Goal: Task Accomplishment & Management: Use online tool/utility

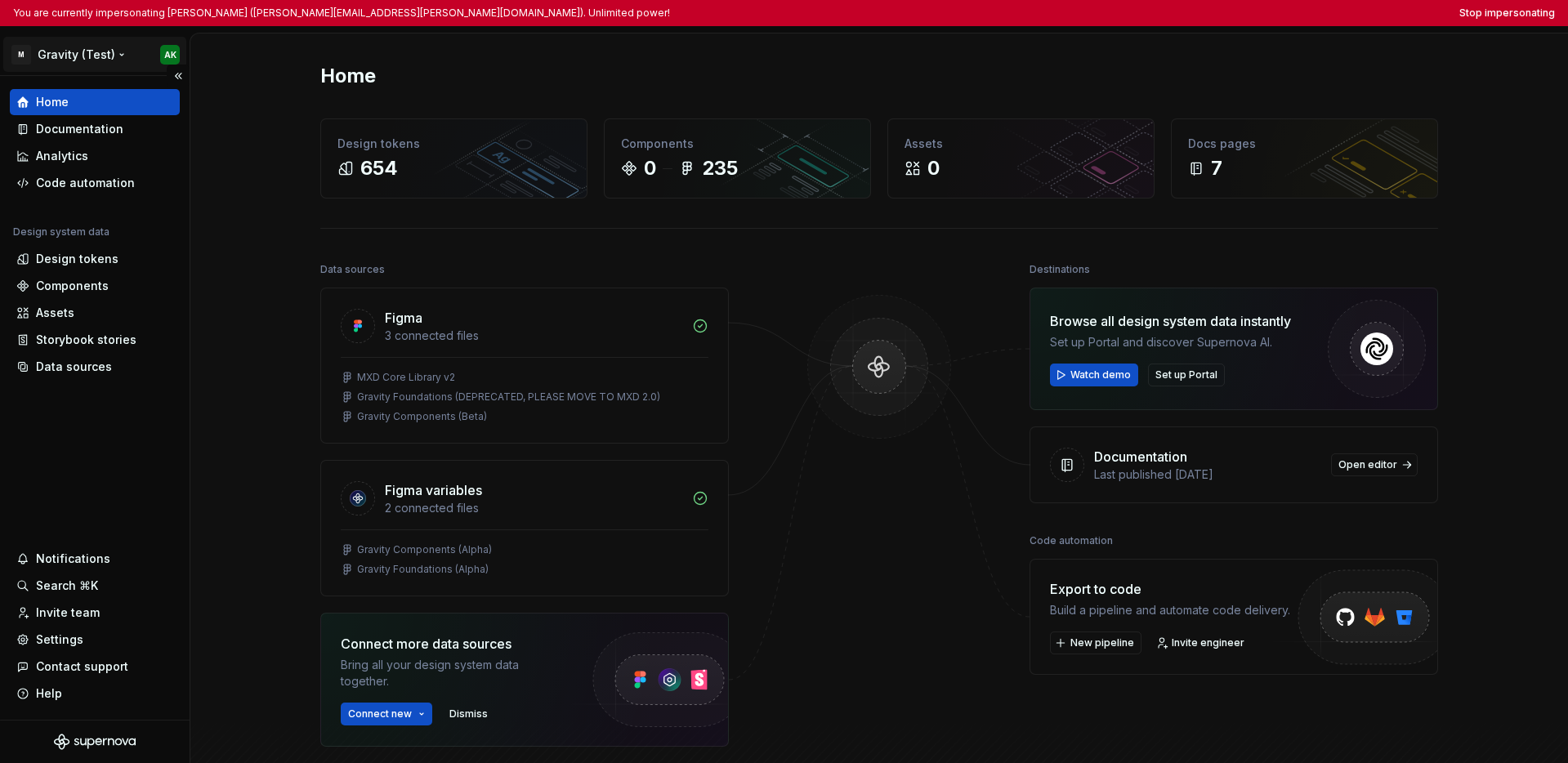
click at [76, 61] on html "You are currently impersonating [PERSON_NAME] ([PERSON_NAME][EMAIL_ADDRESS][PER…" at bounding box center [784, 382] width 1568 height 763
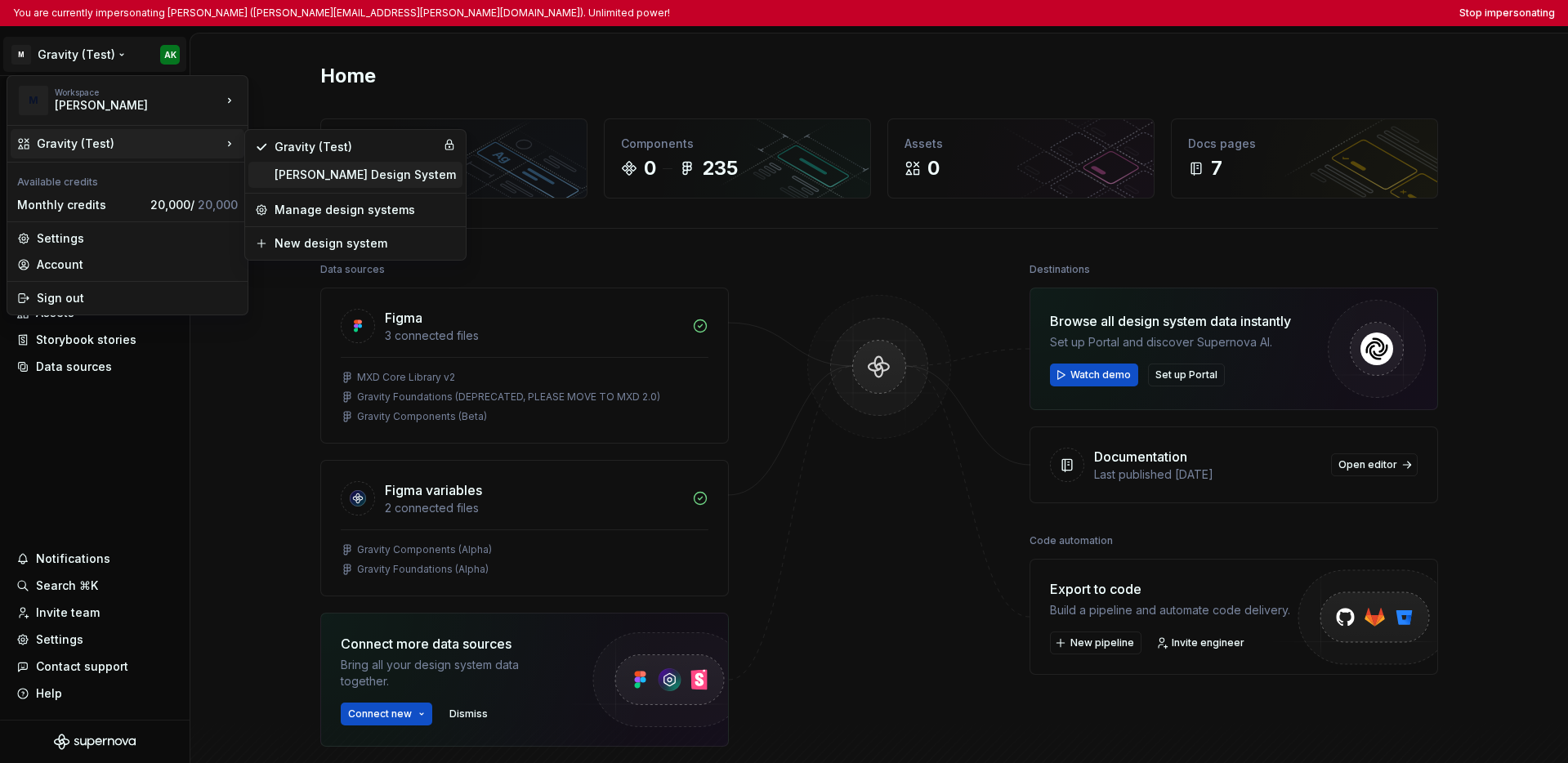
click at [291, 180] on div "[PERSON_NAME] Design System" at bounding box center [365, 175] width 181 height 17
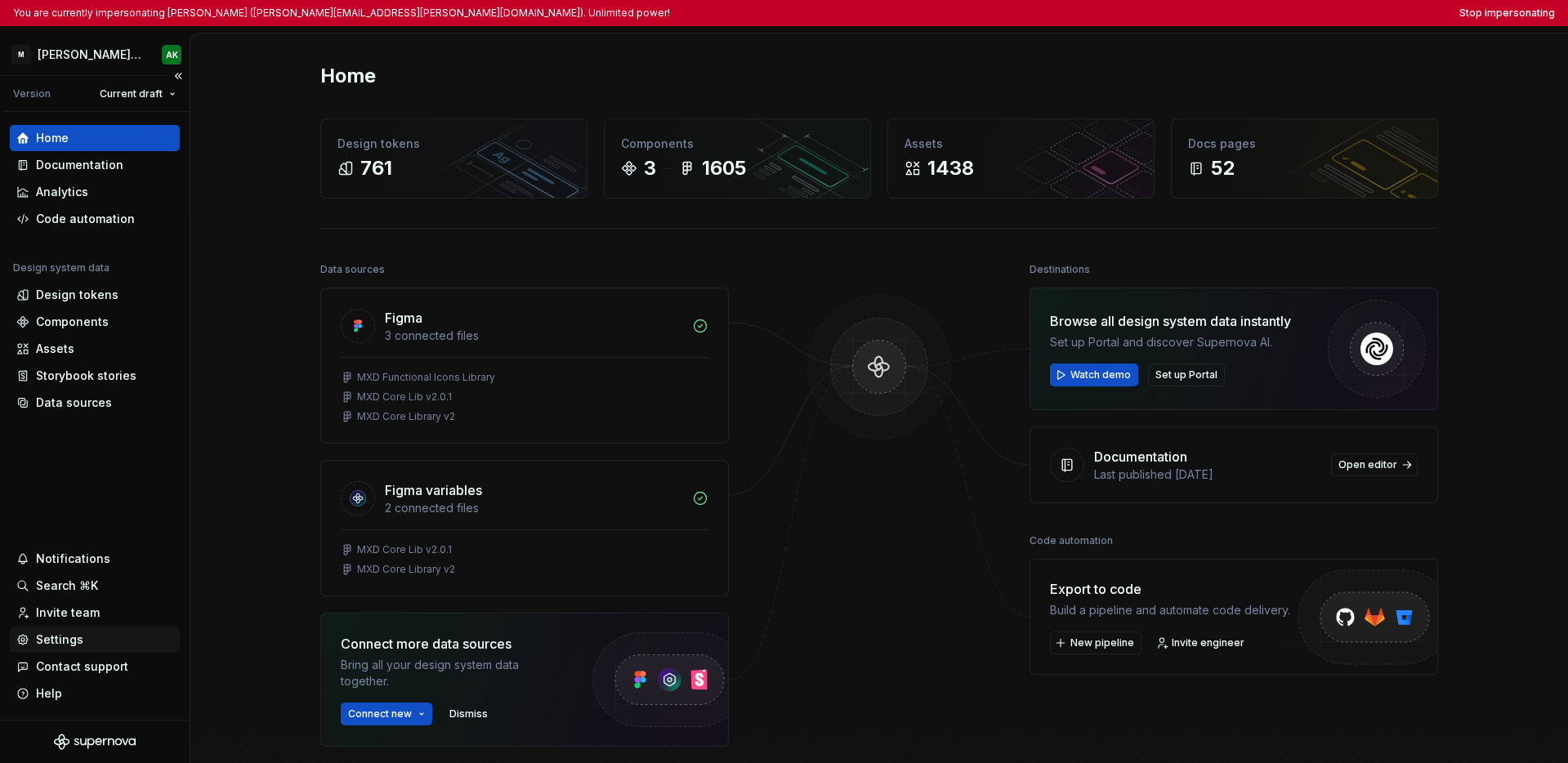
click at [80, 635] on div "Settings" at bounding box center [60, 640] width 48 height 17
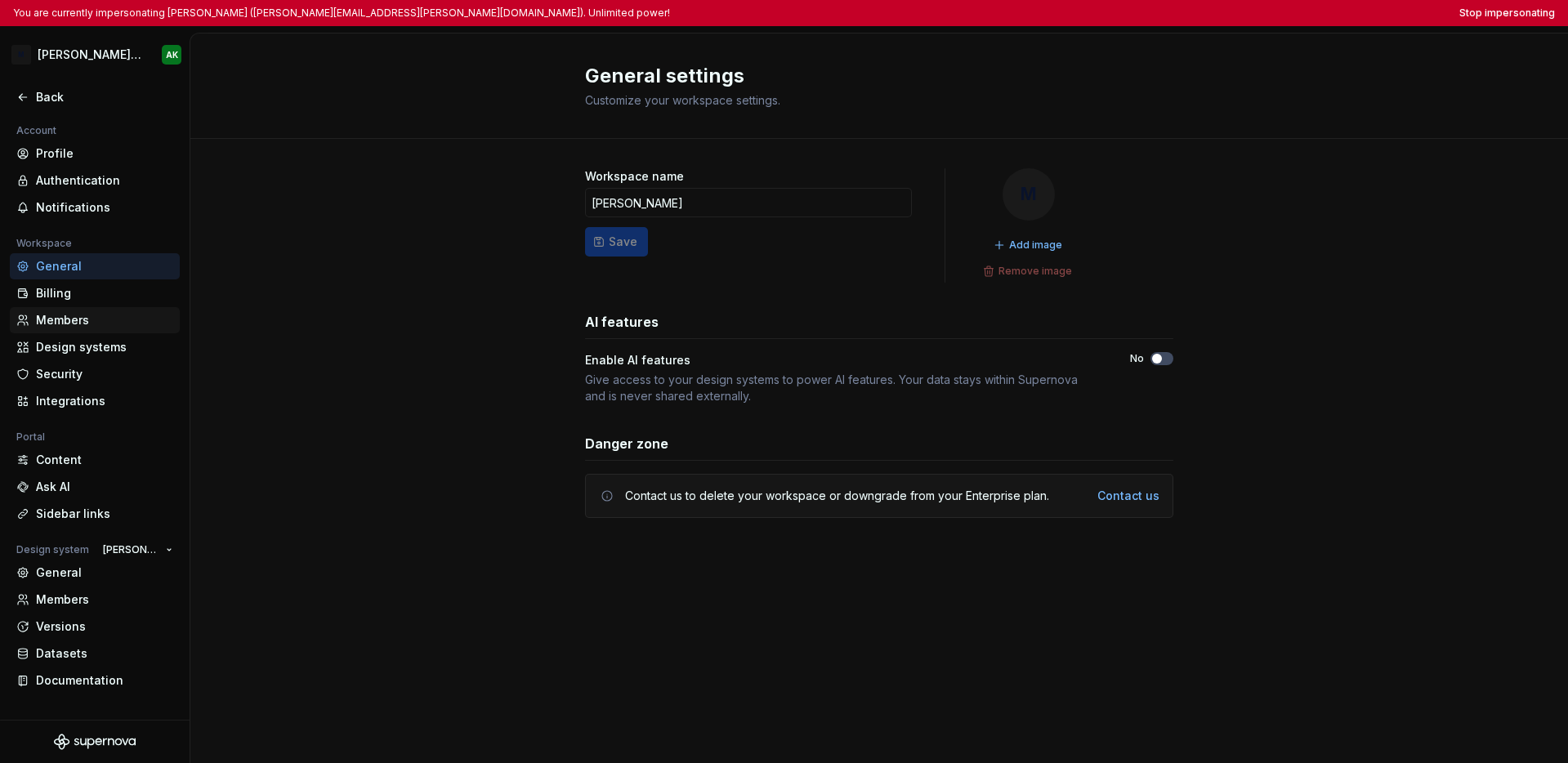
click at [104, 315] on div "Members" at bounding box center [104, 321] width 137 height 17
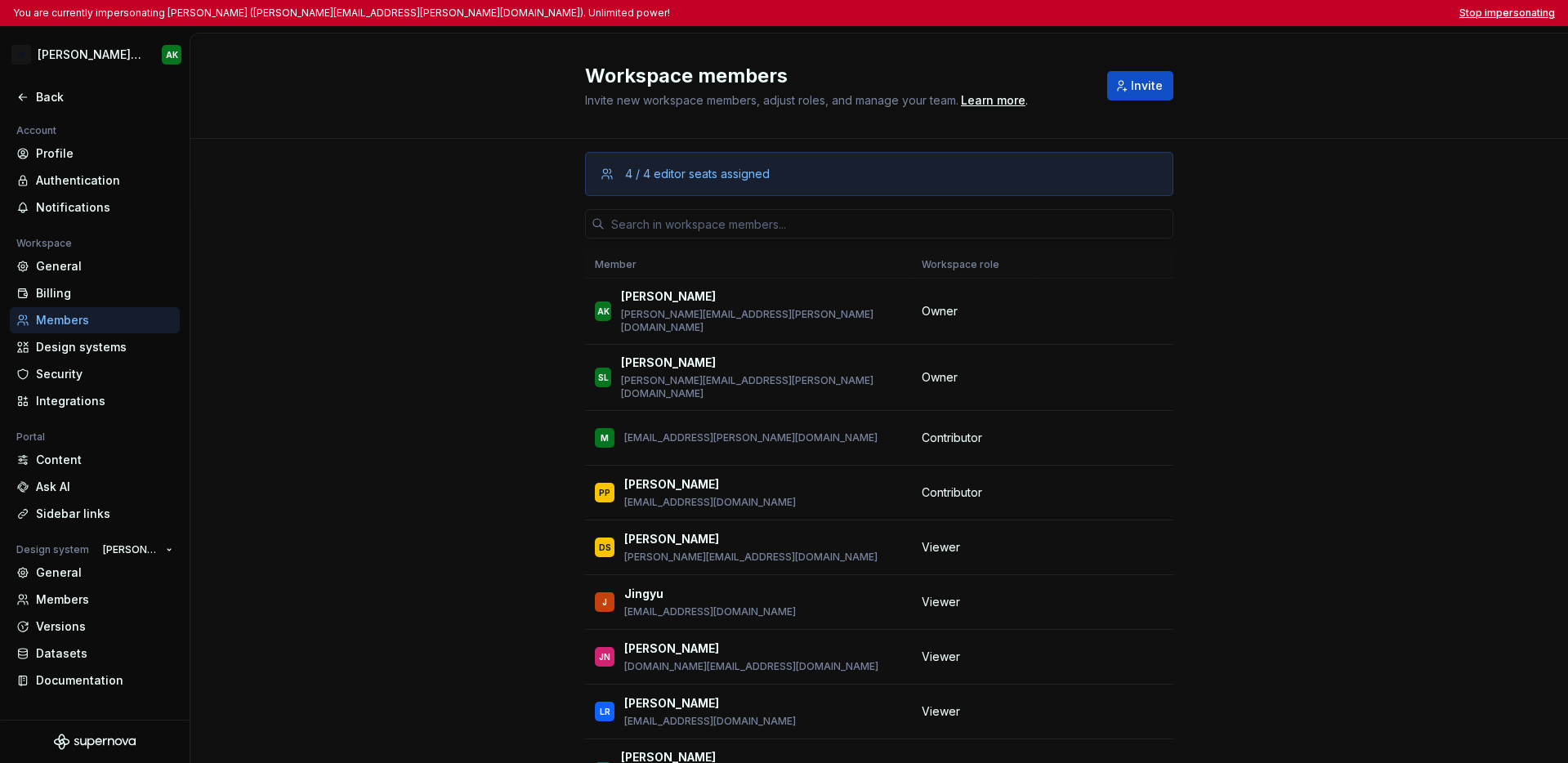
click at [1498, 11] on button "Stop impersonating" at bounding box center [1507, 13] width 96 height 13
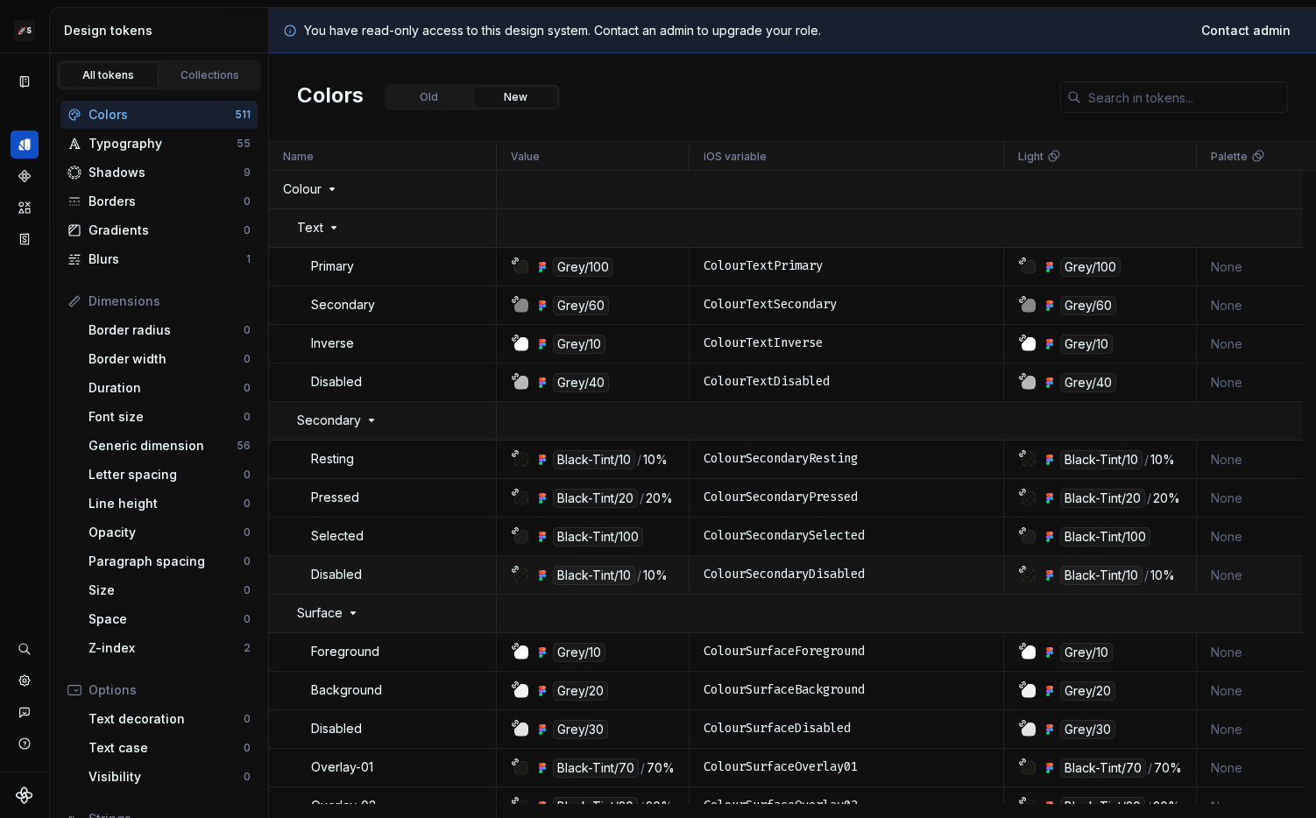
scroll to position [216, 0]
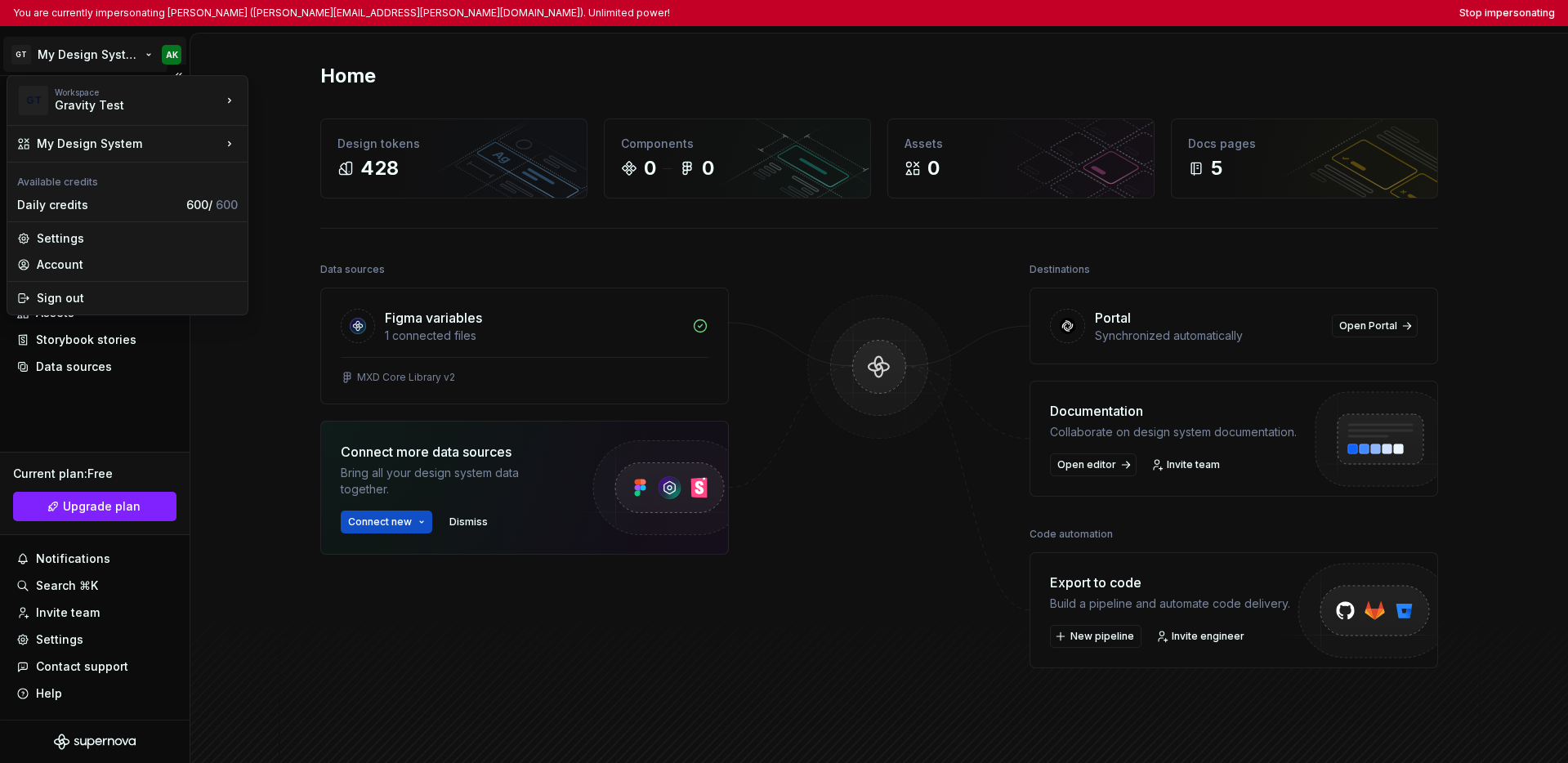
click at [117, 48] on html "You are currently impersonating Ashley Kolodziej (ashley.kolodziej@moodys.com).…" at bounding box center [784, 382] width 1568 height 763
click at [290, 127] on div "Moody's" at bounding box center [327, 124] width 106 height 17
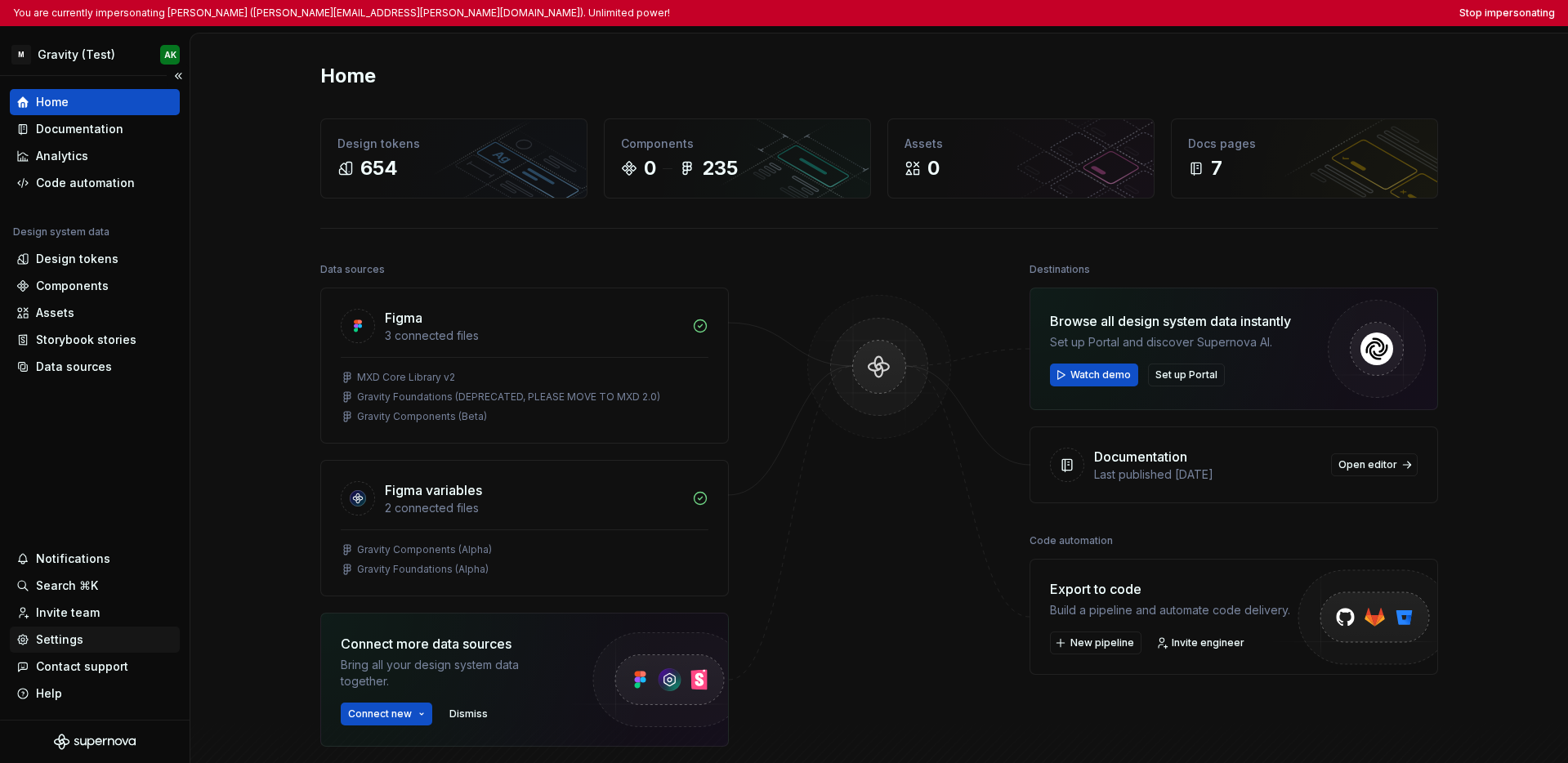
click at [62, 635] on div "Settings" at bounding box center [60, 640] width 48 height 17
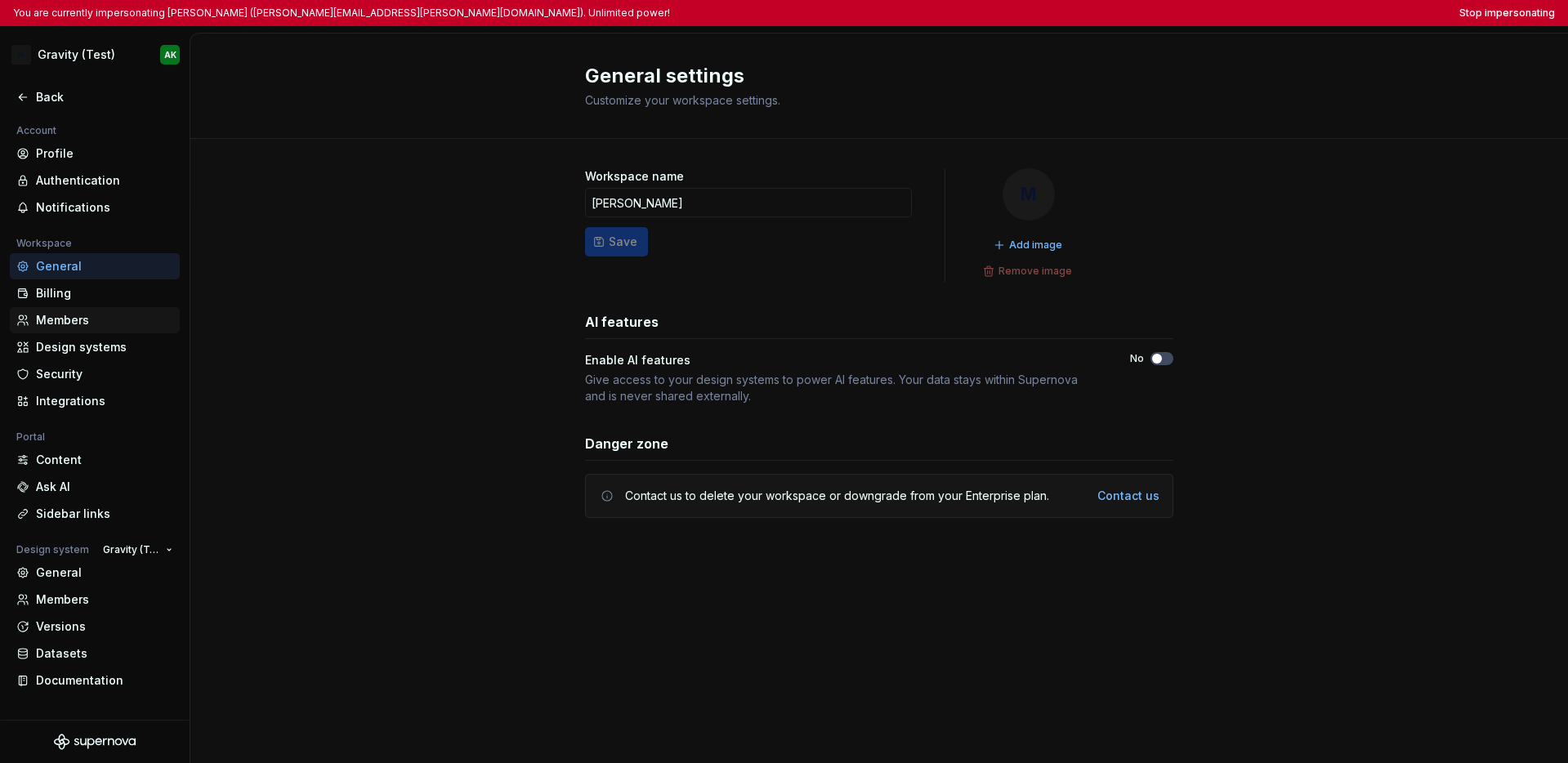
click at [107, 320] on div "Members" at bounding box center [104, 321] width 137 height 17
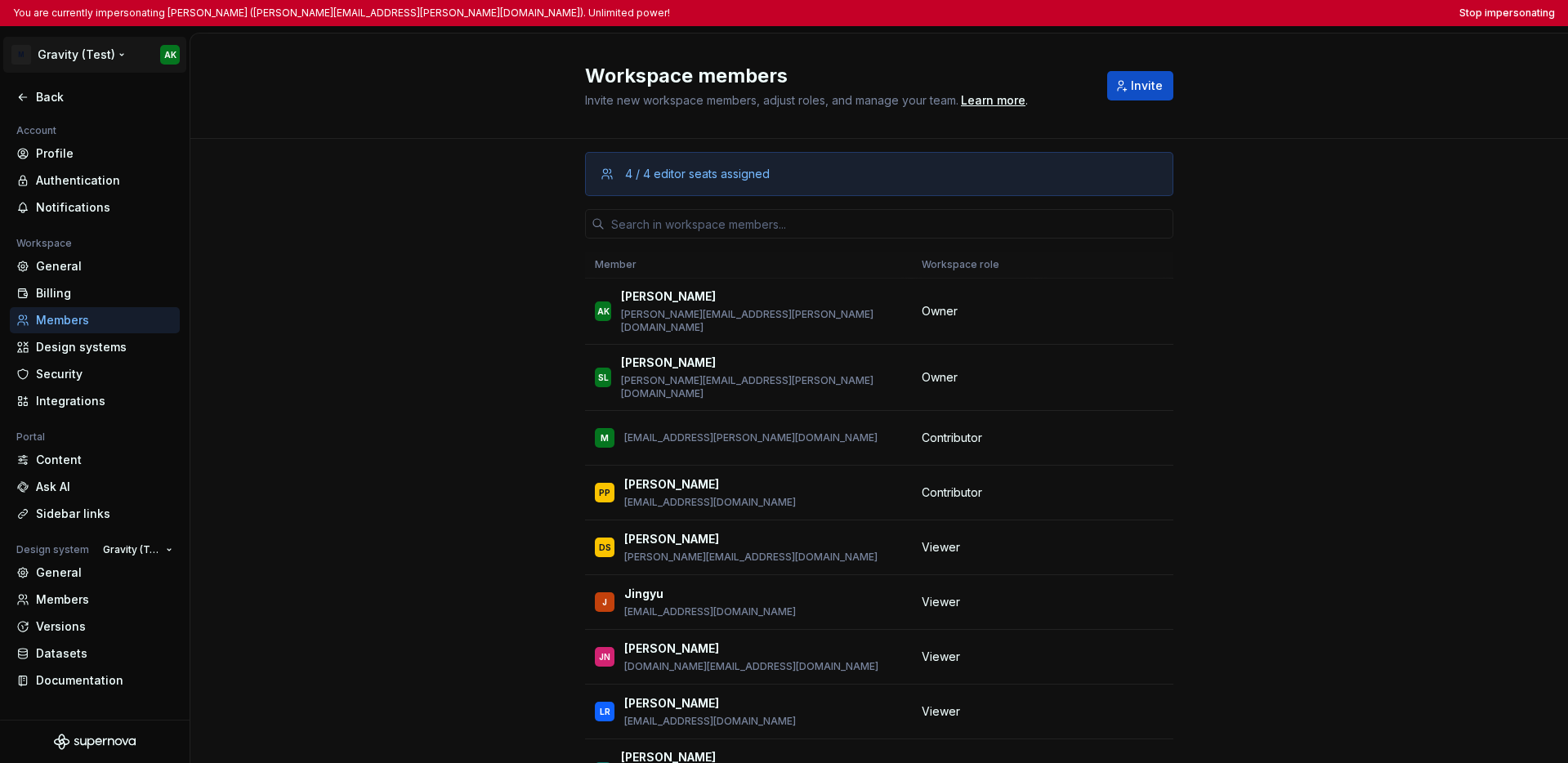
click at [82, 56] on html "You are currently impersonating Ashley Kolodziej (ashley.kolodziej@moodys.com).…" at bounding box center [784, 382] width 1568 height 763
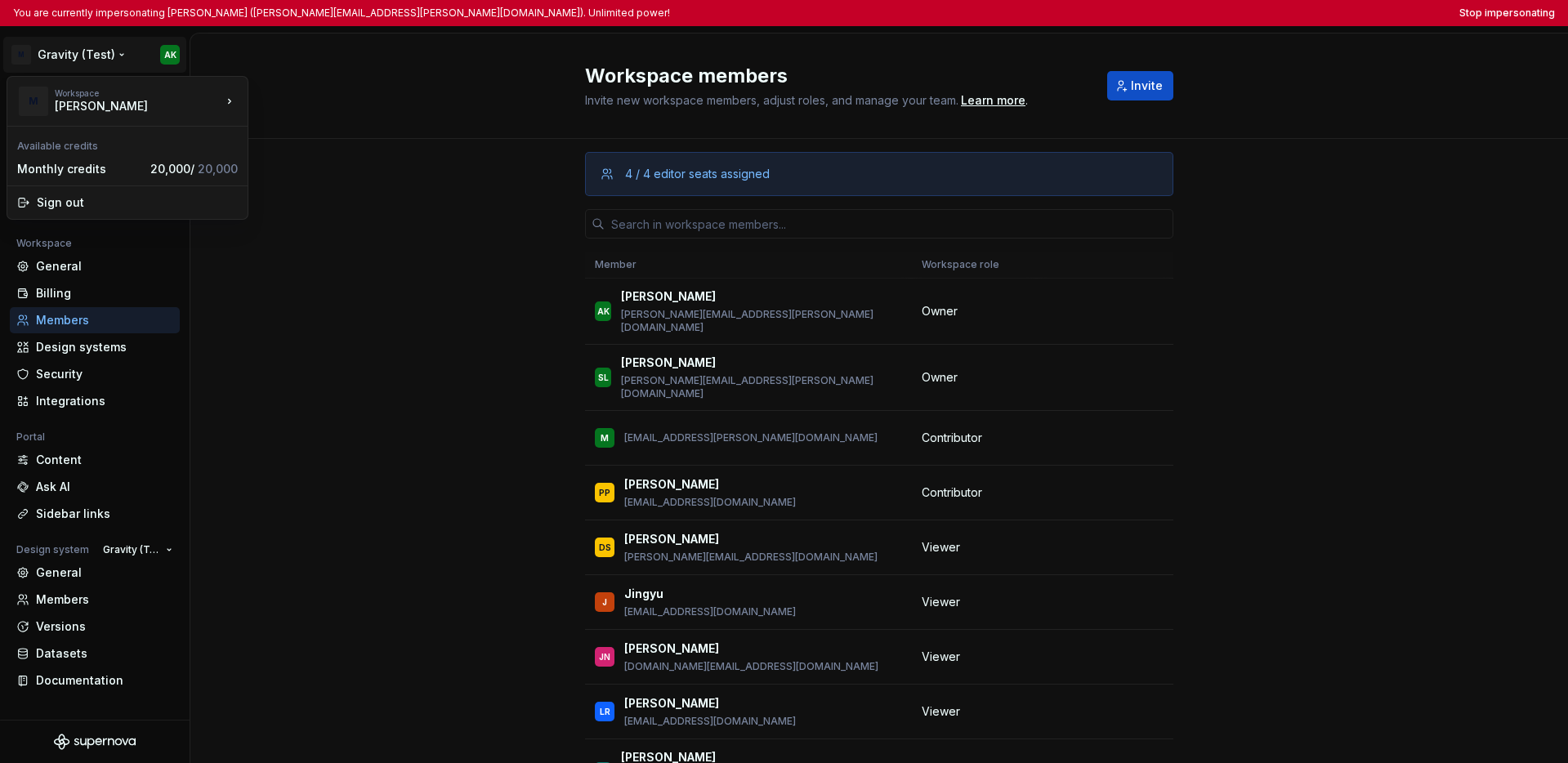
click at [294, 250] on html "You are currently impersonating Ashley Kolodziej (ashley.kolodziej@moodys.com).…" at bounding box center [784, 382] width 1568 height 763
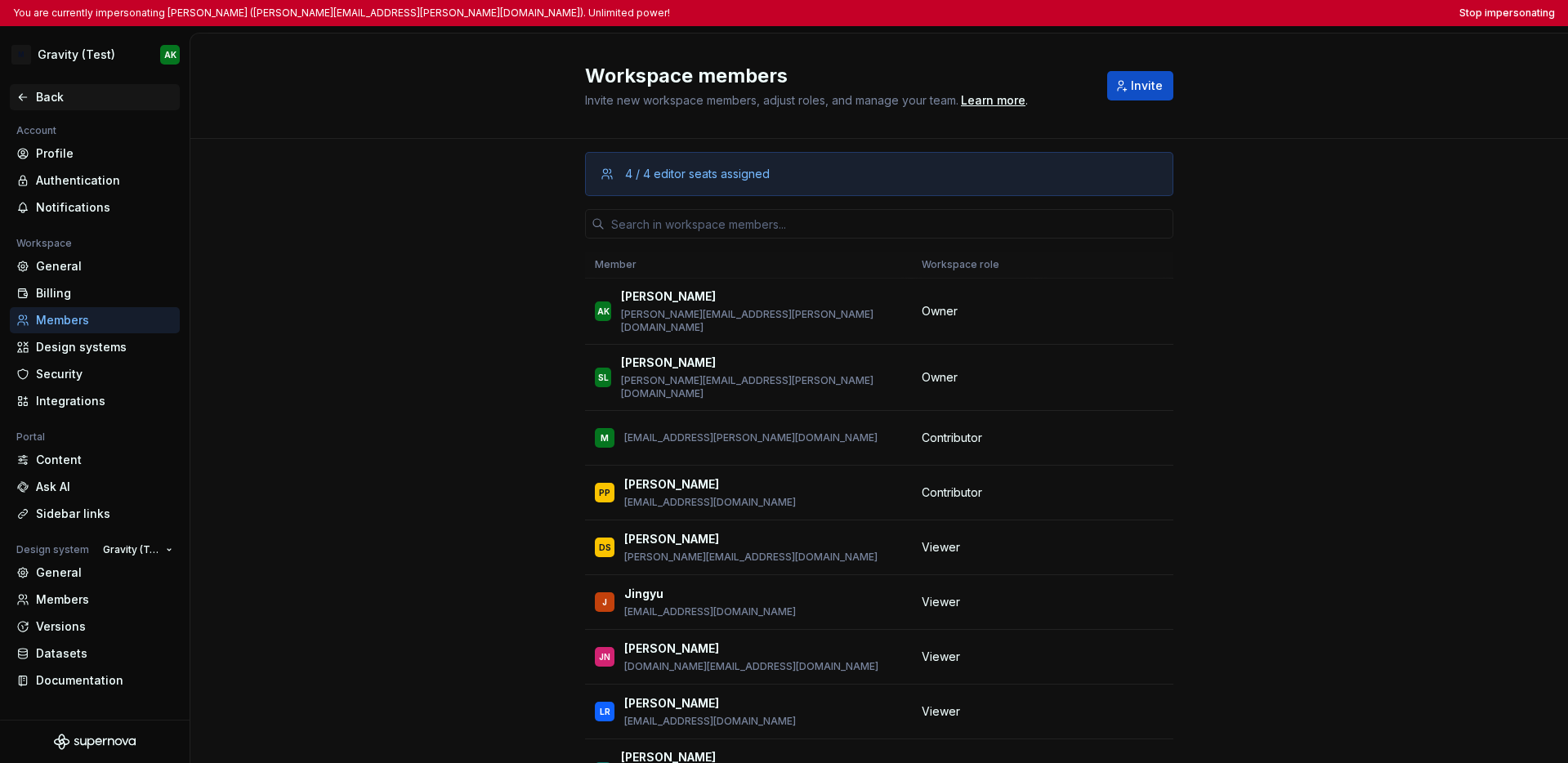
click at [36, 96] on div "Back" at bounding box center [104, 97] width 137 height 17
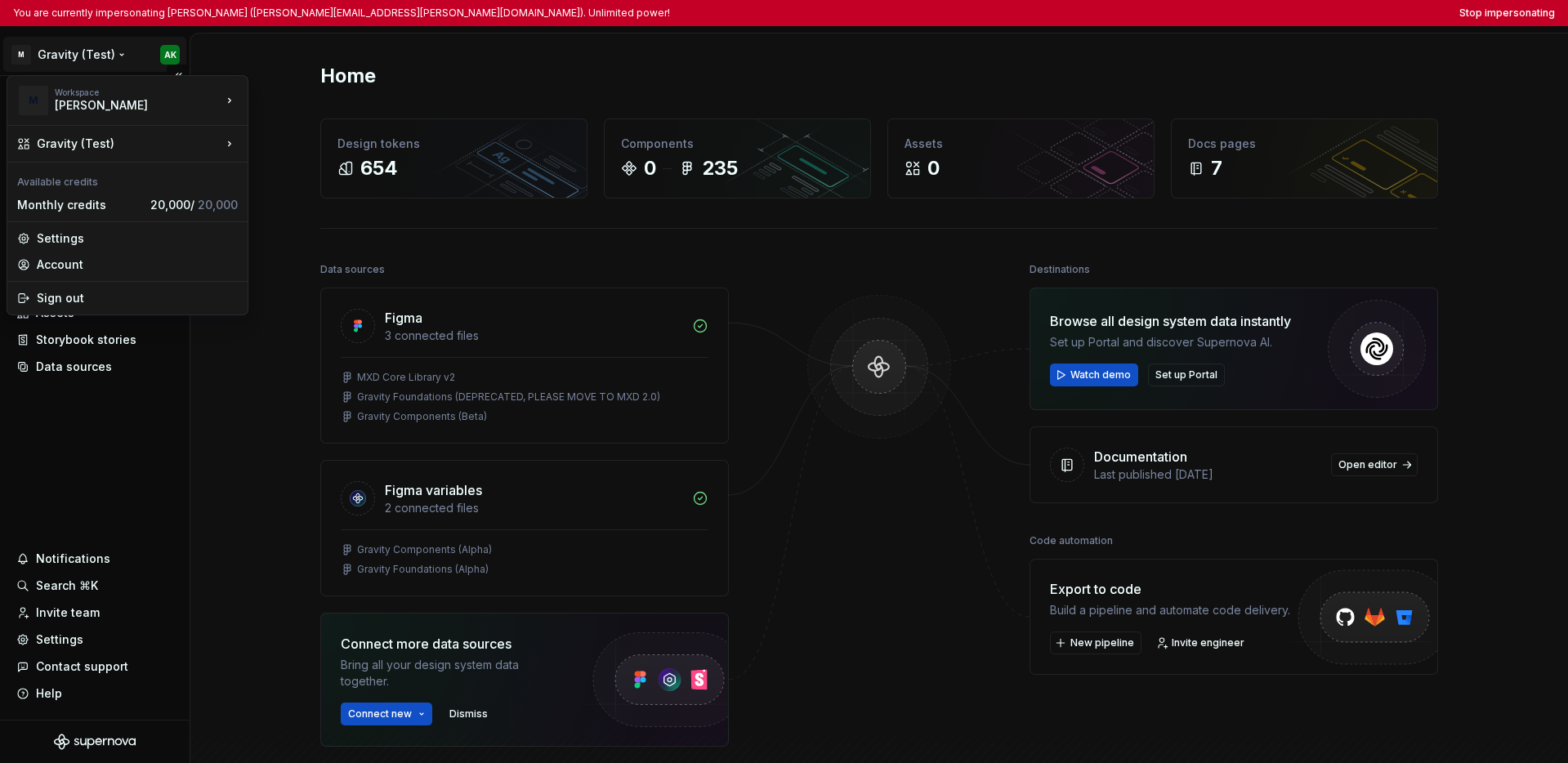
click at [79, 64] on html "You are currently impersonating Ashley Kolodziej (ashley.kolodziej@moodys.com).…" at bounding box center [784, 382] width 1568 height 763
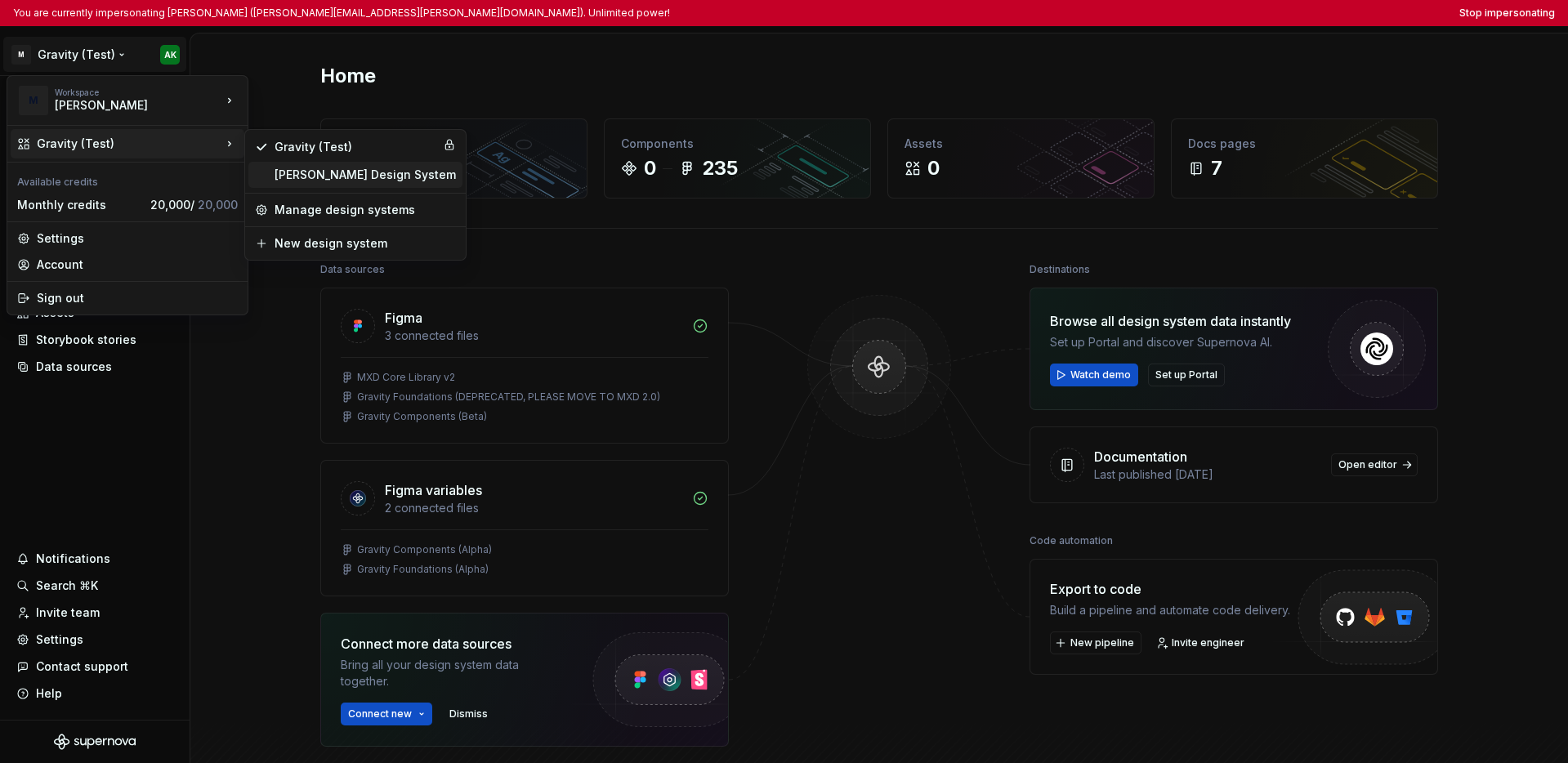
click at [300, 173] on div "Moody's Design System" at bounding box center [365, 175] width 181 height 17
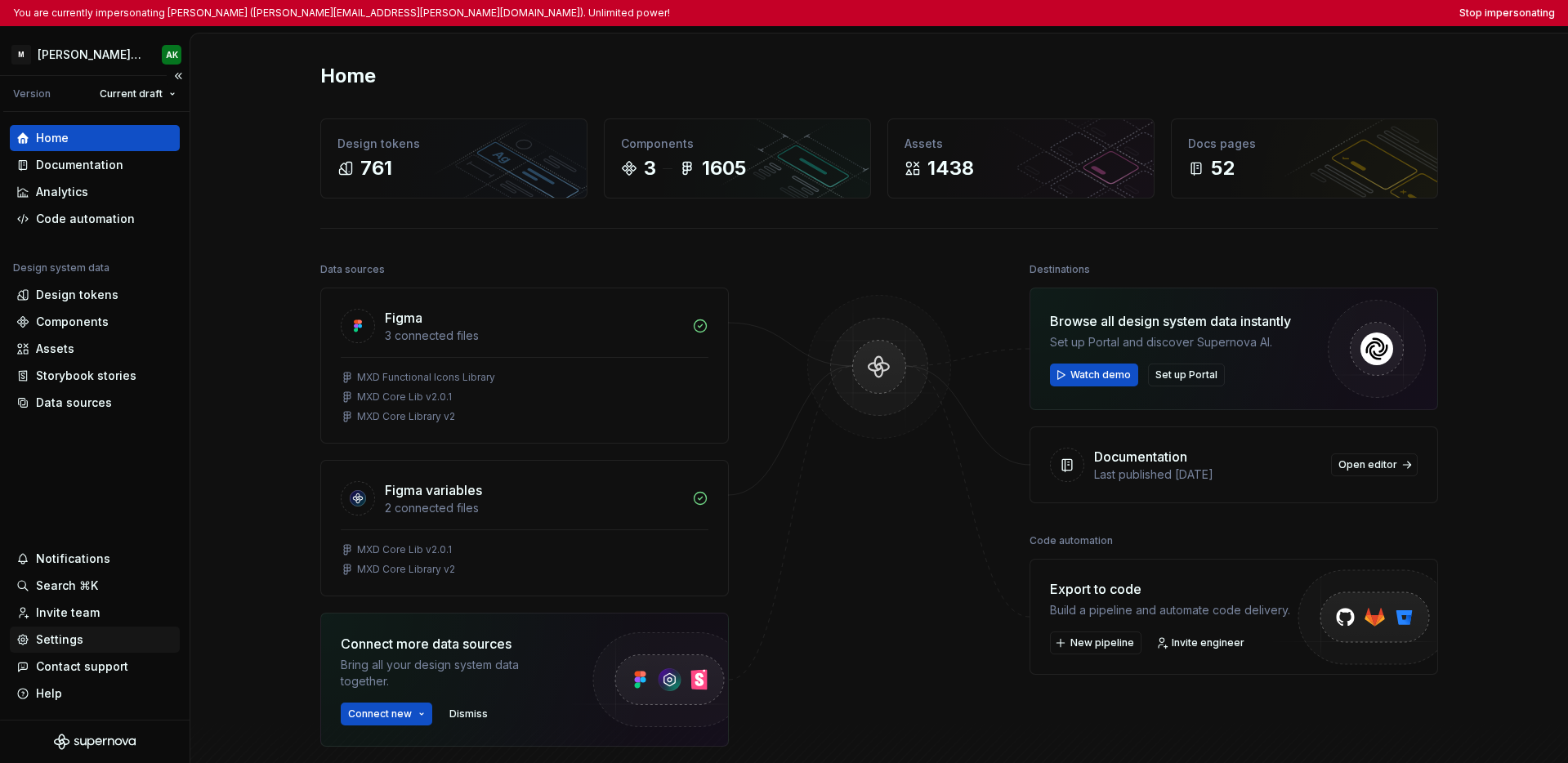
click at [77, 638] on div "Settings" at bounding box center [60, 640] width 48 height 17
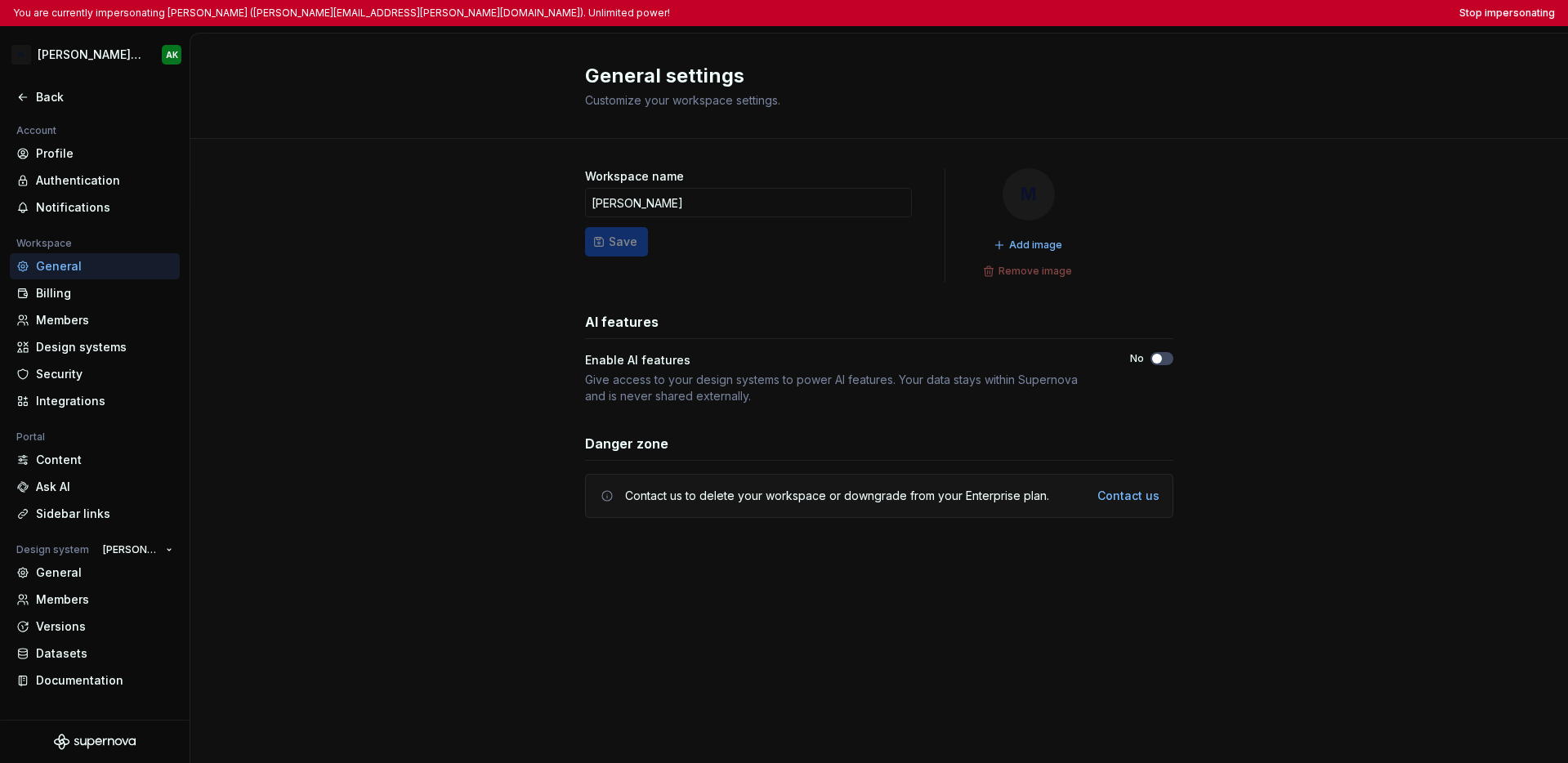
click at [312, 411] on div "Workspace name Moody's Save M Add image Remove image AI features Enable AI feat…" at bounding box center [879, 359] width 1378 height 441
click at [97, 319] on div "Members" at bounding box center [104, 321] width 137 height 17
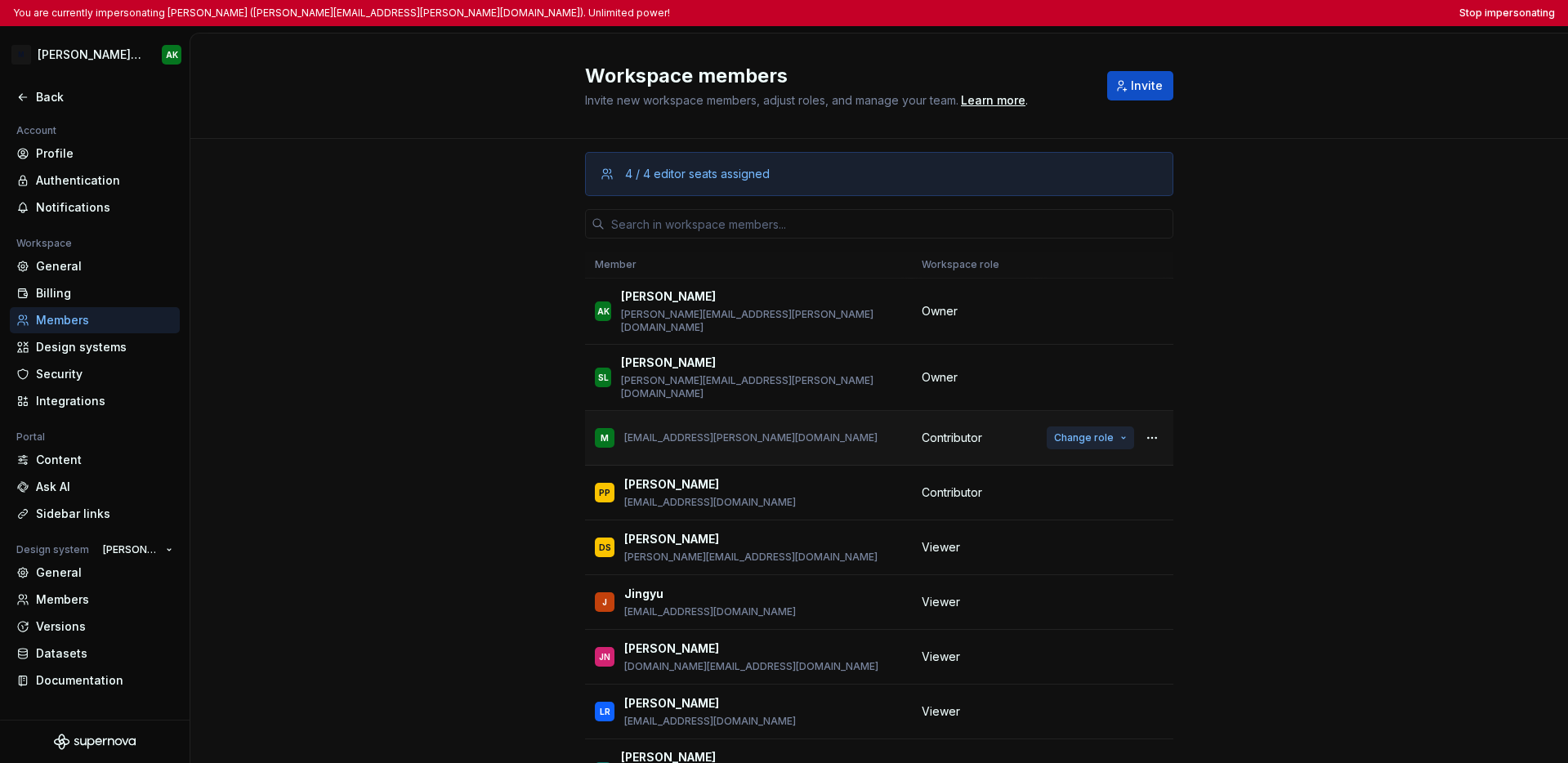
click at [1106, 426] on button "Change role" at bounding box center [1090, 437] width 88 height 23
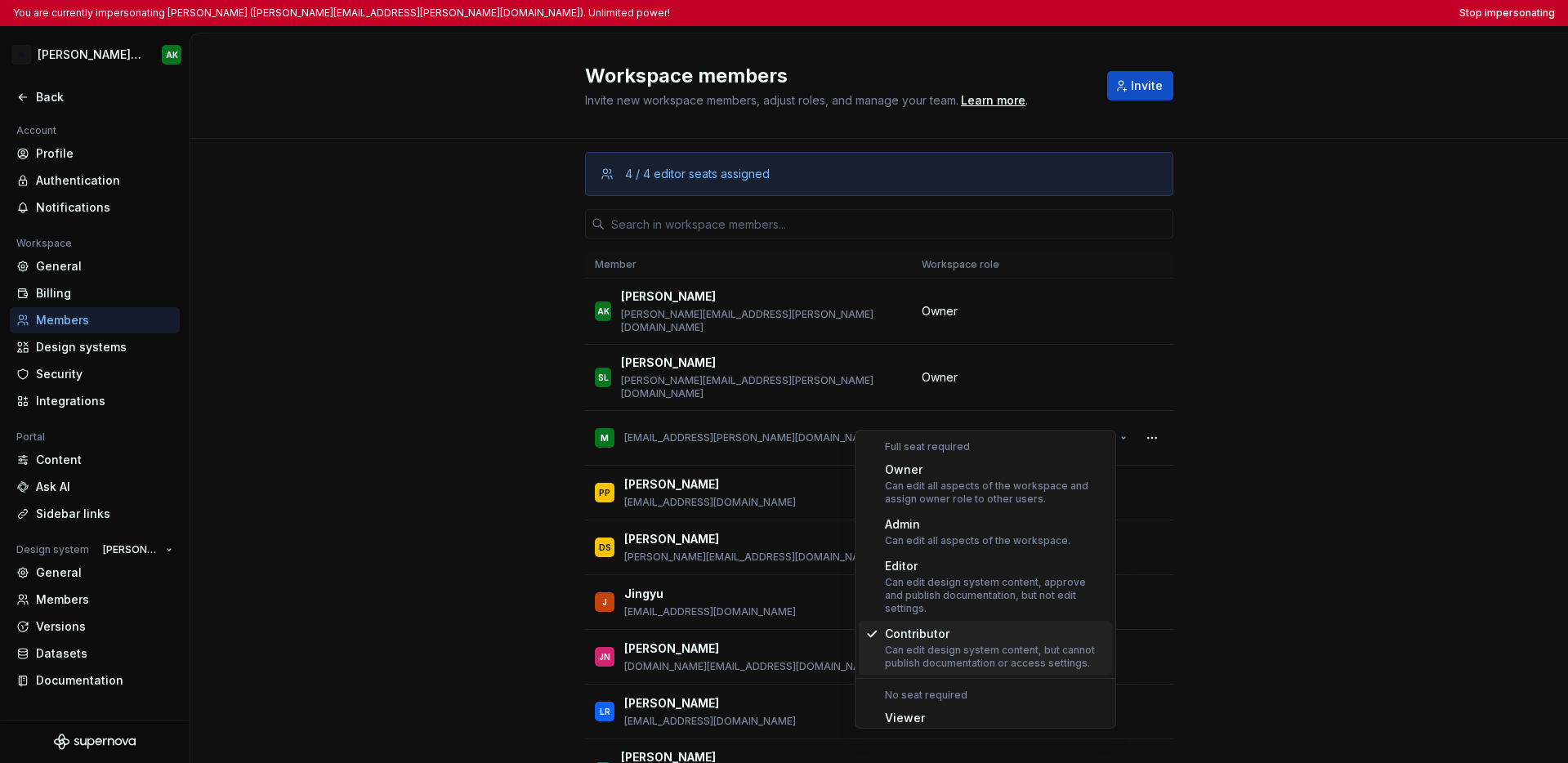
scroll to position [62, 0]
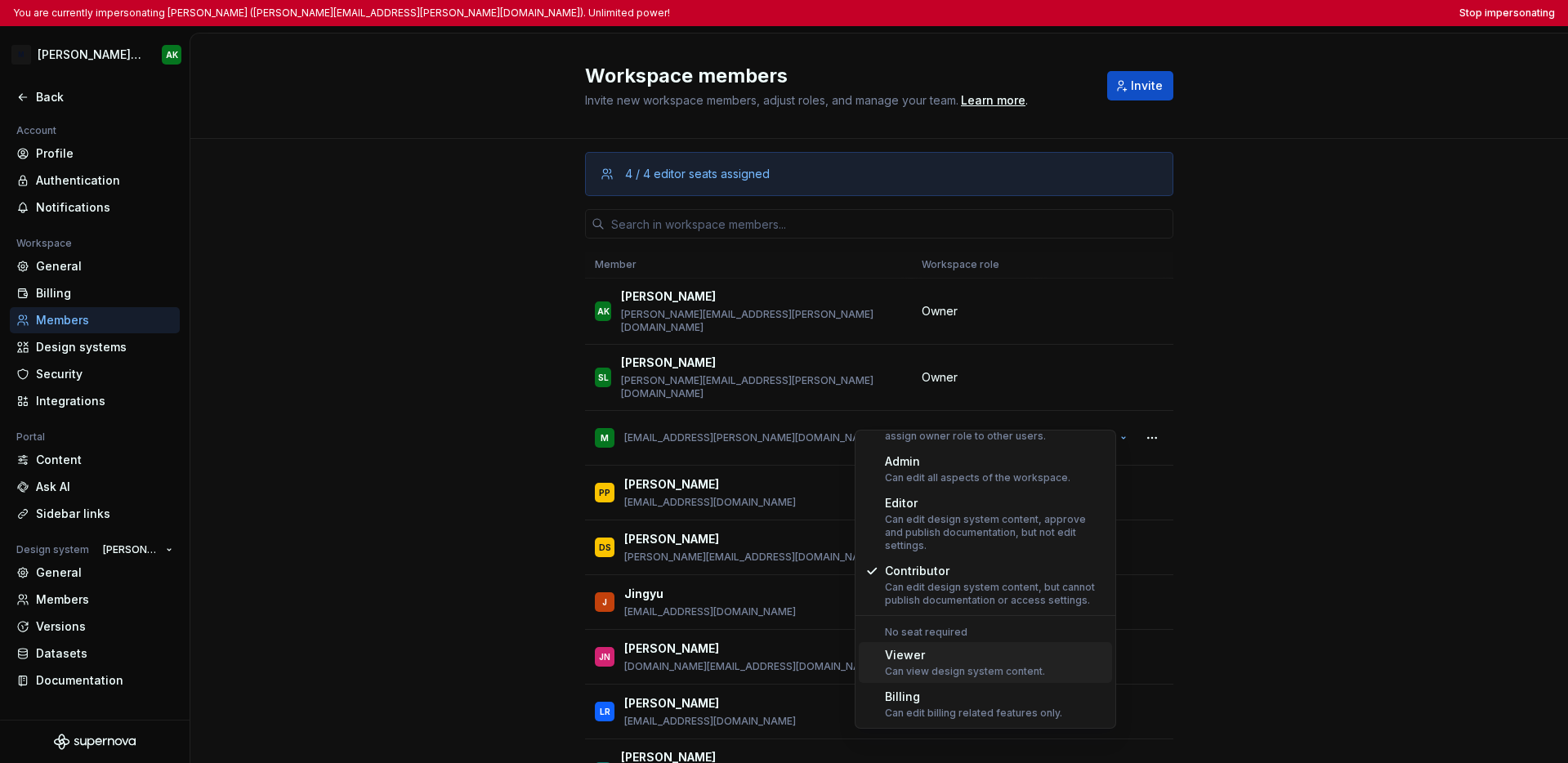
click at [992, 666] on div "Can view design system content." at bounding box center [965, 672] width 160 height 13
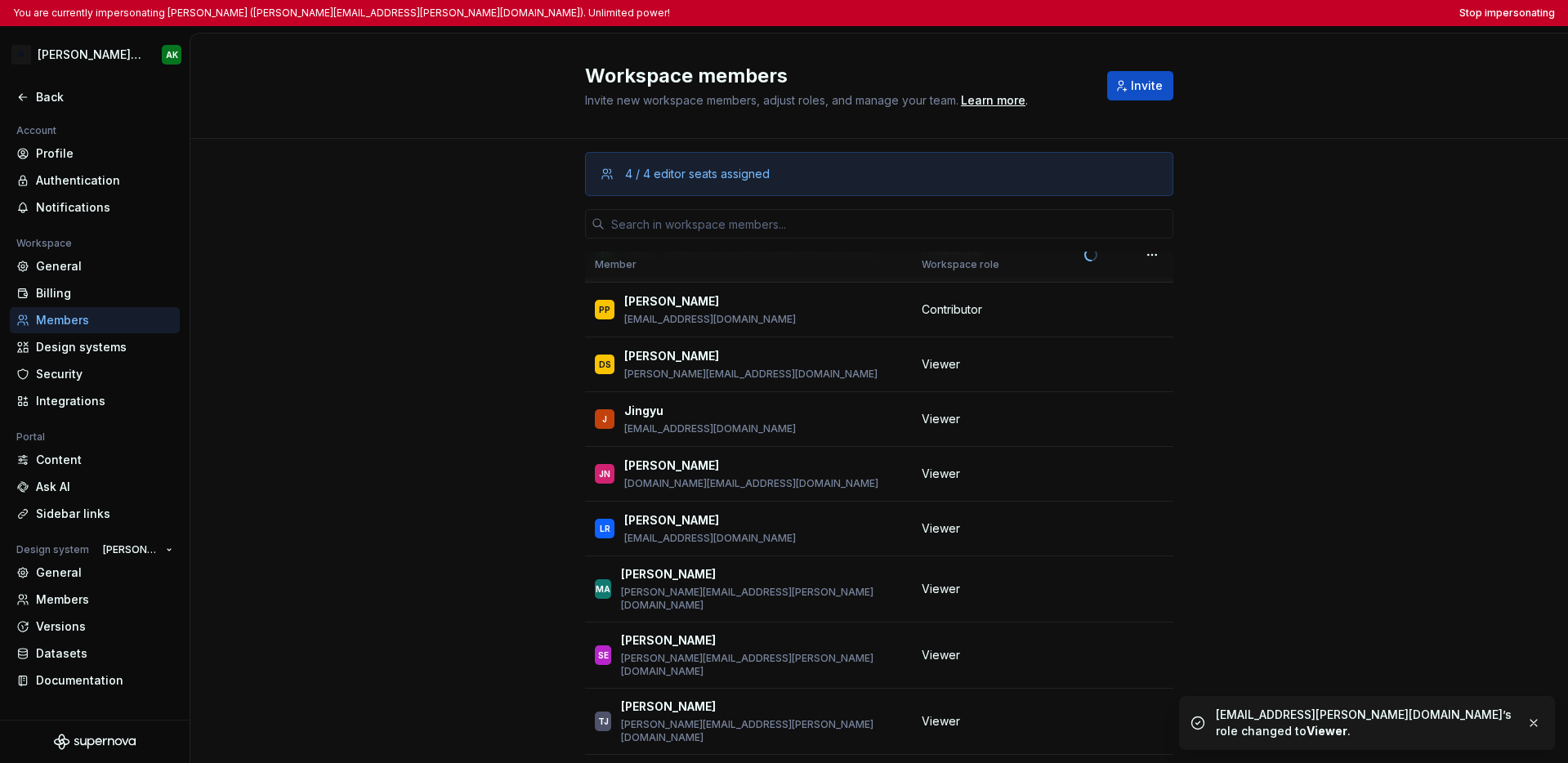
scroll to position [0, 0]
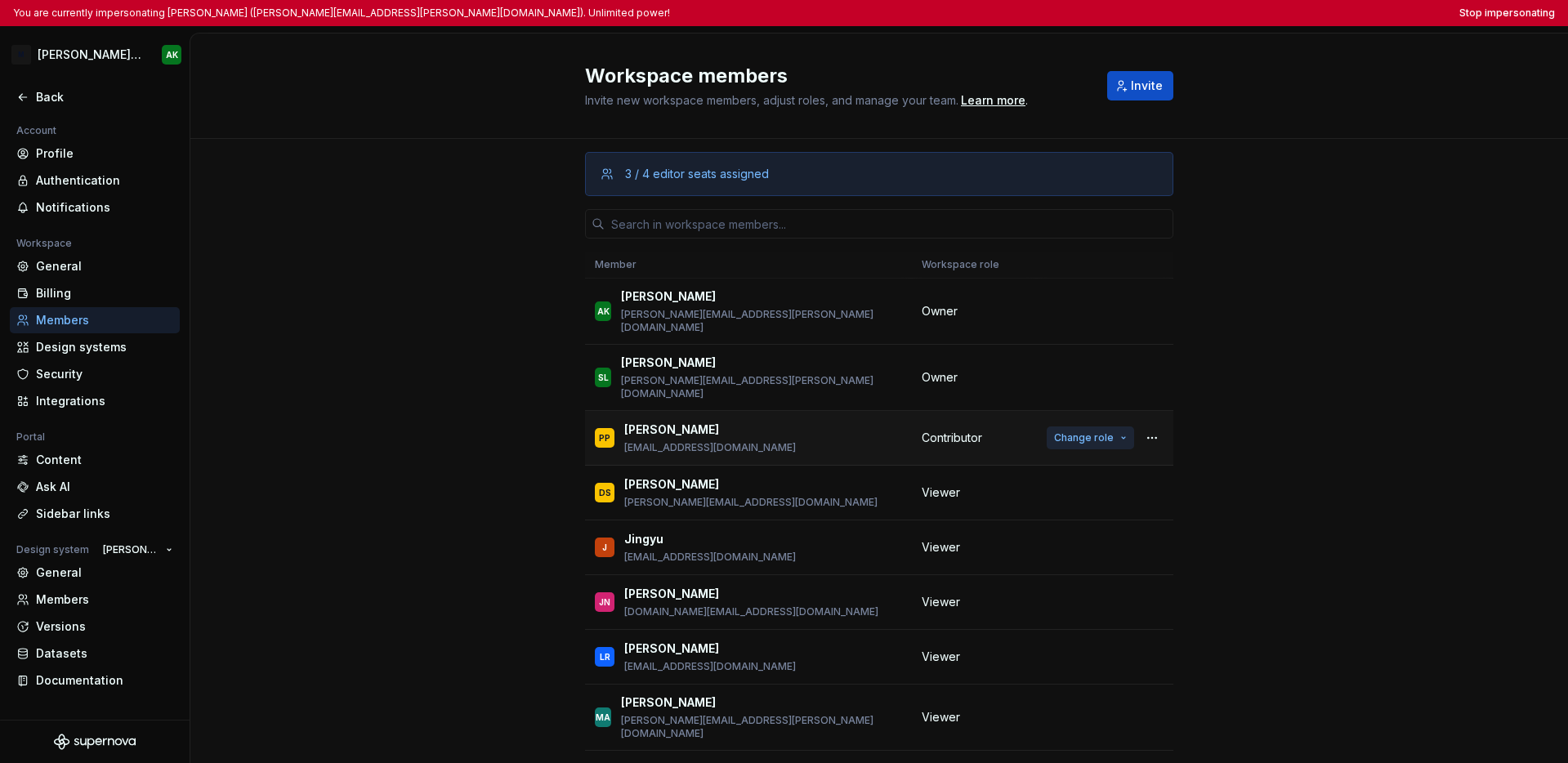
click at [1054, 432] on span "Change role" at bounding box center [1084, 438] width 60 height 13
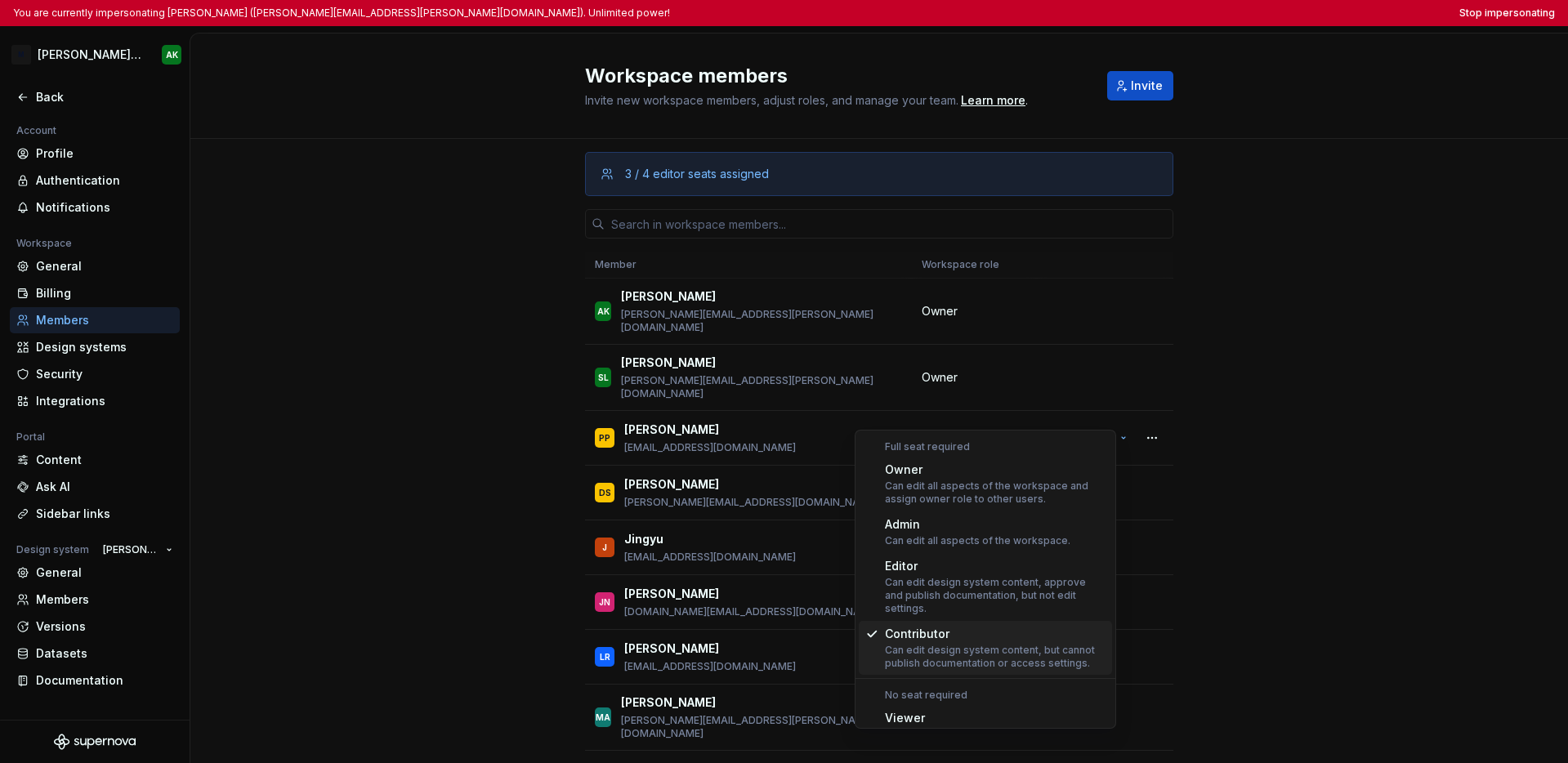
scroll to position [62, 0]
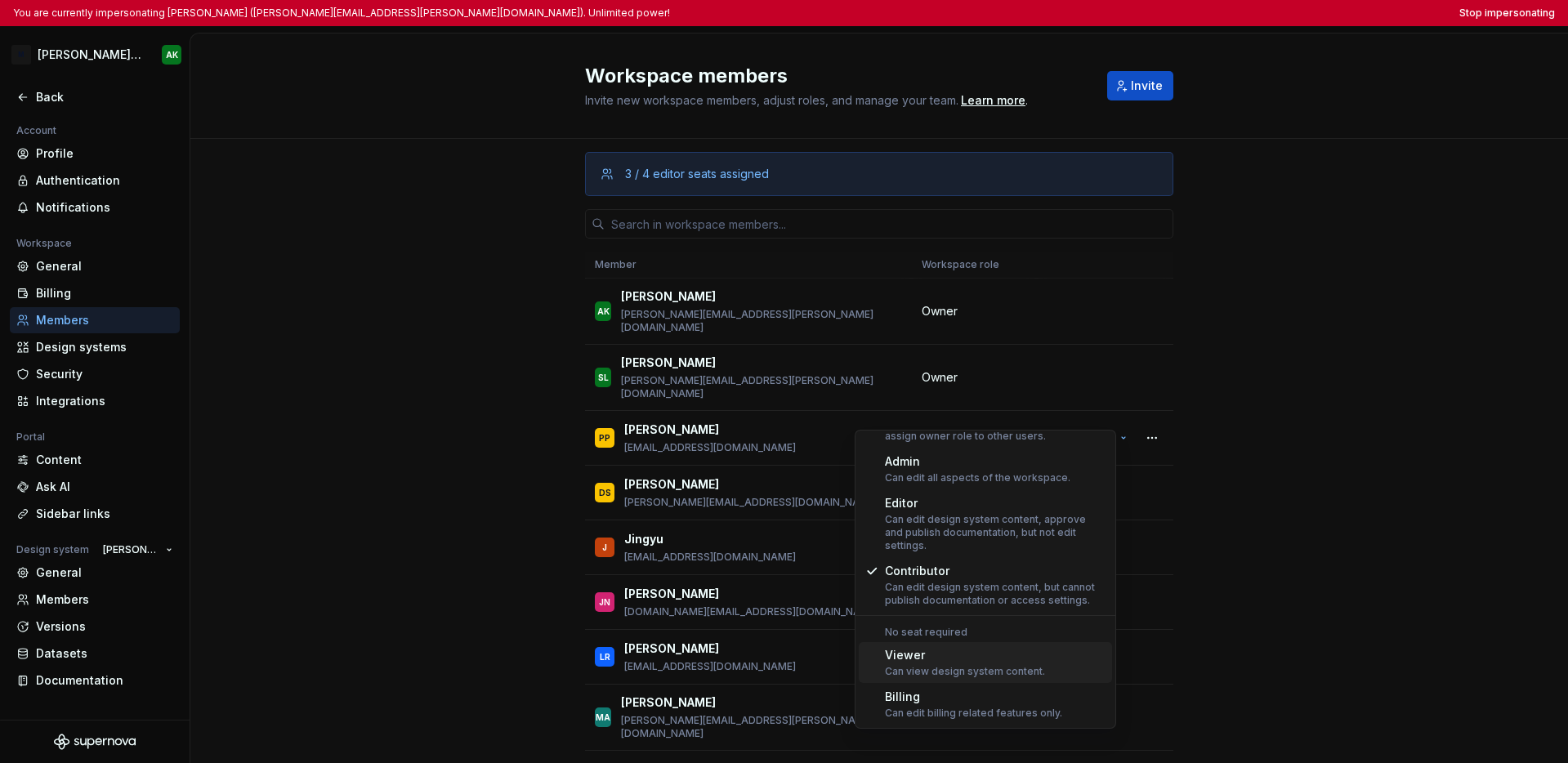
click at [966, 660] on div "Viewer" at bounding box center [965, 656] width 160 height 17
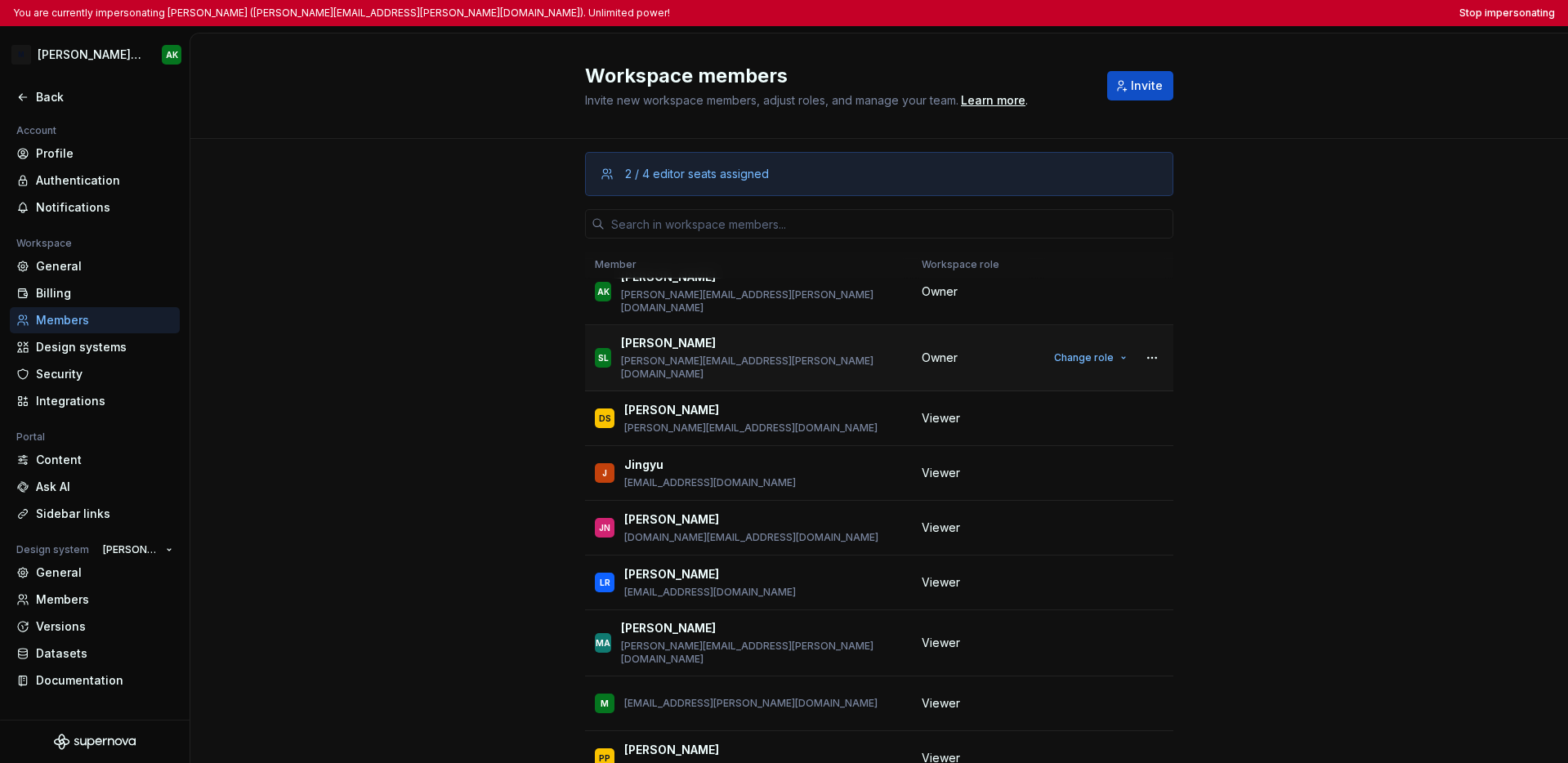
scroll to position [0, 0]
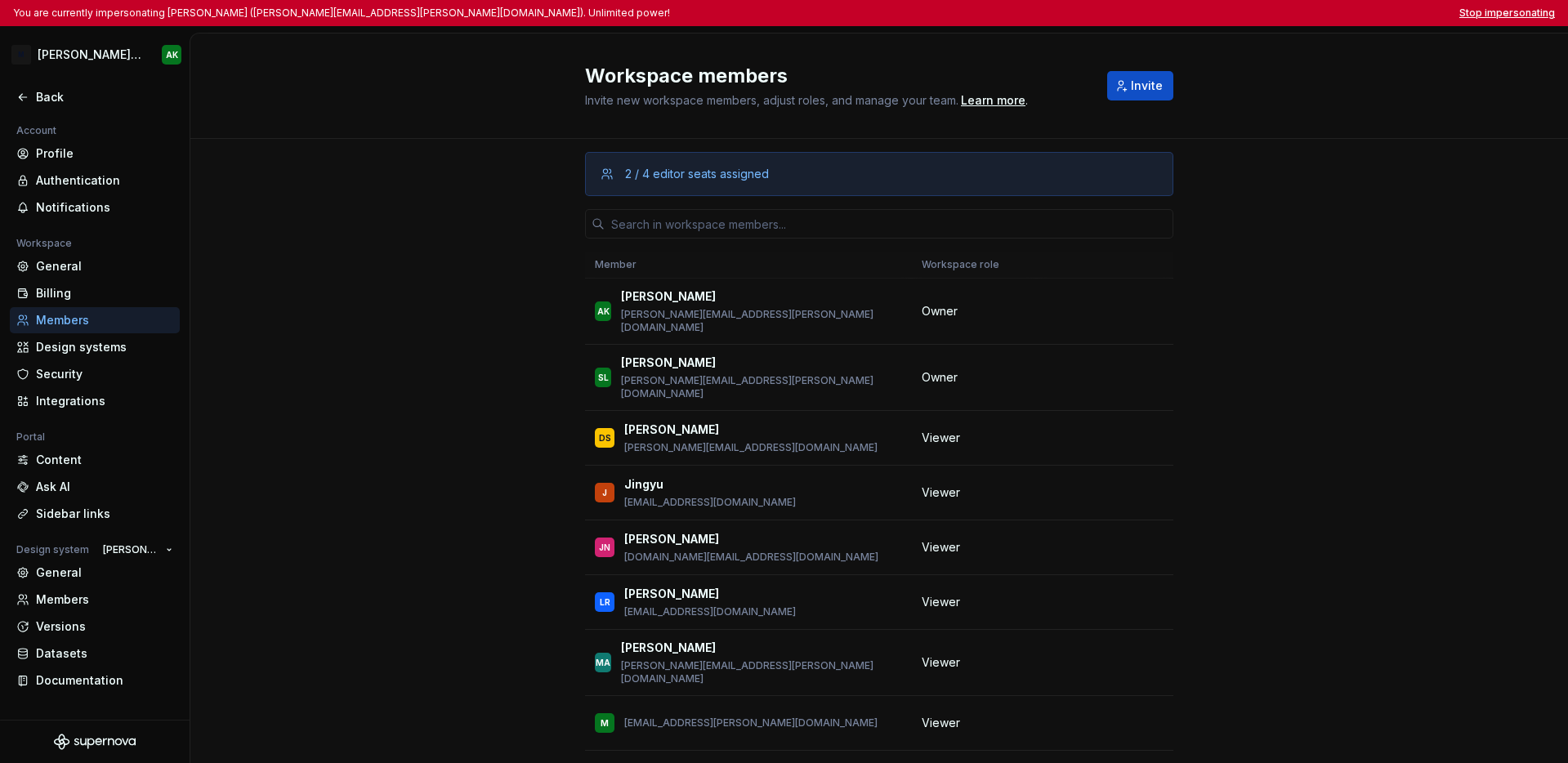
click at [1227, 12] on button "Stop impersonating" at bounding box center [1507, 13] width 96 height 13
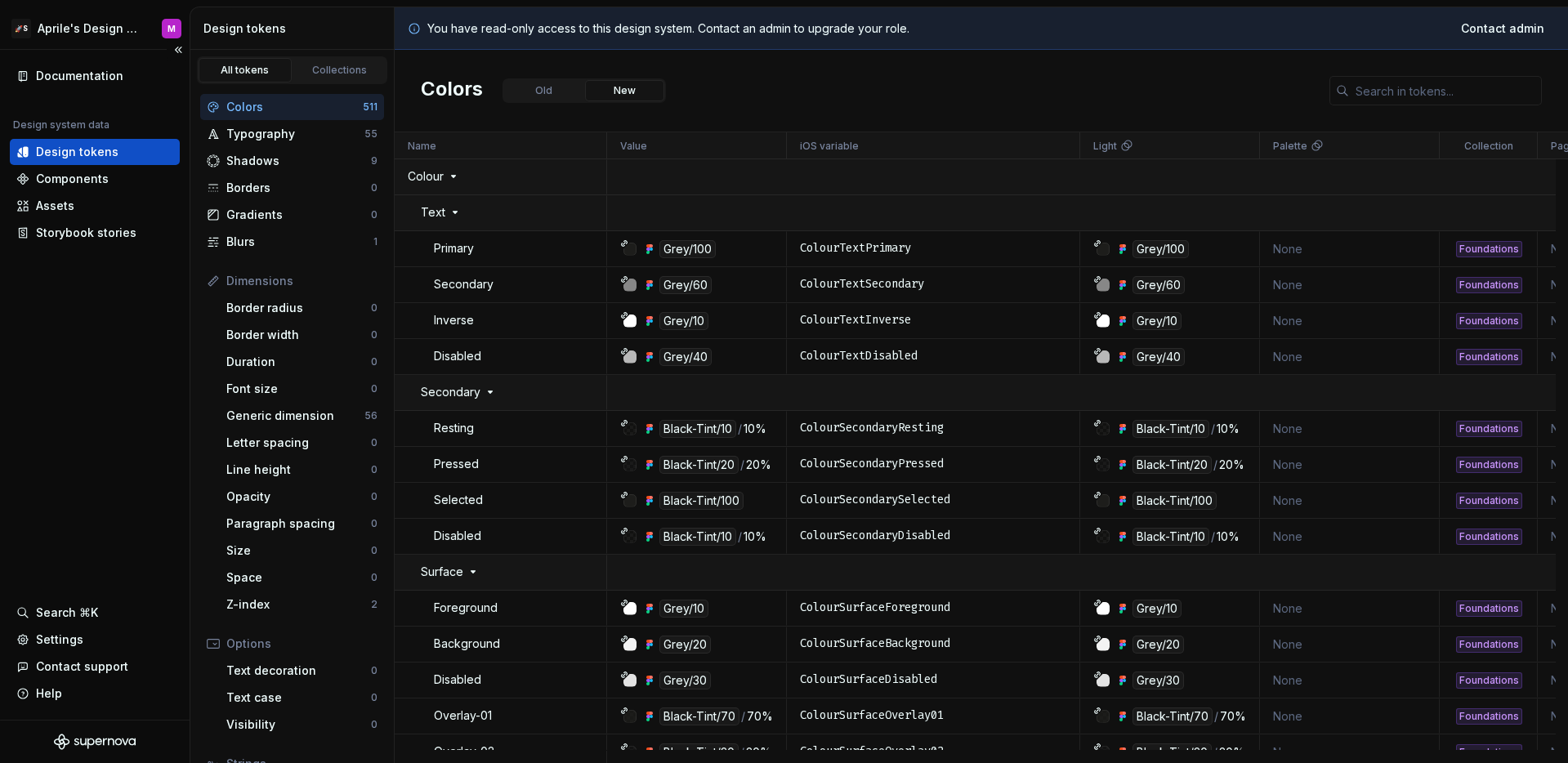
click at [105, 287] on div "Documentation Design system data Design tokens Components Assets Storybook stor…" at bounding box center [94, 384] width 189 height 670
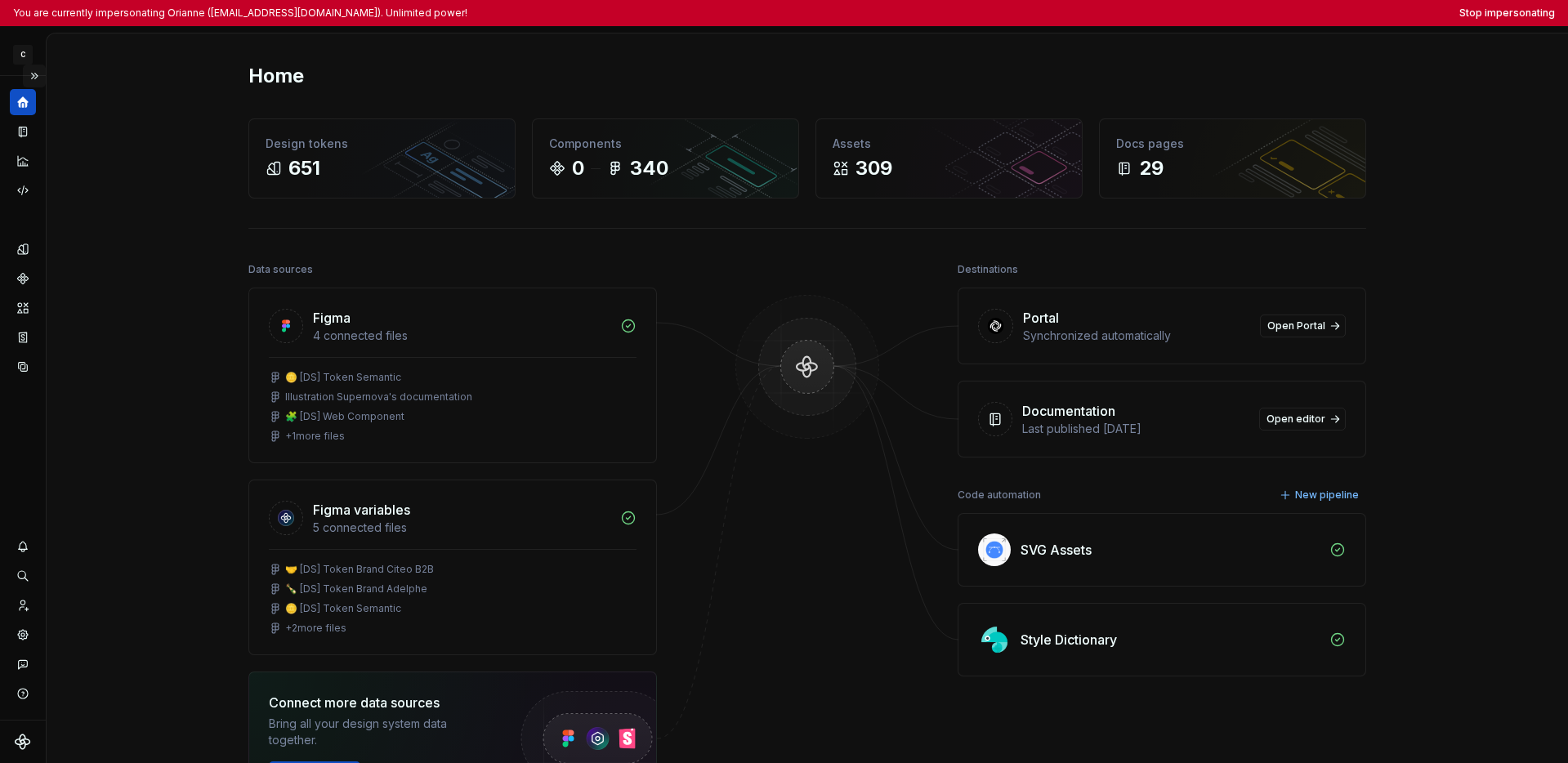
click at [36, 81] on button "Expand sidebar" at bounding box center [35, 76] width 23 height 23
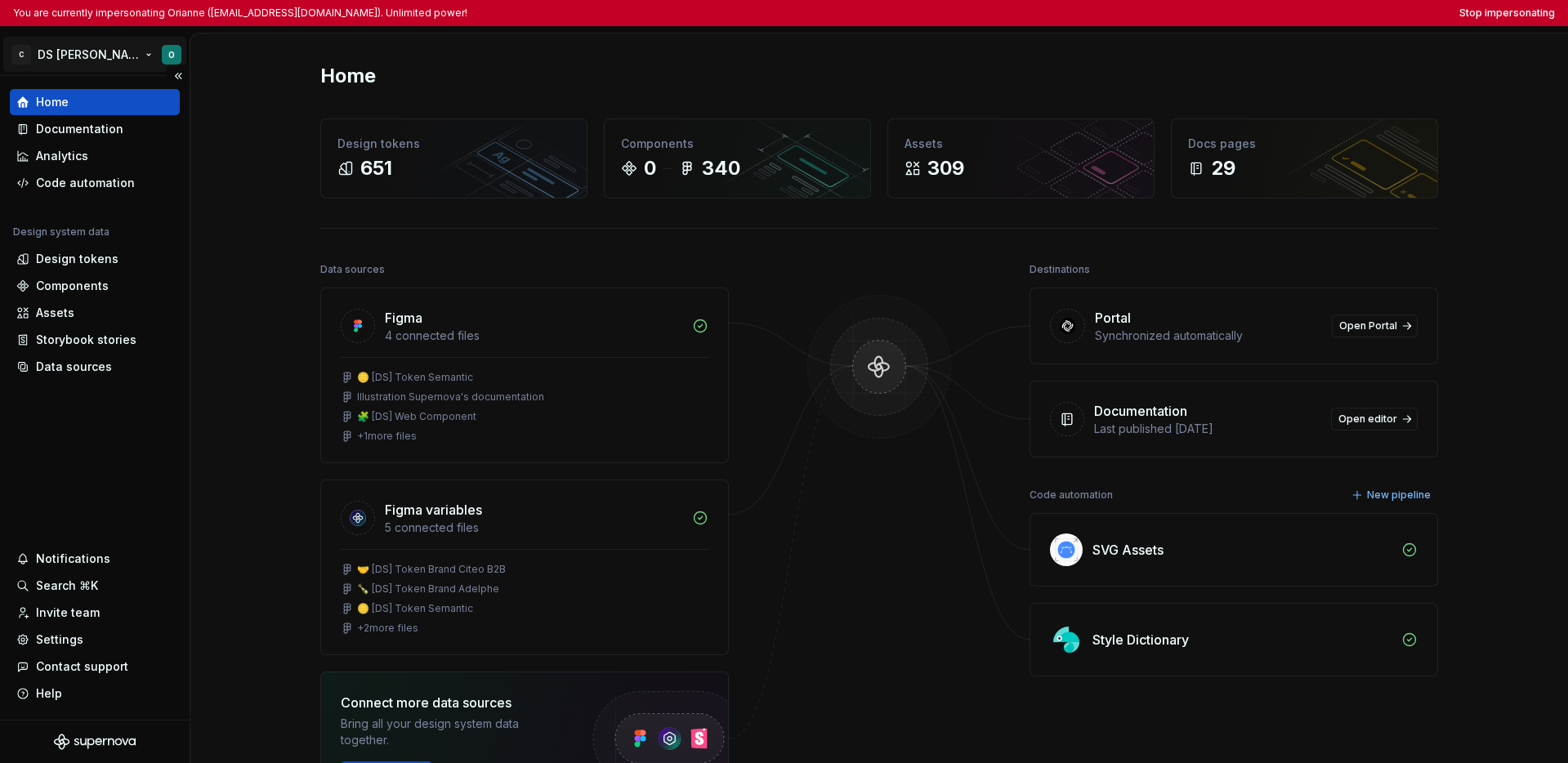
click at [69, 59] on html "You are currently impersonating Orianne ([EMAIL_ADDRESS][DOMAIN_NAME]). Unlimit…" at bounding box center [784, 382] width 1568 height 763
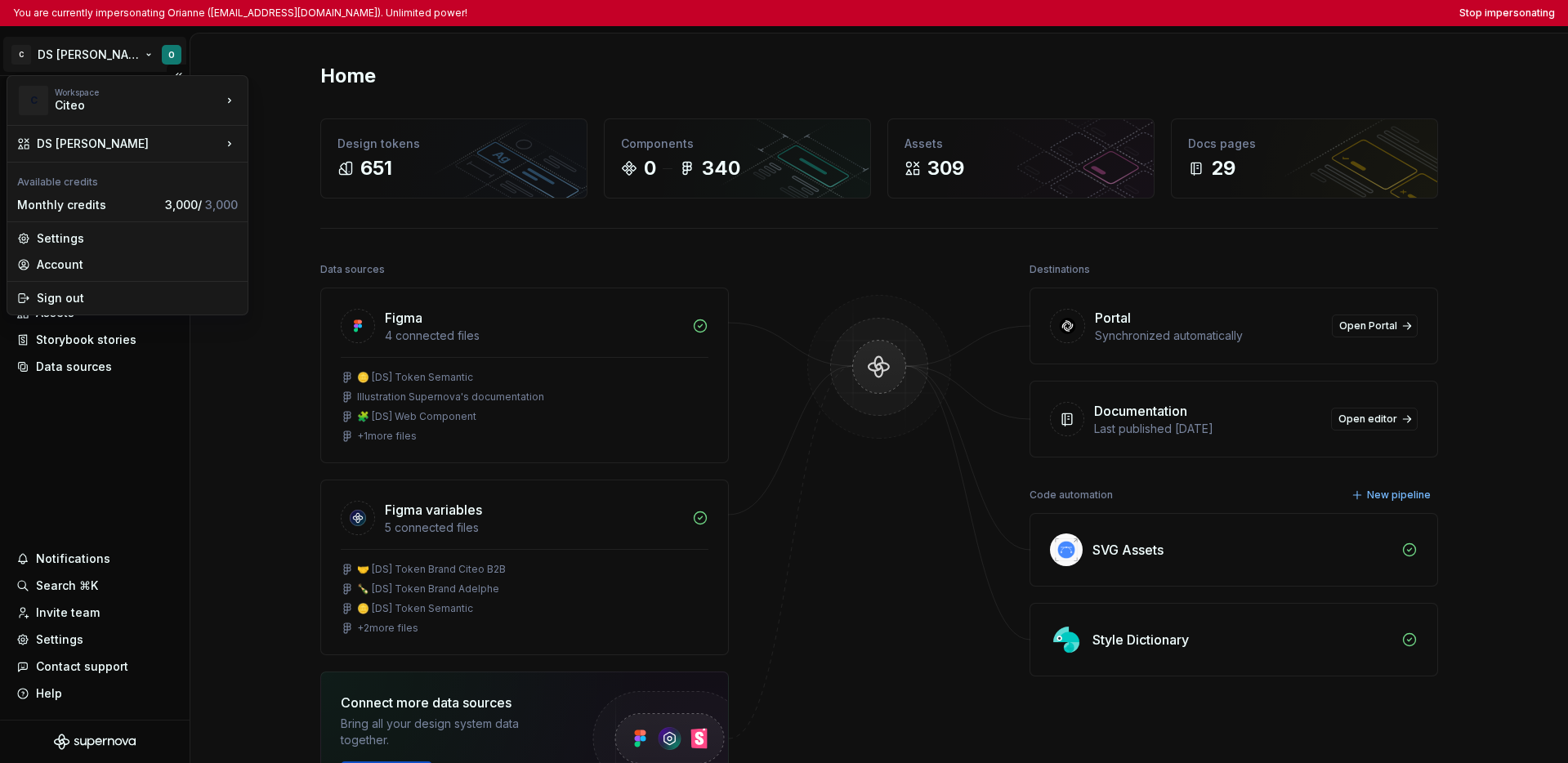
click at [90, 443] on html "You are currently impersonating Orianne (orianne.dodinot@gmail.com). Unlimited …" at bounding box center [784, 382] width 1568 height 763
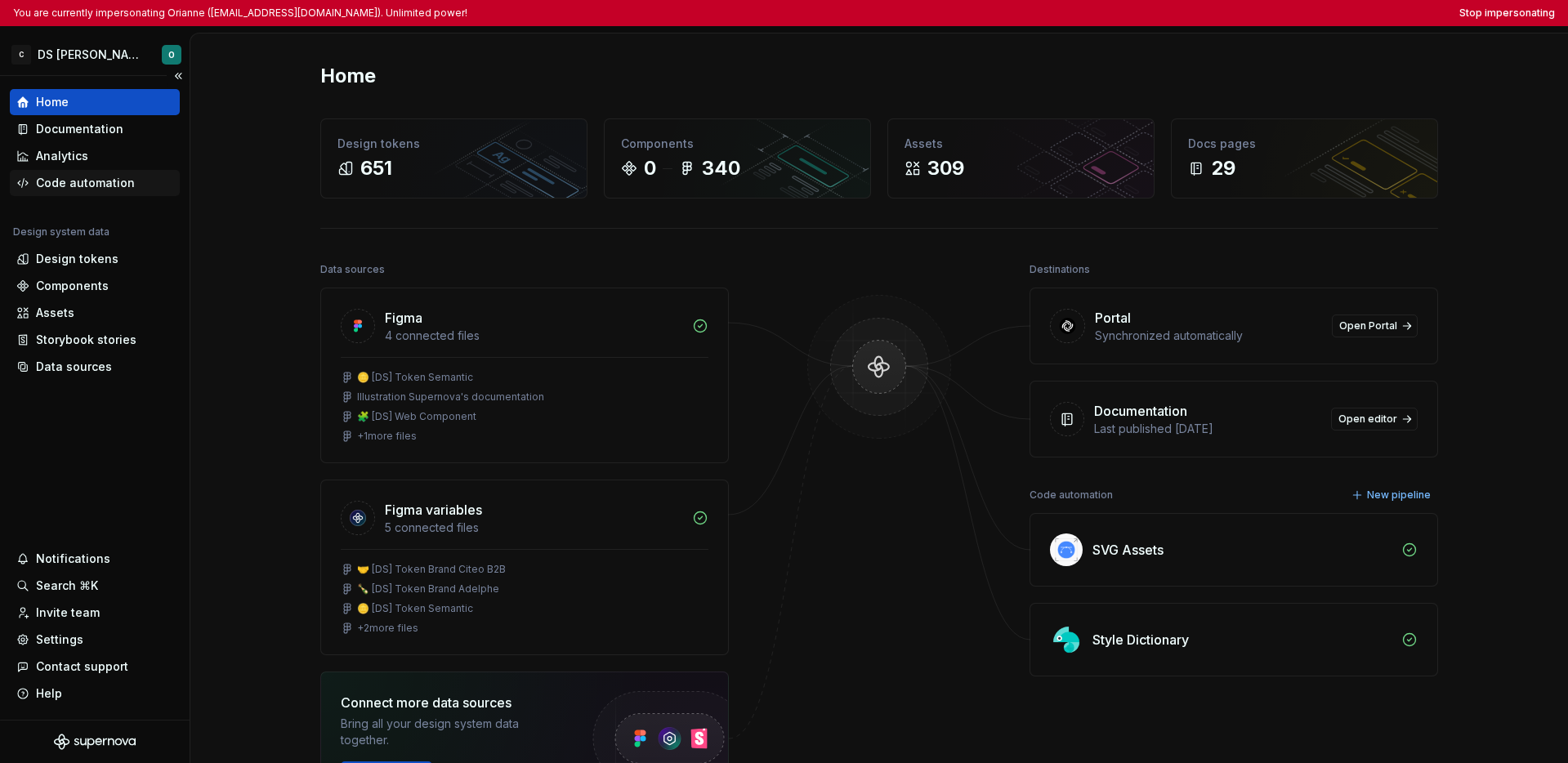
click at [84, 187] on div "Code automation" at bounding box center [86, 183] width 99 height 17
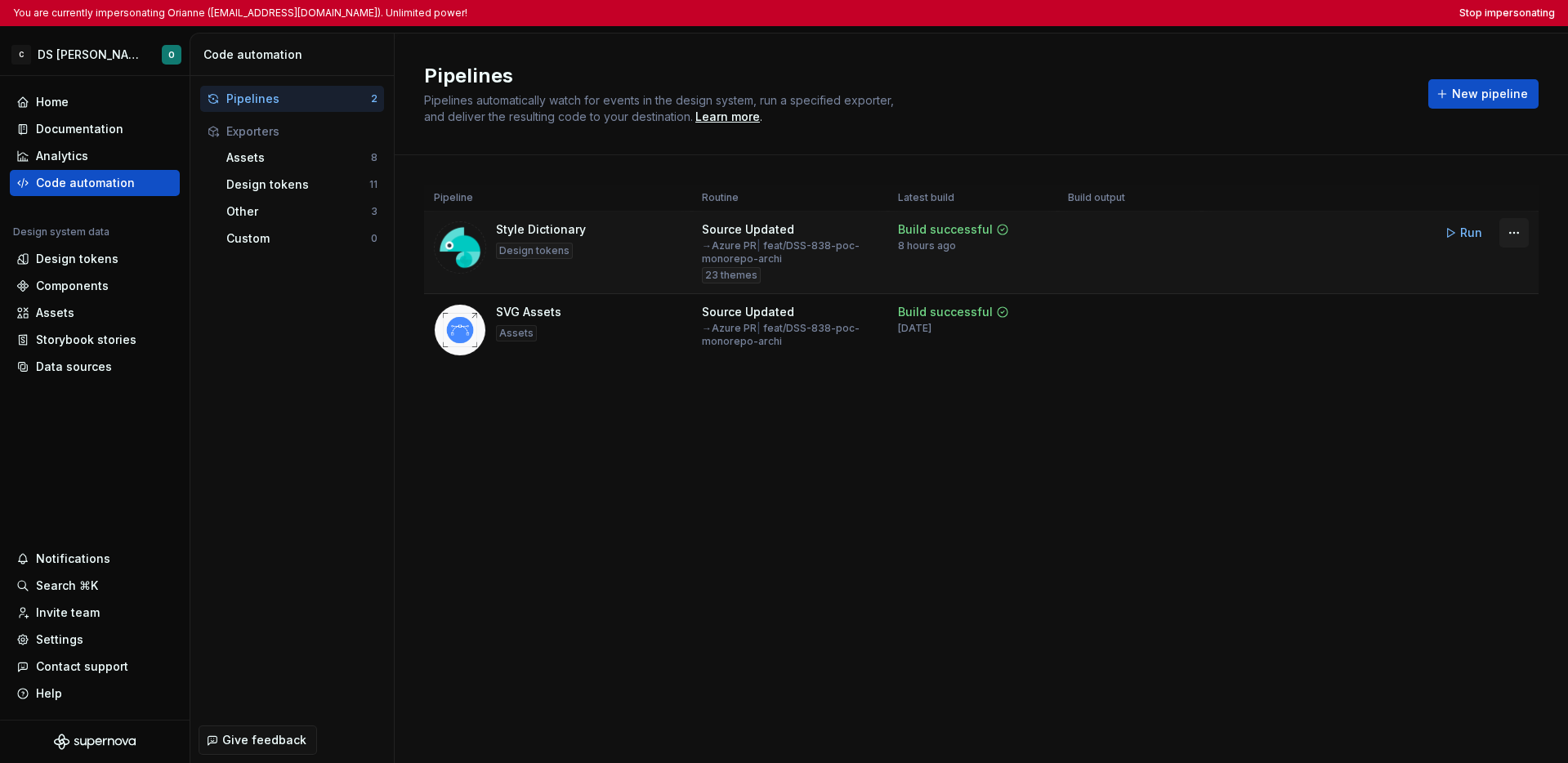
click at [1227, 238] on html "You are currently impersonating Orianne (orianne.dodinot@gmail.com). Unlimited …" at bounding box center [784, 382] width 1568 height 763
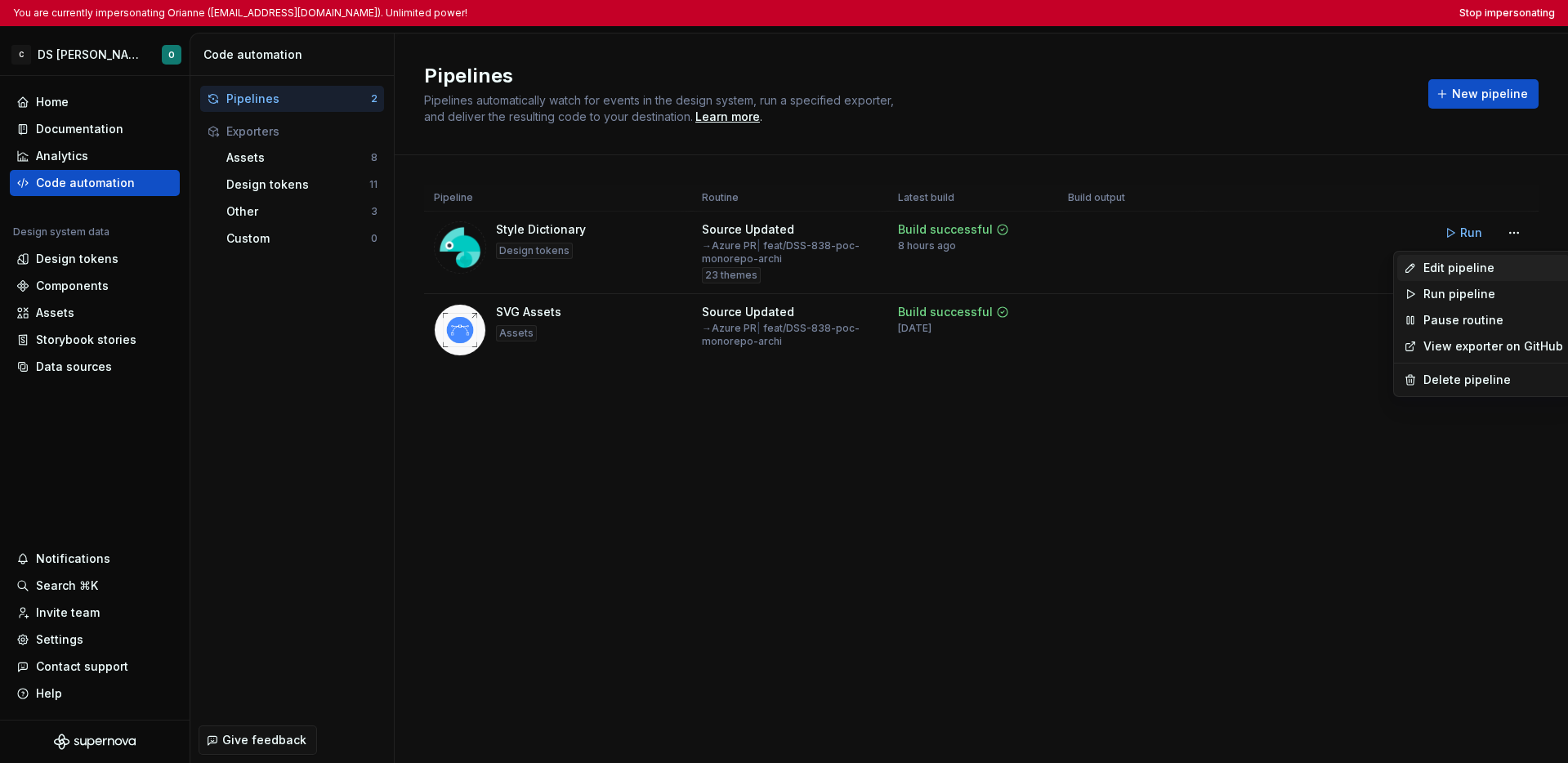
click at [1227, 269] on div "Edit pipeline" at bounding box center [1493, 269] width 140 height 17
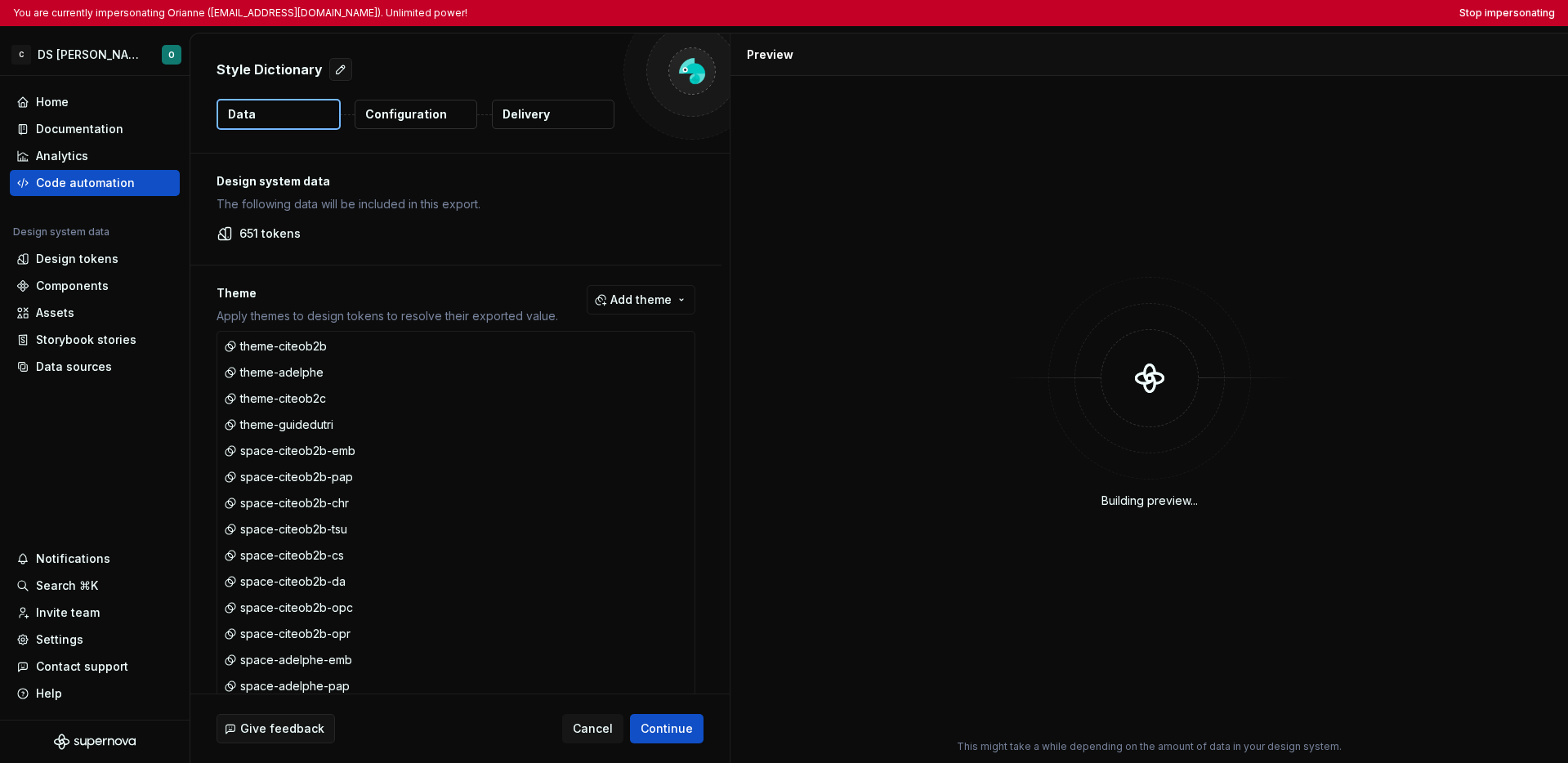
click at [447, 117] on button "Configuration" at bounding box center [415, 115] width 122 height 30
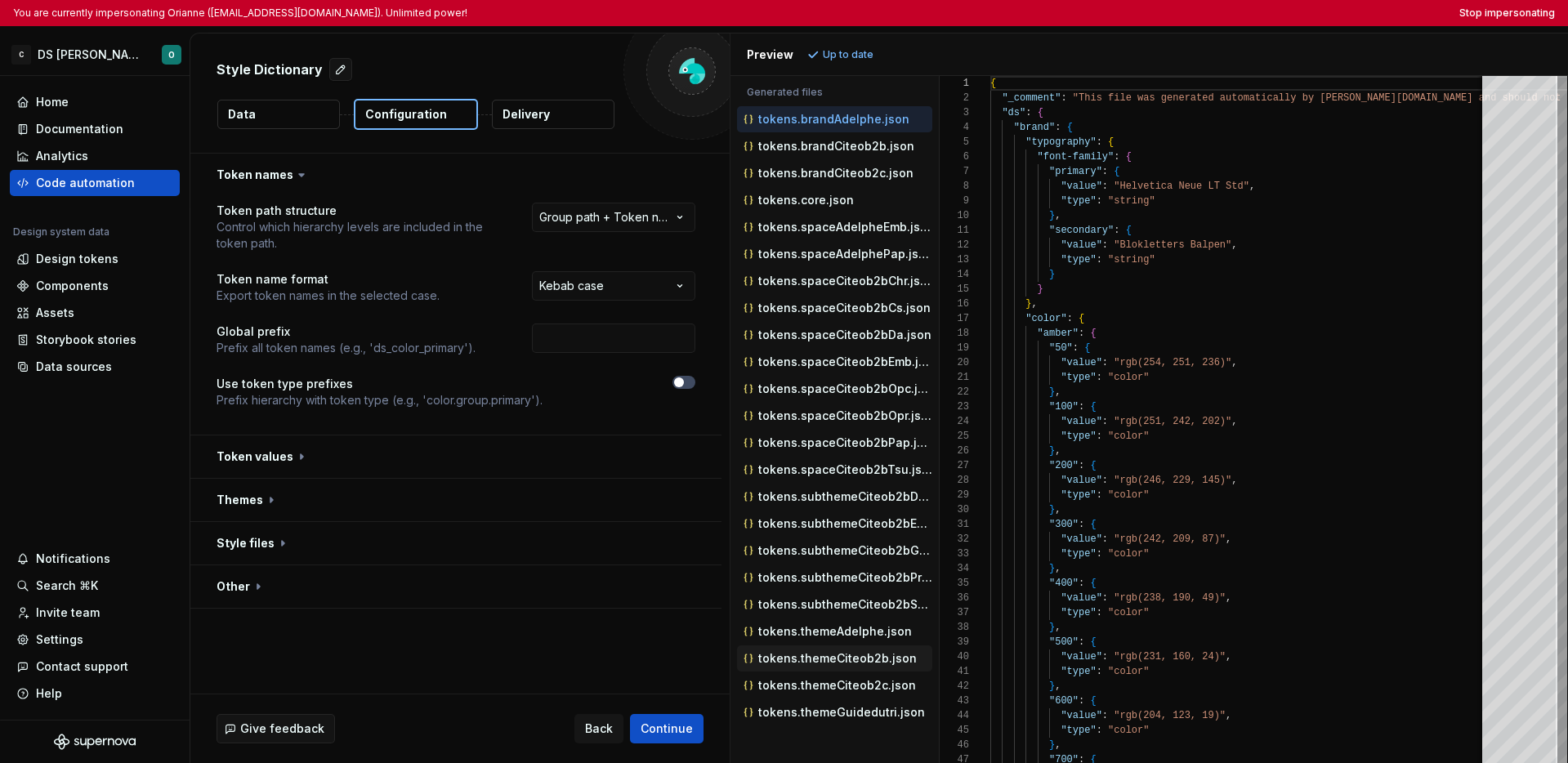
click at [838, 659] on p "tokens.themeCiteob2b.json" at bounding box center [838, 659] width 159 height 13
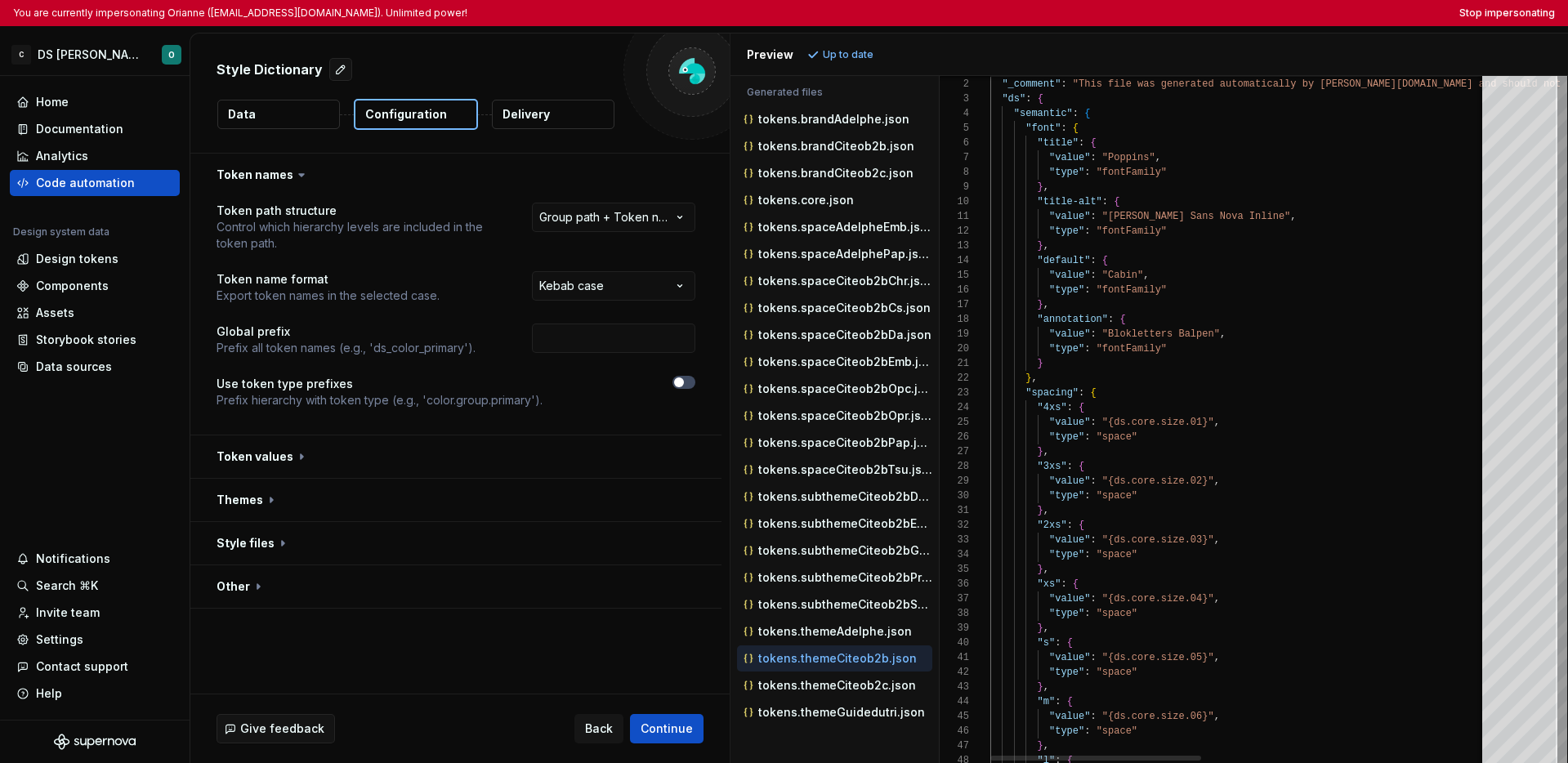
type textarea "**********"
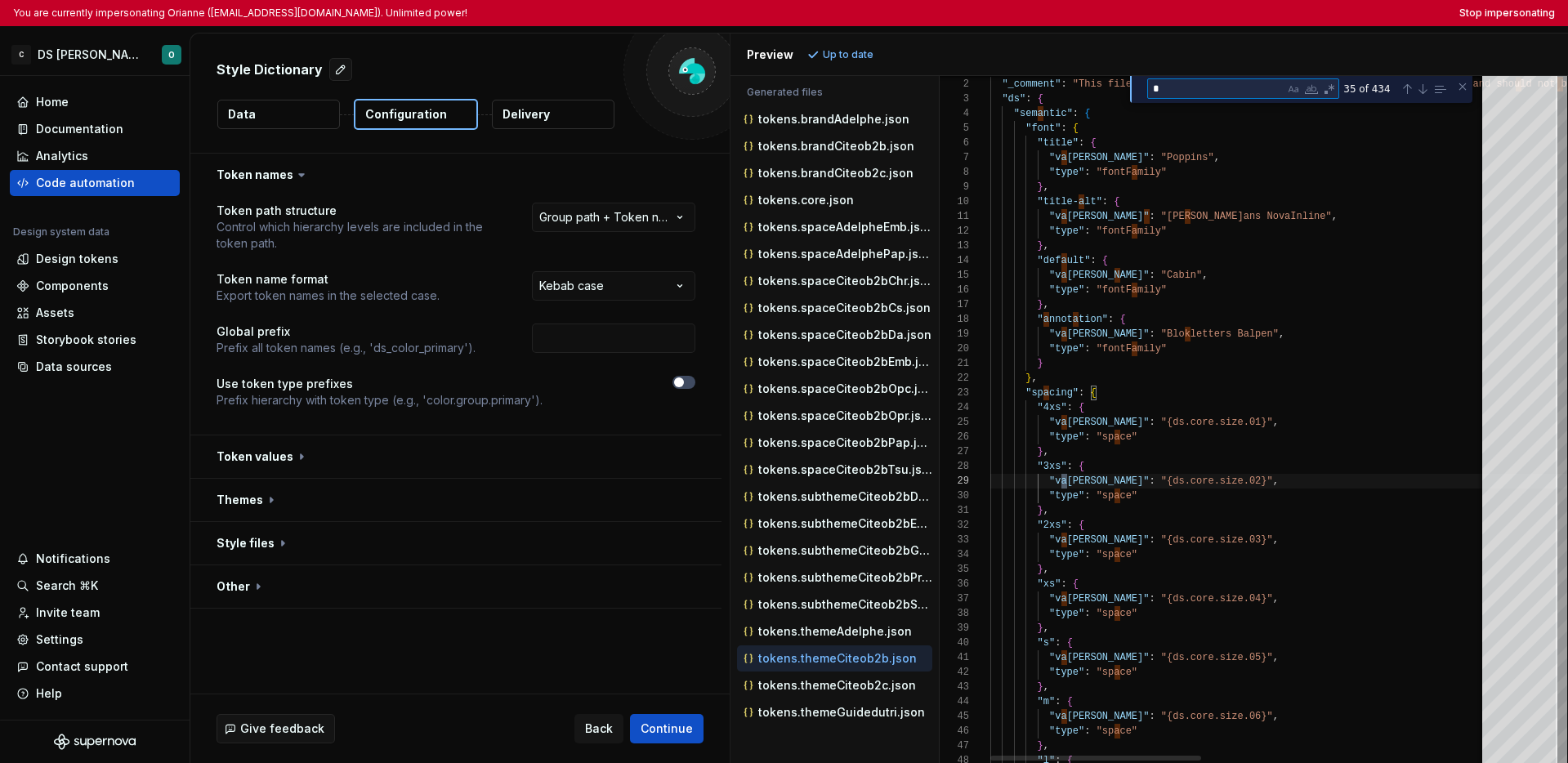
type textarea "**"
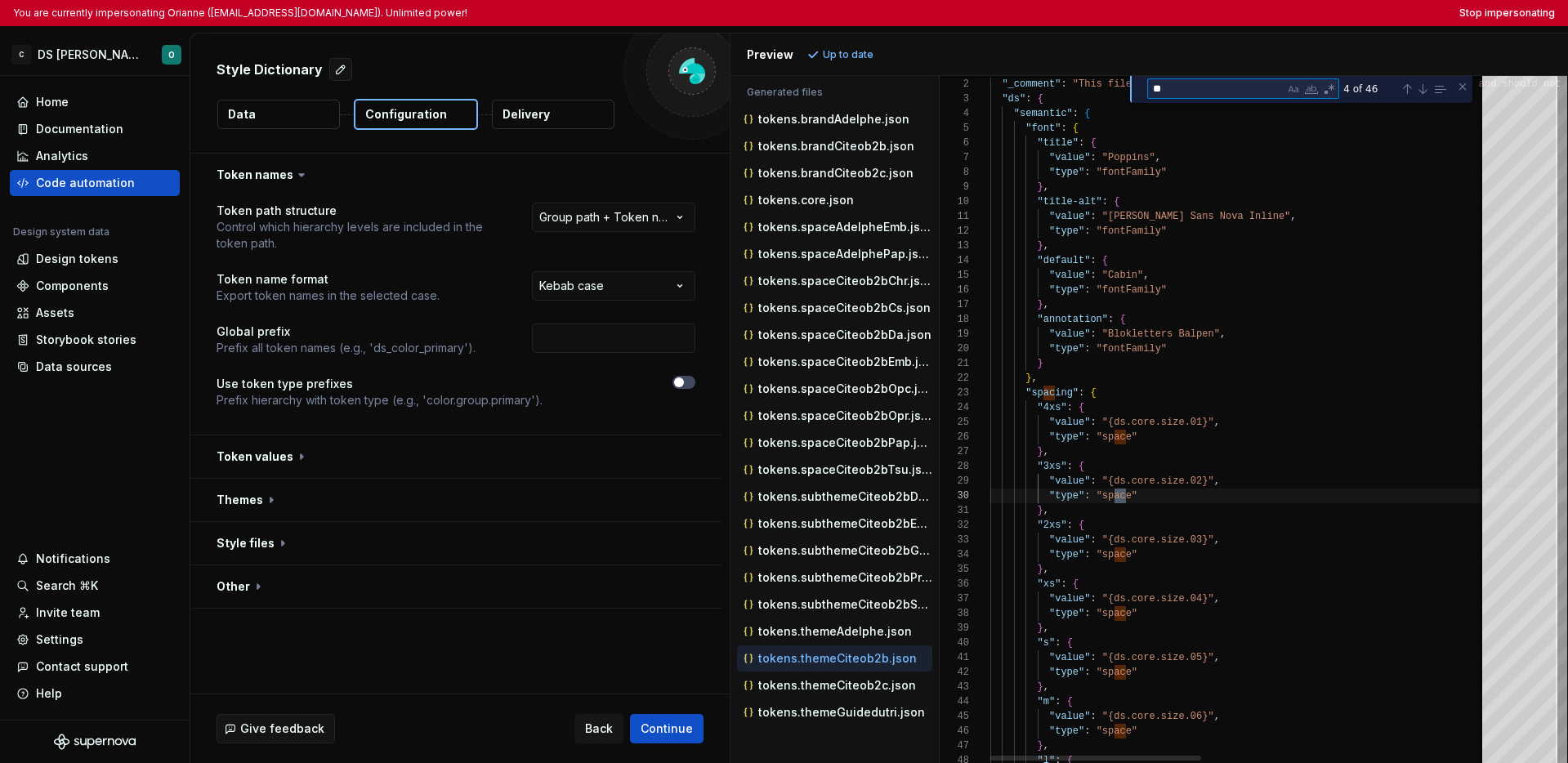
type textarea "**********"
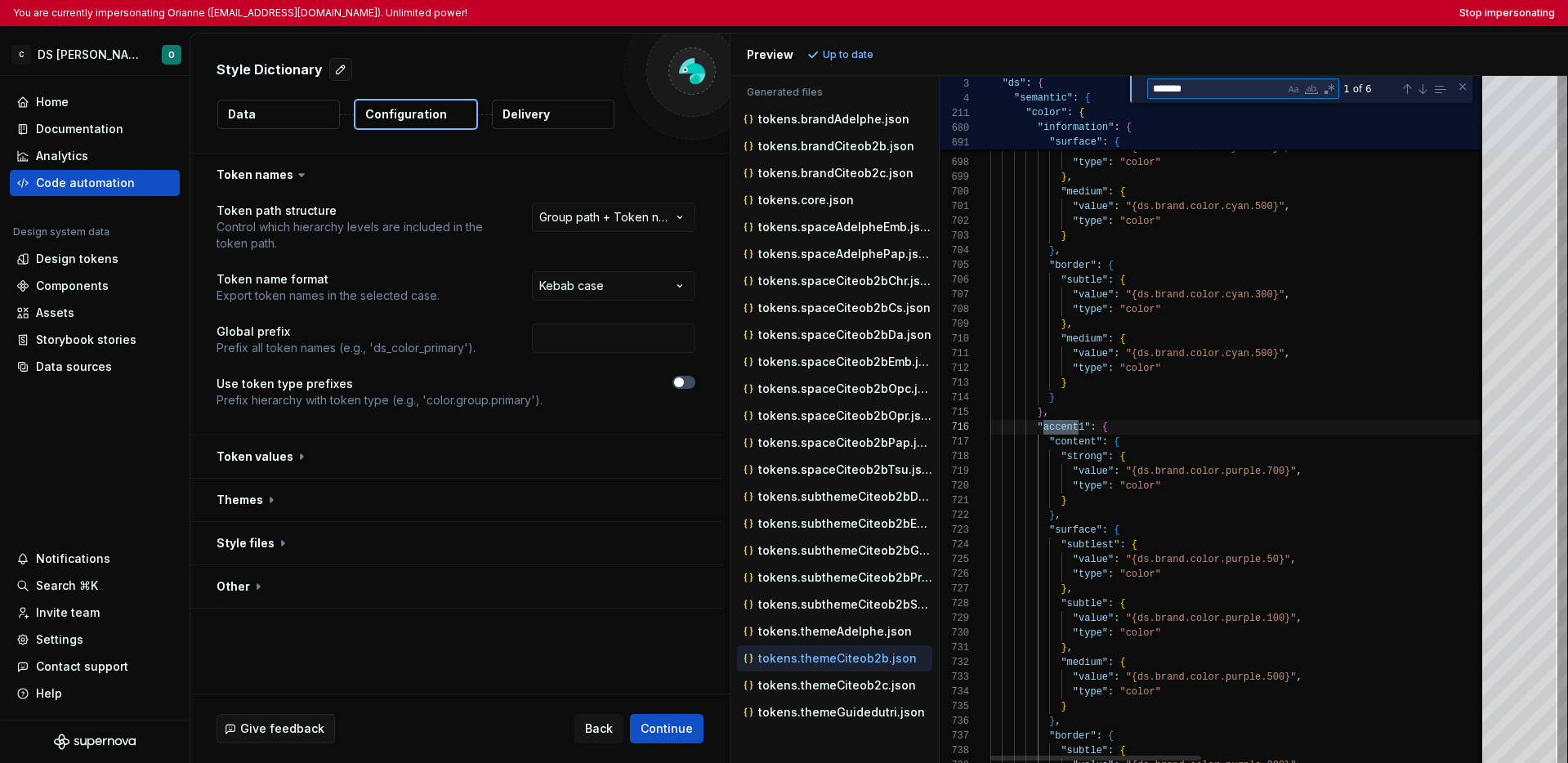
scroll to position [147, 95]
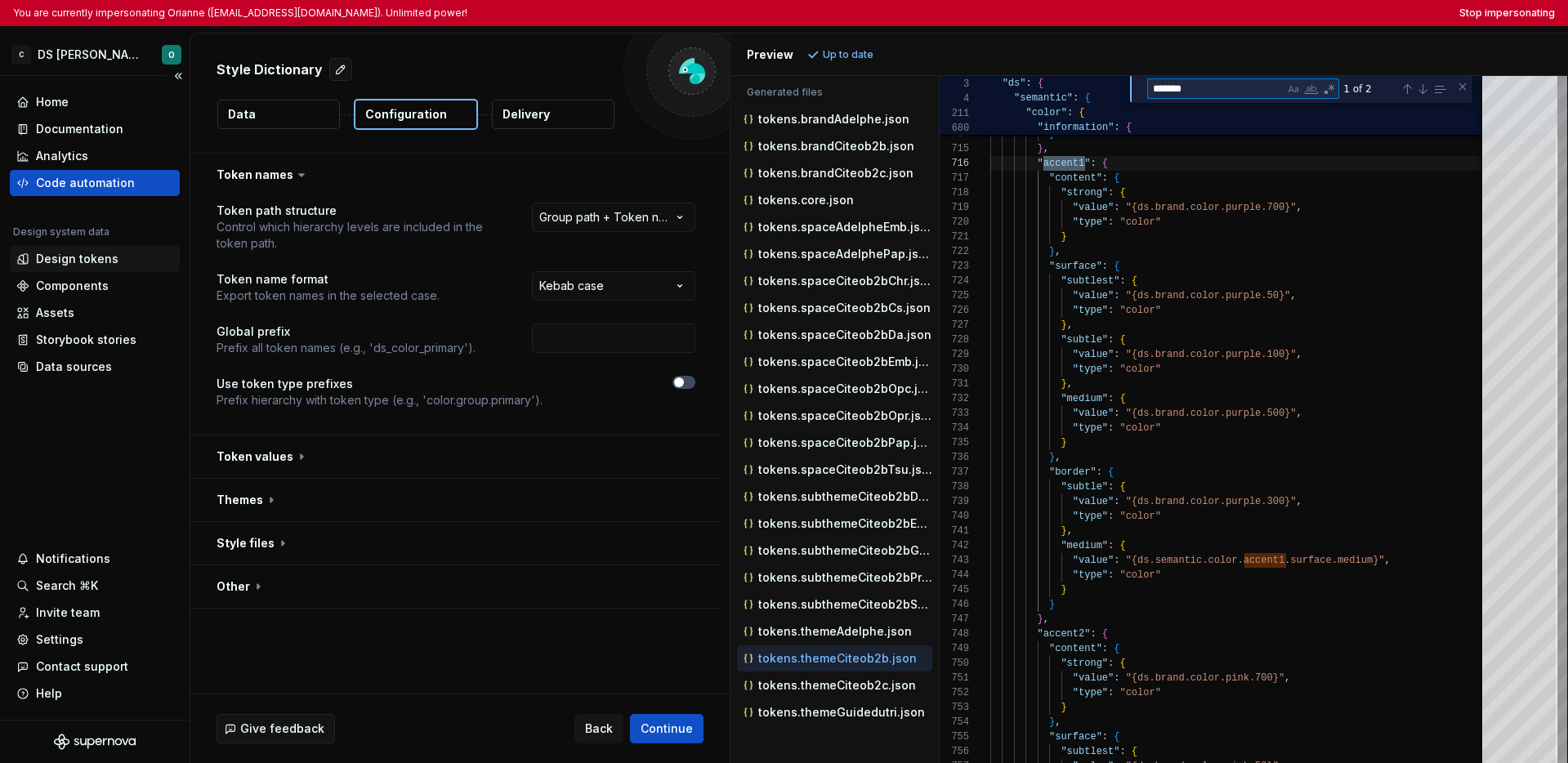
type textarea "*******"
drag, startPoint x: 1196, startPoint y: 89, endPoint x: 1148, endPoint y: 82, distance: 48.5
click at [1148, 82] on textarea "*******" at bounding box center [1216, 89] width 136 height 19
type textarea "**********"
type textarea "*"
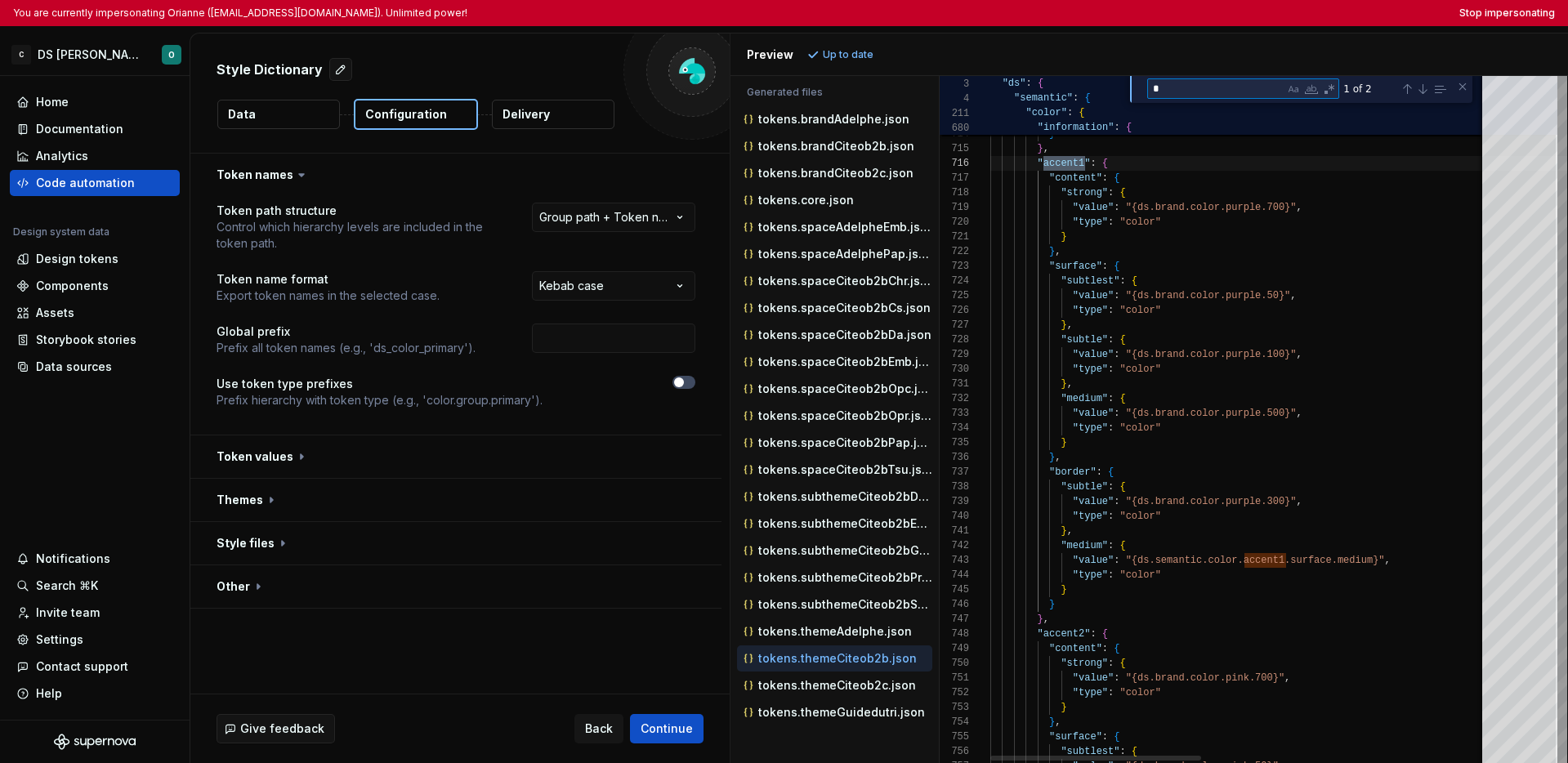
type textarea "**********"
type textarea "**"
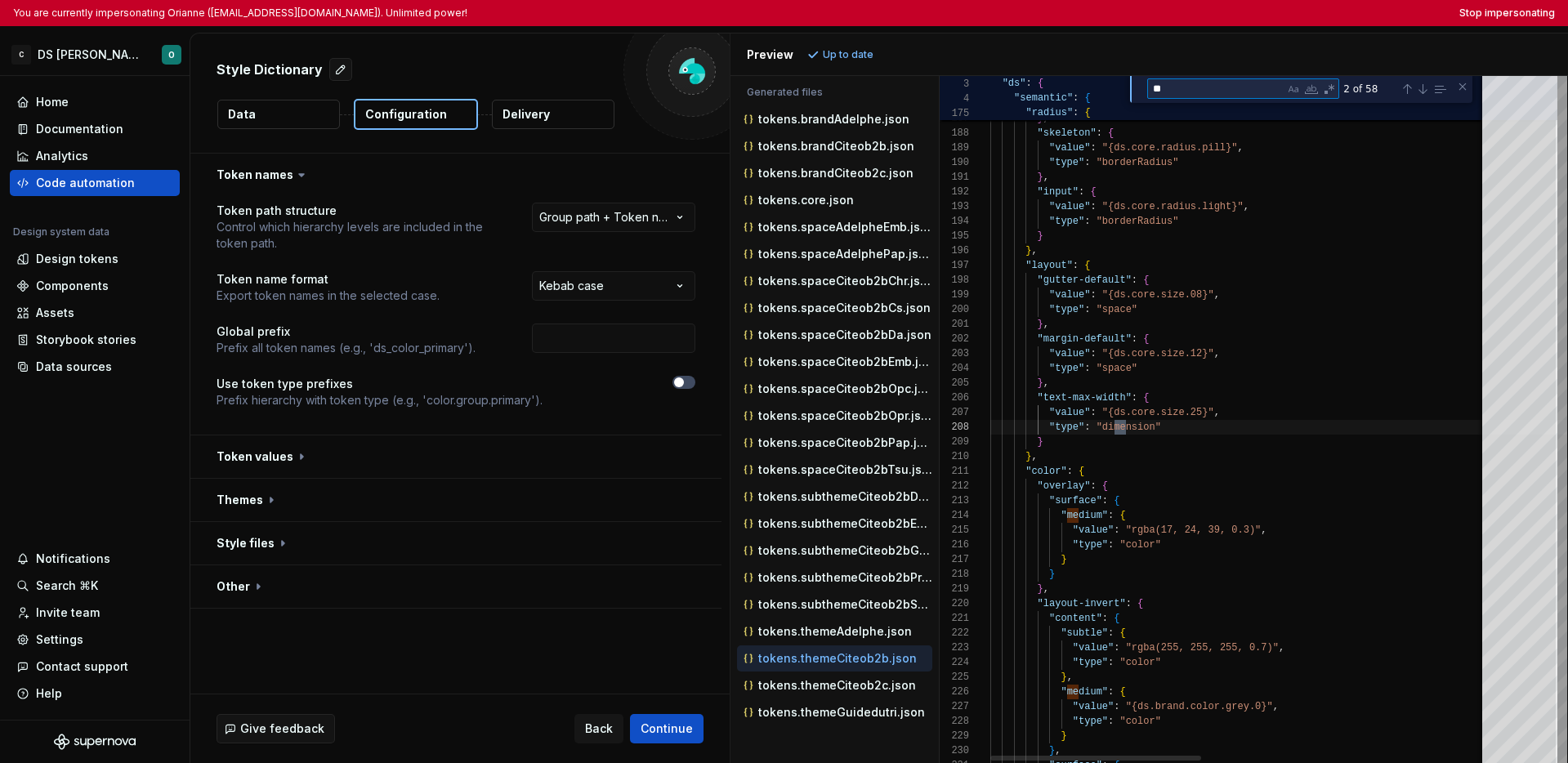
type textarea "**********"
type textarea "******"
click at [1227, 91] on div "Next Match (Enter)" at bounding box center [1422, 89] width 13 height 13
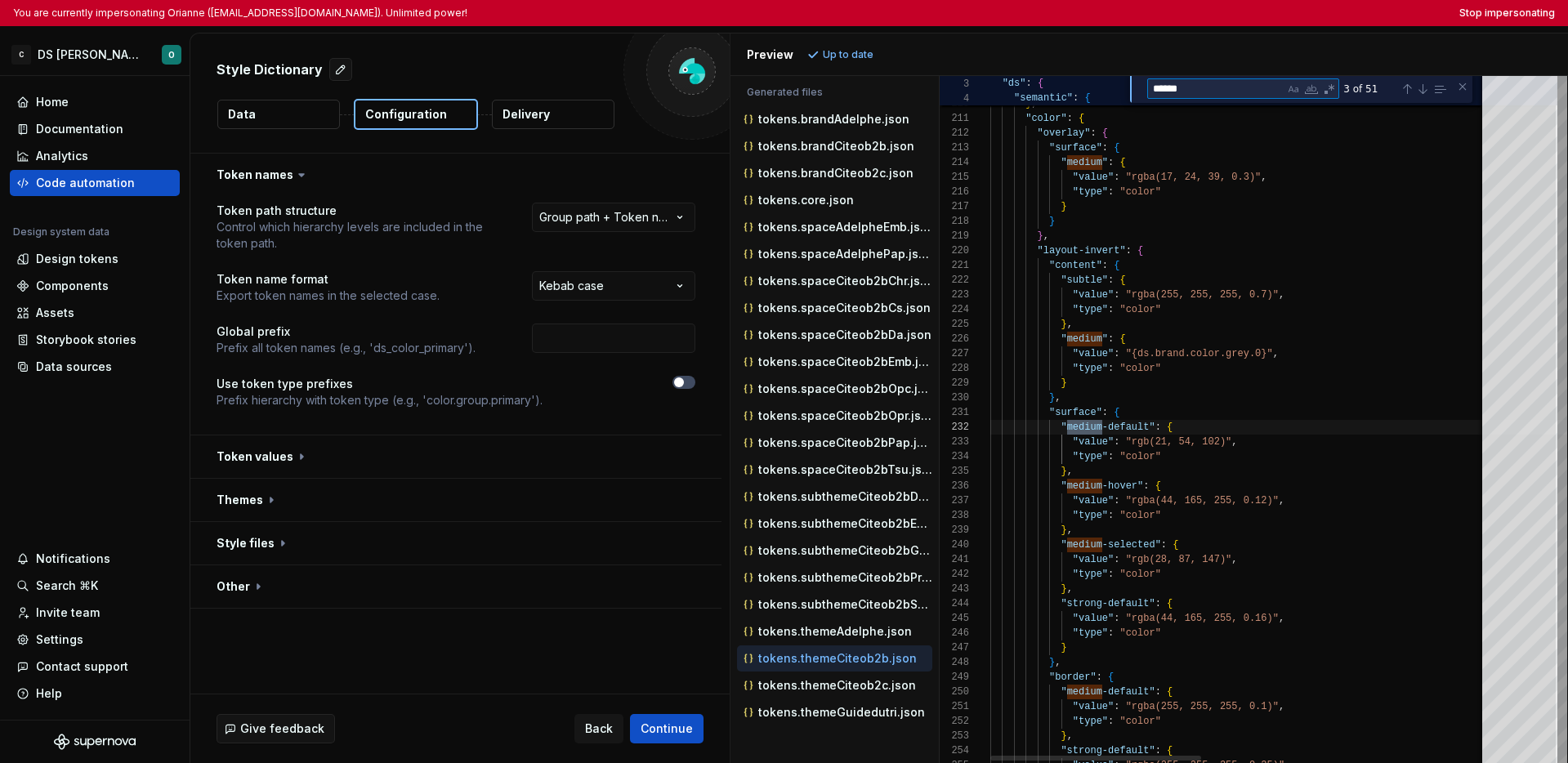
drag, startPoint x: 1200, startPoint y: 89, endPoint x: 1149, endPoint y: 89, distance: 51.0
click at [1149, 89] on textarea "******" at bounding box center [1216, 89] width 136 height 19
type textarea "**********"
type textarea "*"
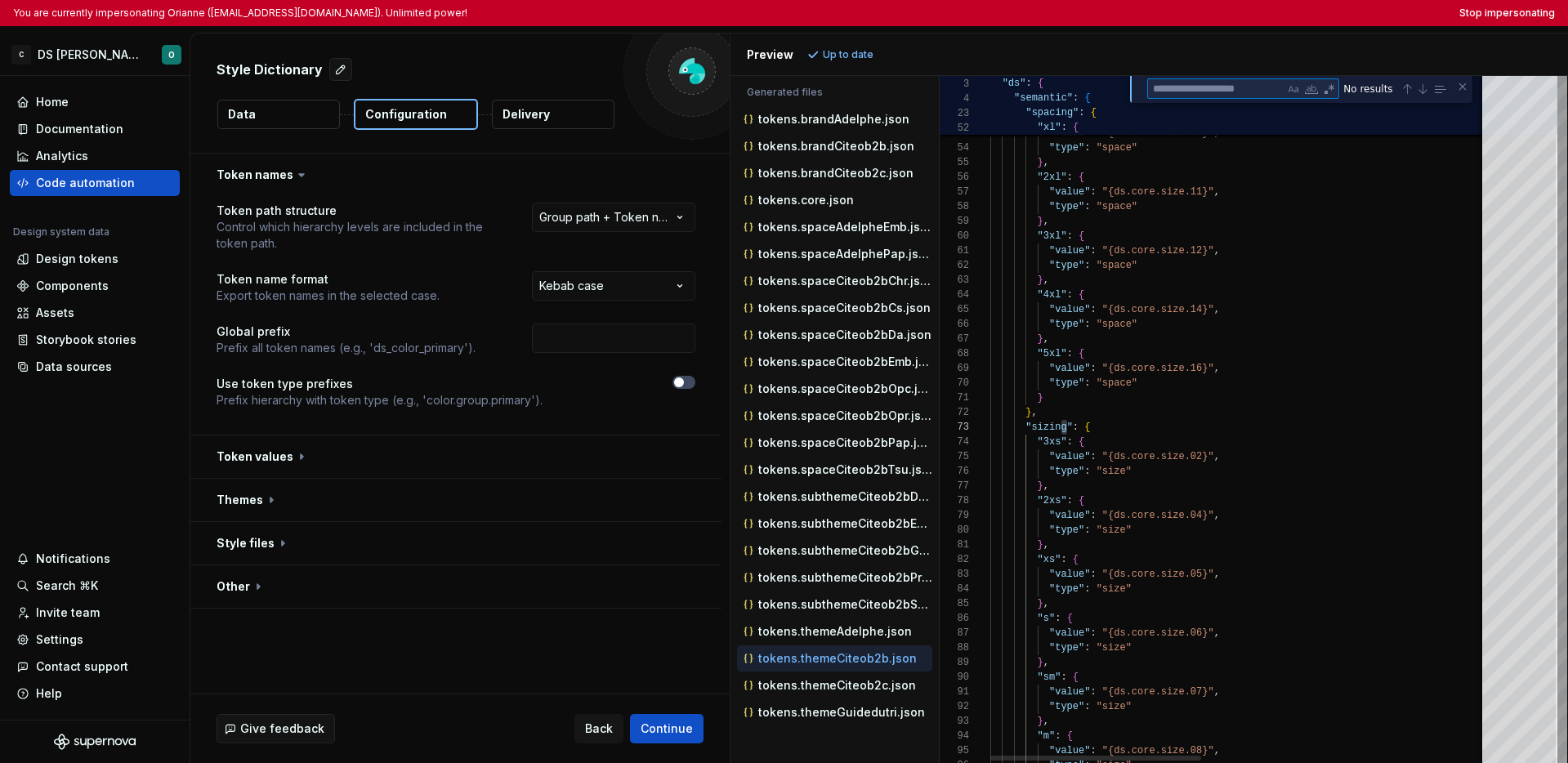
type textarea "**********"
type textarea "*"
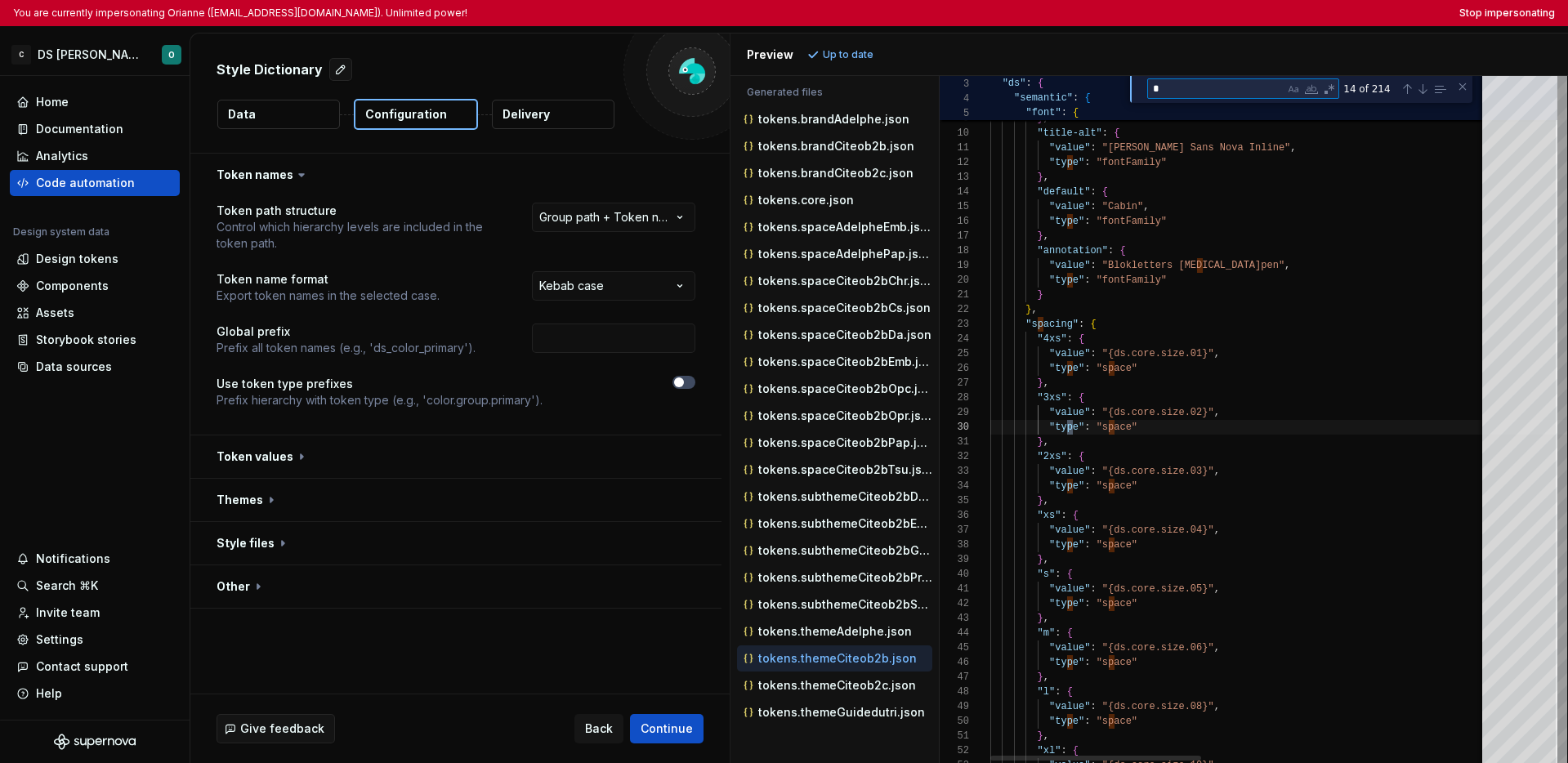
type textarea "**********"
type textarea "**"
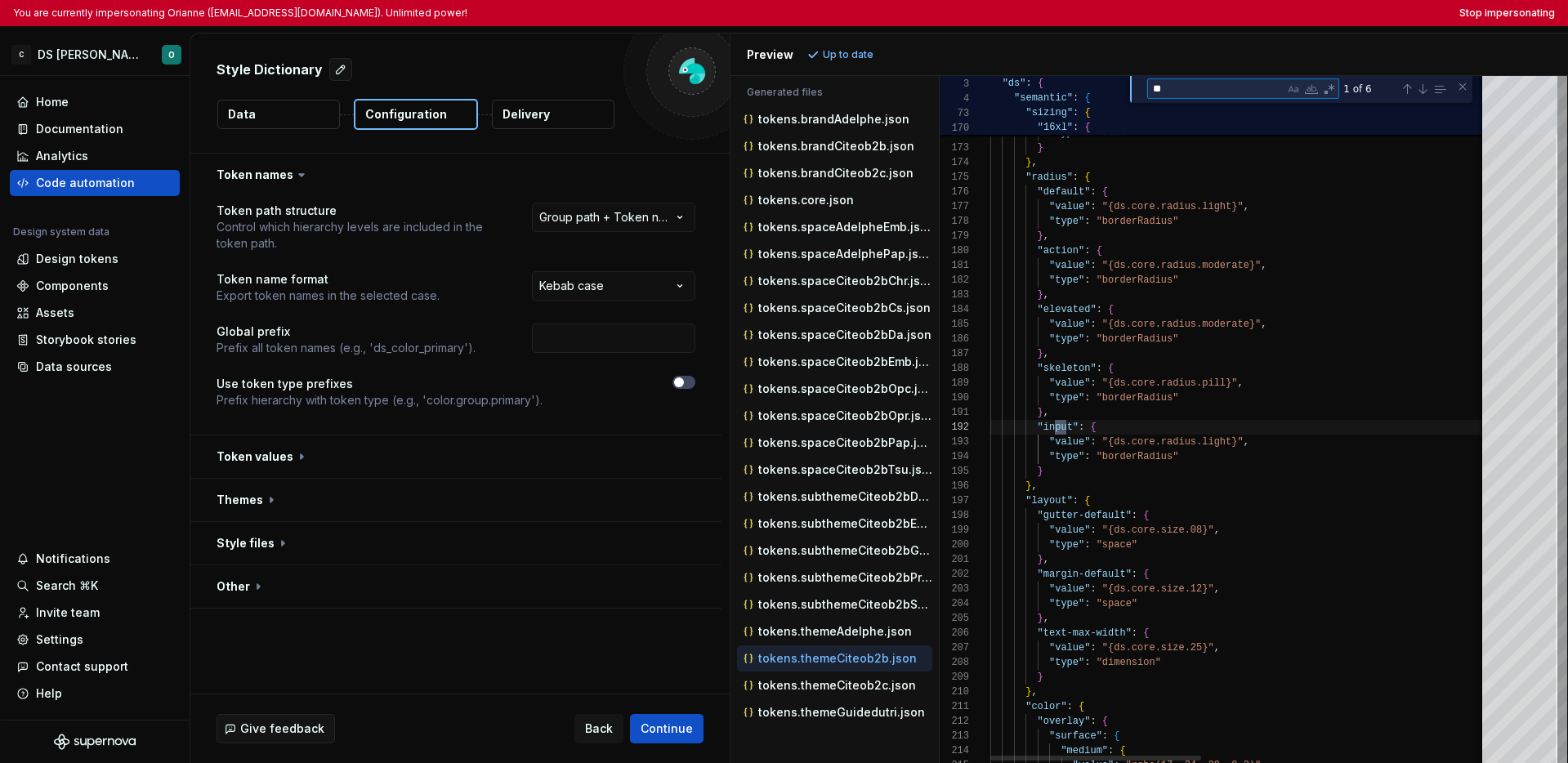
type textarea "**********"
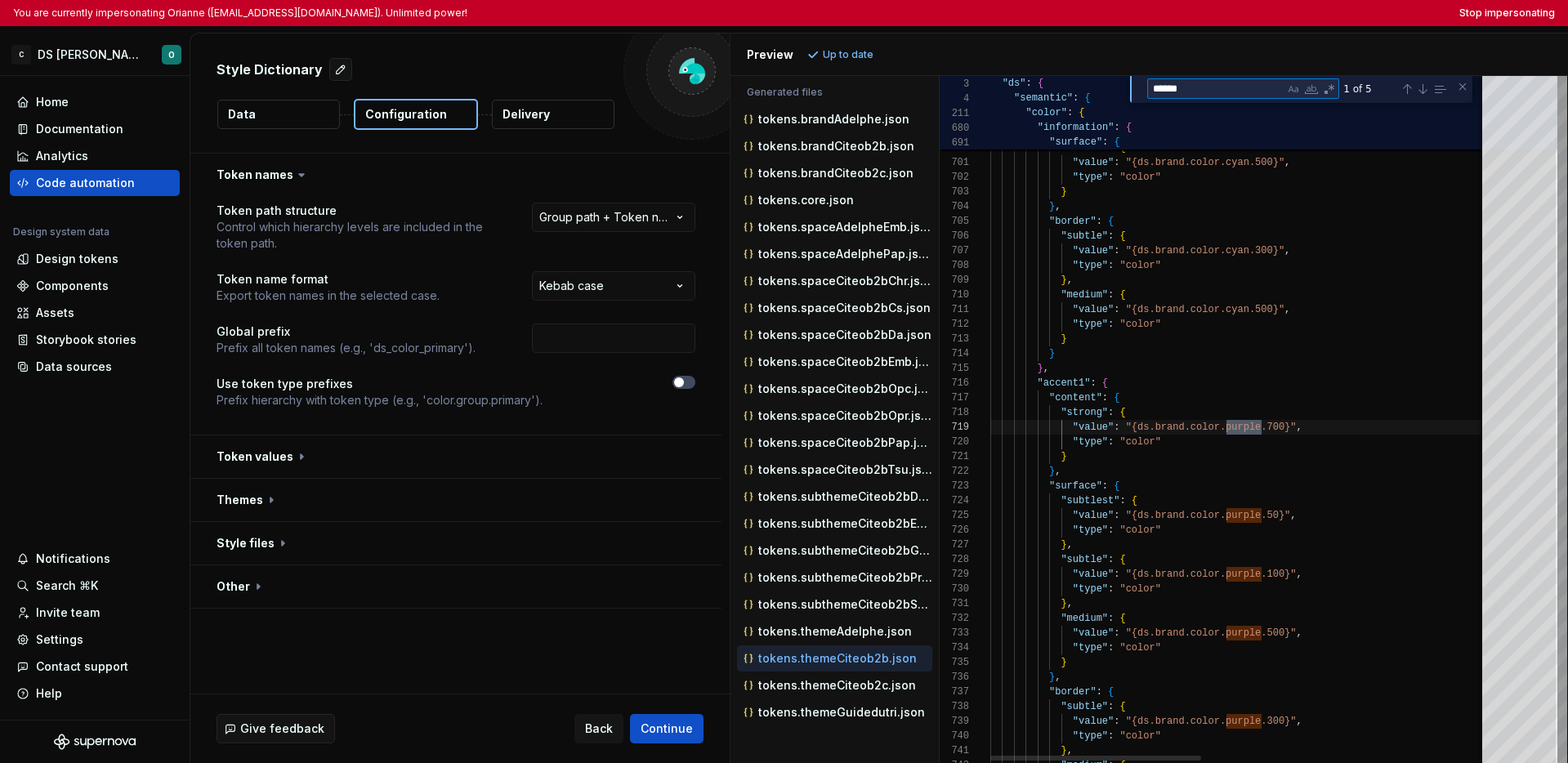
type textarea "*******"
type textarea "**********"
type textarea "*********"
type textarea "**********"
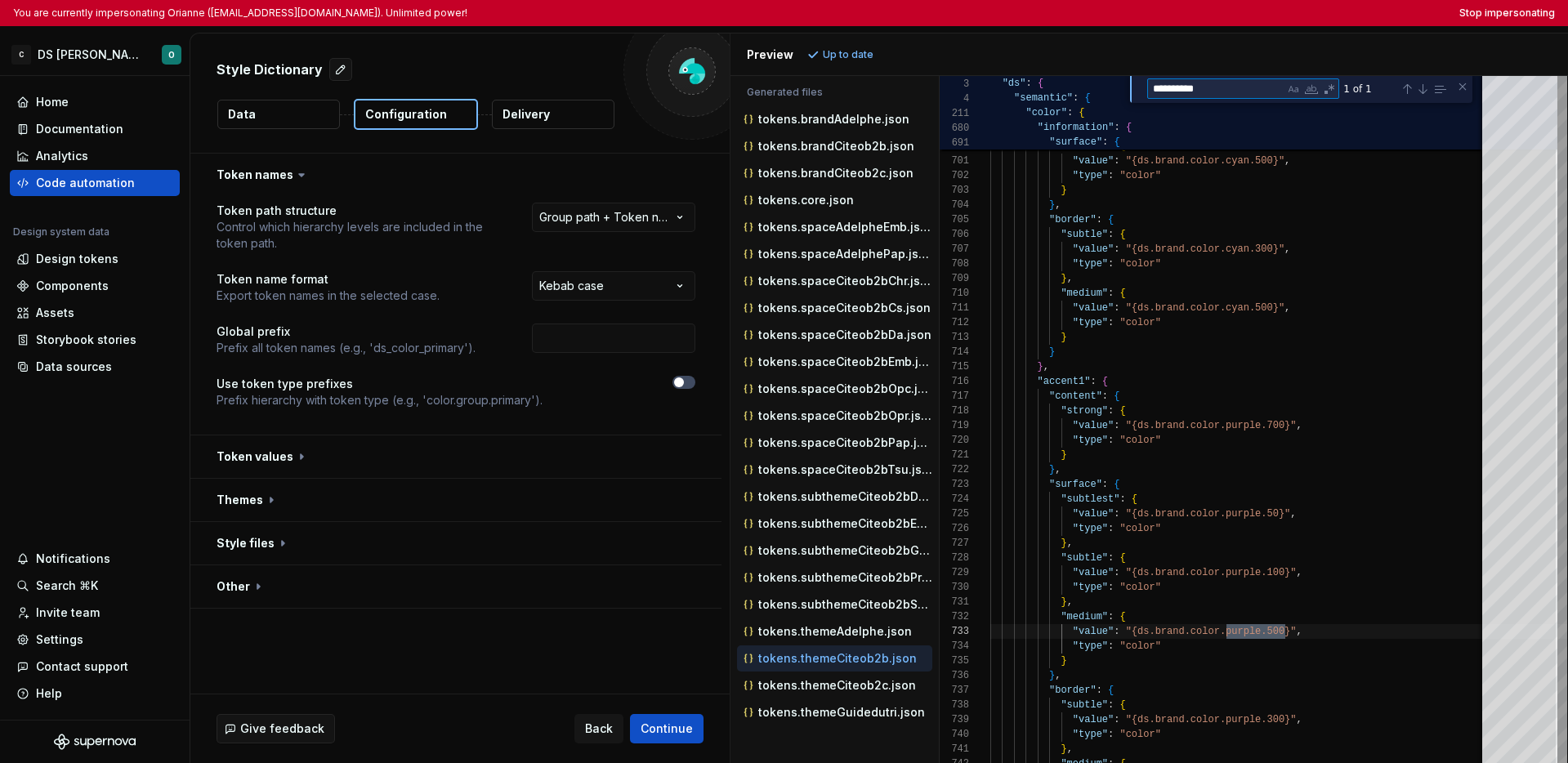
type textarea "**********"
drag, startPoint x: 1213, startPoint y: 89, endPoint x: 1155, endPoint y: 94, distance: 58.2
click at [1155, 94] on textarea "**********" at bounding box center [1216, 89] width 136 height 19
type textarea "**********"
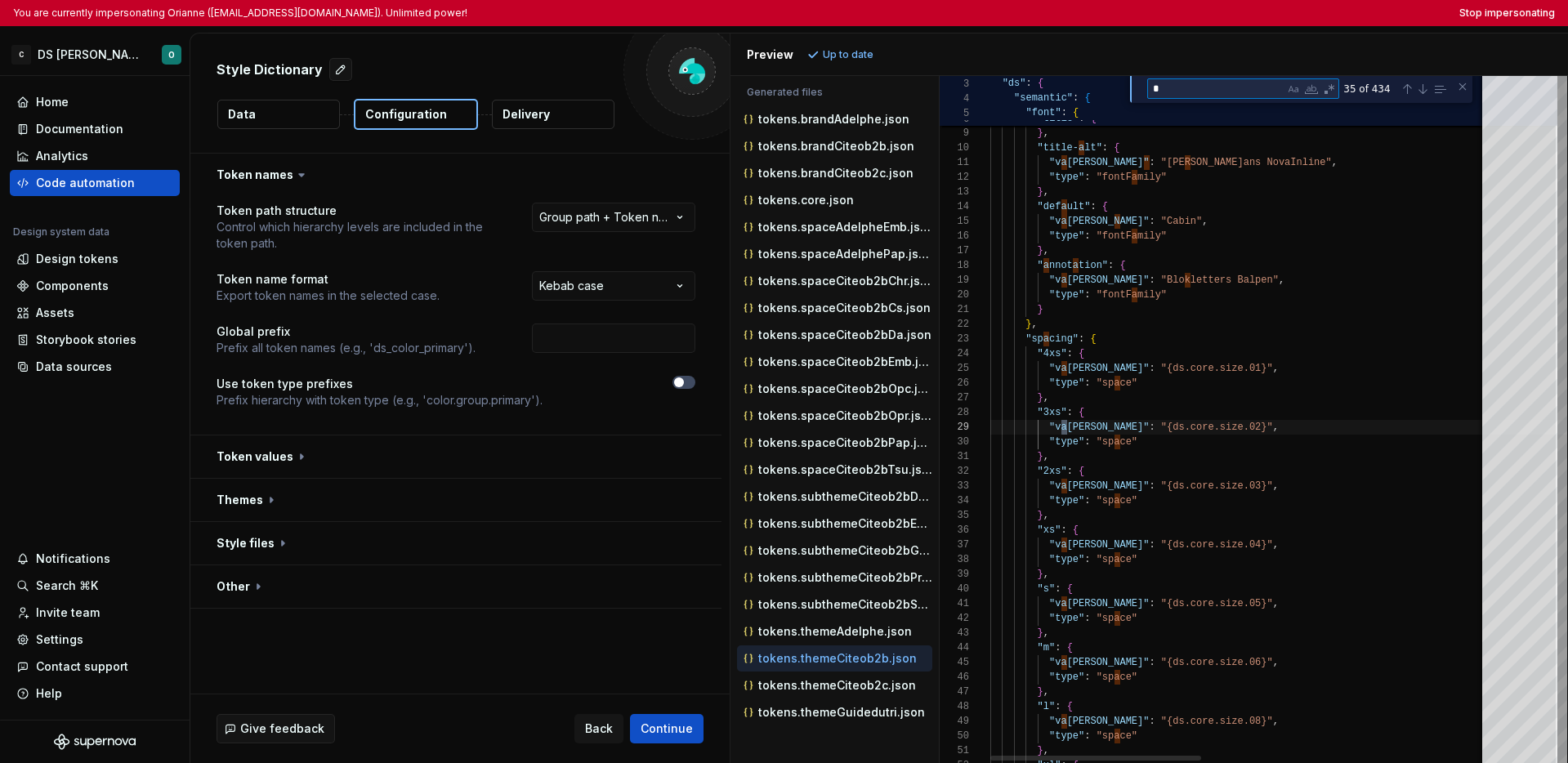
type textarea "**"
type textarea "**********"
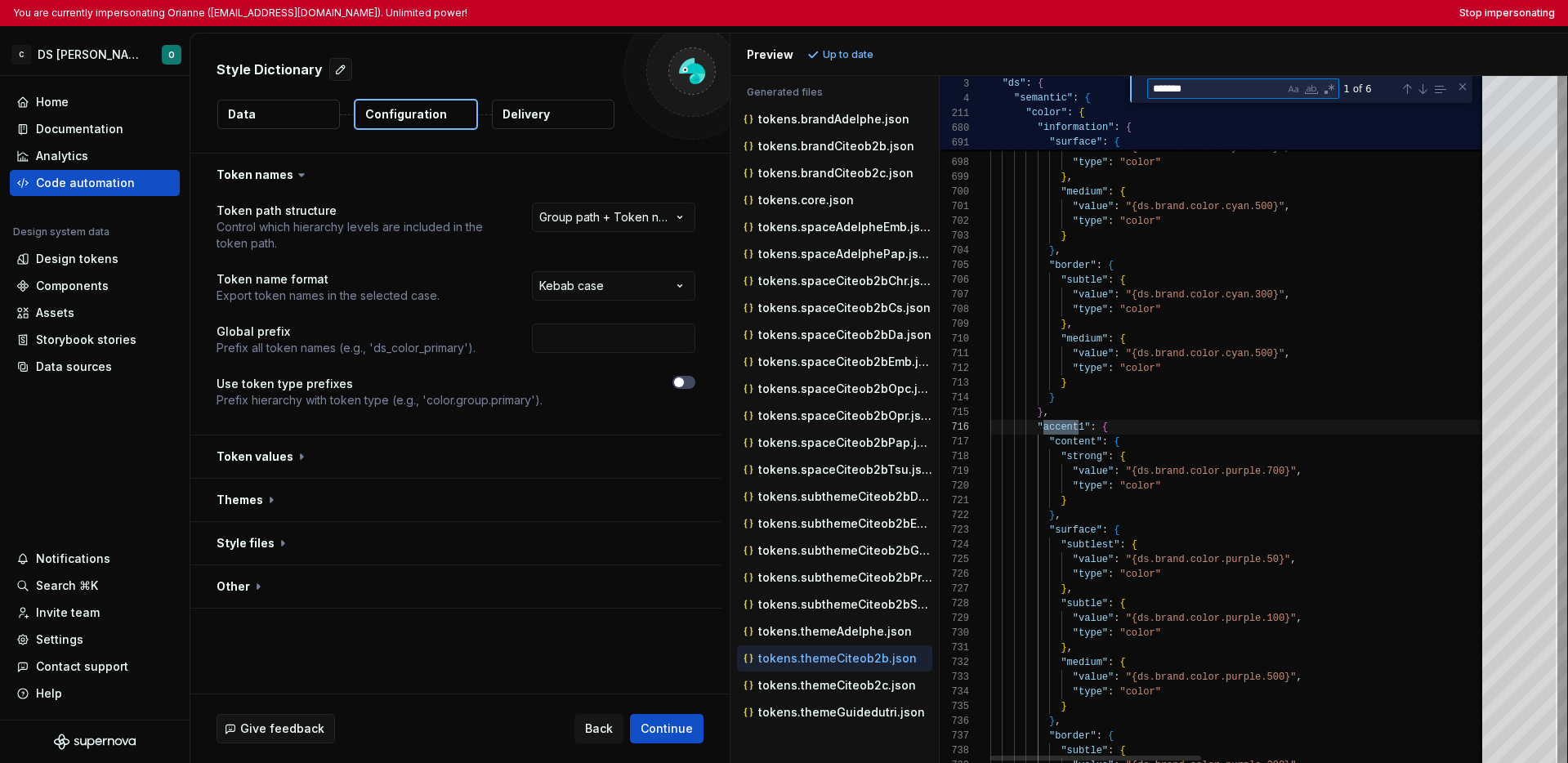
scroll to position [147, 95]
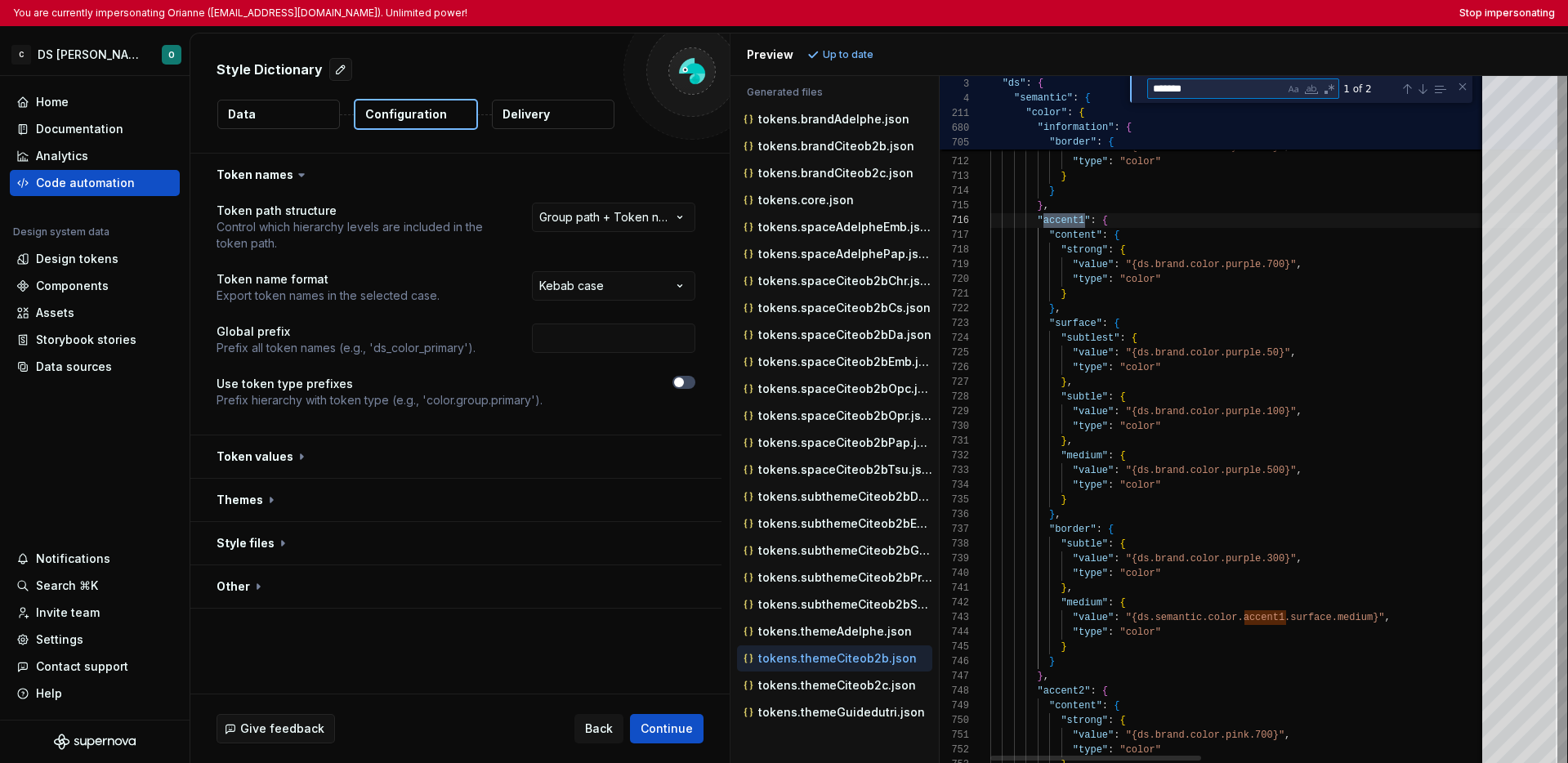
type textarea "*******"
type textarea "**********"
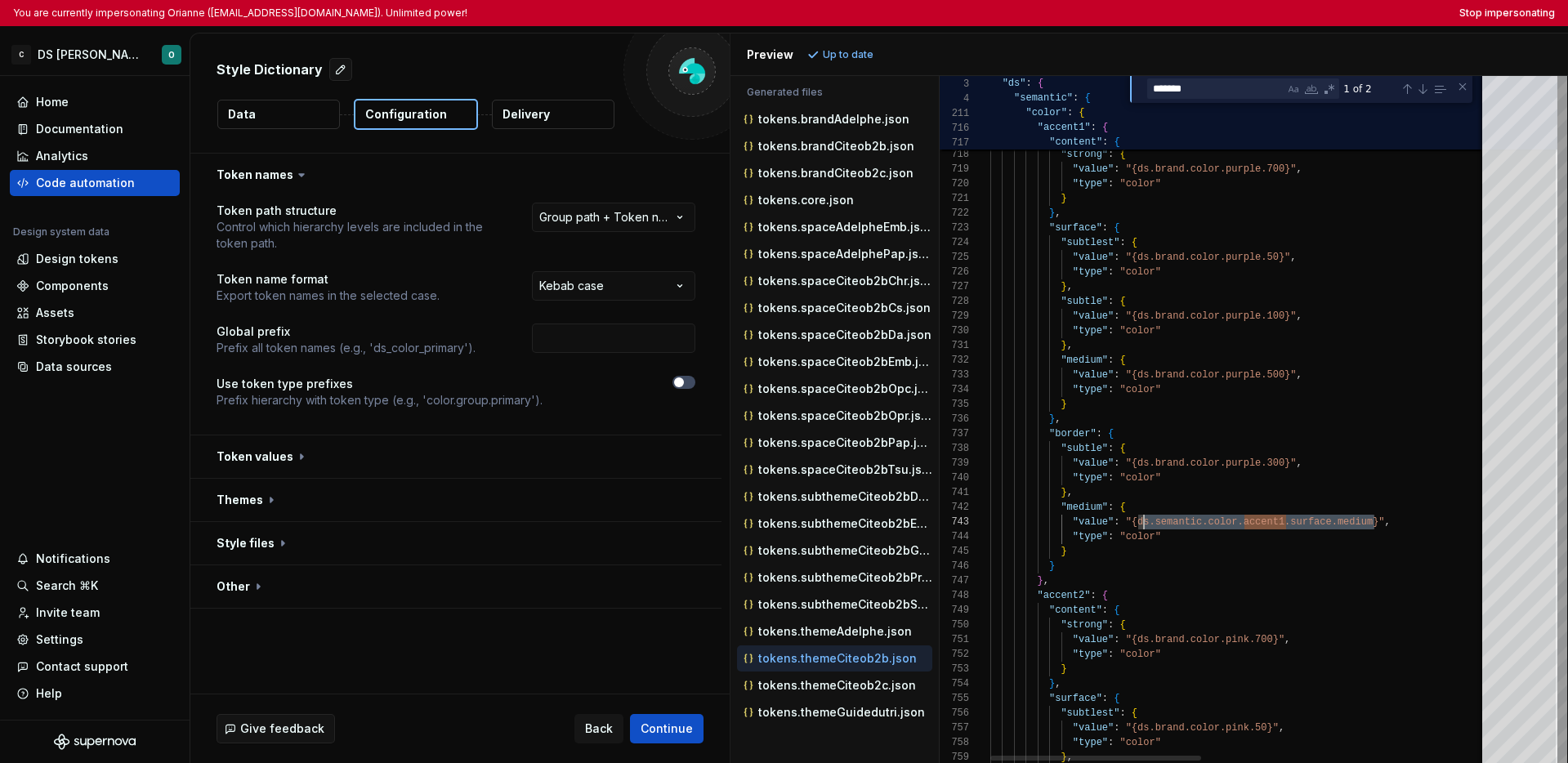
scroll to position [30, 148]
drag, startPoint x: 1375, startPoint y: 522, endPoint x: 1140, endPoint y: 520, distance: 235.0
click at [1206, 84] on textarea "*******" at bounding box center [1216, 89] width 136 height 19
drag, startPoint x: 1177, startPoint y: 89, endPoint x: 1157, endPoint y: 88, distance: 20.0
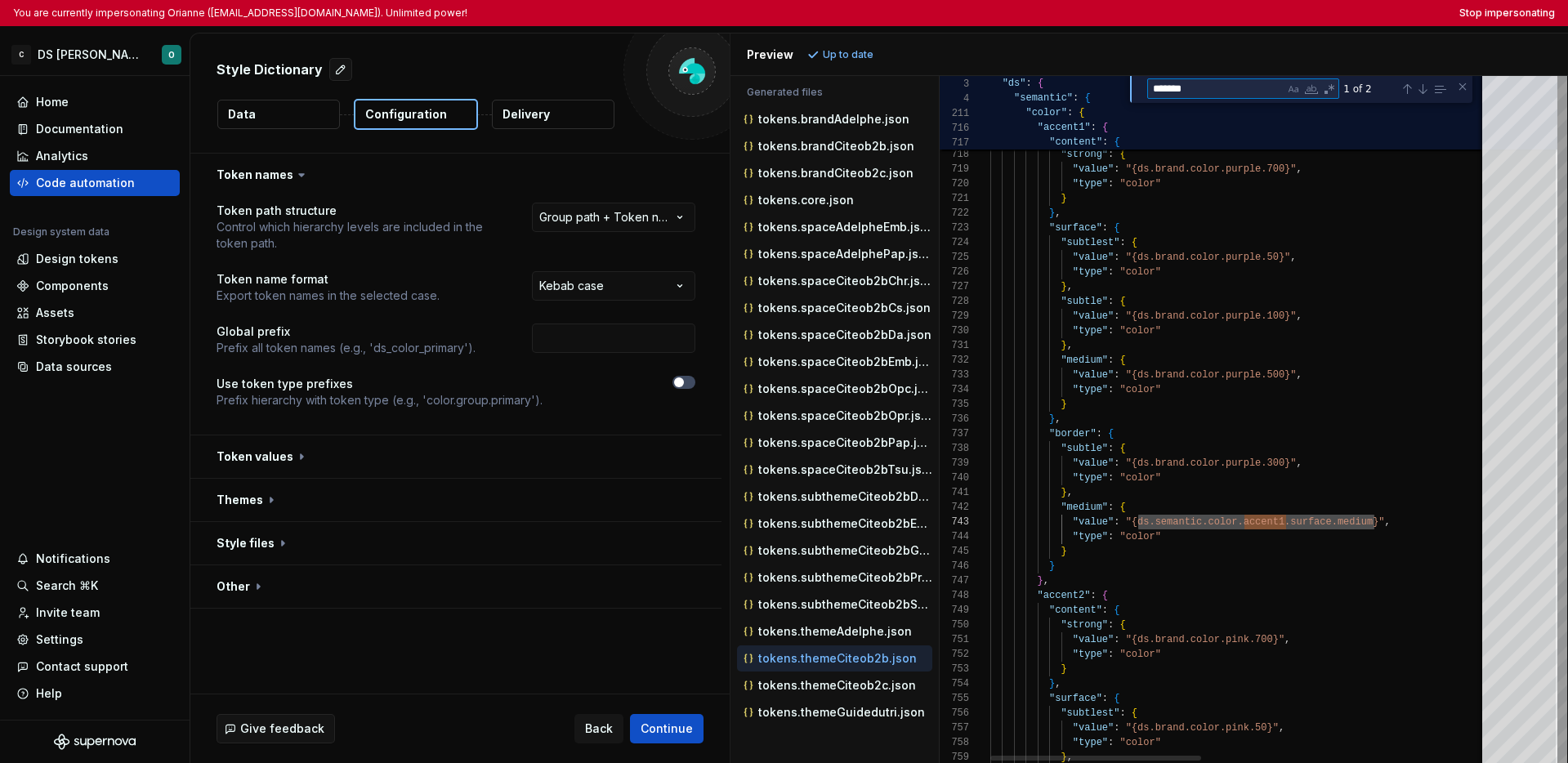
click at [1157, 88] on textarea "*******" at bounding box center [1216, 89] width 136 height 19
drag, startPoint x: 1210, startPoint y: 86, endPoint x: 1136, endPoint y: 90, distance: 74.1
click at [1136, 90] on div "******* accent1 1 of 2" at bounding box center [1301, 89] width 342 height 27
paste textarea "**********"
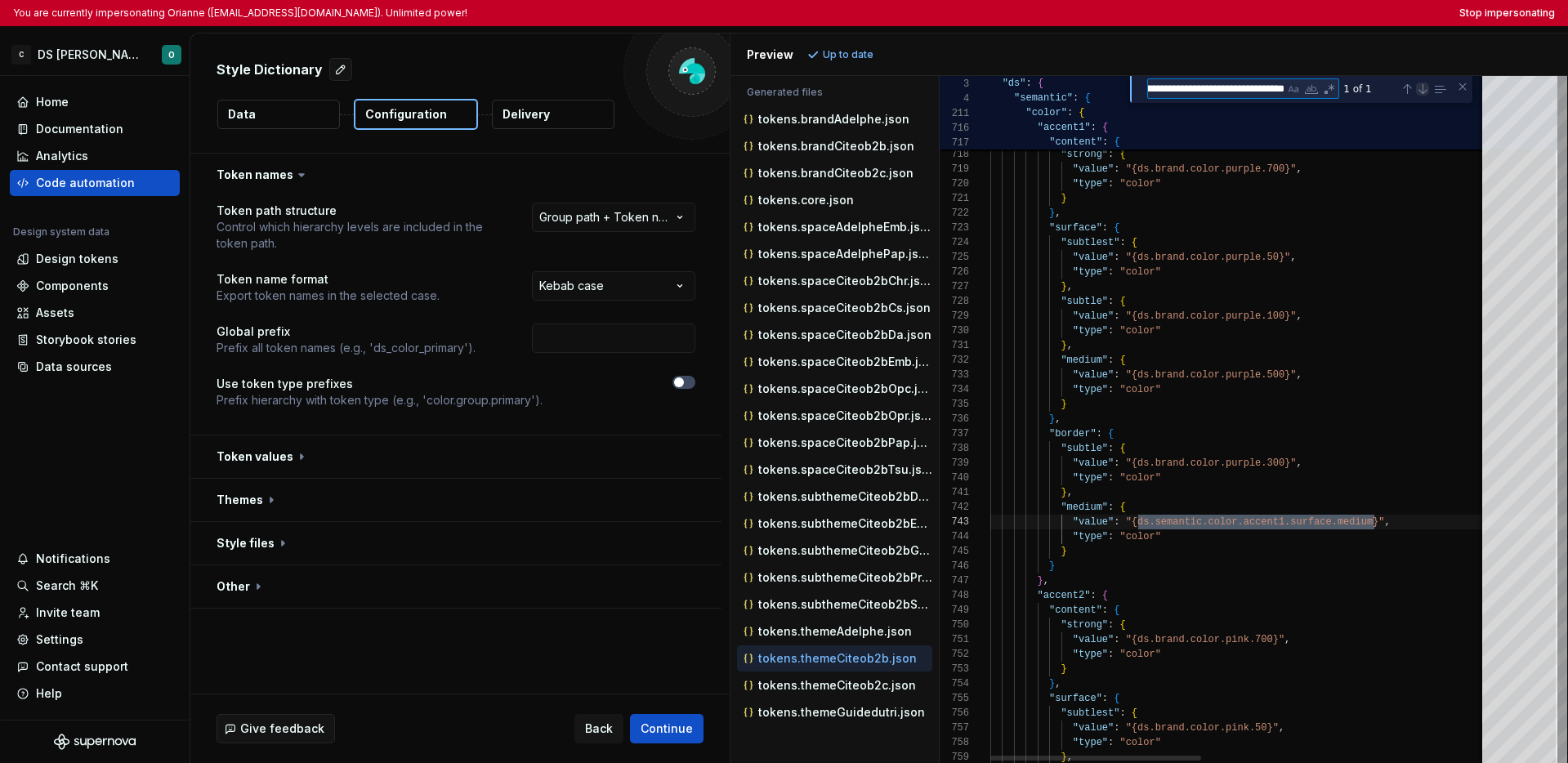
type textarea "**********"
click at [1227, 90] on div "Next Match (Enter)" at bounding box center [1422, 89] width 13 height 13
click at [1227, 91] on div "Next Match (Enter)" at bounding box center [1422, 89] width 13 height 13
click at [1227, 89] on textarea "**********" at bounding box center [1216, 89] width 136 height 19
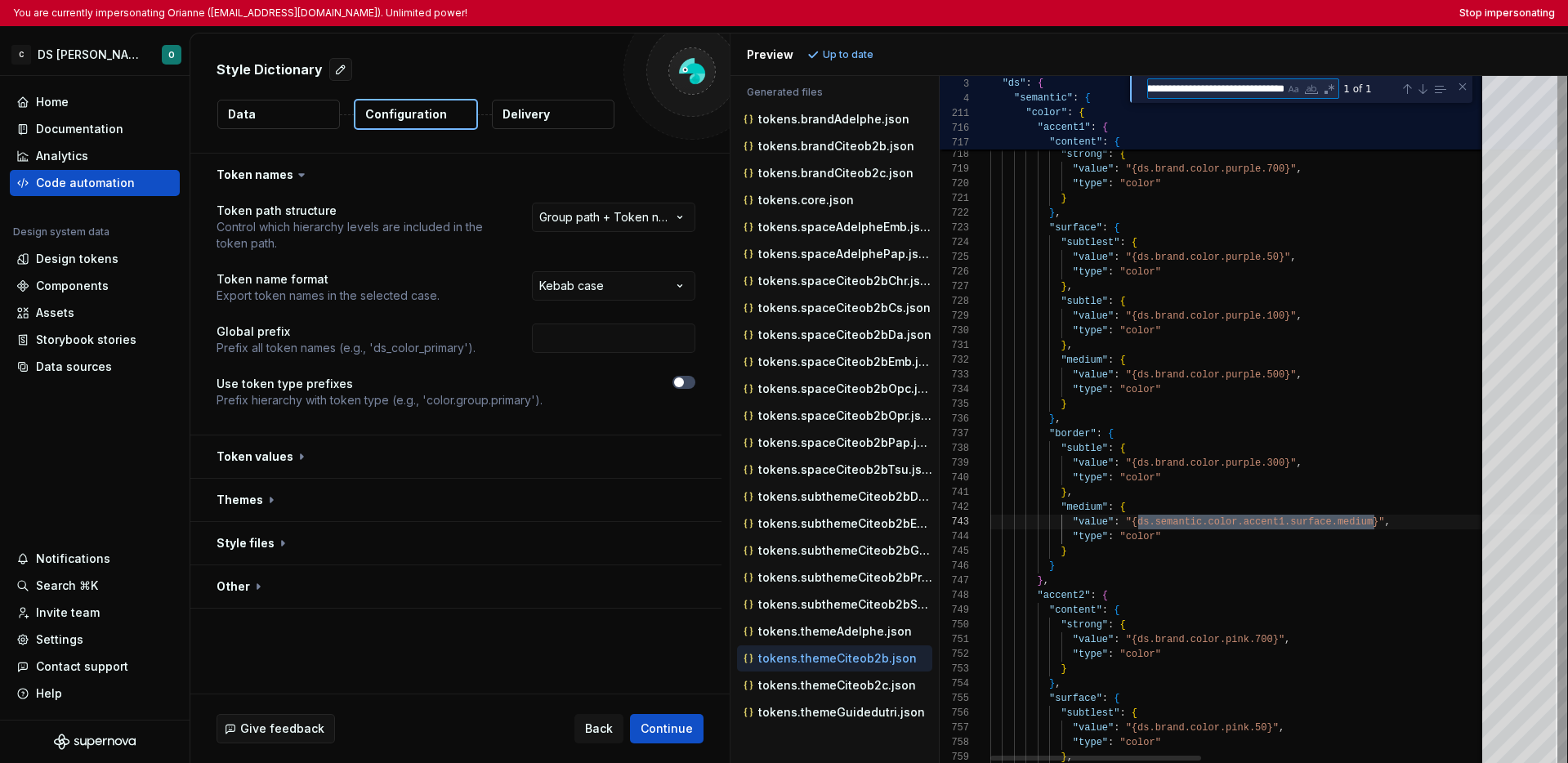
click at [1227, 89] on textarea "**********" at bounding box center [1216, 89] width 136 height 19
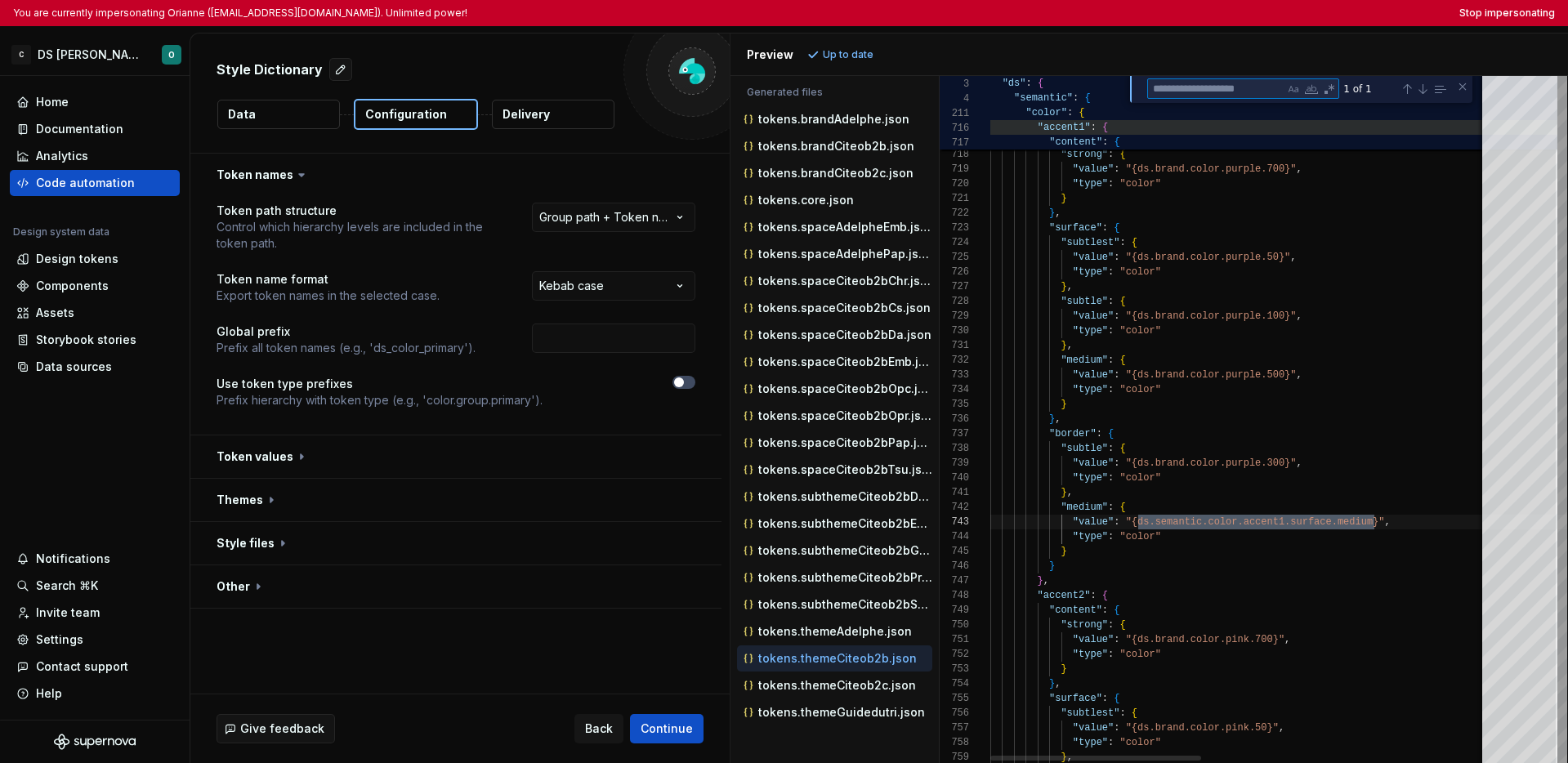
scroll to position [0, 0]
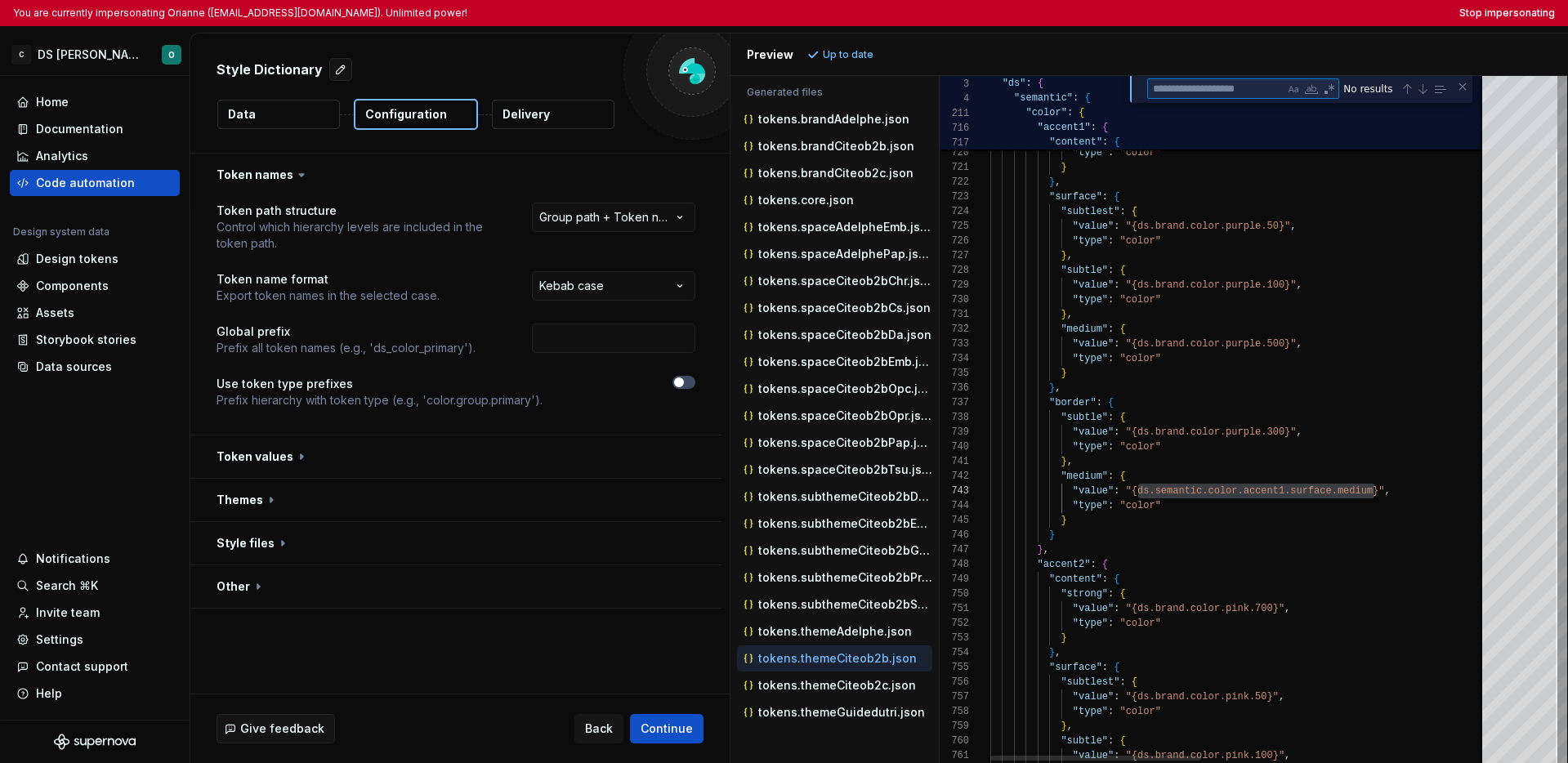
click at [1227, 90] on textarea "Find" at bounding box center [1216, 89] width 136 height 19
type textarea "*******"
click at [1227, 89] on div "Next Match (Enter)" at bounding box center [1422, 89] width 13 height 13
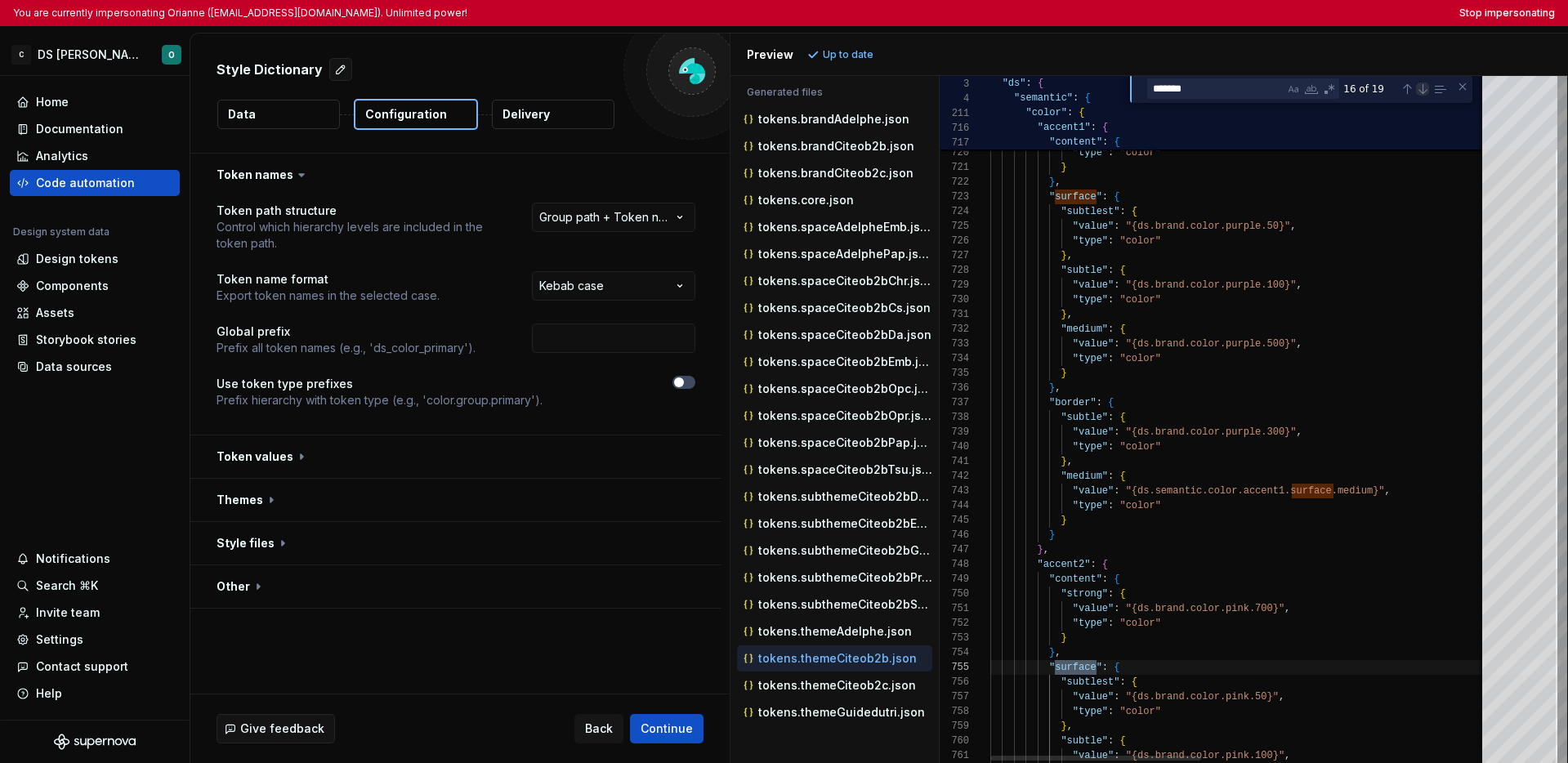
click at [1227, 89] on div "Next Match (Enter)" at bounding box center [1422, 89] width 13 height 13
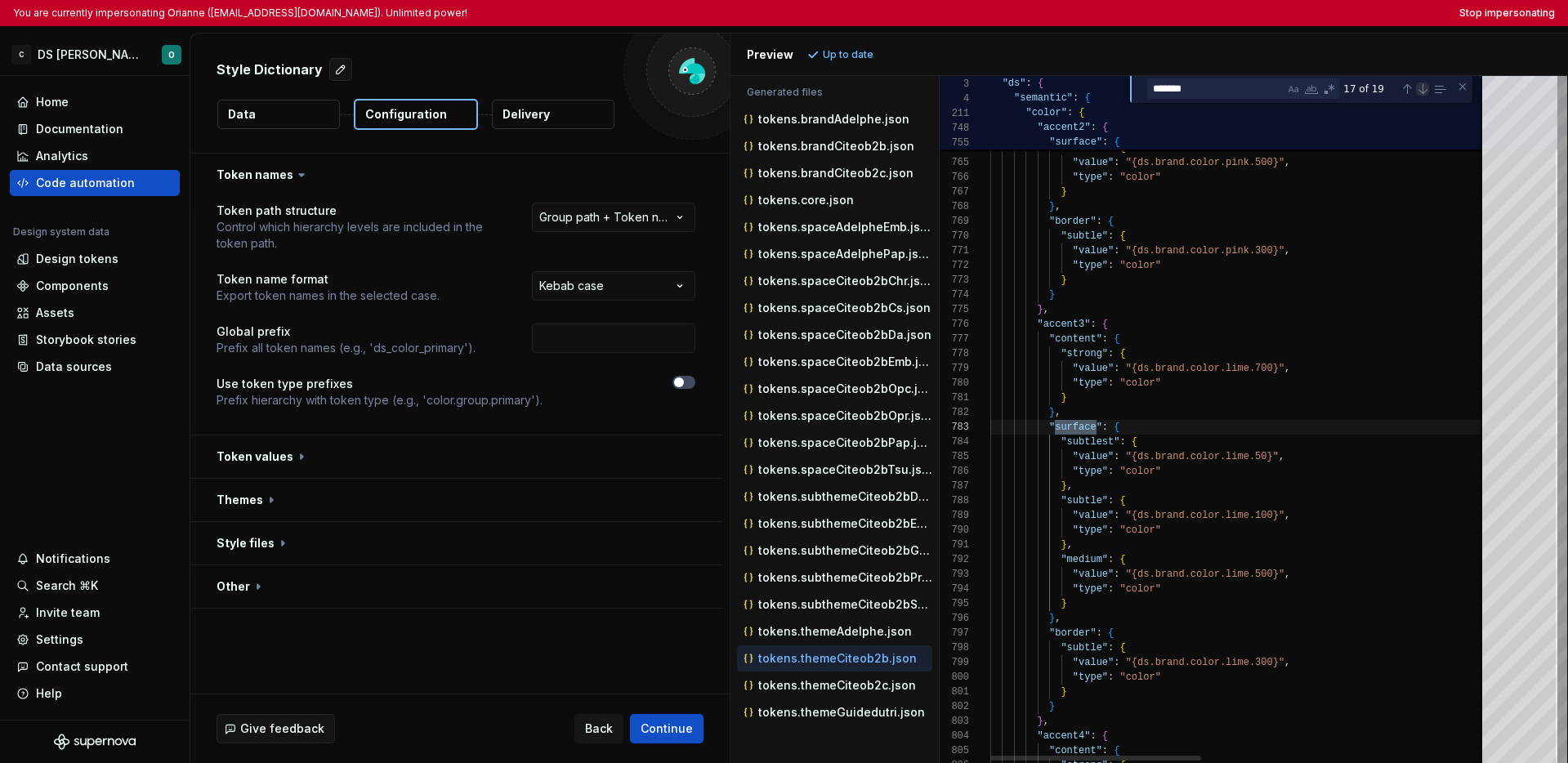
click at [1227, 89] on div "Next Match (Enter)" at bounding box center [1422, 89] width 13 height 13
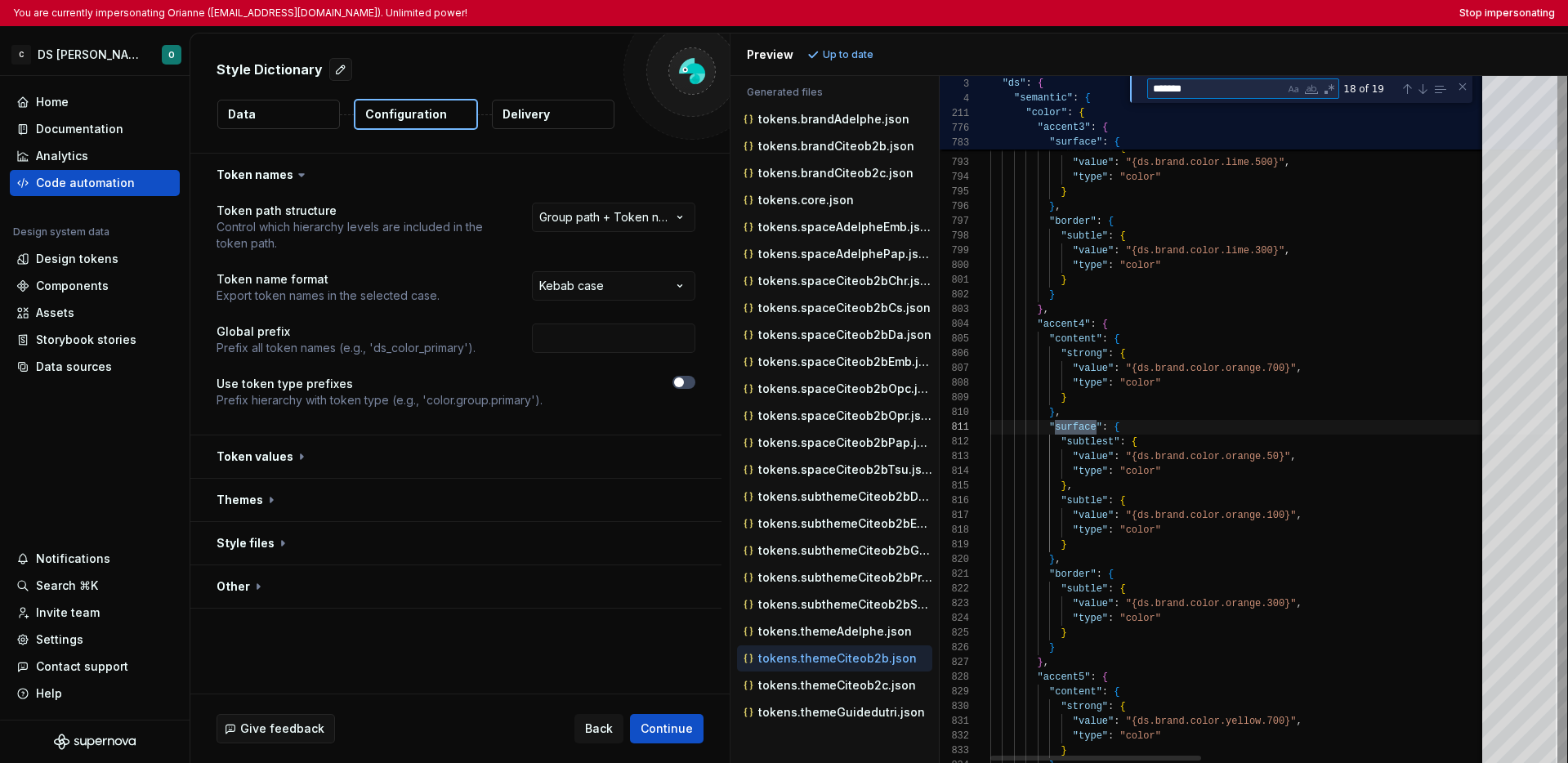
drag, startPoint x: 1198, startPoint y: 85, endPoint x: 1135, endPoint y: 89, distance: 63.1
click at [1135, 89] on div "******* surface 18 of 19" at bounding box center [1301, 89] width 342 height 27
type textarea "**********"
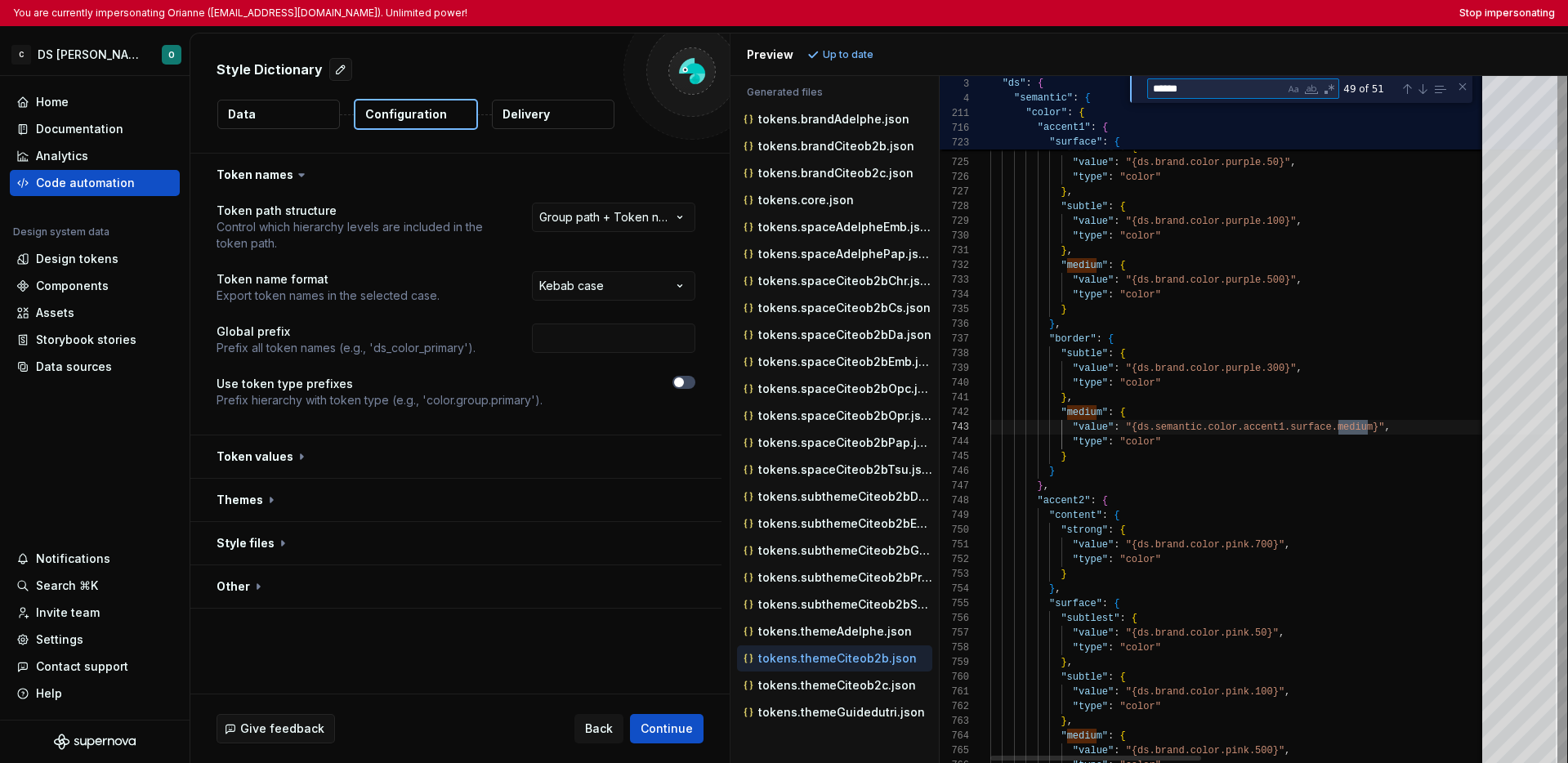
scroll to position [147, 384]
type textarea "******"
click at [1227, 93] on div "Next Match (Enter)" at bounding box center [1422, 89] width 13 height 13
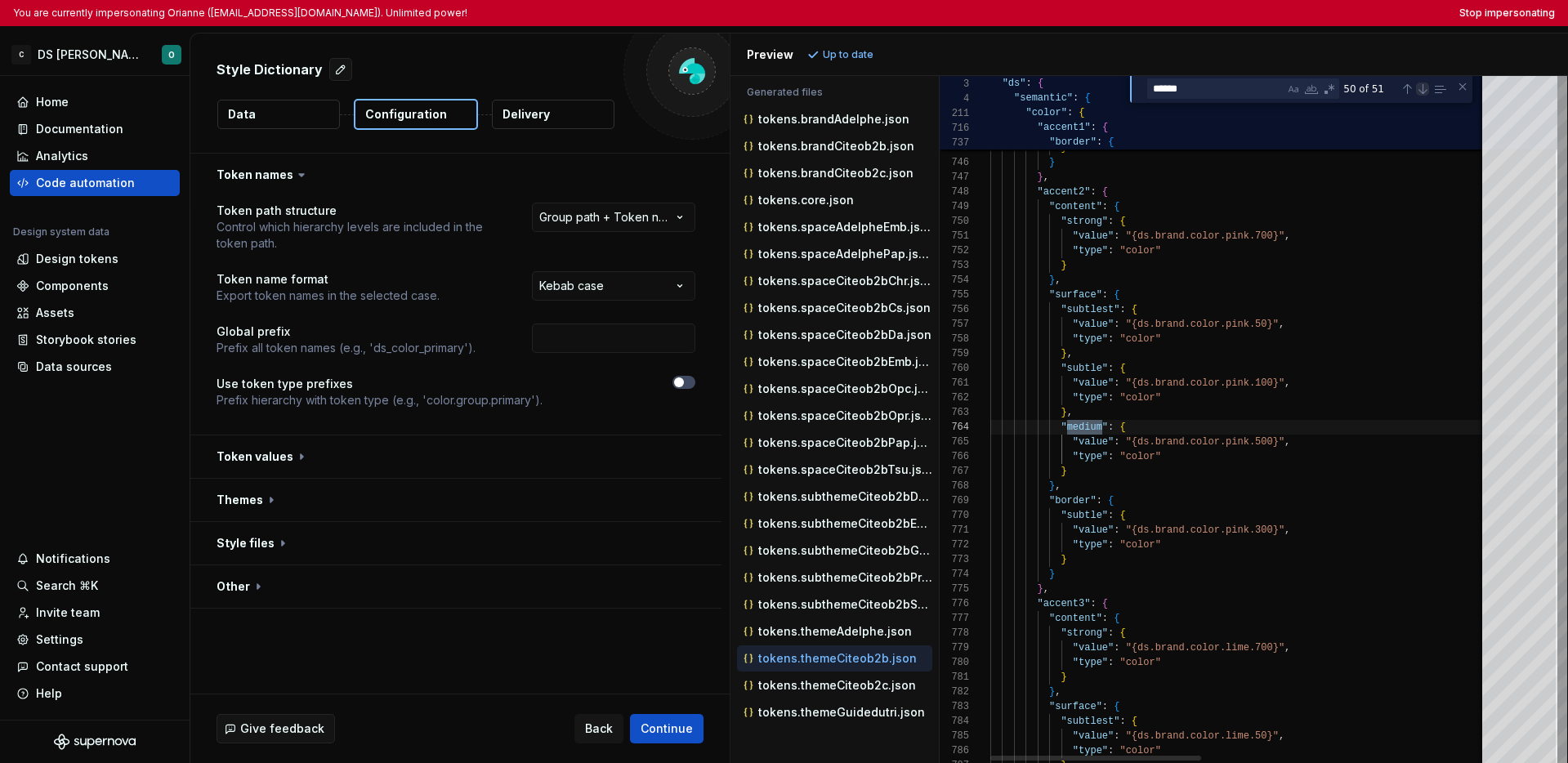
click at [1227, 93] on div "Next Match (Enter)" at bounding box center [1422, 89] width 13 height 13
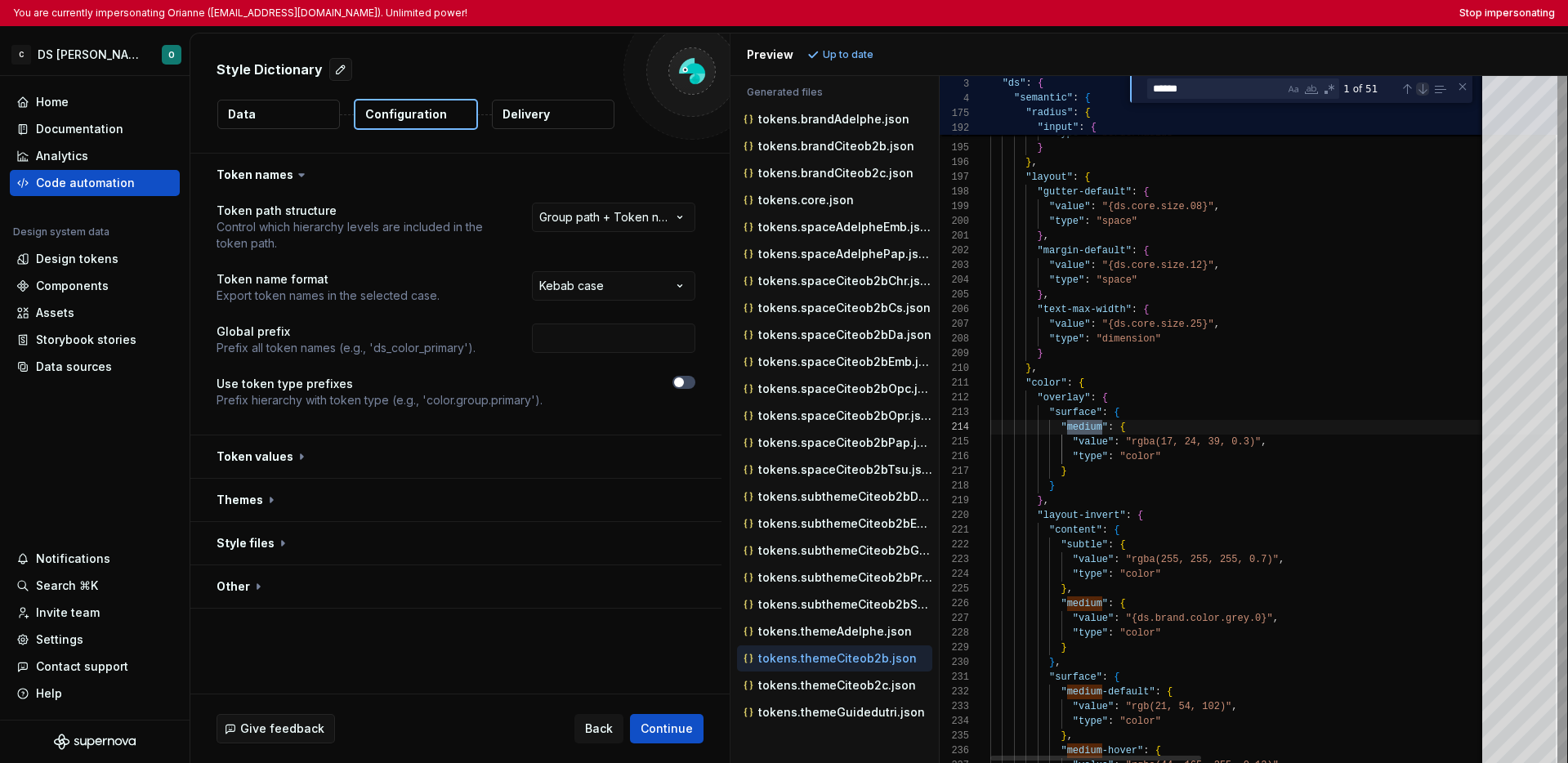
click at [1227, 93] on div "Next Match (Enter)" at bounding box center [1422, 89] width 13 height 13
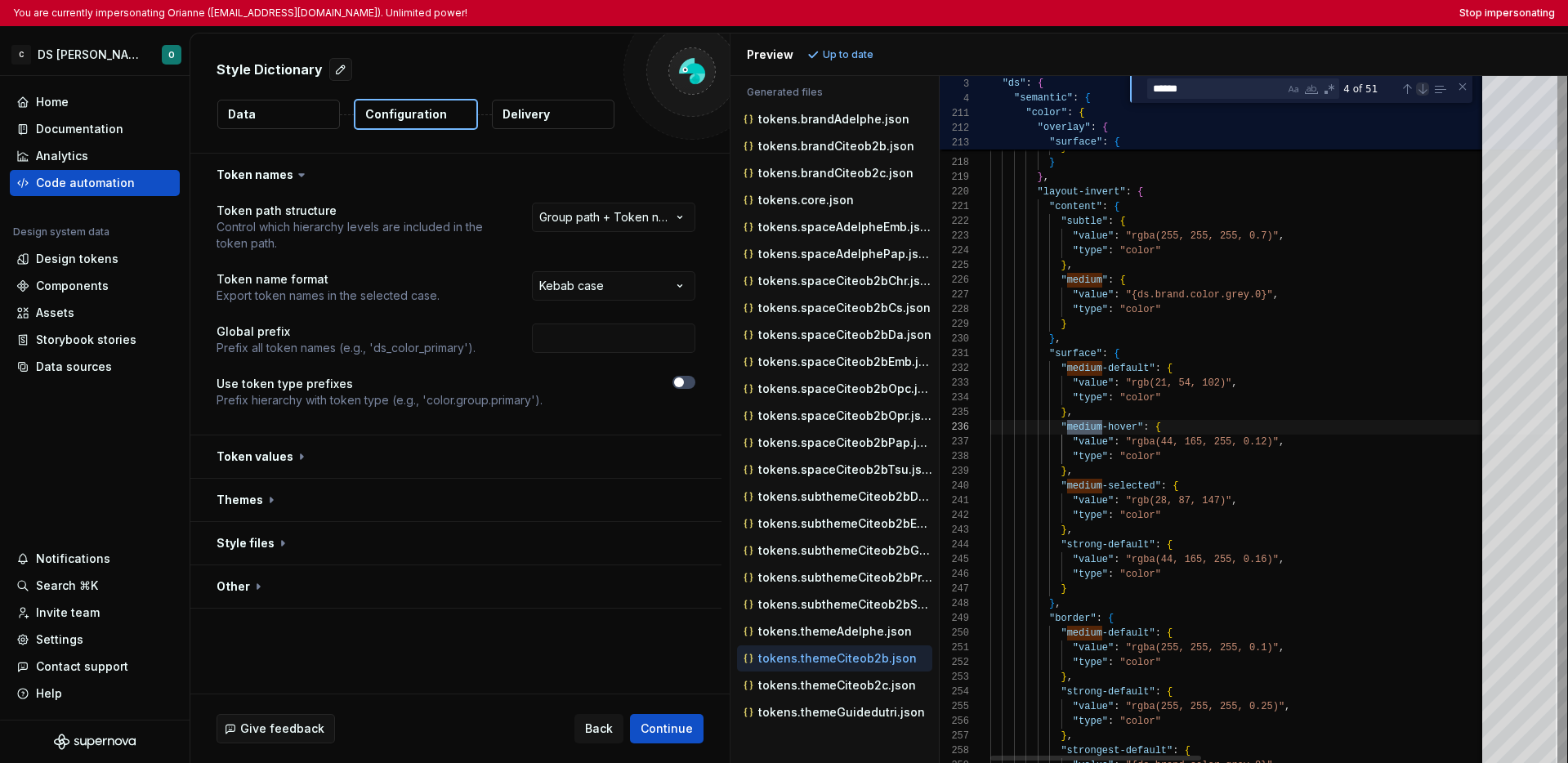
click at [1227, 93] on div "Next Match (Enter)" at bounding box center [1422, 89] width 13 height 13
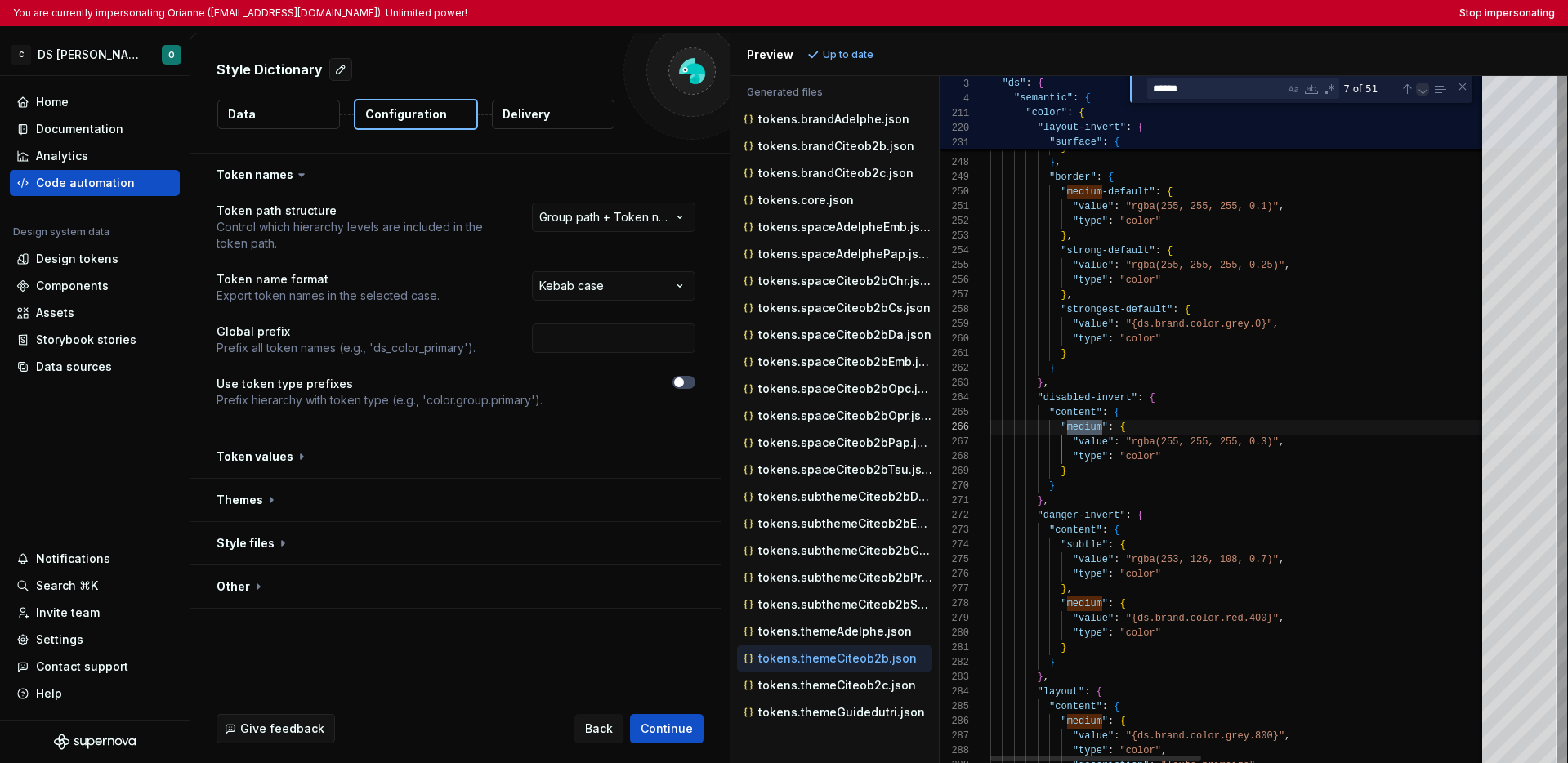
click at [1227, 93] on div "Next Match (Enter)" at bounding box center [1422, 89] width 13 height 13
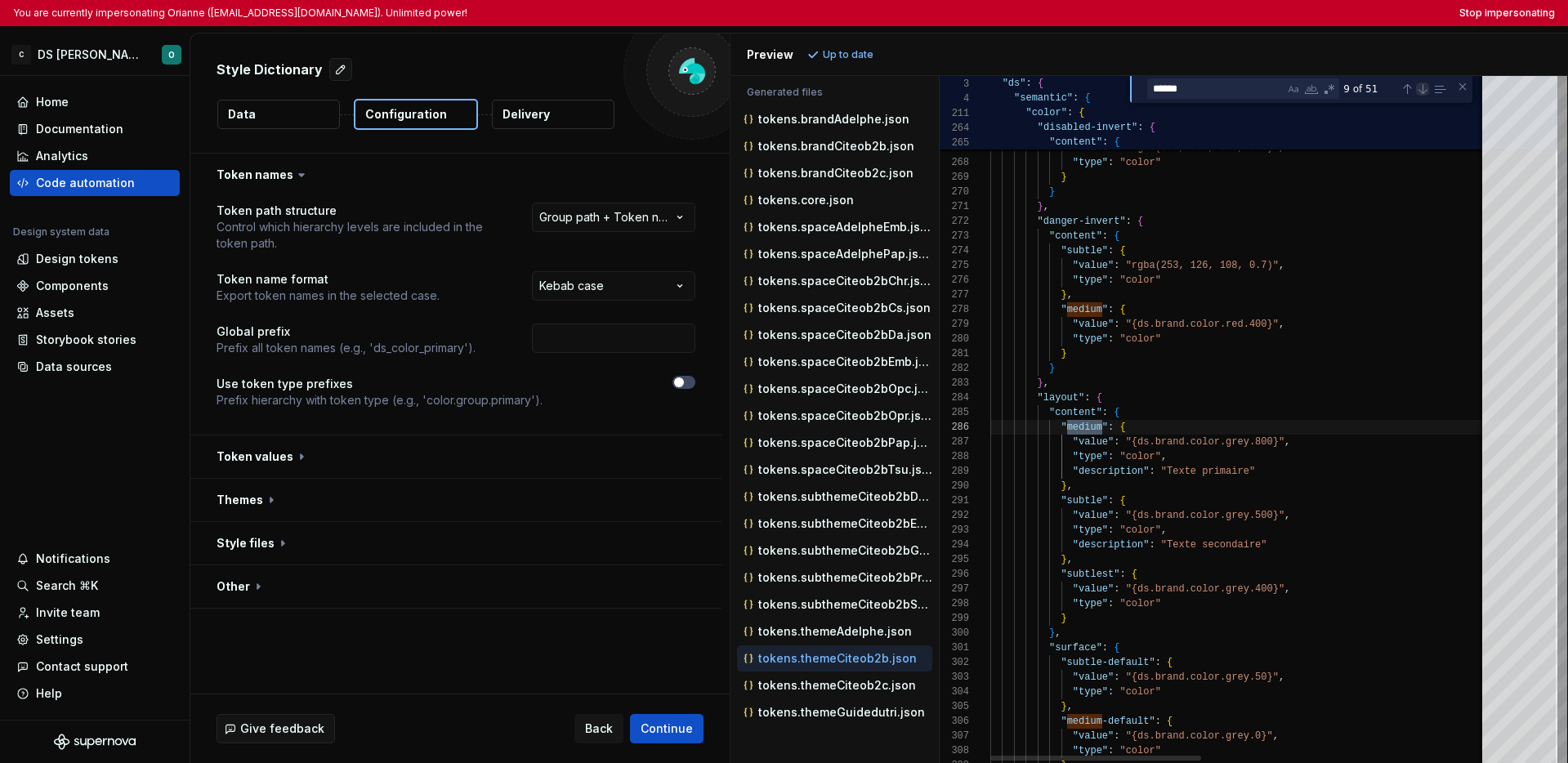
click at [1227, 93] on div "Next Match (Enter)" at bounding box center [1422, 89] width 13 height 13
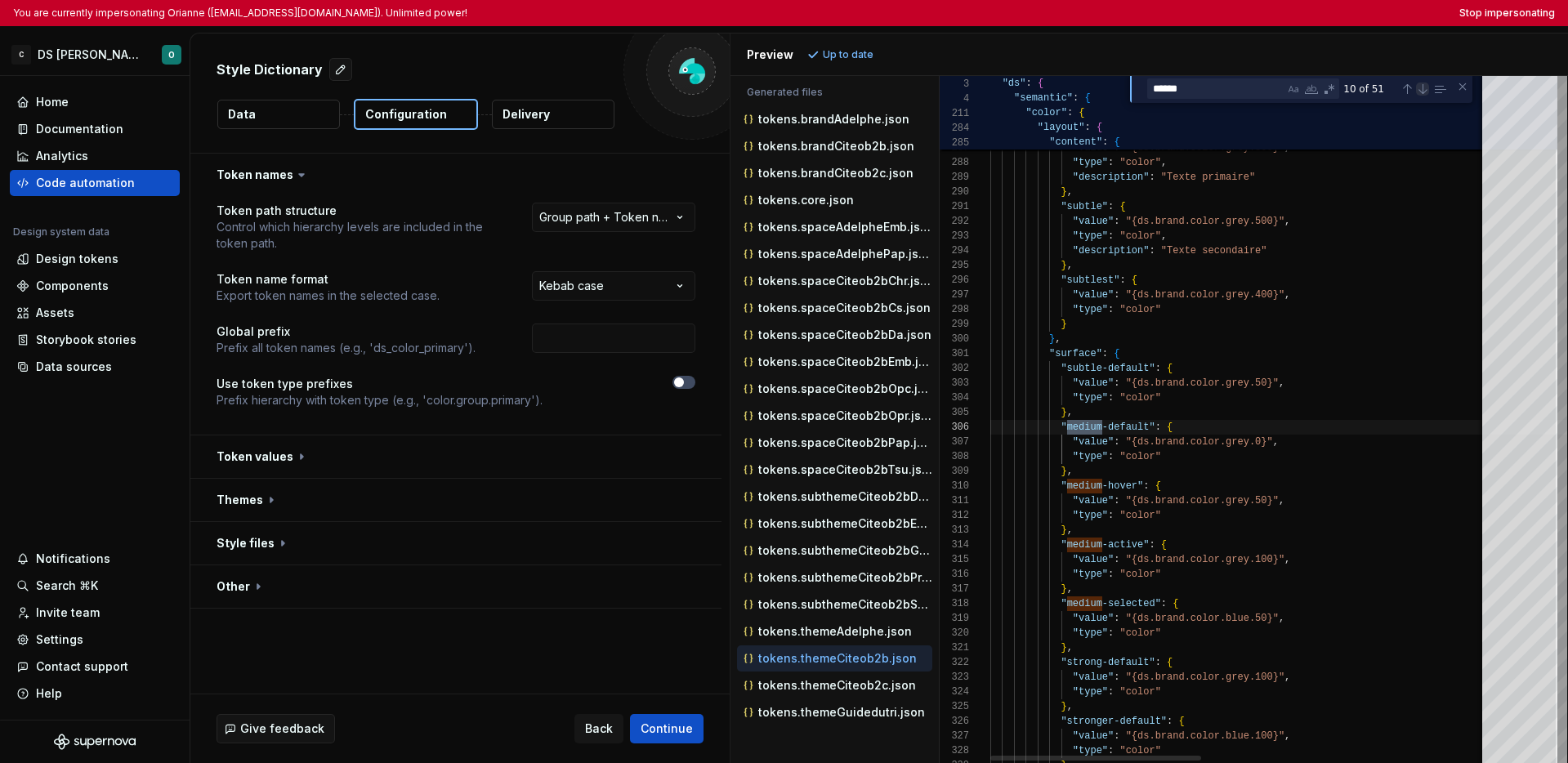
click at [1227, 93] on div "Next Match (Enter)" at bounding box center [1422, 89] width 13 height 13
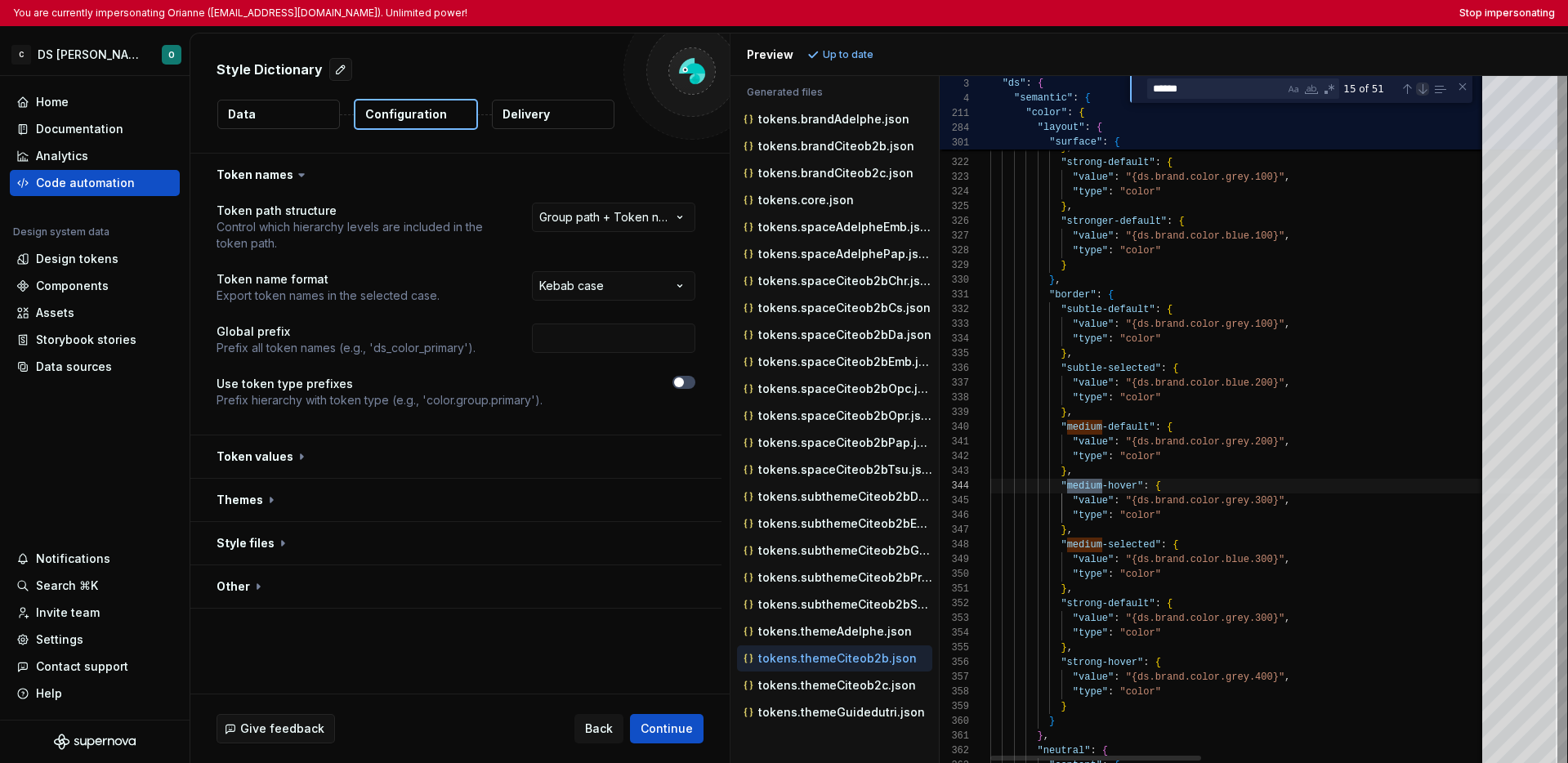
click at [1227, 93] on div "Next Match (Enter)" at bounding box center [1422, 89] width 13 height 13
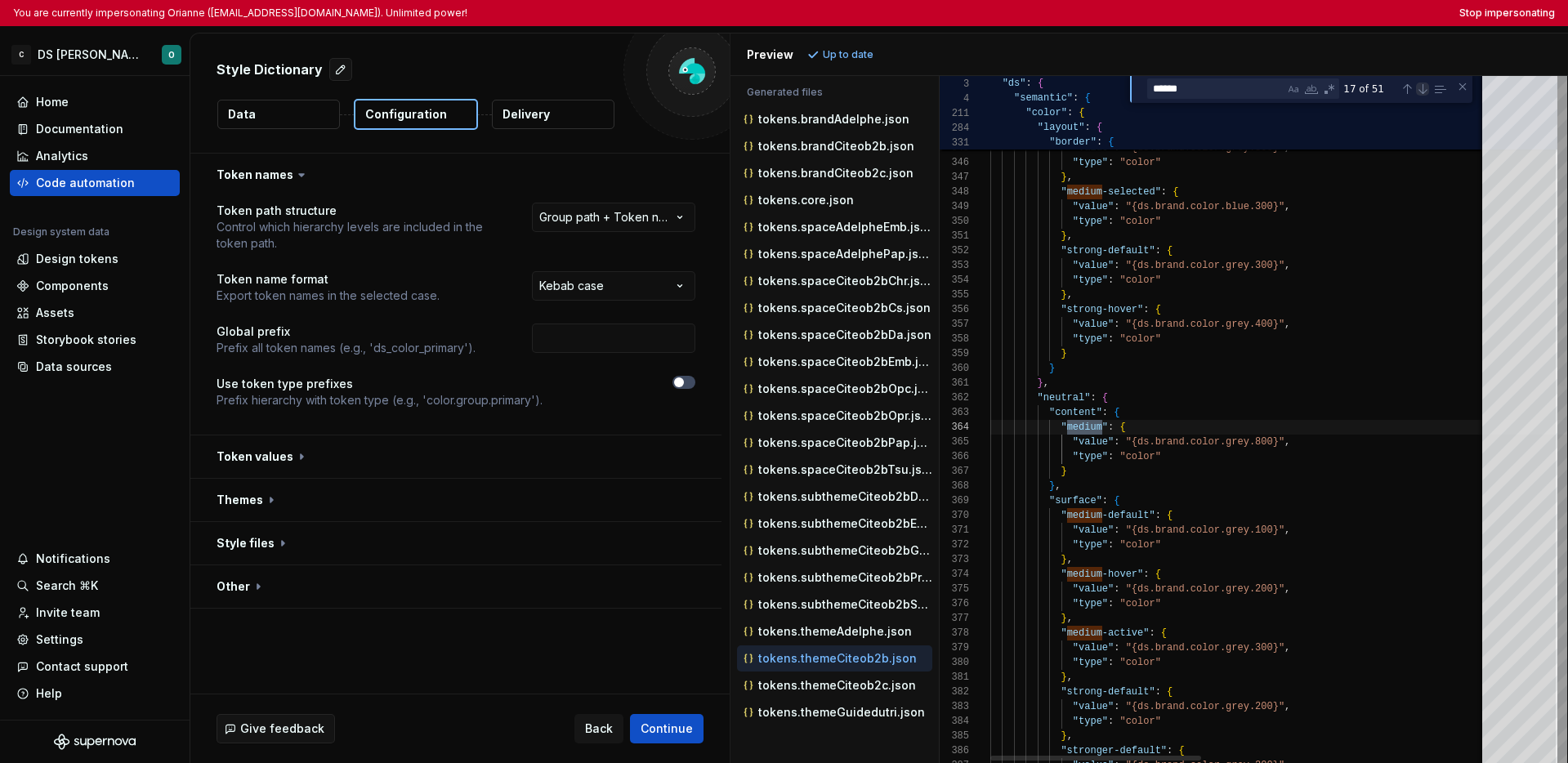
click at [1227, 93] on div "Next Match (Enter)" at bounding box center [1422, 89] width 13 height 13
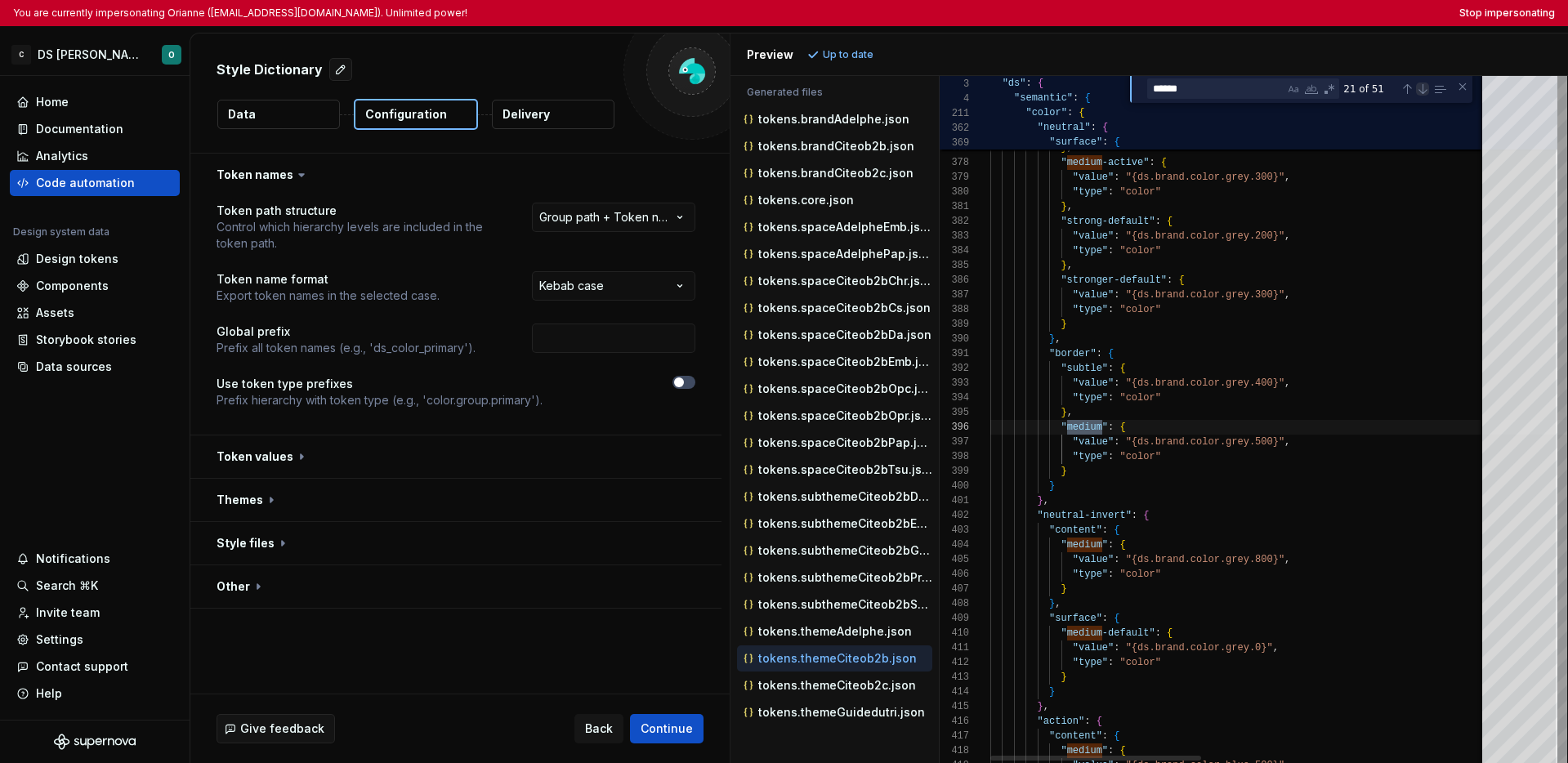
click at [1227, 93] on div "Next Match (Enter)" at bounding box center [1422, 89] width 13 height 13
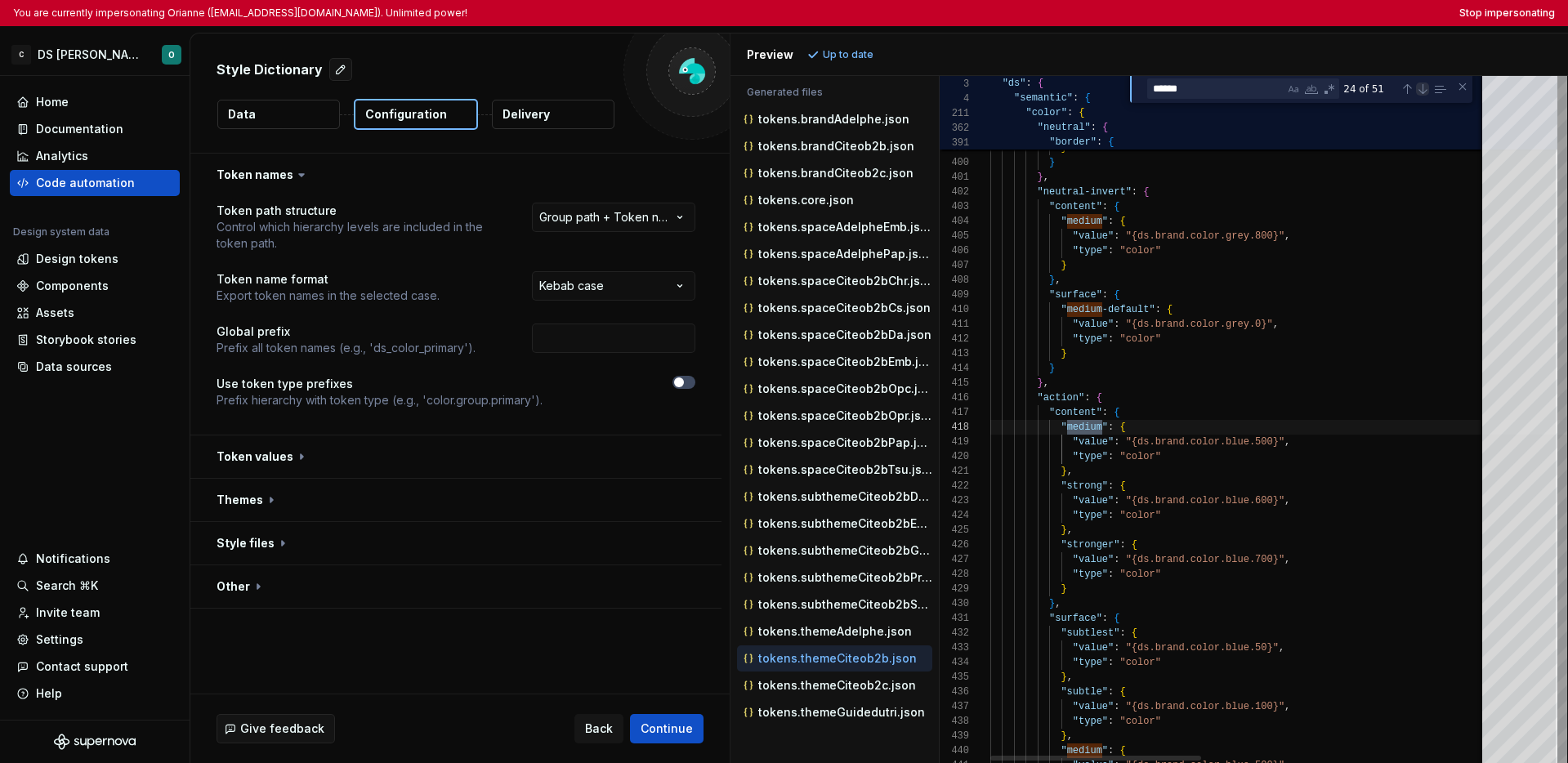
click at [1227, 93] on div "Next Match (Enter)" at bounding box center [1422, 89] width 13 height 13
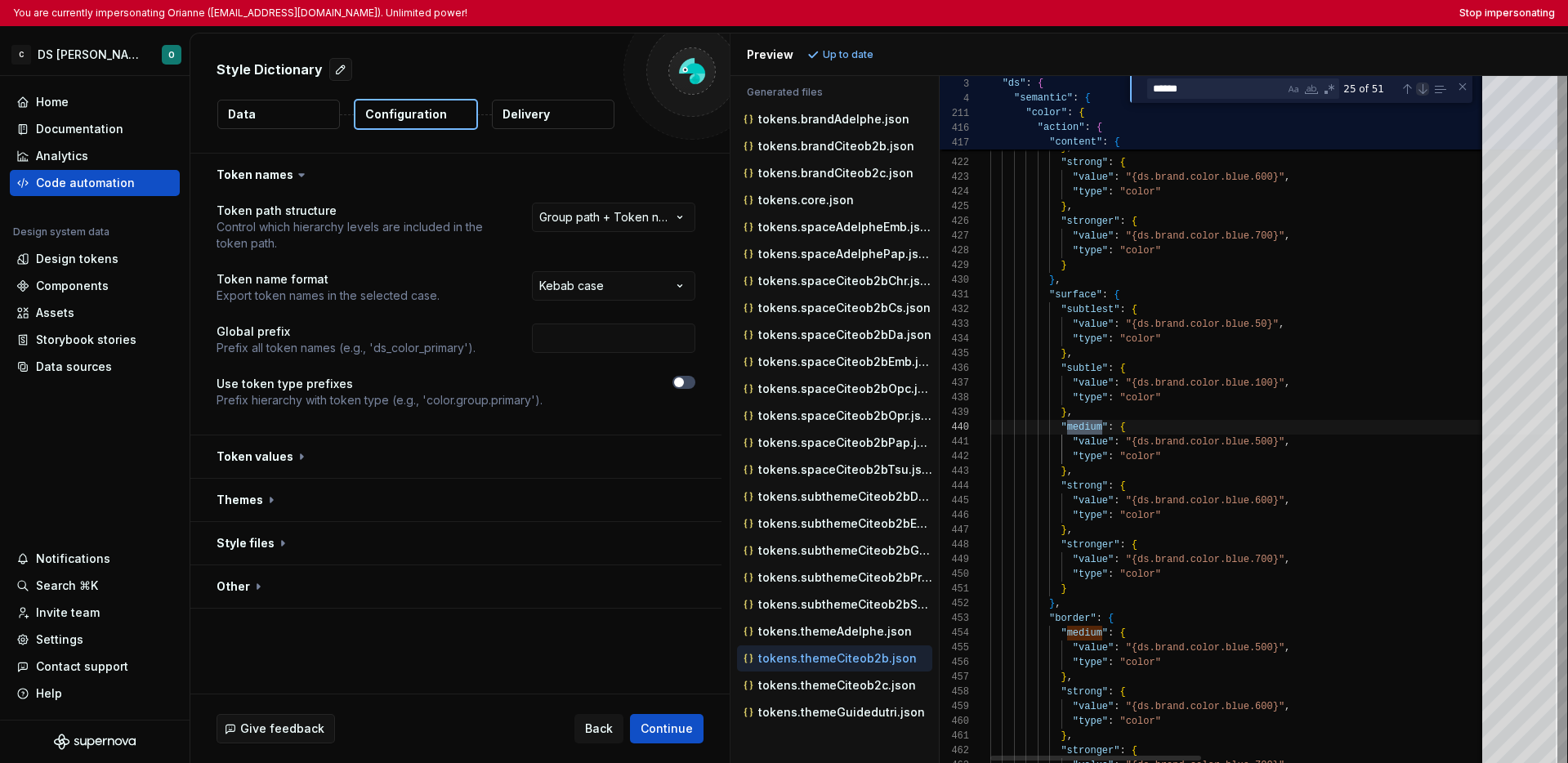
click at [1227, 93] on div "Next Match (Enter)" at bounding box center [1422, 89] width 13 height 13
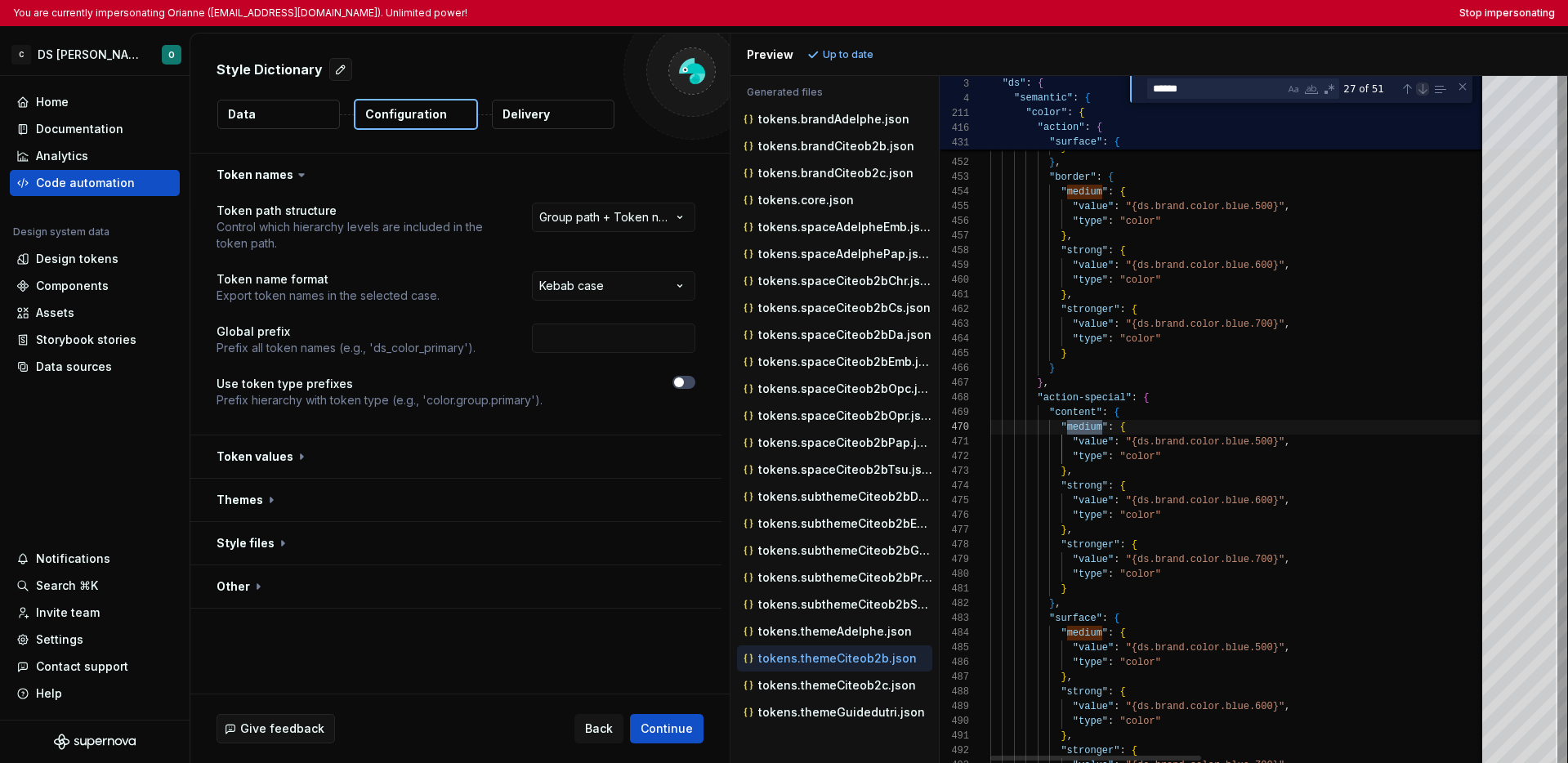
click at [1227, 93] on div "Next Match (Enter)" at bounding box center [1422, 89] width 13 height 13
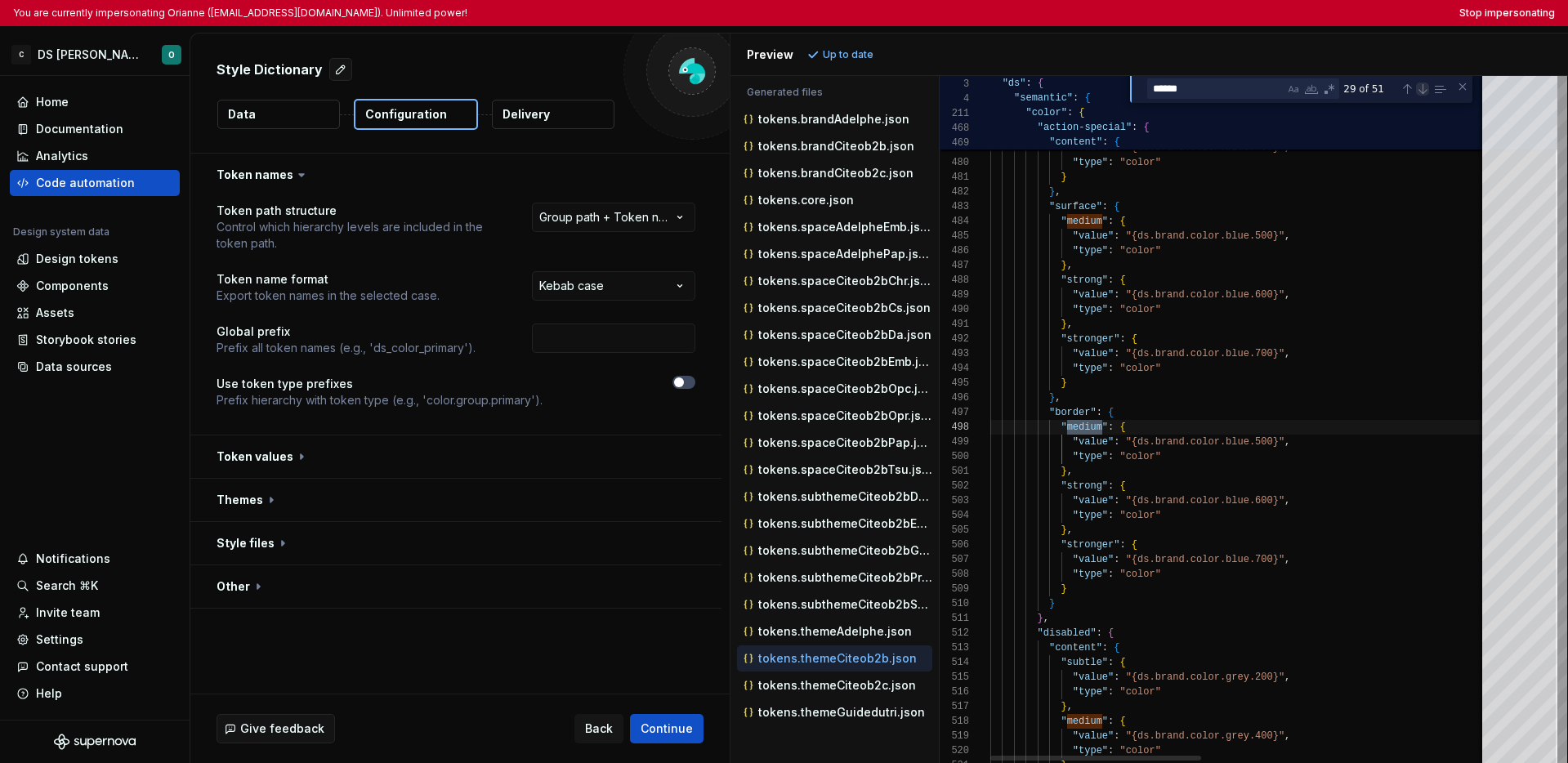
click at [1227, 93] on div "Next Match (Enter)" at bounding box center [1422, 89] width 13 height 13
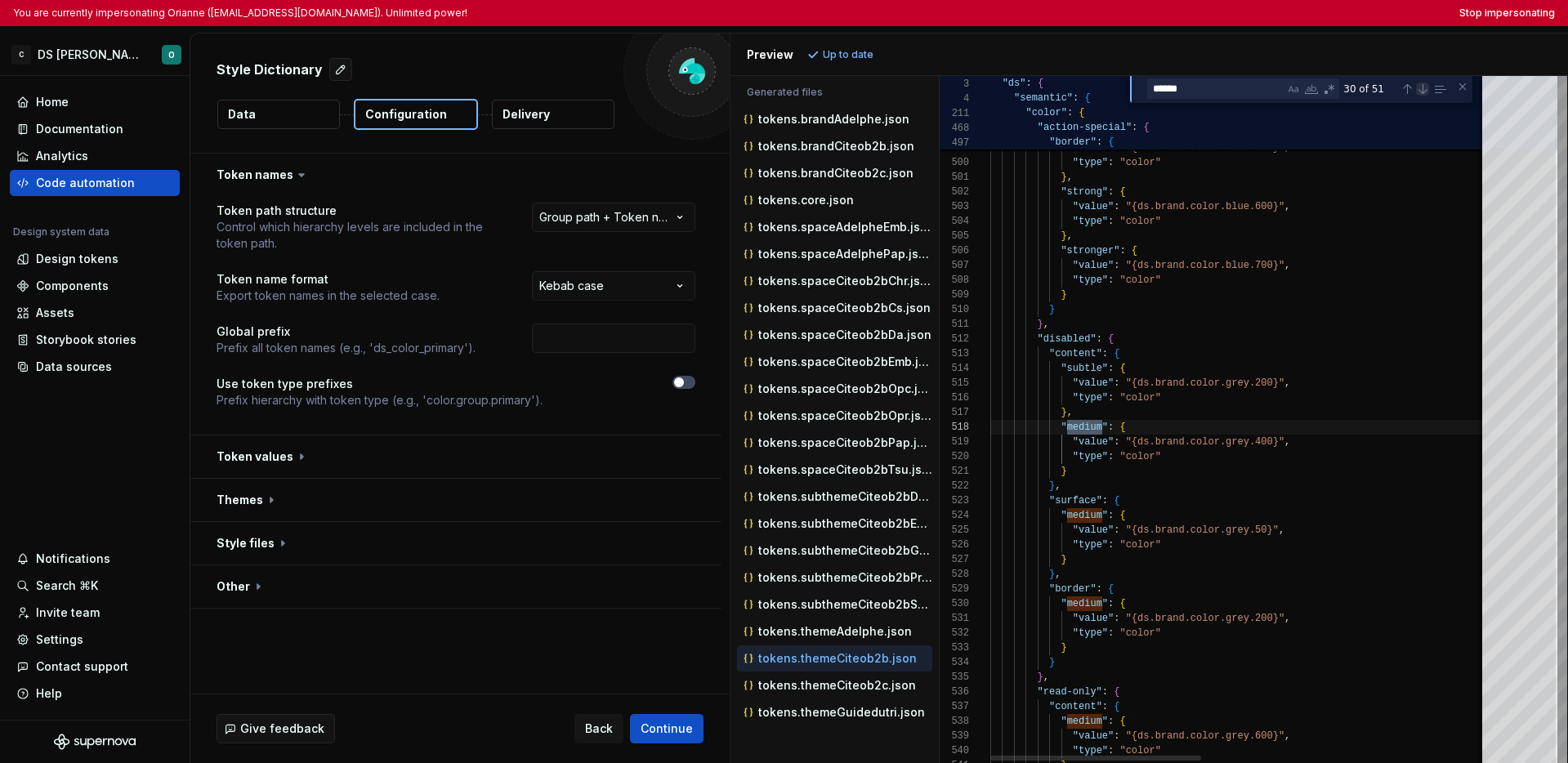
click at [1227, 93] on div "Next Match (Enter)" at bounding box center [1422, 89] width 13 height 13
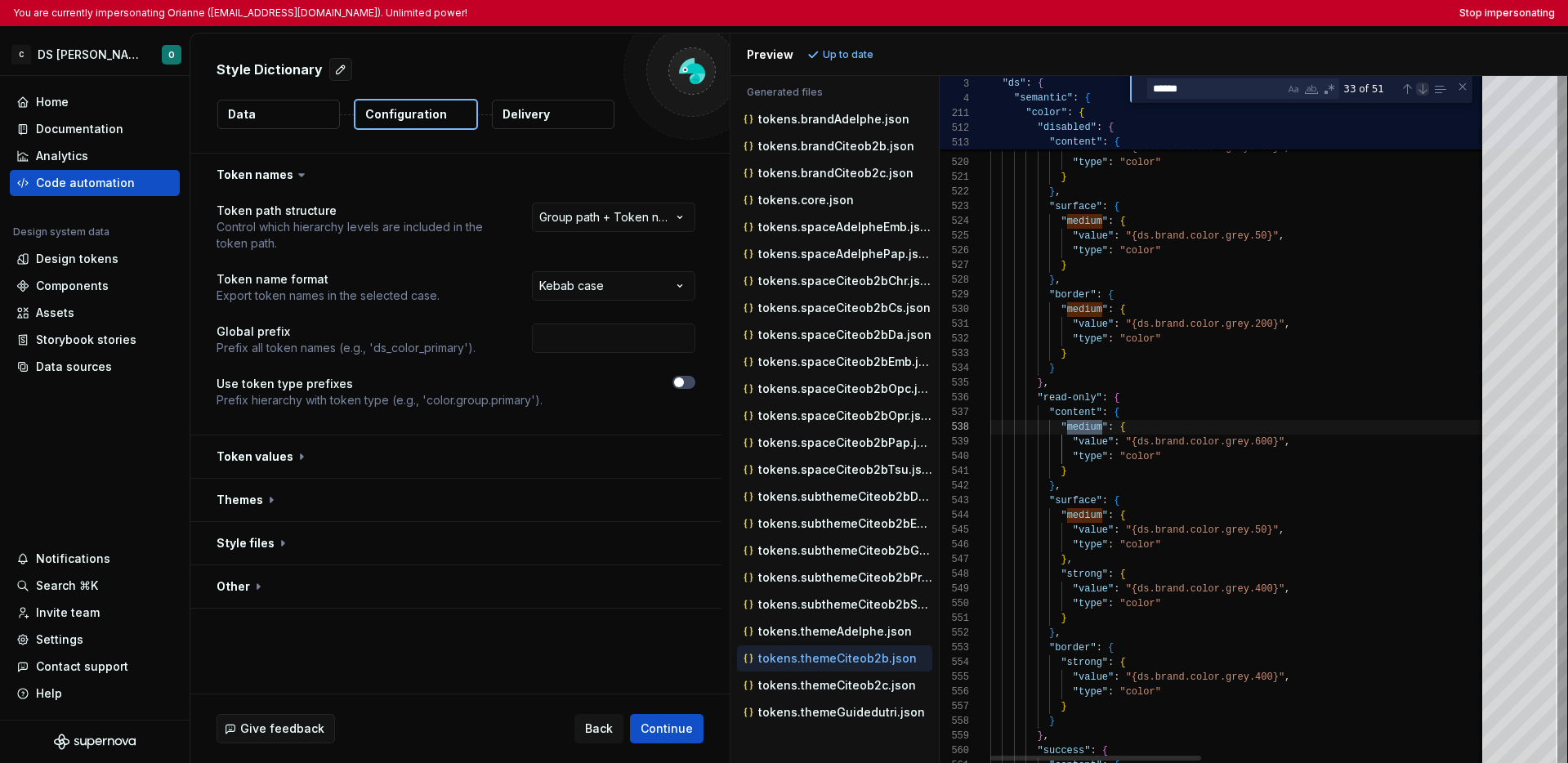
click at [1227, 93] on div "Next Match (Enter)" at bounding box center [1422, 89] width 13 height 13
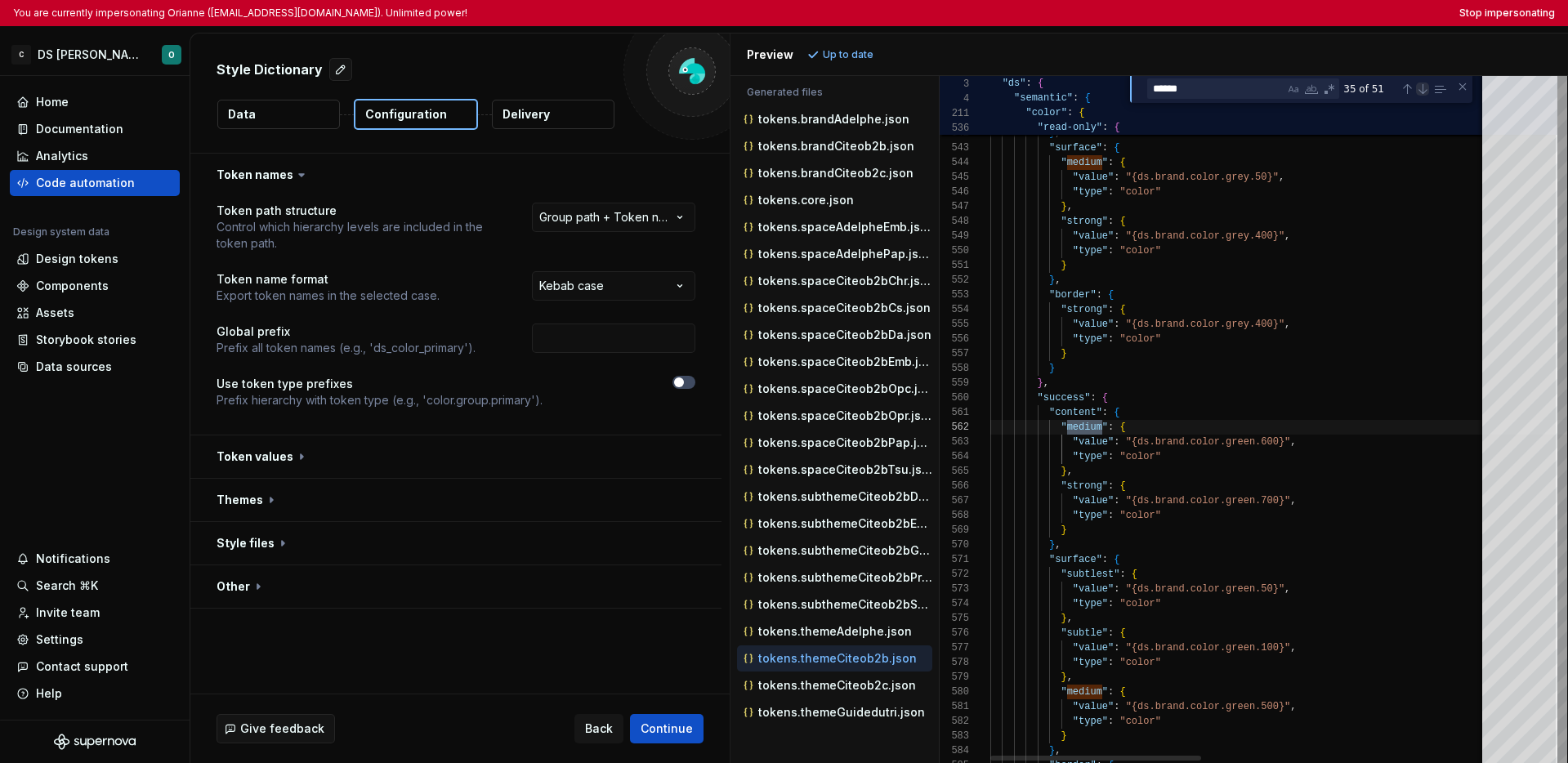
click at [1227, 93] on div "Next Match (Enter)" at bounding box center [1422, 89] width 13 height 13
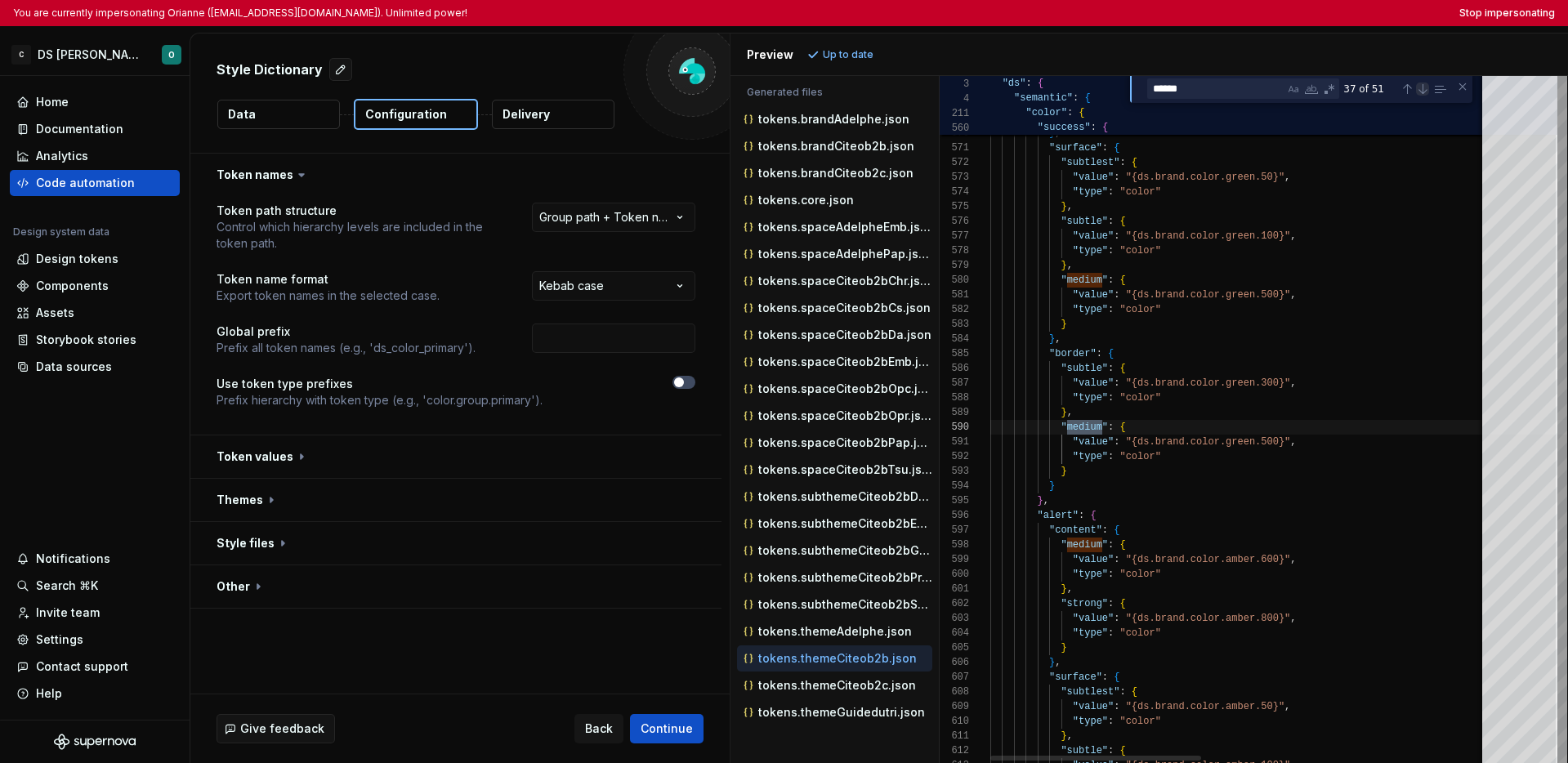
click at [1227, 93] on div "Next Match (Enter)" at bounding box center [1422, 89] width 13 height 13
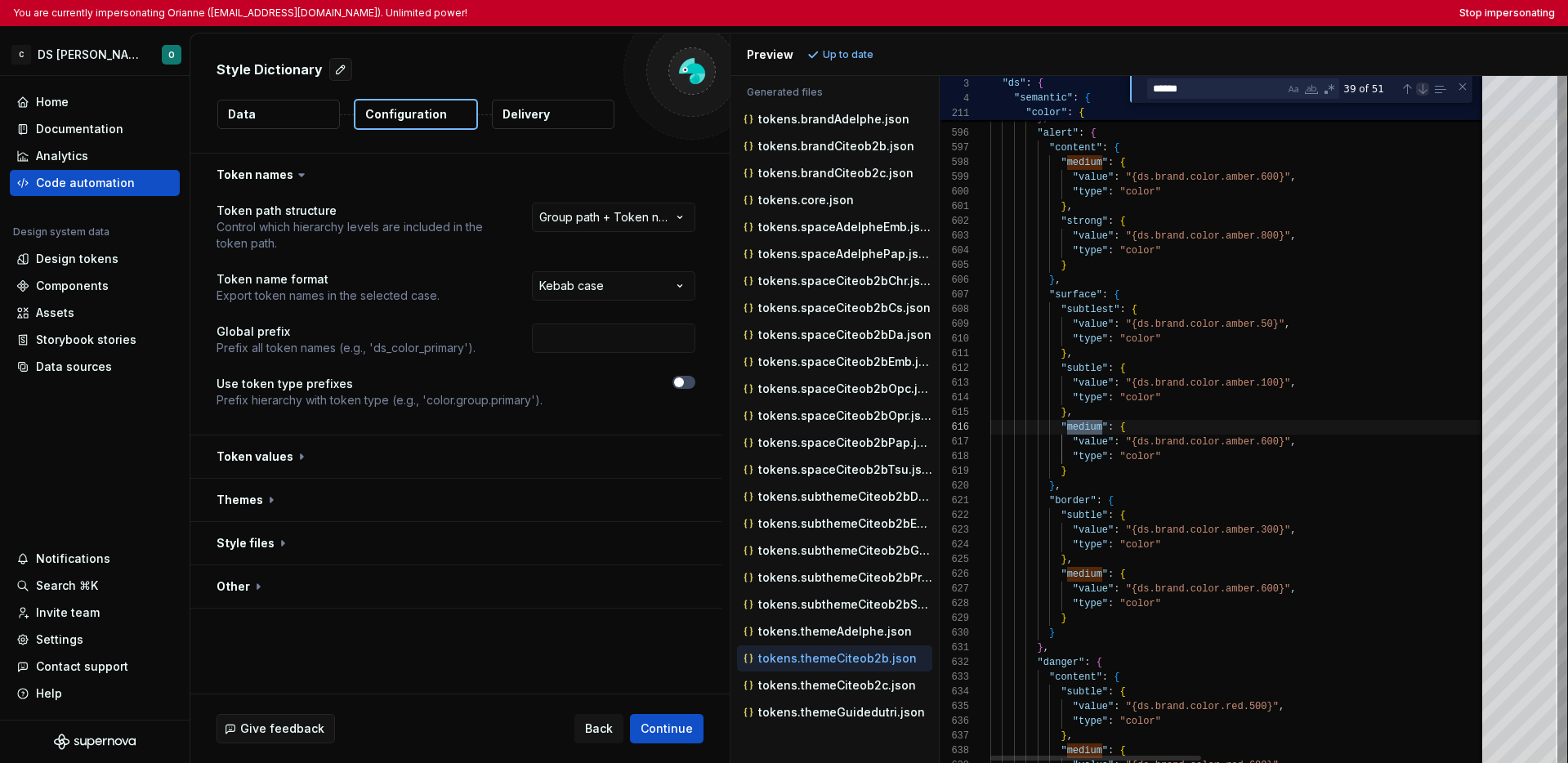
click at [1227, 93] on div "Next Match (Enter)" at bounding box center [1422, 89] width 13 height 13
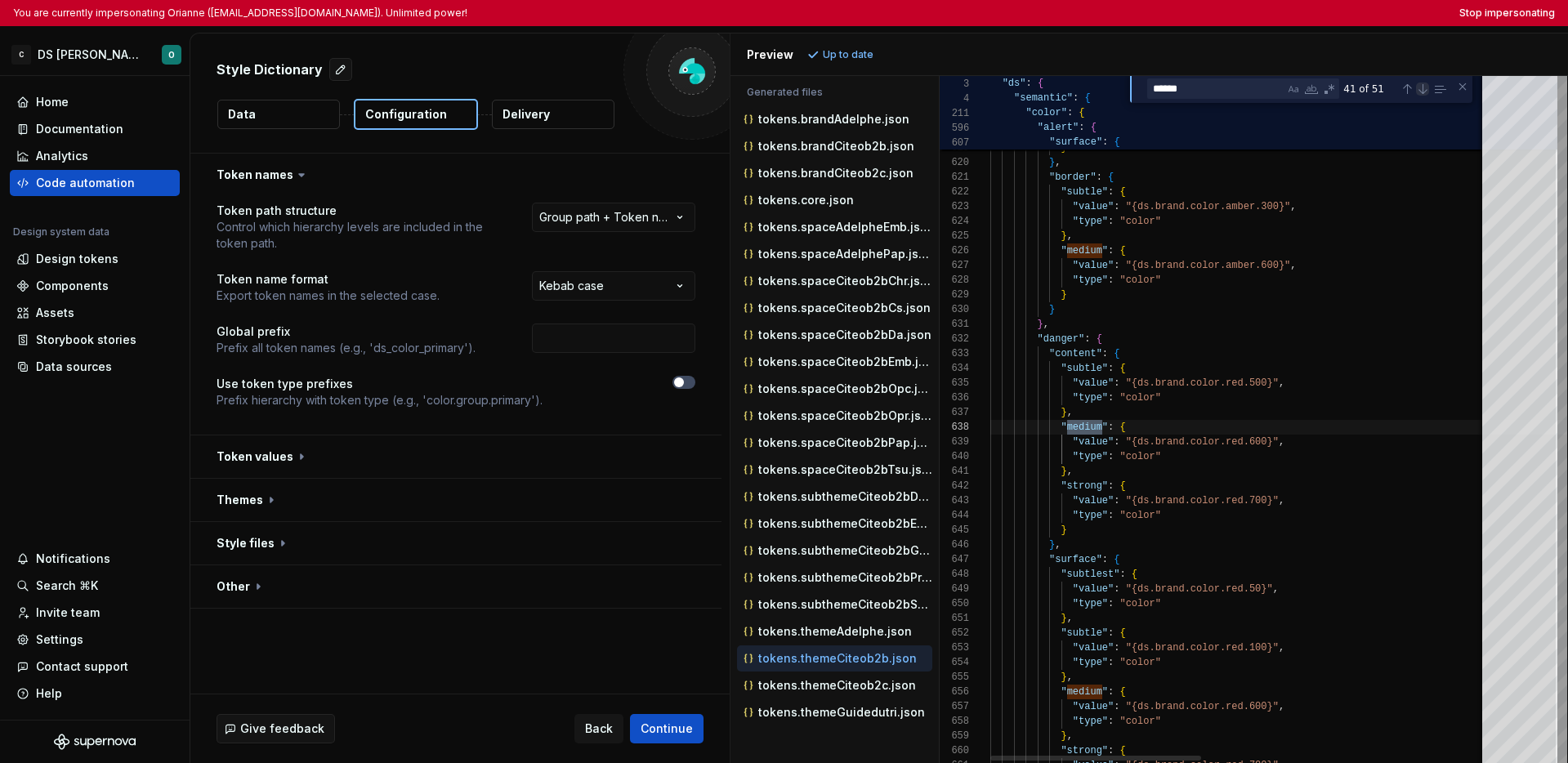
click at [1227, 93] on div "Next Match (Enter)" at bounding box center [1422, 89] width 13 height 13
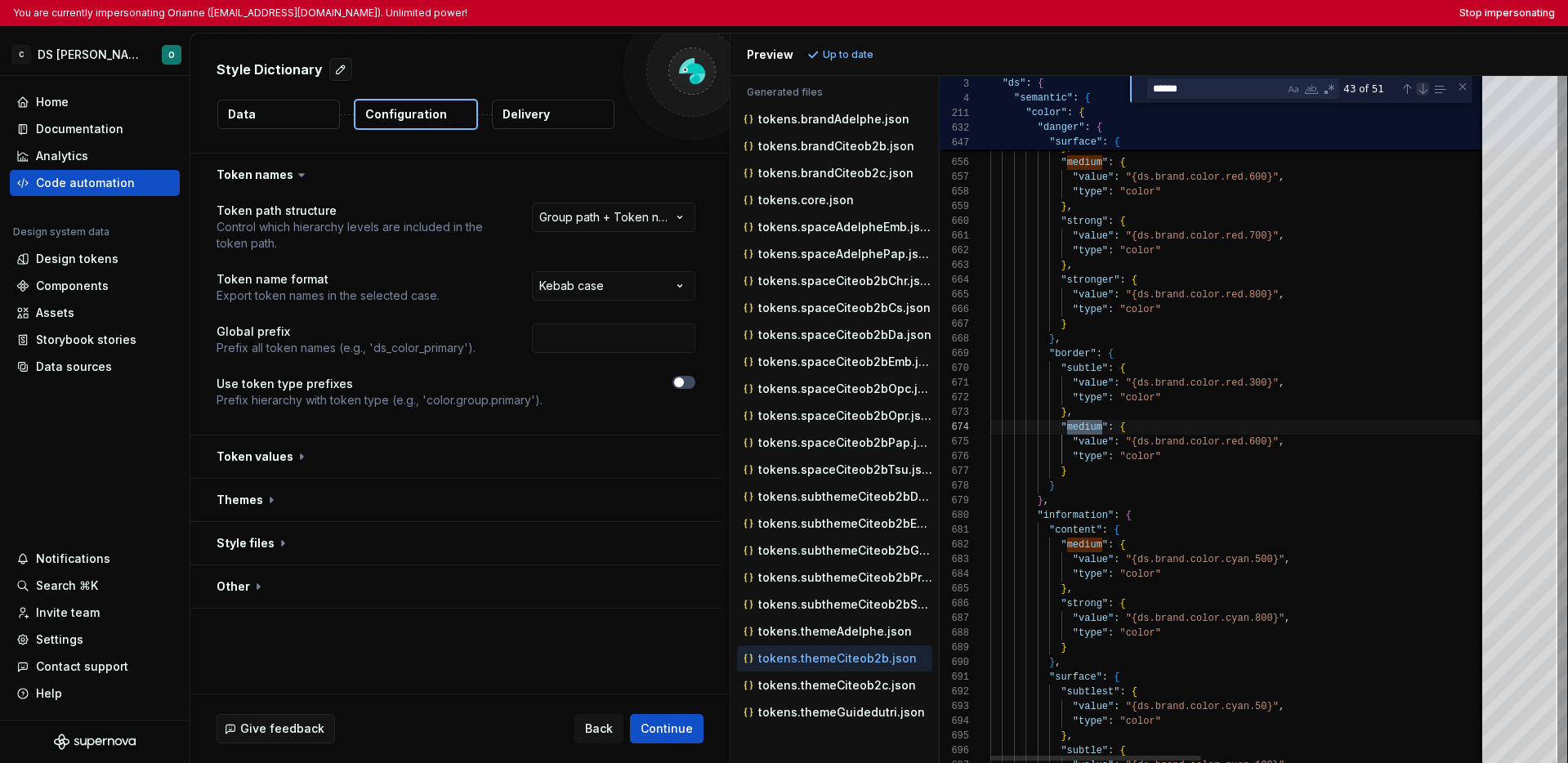
click at [1227, 93] on div "Next Match (Enter)" at bounding box center [1422, 89] width 13 height 13
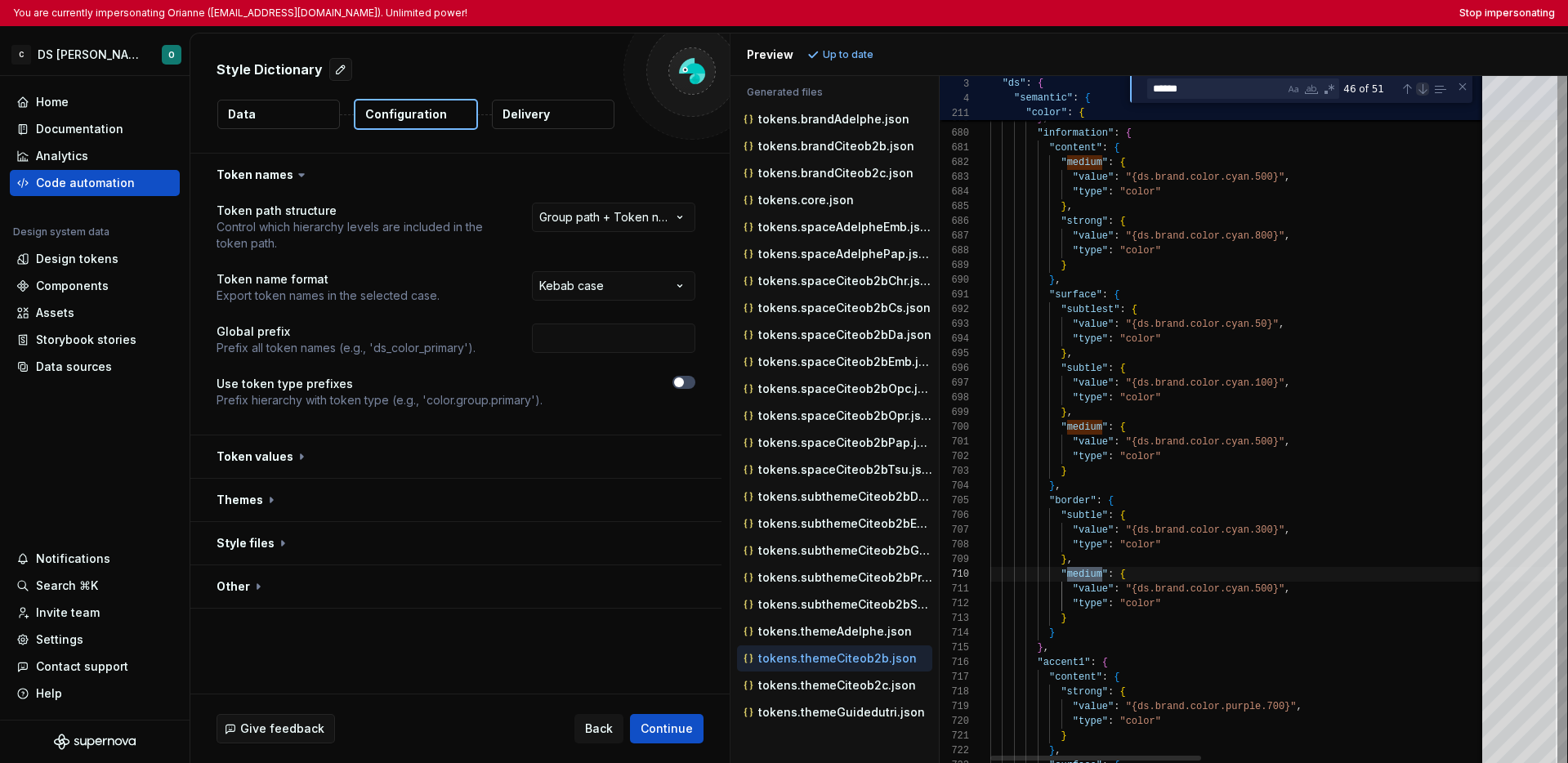
click at [1227, 93] on div "Next Match (Enter)" at bounding box center [1422, 89] width 13 height 13
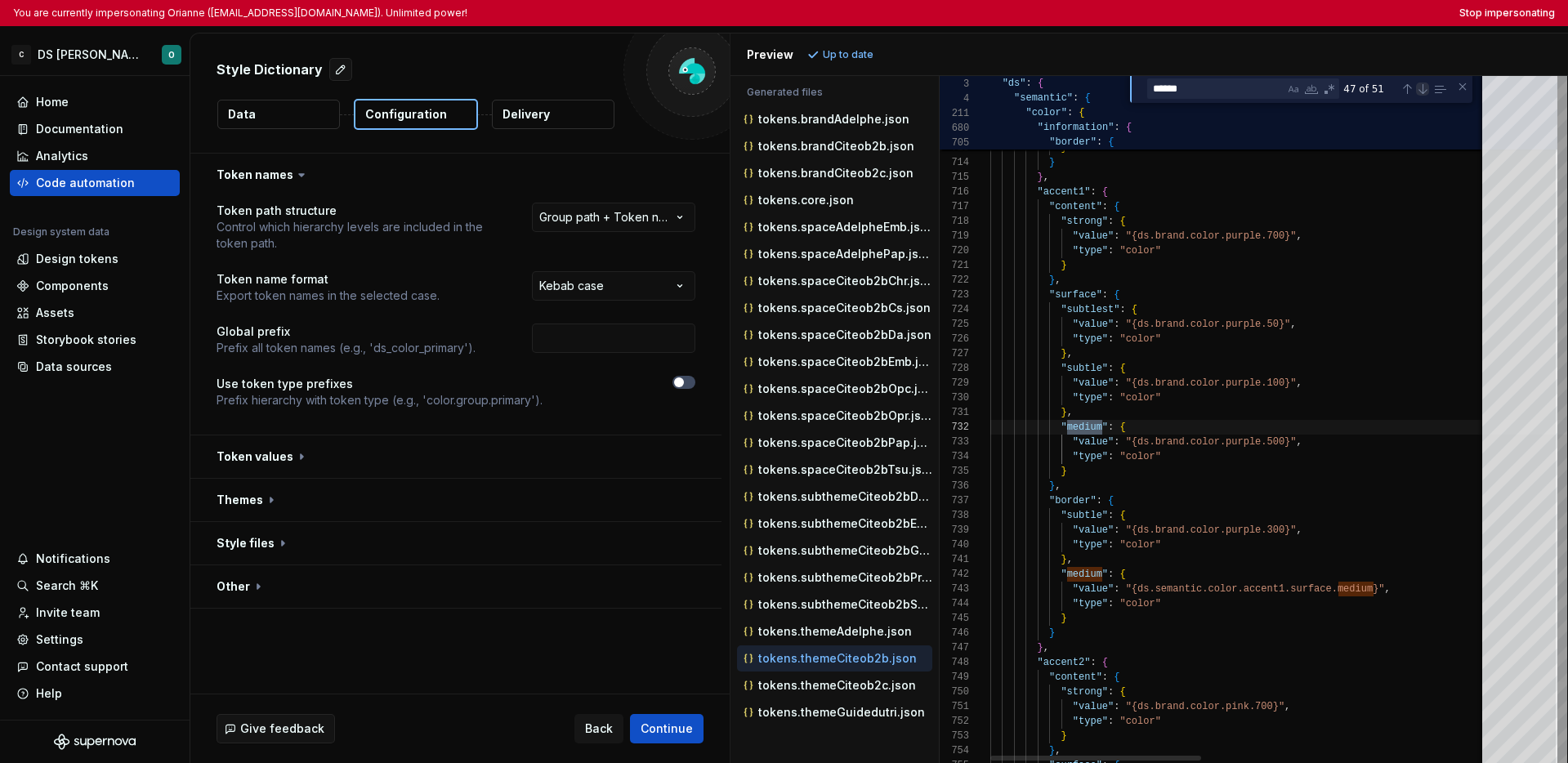
click at [1227, 93] on div "Next Match (Enter)" at bounding box center [1422, 89] width 13 height 13
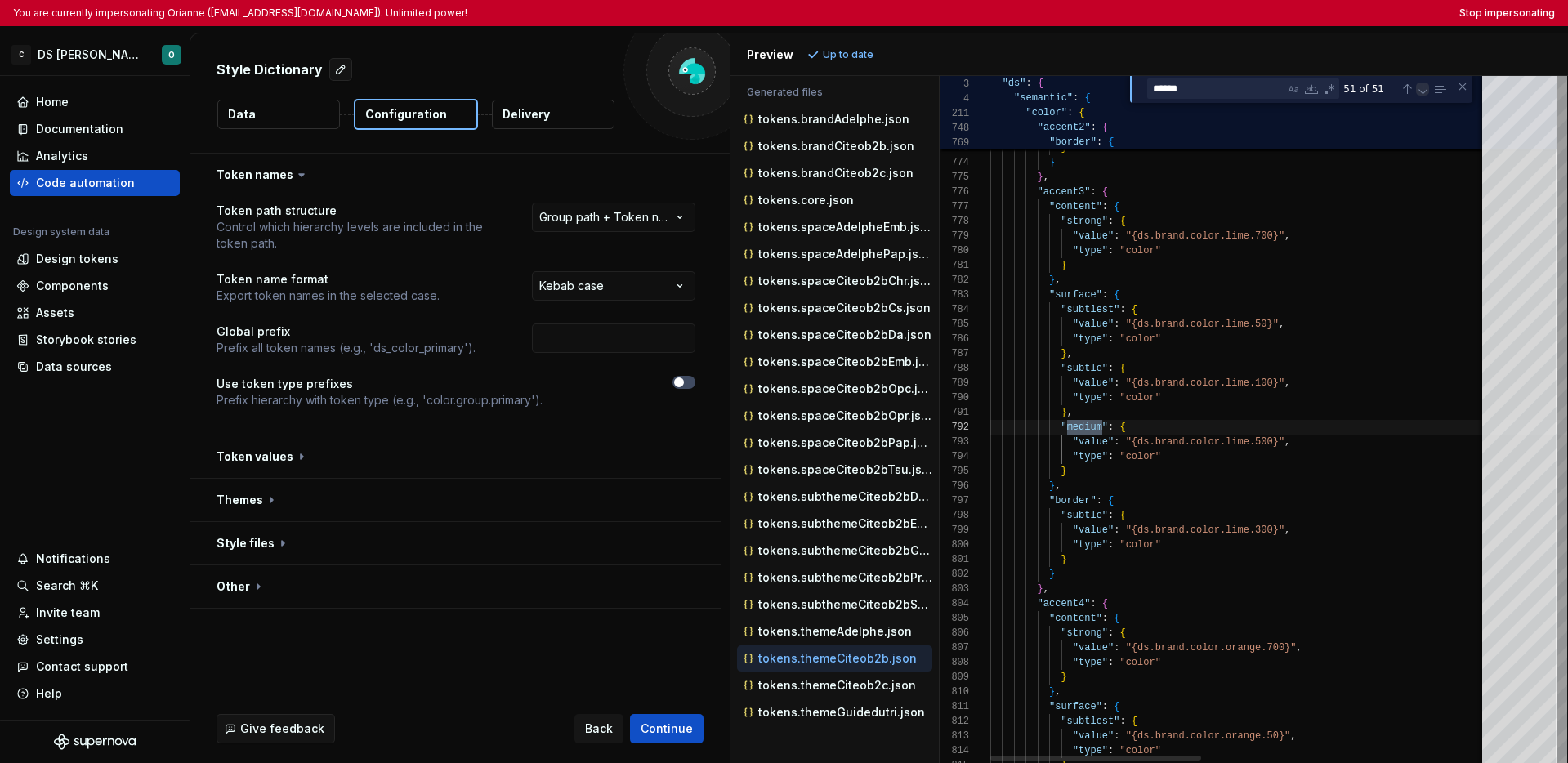
click at [1227, 93] on div "Next Match (Enter)" at bounding box center [1422, 89] width 13 height 13
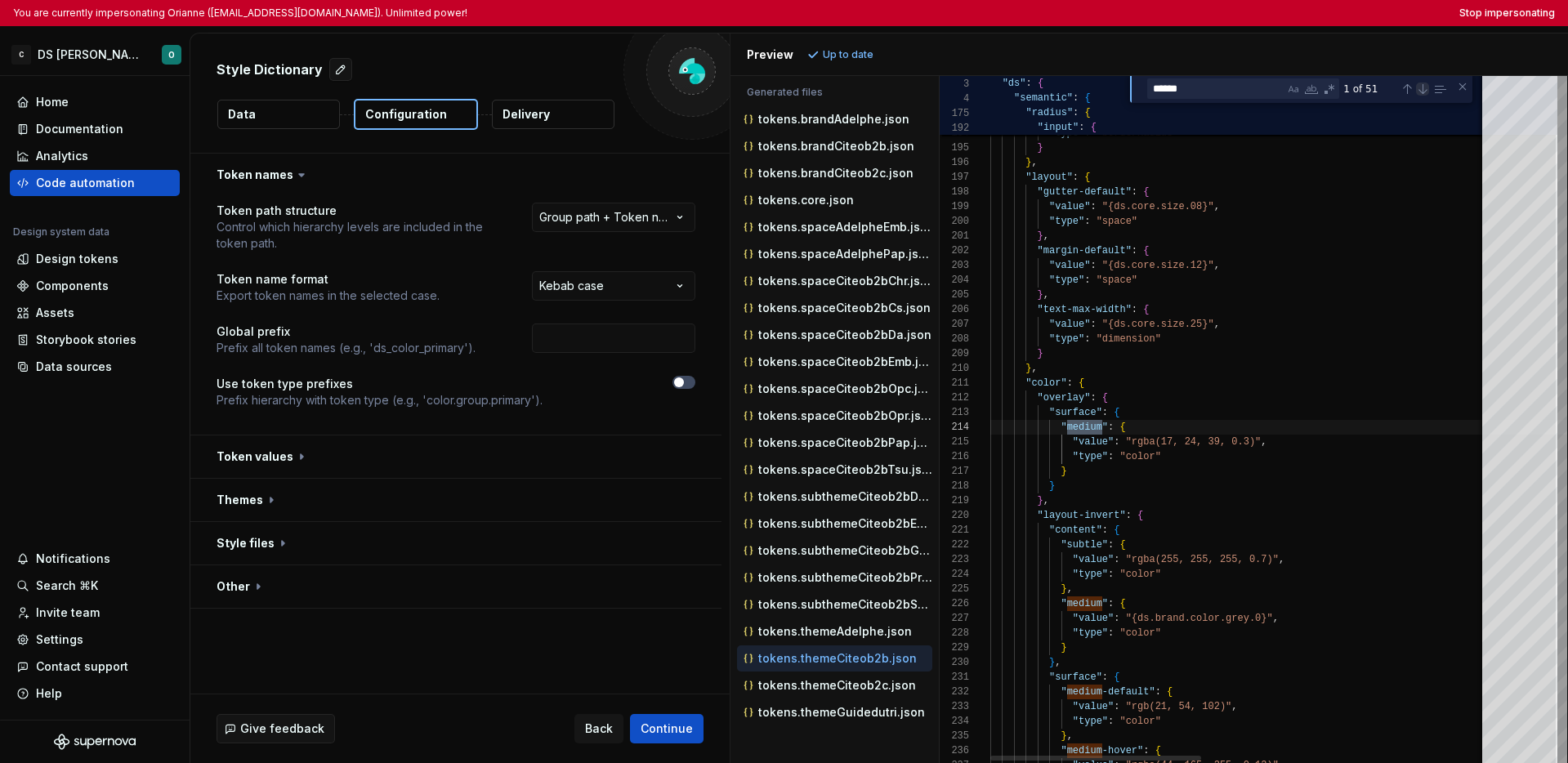
click at [1227, 93] on div "Next Match (Enter)" at bounding box center [1422, 89] width 13 height 13
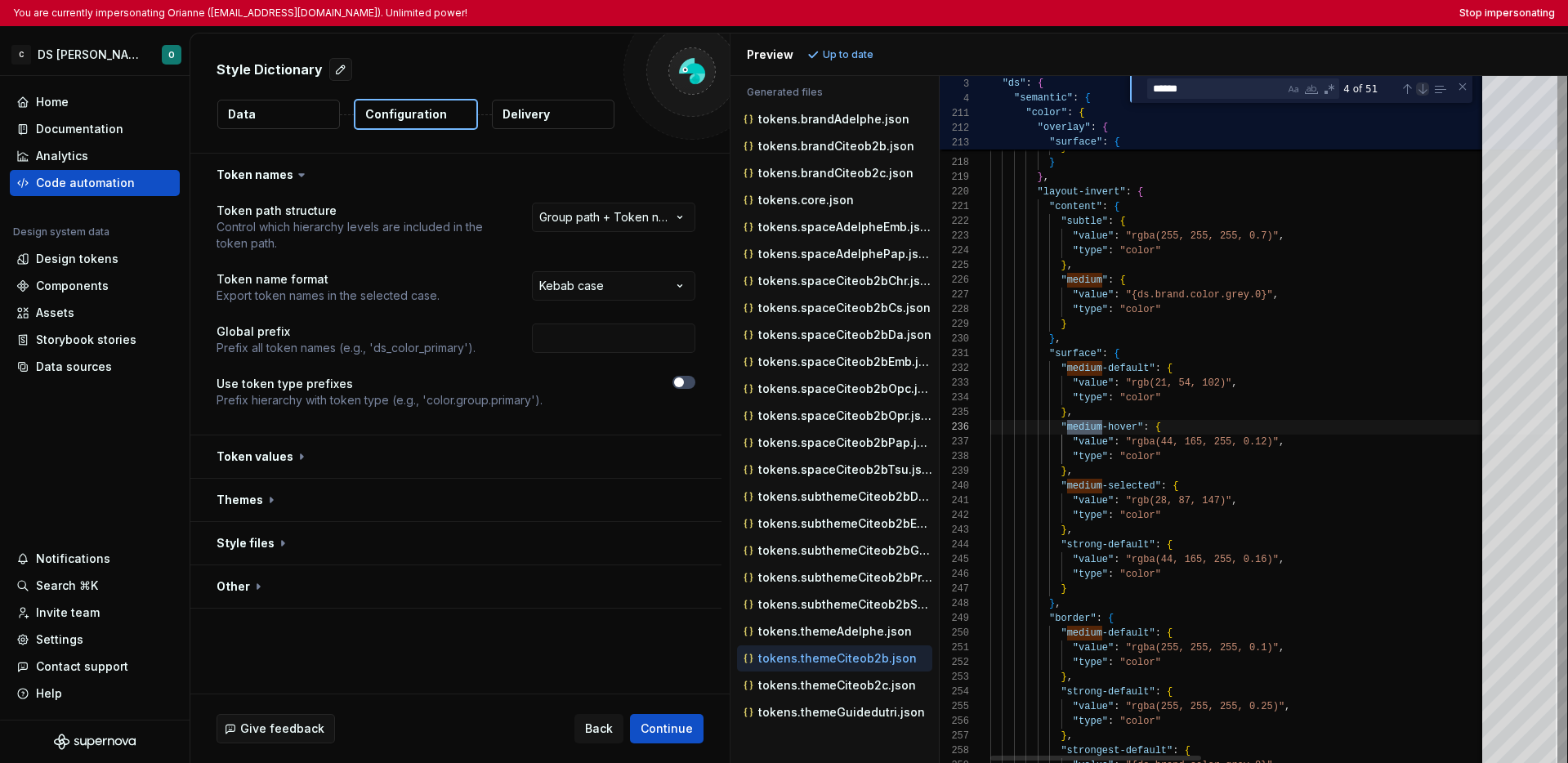
click at [1227, 93] on div "Next Match (Enter)" at bounding box center [1422, 89] width 13 height 13
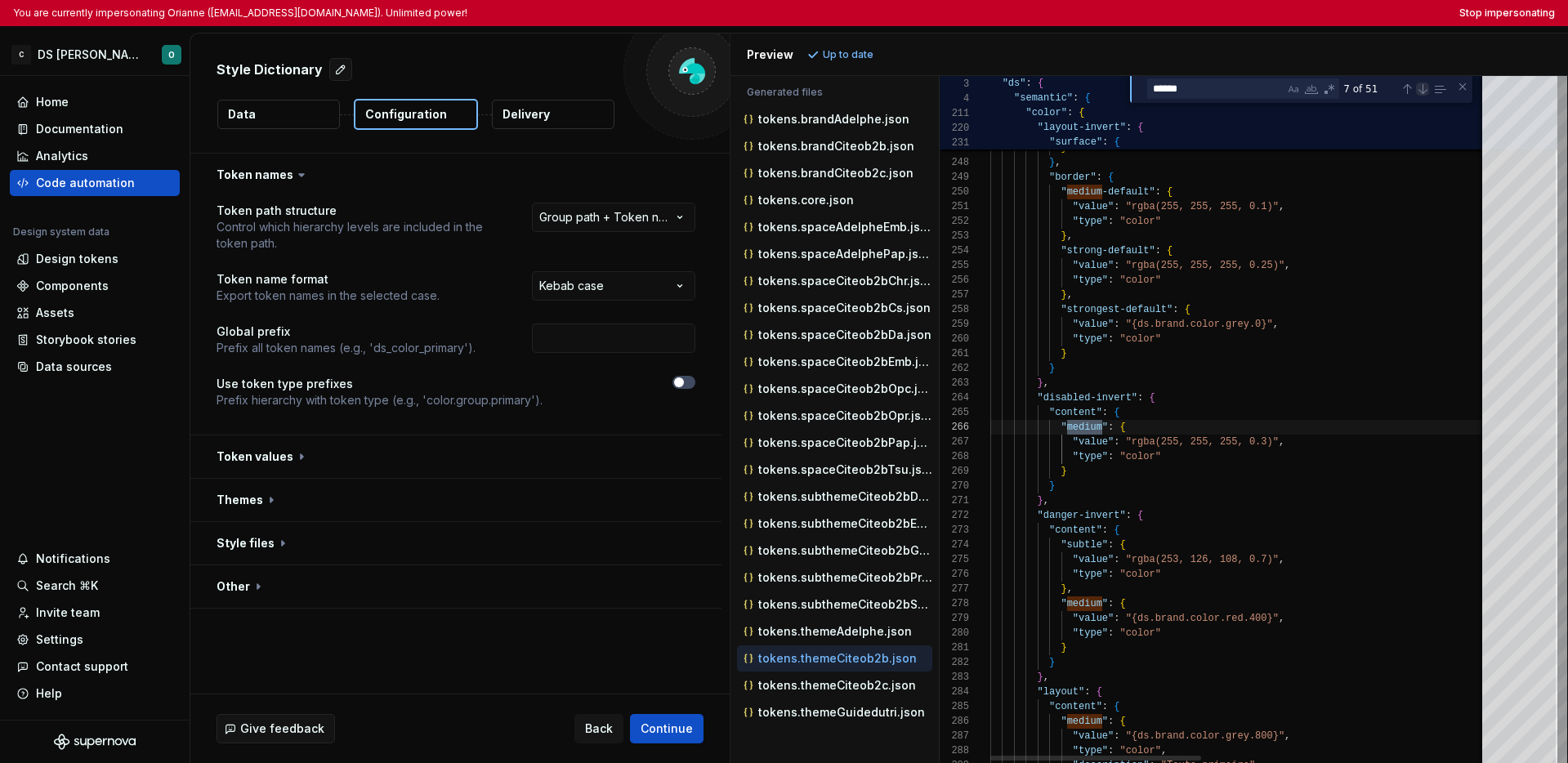
click at [1227, 93] on div "Next Match (Enter)" at bounding box center [1422, 89] width 13 height 13
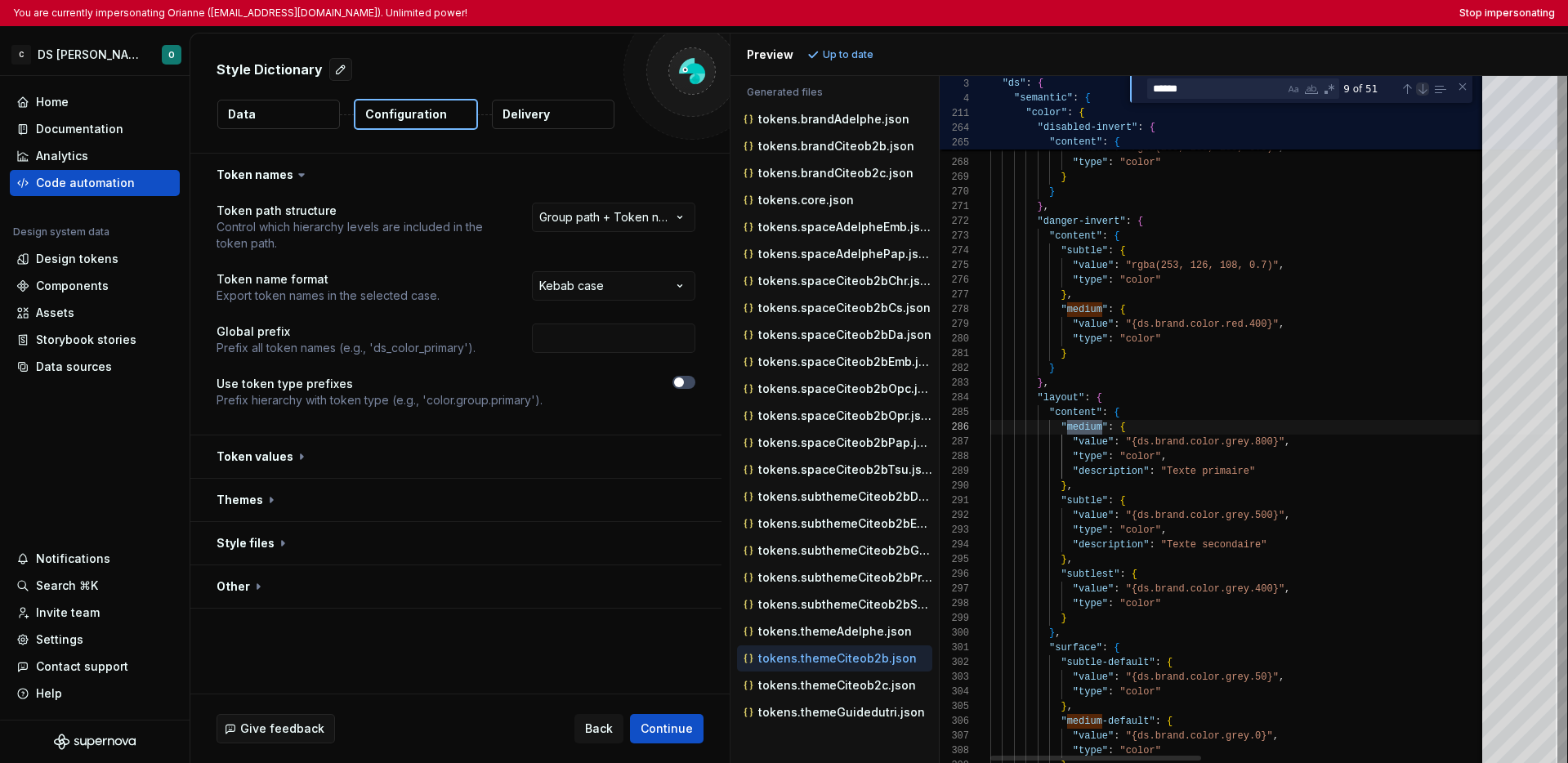
click at [1227, 93] on div "Next Match (Enter)" at bounding box center [1422, 89] width 13 height 13
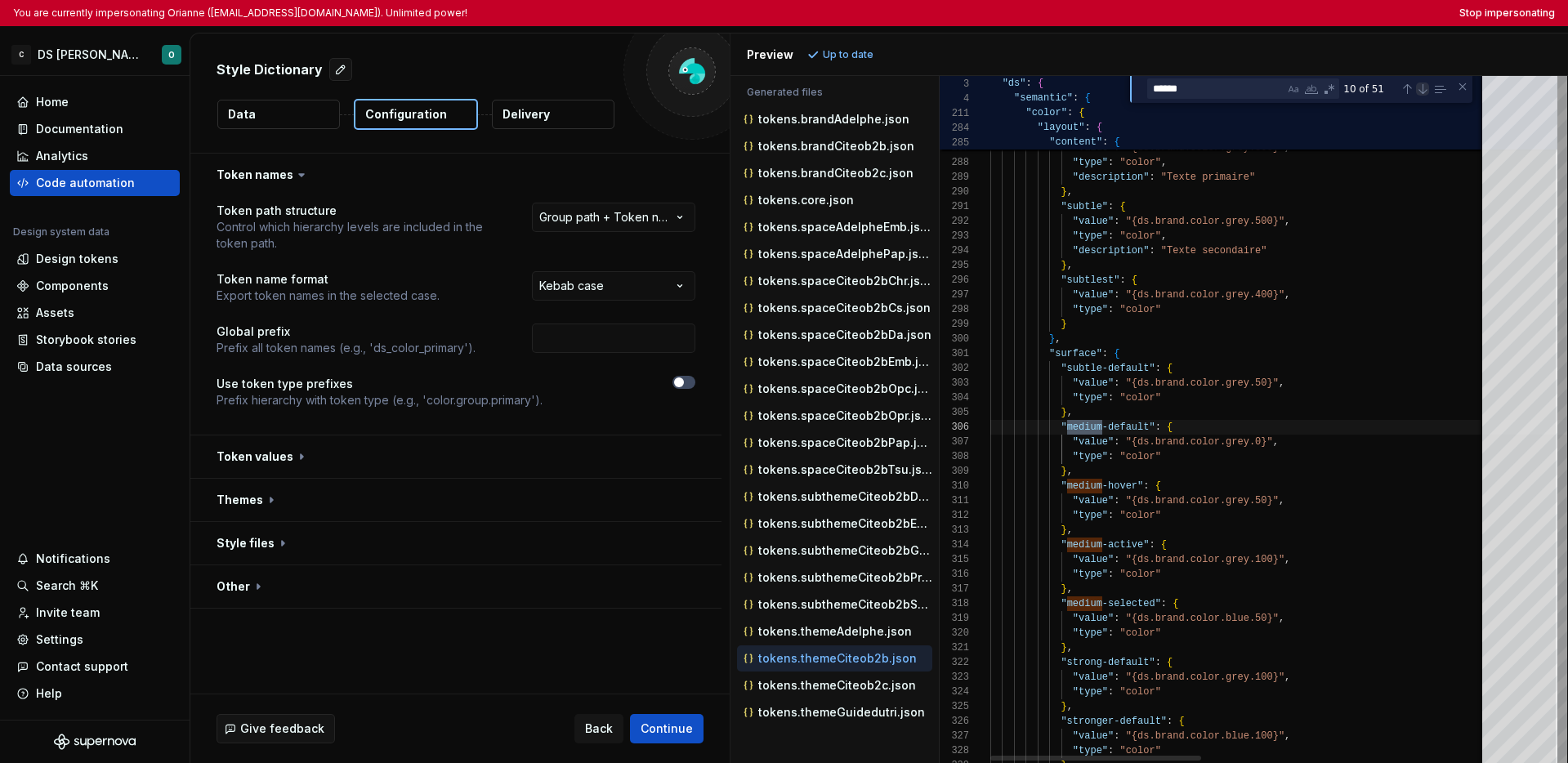
click at [1227, 93] on div "Next Match (Enter)" at bounding box center [1422, 89] width 13 height 13
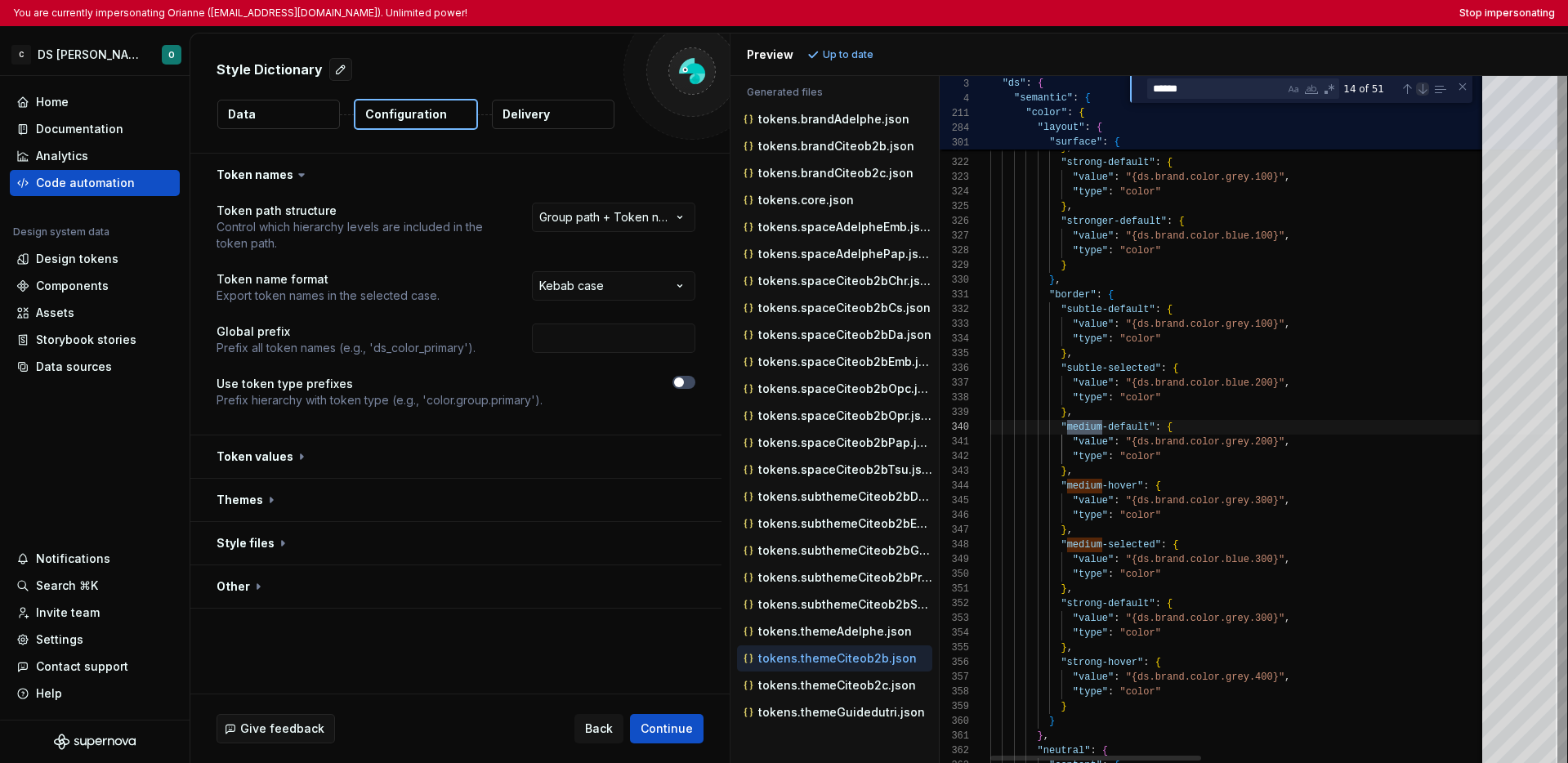
click at [1227, 93] on div "Next Match (Enter)" at bounding box center [1422, 89] width 13 height 13
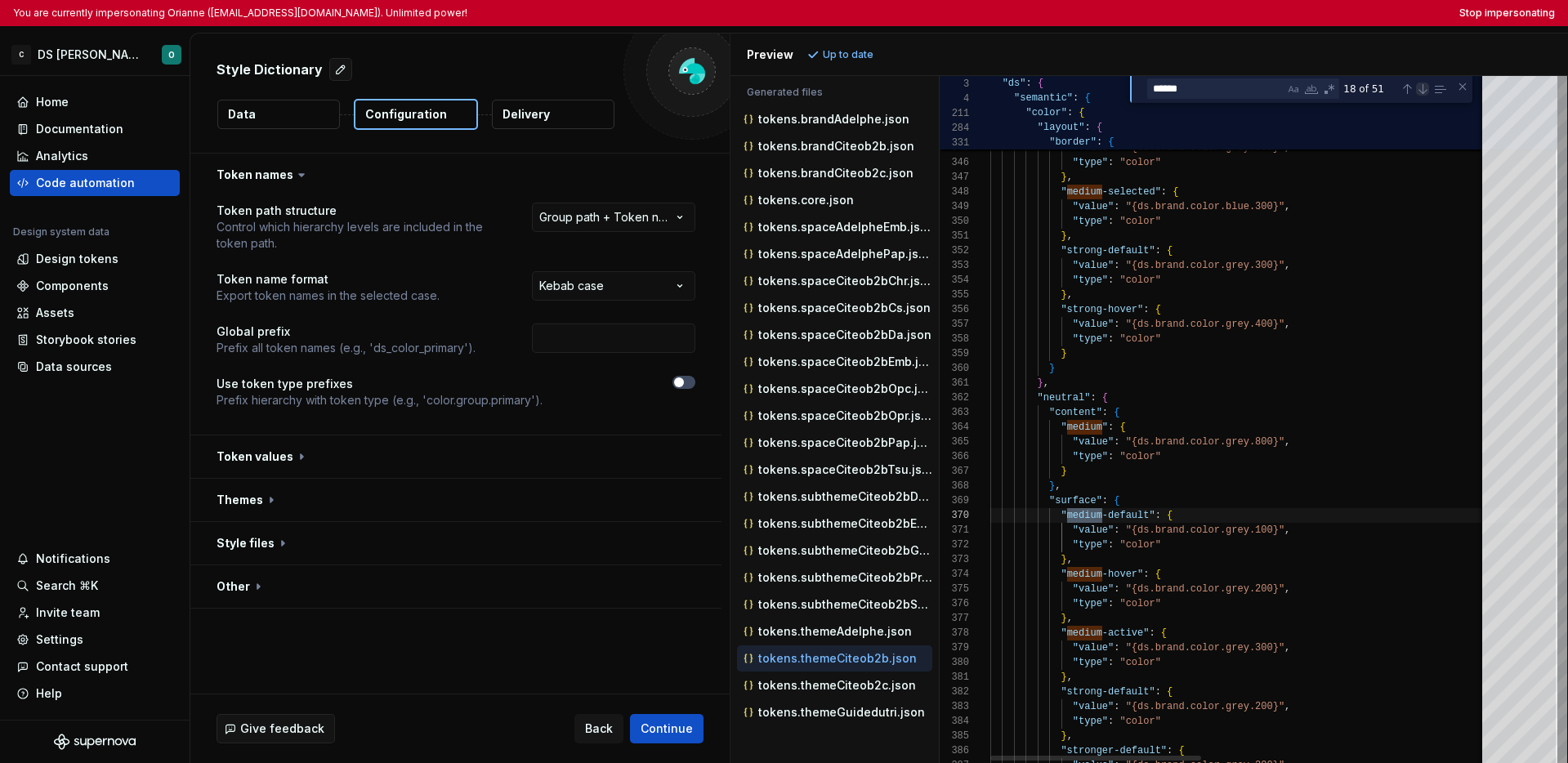
click at [1227, 93] on div "Next Match (Enter)" at bounding box center [1422, 89] width 13 height 13
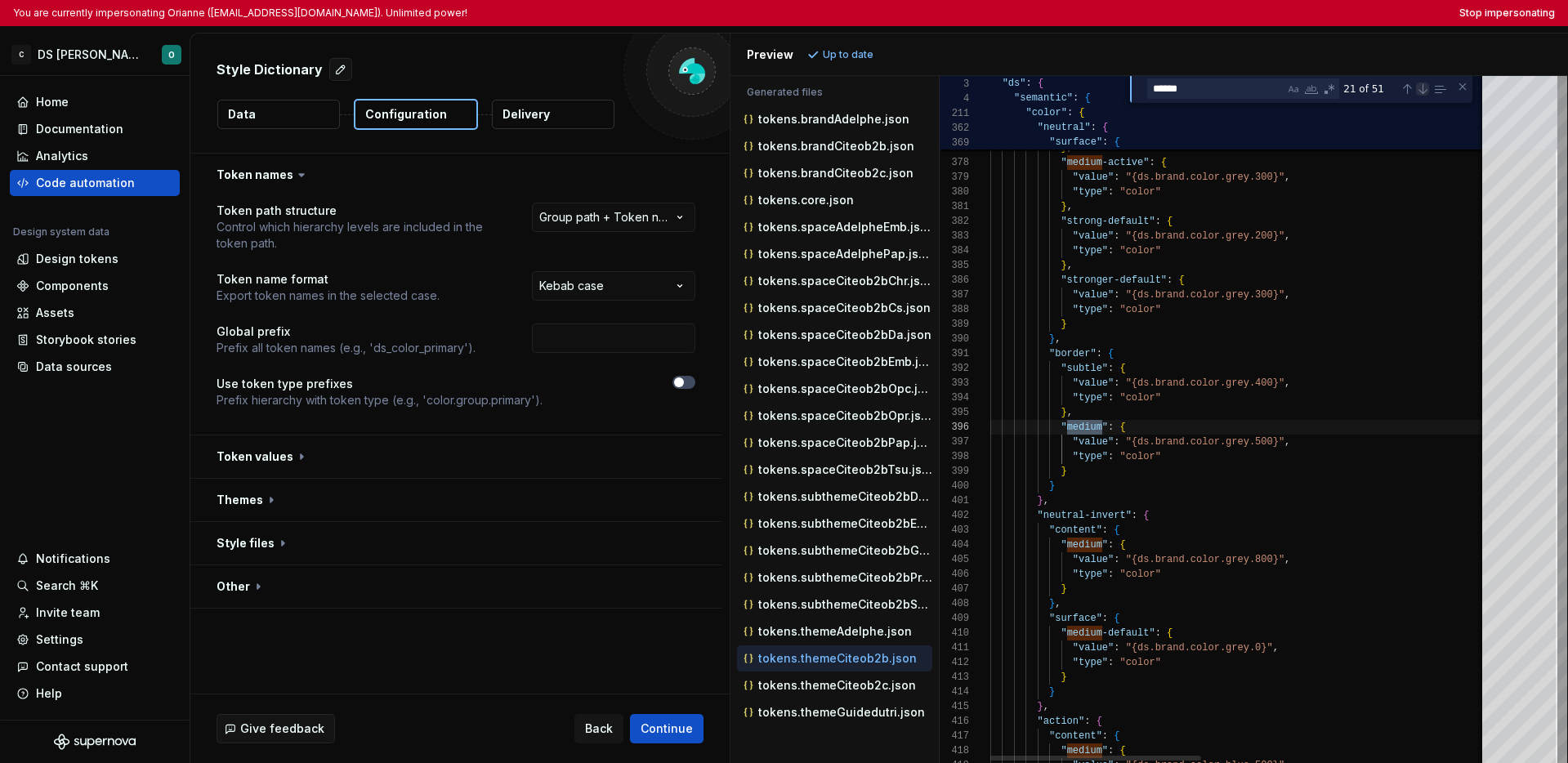
click at [1227, 93] on div "Next Match (Enter)" at bounding box center [1422, 89] width 13 height 13
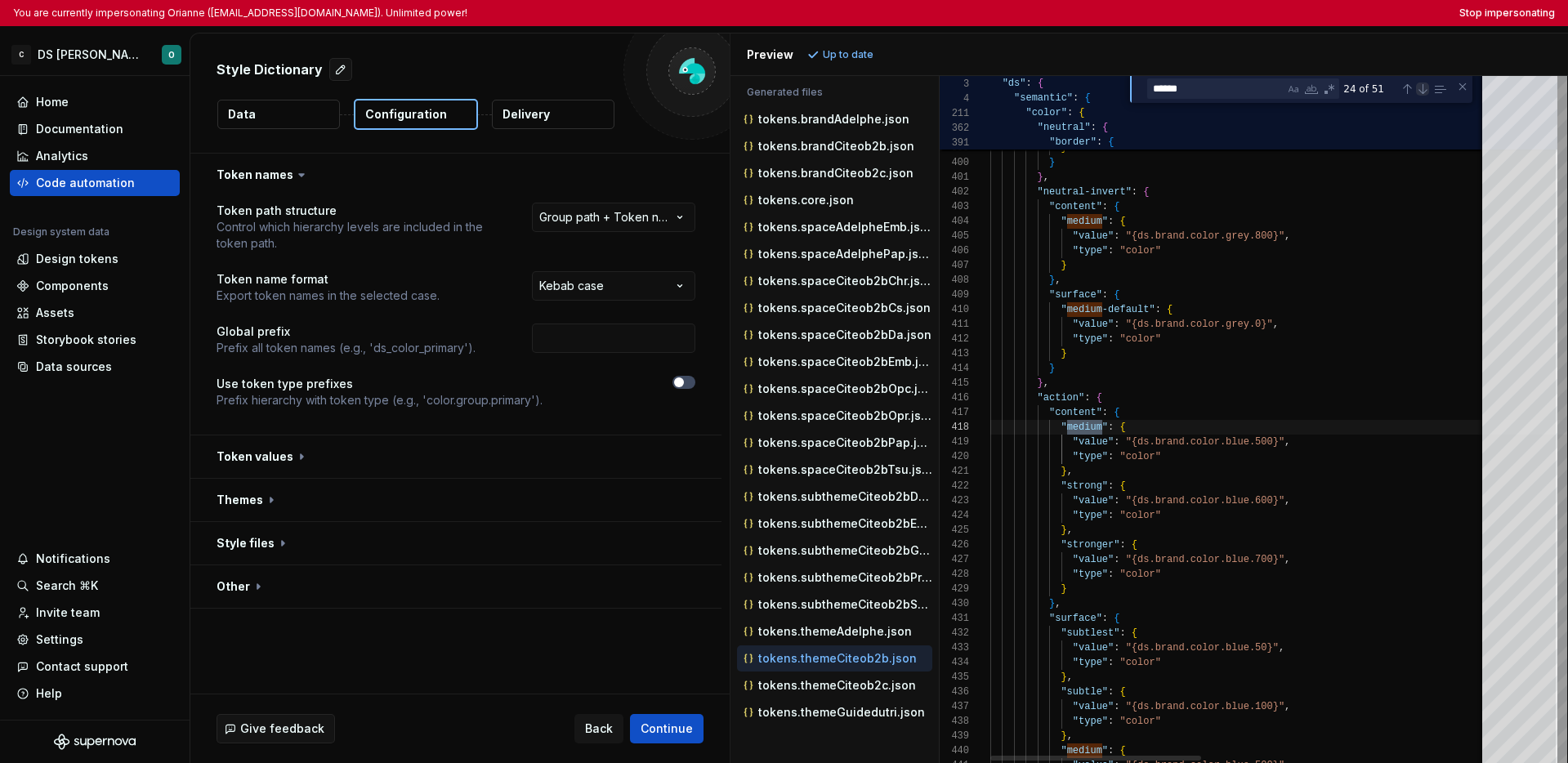
click at [1227, 93] on div "Next Match (Enter)" at bounding box center [1422, 89] width 13 height 13
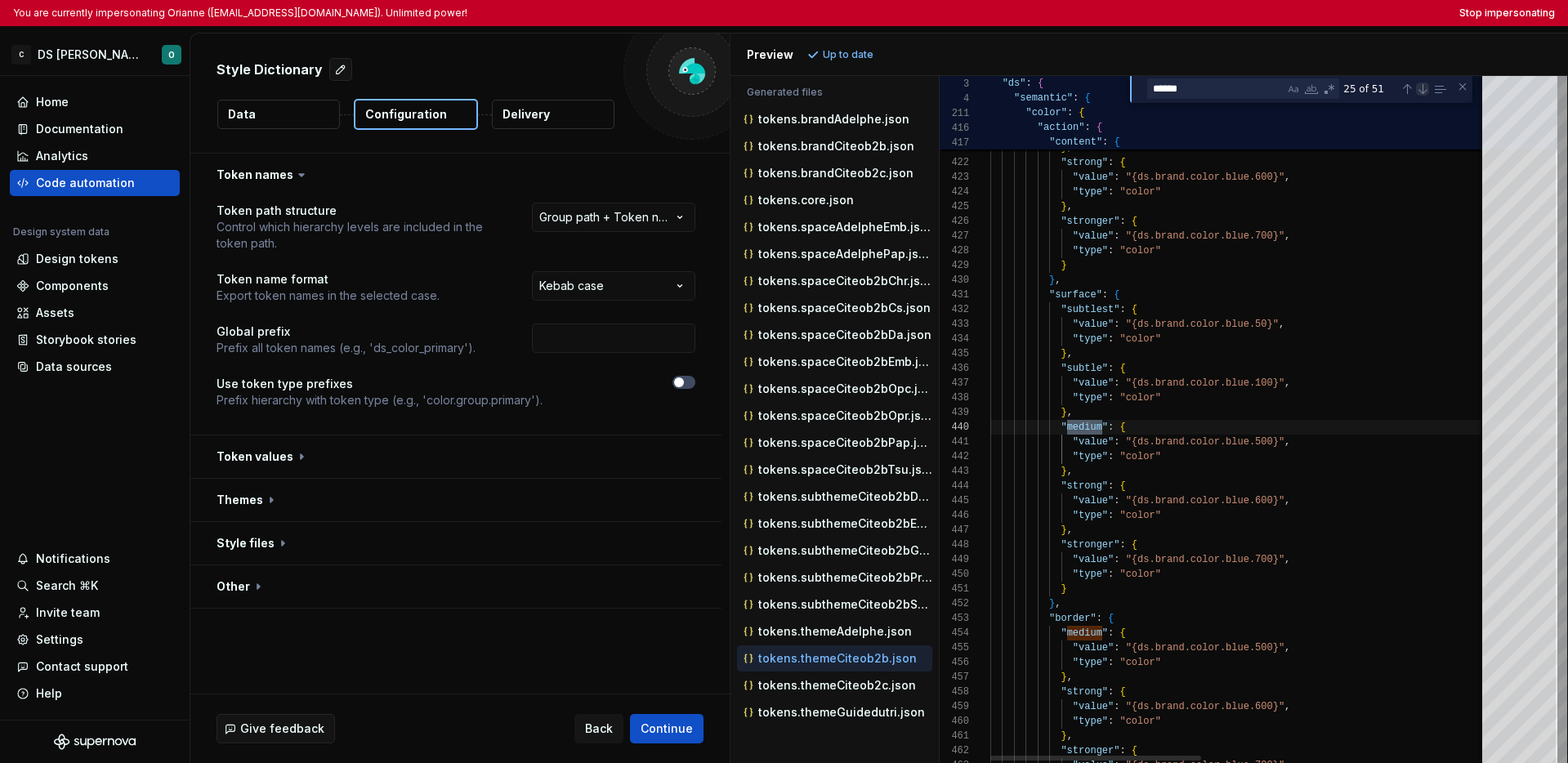
click at [1227, 93] on div "Next Match (Enter)" at bounding box center [1422, 89] width 13 height 13
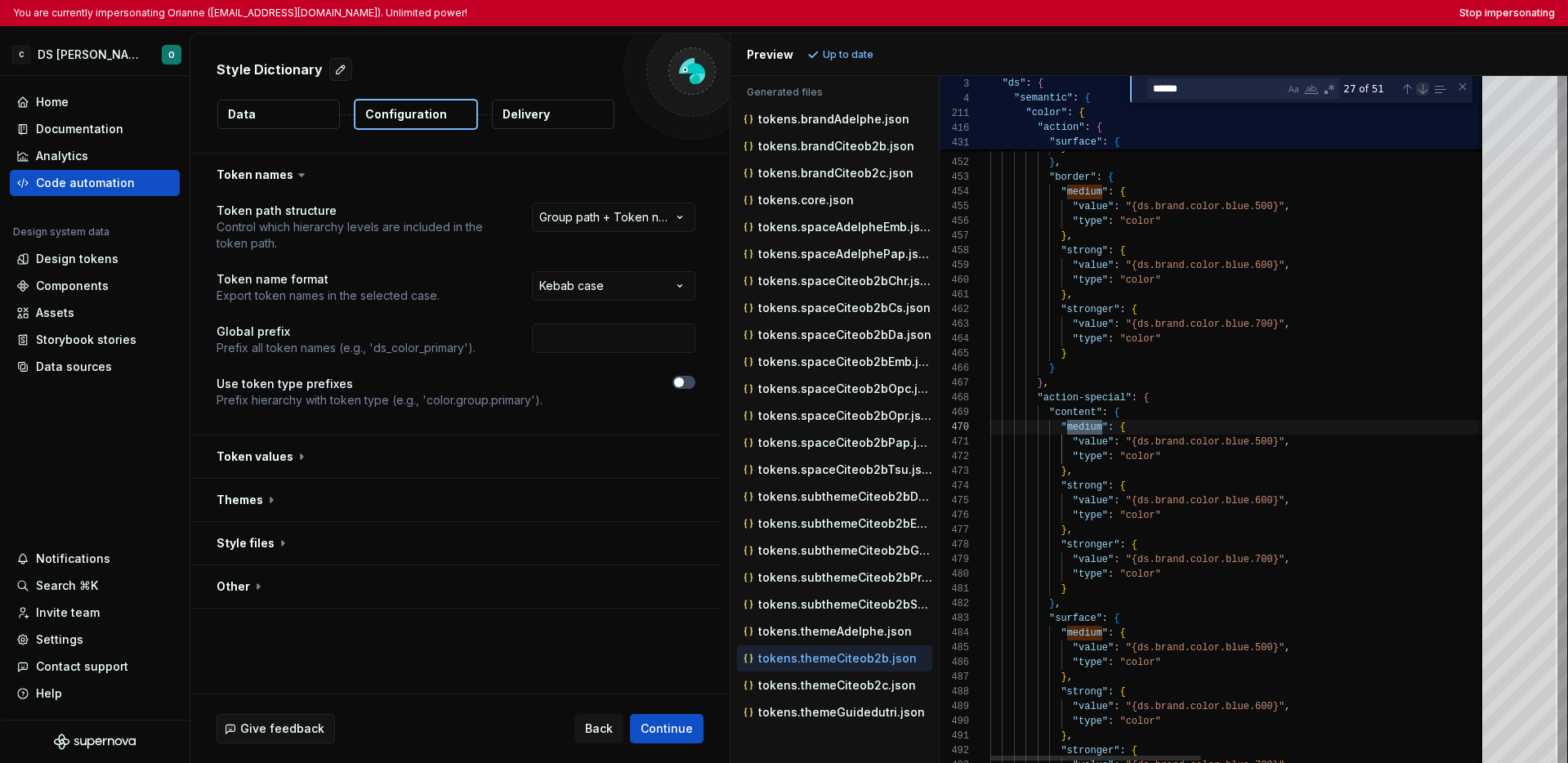
click at [1227, 93] on div "Next Match (Enter)" at bounding box center [1422, 89] width 13 height 13
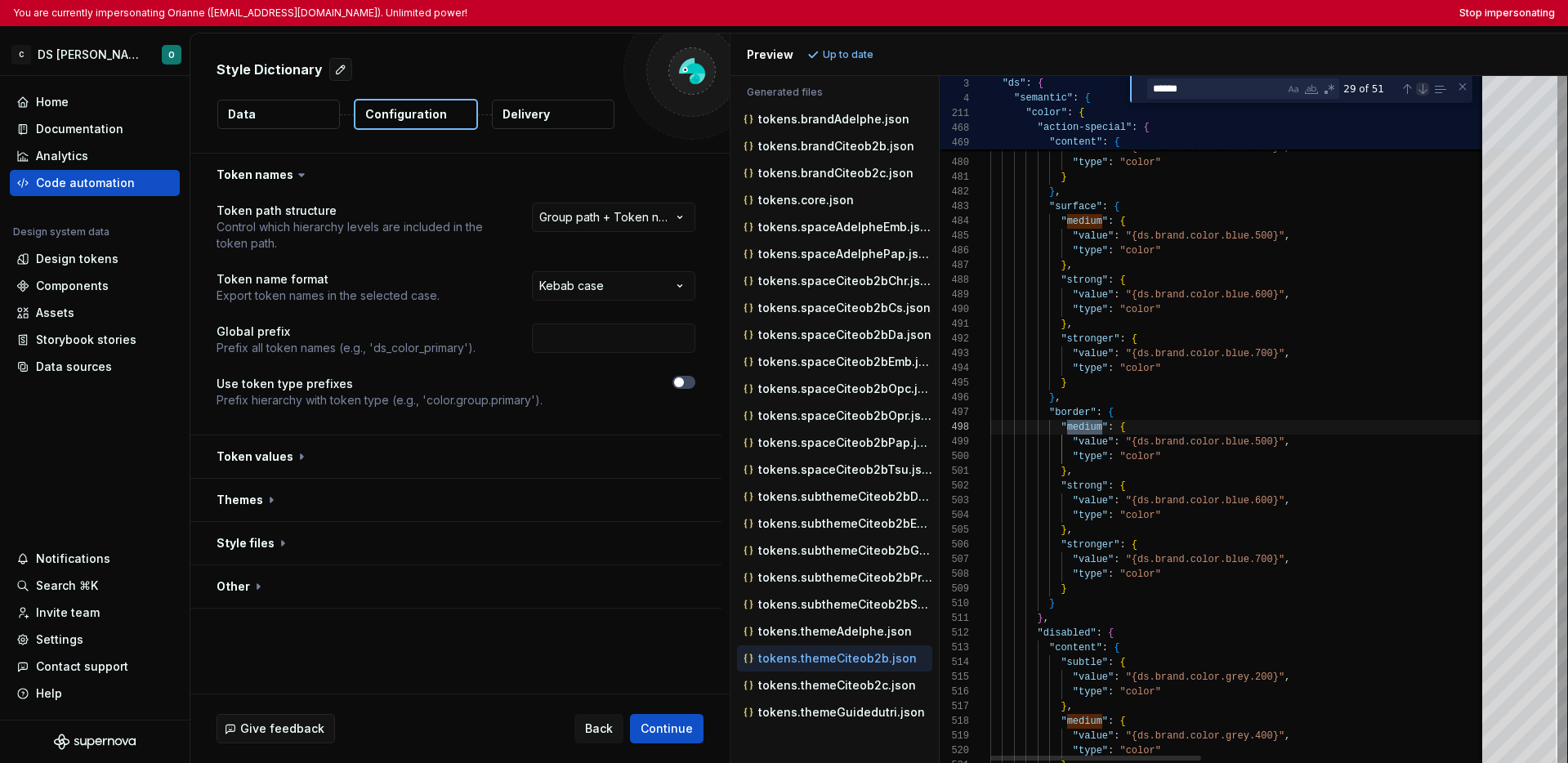
click at [1227, 93] on div "Next Match (Enter)" at bounding box center [1422, 89] width 13 height 13
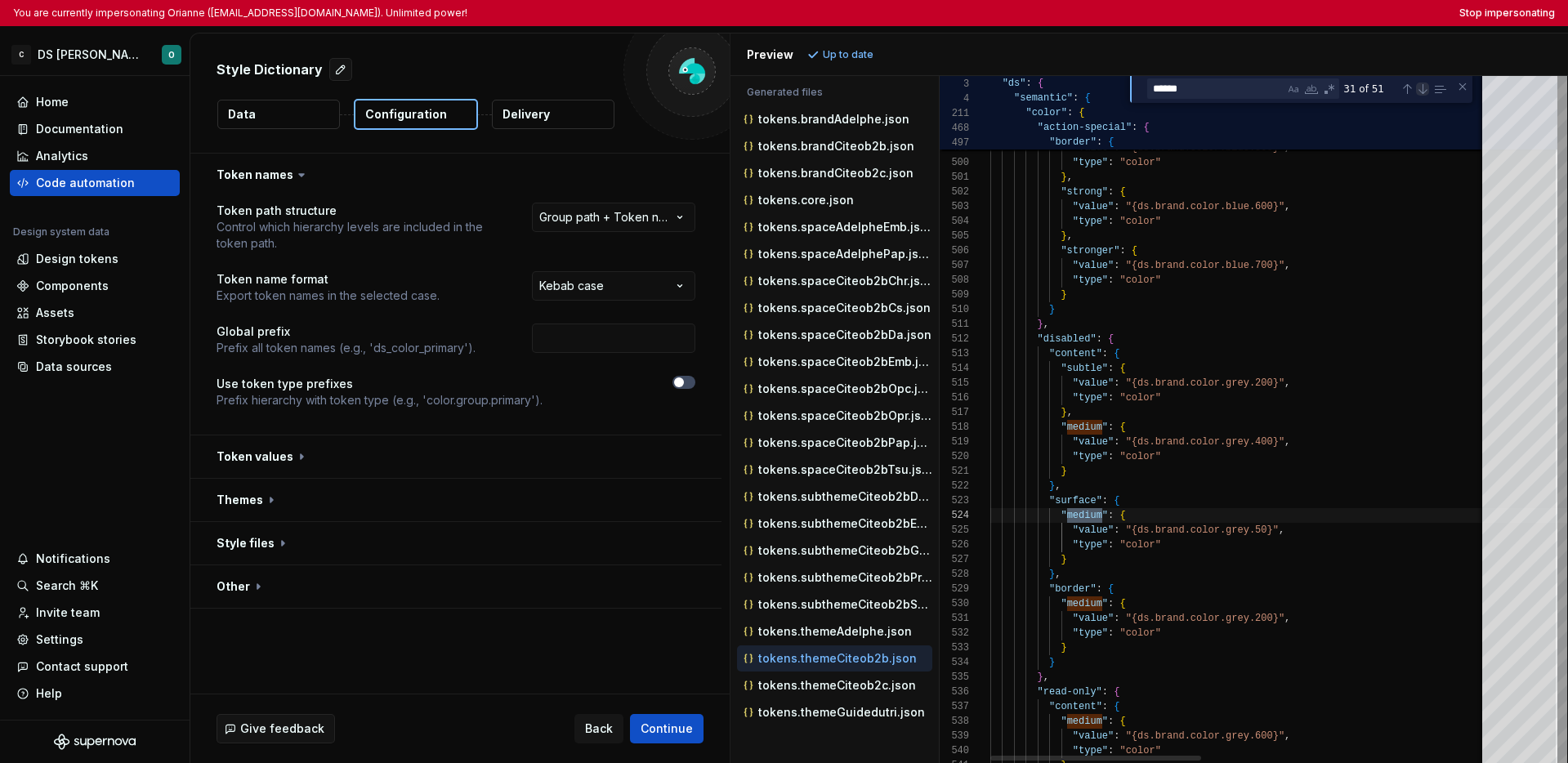
click at [1227, 93] on div "Next Match (Enter)" at bounding box center [1422, 89] width 13 height 13
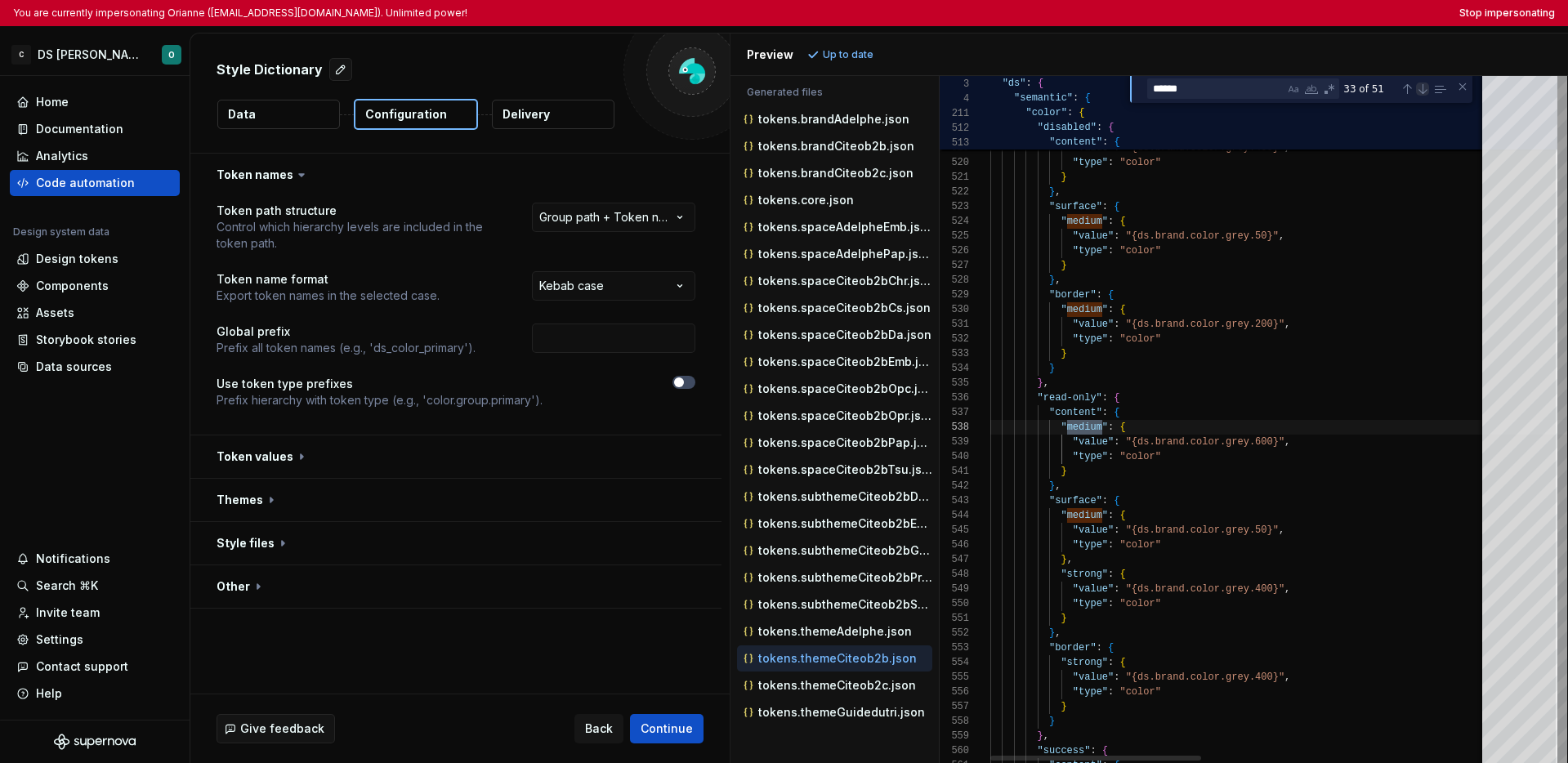
click at [1227, 93] on div "Next Match (Enter)" at bounding box center [1422, 89] width 13 height 13
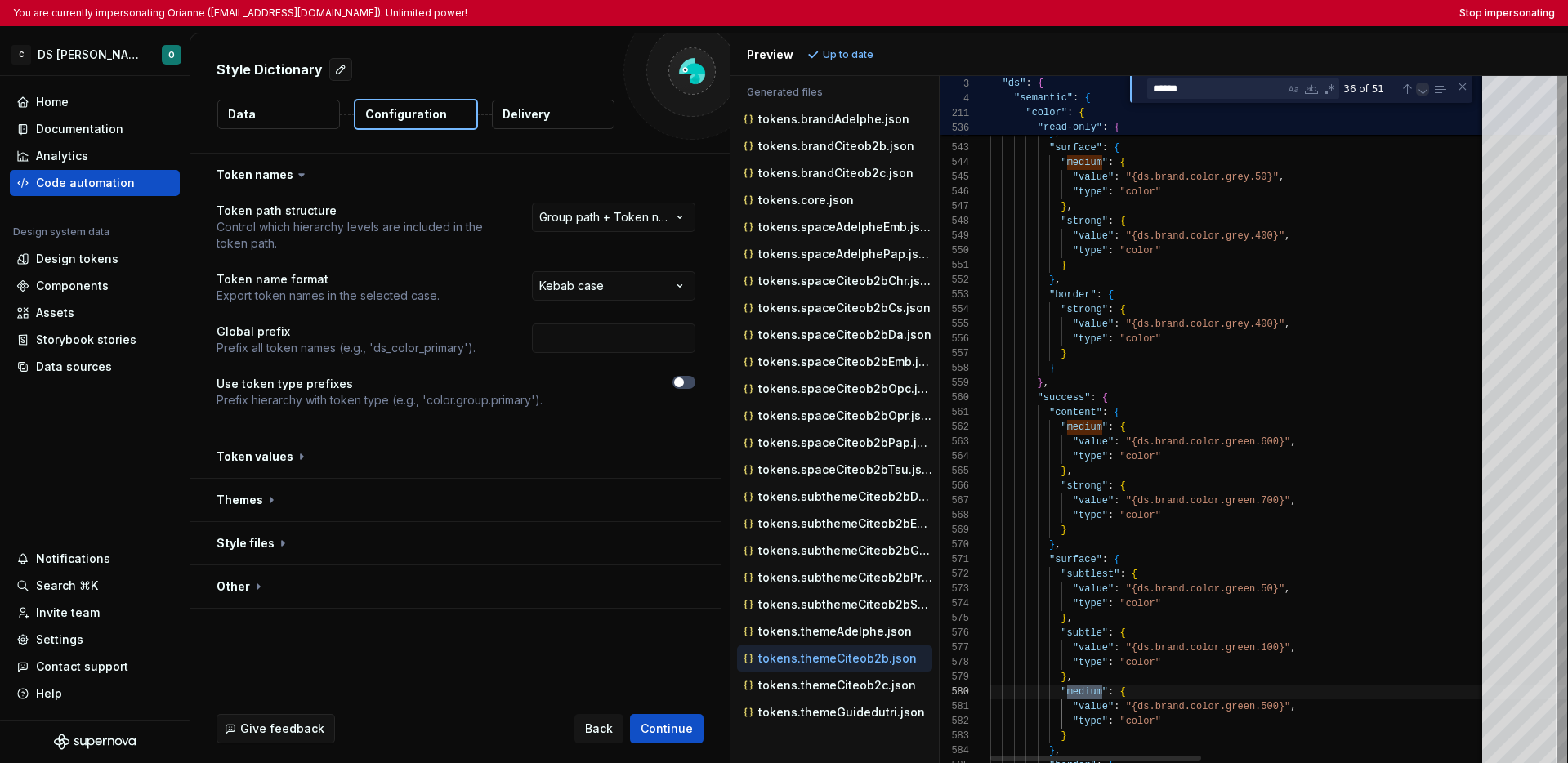
click at [1227, 93] on div "Next Match (Enter)" at bounding box center [1422, 89] width 13 height 13
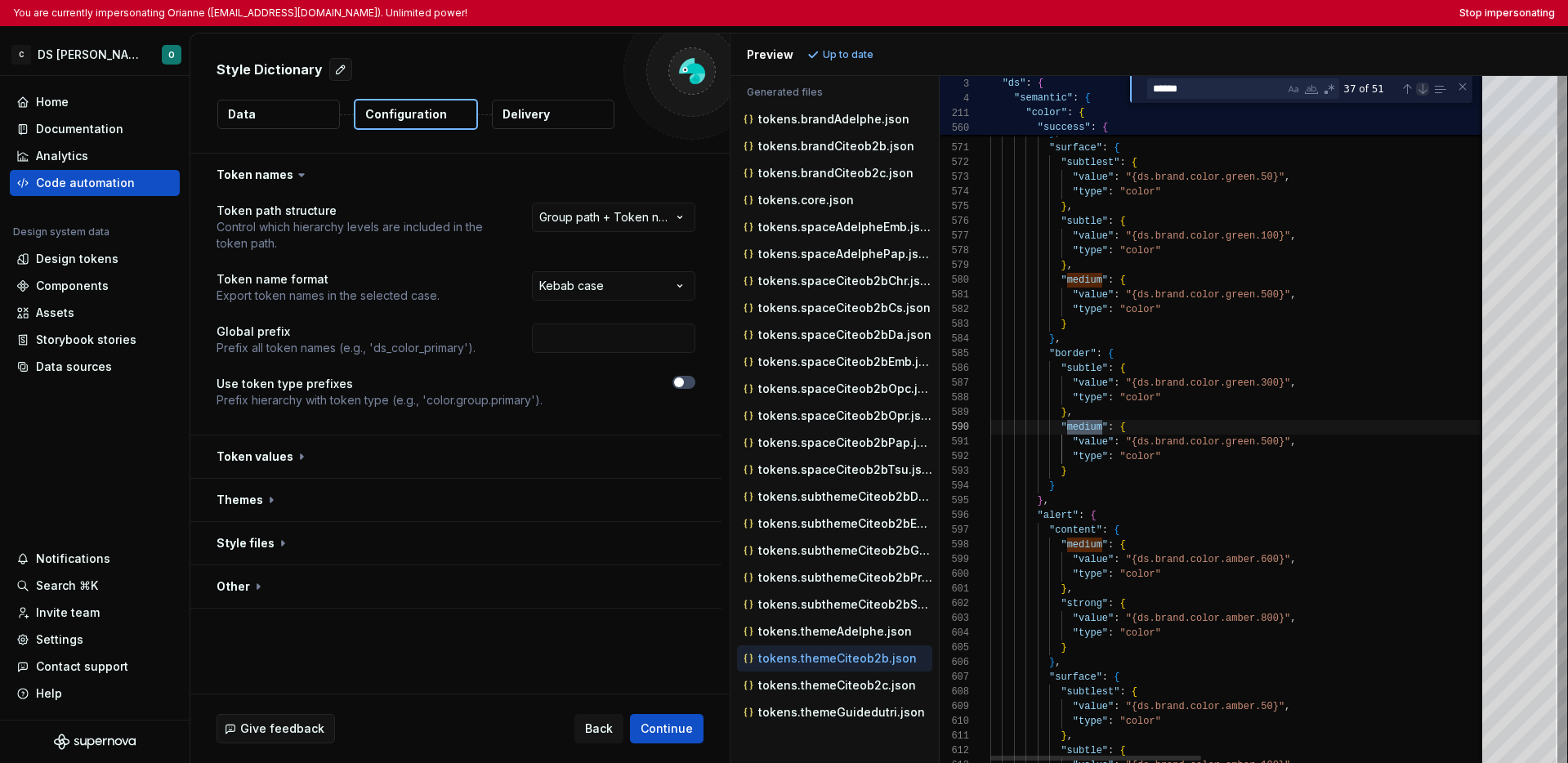
click at [1227, 93] on div "Next Match (Enter)" at bounding box center [1422, 89] width 13 height 13
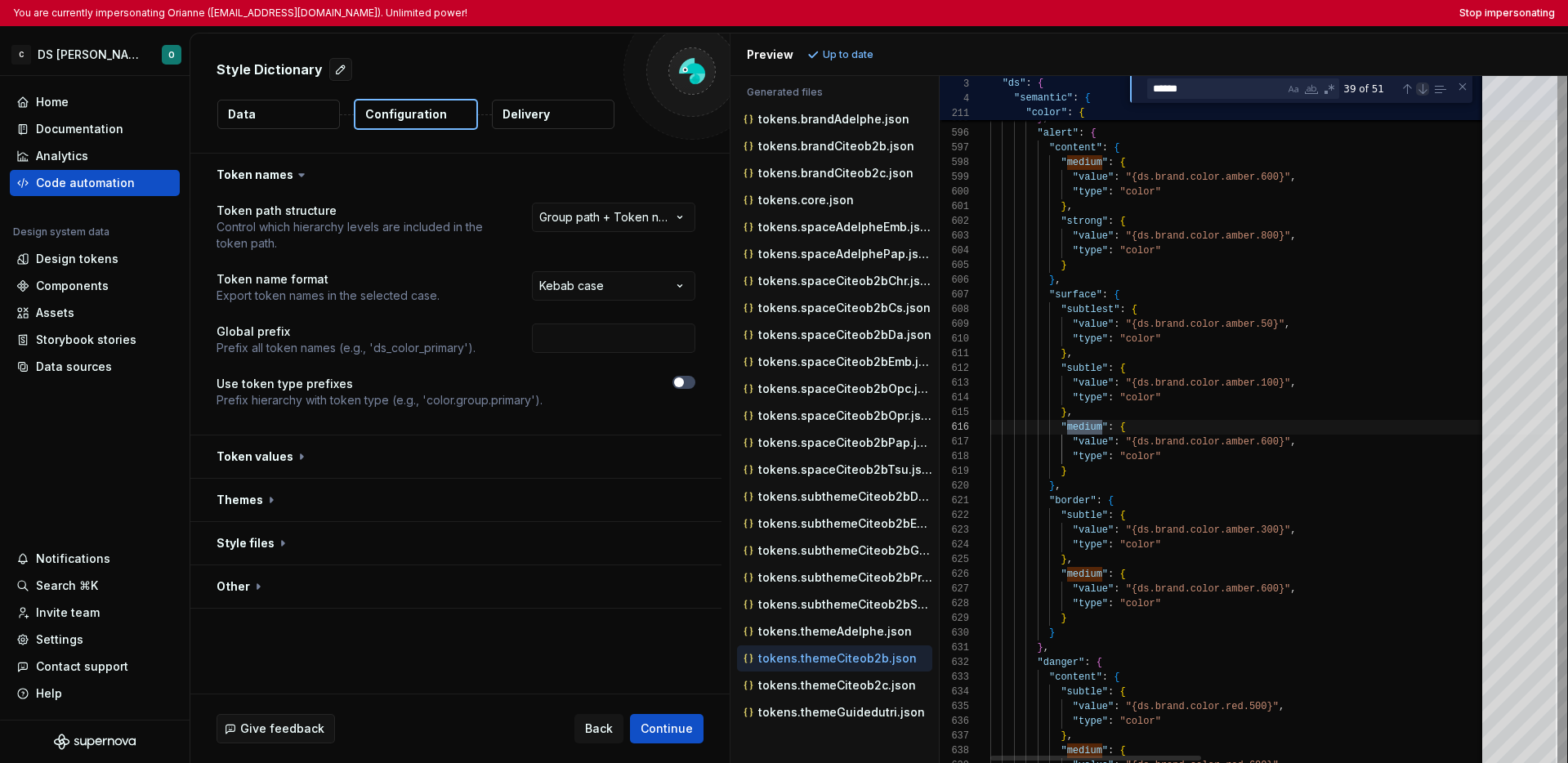
click at [1227, 93] on div "Next Match (Enter)" at bounding box center [1422, 89] width 13 height 13
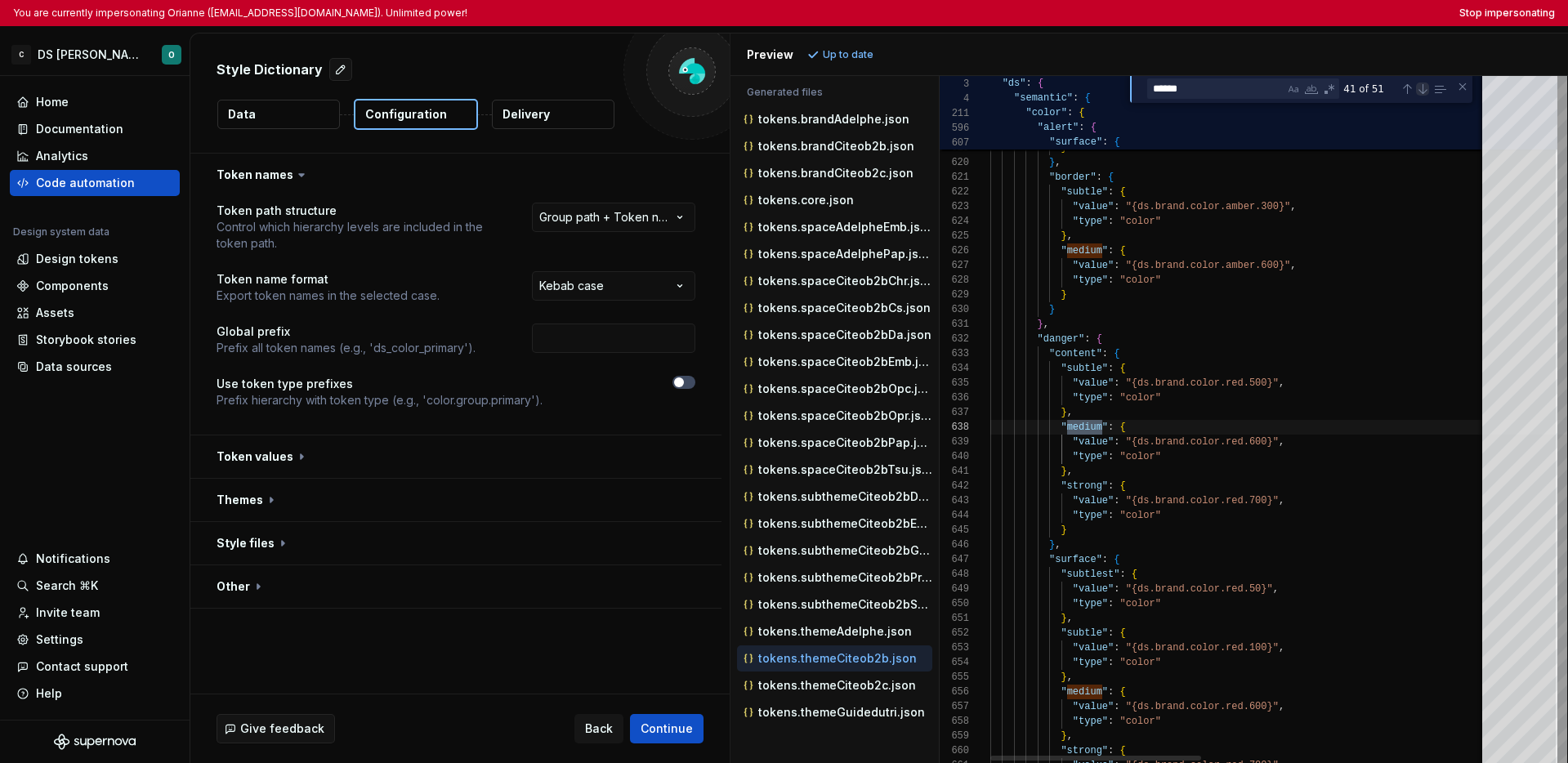
click at [1227, 93] on div "Next Match (Enter)" at bounding box center [1422, 89] width 13 height 13
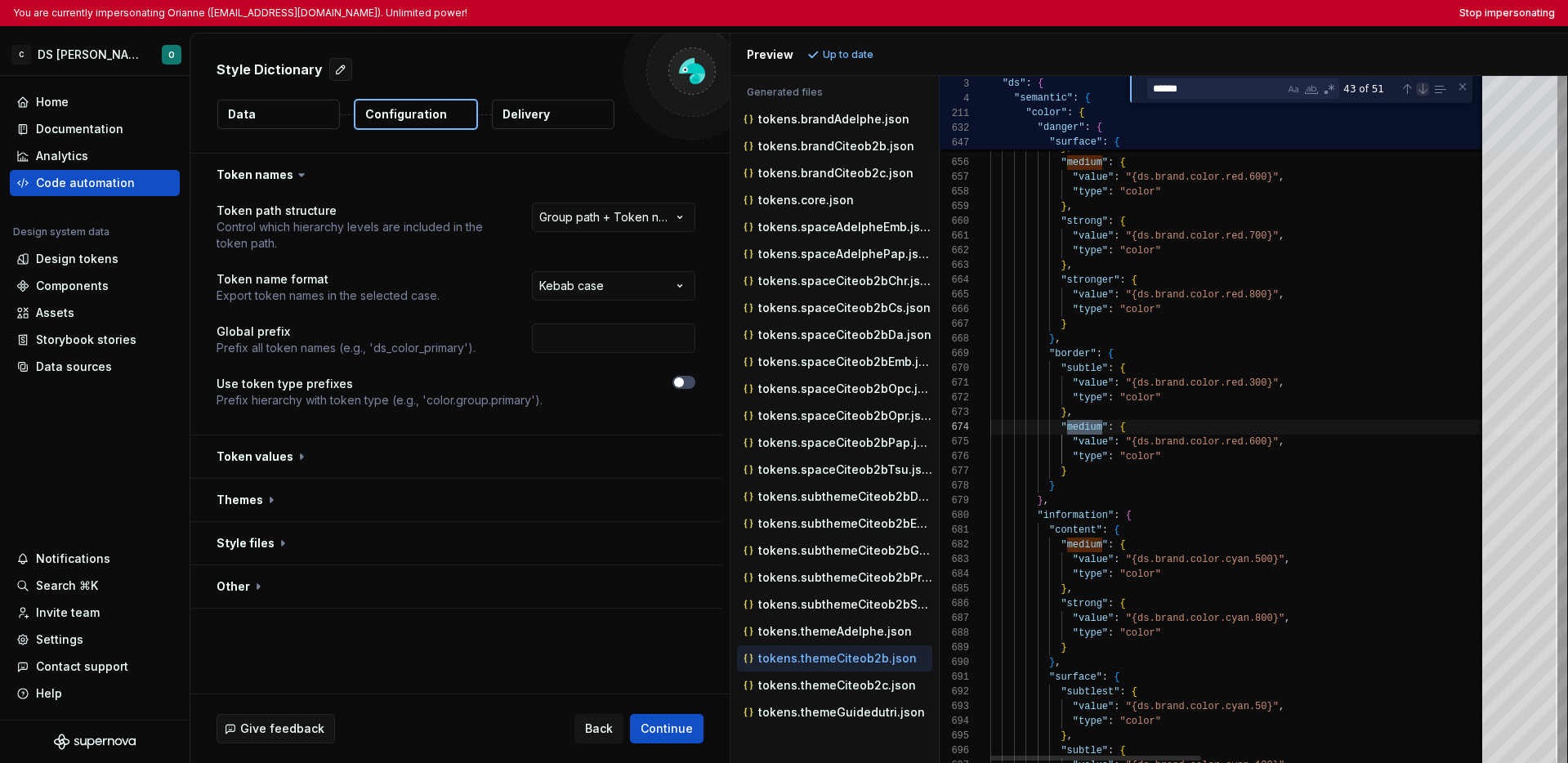
click at [1227, 93] on div "Next Match (Enter)" at bounding box center [1422, 89] width 13 height 13
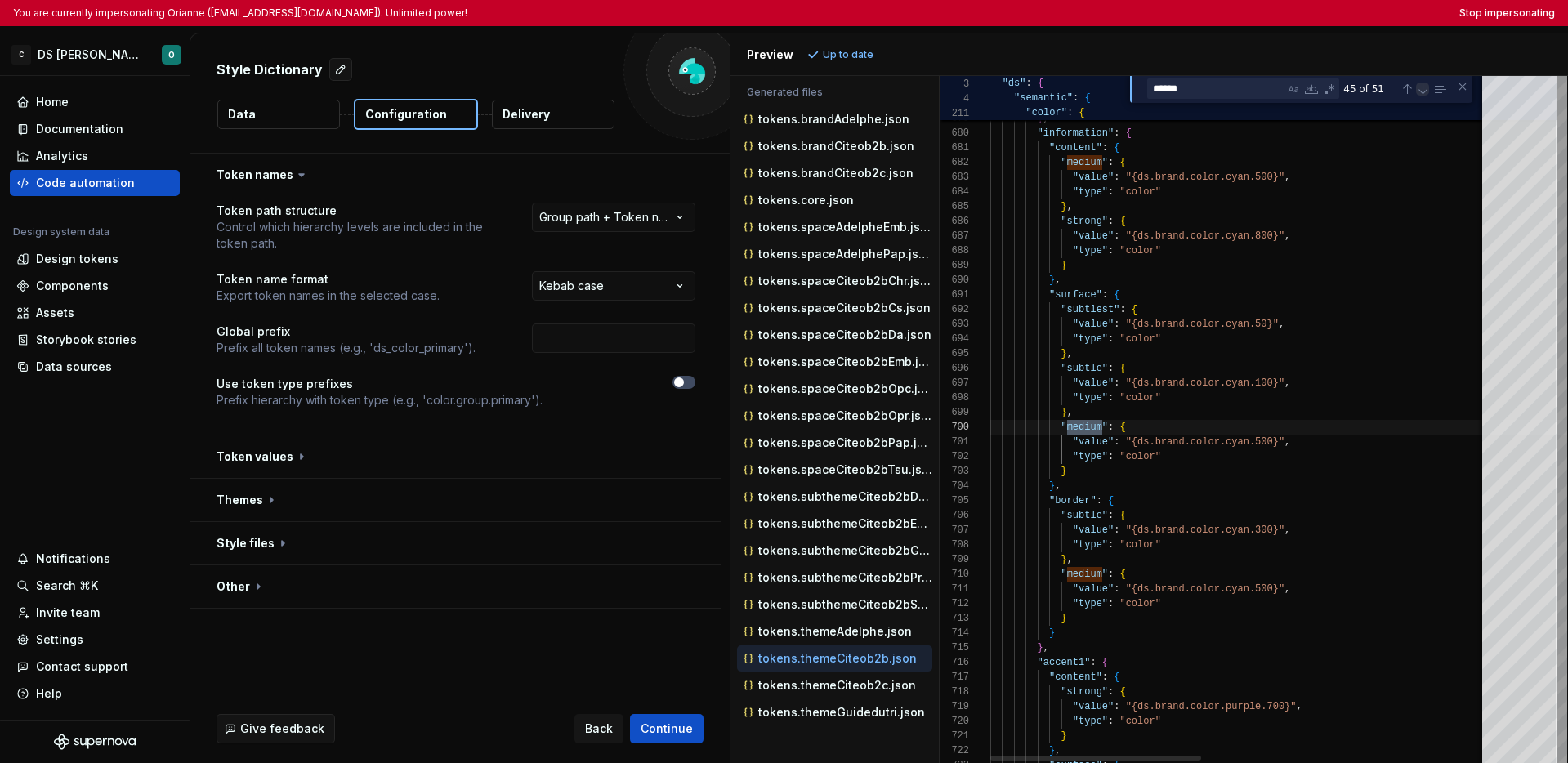
click at [1227, 93] on div "Next Match (Enter)" at bounding box center [1422, 89] width 13 height 13
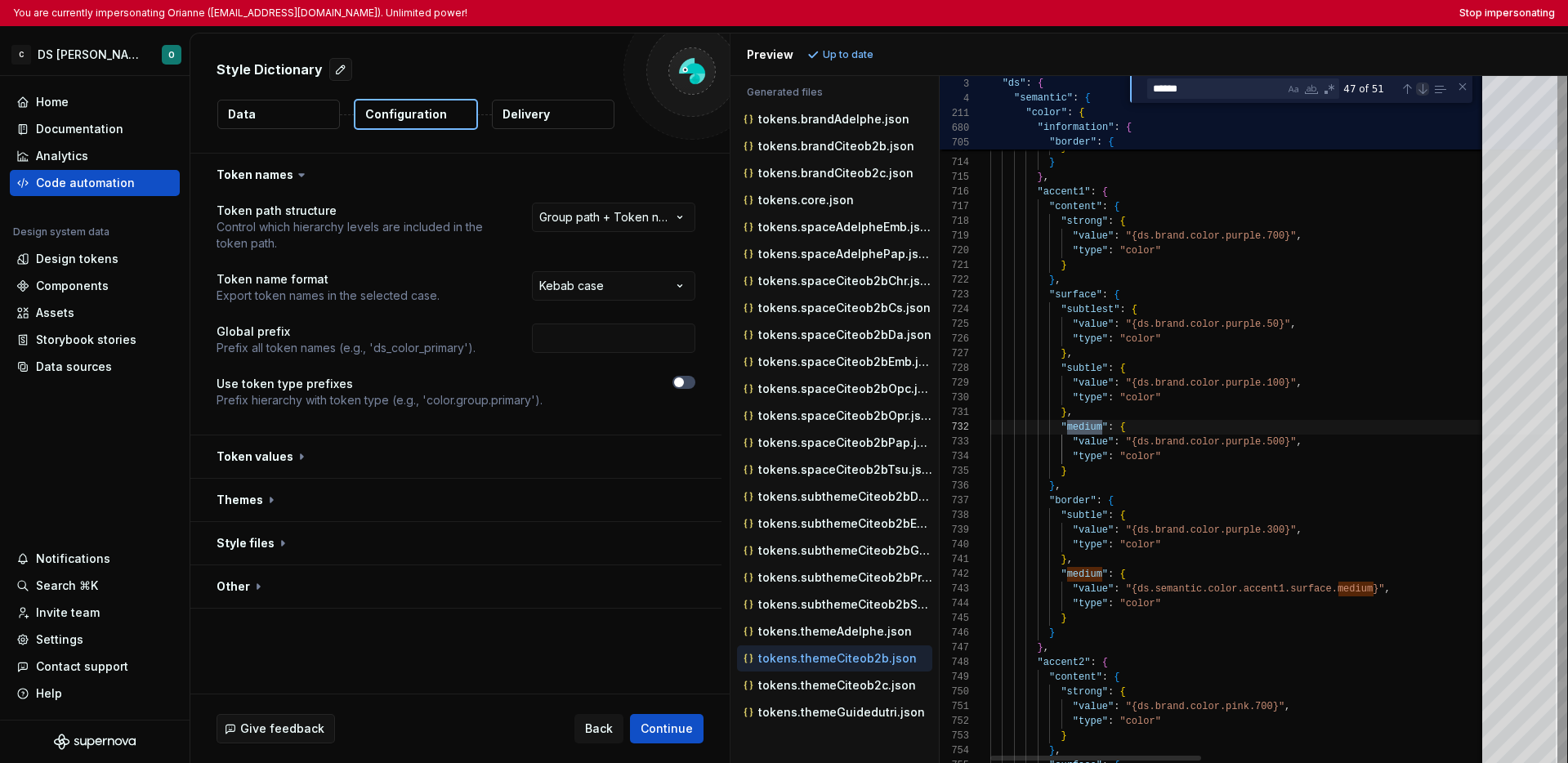
click at [1227, 93] on div "Next Match (Enter)" at bounding box center [1422, 89] width 13 height 13
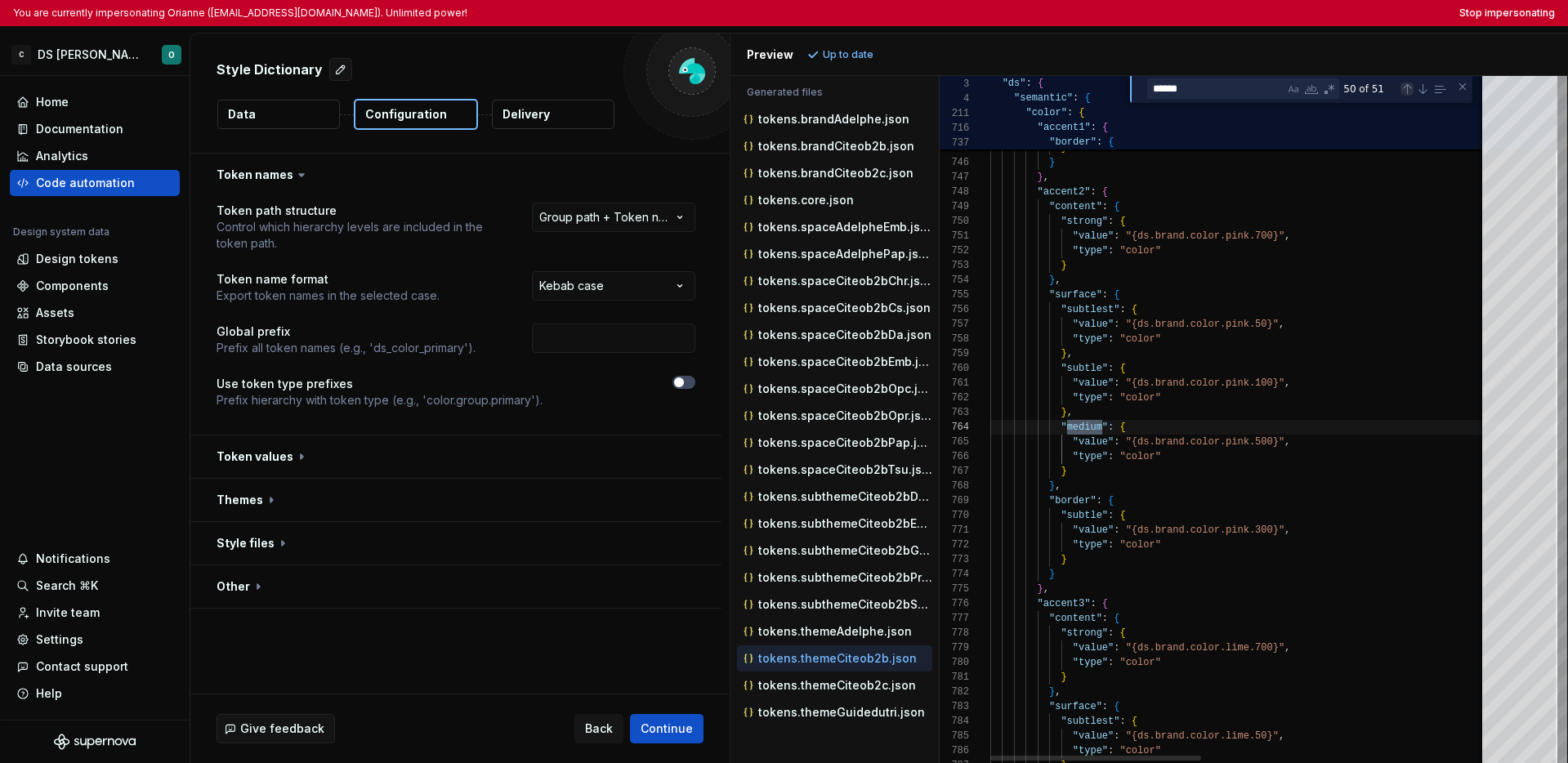
click at [1227, 93] on div "Previous Match (⇧Enter)" at bounding box center [1408, 89] width 13 height 13
type textarea "**********"
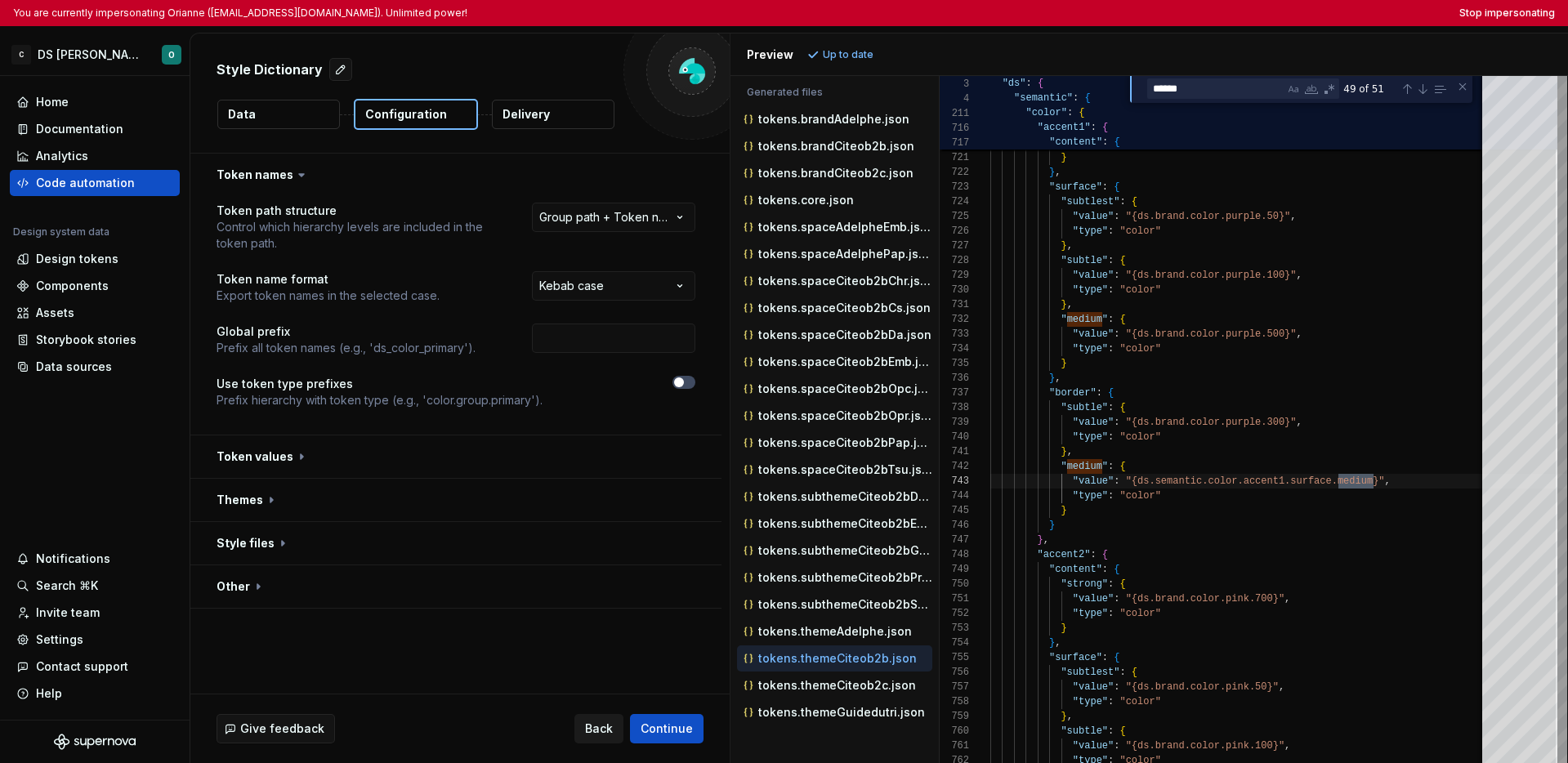
click at [604, 731] on span "Back" at bounding box center [599, 729] width 28 height 17
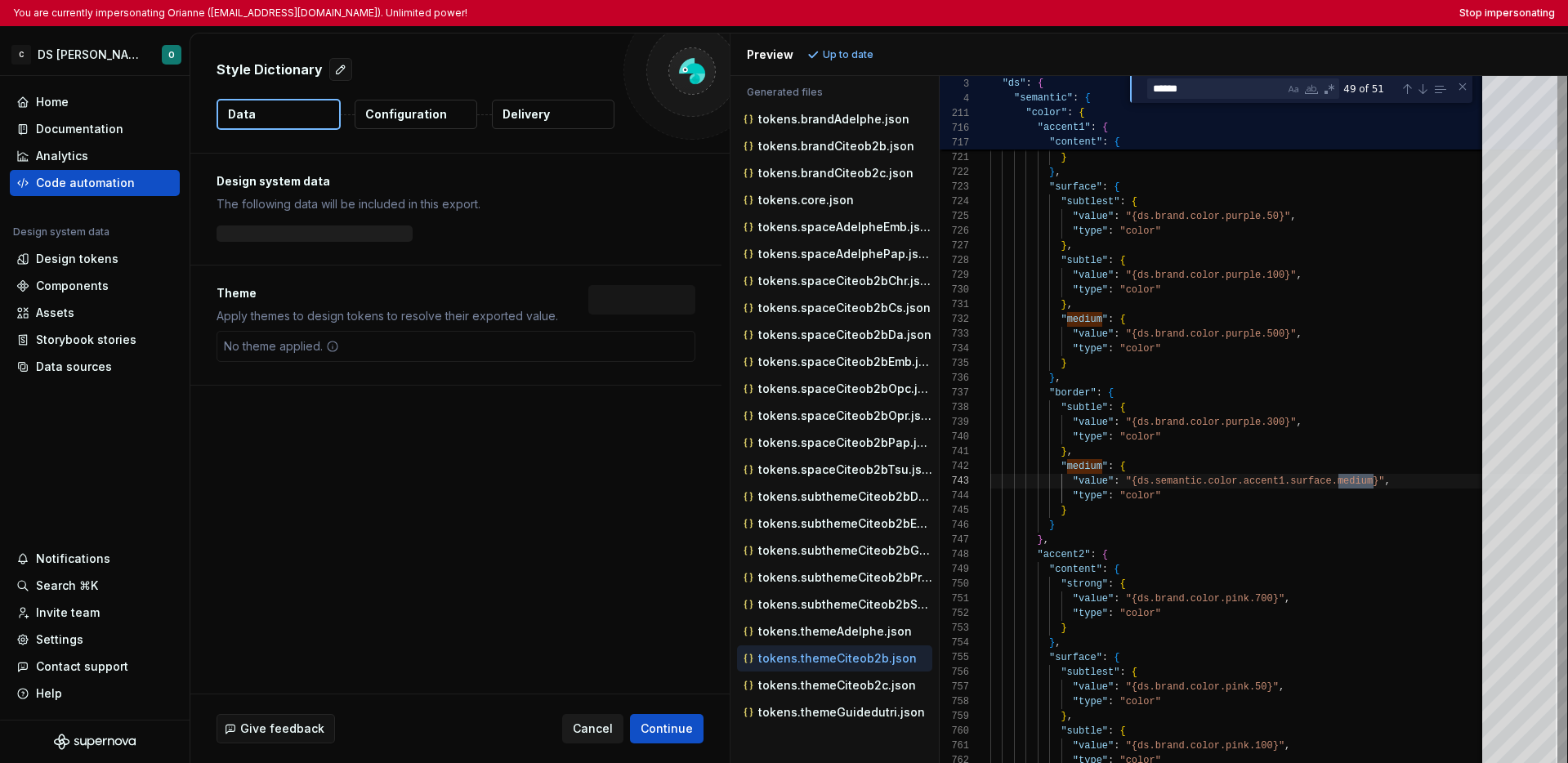
click at [604, 731] on span "Cancel" at bounding box center [592, 729] width 40 height 17
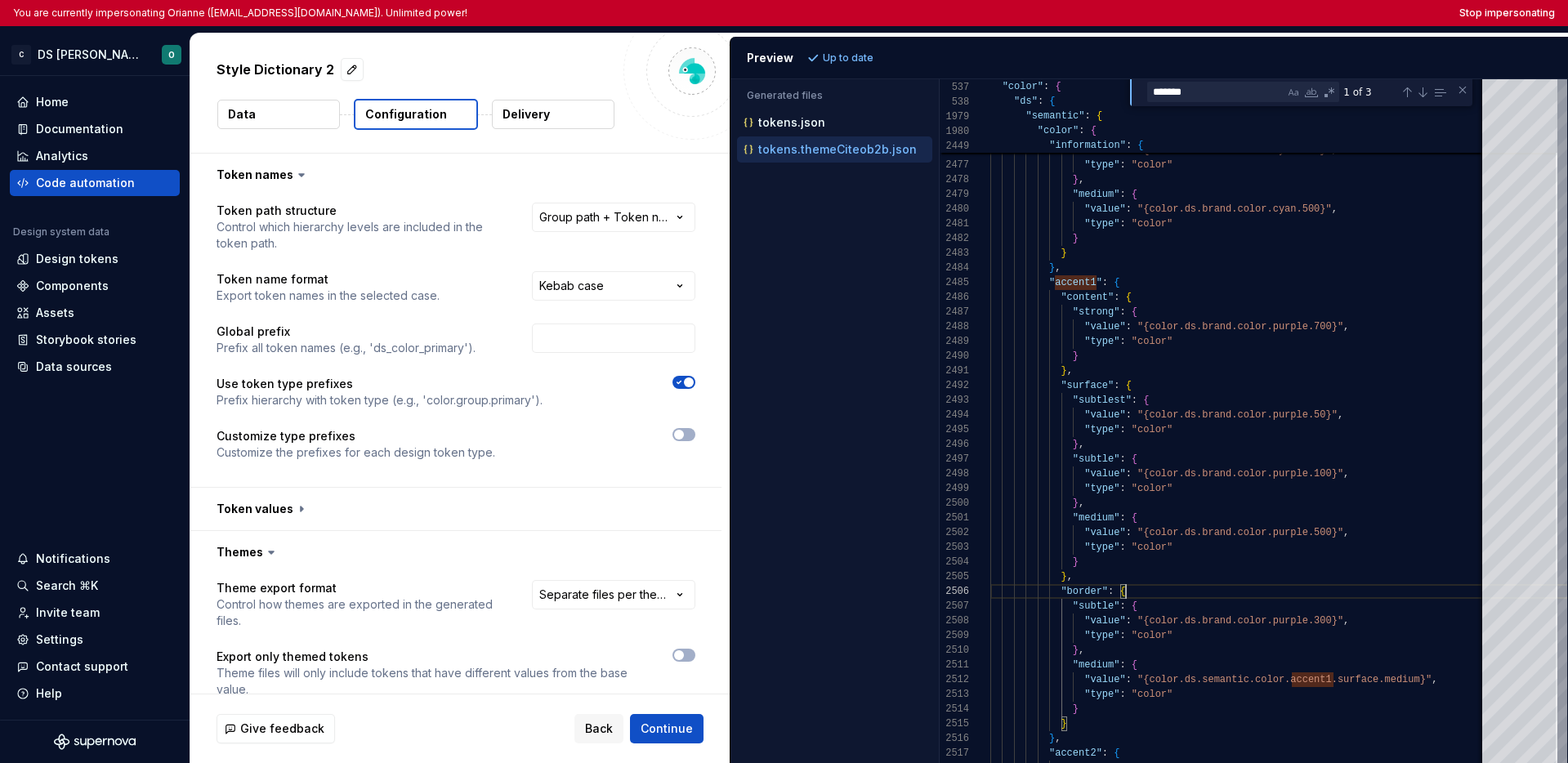
select select "**********"
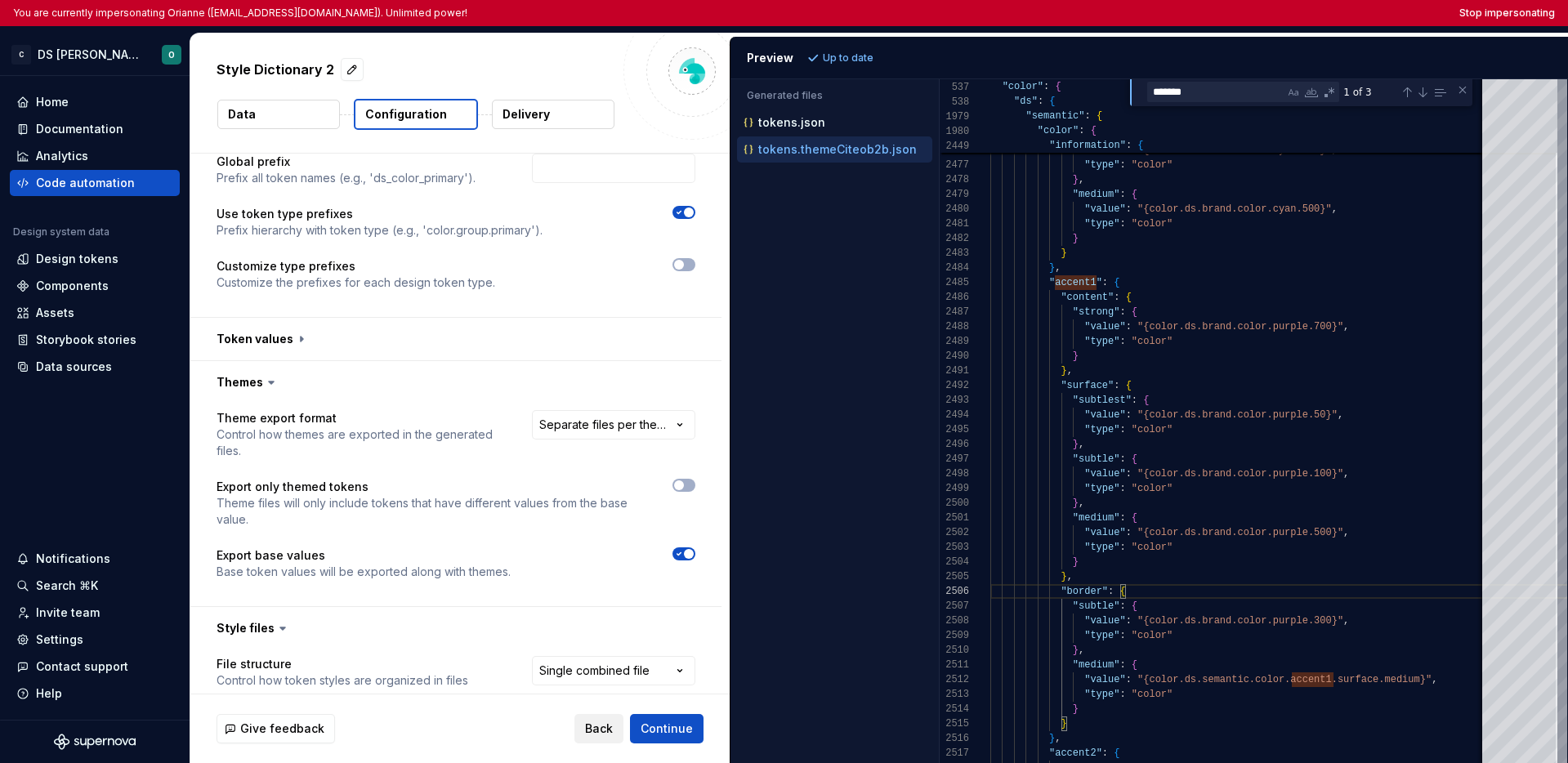
click at [597, 723] on span "Back" at bounding box center [599, 729] width 28 height 17
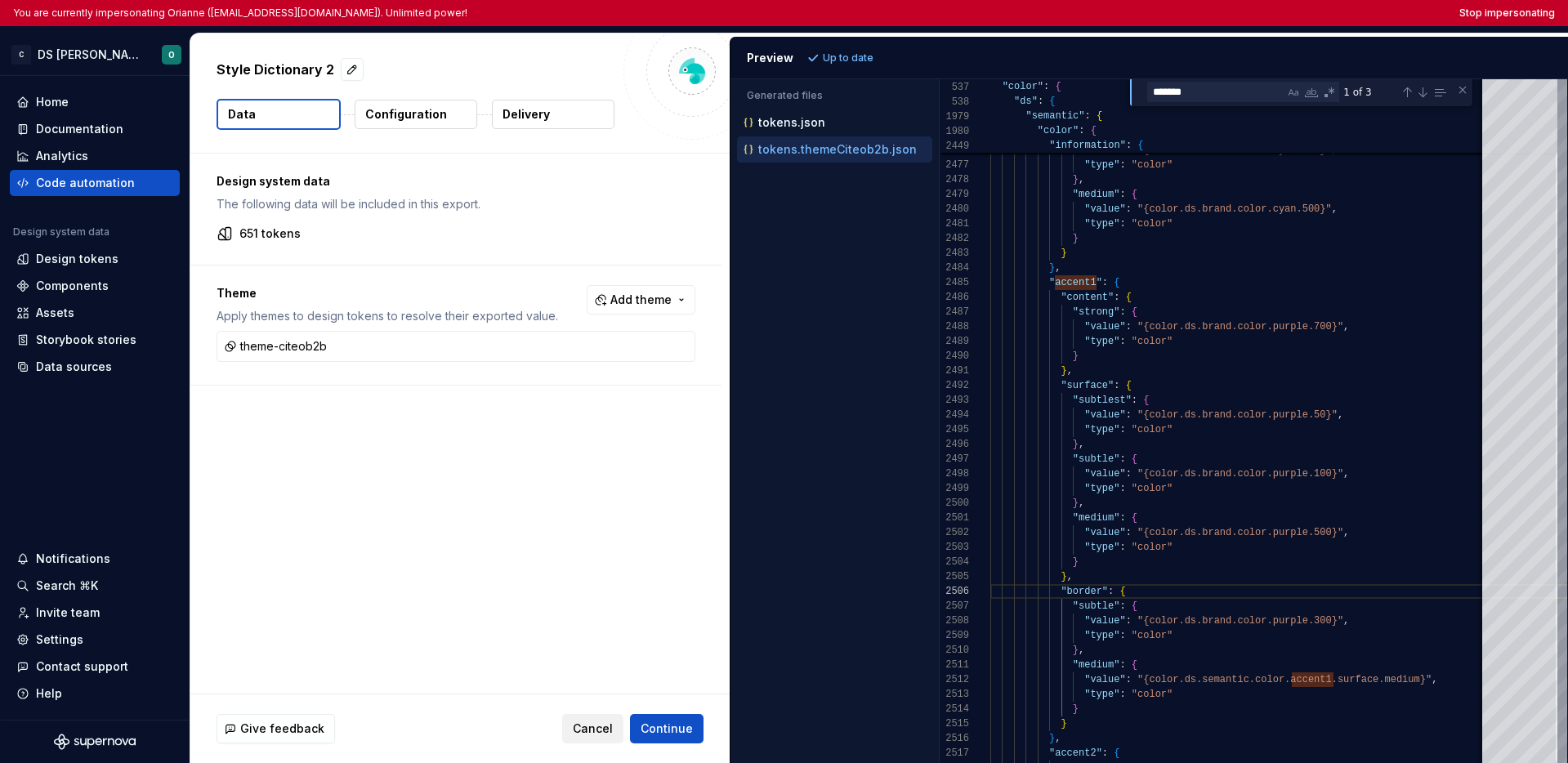
click at [587, 725] on span "Cancel" at bounding box center [592, 729] width 40 height 17
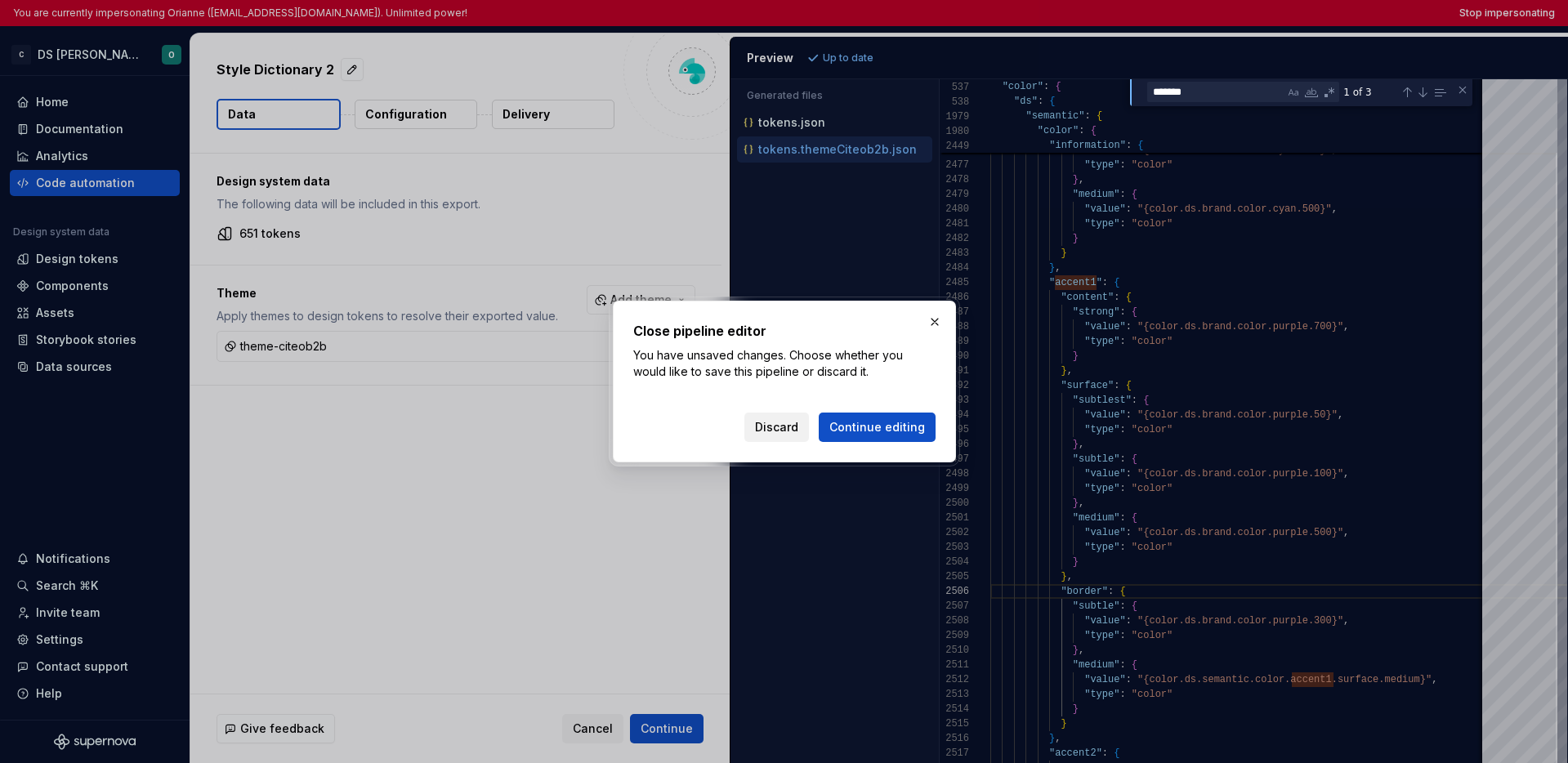
click at [771, 419] on span "Discard" at bounding box center [777, 427] width 43 height 17
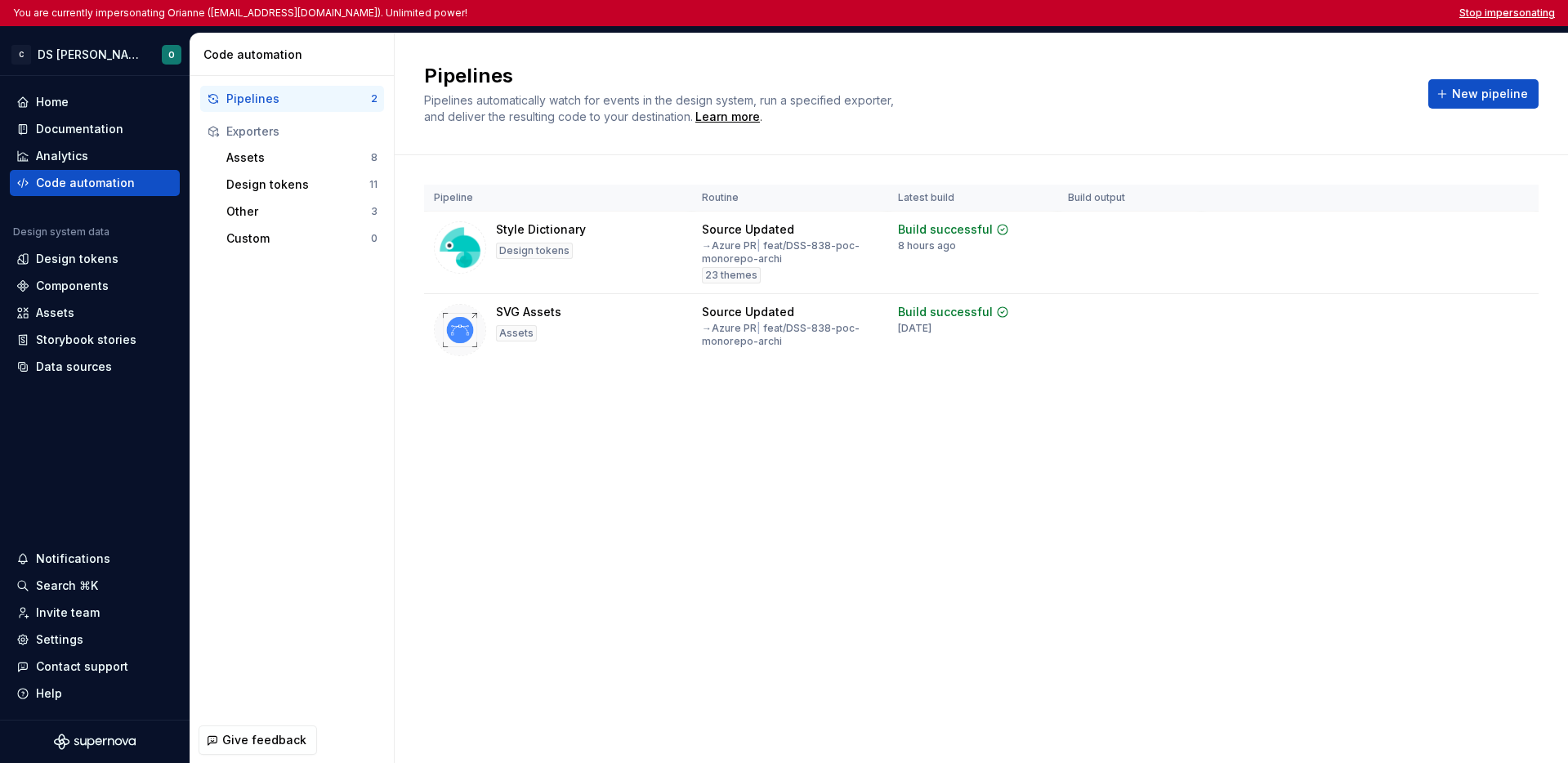
click at [1499, 9] on button "Stop impersonating" at bounding box center [1507, 13] width 96 height 13
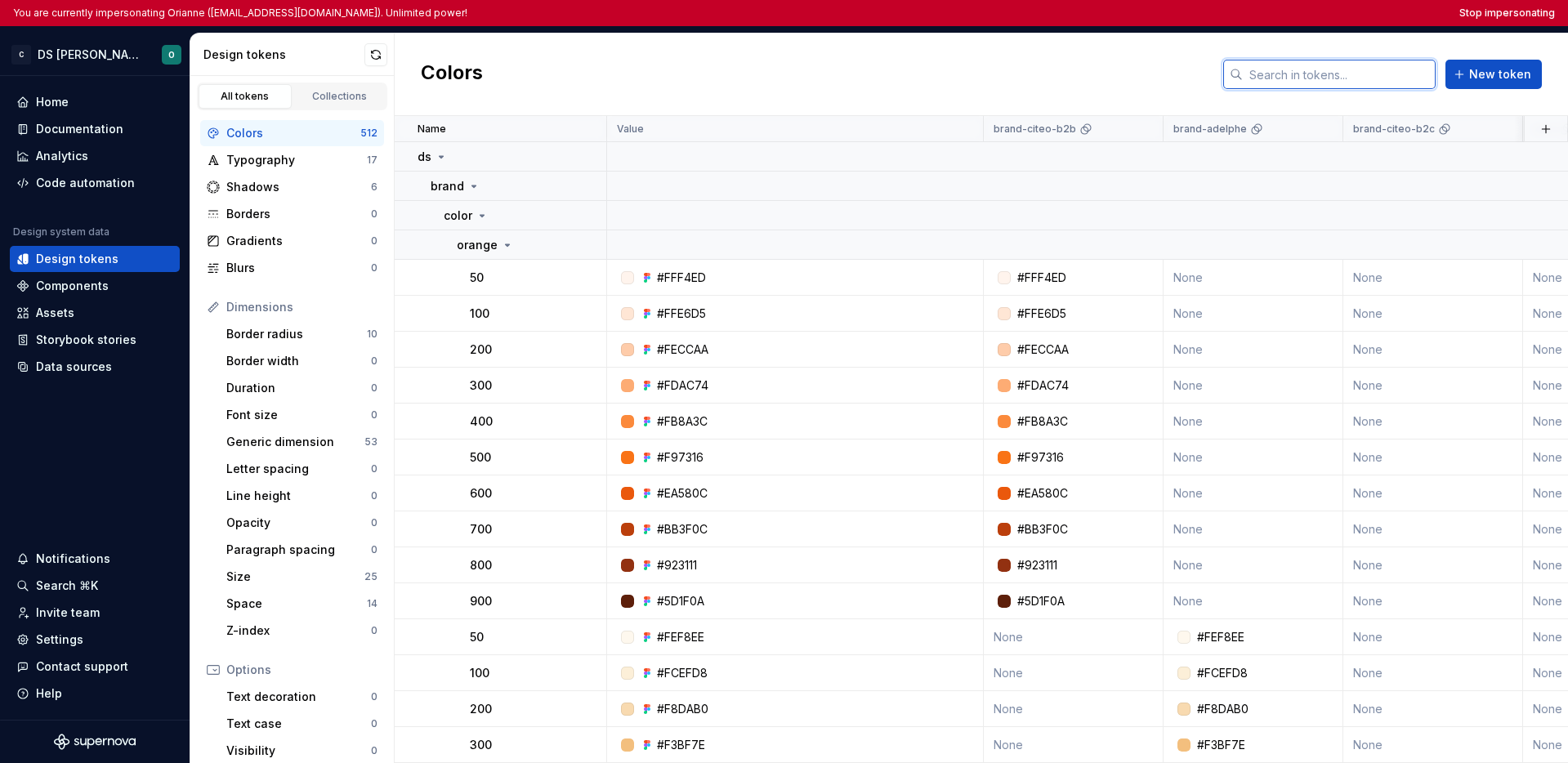
click at [1272, 76] on input "text" at bounding box center [1339, 75] width 193 height 30
click at [1270, 81] on input "text" at bounding box center [1339, 75] width 193 height 30
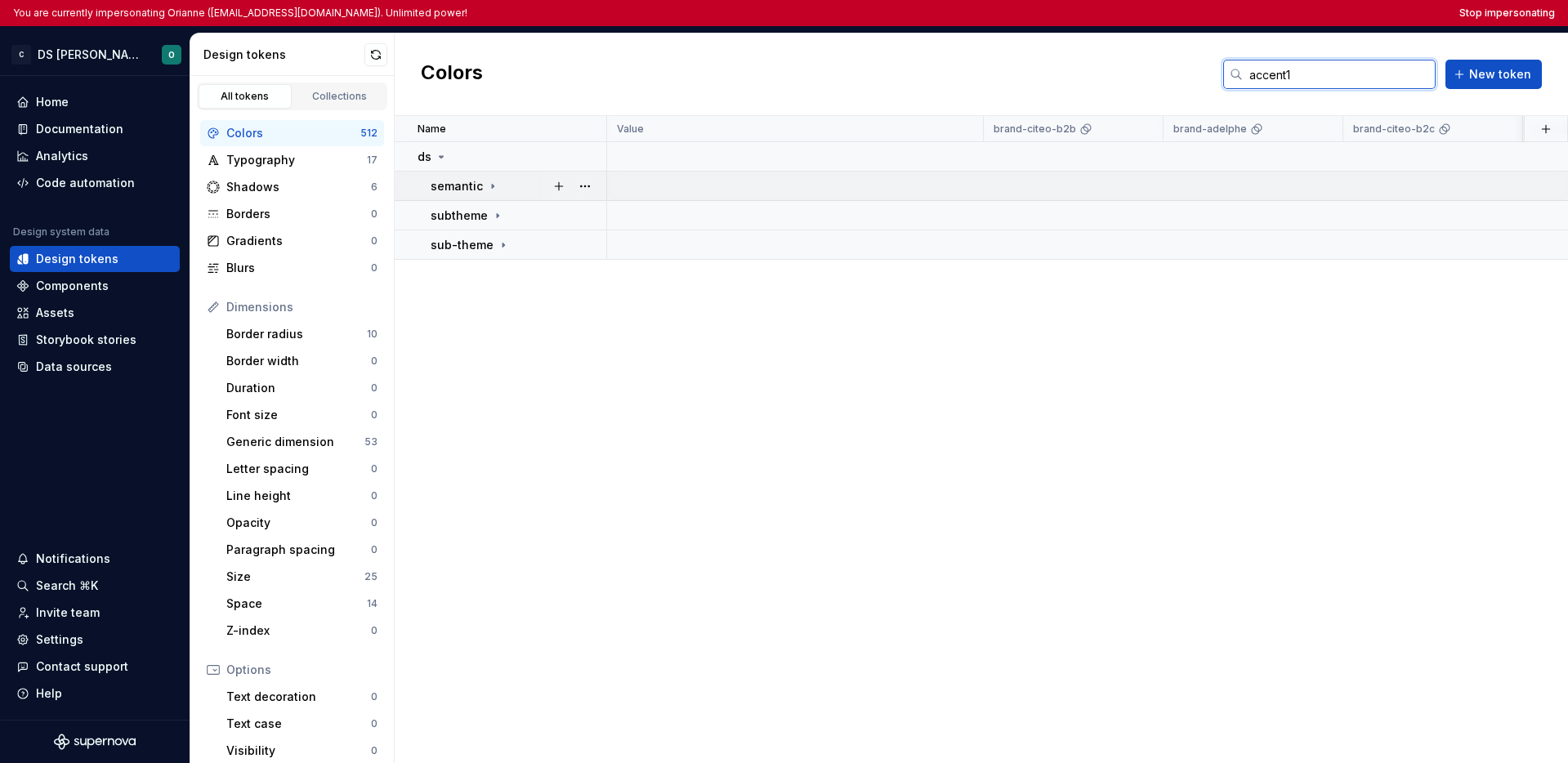
type input "accent1"
click at [511, 187] on div "semantic" at bounding box center [518, 187] width 174 height 17
click at [499, 211] on div "color" at bounding box center [524, 216] width 161 height 17
click at [511, 244] on icon at bounding box center [511, 245] width 13 height 13
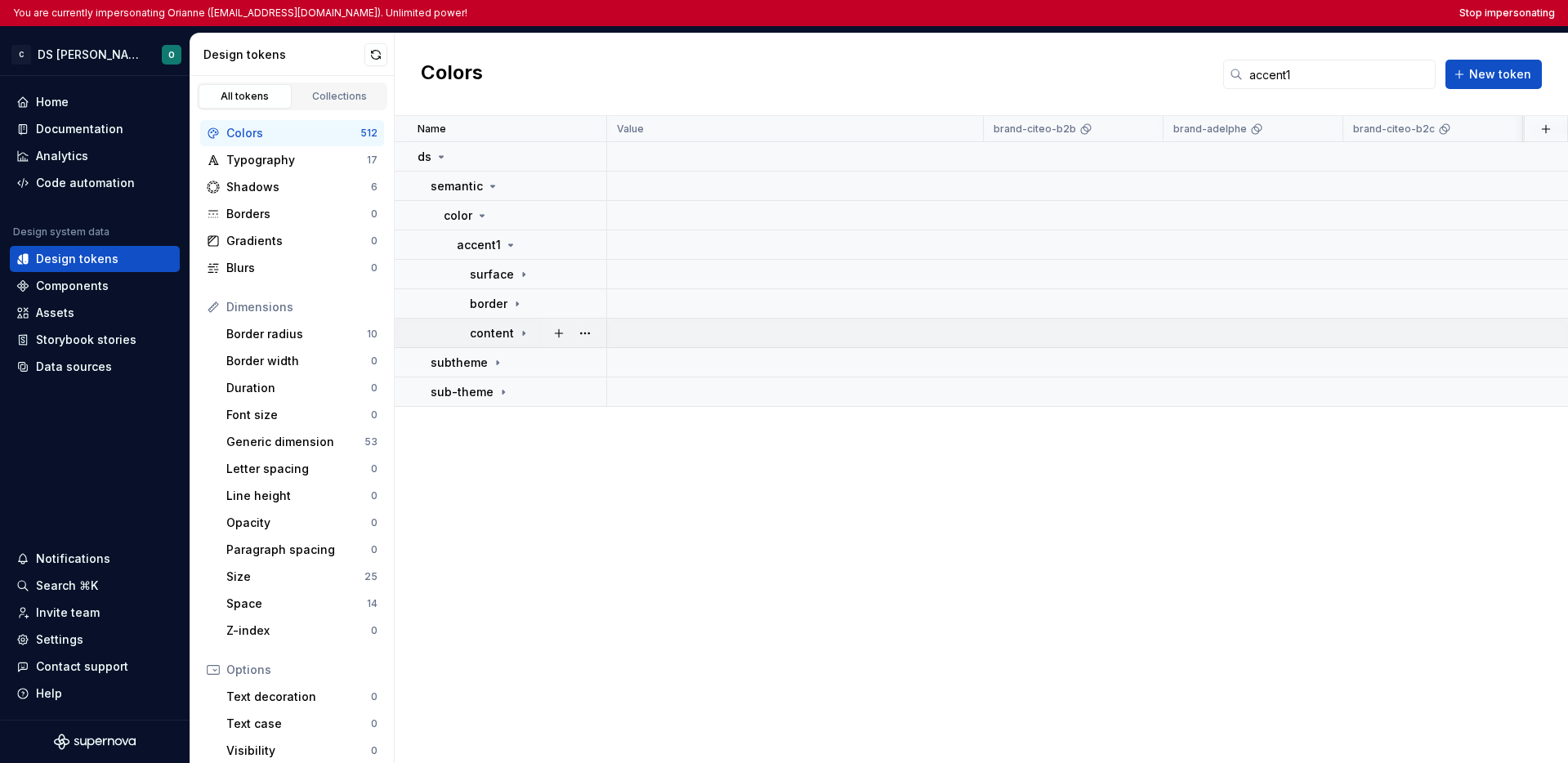
click at [522, 334] on icon at bounding box center [524, 333] width 13 height 13
click at [520, 304] on icon at bounding box center [518, 304] width 13 height 13
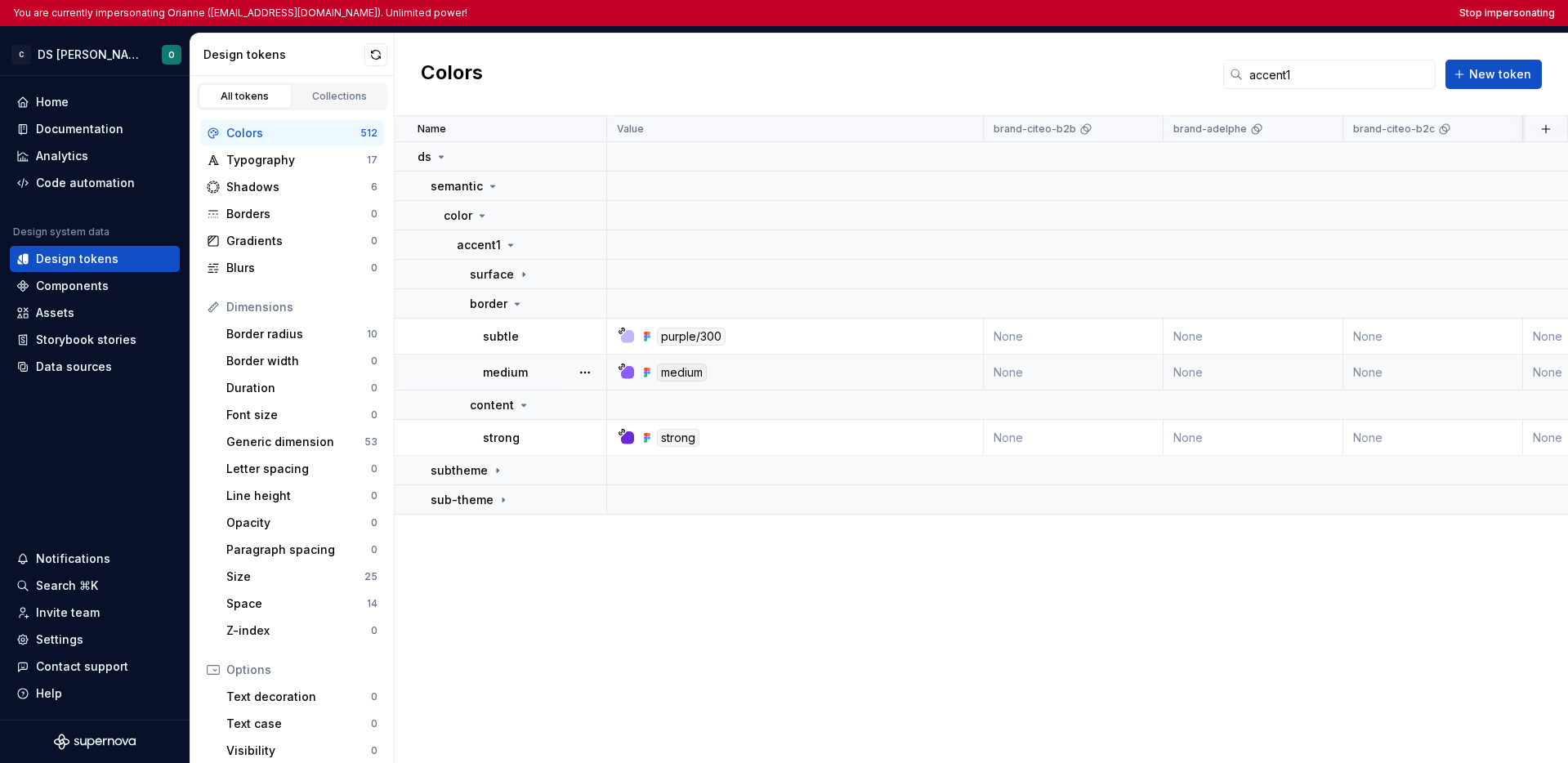
click at [543, 372] on div "medium" at bounding box center [544, 373] width 122 height 17
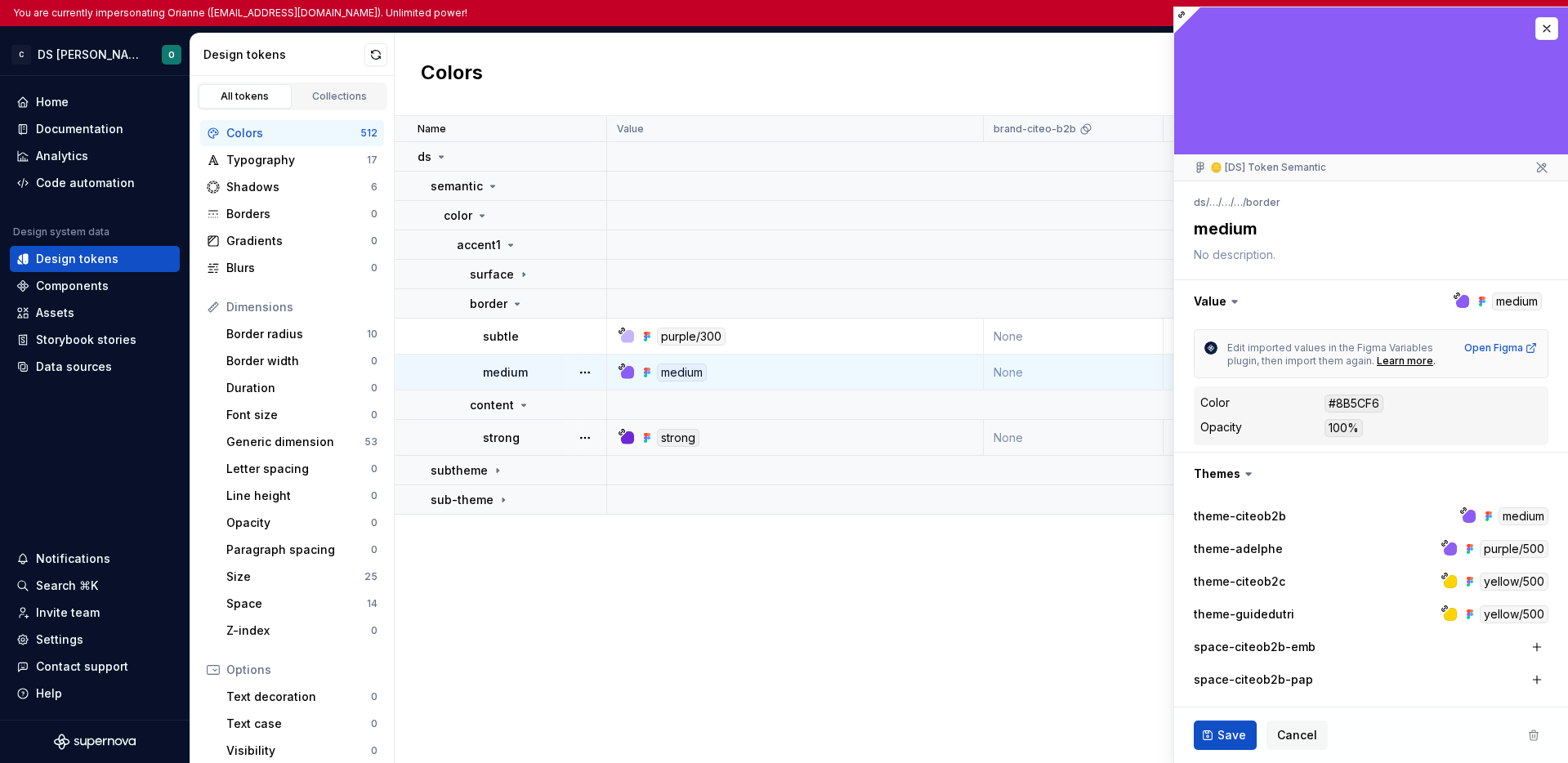
click at [524, 434] on div "strong" at bounding box center [544, 438] width 122 height 17
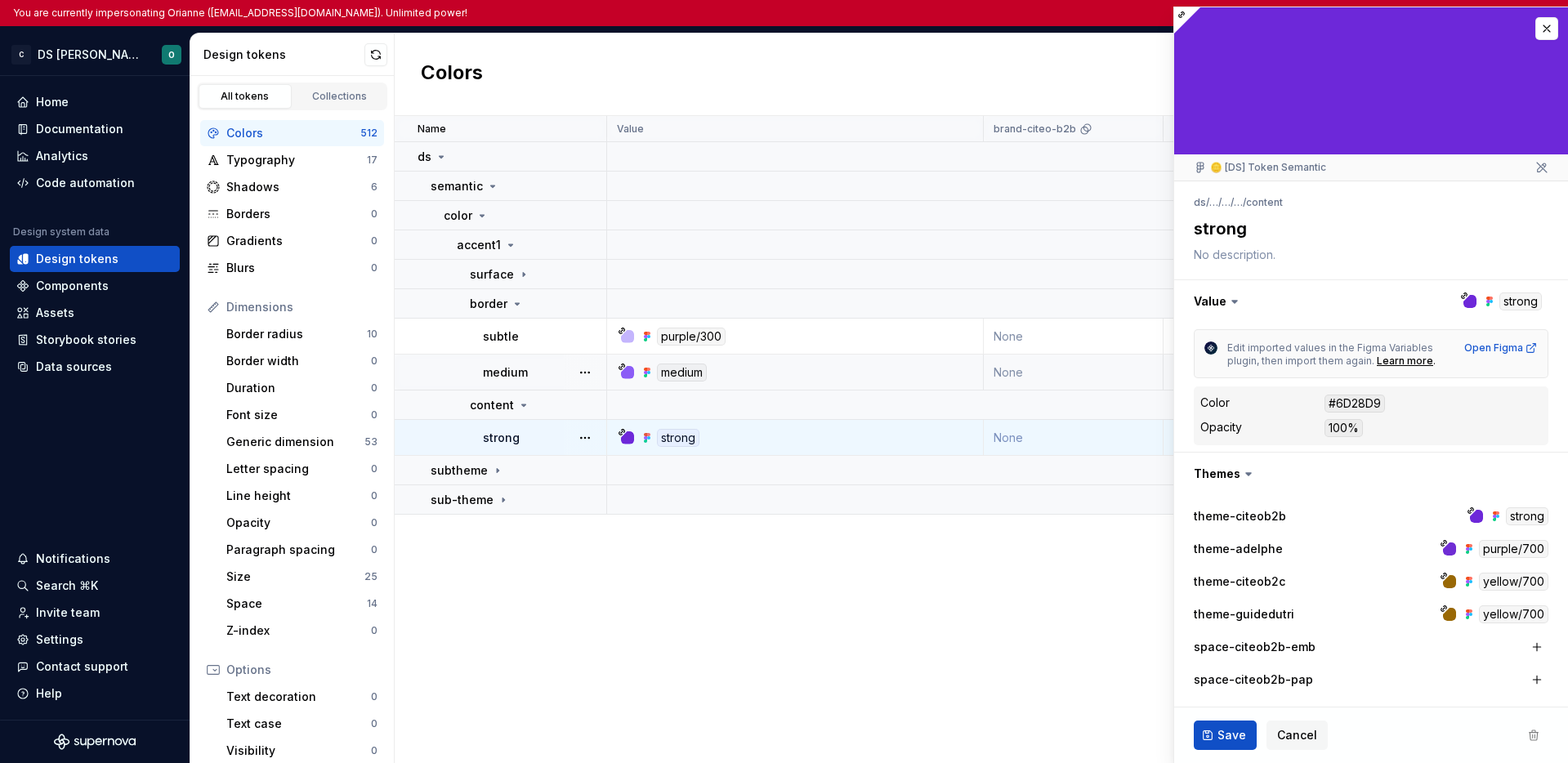
click at [545, 381] on td "medium" at bounding box center [501, 372] width 213 height 36
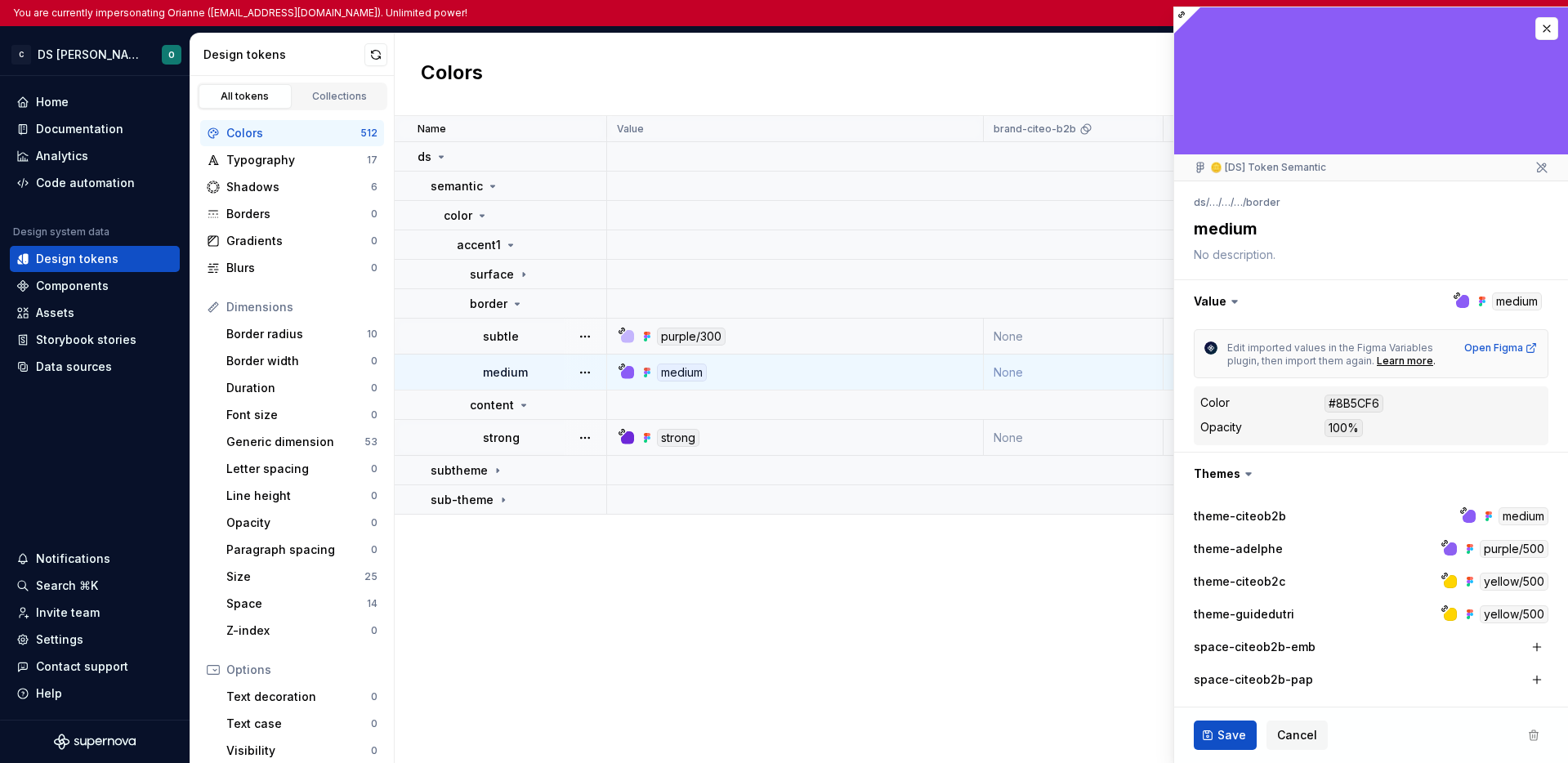
click at [545, 341] on div "subtle" at bounding box center [544, 337] width 122 height 17
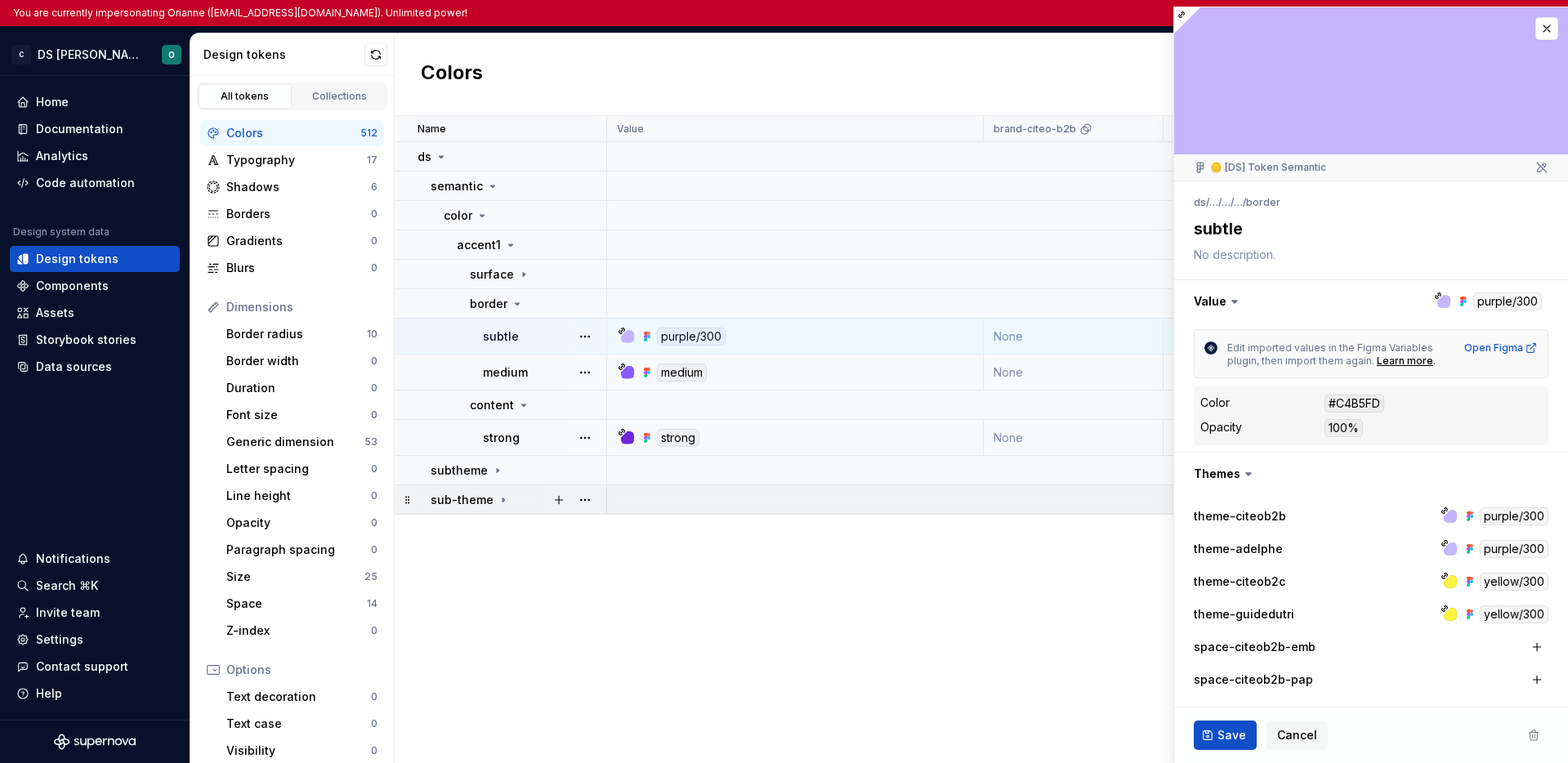
click at [506, 498] on div "sub-theme" at bounding box center [518, 500] width 174 height 17
click at [506, 527] on div "color" at bounding box center [524, 530] width 161 height 17
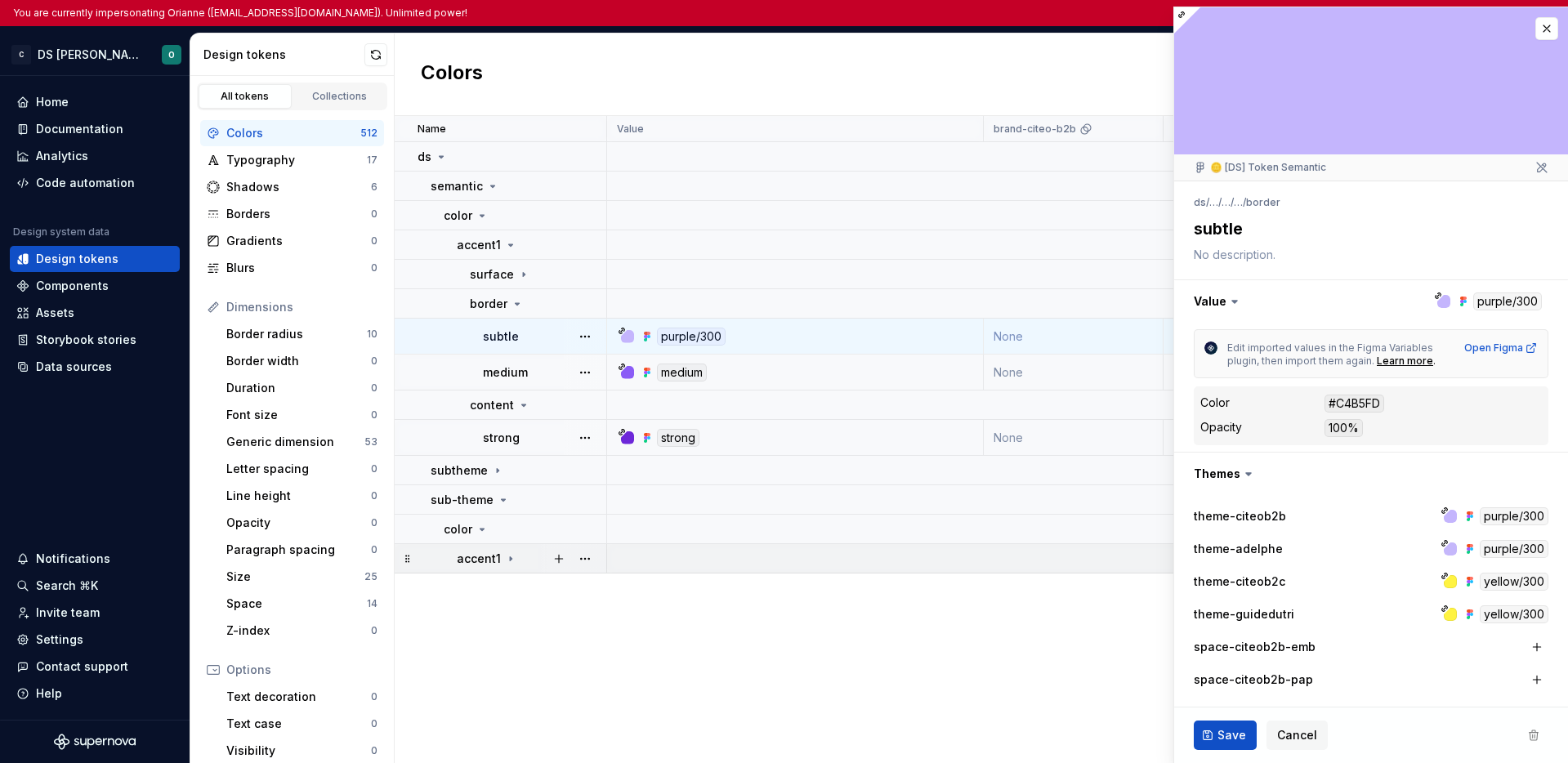
click at [507, 556] on icon at bounding box center [511, 559] width 13 height 13
click at [516, 582] on div "all" at bounding box center [537, 589] width 135 height 17
click at [511, 589] on div "all" at bounding box center [537, 589] width 135 height 17
click at [493, 589] on icon at bounding box center [493, 589] width 13 height 13
click at [499, 581] on div "all" at bounding box center [537, 589] width 135 height 17
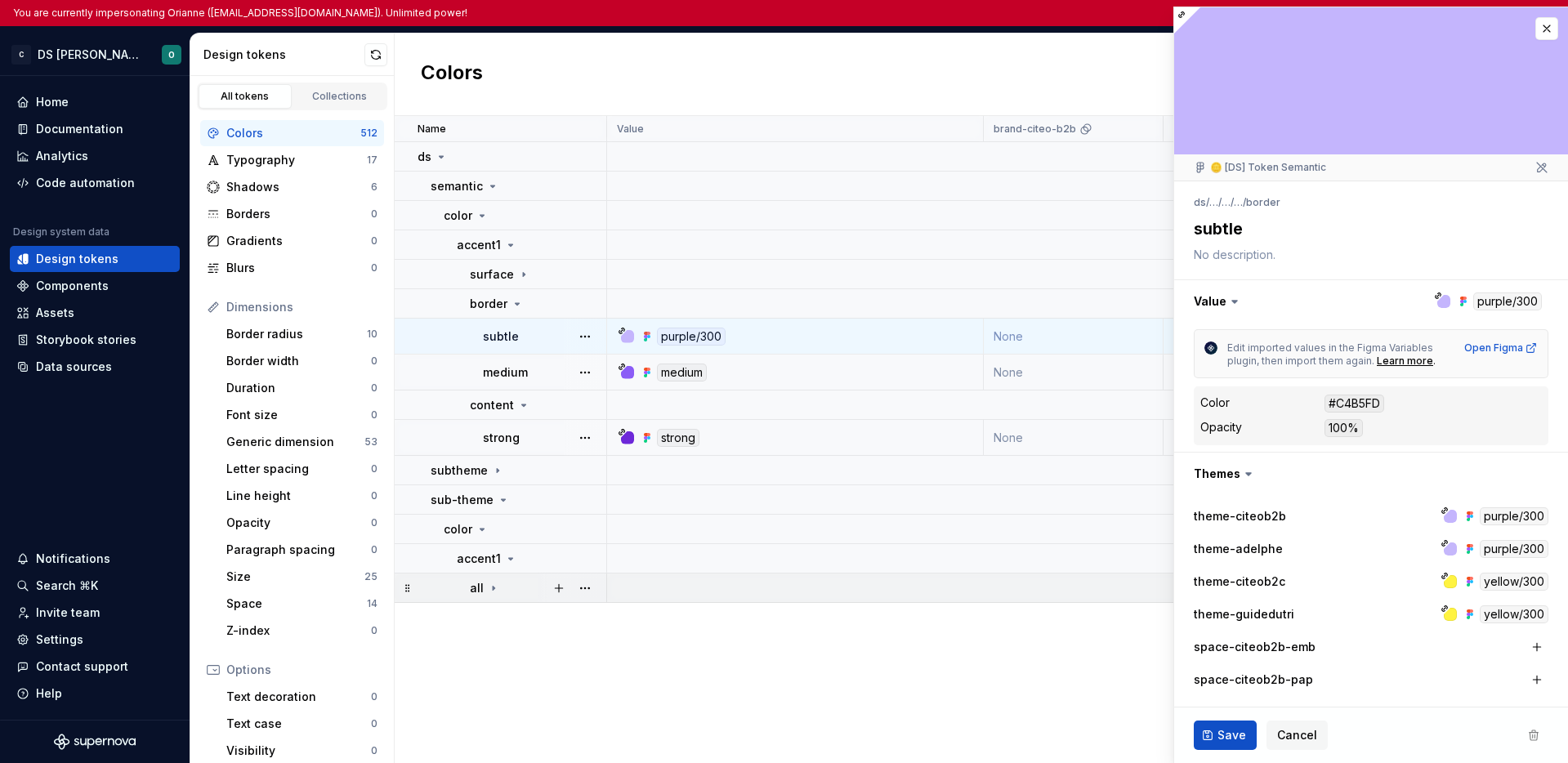
click at [499, 581] on div "all" at bounding box center [537, 589] width 135 height 17
click at [499, 583] on div "all" at bounding box center [537, 589] width 135 height 17
click at [511, 552] on icon at bounding box center [511, 559] width 13 height 13
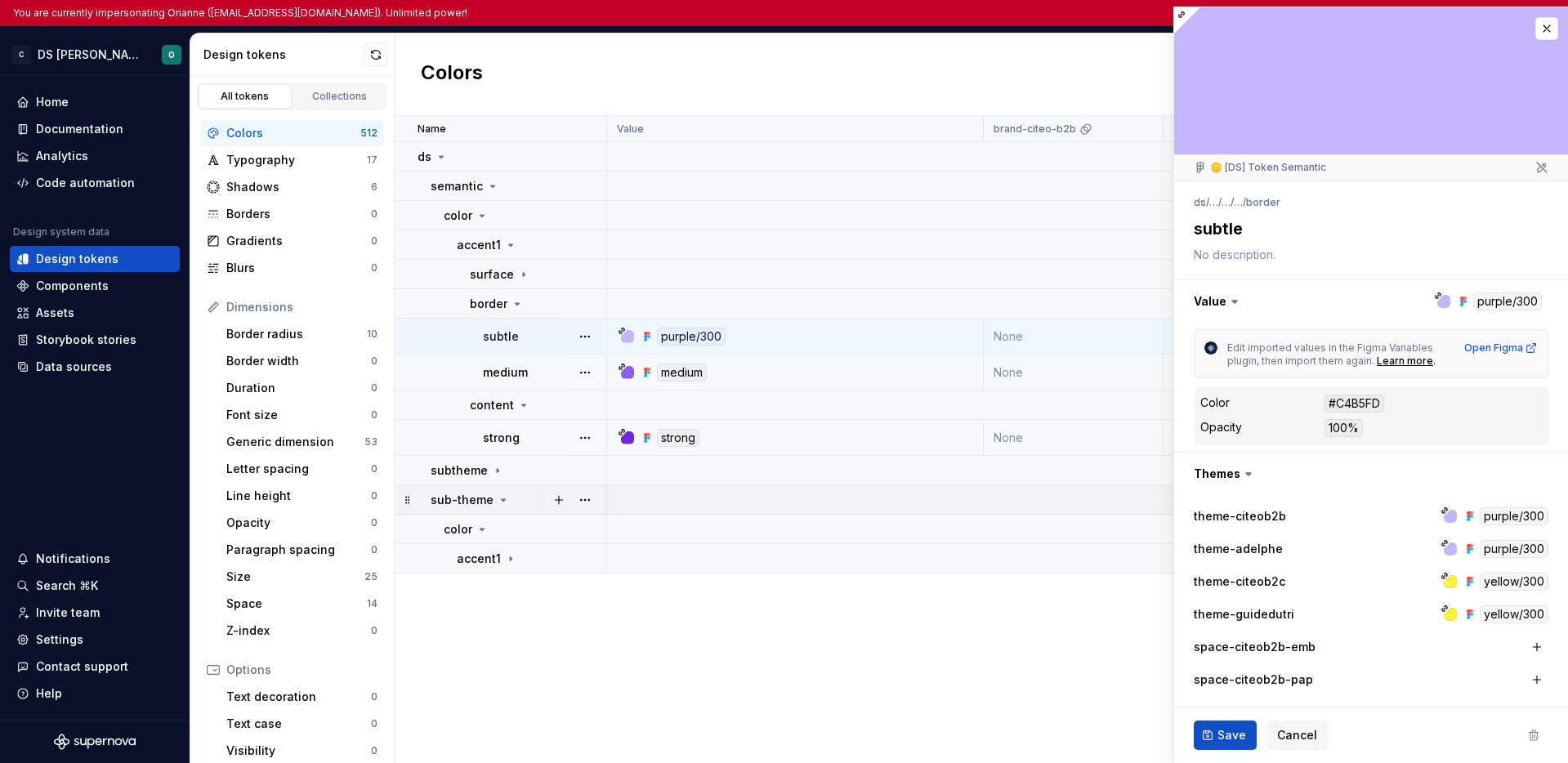
click at [502, 498] on icon at bounding box center [504, 500] width 13 height 13
click at [490, 522] on div "color" at bounding box center [524, 530] width 161 height 17
click at [489, 527] on div "color" at bounding box center [524, 530] width 161 height 17
click at [501, 551] on div "accent1" at bounding box center [487, 559] width 61 height 17
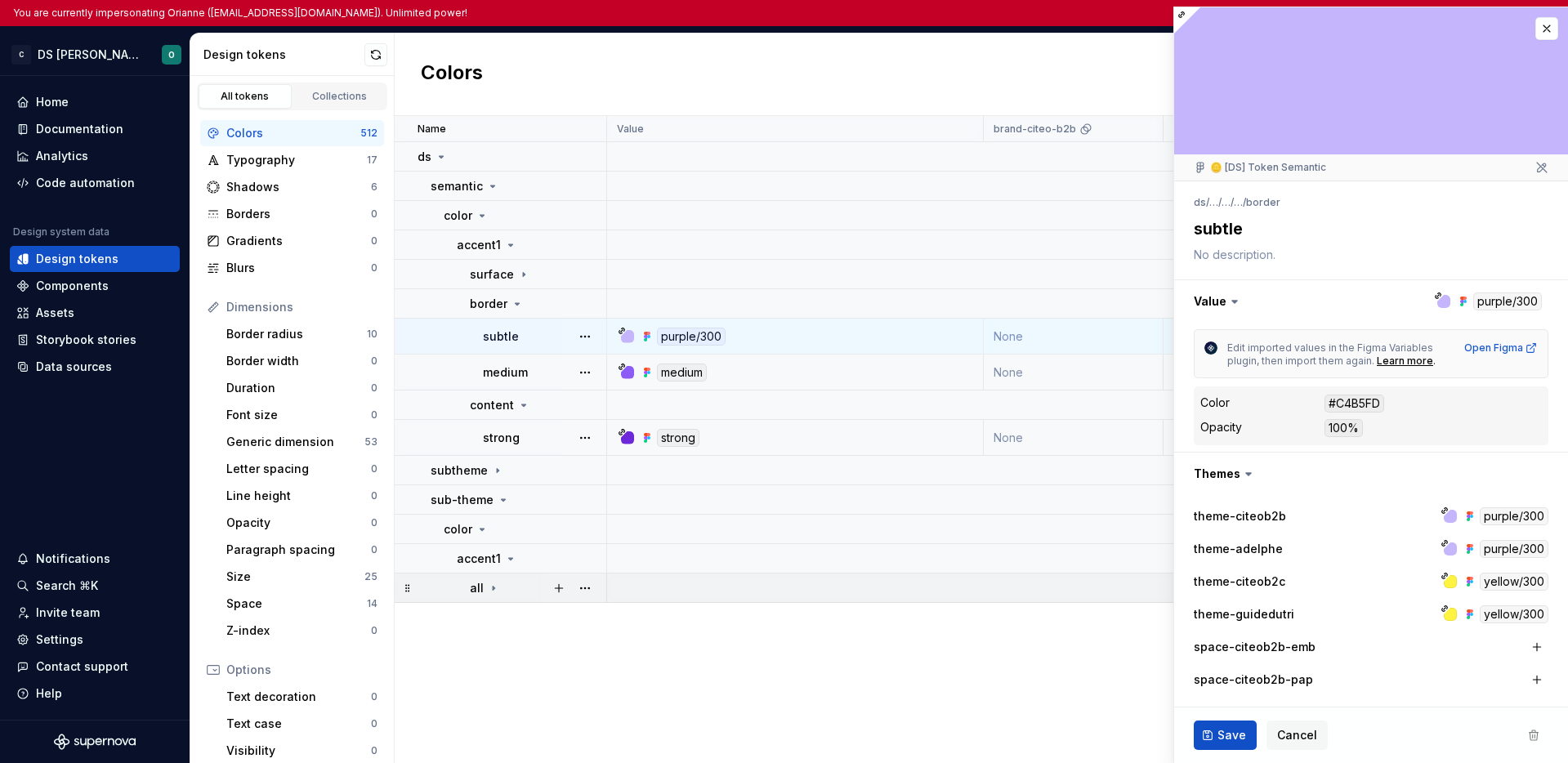
click at [510, 587] on div "all" at bounding box center [537, 589] width 135 height 17
click at [513, 621] on div "Name Value brand-citeo-b2b brand-adelphe brand-citeo-b2c core theme-citeob2b th…" at bounding box center [981, 439] width 1173 height 647
type textarea "*"
click at [1536, 30] on button "button" at bounding box center [1547, 28] width 23 height 23
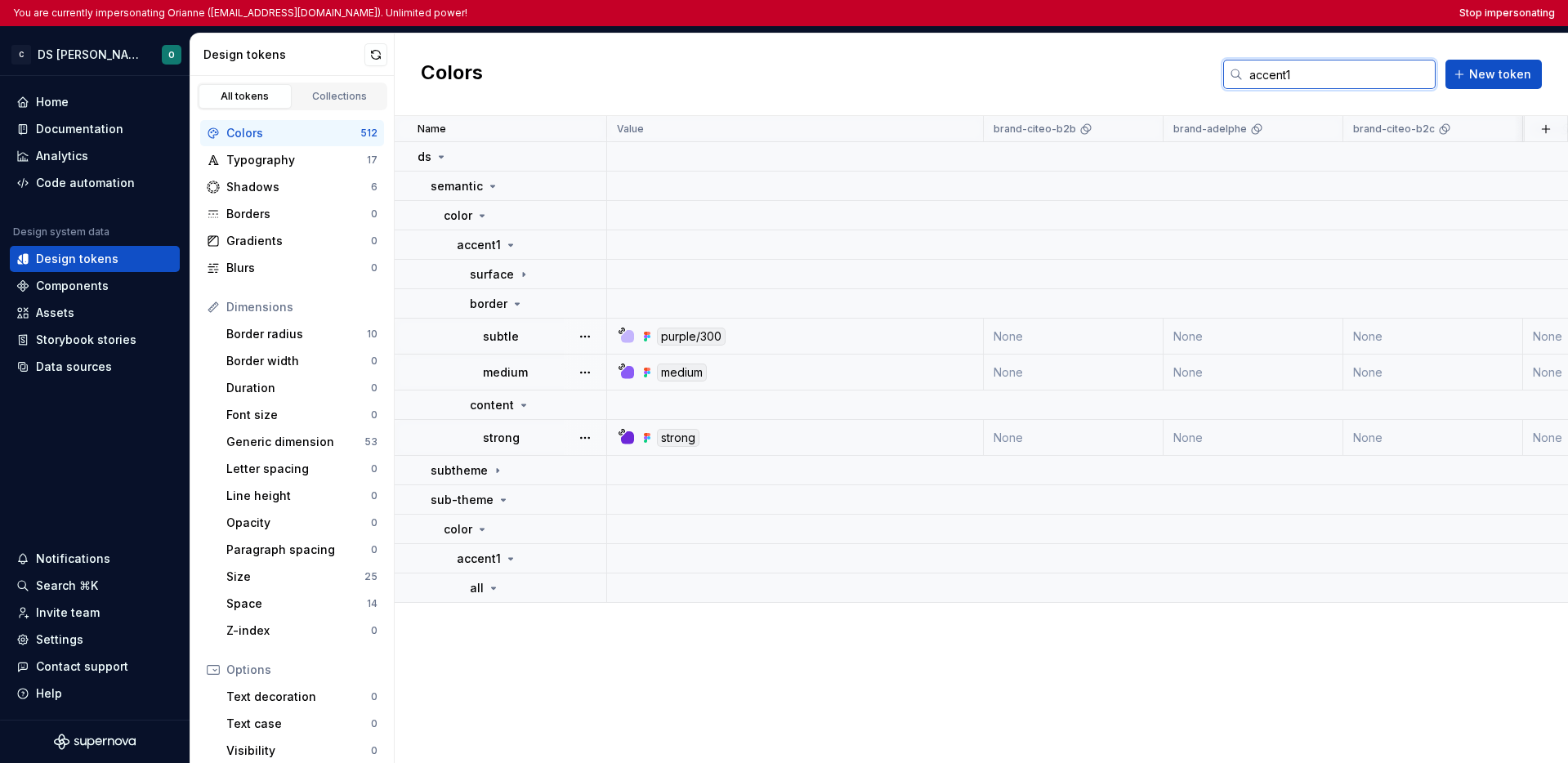
drag, startPoint x: 1310, startPoint y: 78, endPoint x: 1251, endPoint y: 79, distance: 59.0
click at [1251, 79] on input "accent1" at bounding box center [1339, 75] width 193 height 30
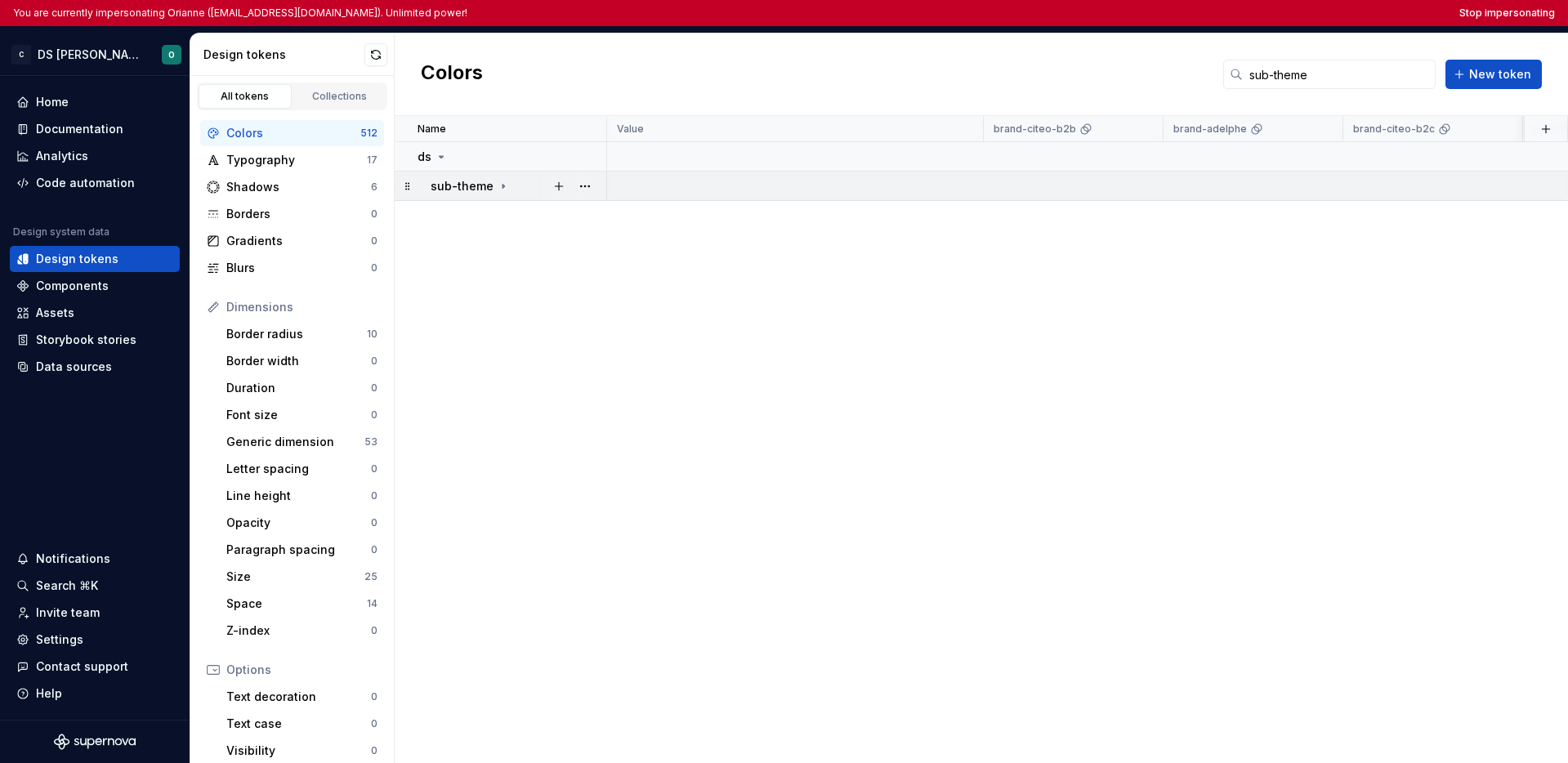
click at [511, 190] on div "sub-theme" at bounding box center [518, 187] width 174 height 17
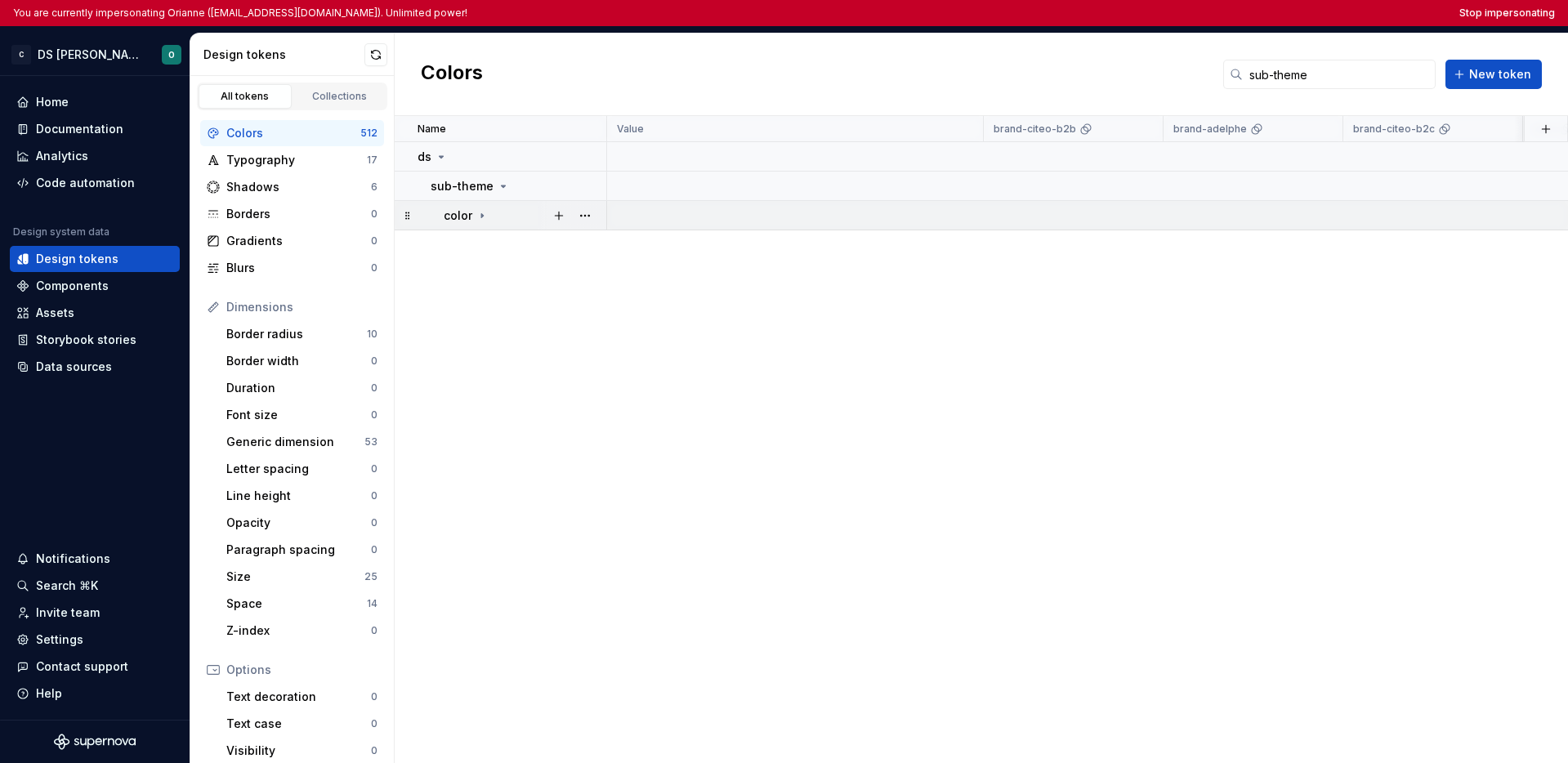
click at [495, 210] on div "color" at bounding box center [524, 216] width 161 height 17
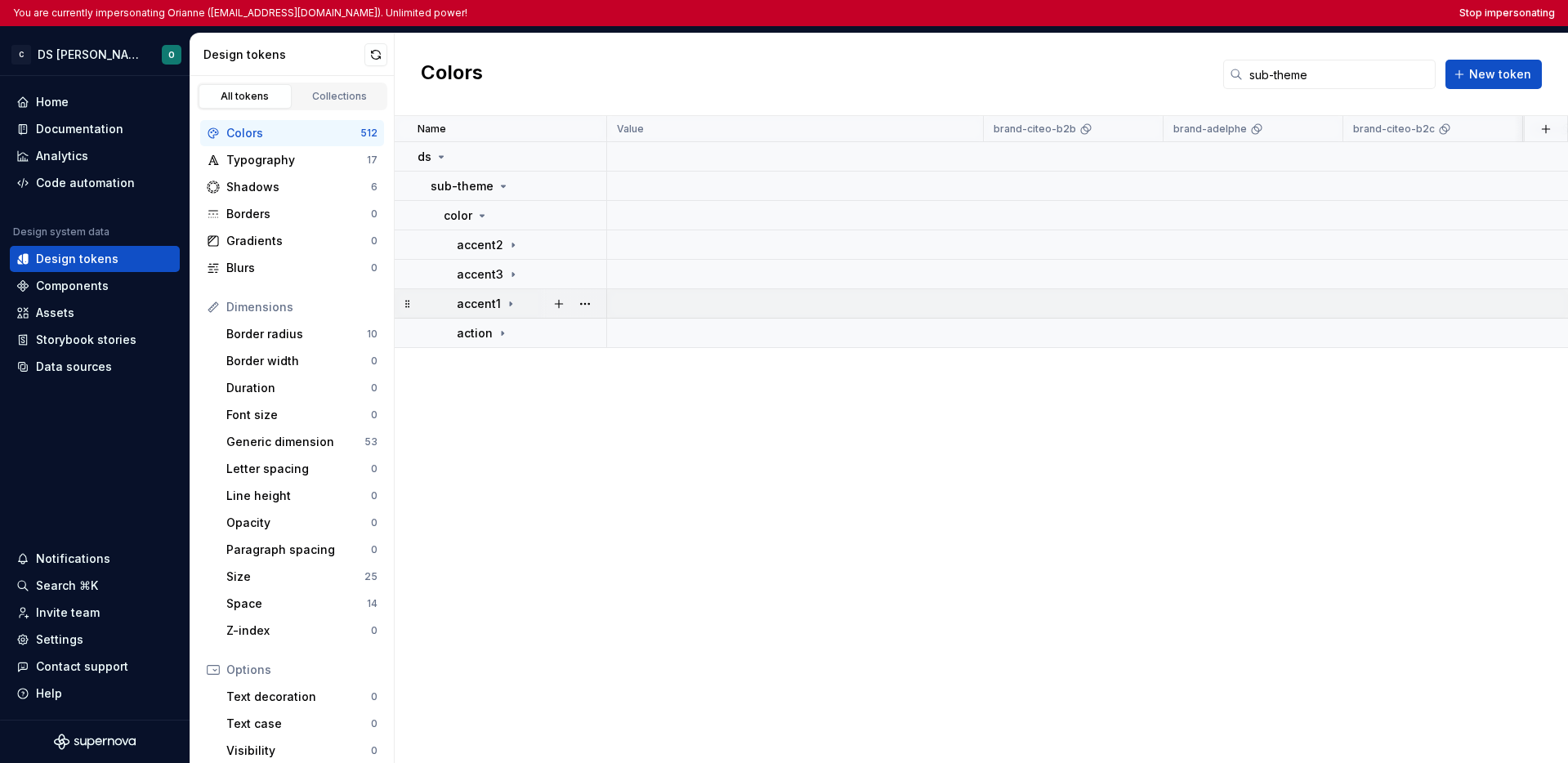
click at [518, 304] on div "accent1" at bounding box center [531, 304] width 148 height 17
click at [512, 322] on td "all" at bounding box center [501, 334] width 213 height 30
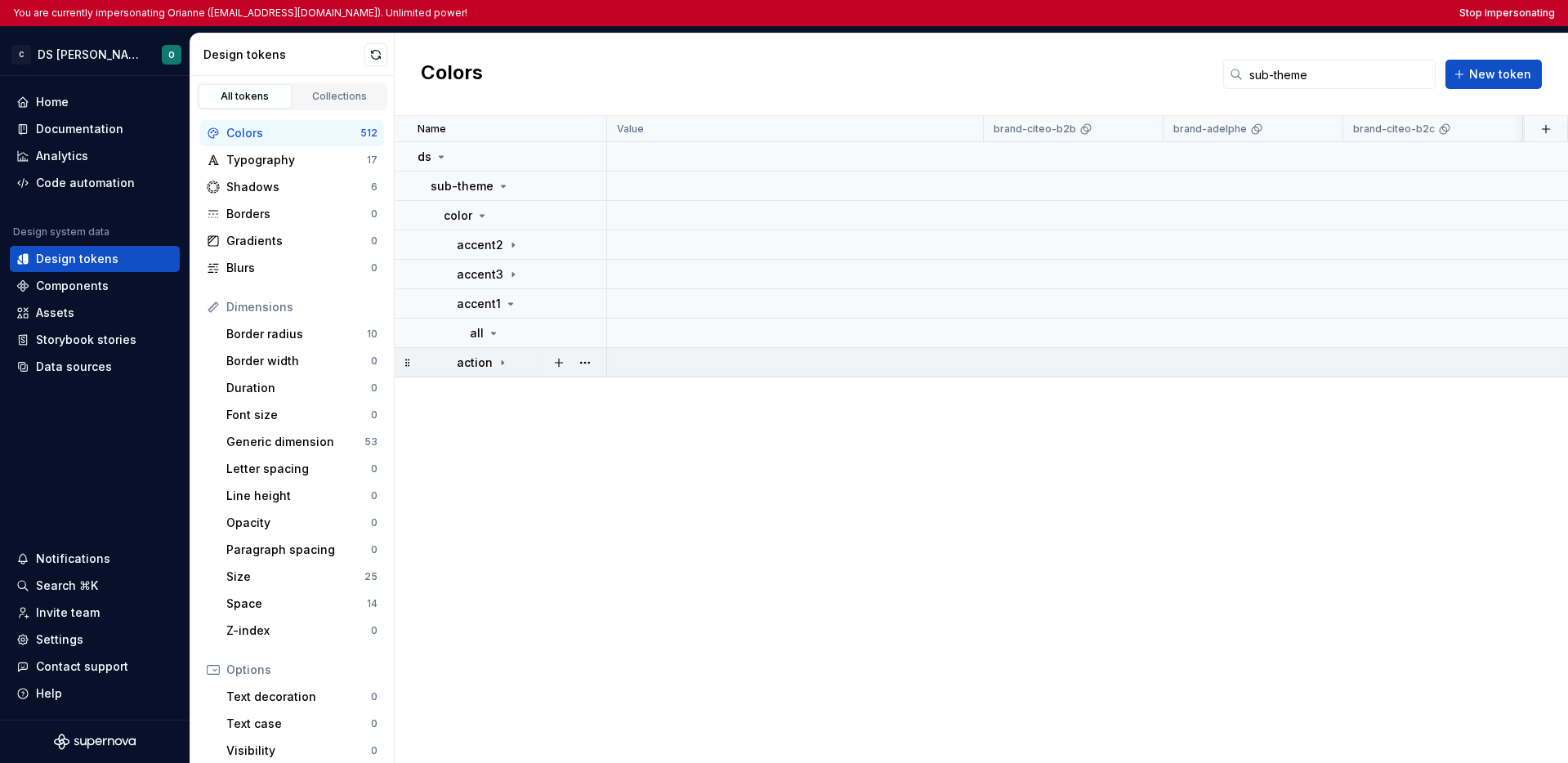
click at [502, 362] on icon at bounding box center [503, 362] width 2 height 4
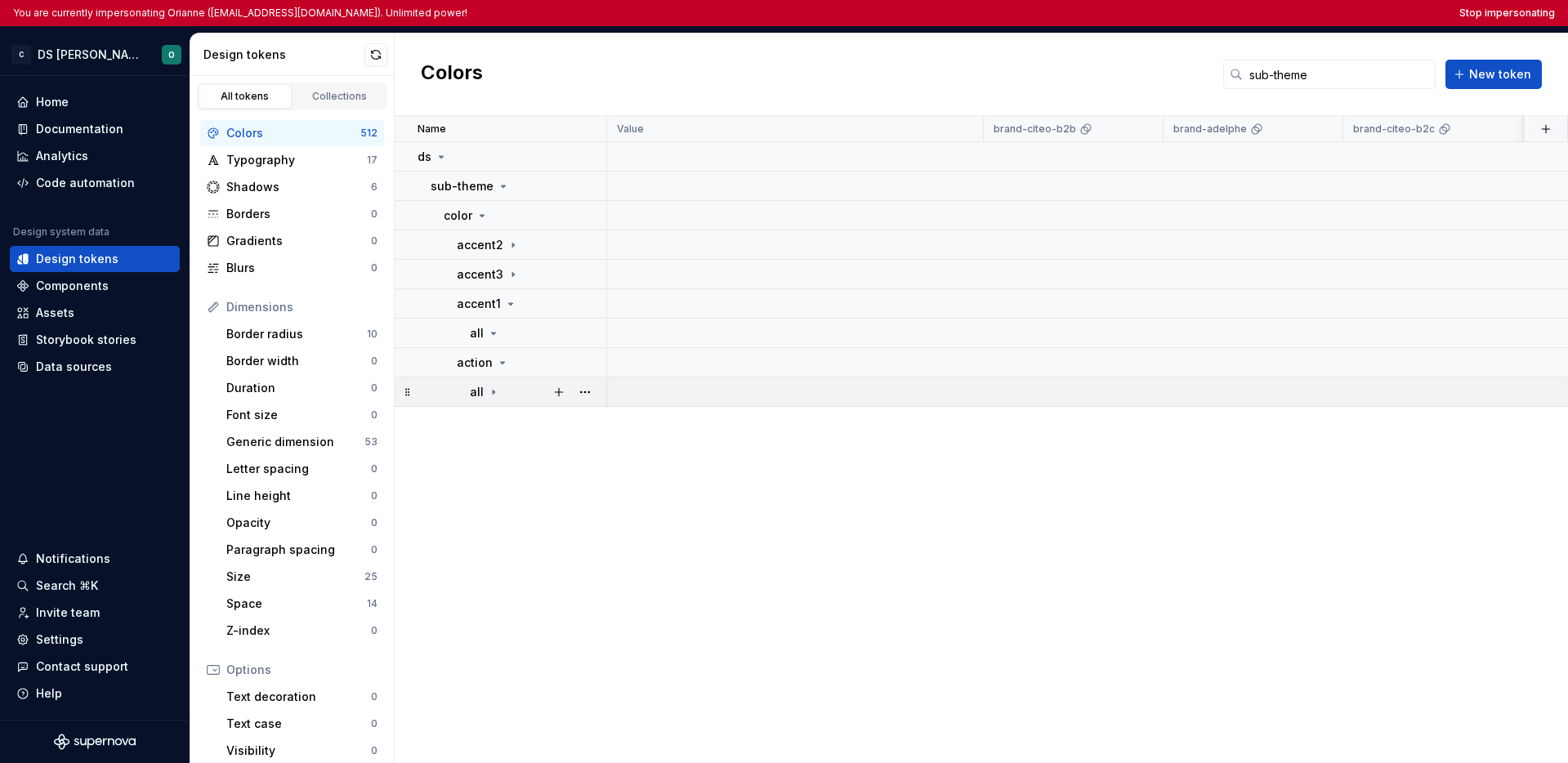
click at [505, 390] on div "all" at bounding box center [537, 393] width 135 height 17
click at [506, 307] on icon at bounding box center [511, 304] width 13 height 13
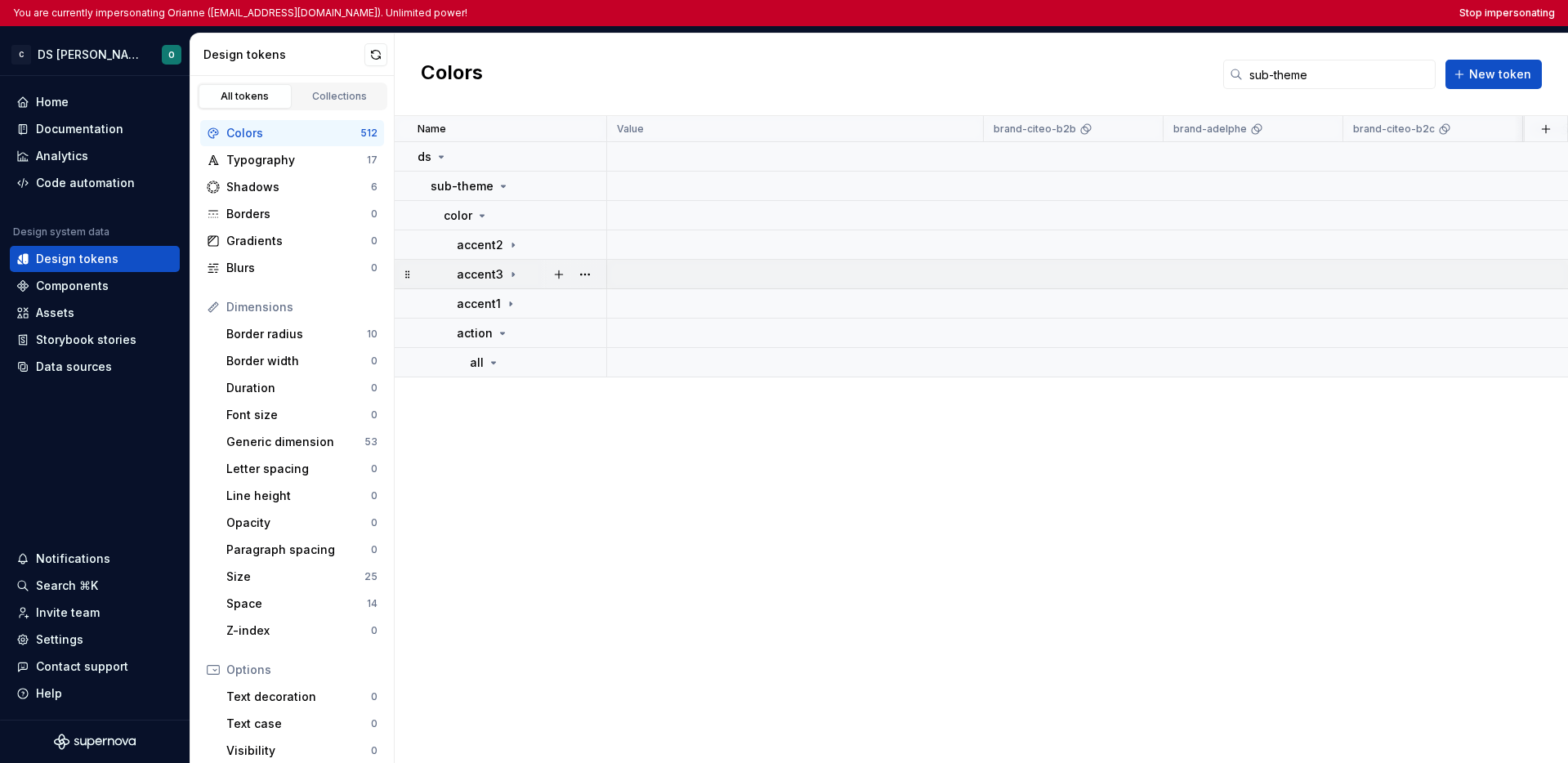
click at [514, 272] on icon at bounding box center [513, 274] width 13 height 13
click at [498, 312] on div "all" at bounding box center [485, 304] width 30 height 17
click at [518, 241] on div "accent2" at bounding box center [531, 245] width 148 height 17
click at [509, 267] on div "all" at bounding box center [537, 275] width 135 height 17
click at [506, 273] on div "all" at bounding box center [537, 275] width 135 height 17
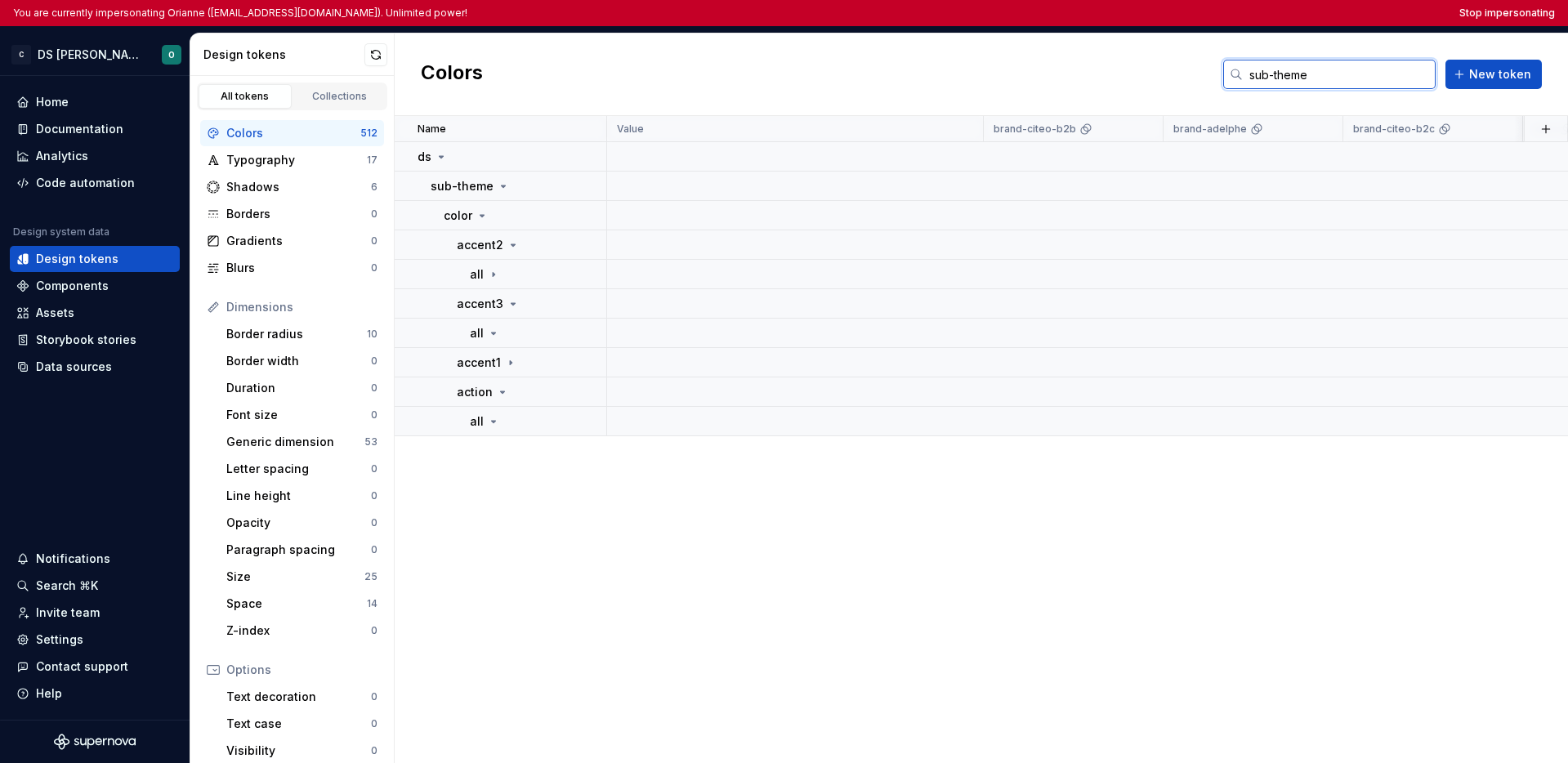
drag, startPoint x: 1322, startPoint y: 83, endPoint x: 1219, endPoint y: 76, distance: 103.2
click at [1219, 76] on div "Colors sub-theme New token" at bounding box center [981, 75] width 1173 height 82
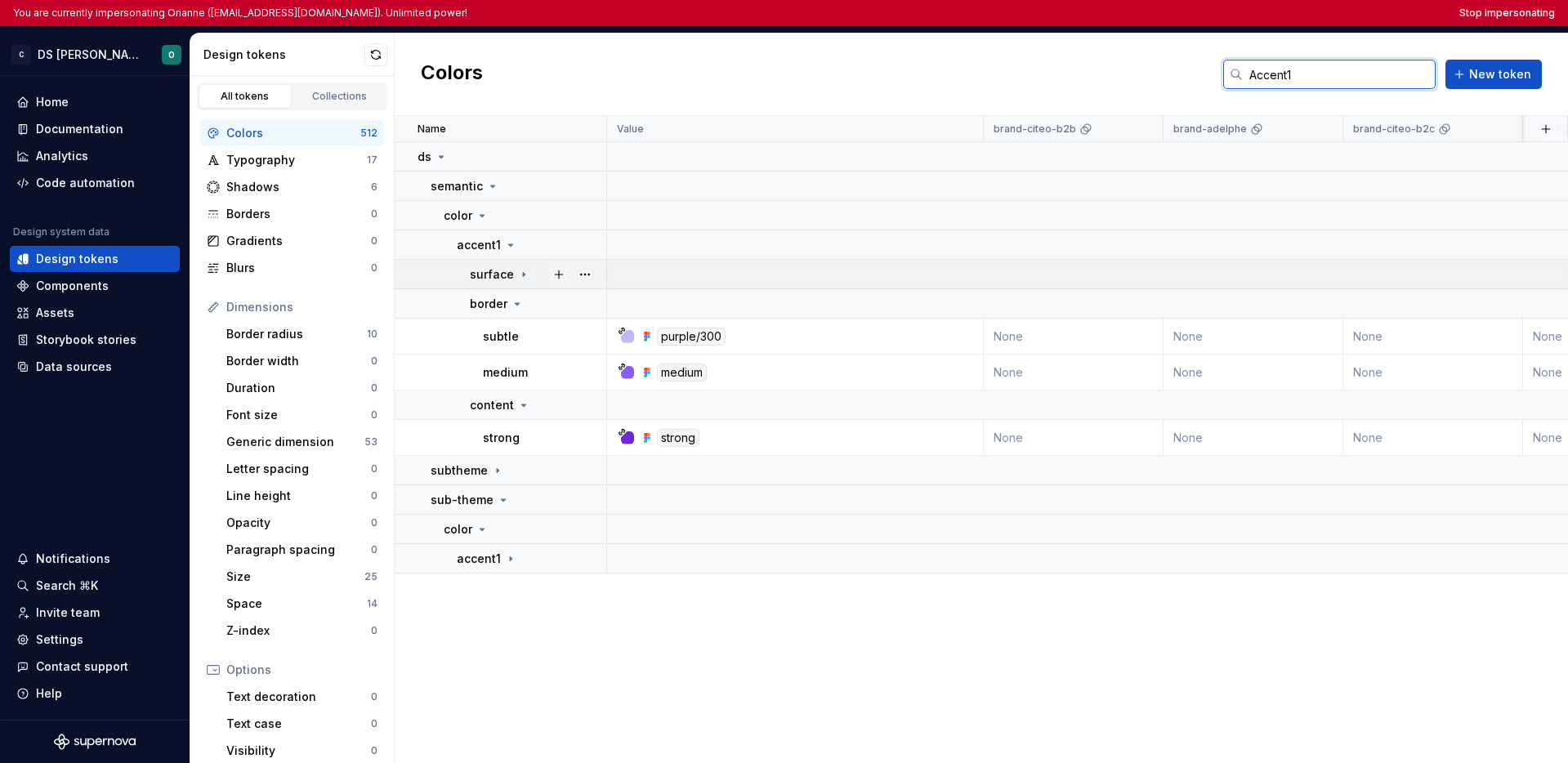
type input "Accent1"
click at [523, 273] on icon at bounding box center [524, 274] width 2 height 4
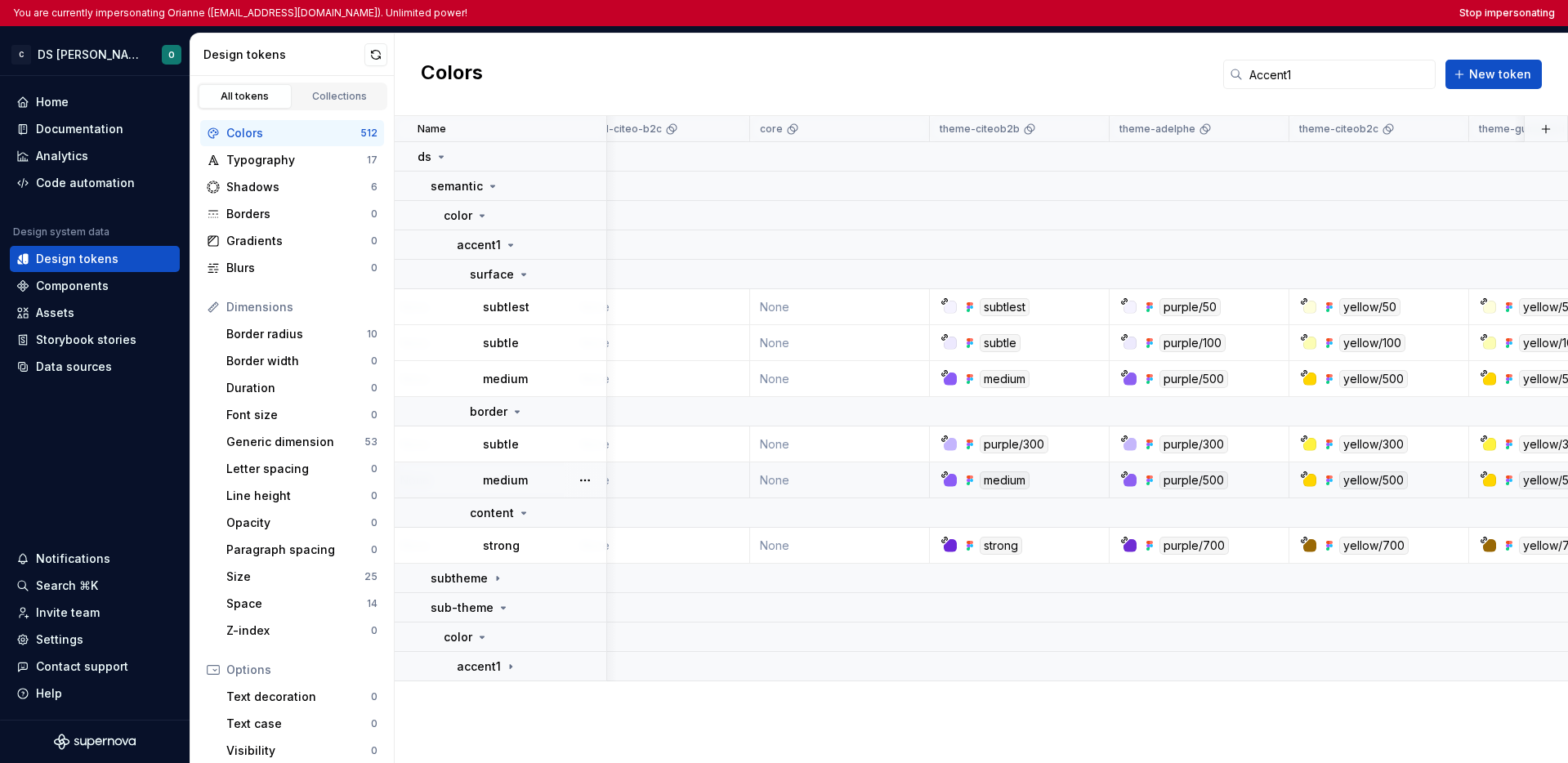
scroll to position [0, 814]
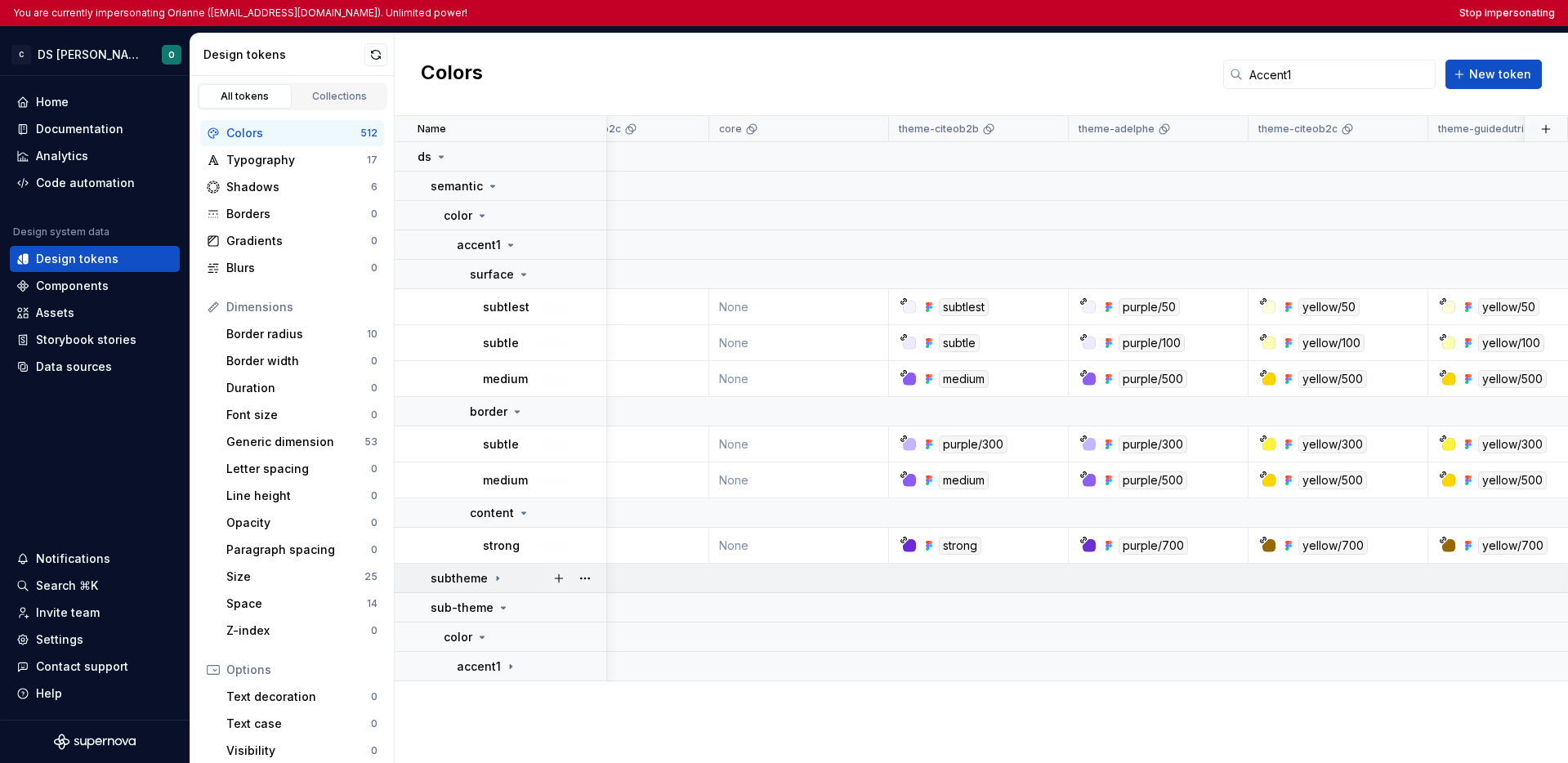
click at [497, 577] on icon at bounding box center [498, 578] width 2 height 4
click at [487, 611] on icon at bounding box center [482, 608] width 13 height 13
click at [498, 630] on div "accent1" at bounding box center [487, 638] width 61 height 17
click at [494, 659] on div "all" at bounding box center [485, 667] width 30 height 17
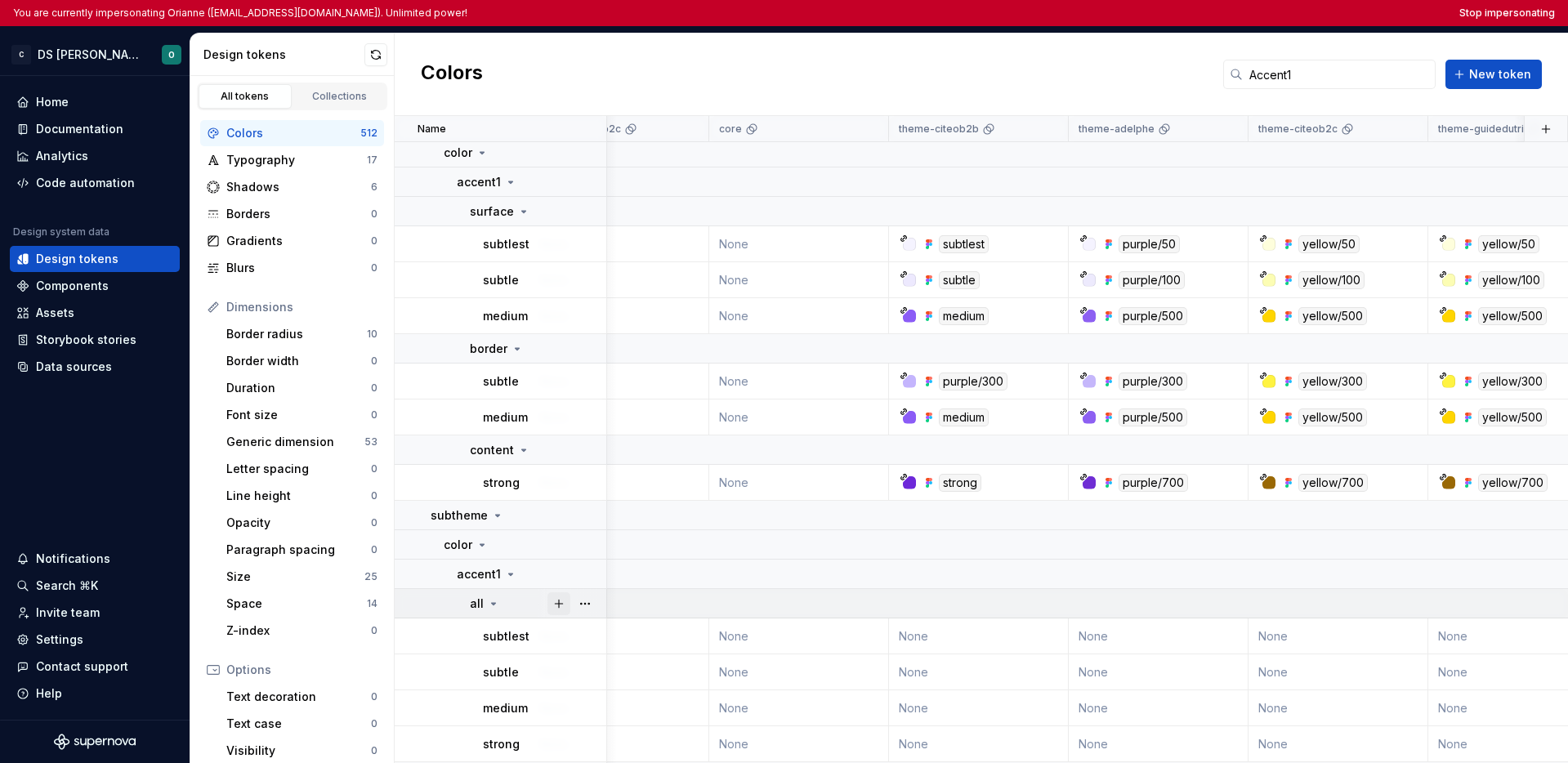
scroll to position [160, 814]
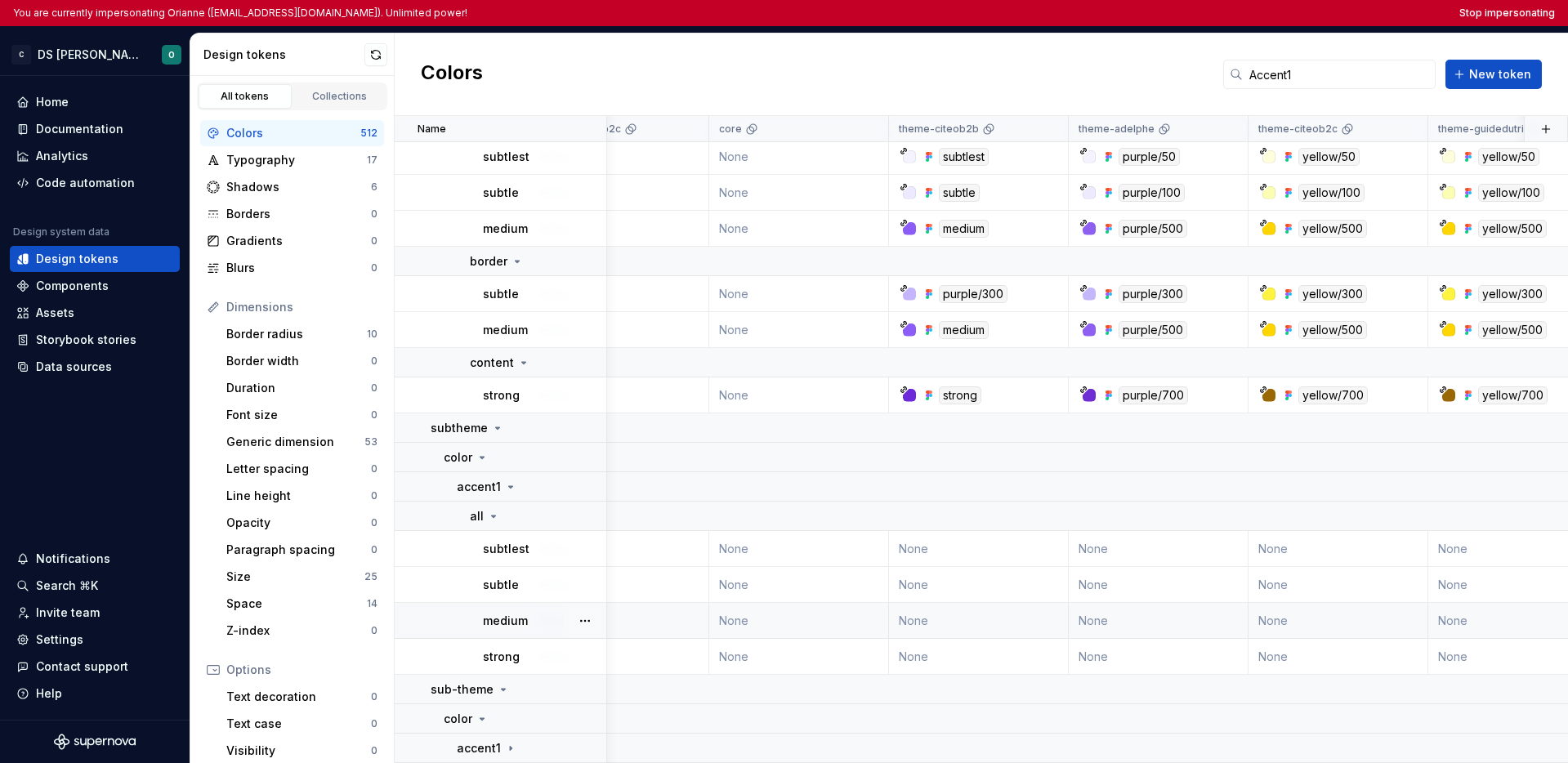
click at [527, 614] on div "medium" at bounding box center [544, 621] width 122 height 17
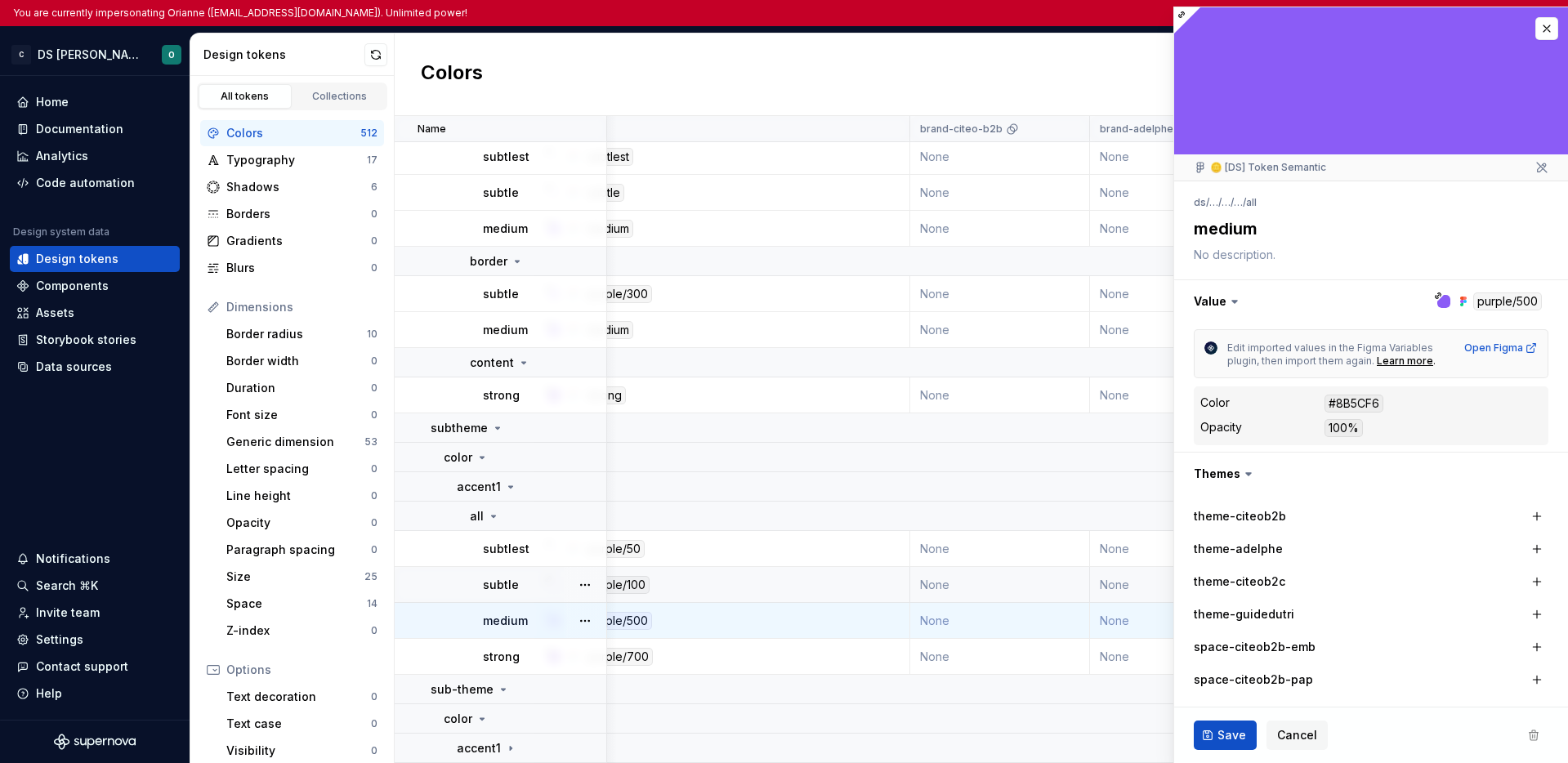
scroll to position [160, 0]
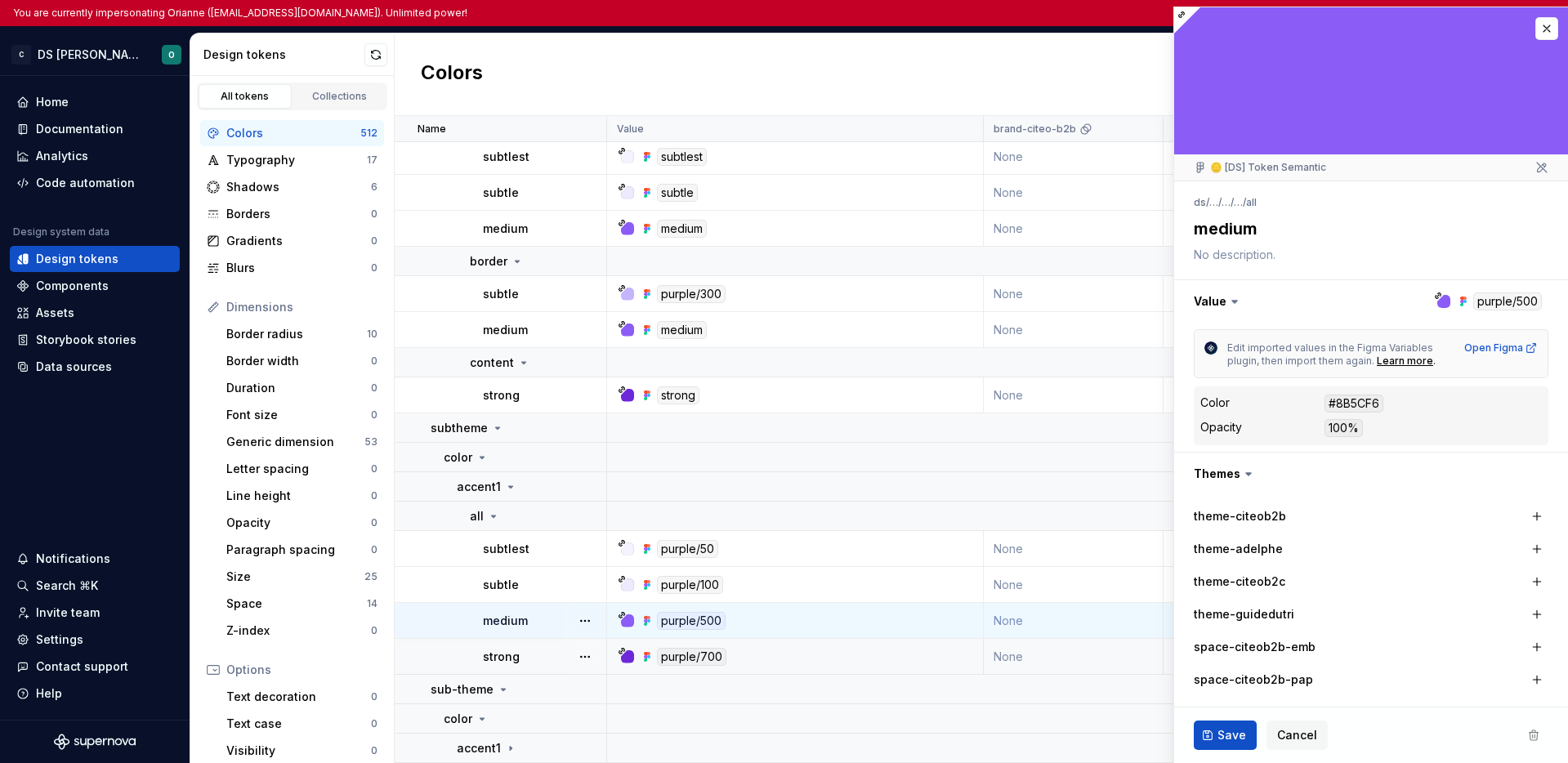
click at [548, 649] on div "strong" at bounding box center [544, 658] width 122 height 17
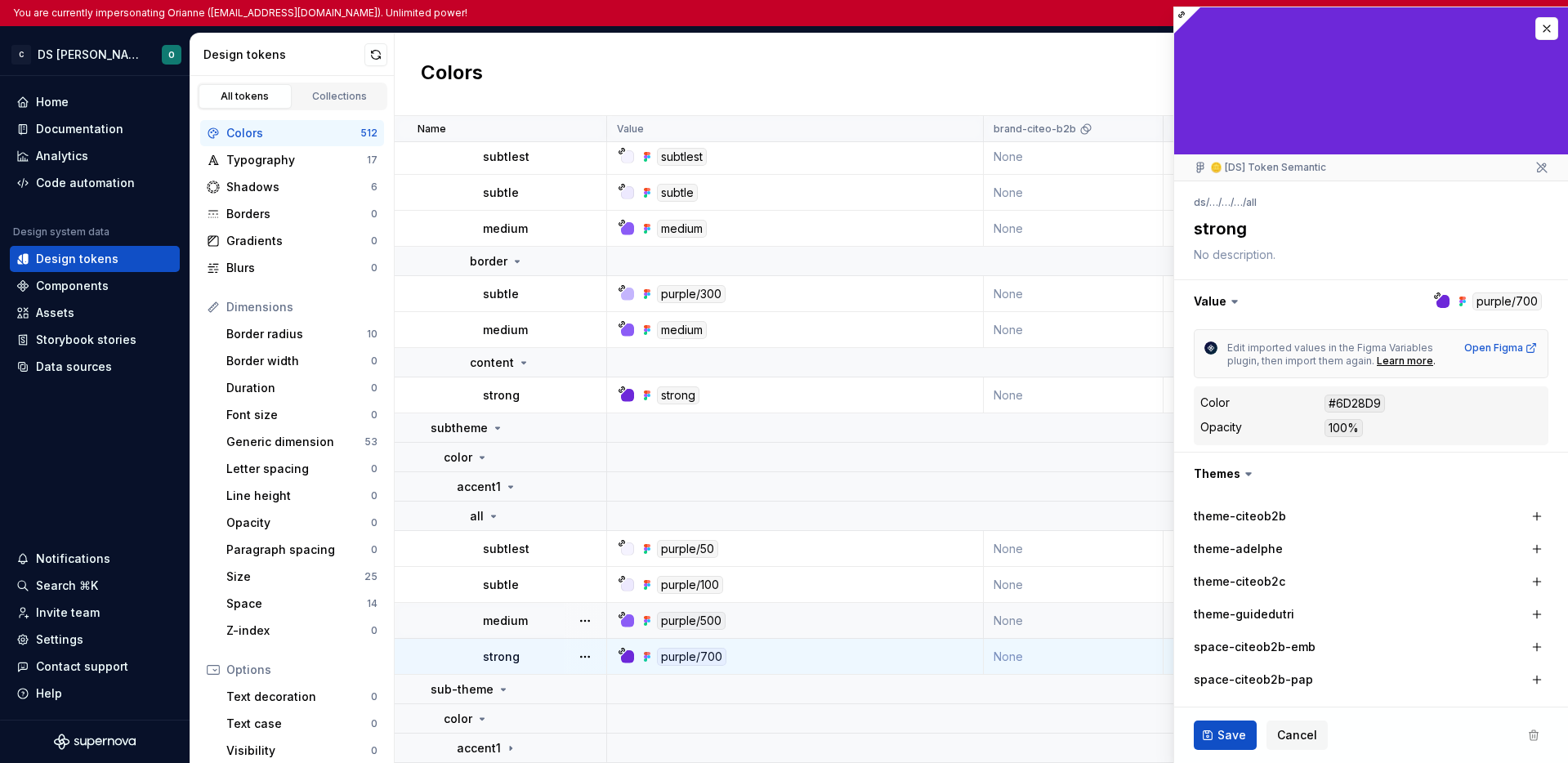
click at [549, 617] on div "medium" at bounding box center [544, 621] width 122 height 17
type textarea "*"
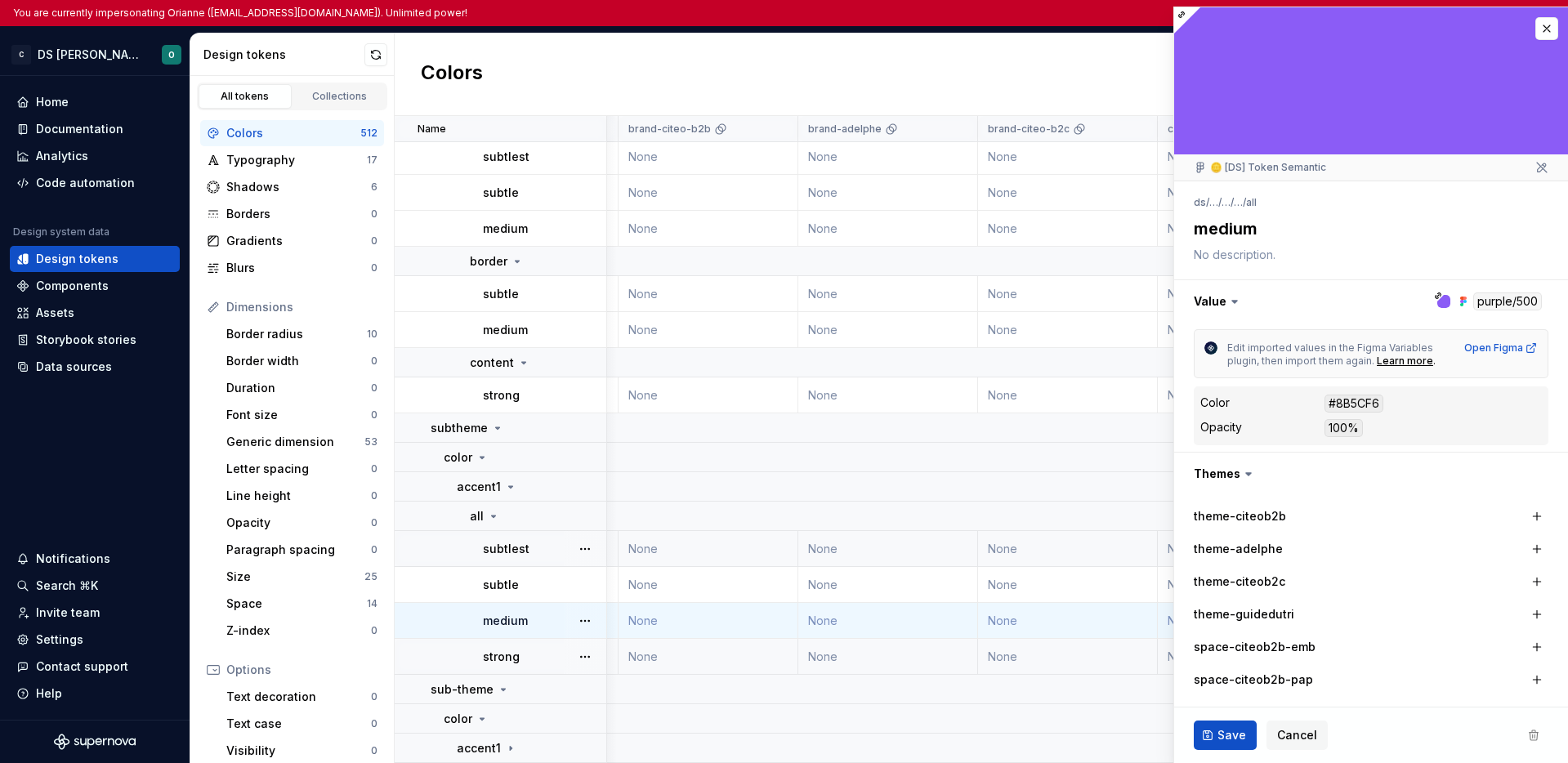
scroll to position [160, 452]
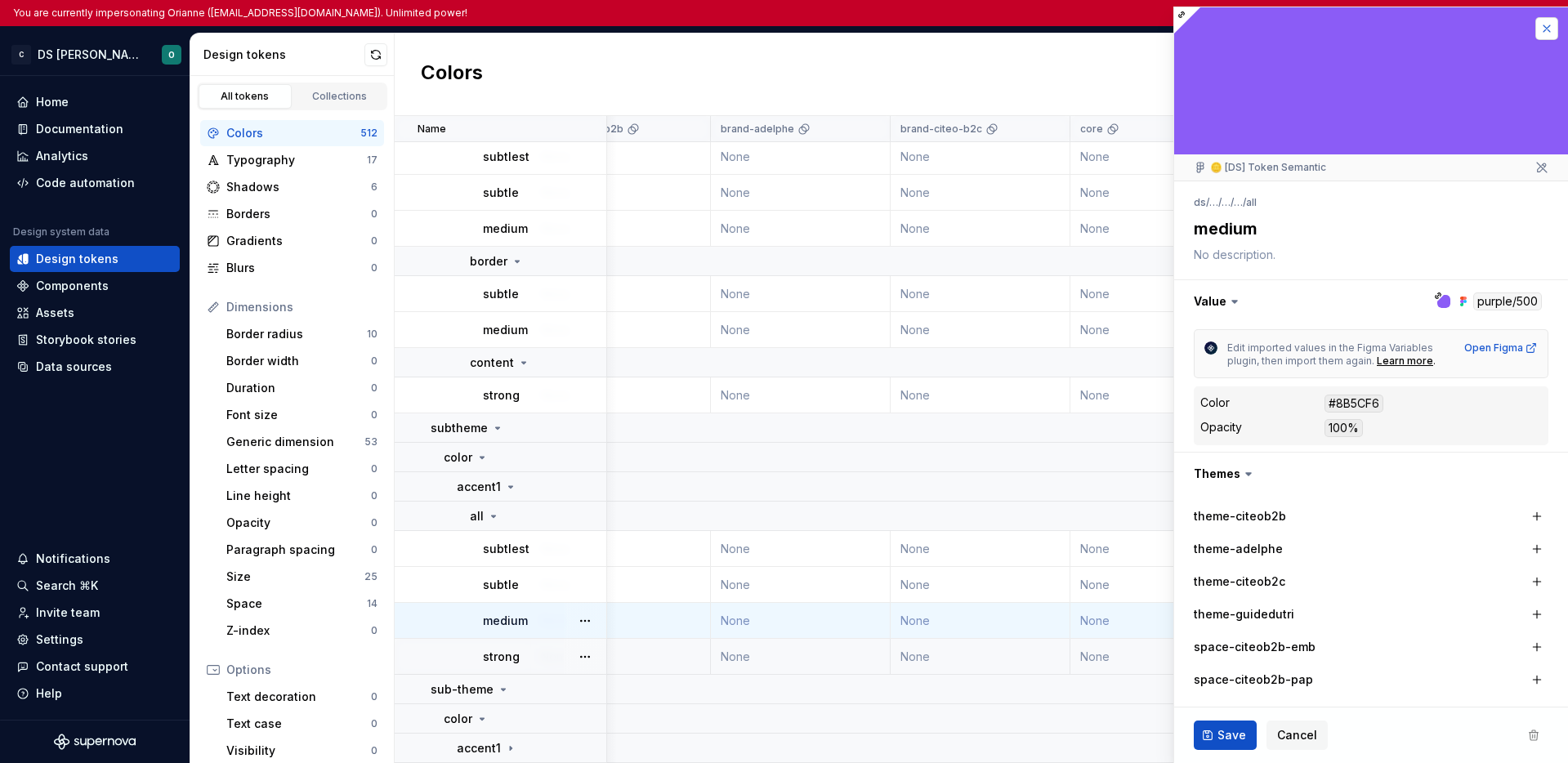
click at [1539, 30] on button "button" at bounding box center [1547, 28] width 23 height 23
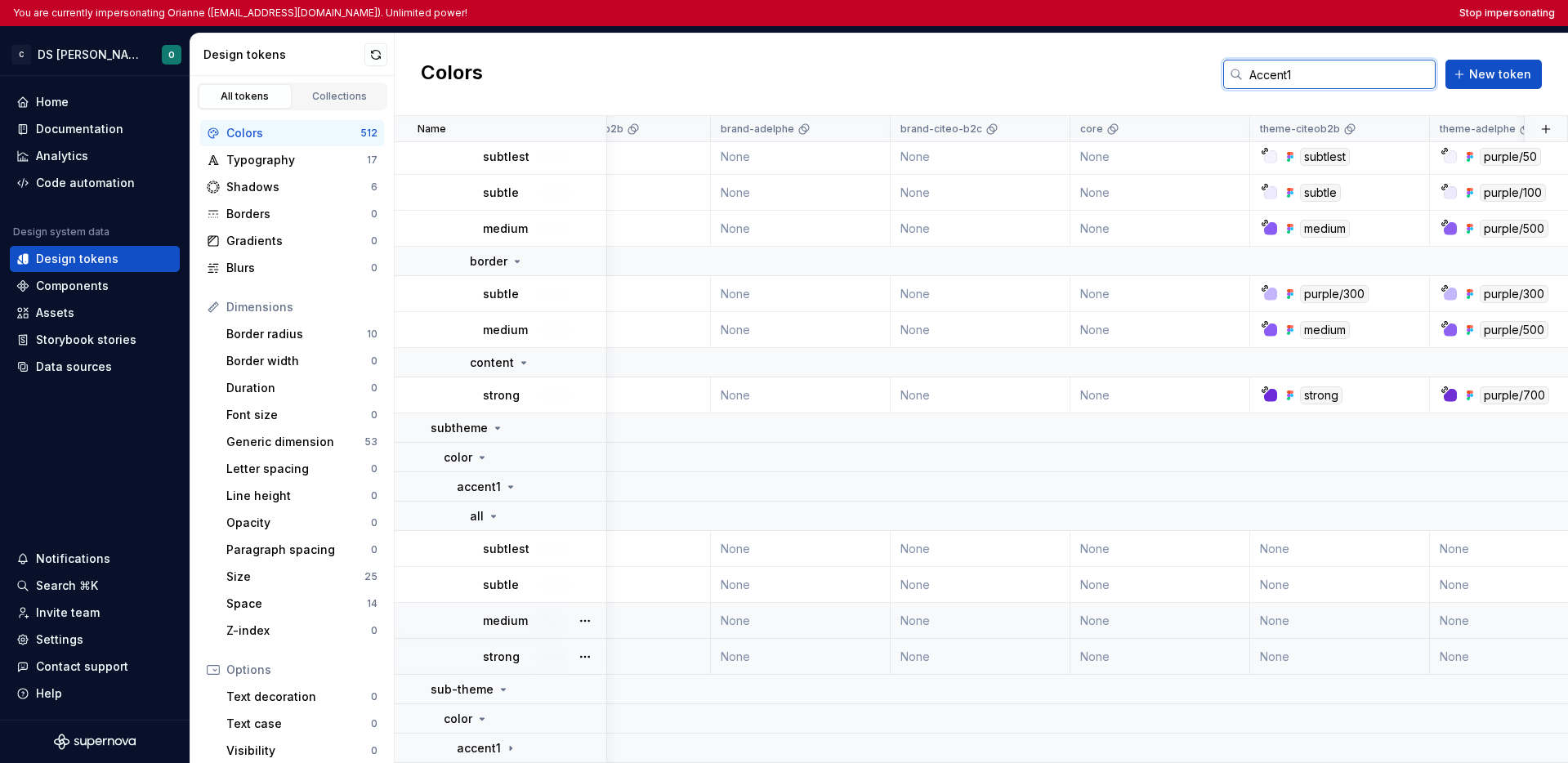
drag, startPoint x: 1289, startPoint y: 78, endPoint x: 1248, endPoint y: 77, distance: 41.0
click at [1248, 77] on input "Accent1" at bounding box center [1339, 75] width 193 height 30
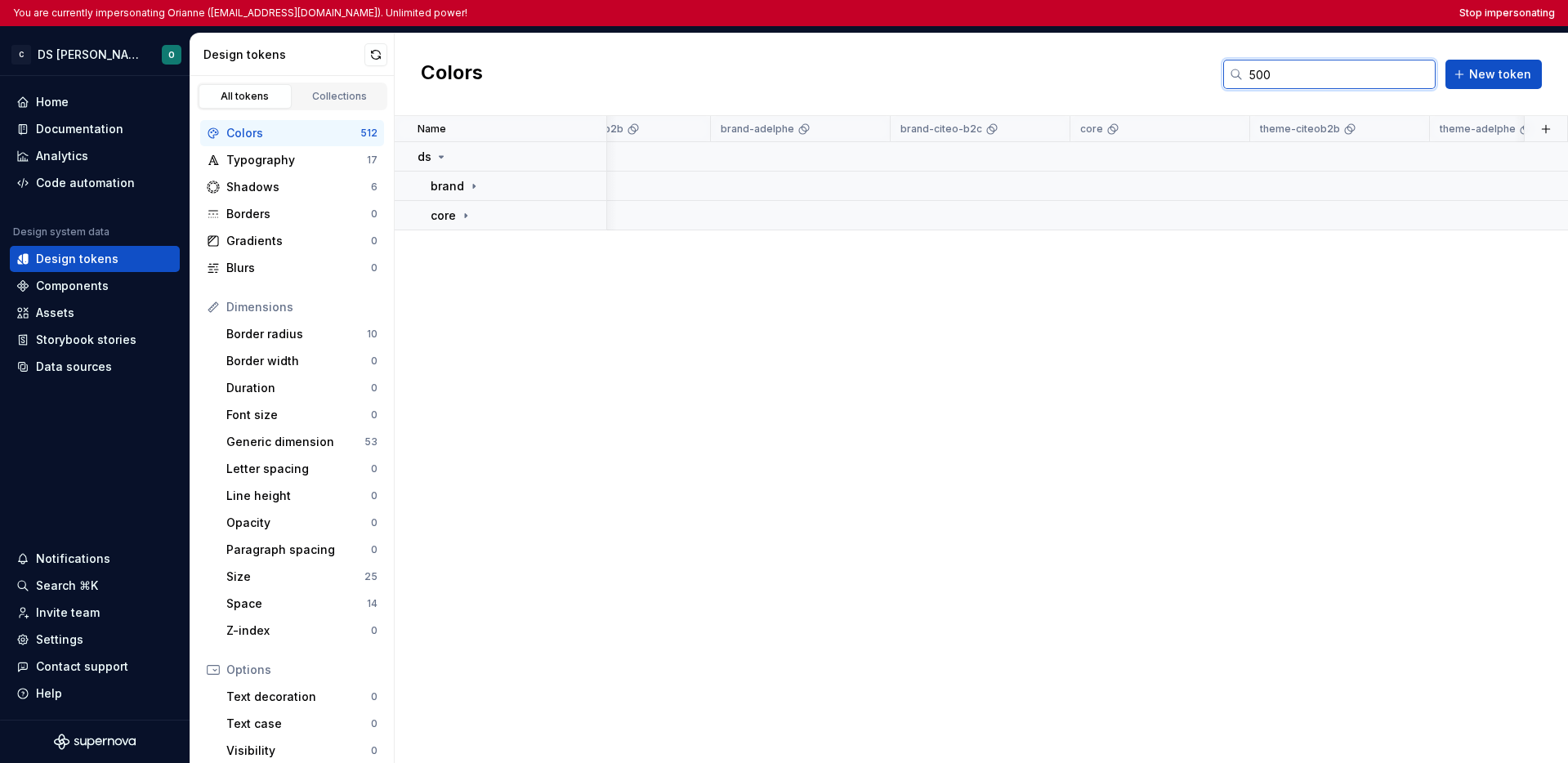
scroll to position [0, 452]
type input "500"
click at [467, 188] on icon at bounding box center [474, 187] width 13 height 13
click at [483, 215] on icon at bounding box center [482, 215] width 13 height 13
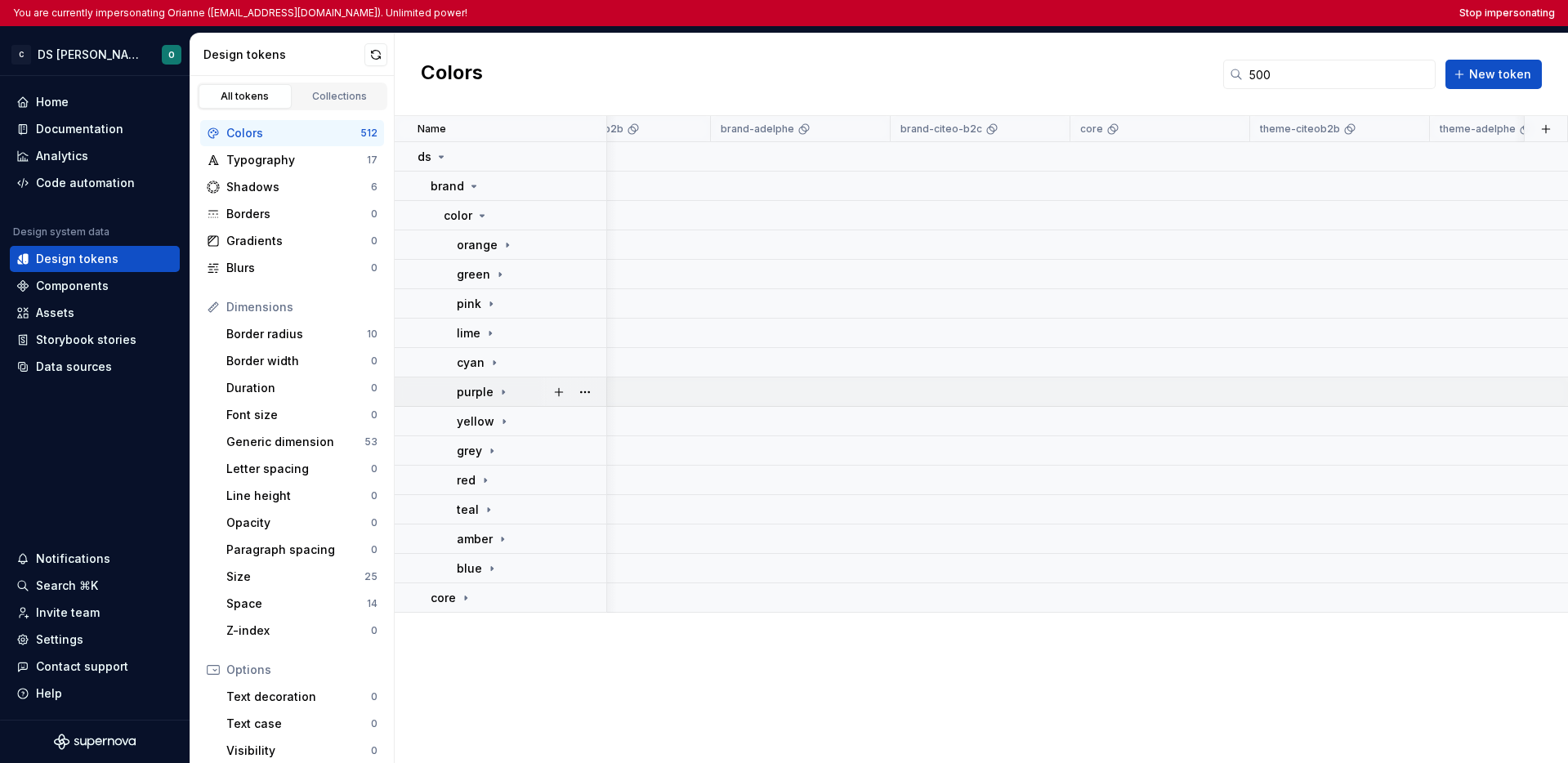
click at [507, 387] on icon at bounding box center [504, 393] width 13 height 13
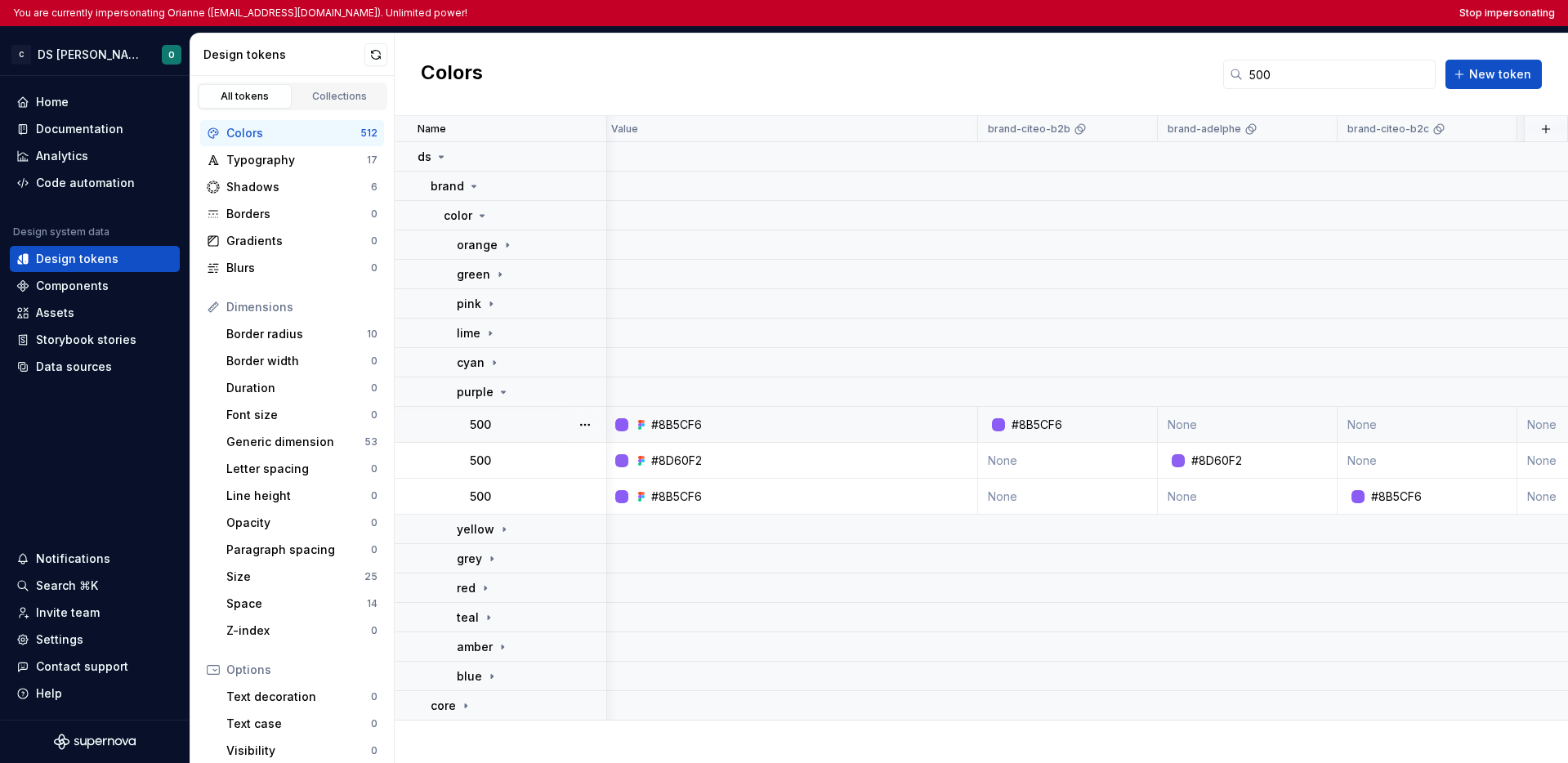
scroll to position [0, 0]
click at [522, 425] on div "500" at bounding box center [537, 425] width 135 height 17
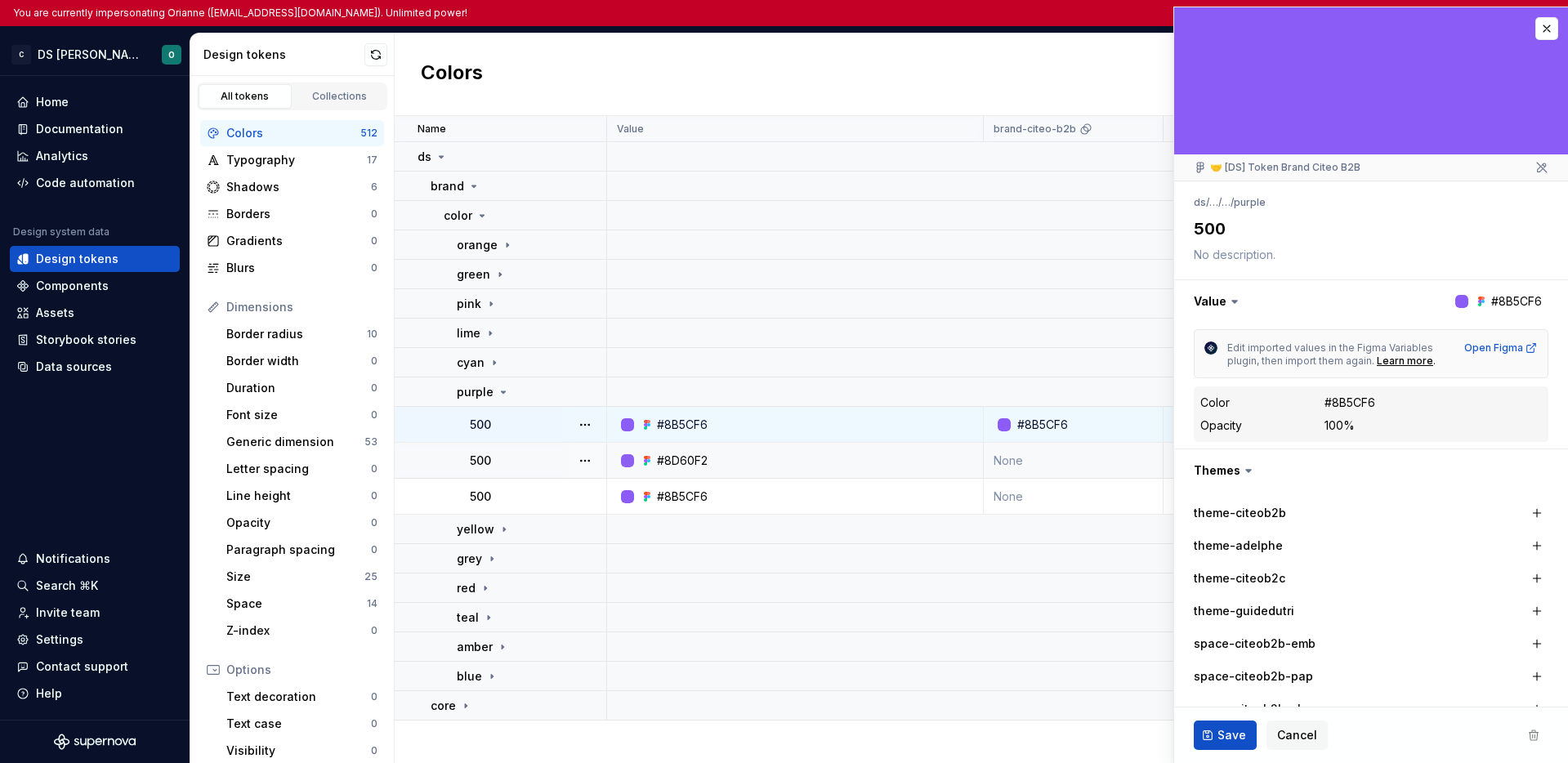
click at [525, 458] on div "500" at bounding box center [537, 461] width 135 height 17
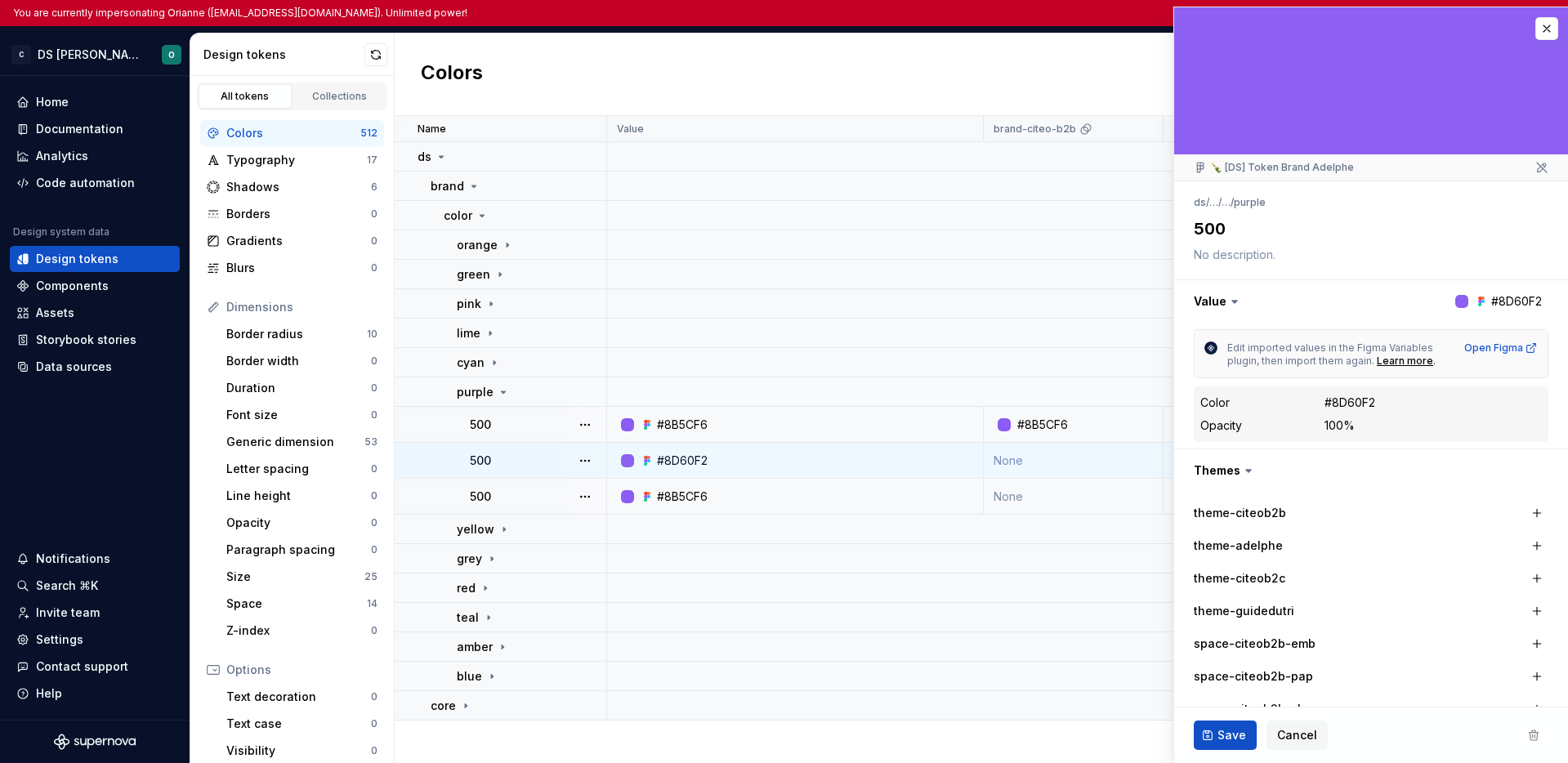
click at [529, 485] on td "500" at bounding box center [501, 496] width 213 height 36
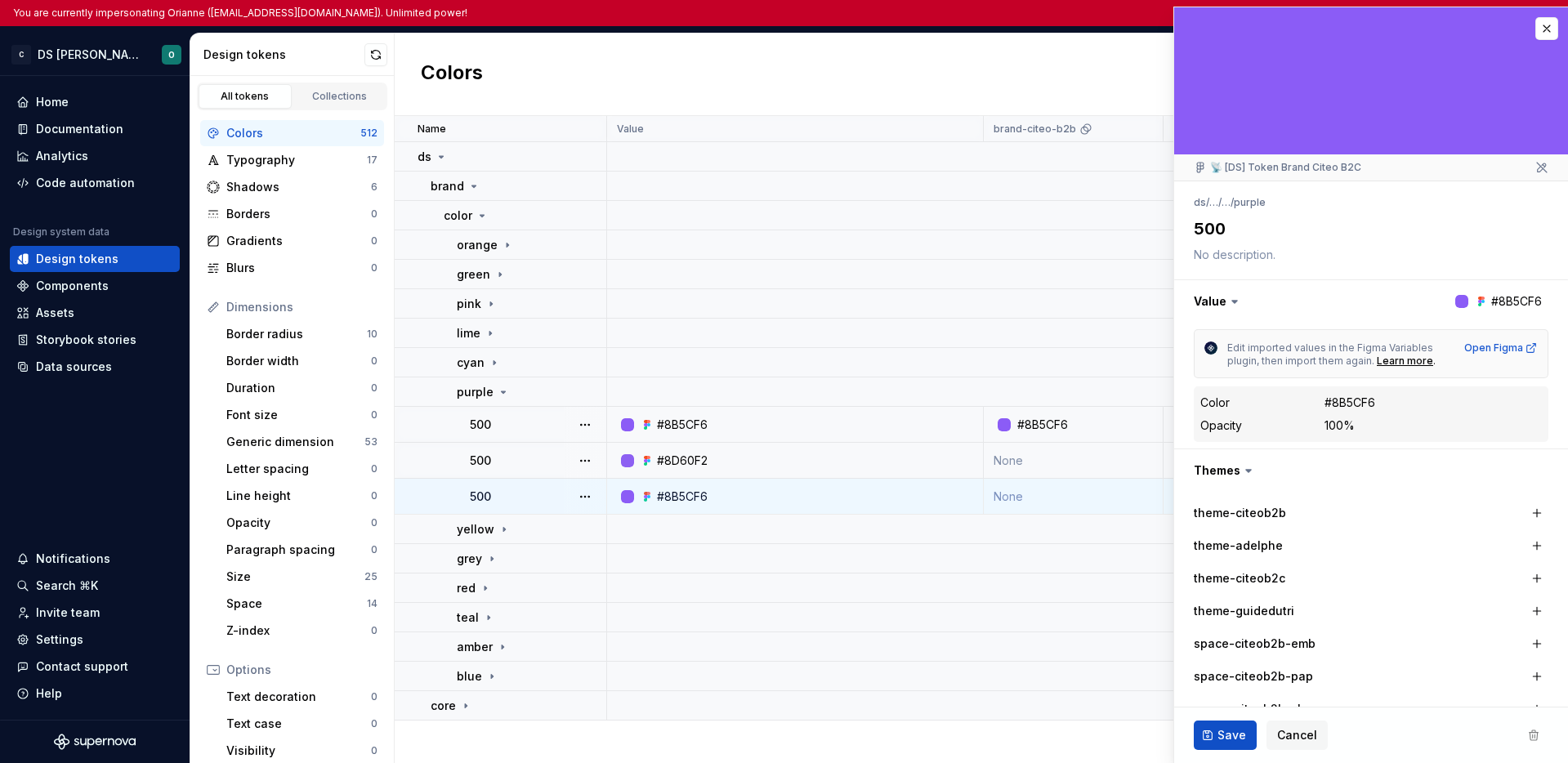
click at [541, 465] on div "500" at bounding box center [537, 461] width 135 height 17
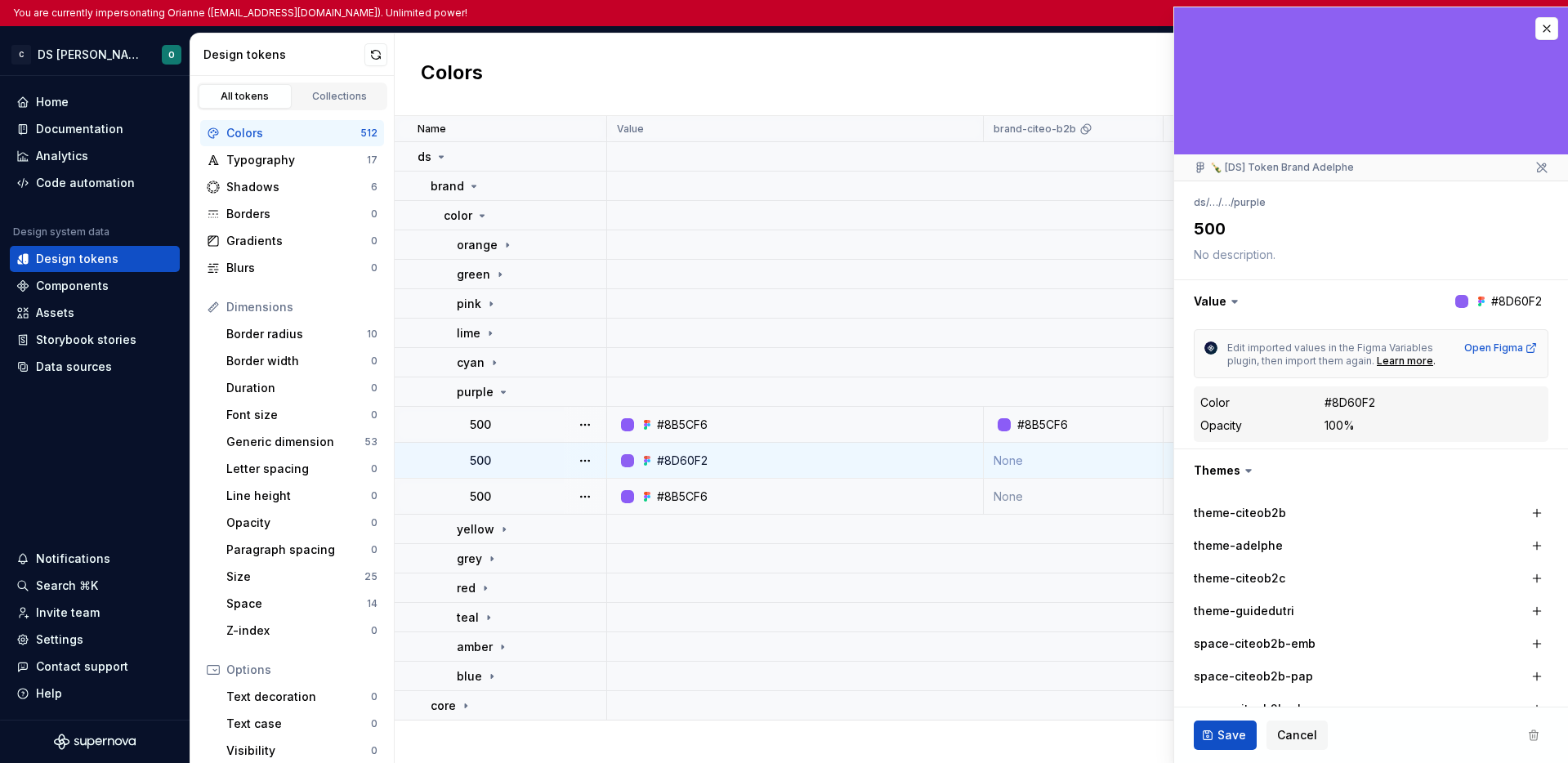
click at [540, 493] on div "500" at bounding box center [537, 497] width 135 height 17
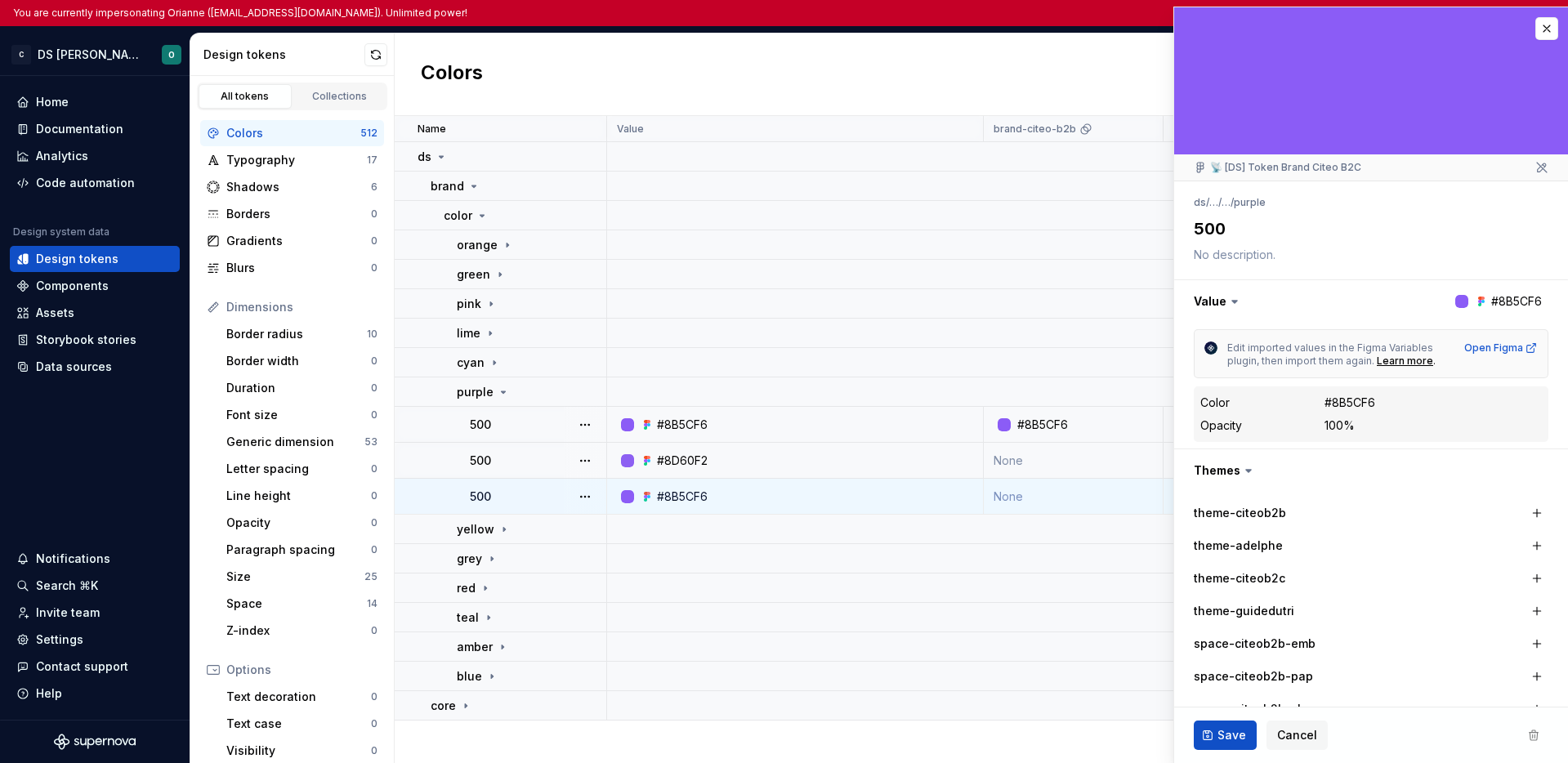
click at [544, 471] on td "500" at bounding box center [501, 461] width 213 height 36
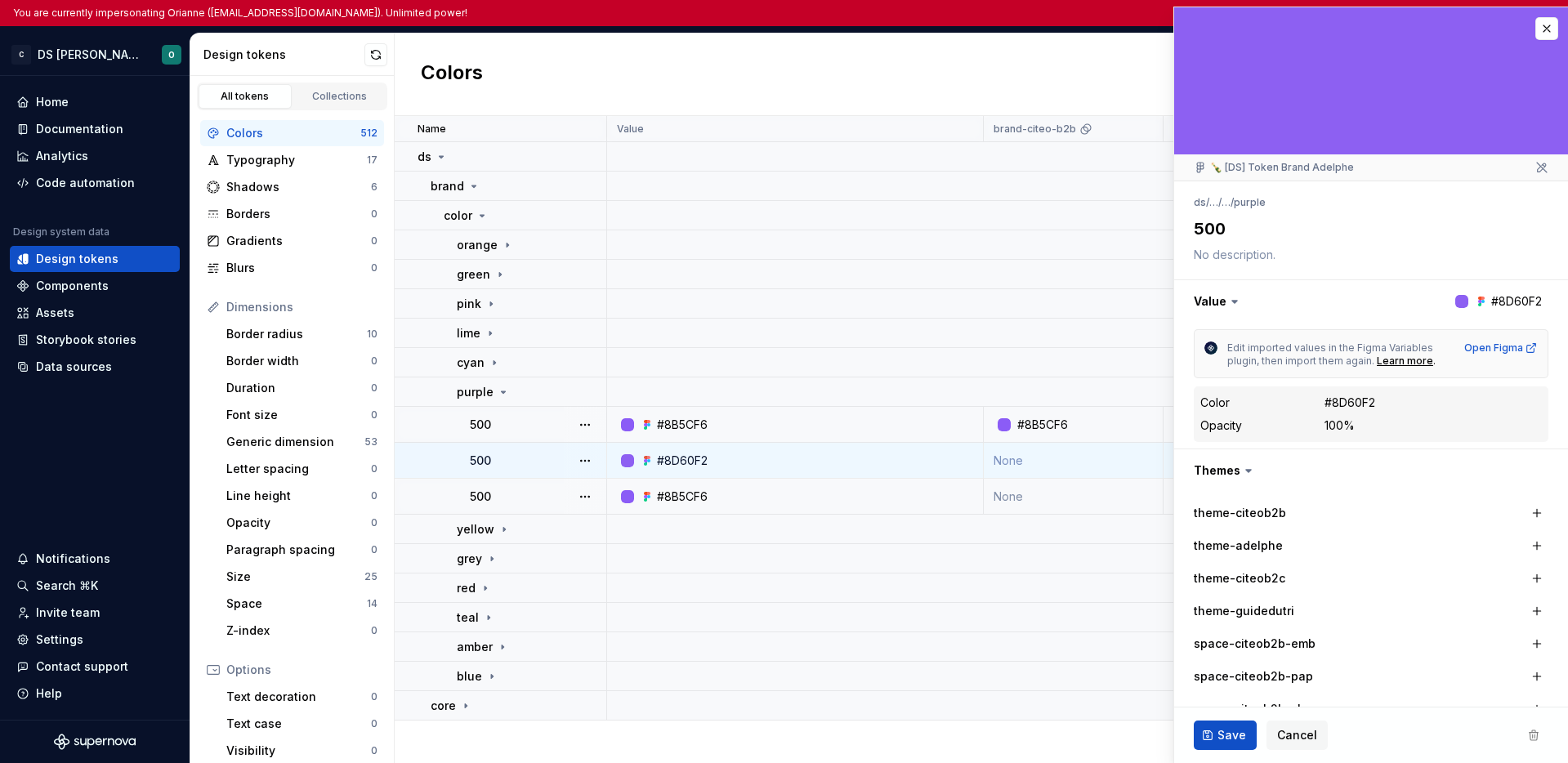
click at [547, 430] on div "500" at bounding box center [537, 425] width 135 height 17
type textarea "*"
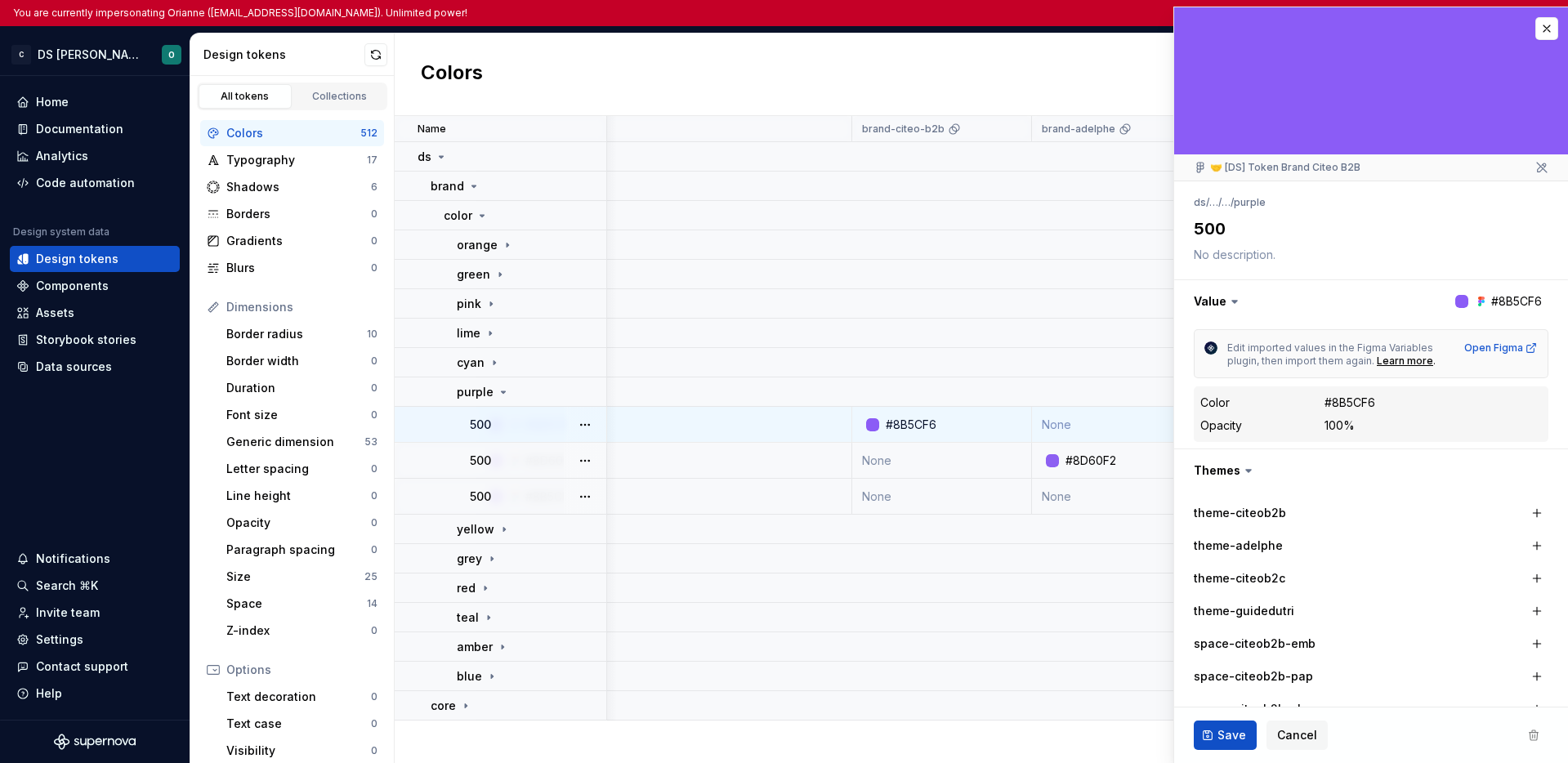
scroll to position [0, 105]
click at [1535, 34] on button "button" at bounding box center [1547, 28] width 23 height 23
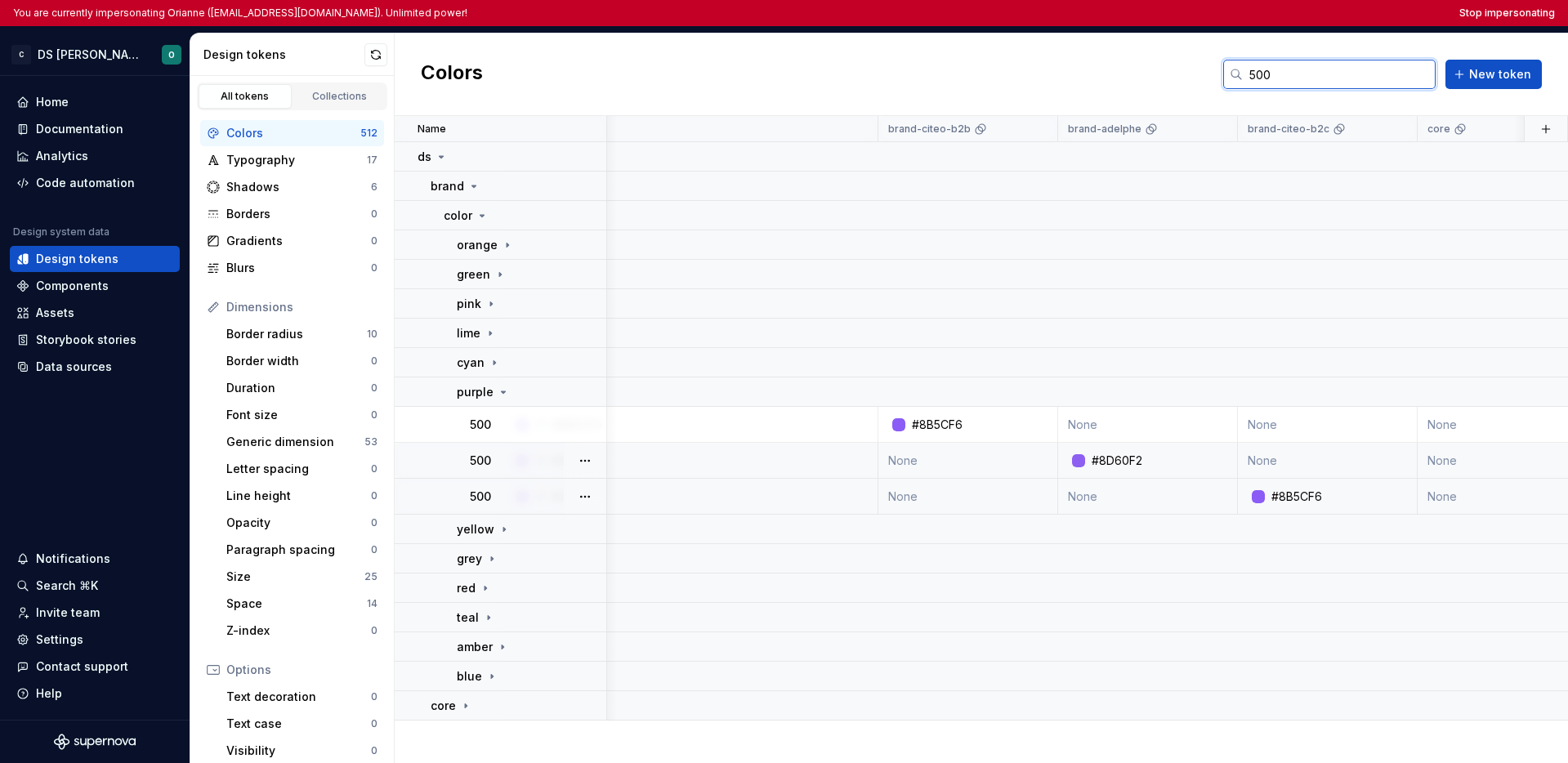
drag, startPoint x: 1243, startPoint y: 76, endPoint x: 1223, endPoint y: 76, distance: 20.0
click at [1223, 76] on div "Colors 500 New token" at bounding box center [981, 75] width 1173 height 82
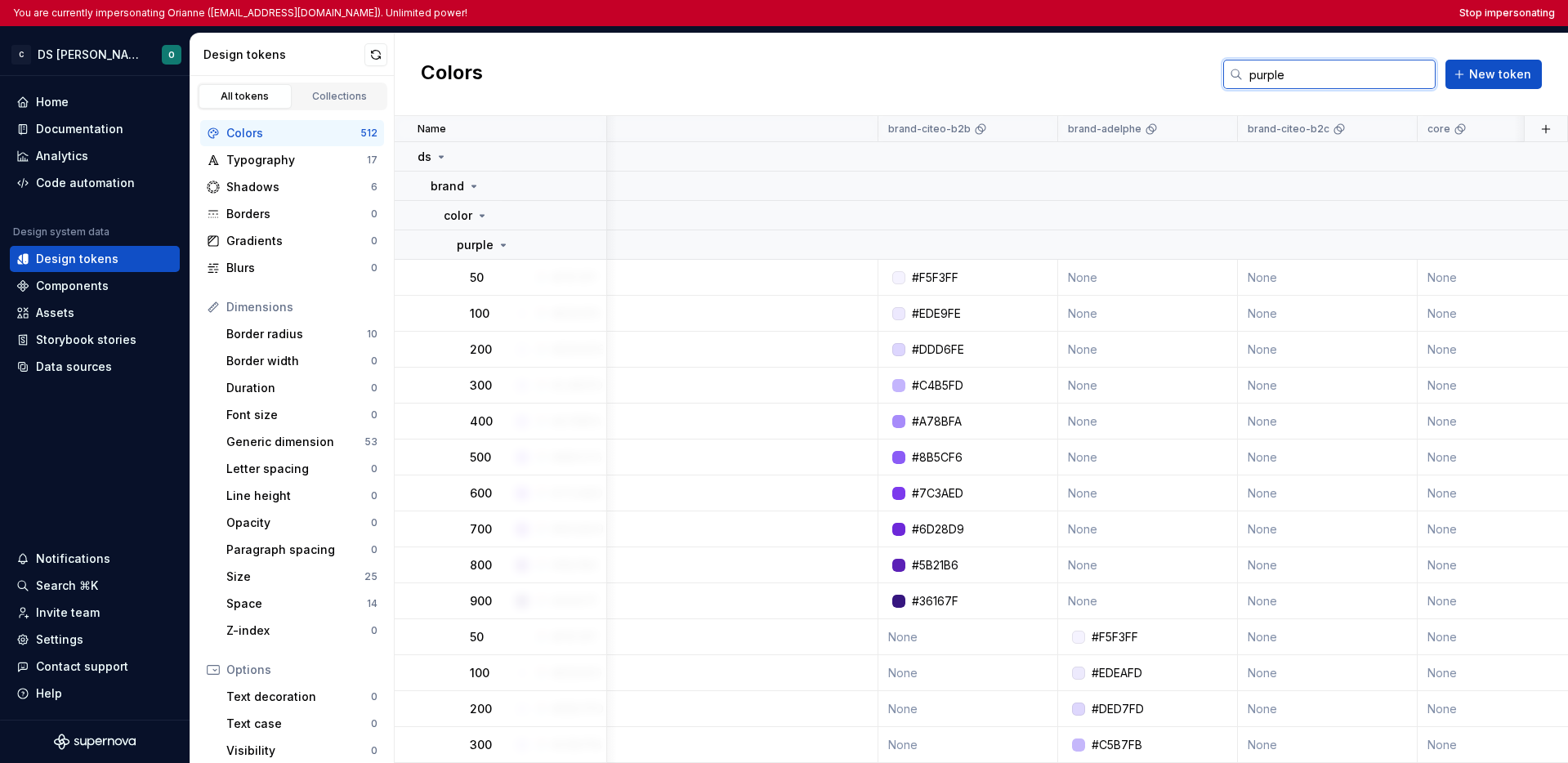
type input "purple"
click at [939, 69] on div "Colors purple New token" at bounding box center [981, 75] width 1173 height 82
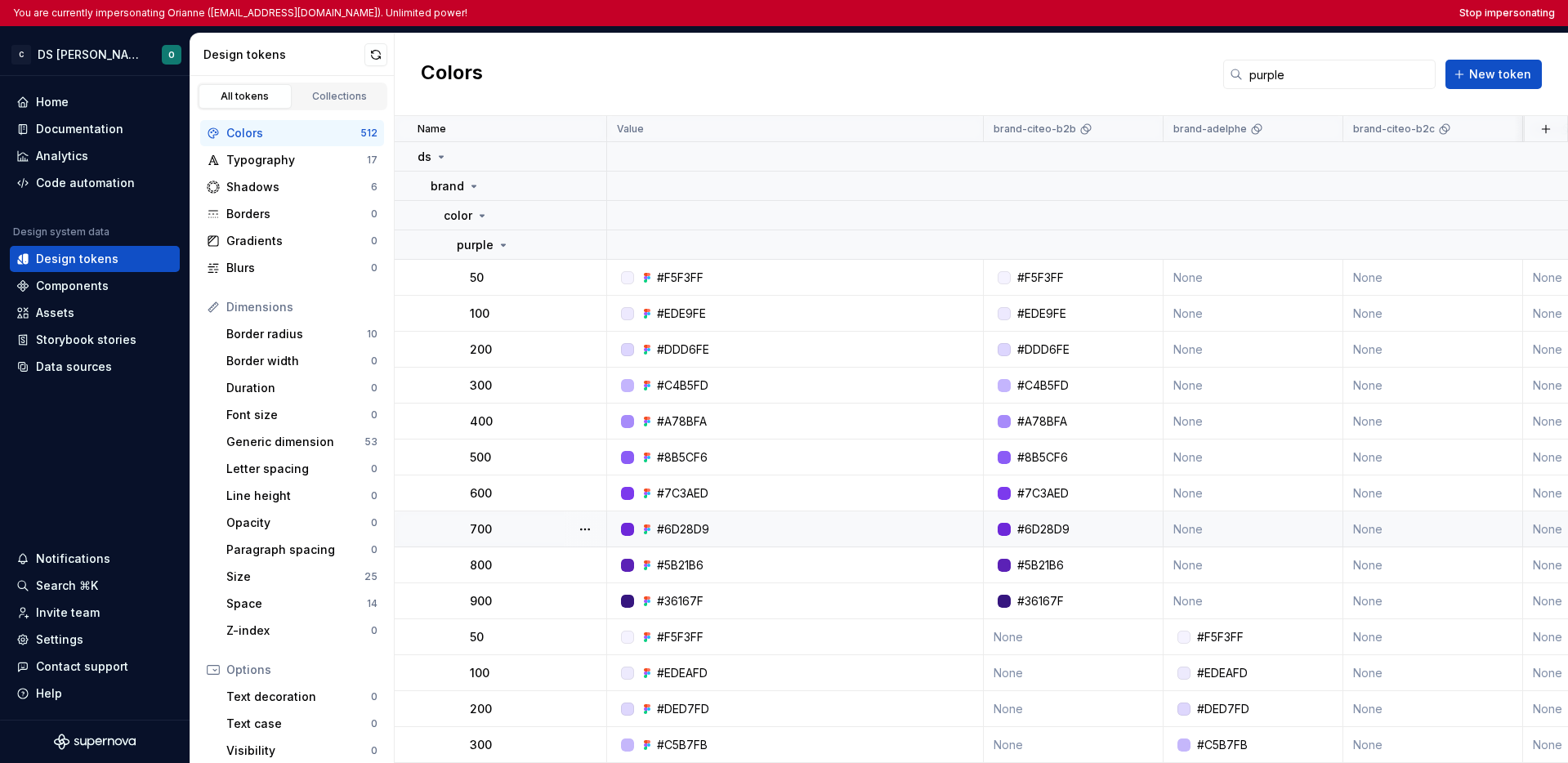
scroll to position [10, 0]
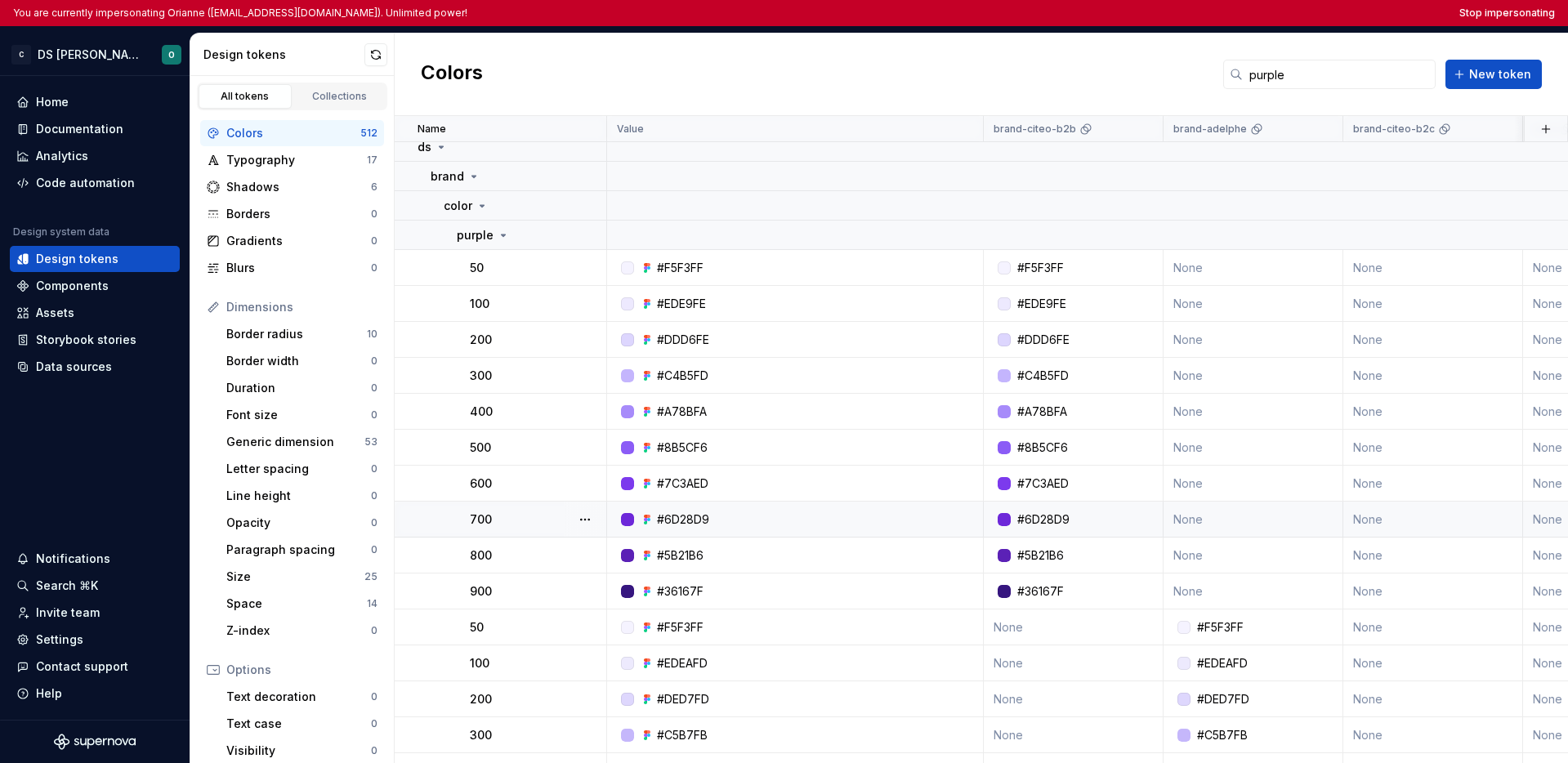
click at [538, 521] on div "700" at bounding box center [537, 520] width 135 height 17
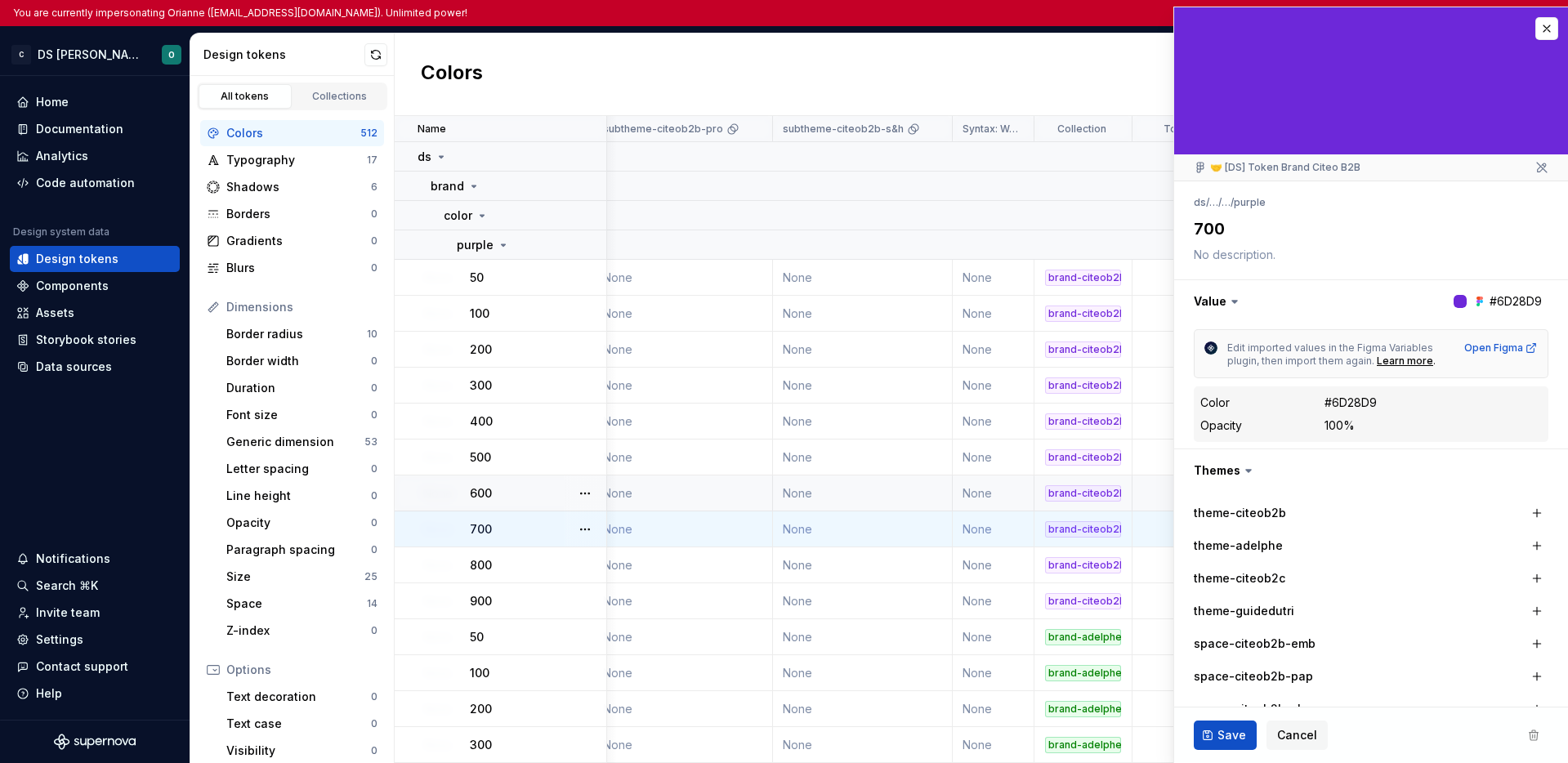
scroll to position [0, 4175]
type textarea "*"
click at [1535, 35] on button "button" at bounding box center [1547, 28] width 23 height 23
click at [1535, 29] on button "button" at bounding box center [1547, 28] width 23 height 23
click at [1104, 95] on div "Colors purple New token" at bounding box center [981, 75] width 1173 height 82
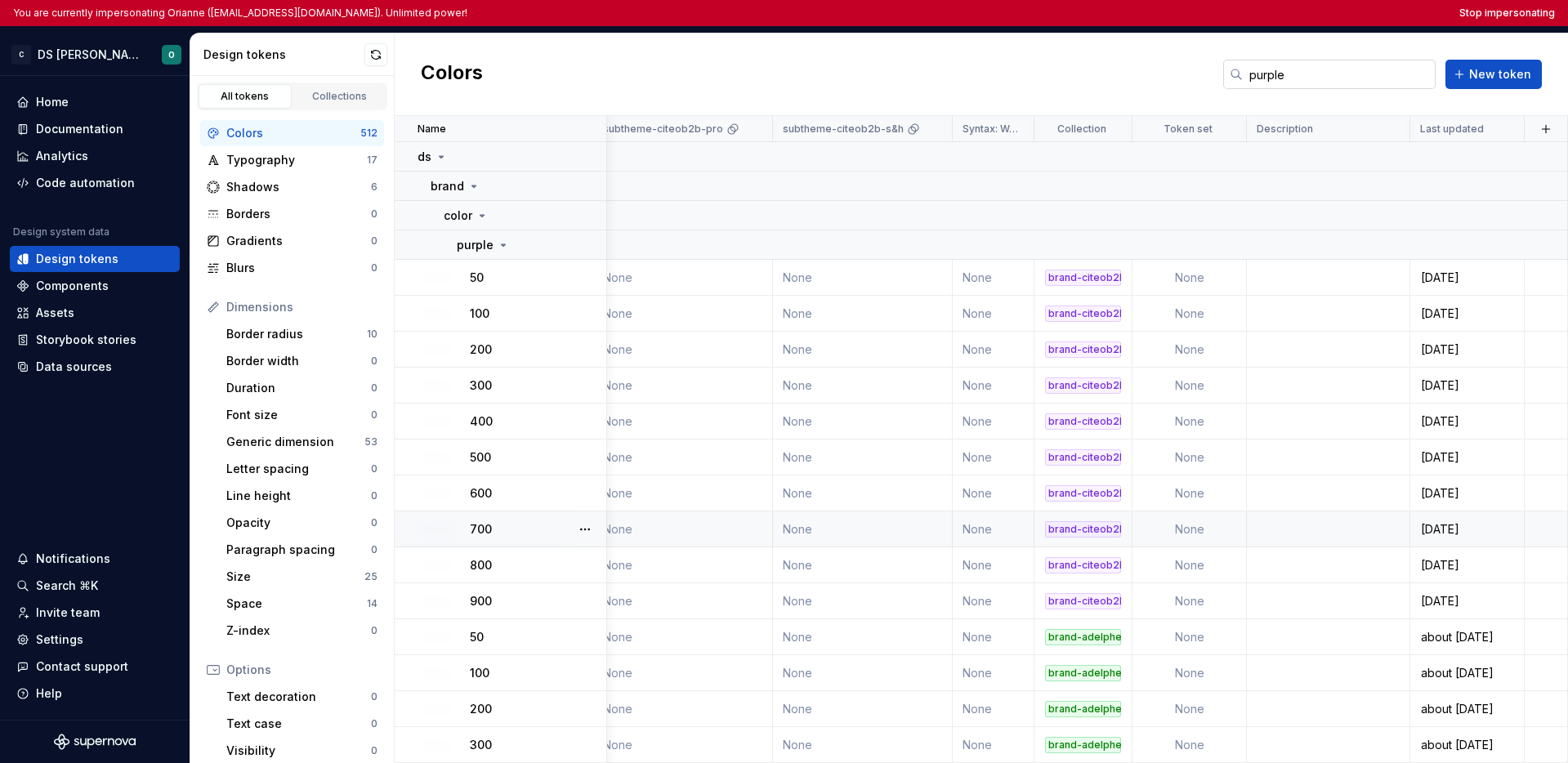
click at [1323, 70] on input "purple" at bounding box center [1339, 75] width 193 height 30
drag, startPoint x: 1311, startPoint y: 73, endPoint x: 1250, endPoint y: 76, distance: 61.1
click at [1250, 76] on input "purple" at bounding box center [1339, 75] width 193 height 30
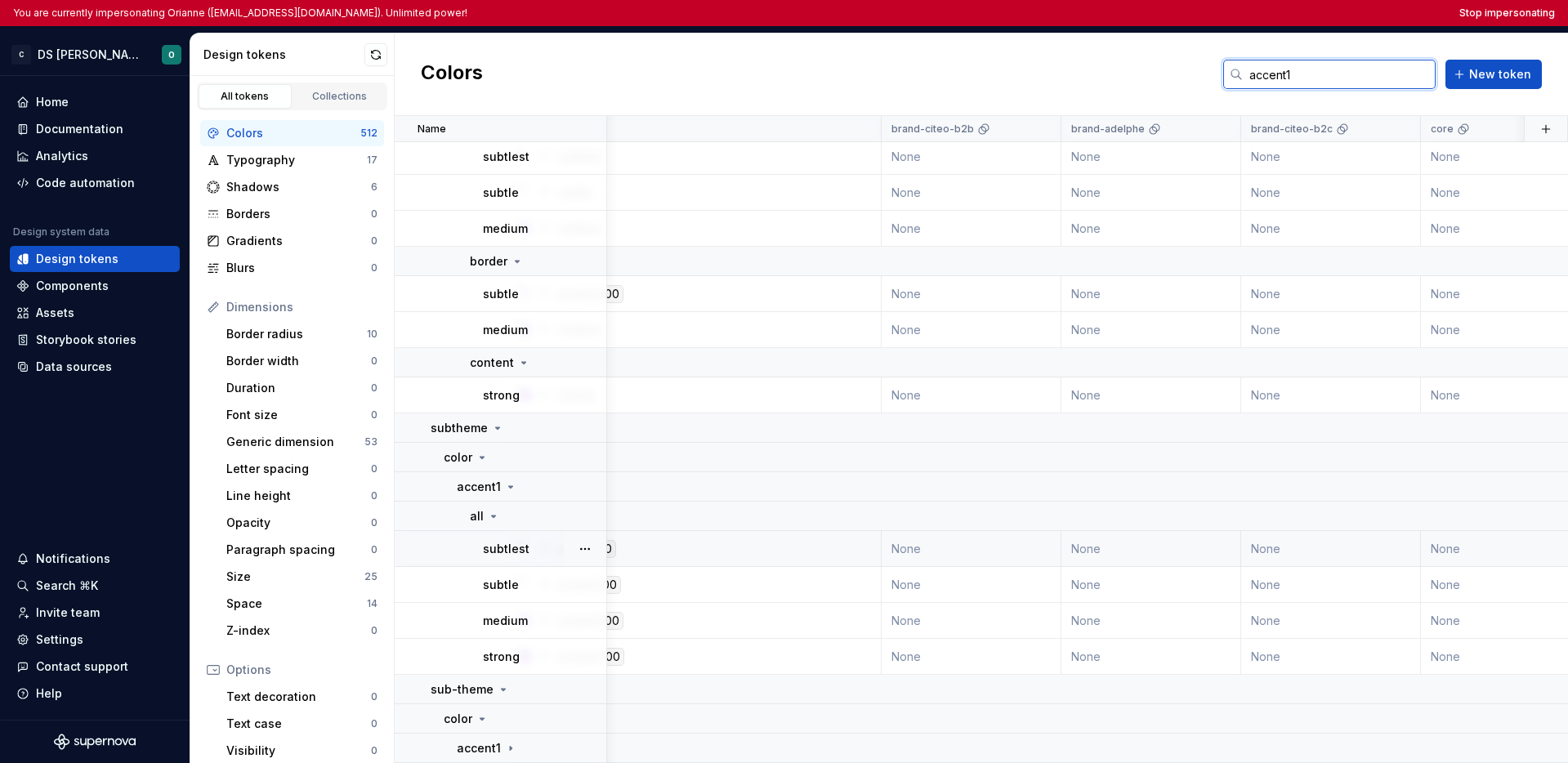
scroll to position [160, 0]
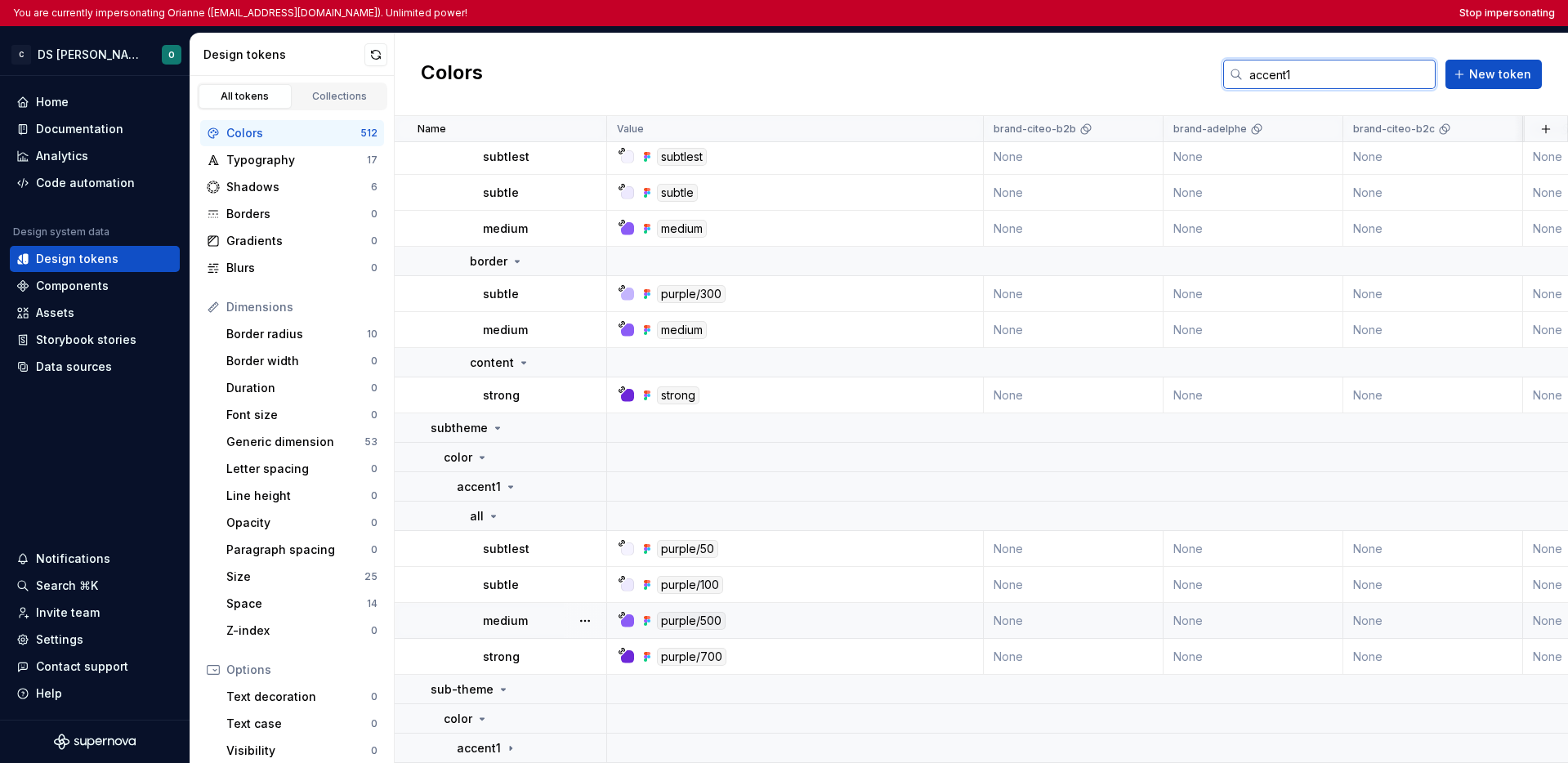
type input "accent1"
click at [542, 613] on div "medium" at bounding box center [544, 621] width 122 height 17
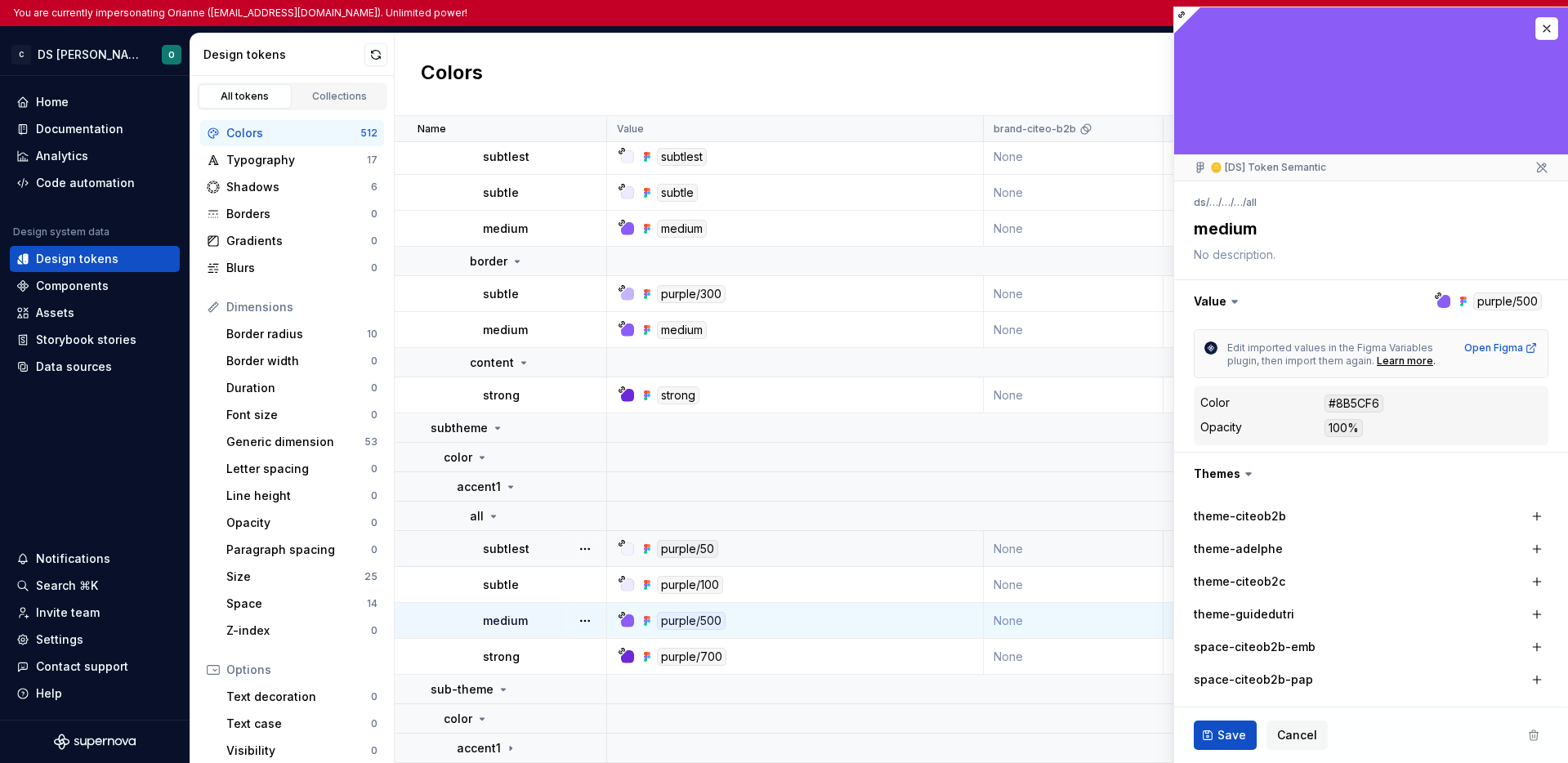
click at [550, 544] on div "subtlest" at bounding box center [544, 549] width 122 height 17
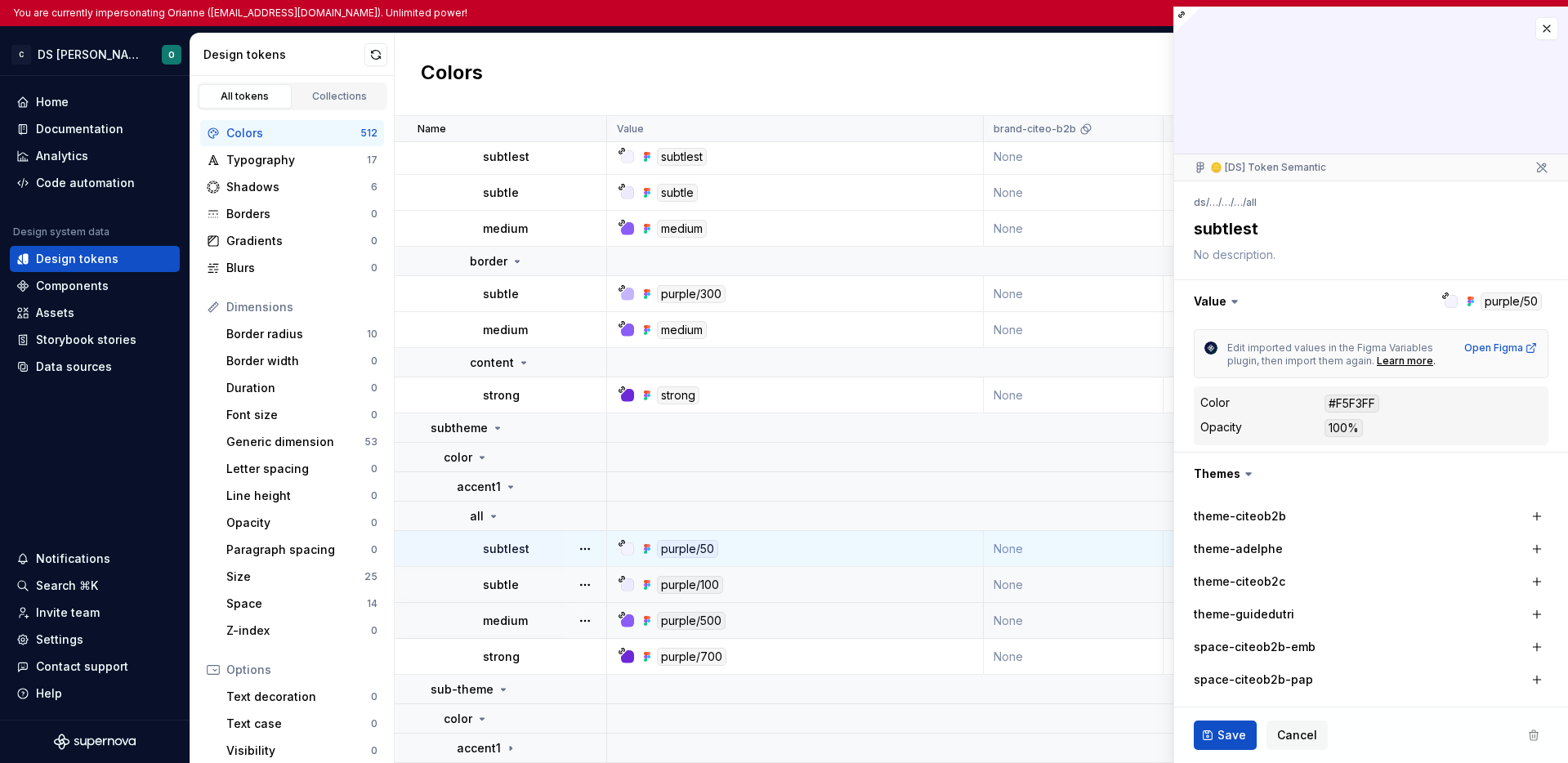
click at [537, 577] on div "subtle" at bounding box center [544, 586] width 122 height 17
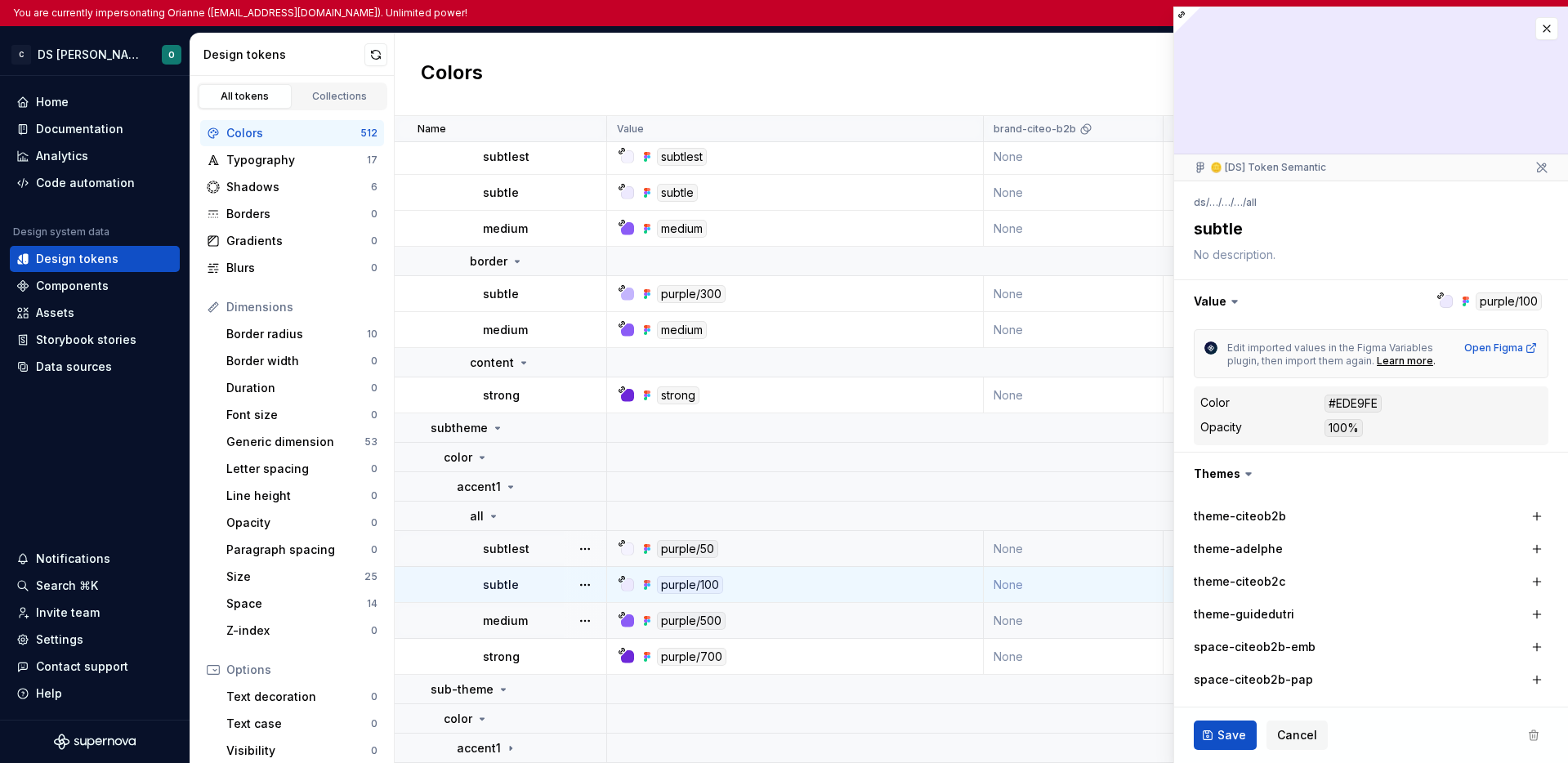
click at [537, 613] on div "medium" at bounding box center [544, 621] width 122 height 17
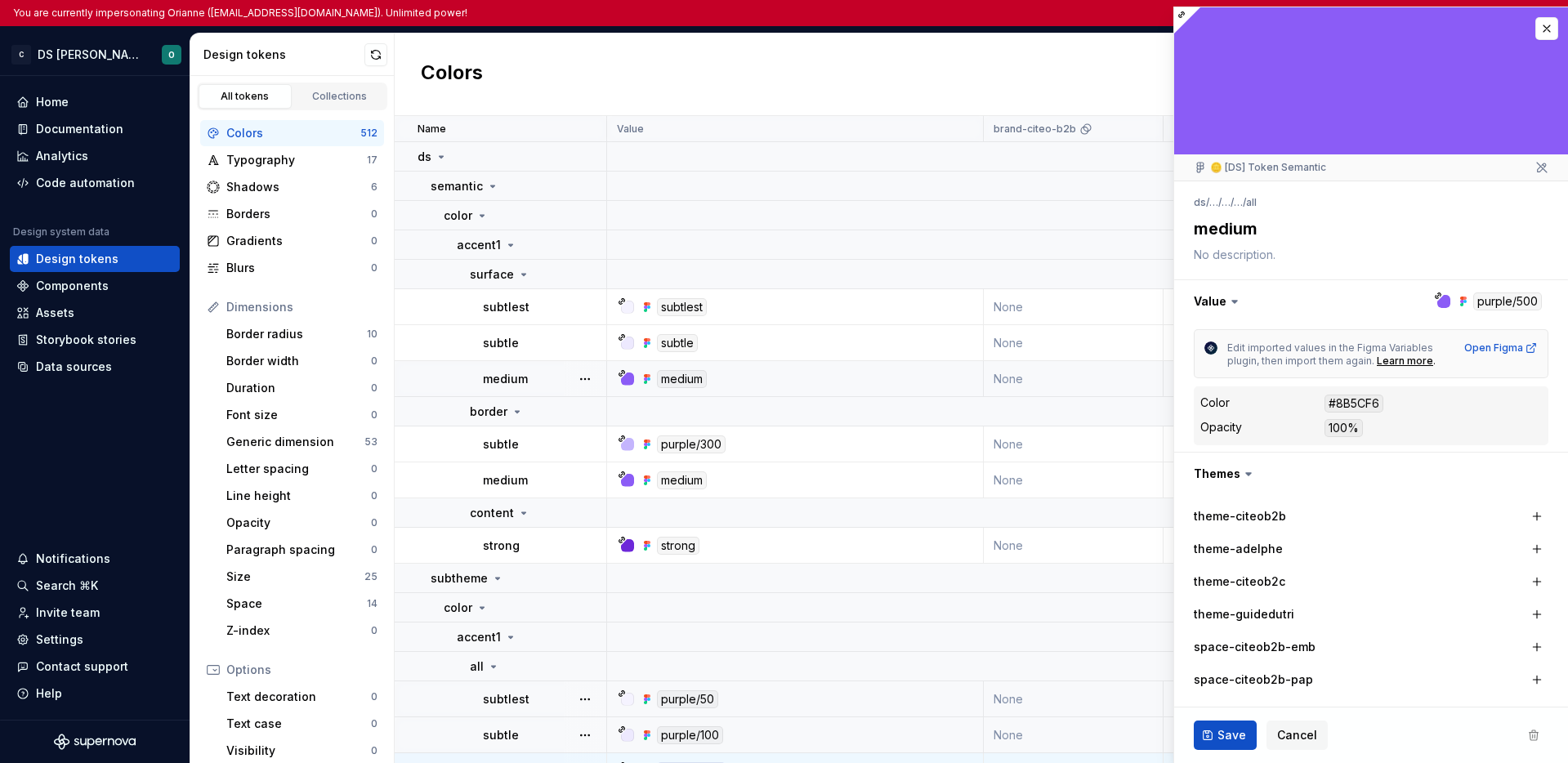
click at [546, 380] on div "medium" at bounding box center [544, 380] width 122 height 17
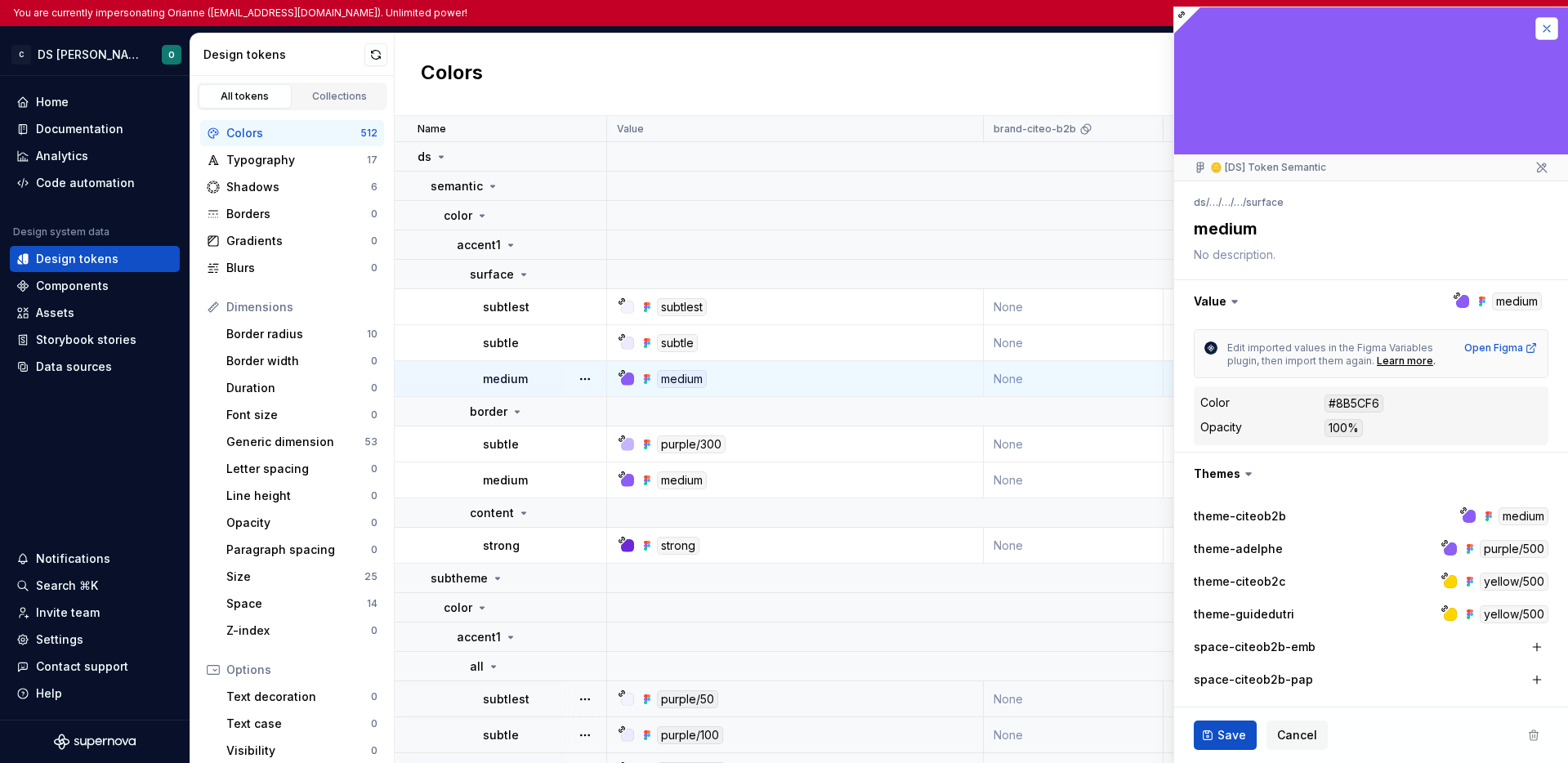
click at [1535, 26] on button "button" at bounding box center [1547, 28] width 23 height 23
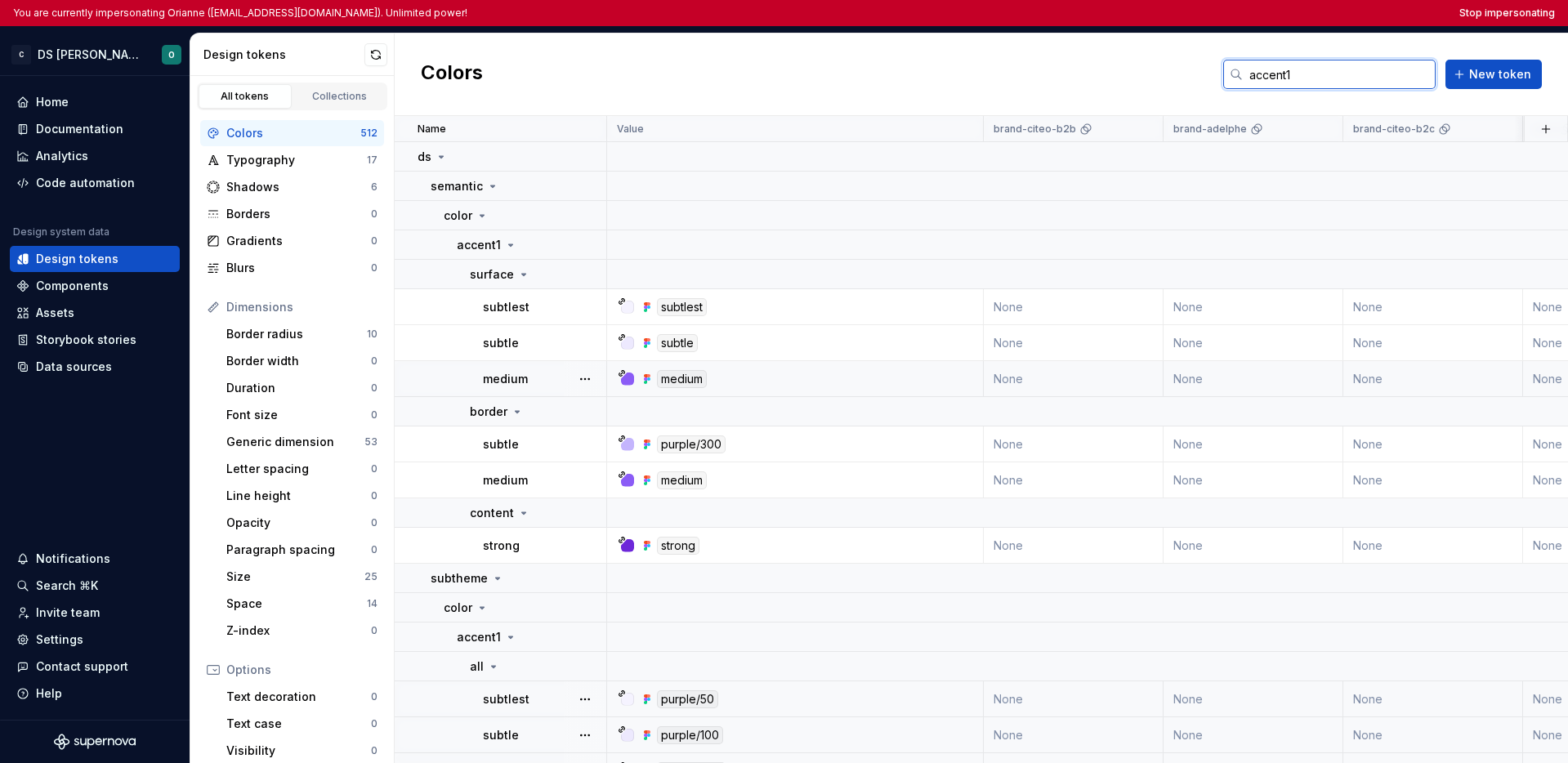
drag, startPoint x: 1319, startPoint y: 77, endPoint x: 1219, endPoint y: 69, distance: 100.3
click at [1219, 69] on div "Colors accent1 New token" at bounding box center [981, 75] width 1173 height 82
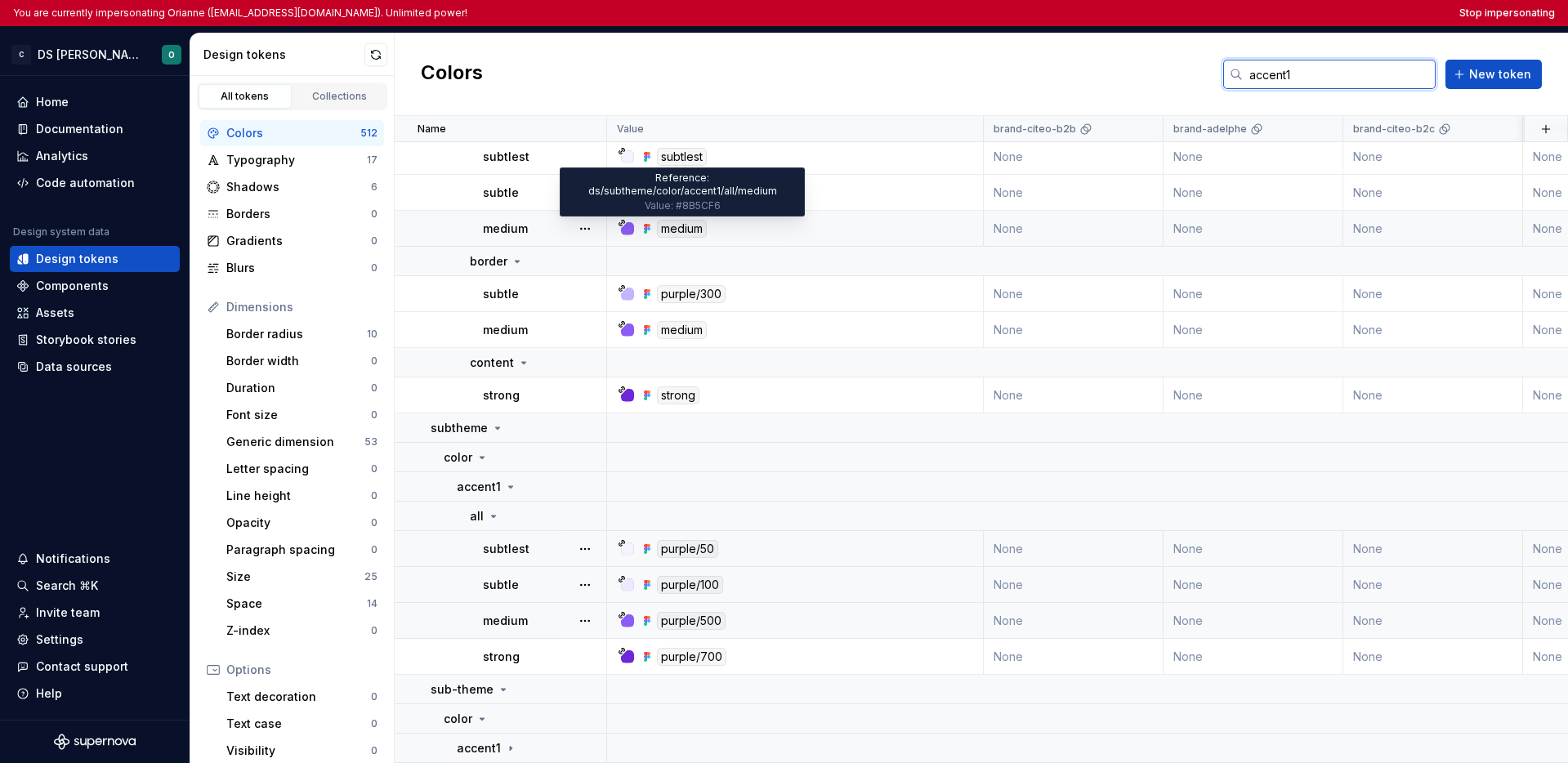
scroll to position [160, 0]
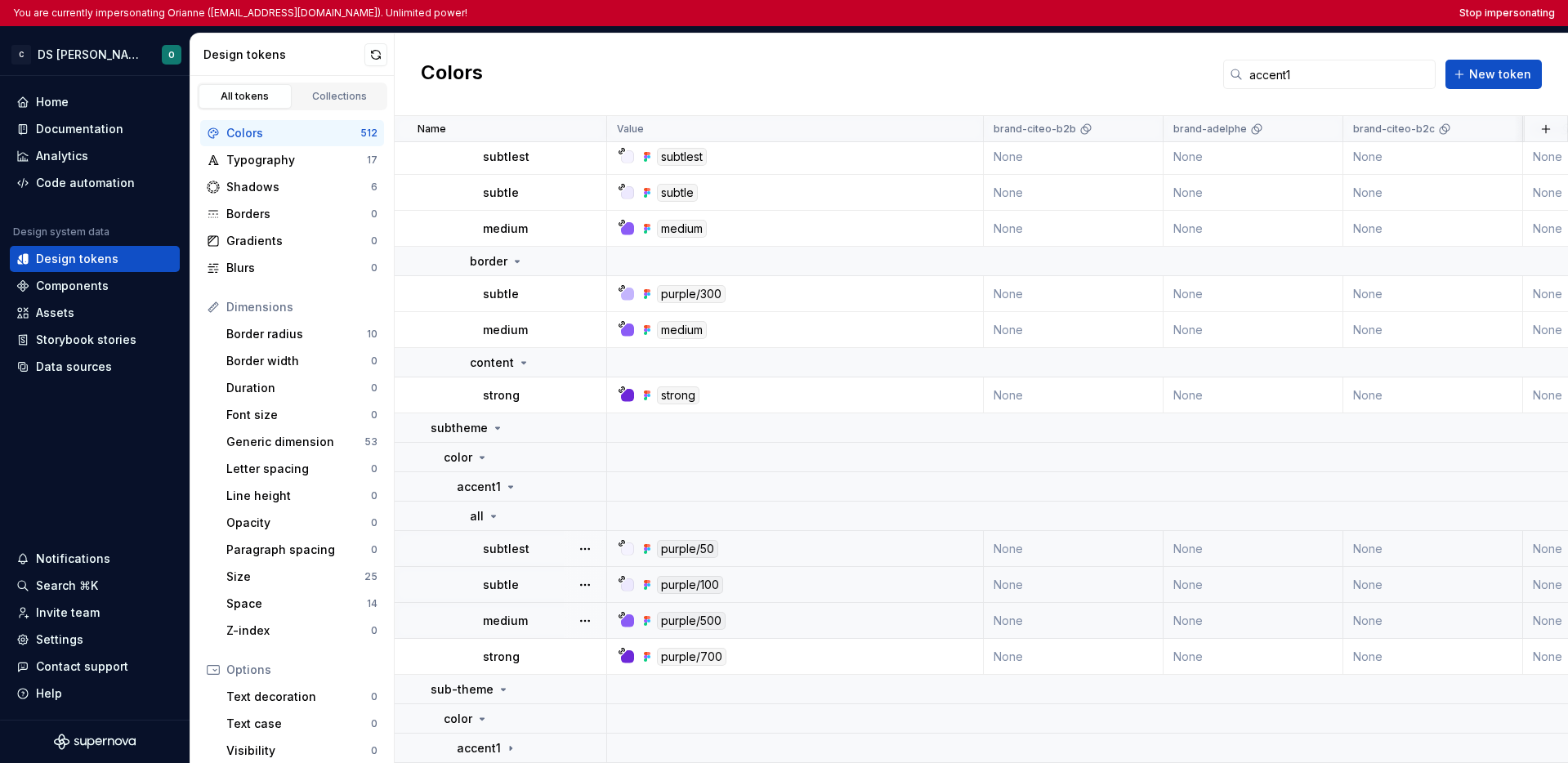
click at [549, 617] on div "medium" at bounding box center [544, 621] width 122 height 17
click at [586, 613] on button "button" at bounding box center [585, 621] width 23 height 23
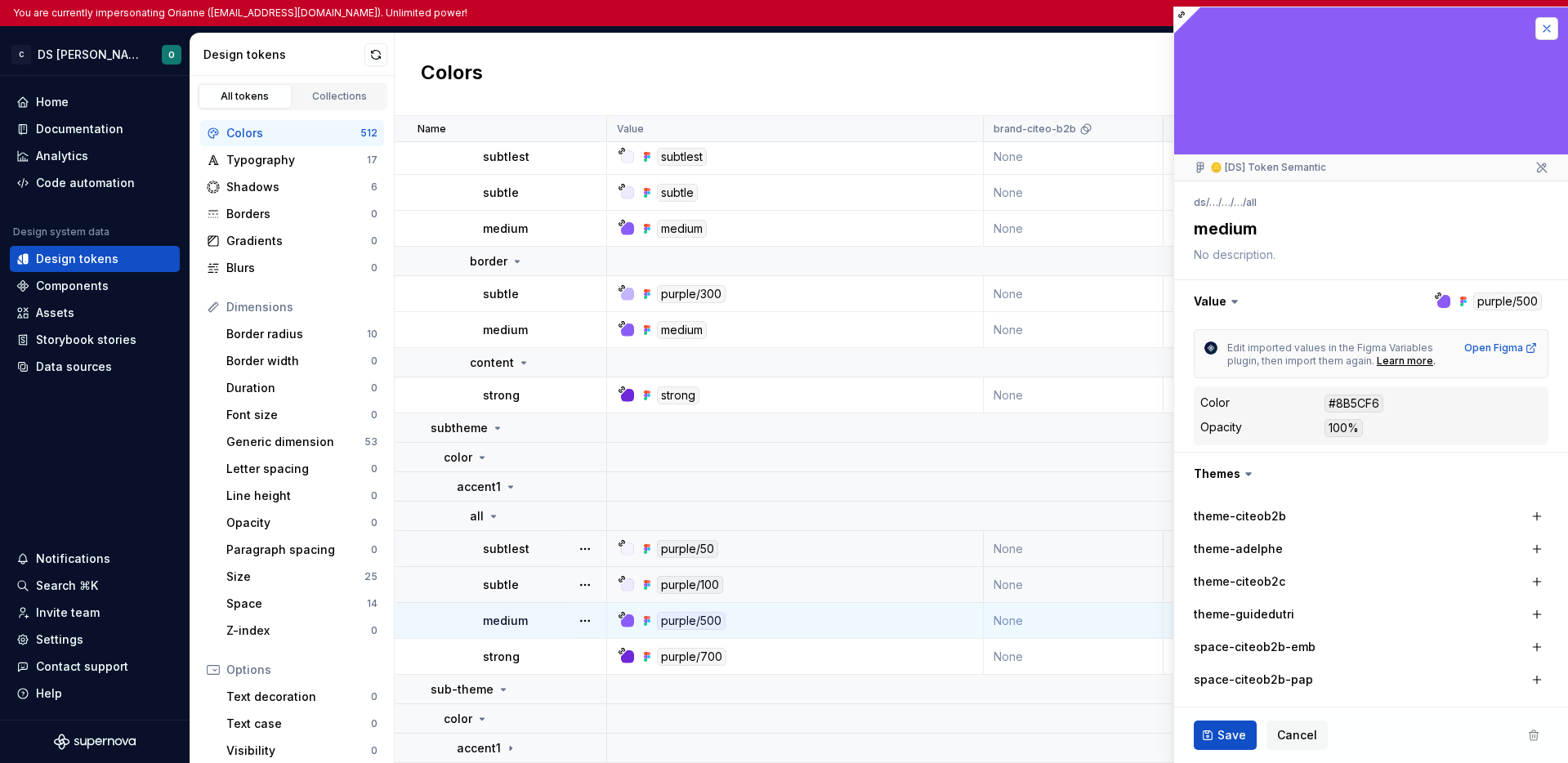
click at [1535, 29] on button "button" at bounding box center [1547, 28] width 23 height 23
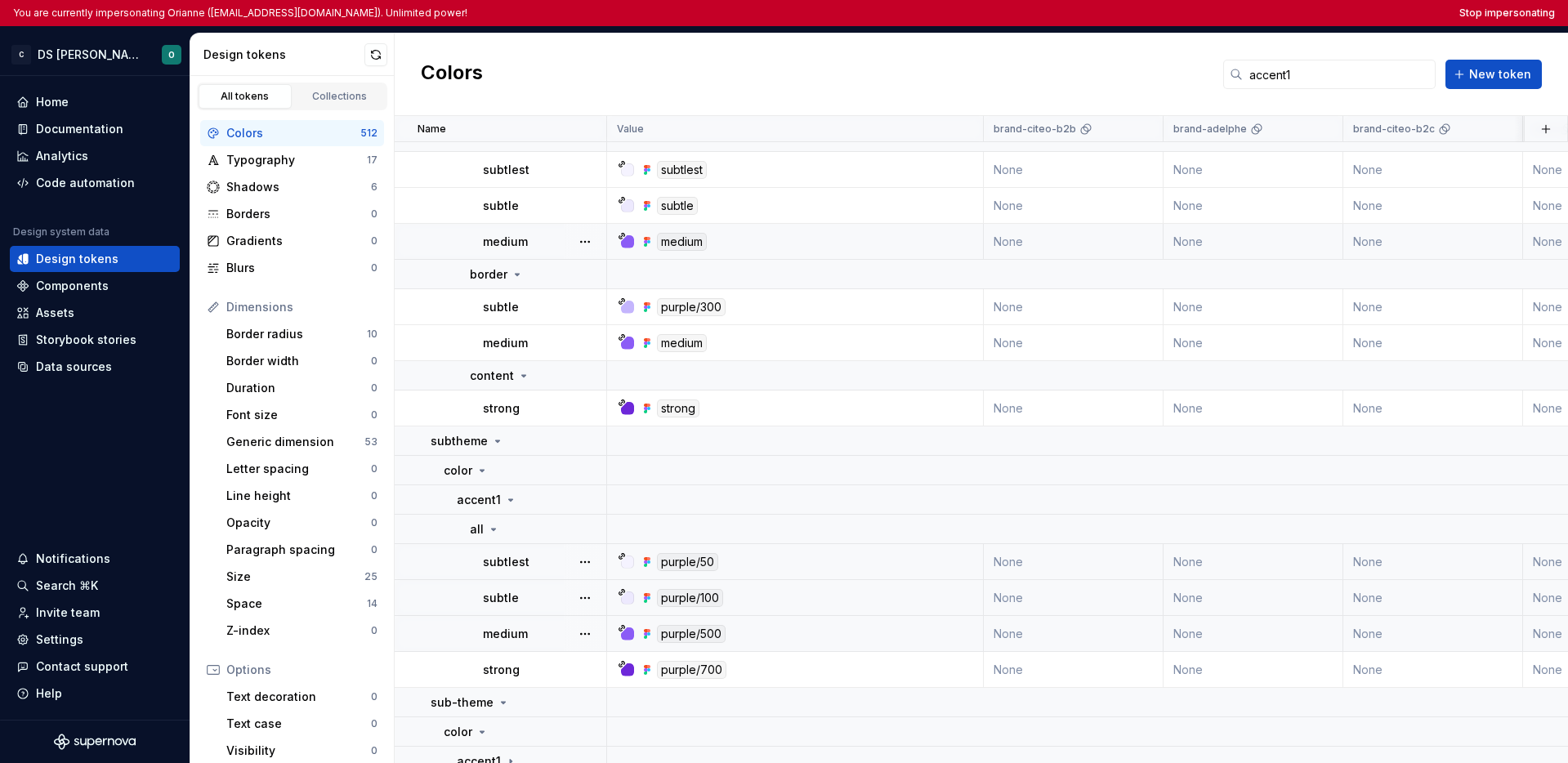
scroll to position [160, 0]
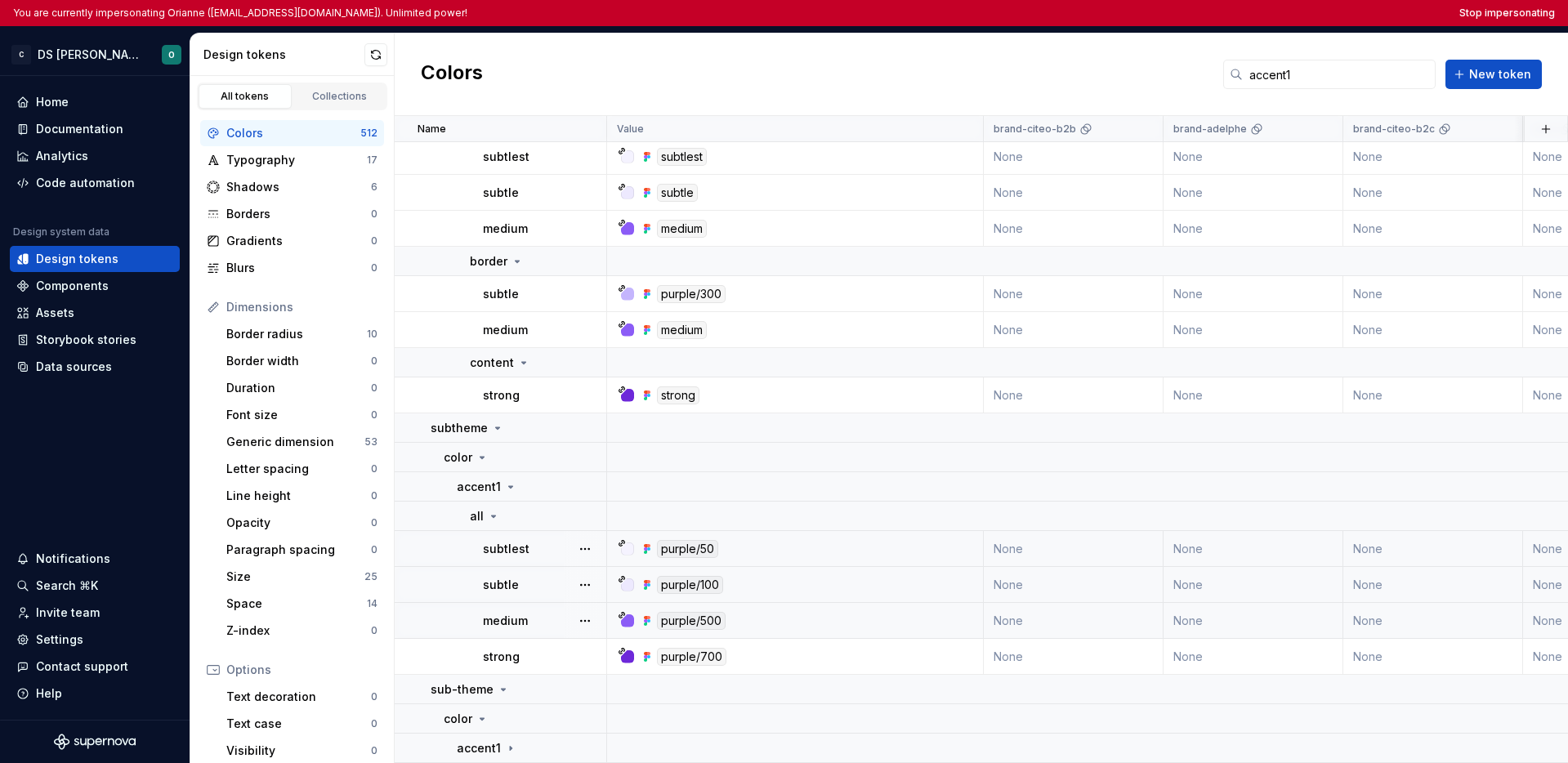
click at [531, 618] on div "medium" at bounding box center [544, 621] width 122 height 17
click at [590, 617] on button "button" at bounding box center [585, 621] width 23 height 23
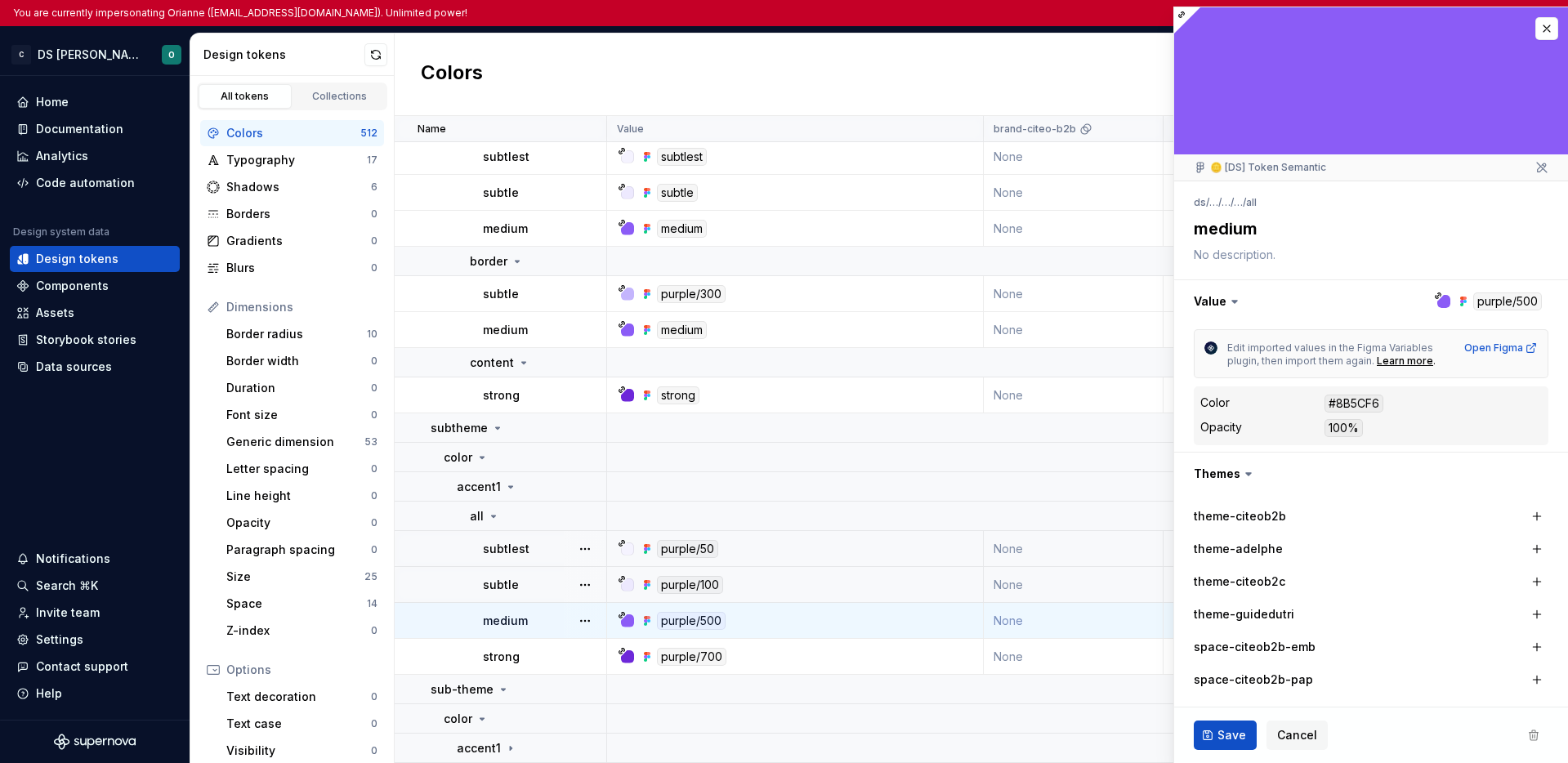
click at [557, 581] on div "subtle" at bounding box center [544, 586] width 122 height 17
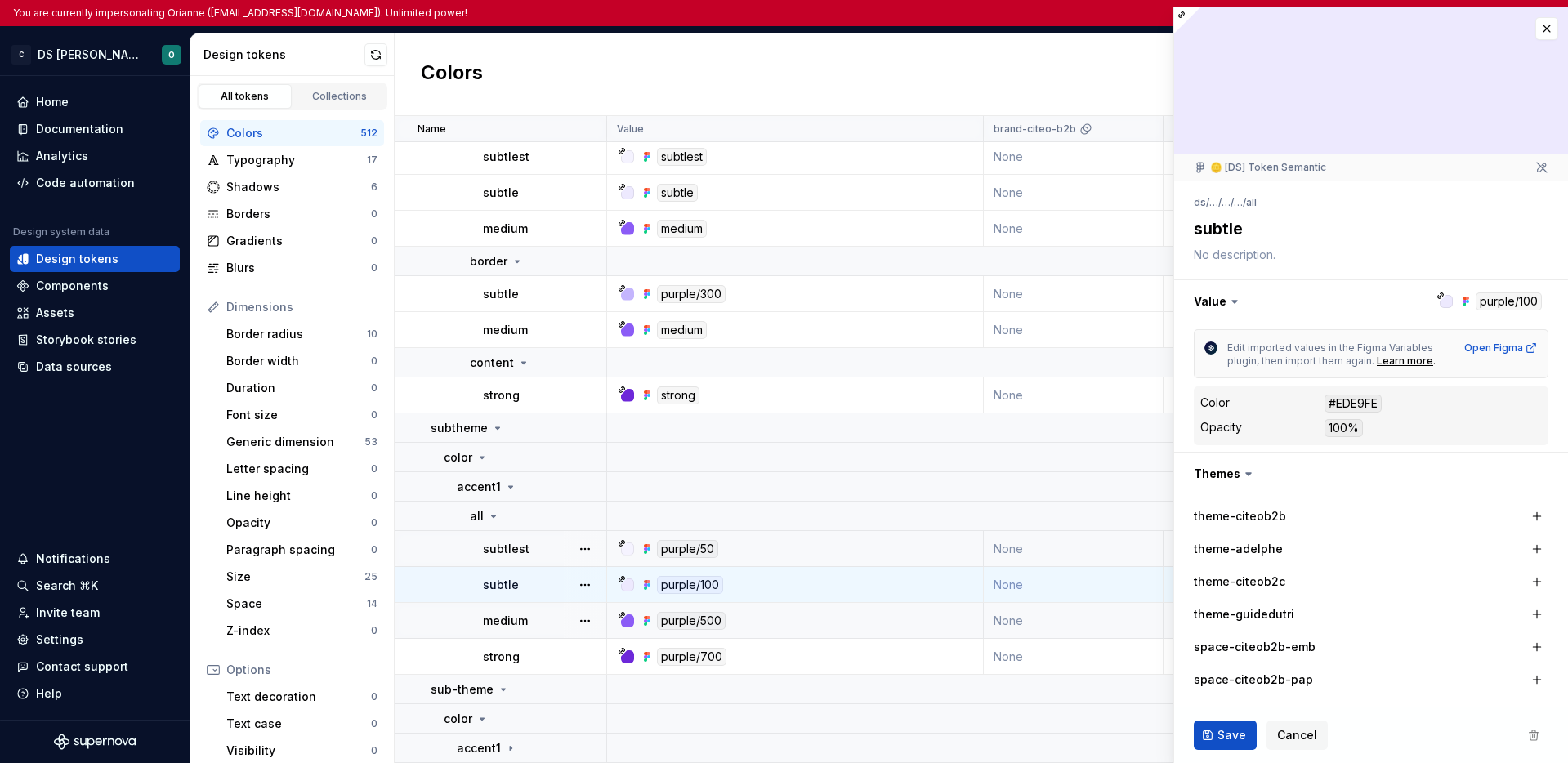
click at [559, 541] on div "subtlest" at bounding box center [544, 549] width 122 height 17
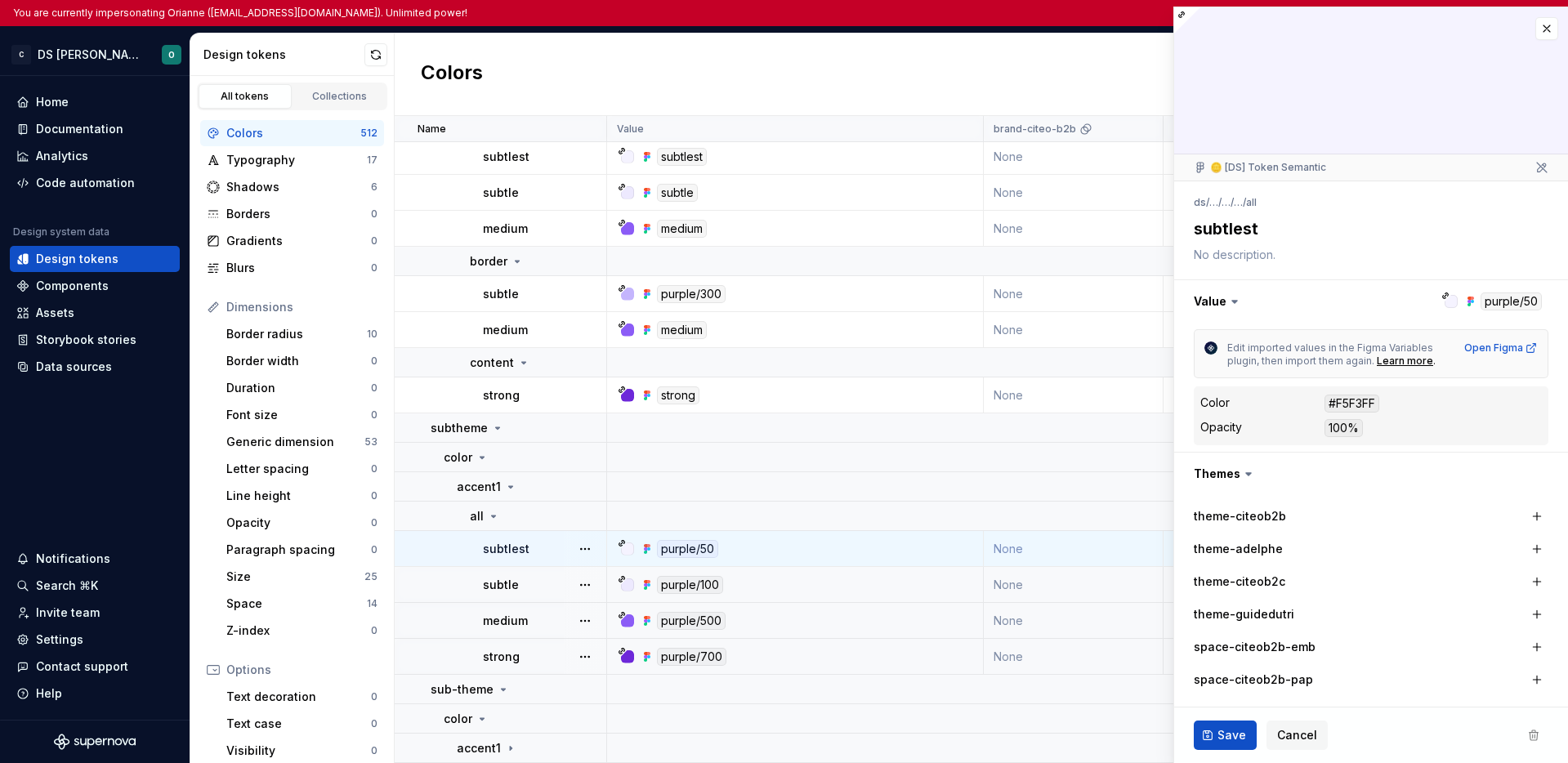
click at [552, 650] on div "strong" at bounding box center [544, 658] width 122 height 17
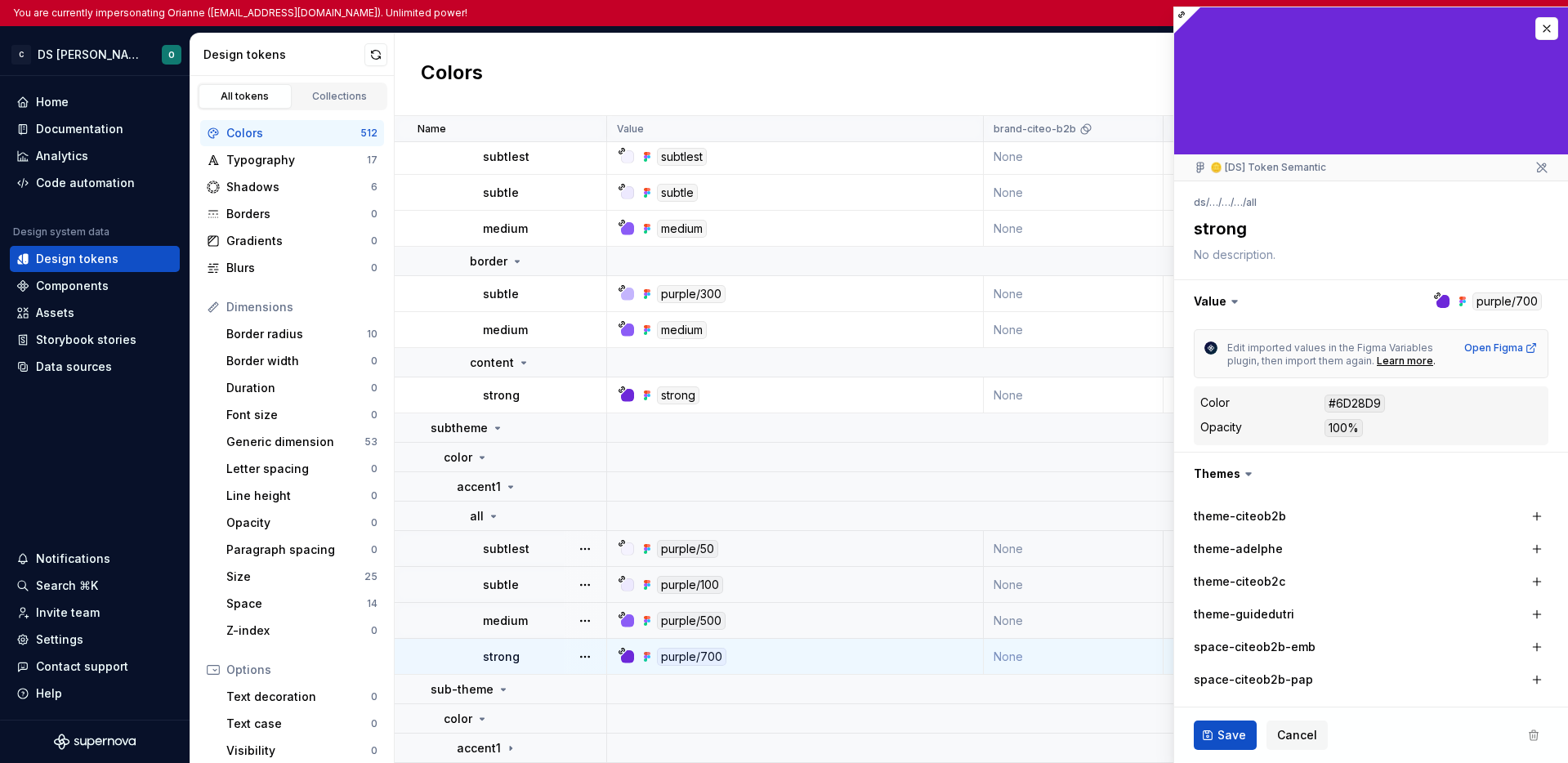
click at [557, 621] on td "medium" at bounding box center [501, 621] width 213 height 36
type textarea "*"
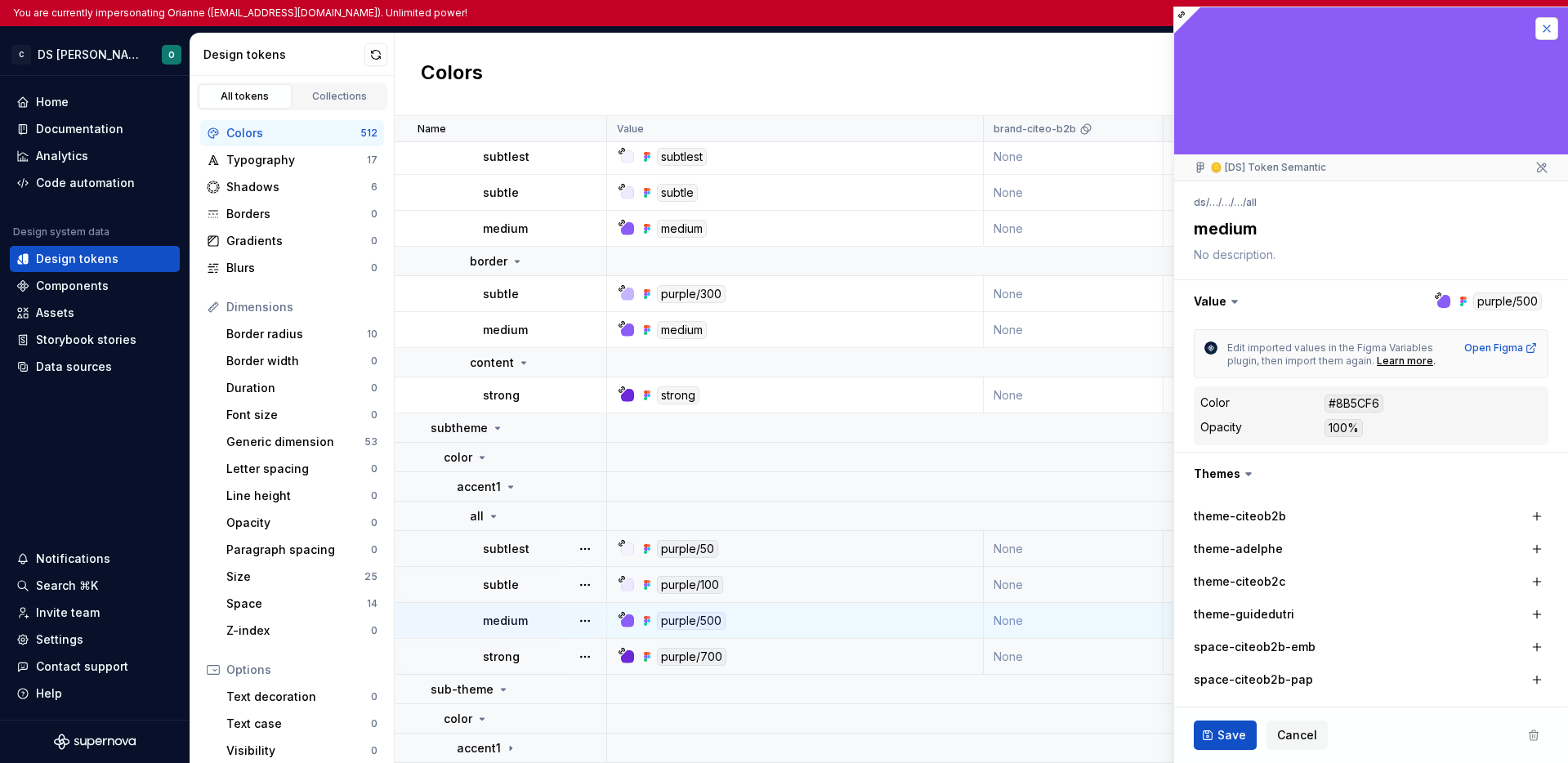
click at [1535, 23] on button "button" at bounding box center [1547, 28] width 23 height 23
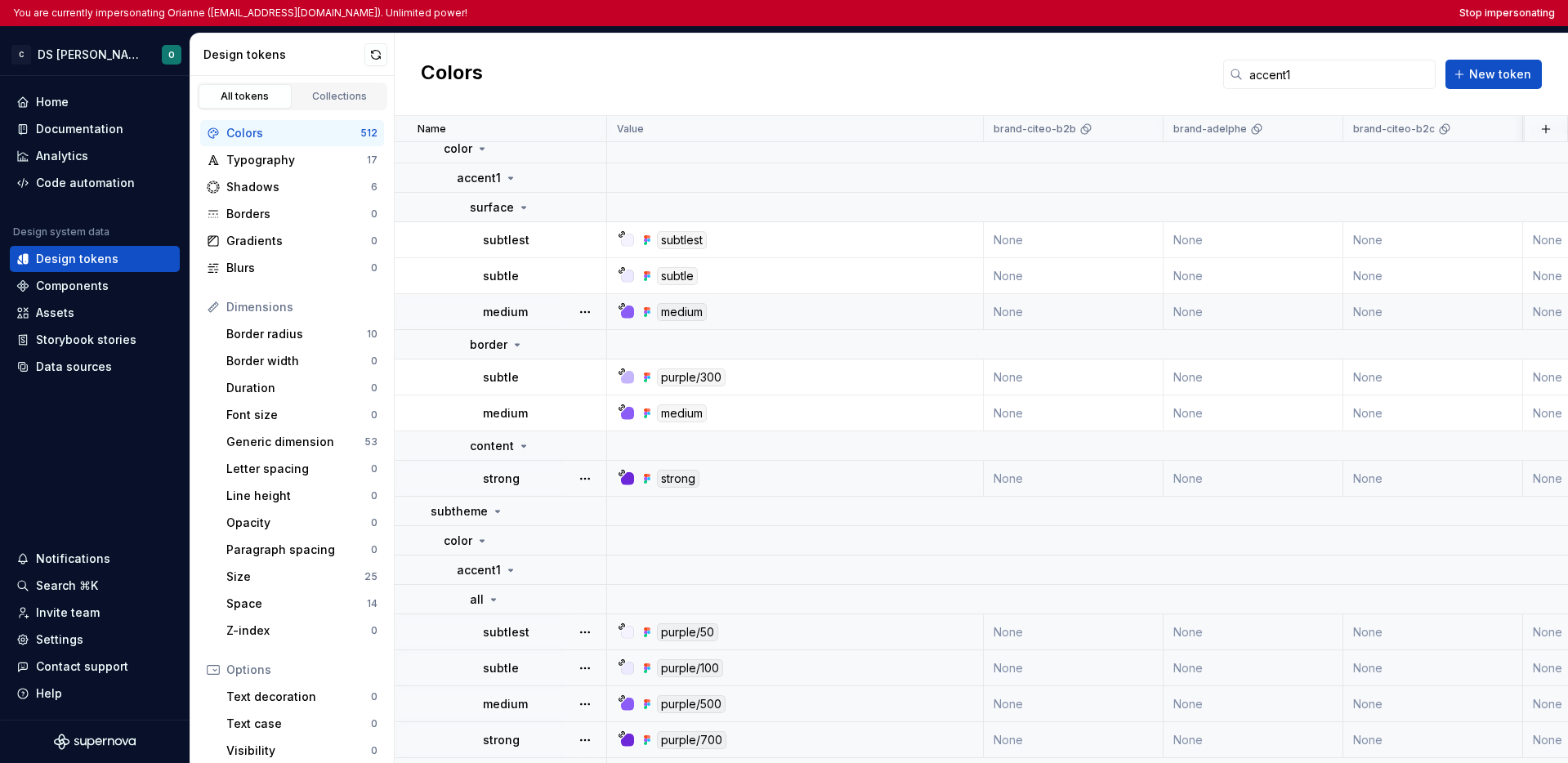
scroll to position [89, 0]
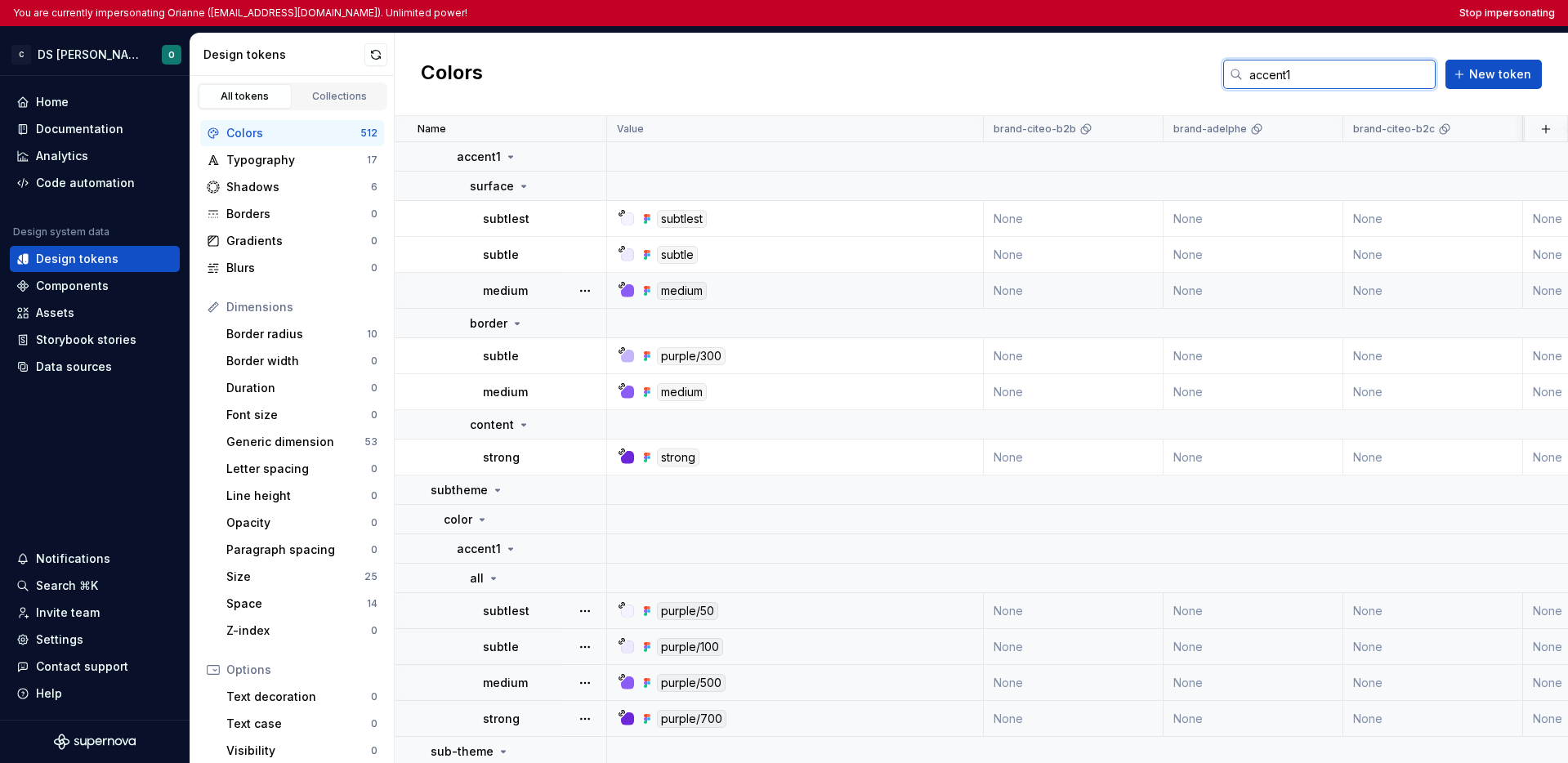
drag, startPoint x: 1305, startPoint y: 74, endPoint x: 1214, endPoint y: 76, distance: 91.0
click at [1214, 76] on div "Colors accent1 New token" at bounding box center [981, 75] width 1173 height 82
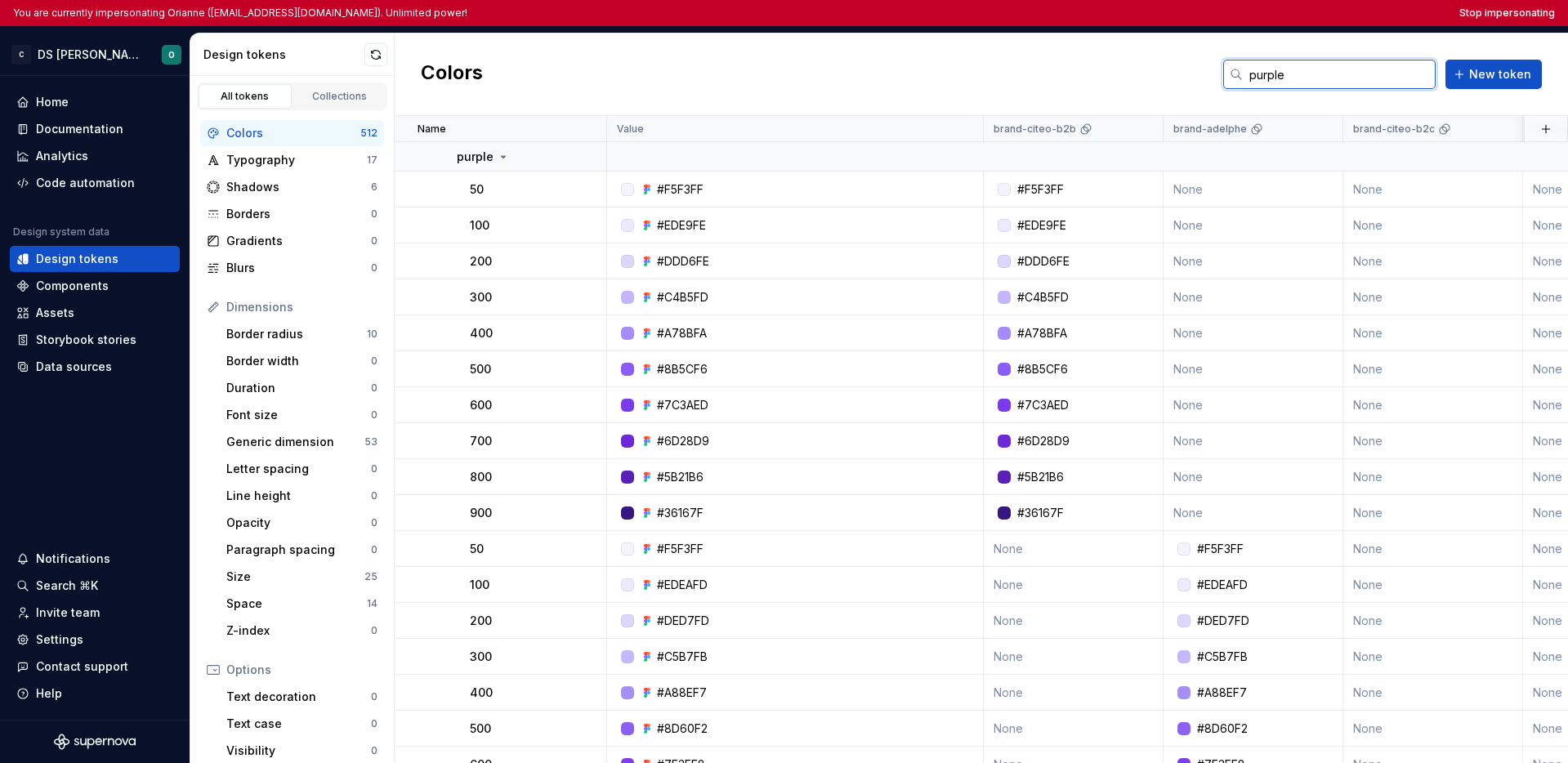
type input "purple"
drag, startPoint x: 886, startPoint y: 91, endPoint x: 703, endPoint y: 170, distance: 199.3
click at [886, 90] on div "Colors purple New token" at bounding box center [981, 75] width 1173 height 82
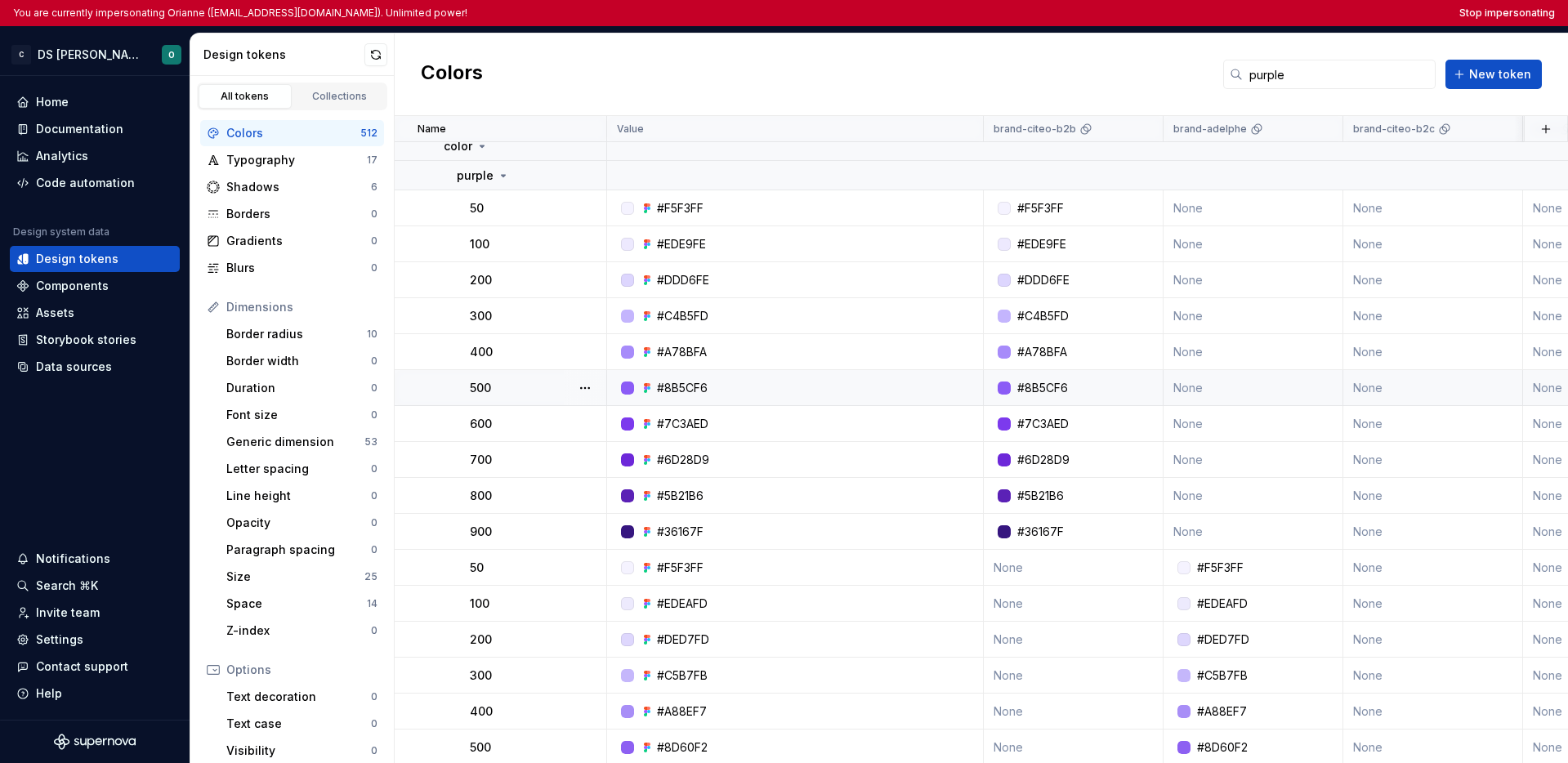
scroll to position [80, 0]
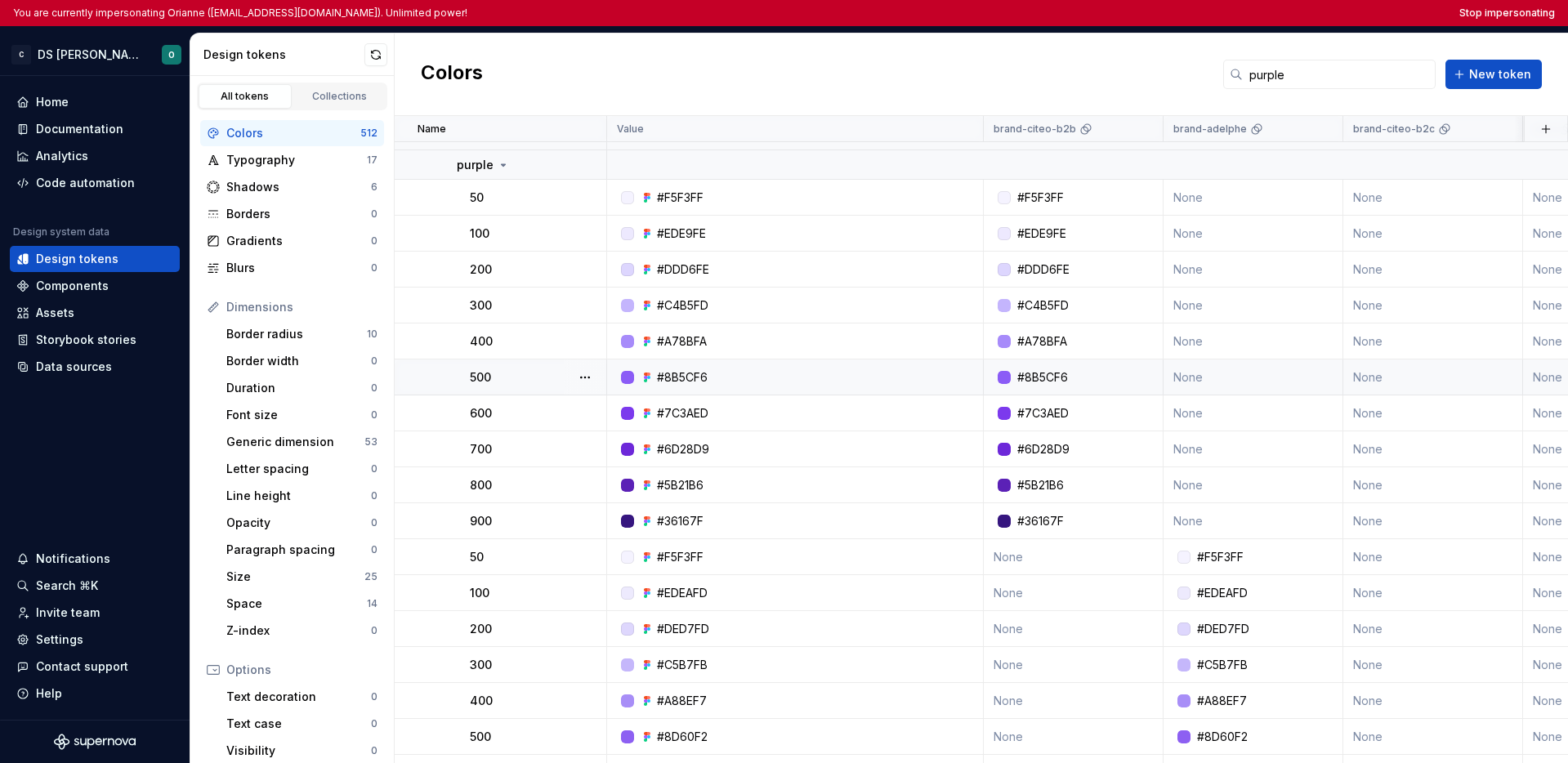
click at [548, 378] on div "500" at bounding box center [537, 378] width 135 height 17
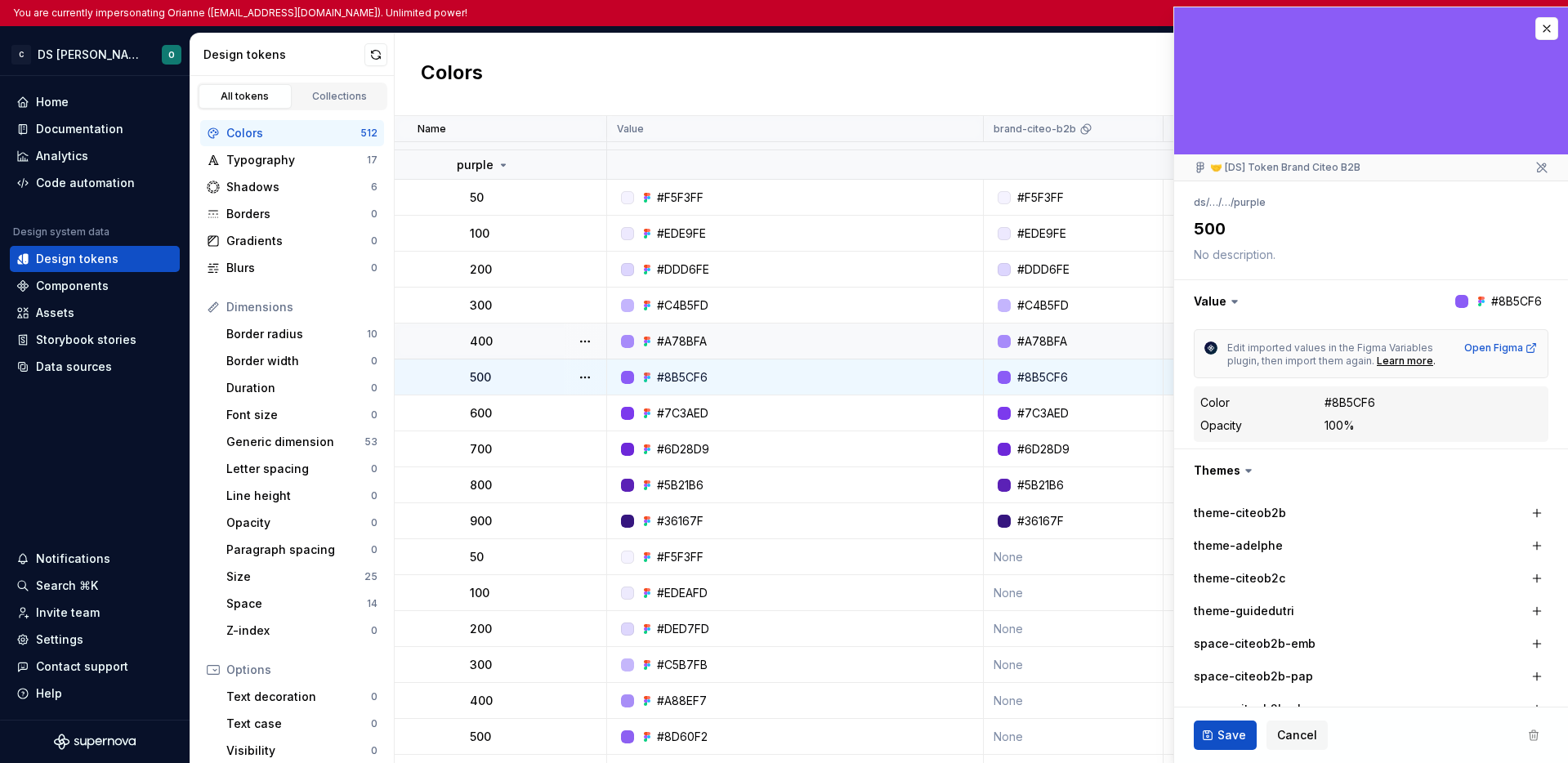
click at [561, 340] on div "400" at bounding box center [537, 341] width 135 height 17
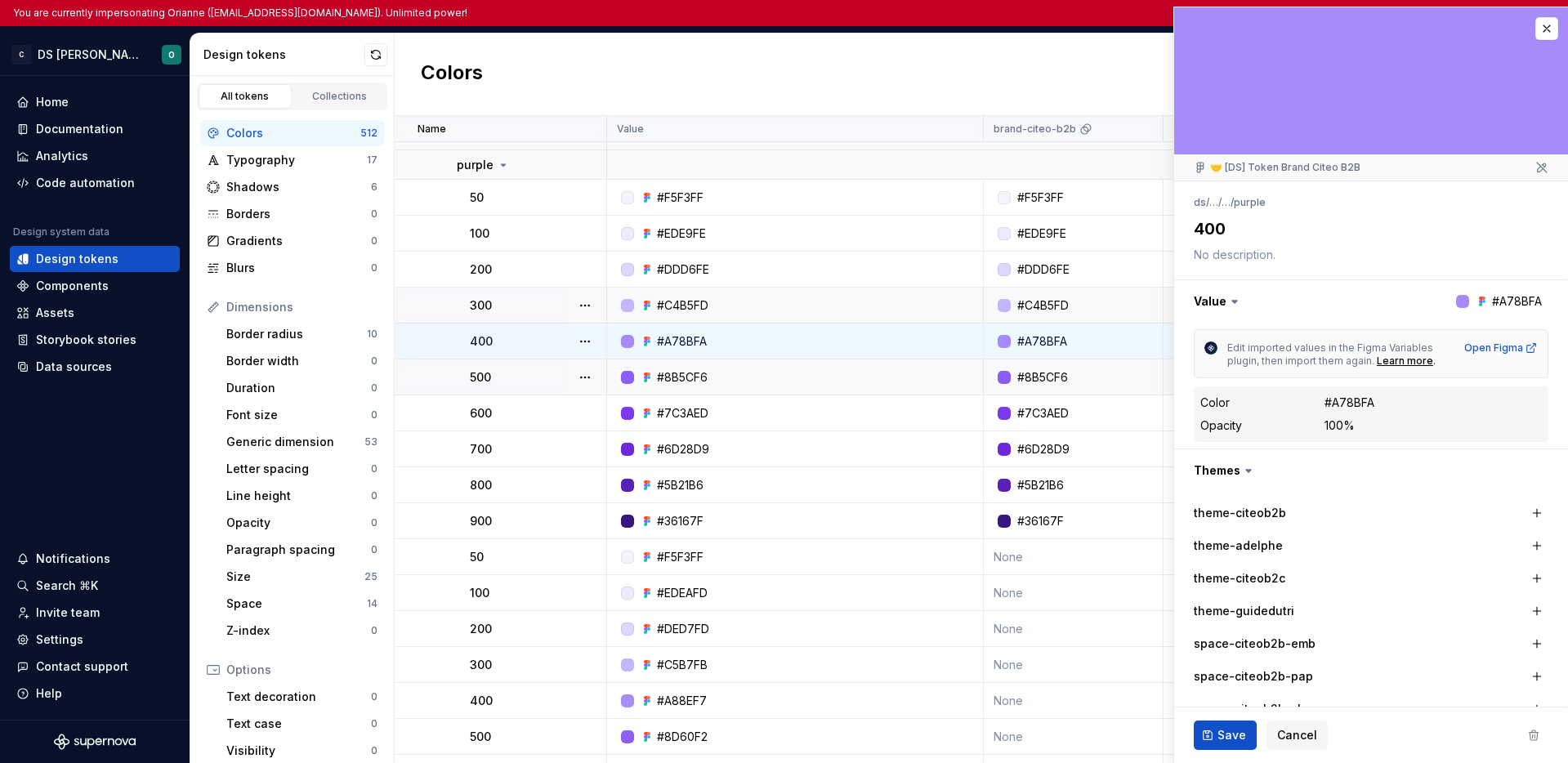
click at [544, 314] on td "300" at bounding box center [501, 305] width 213 height 36
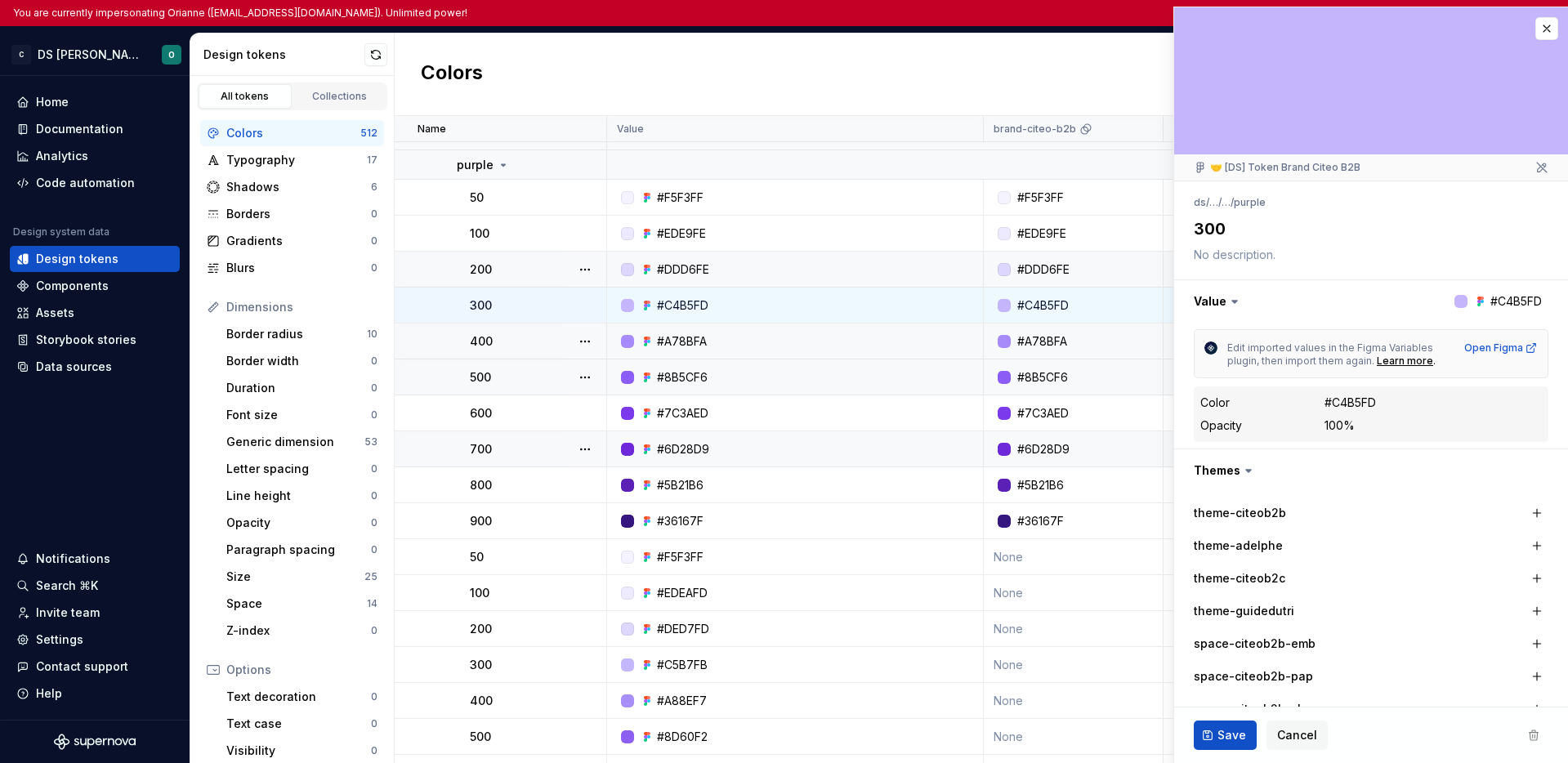
click at [537, 459] on td "700" at bounding box center [501, 450] width 213 height 36
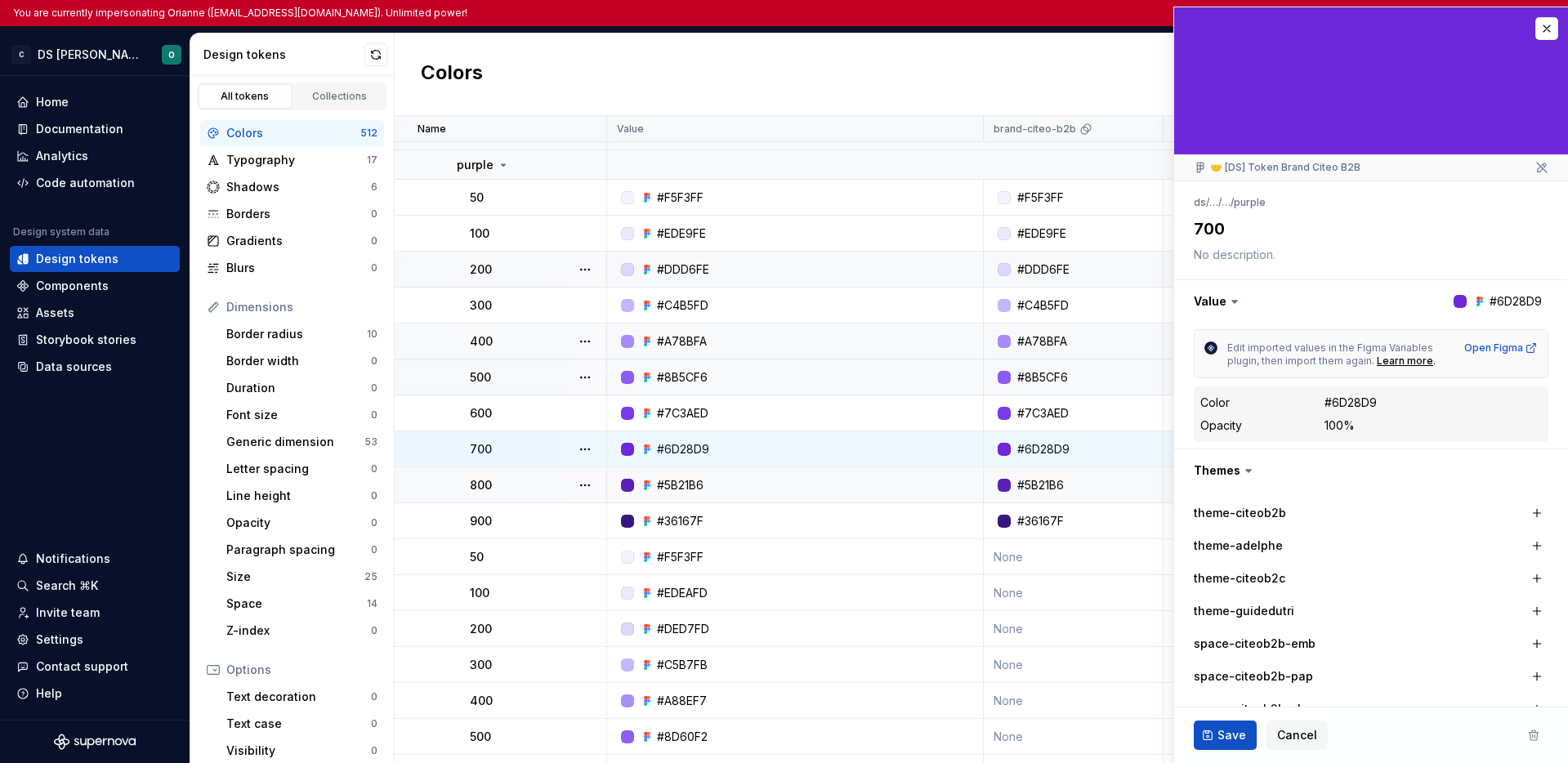
scroll to position [90, 0]
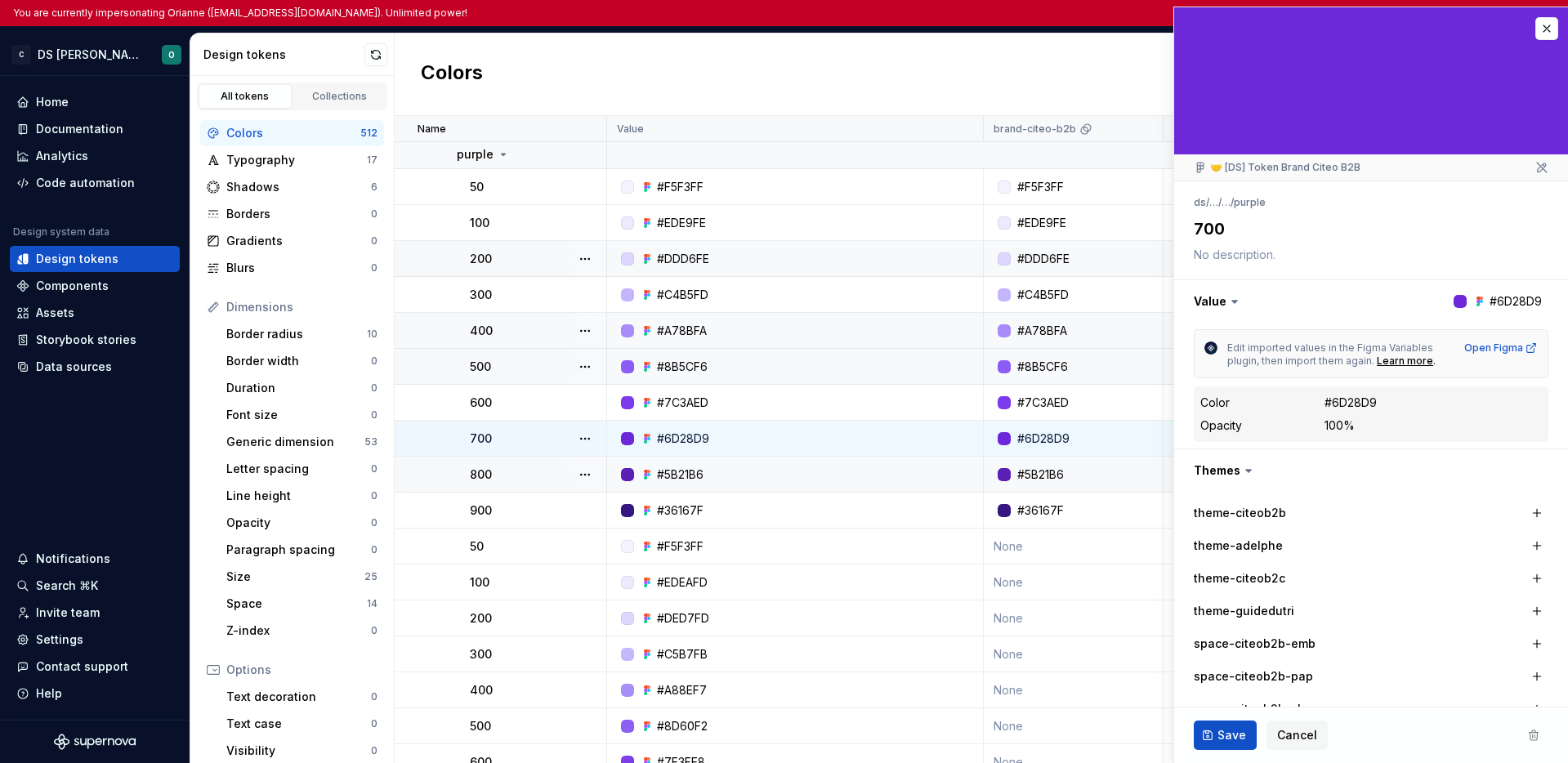
click at [538, 475] on div "800" at bounding box center [537, 475] width 135 height 17
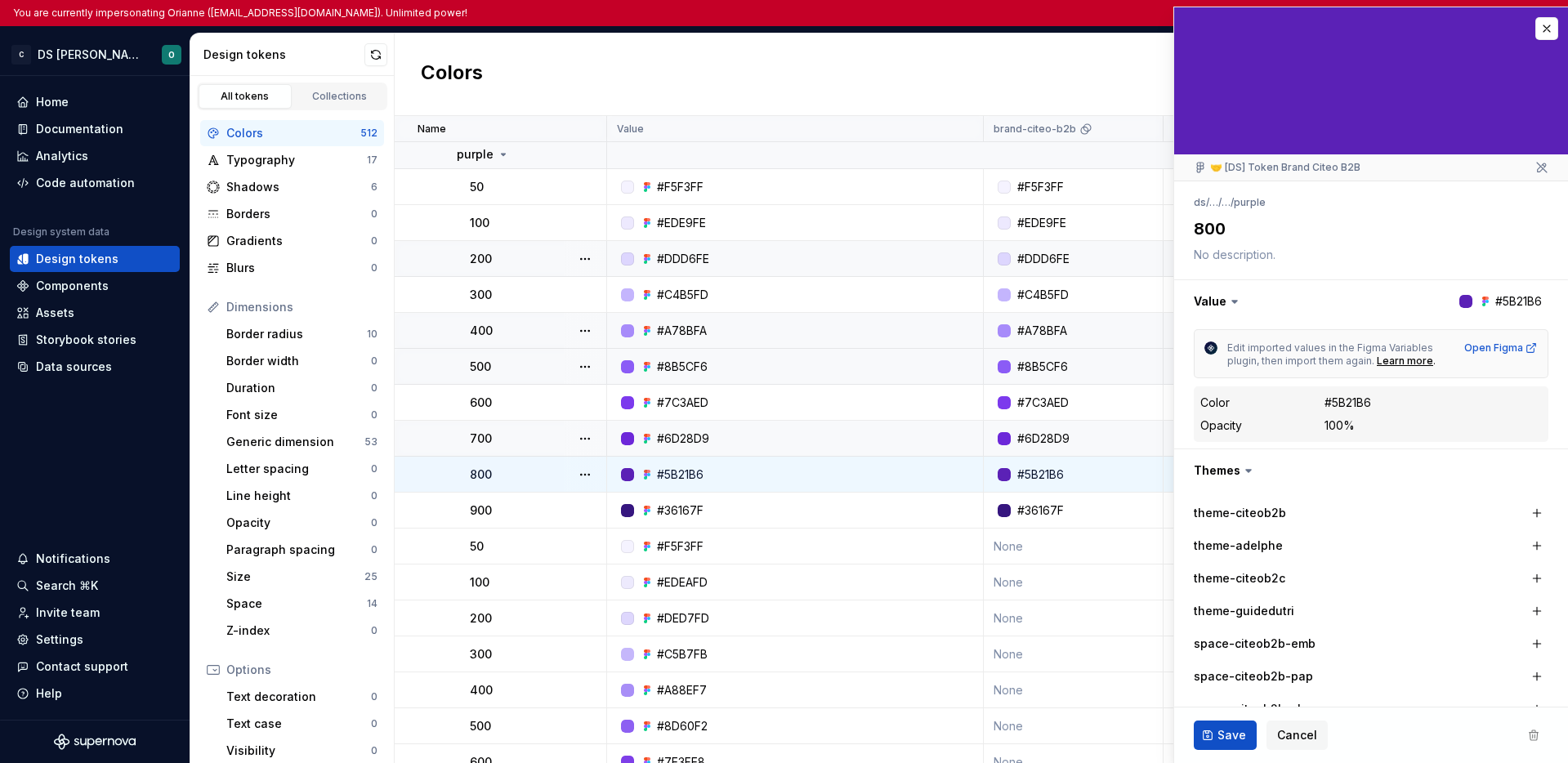
scroll to position [112, 0]
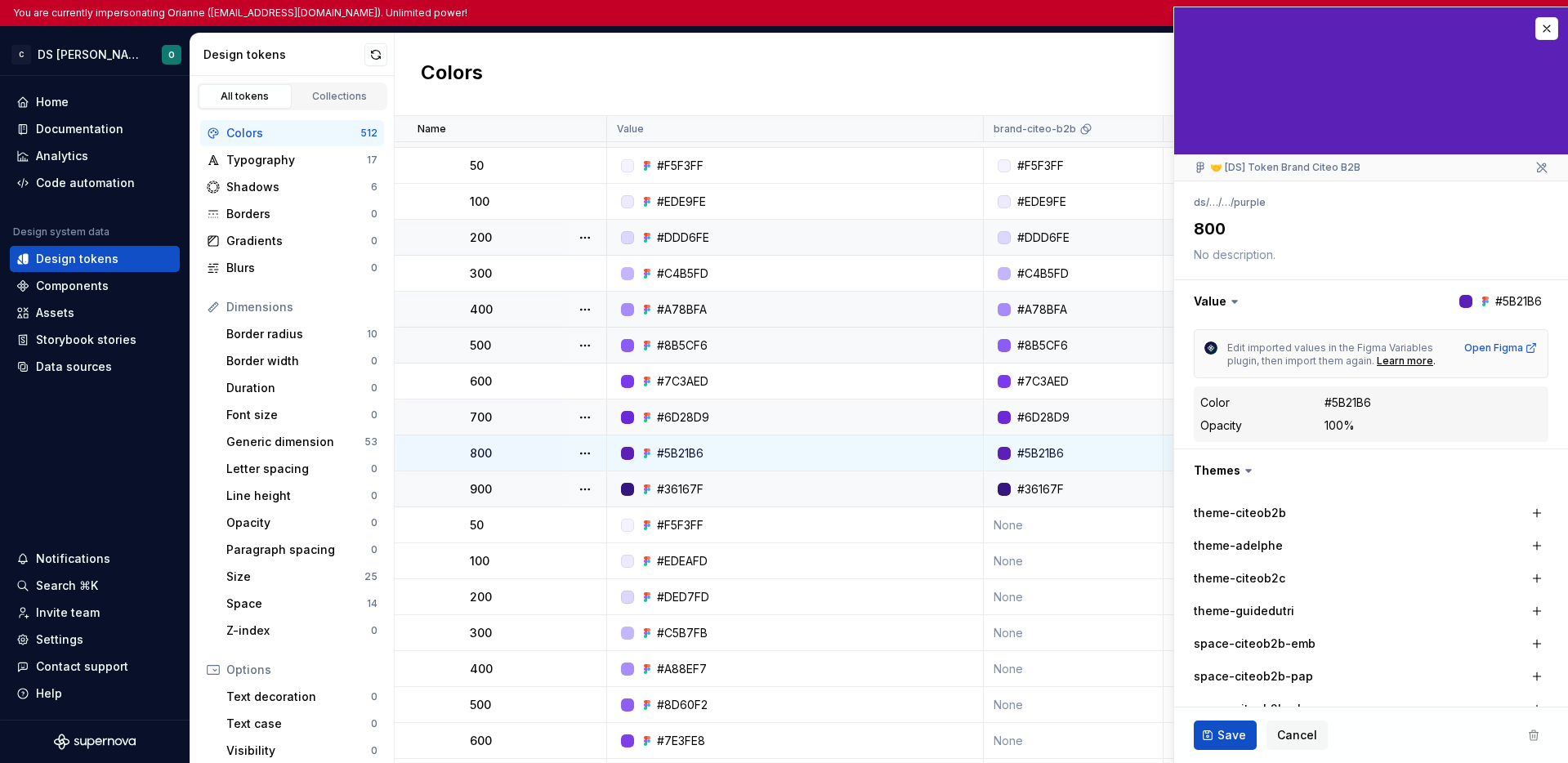
click at [542, 500] on td "900" at bounding box center [501, 490] width 213 height 36
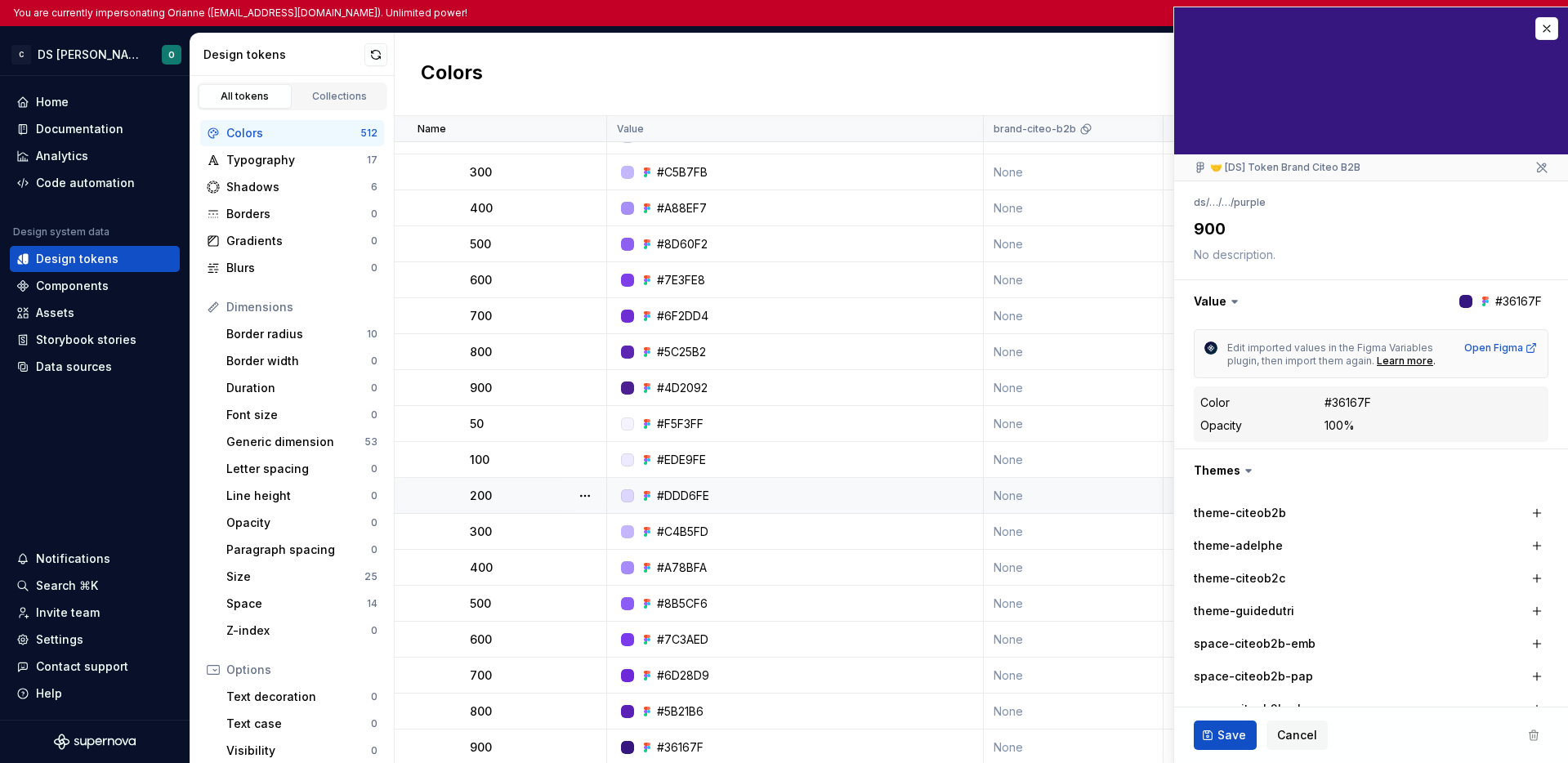
scroll to position [584, 0]
click at [559, 665] on div "700" at bounding box center [537, 673] width 135 height 17
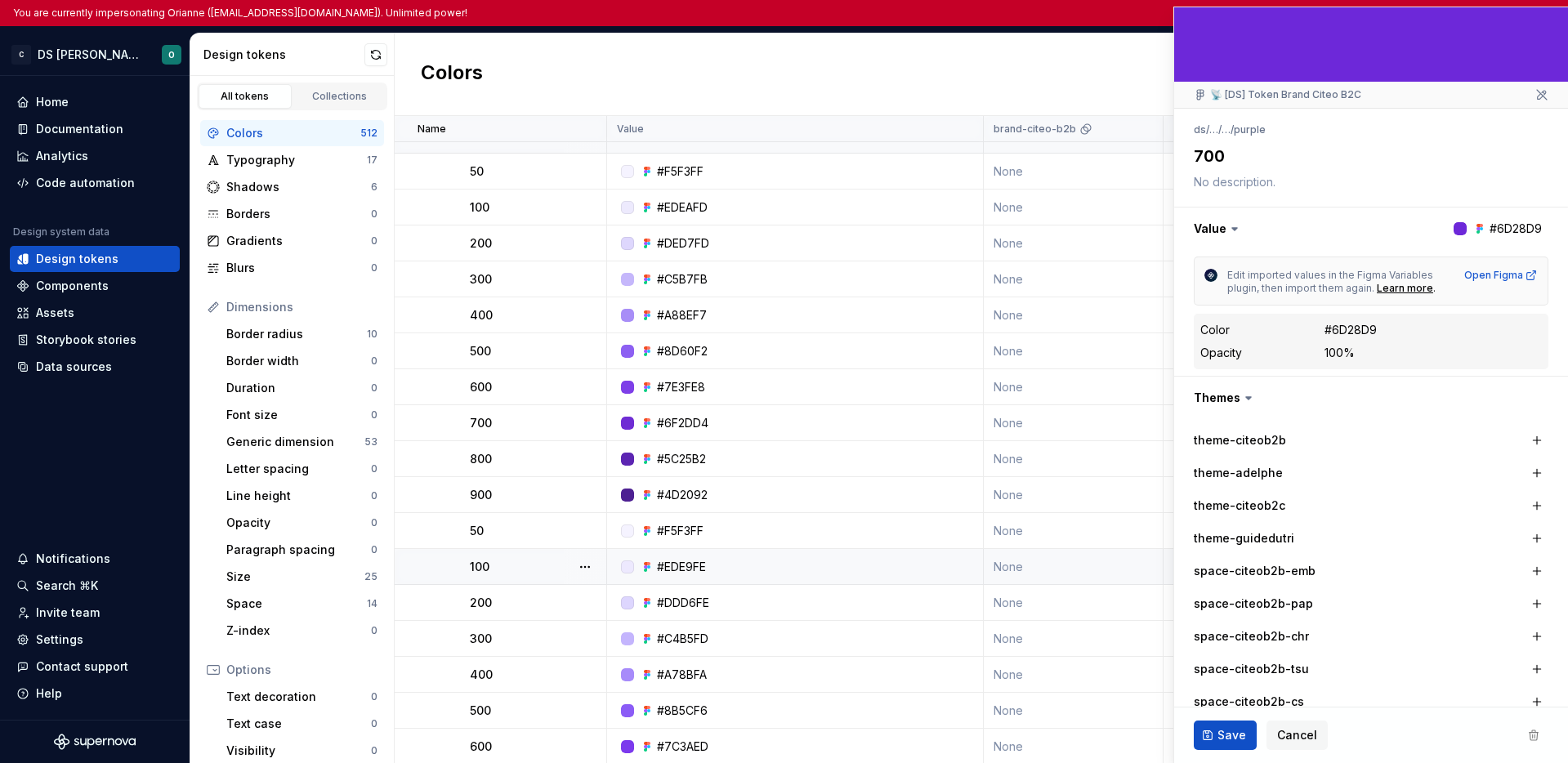
scroll to position [445, 0]
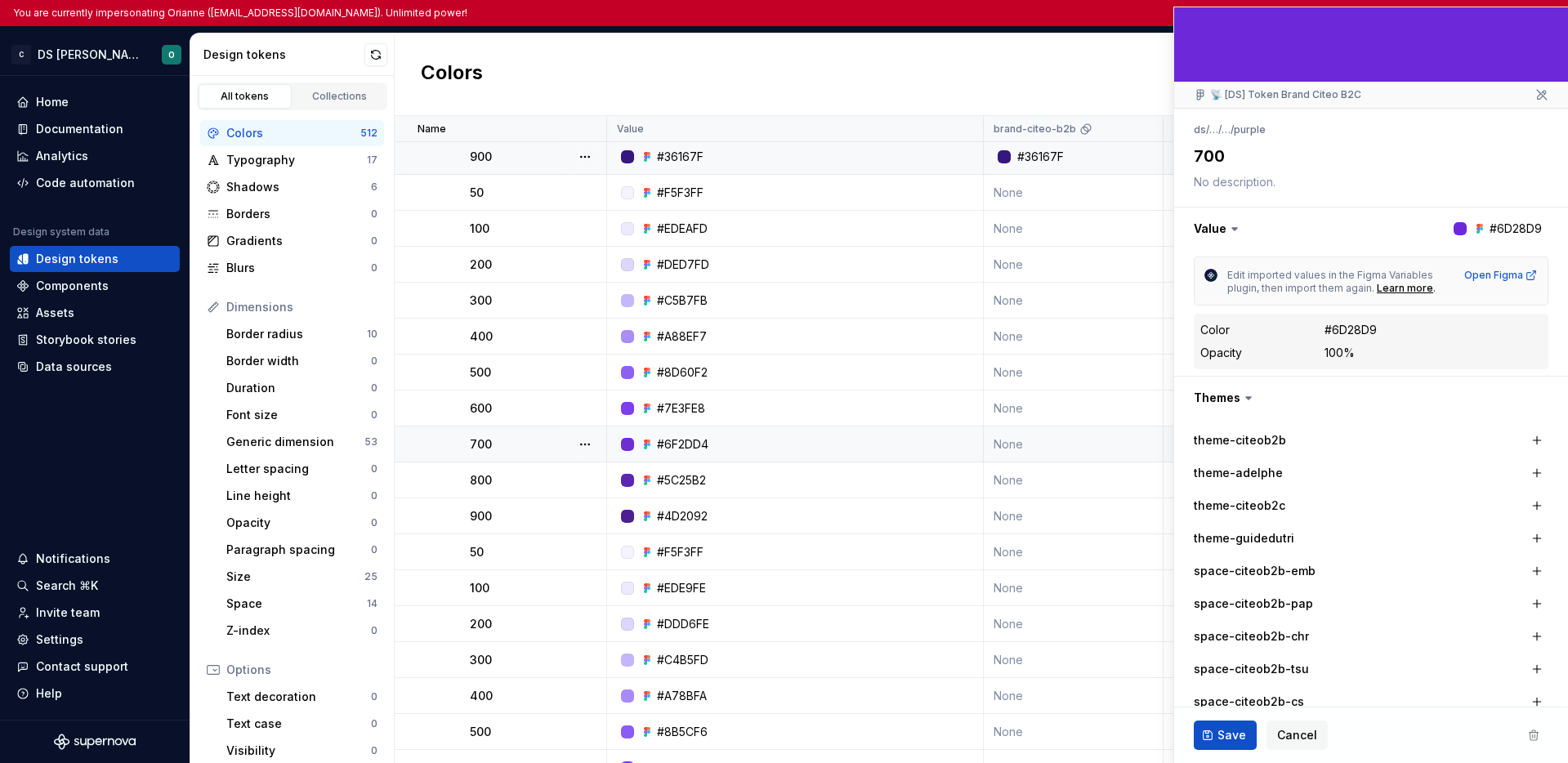
click at [544, 448] on div "700" at bounding box center [537, 445] width 135 height 17
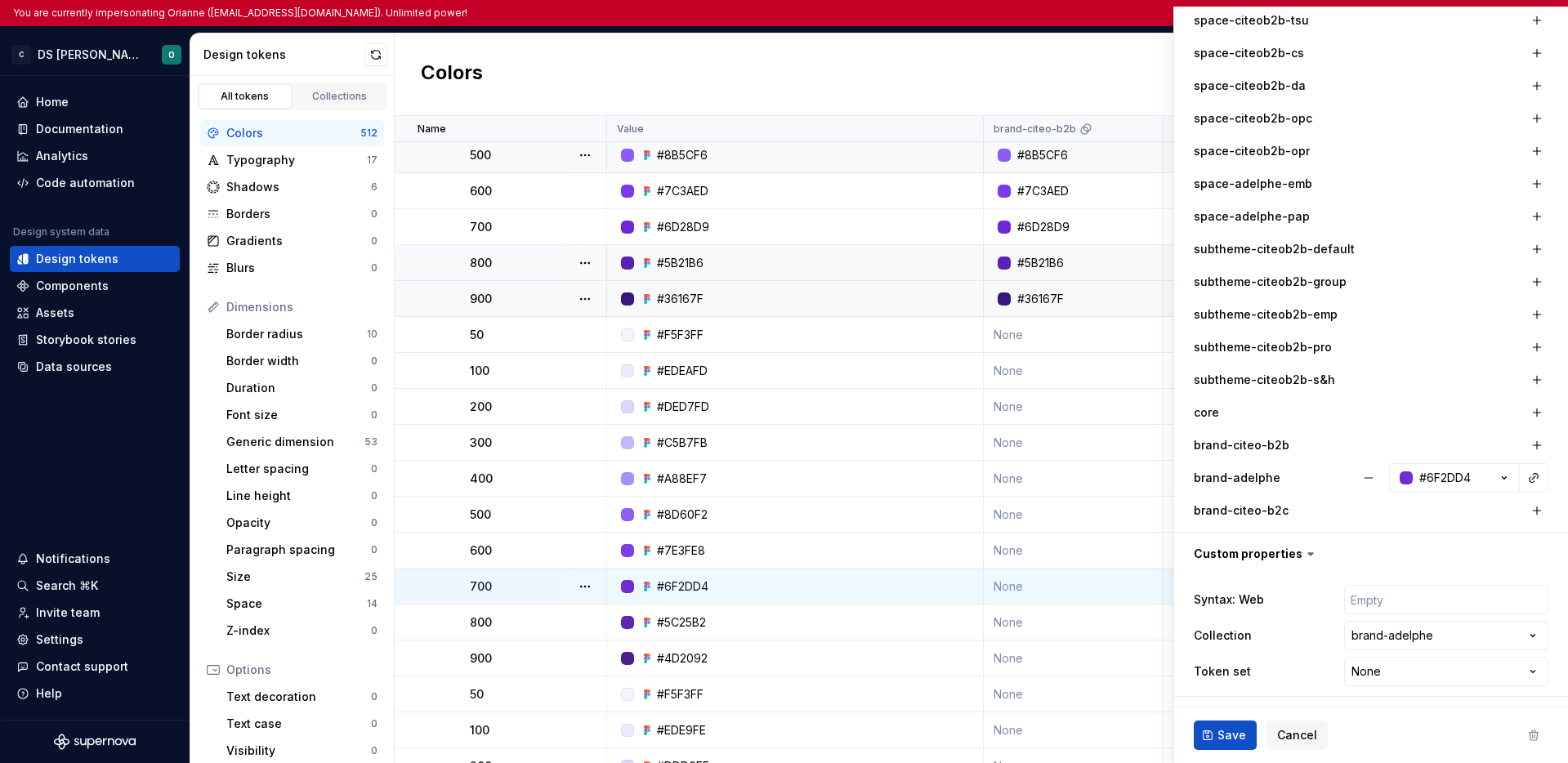
scroll to position [584, 0]
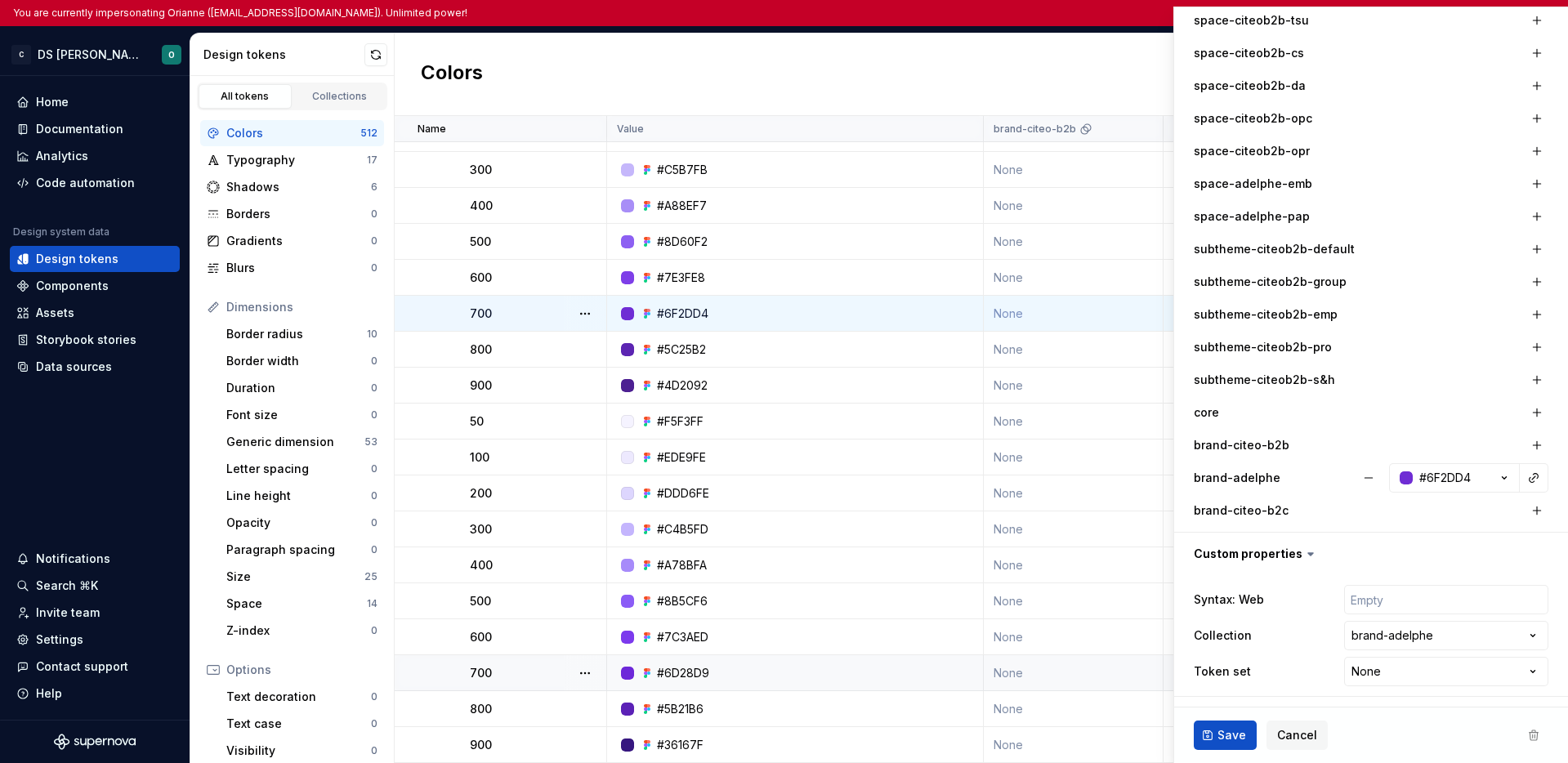
click at [525, 665] on div "700" at bounding box center [537, 673] width 135 height 17
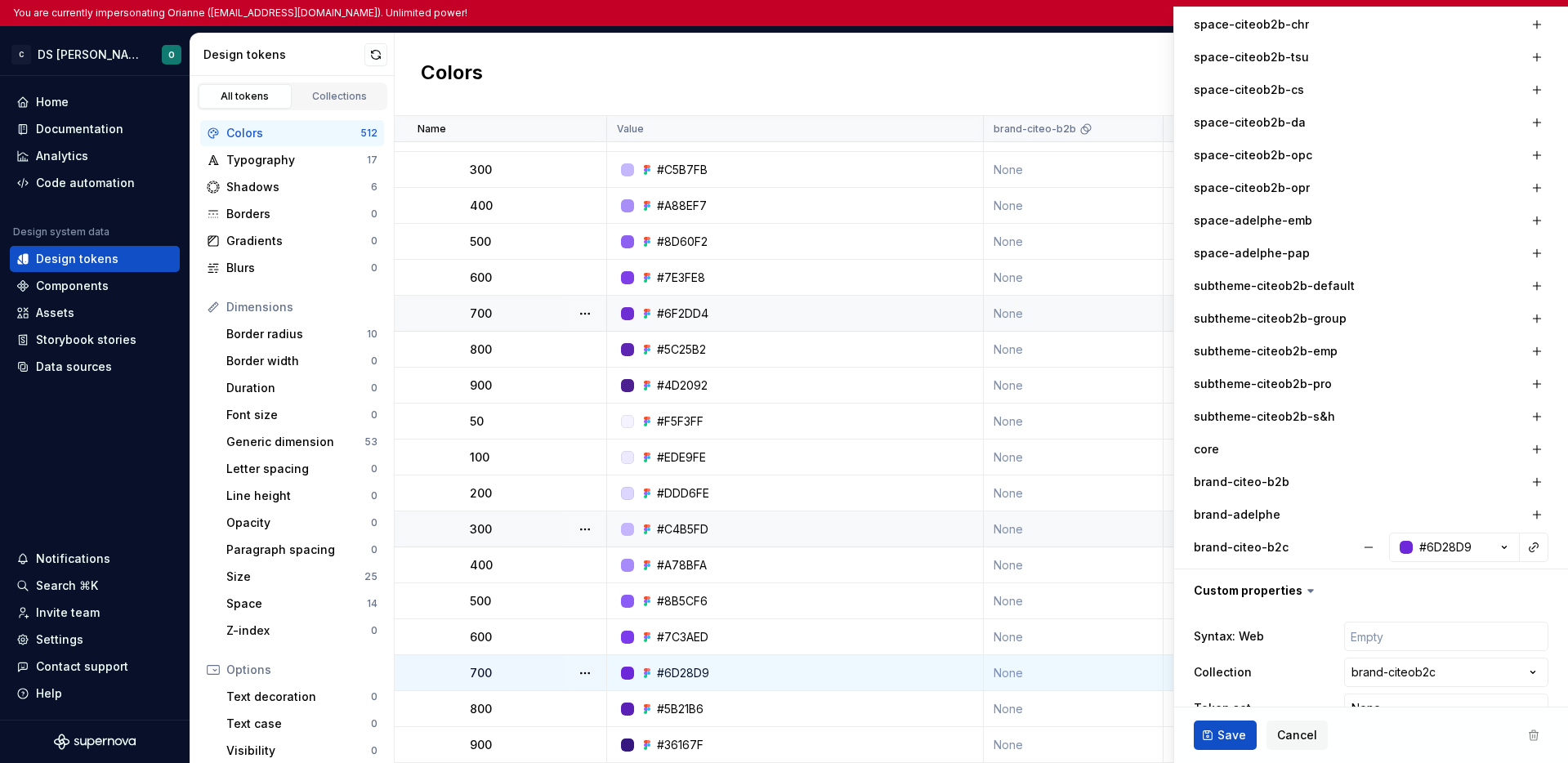
scroll to position [76, 0]
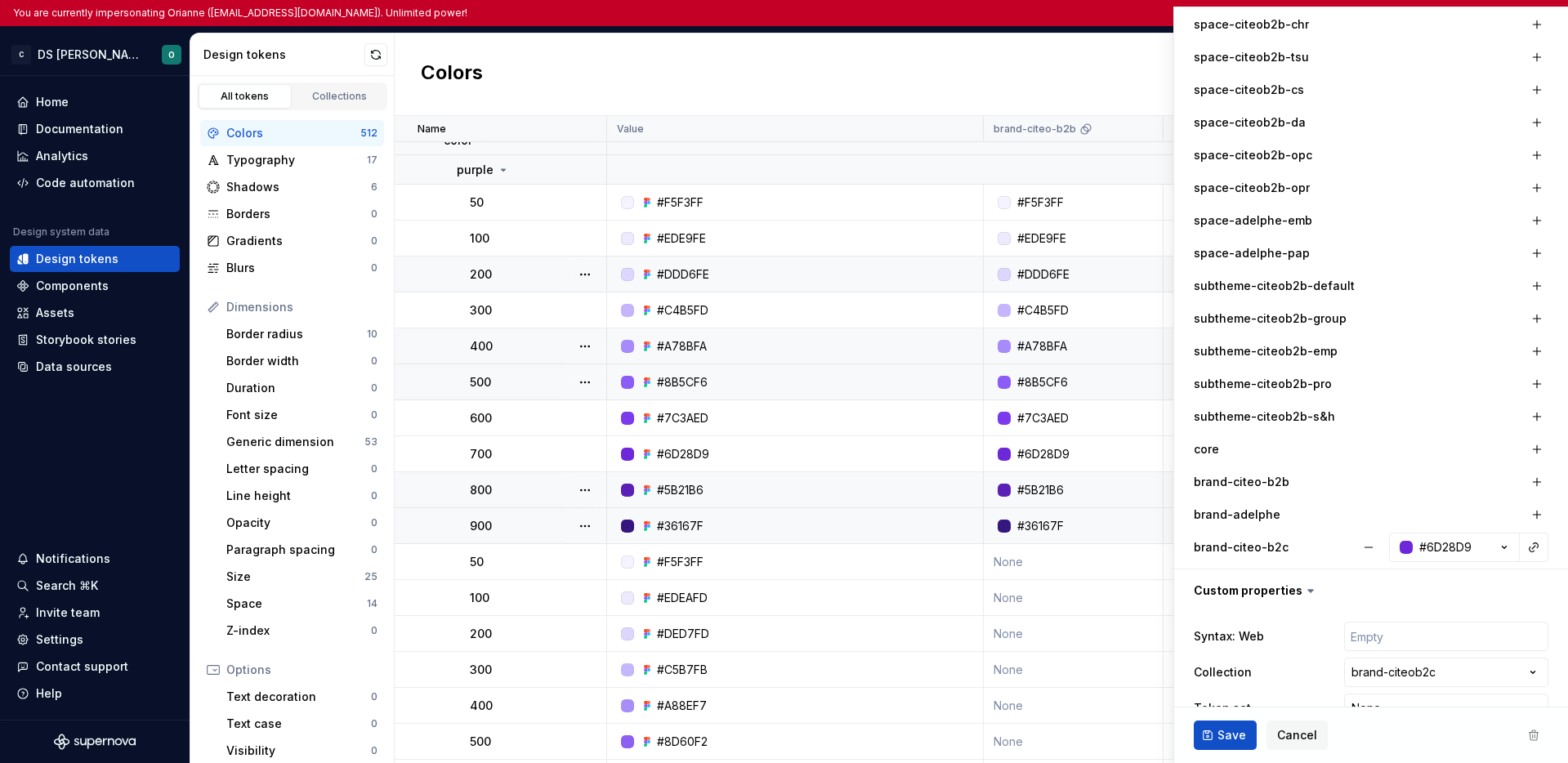
type textarea "*"
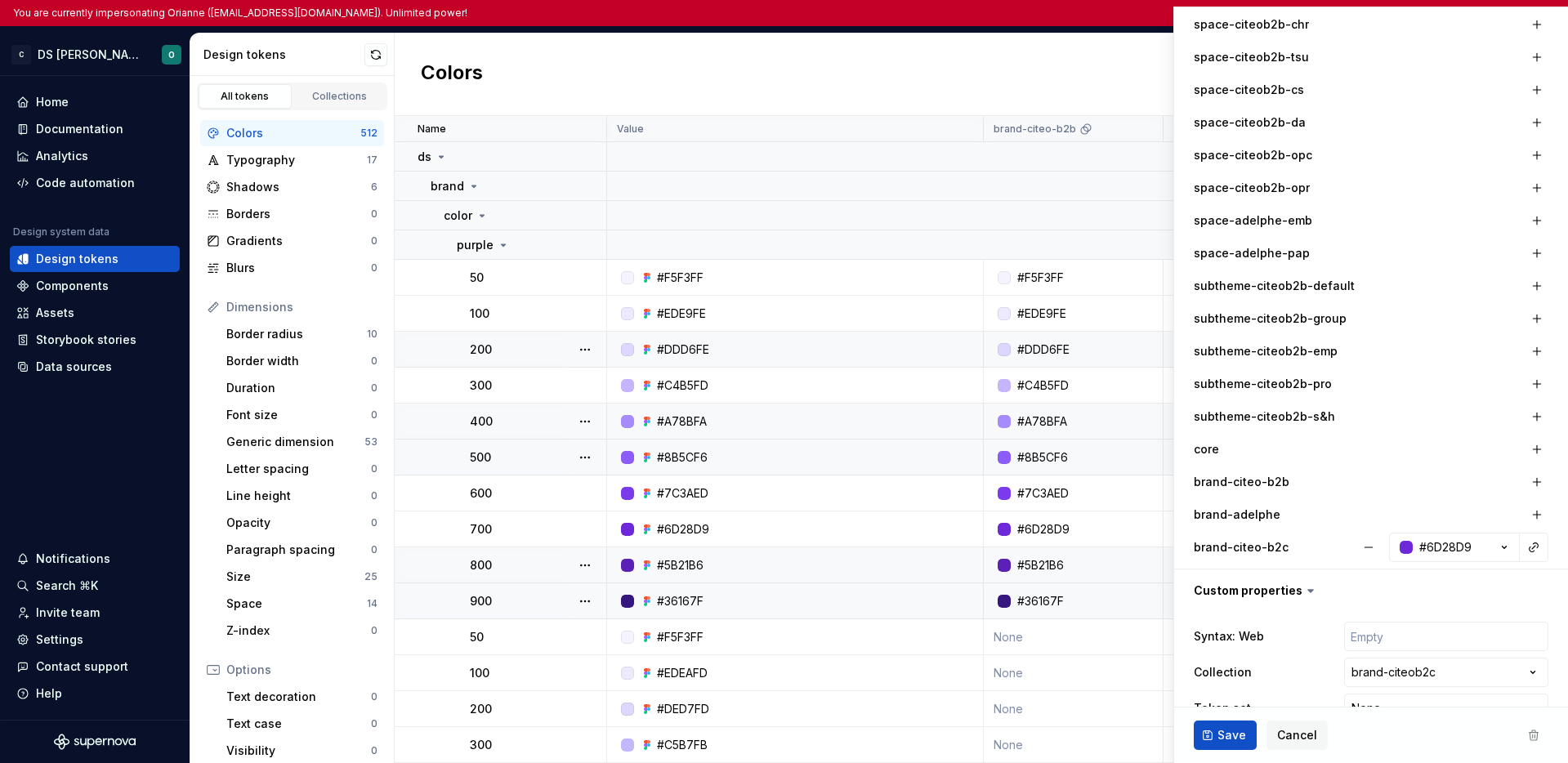
scroll to position [584, 0]
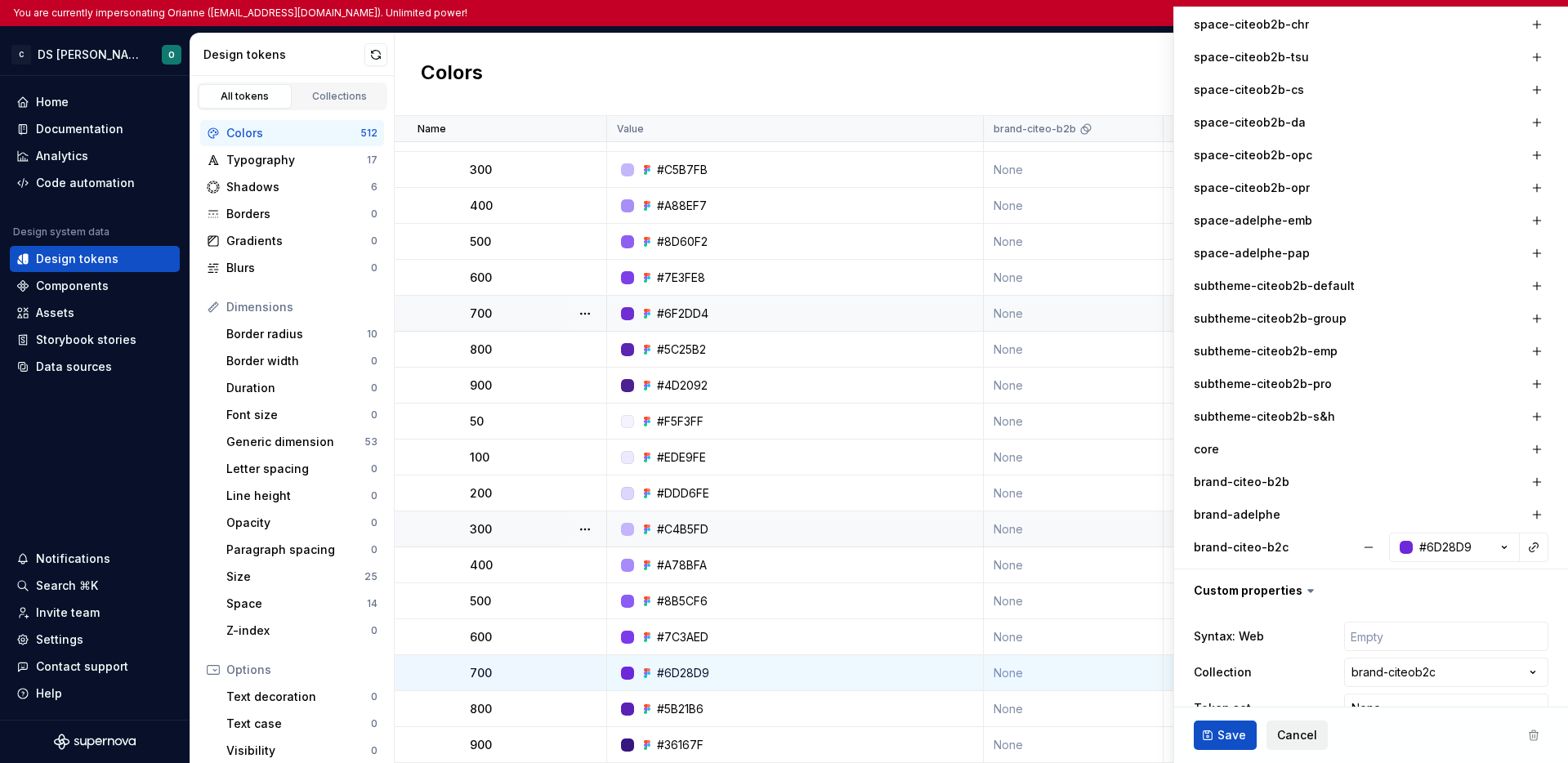
click at [1307, 735] on span "Cancel" at bounding box center [1297, 736] width 40 height 17
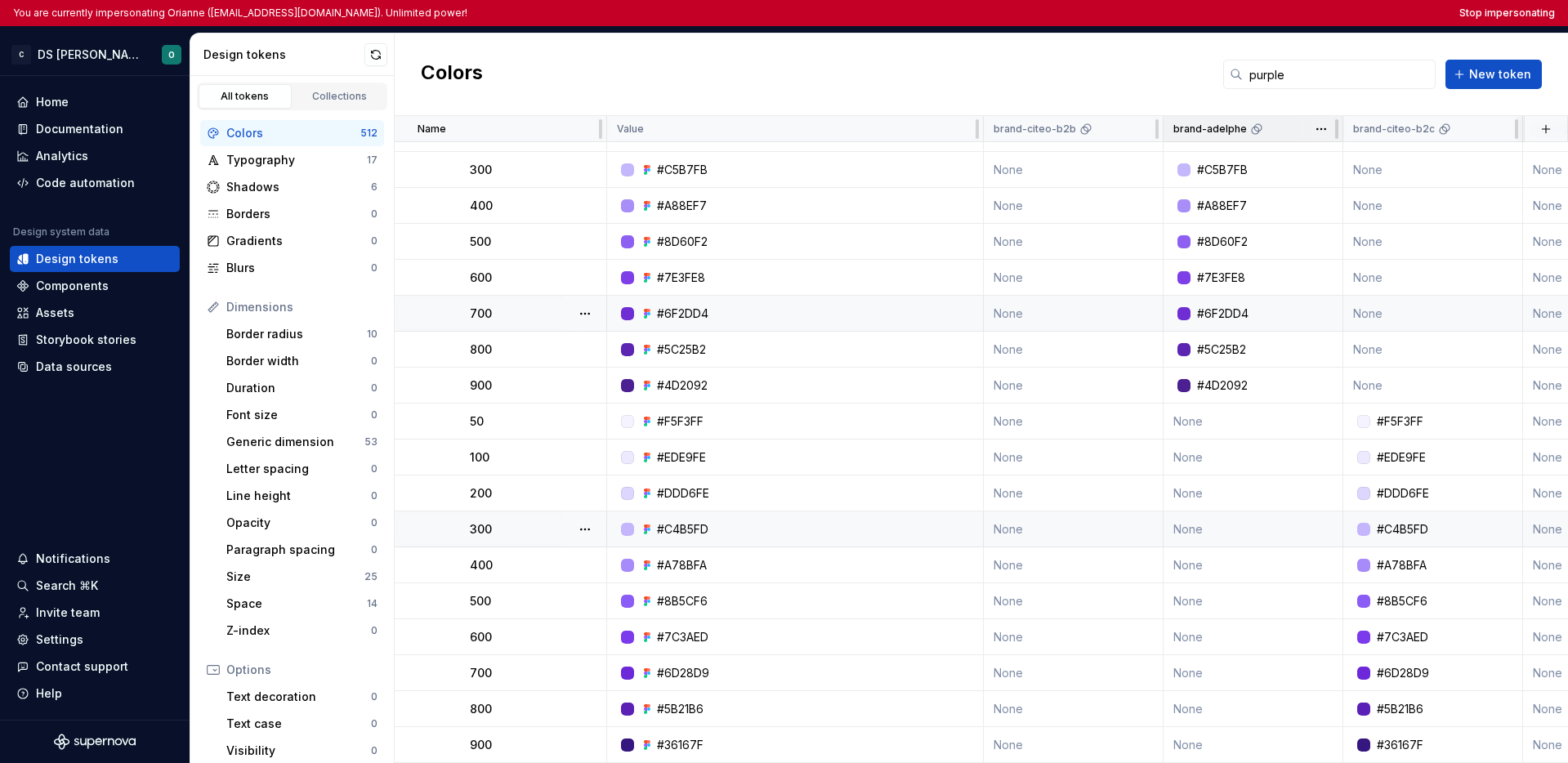
scroll to position [564, 0]
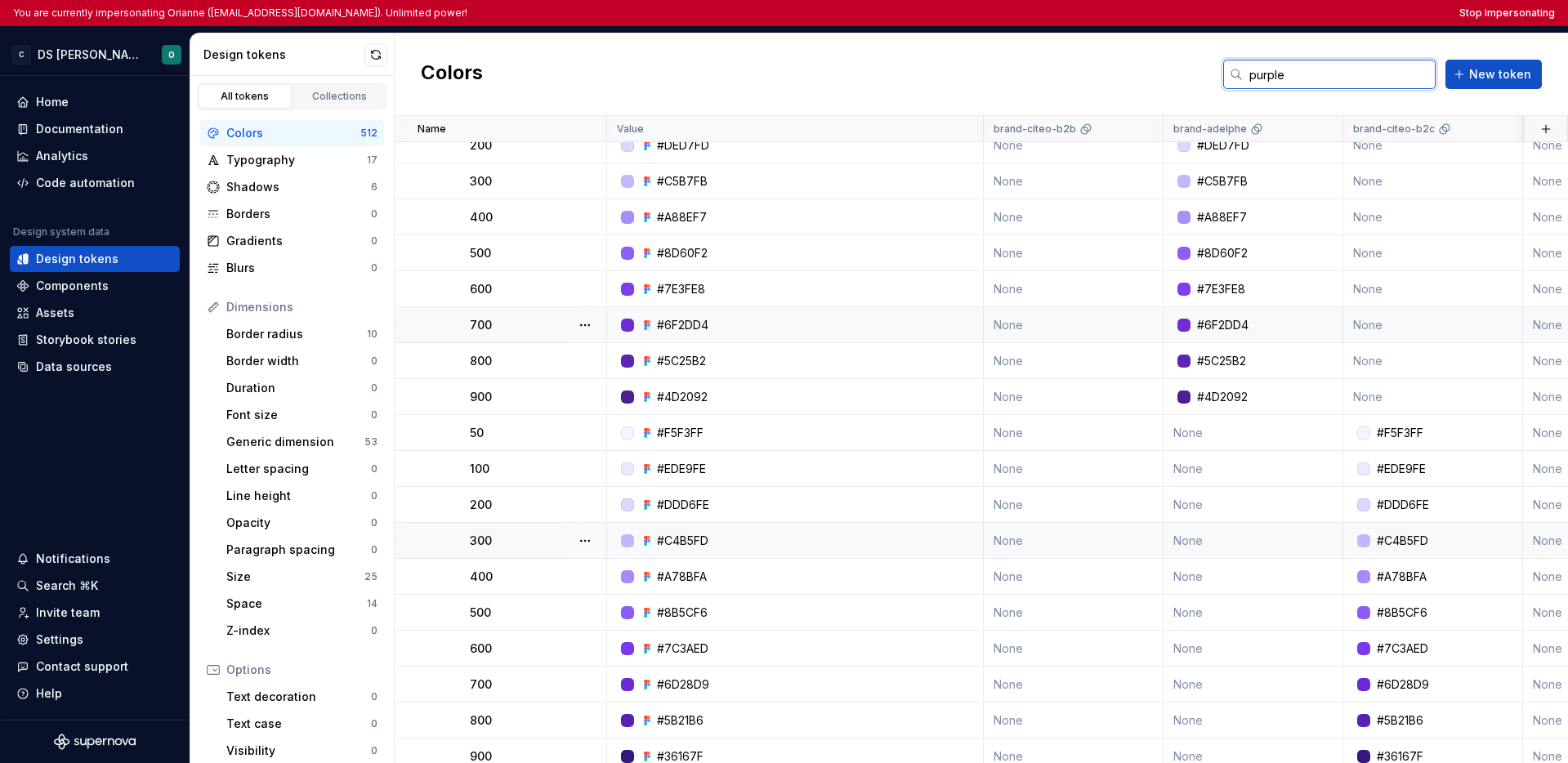
drag, startPoint x: 1270, startPoint y: 72, endPoint x: 1243, endPoint y: 72, distance: 27.0
click at [1243, 72] on div "purple" at bounding box center [1330, 75] width 213 height 30
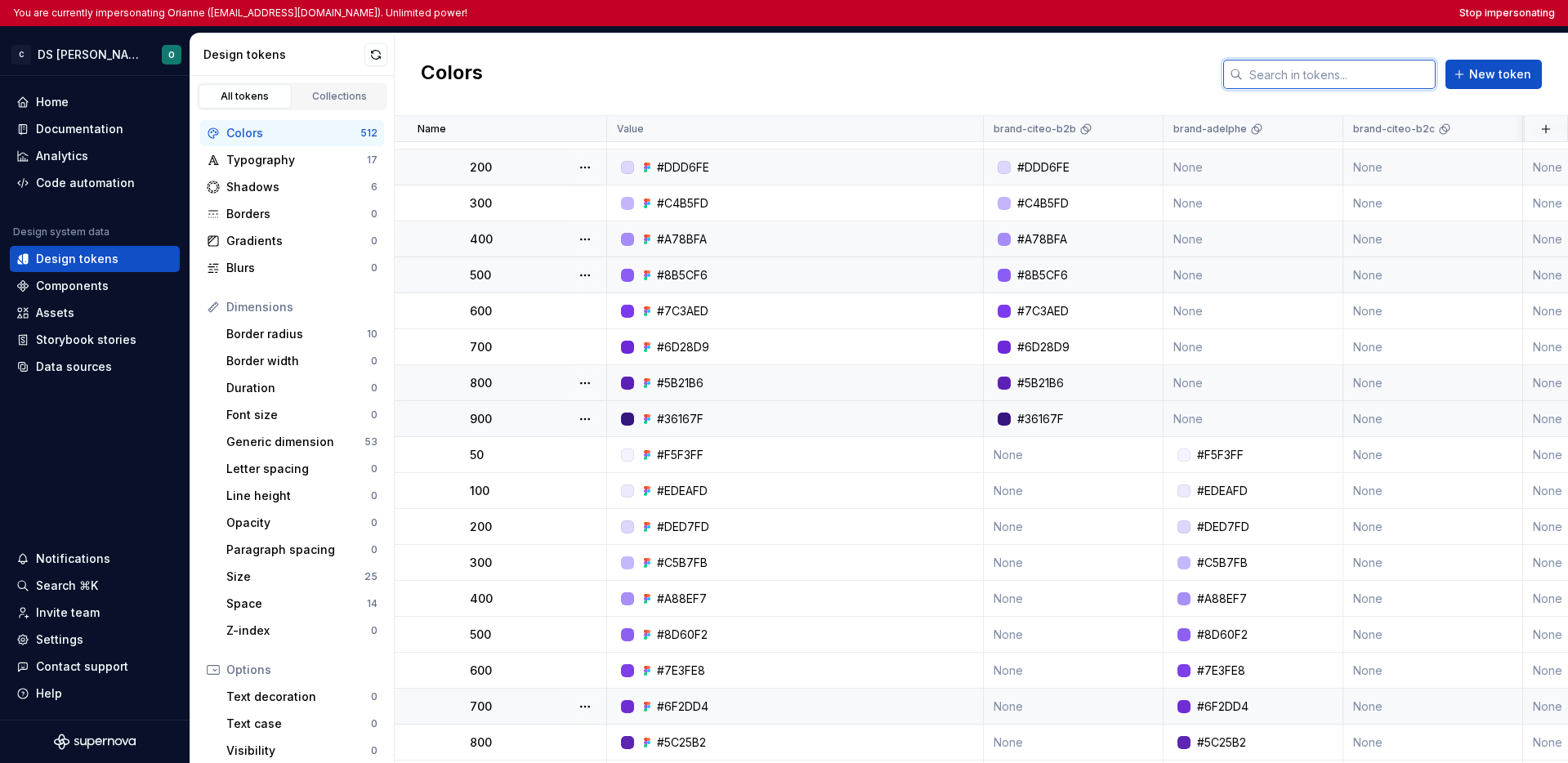
scroll to position [350, 0]
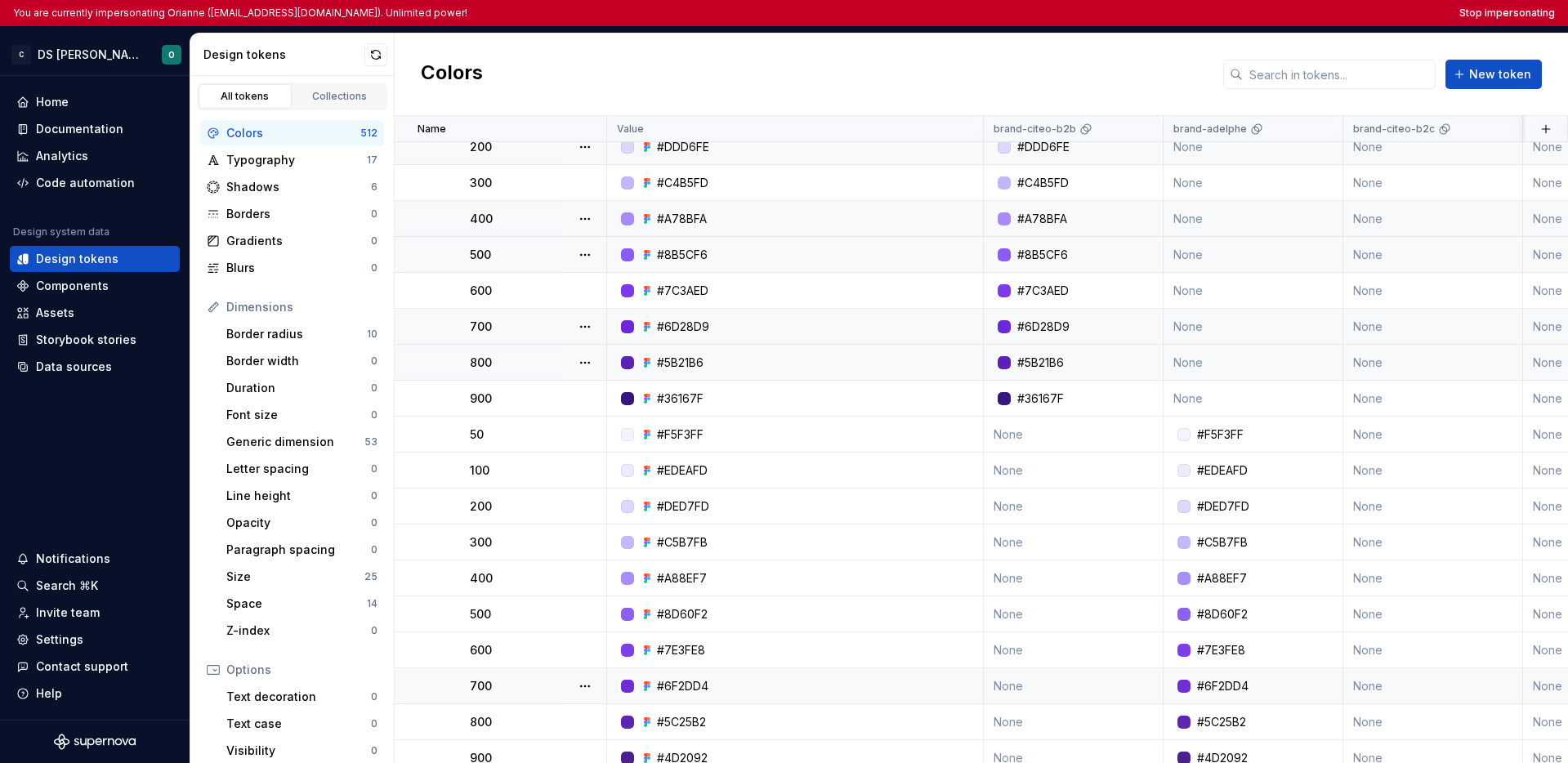
click at [534, 331] on div "700" at bounding box center [537, 327] width 135 height 17
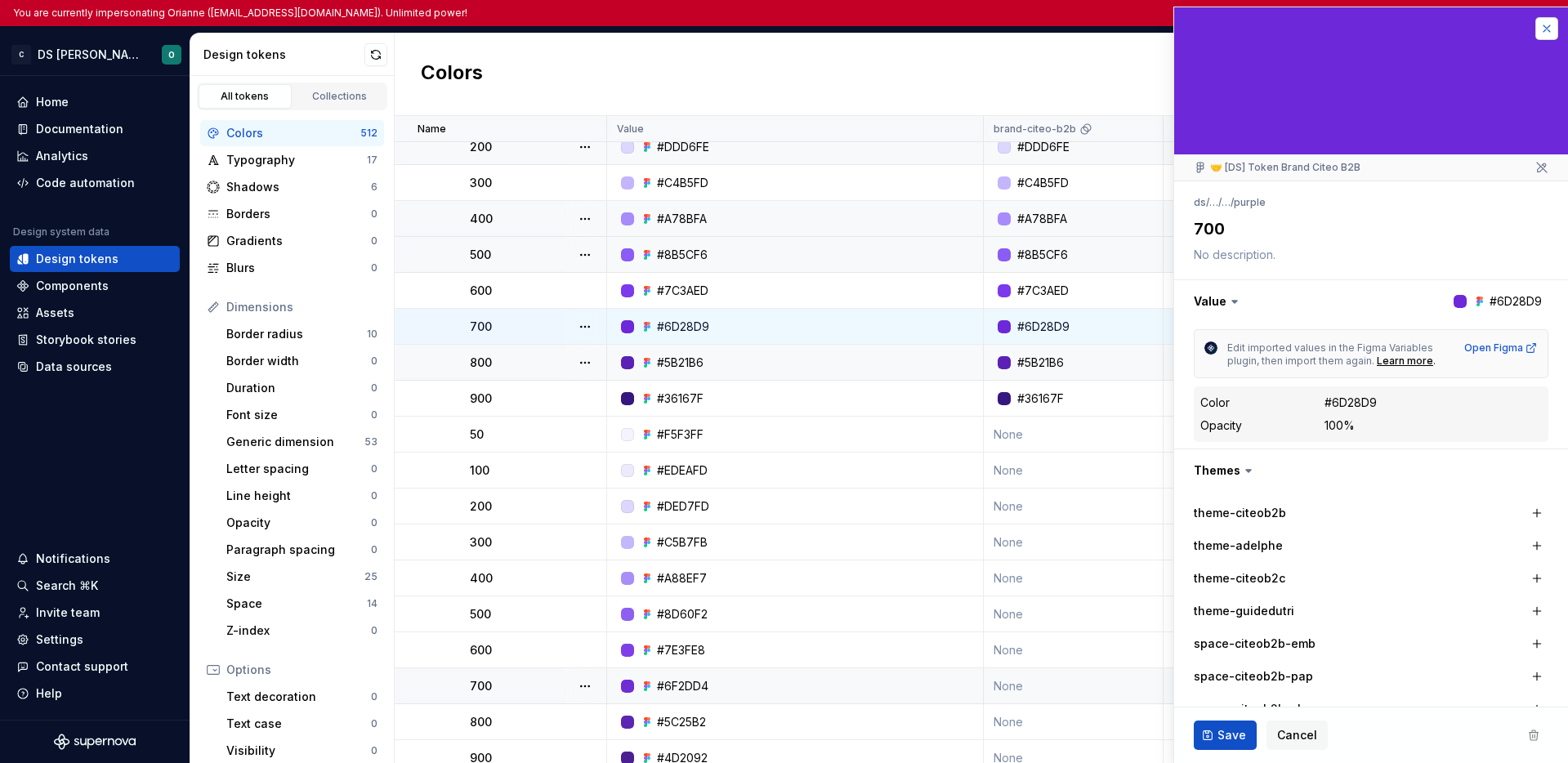
click at [1535, 32] on button "button" at bounding box center [1547, 28] width 23 height 23
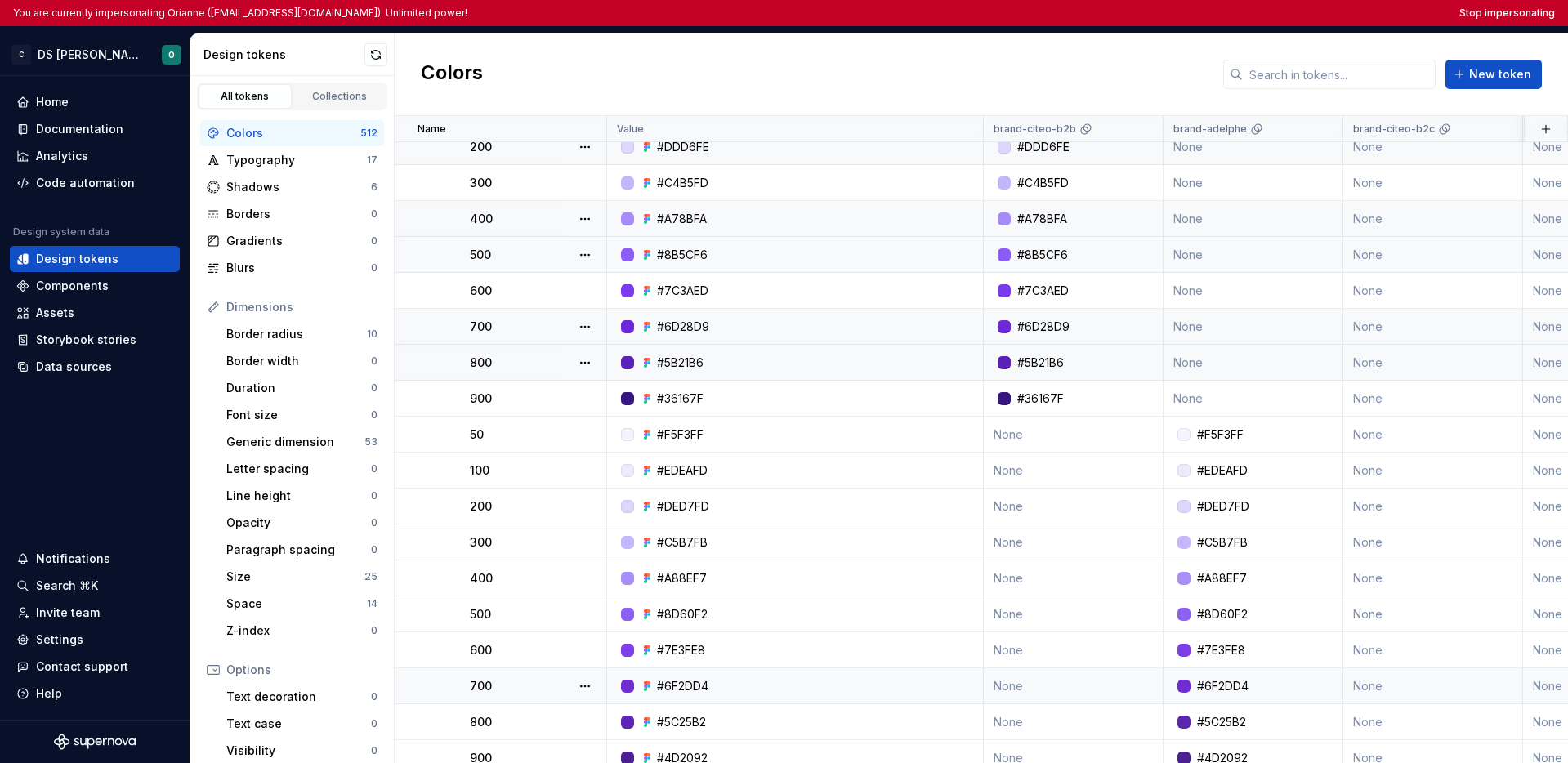
click at [515, 257] on div "500" at bounding box center [537, 256] width 135 height 17
type textarea "*"
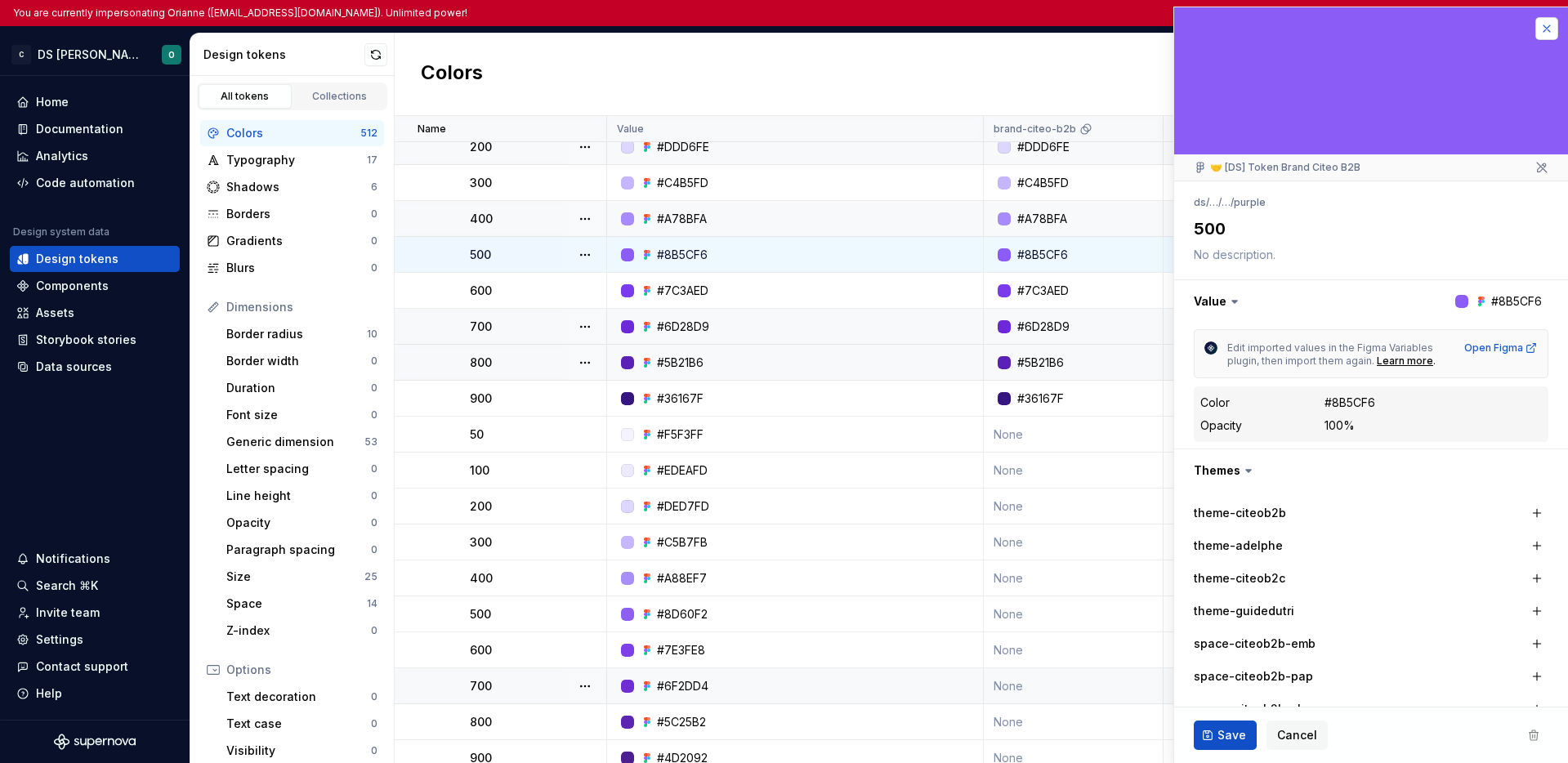
click at [1538, 30] on button "button" at bounding box center [1547, 28] width 23 height 23
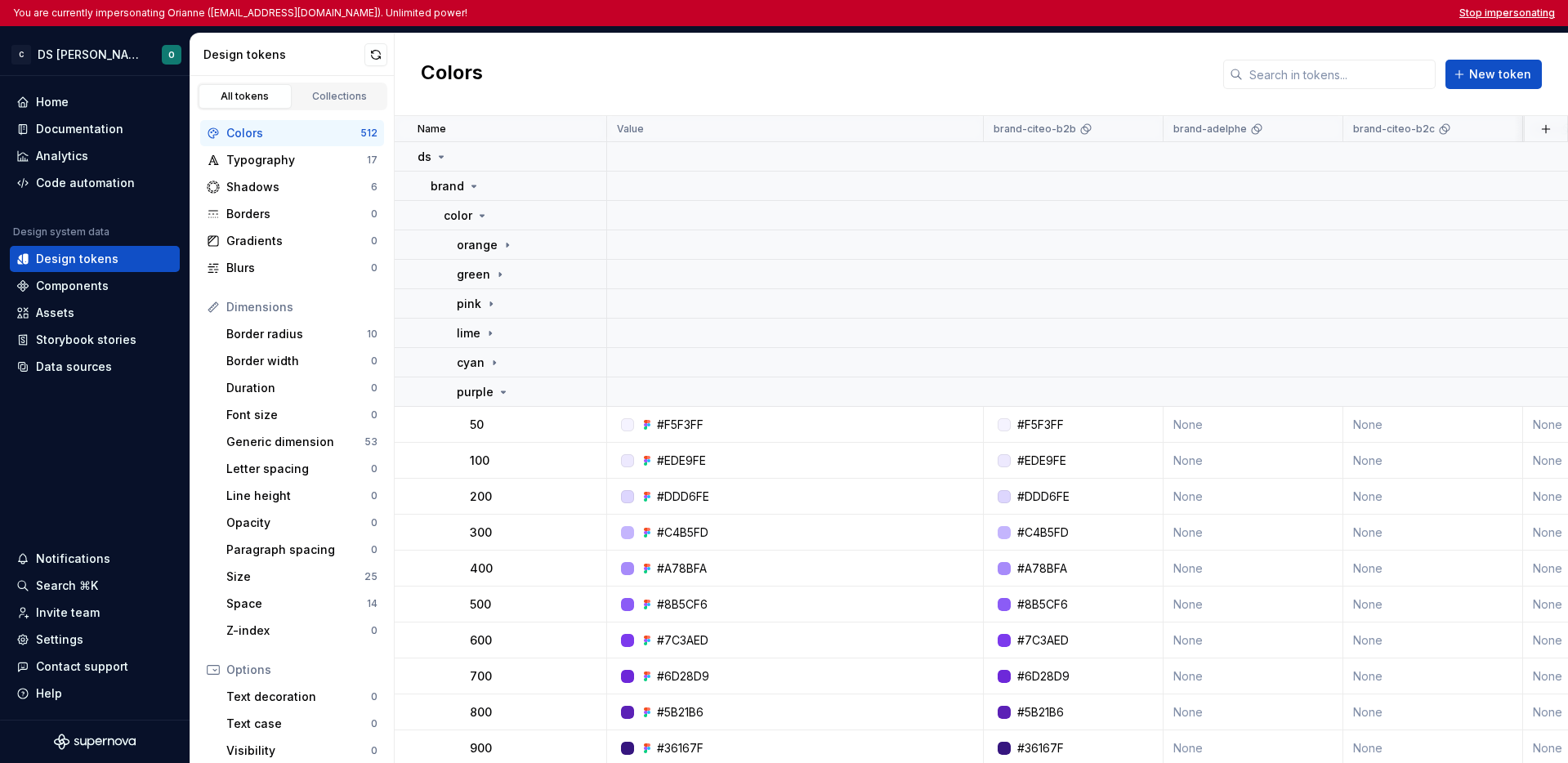
click at [1523, 9] on button "Stop impersonating" at bounding box center [1507, 13] width 96 height 13
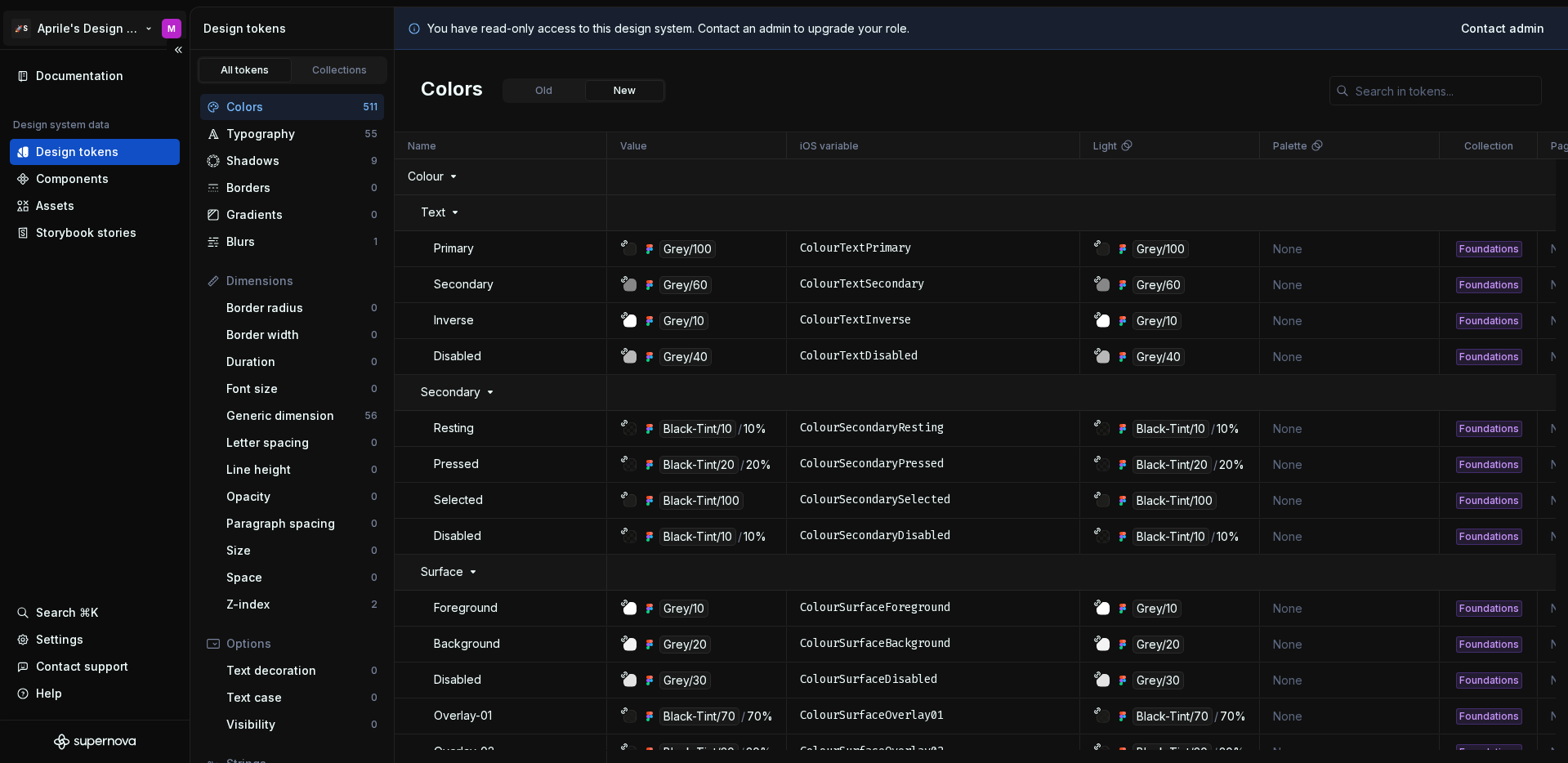
click at [104, 36] on html "🚀S Aprile's Design System M Documentation Design system data Design tokens Comp…" at bounding box center [784, 382] width 1568 height 763
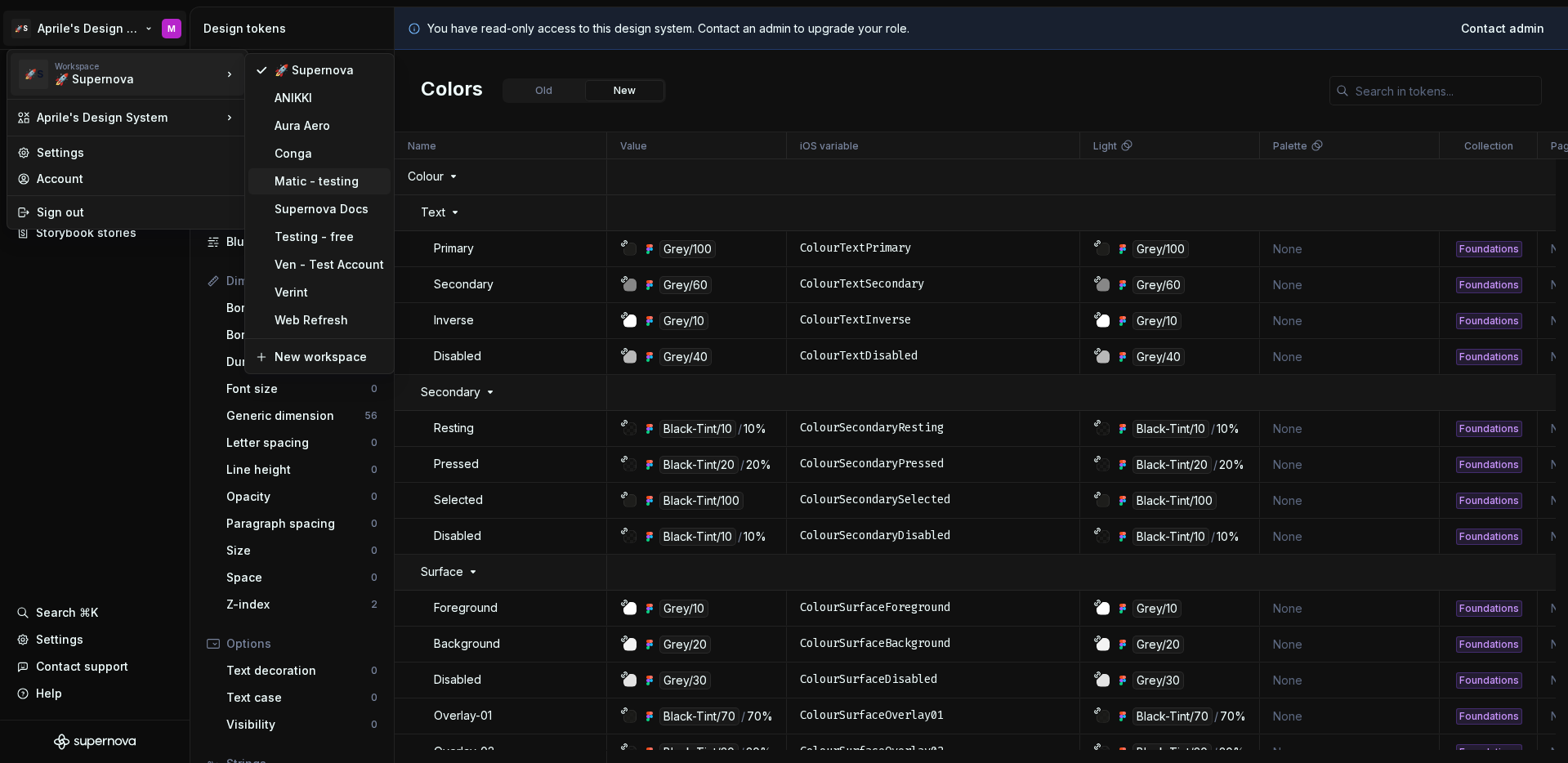
click at [340, 187] on div "Matic - testing" at bounding box center [328, 182] width 109 height 17
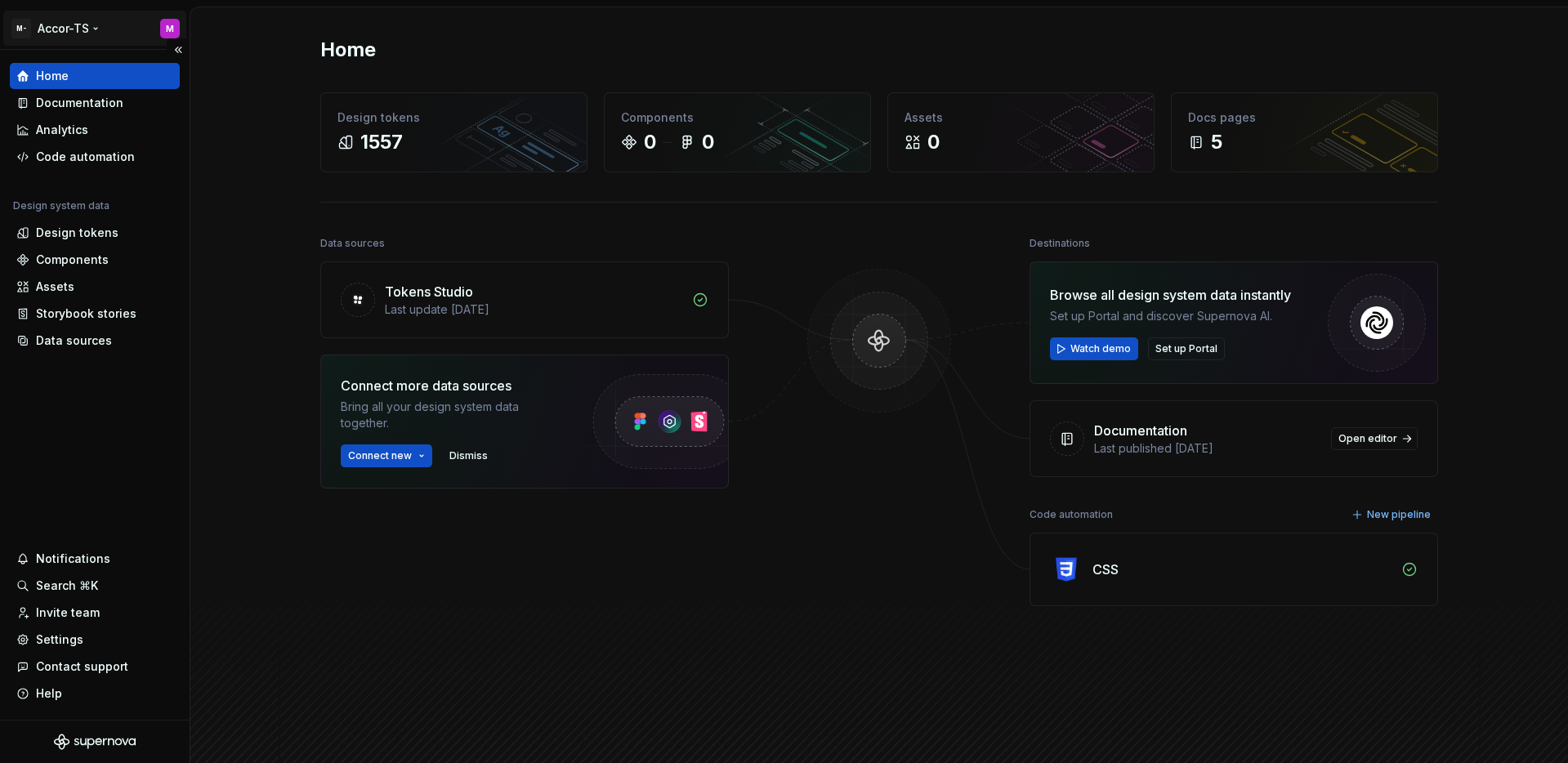
click at [81, 26] on html "M- Accor-TS M Home Documentation Analytics Code automation Design system data D…" at bounding box center [784, 382] width 1568 height 763
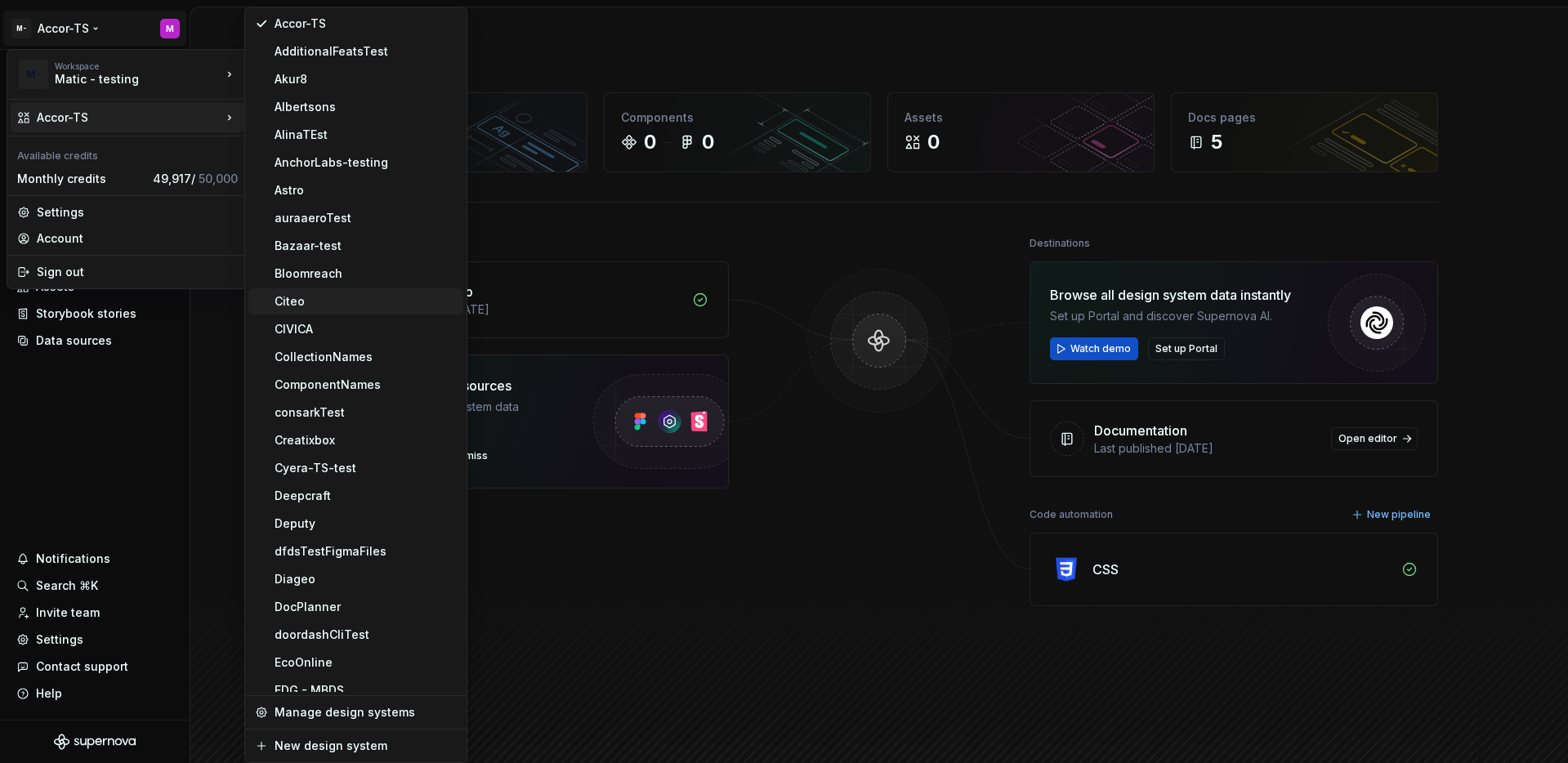
click at [346, 294] on div "Citeo" at bounding box center [365, 302] width 182 height 17
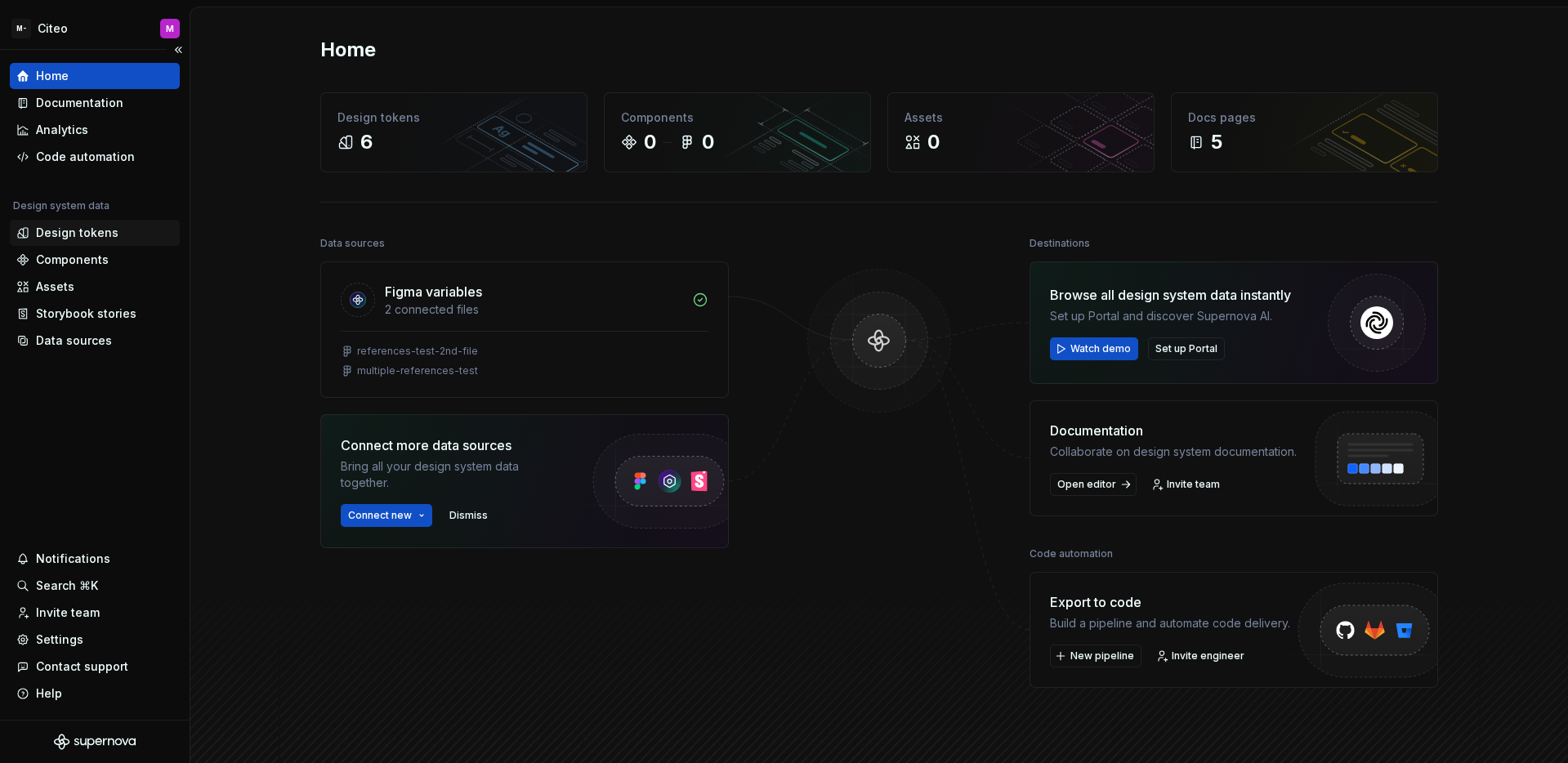
click at [95, 235] on div "Design tokens" at bounding box center [77, 233] width 82 height 17
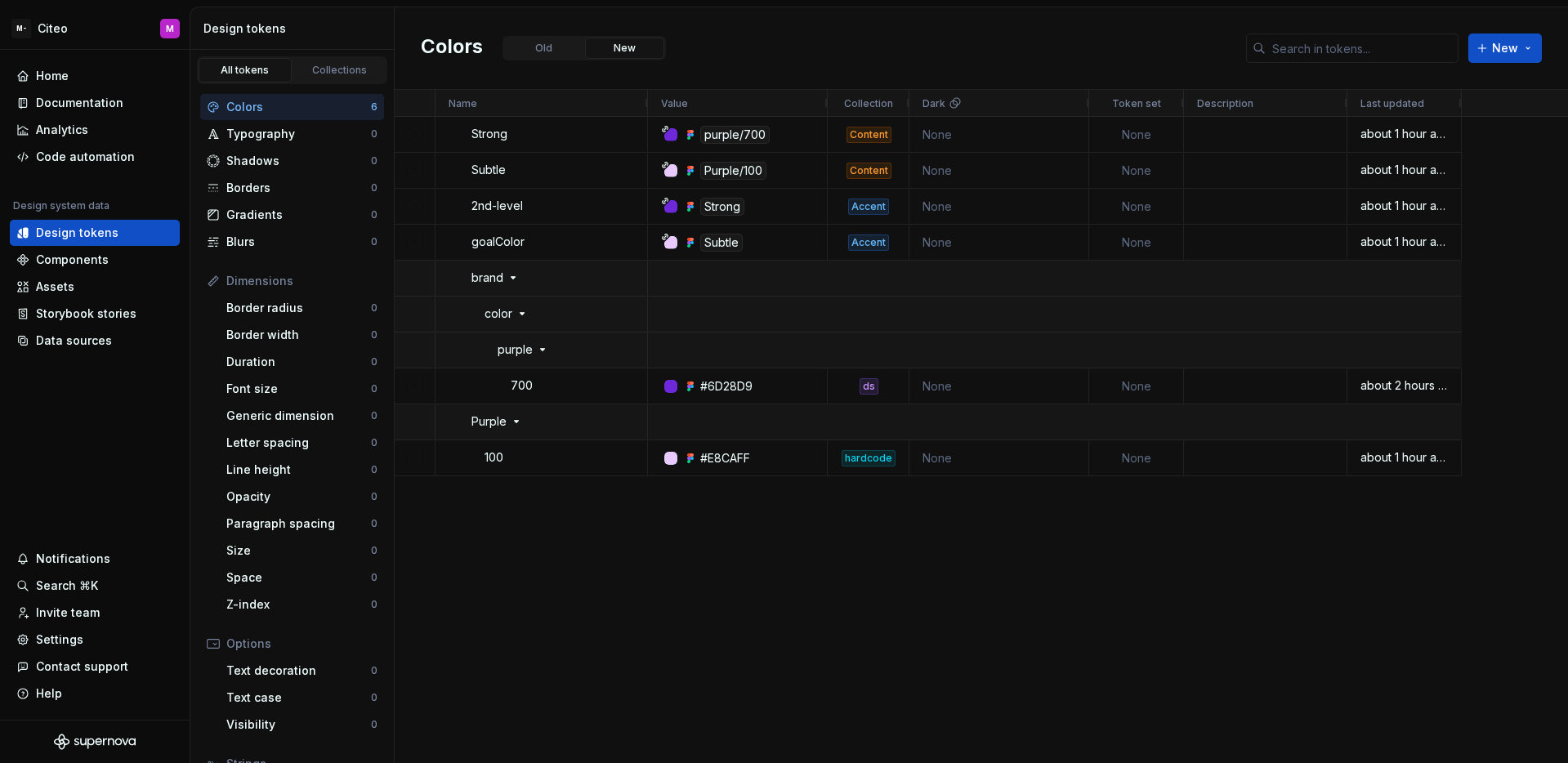
click at [881, 537] on div "purple/700 Content None None about 1 hour ago Purple/100 Content None None abou…" at bounding box center [1108, 439] width 920 height 645
click at [55, 158] on div "Code automation" at bounding box center [86, 157] width 99 height 17
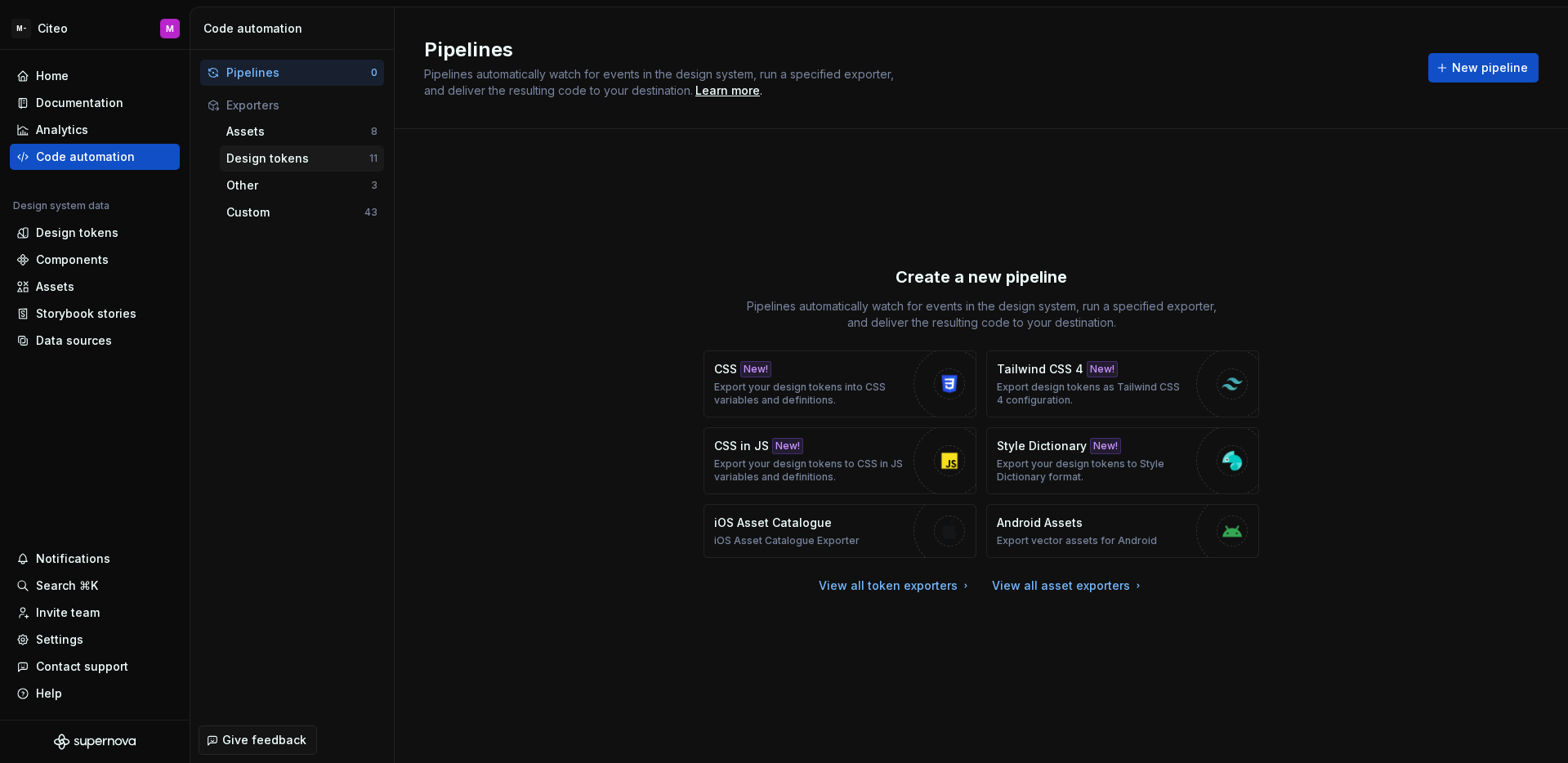
click at [279, 168] on div "Design tokens 11" at bounding box center [302, 159] width 164 height 26
click at [267, 154] on div "Design tokens" at bounding box center [298, 159] width 143 height 17
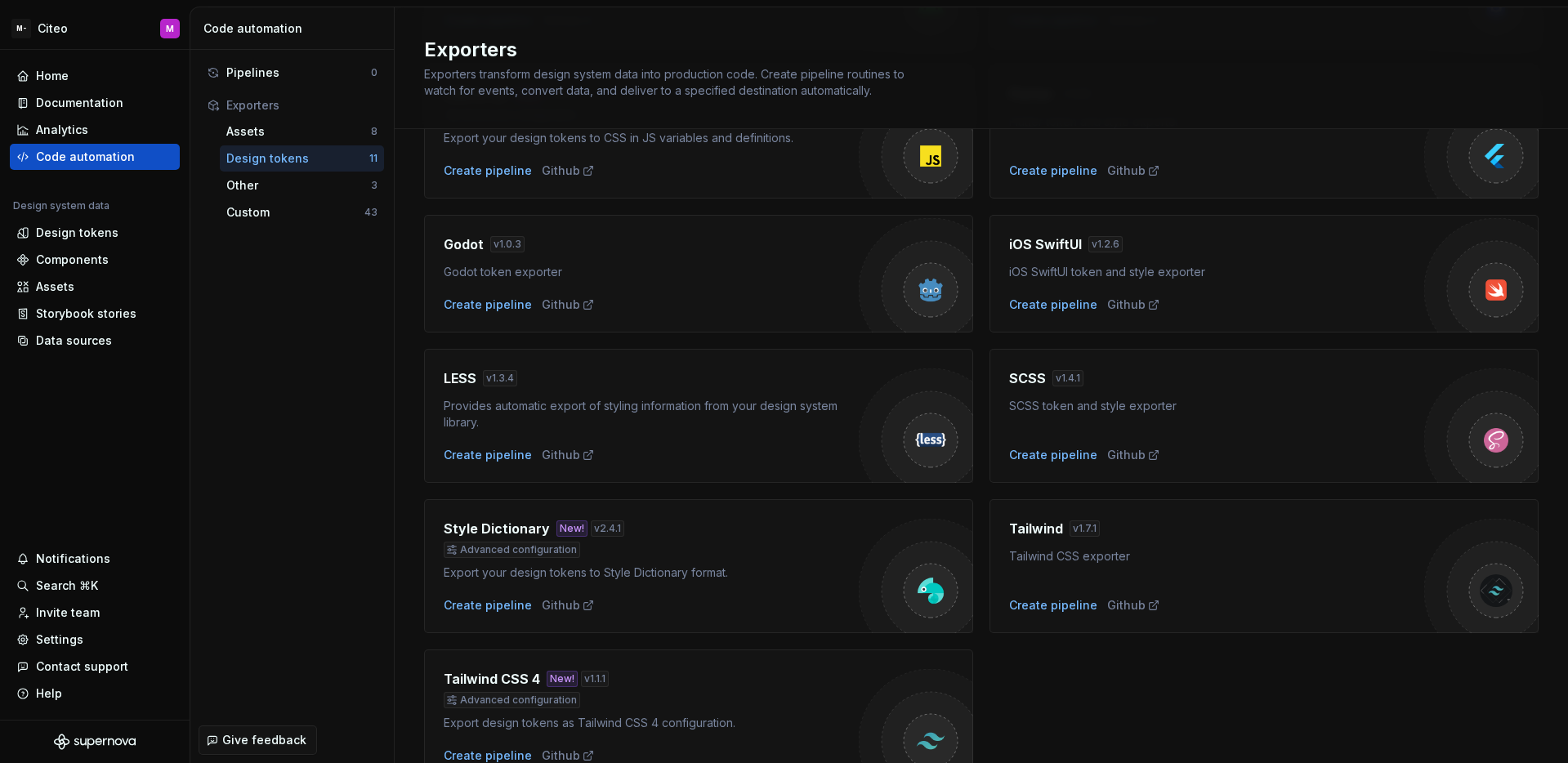
scroll to position [366, 0]
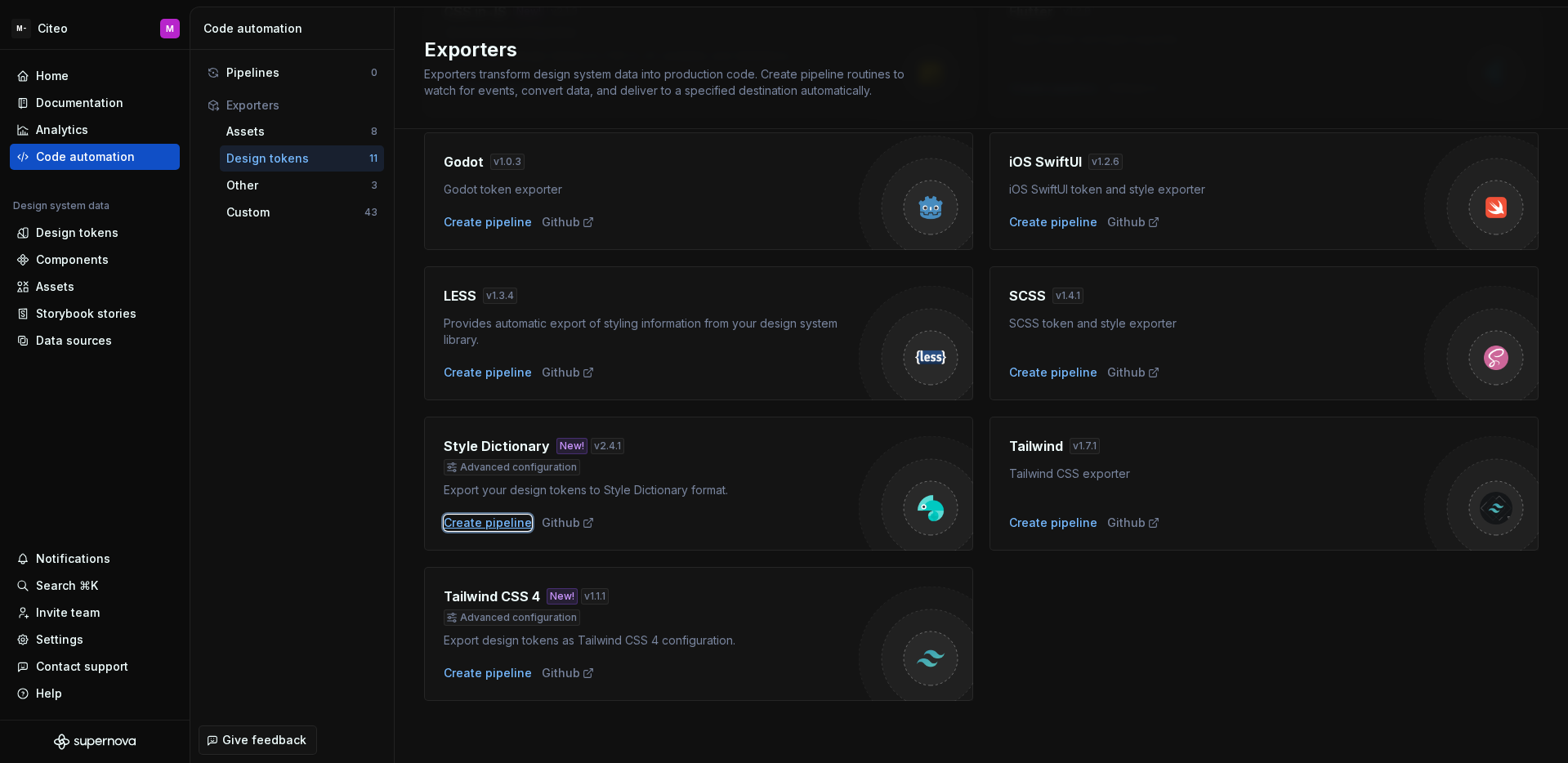
click at [482, 530] on div "Create pipeline" at bounding box center [488, 523] width 89 height 17
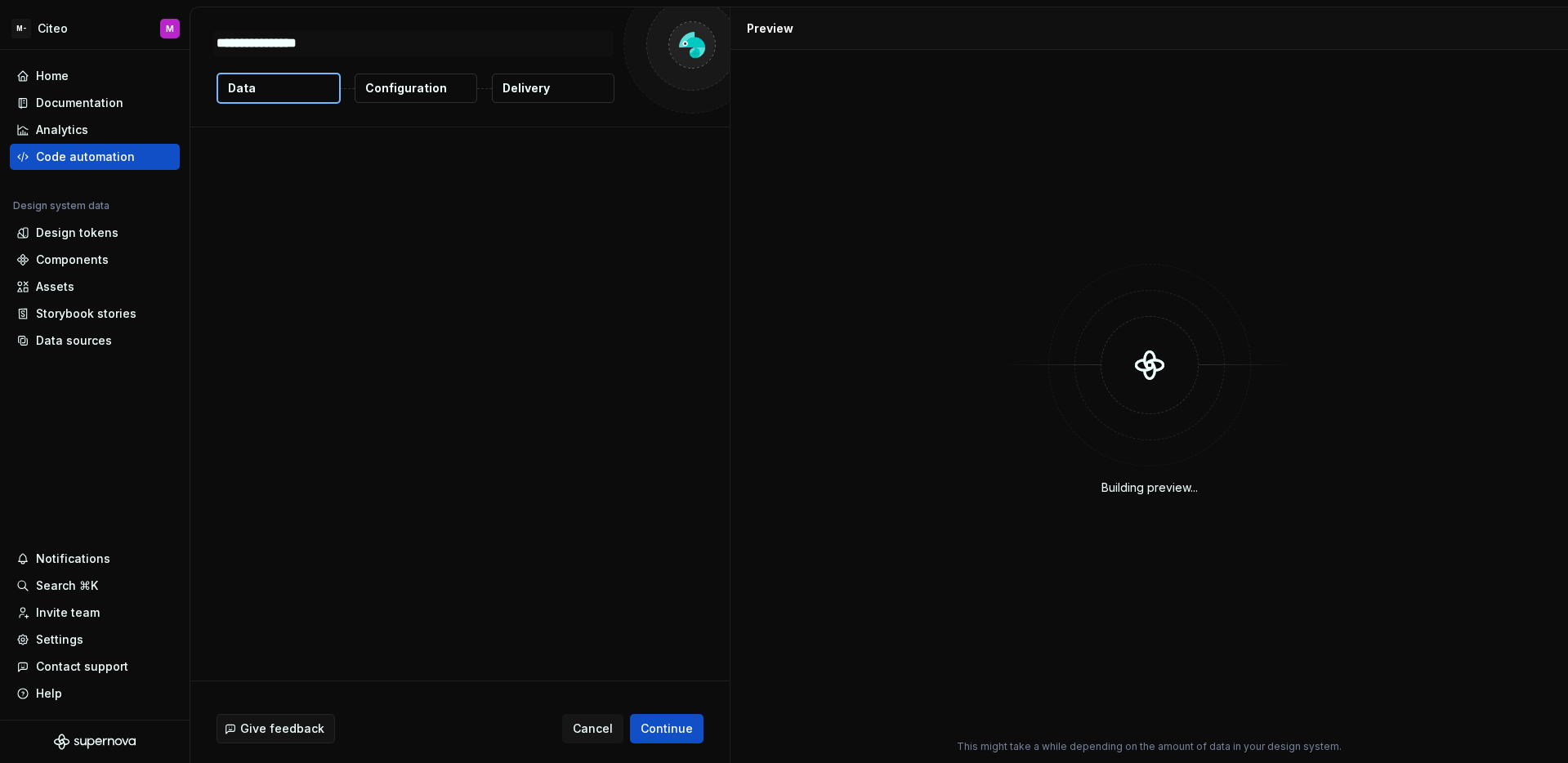
type textarea "*"
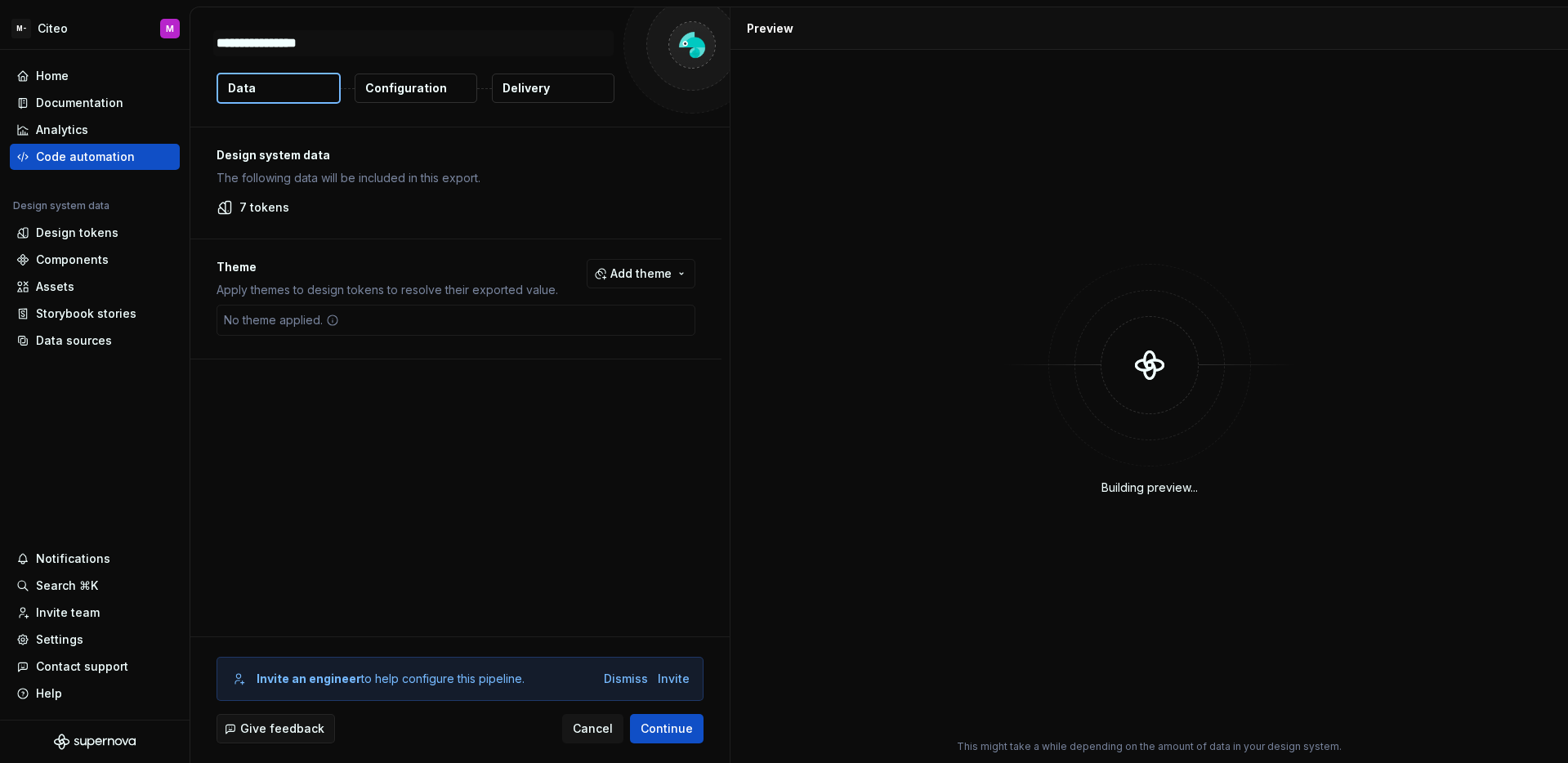
click at [456, 98] on button "Configuration" at bounding box center [415, 89] width 122 height 30
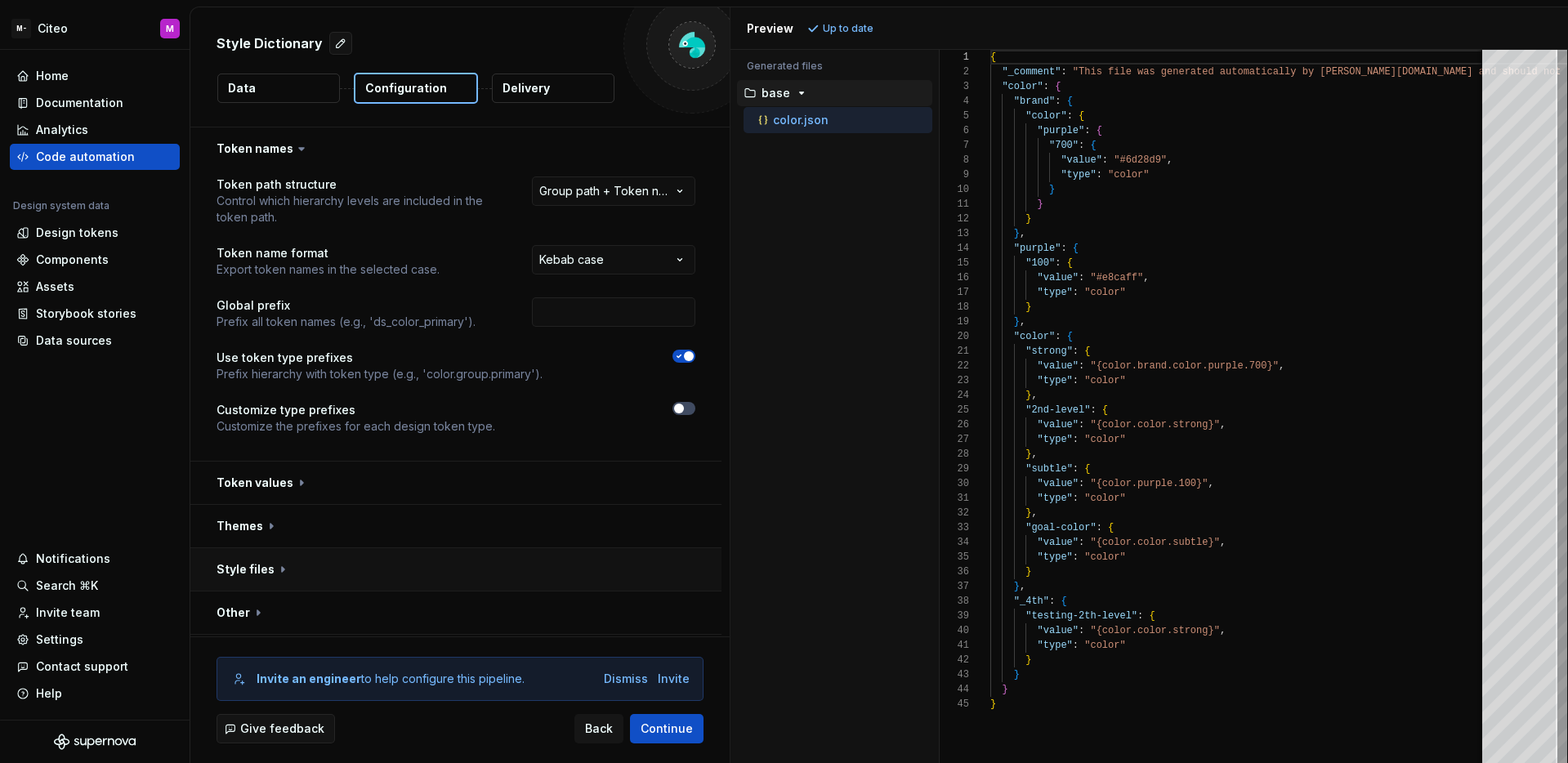
click at [521, 576] on button "button" at bounding box center [455, 570] width 531 height 43
click at [657, 603] on html "**********" at bounding box center [784, 382] width 1568 height 763
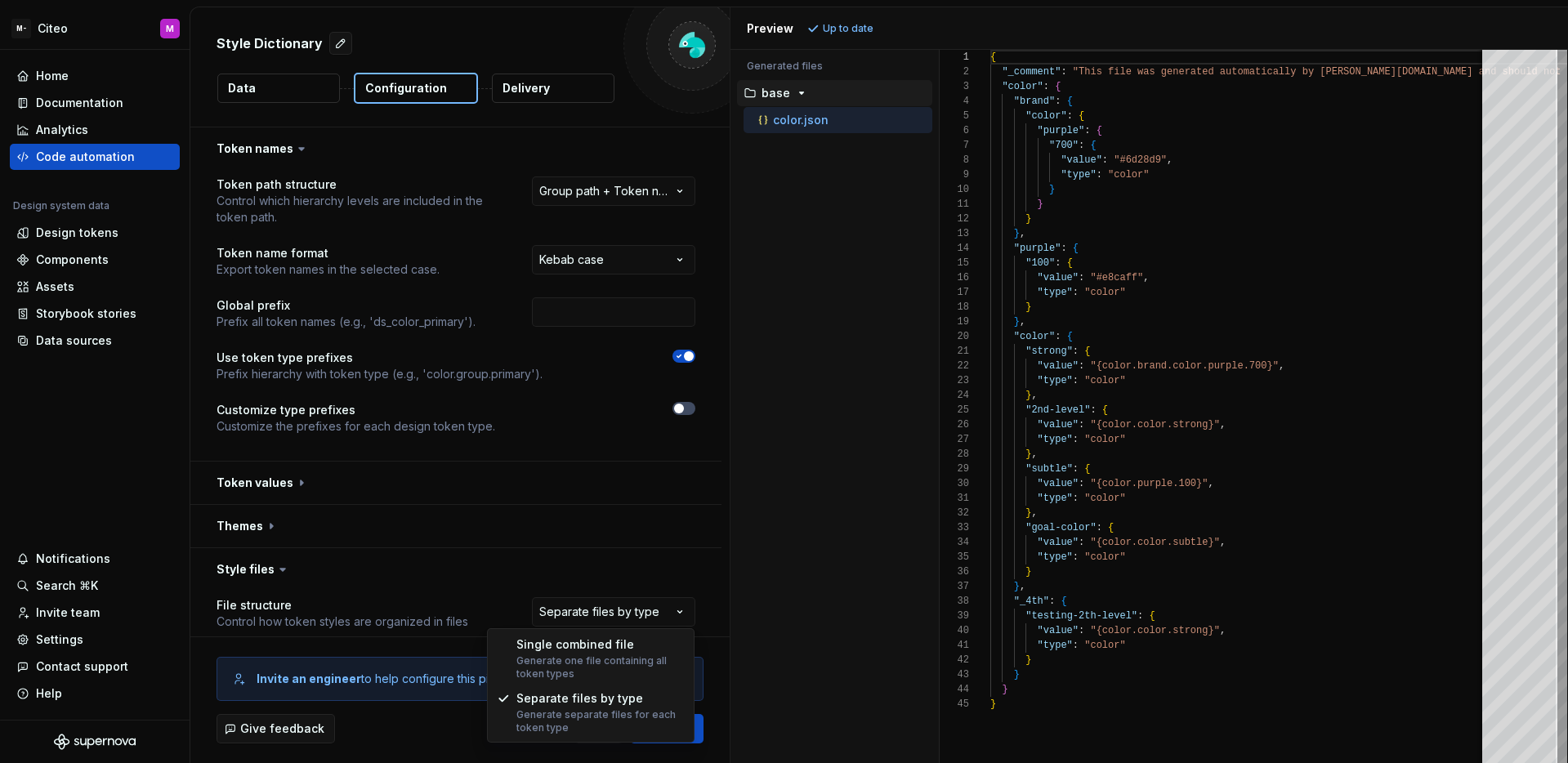
select select "**********"
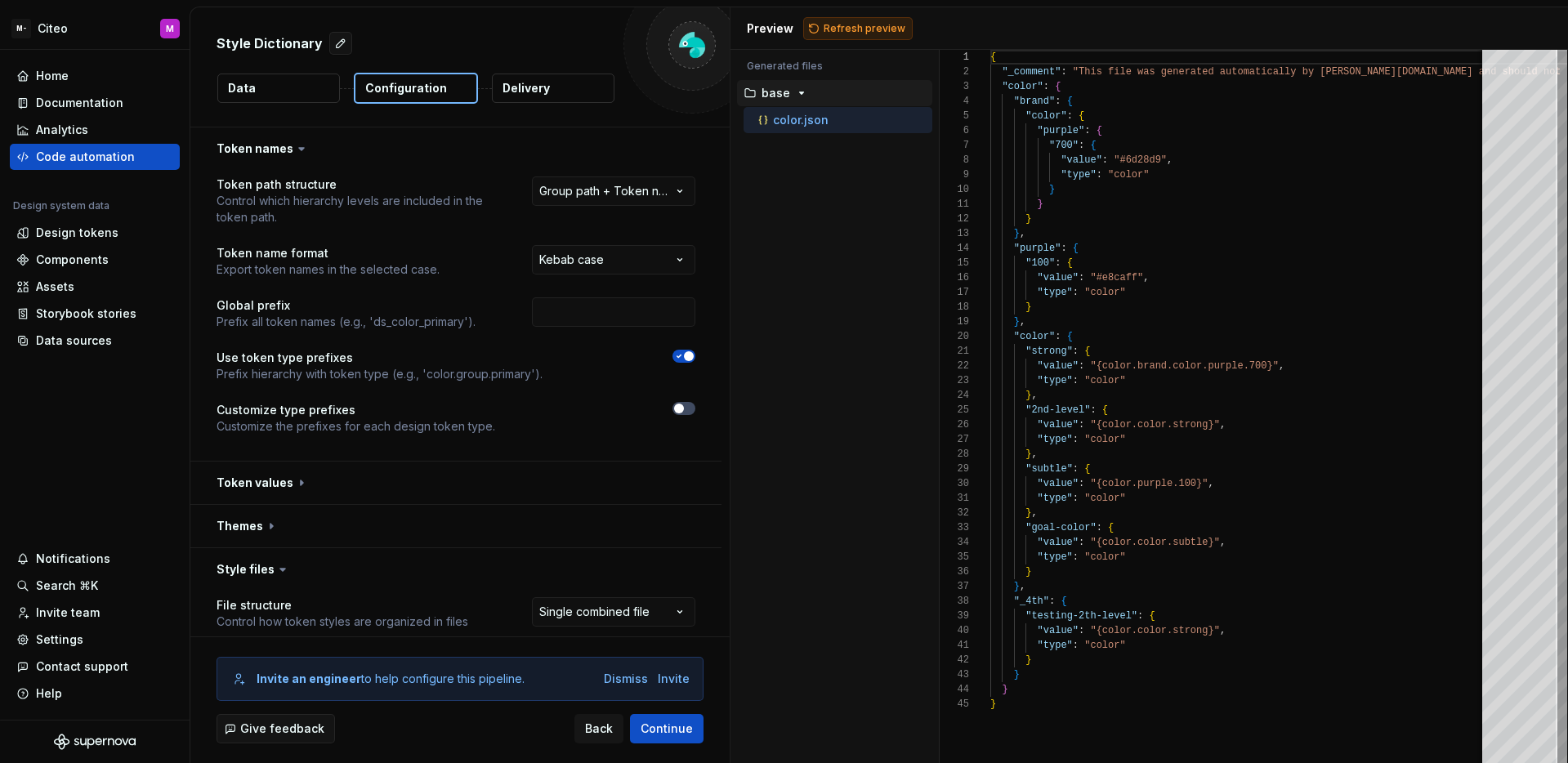
click at [853, 32] on span "Refresh preview" at bounding box center [865, 29] width 82 height 13
click at [784, 195] on div "Accessibility guide for tree . Navigate the tree with the arrow keys. Common tr…" at bounding box center [834, 419] width 208 height 687
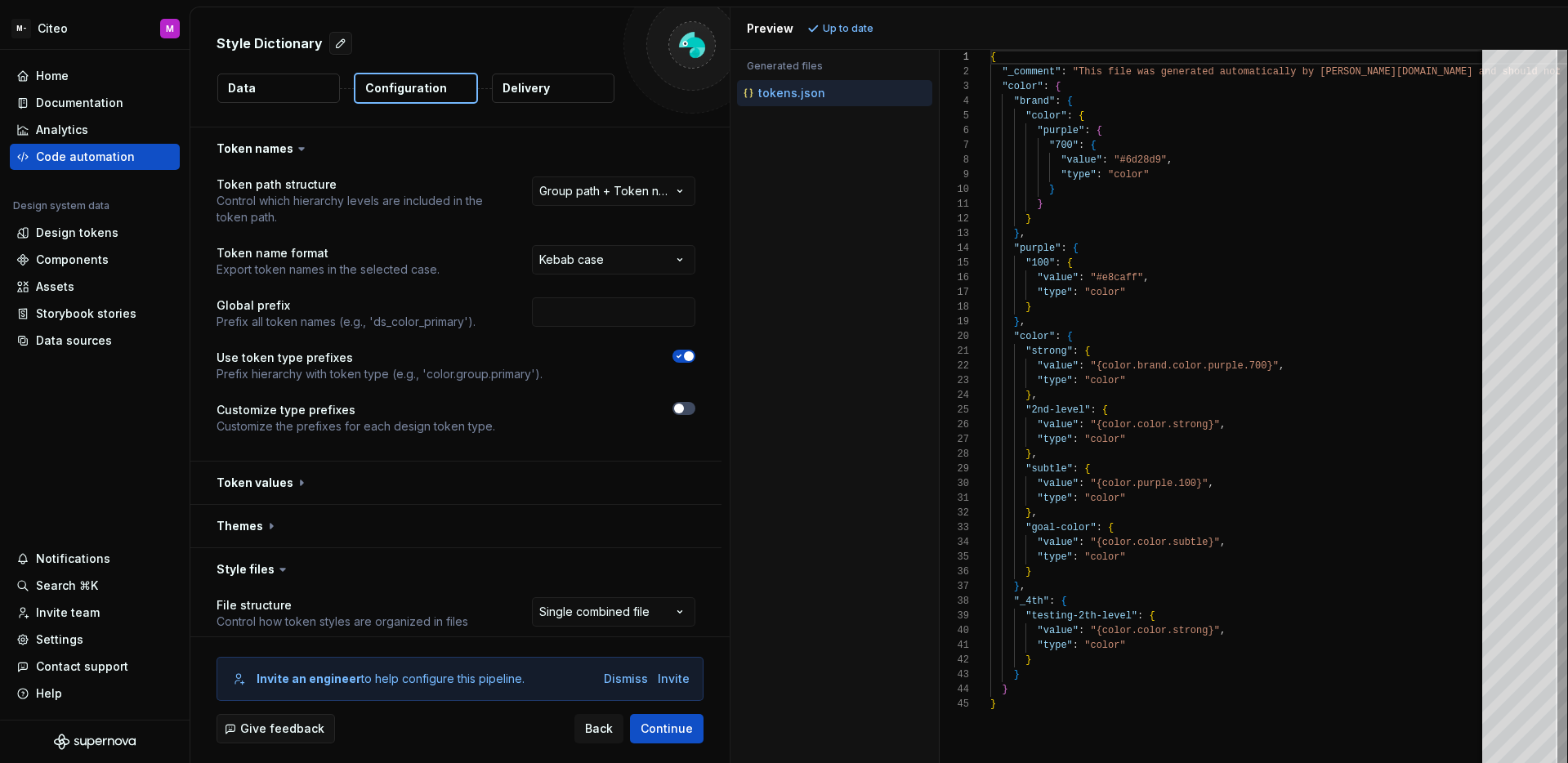
click at [784, 195] on div "Accessibility guide for tree . Navigate the tree with the arrow keys. Common tr…" at bounding box center [834, 419] width 208 height 687
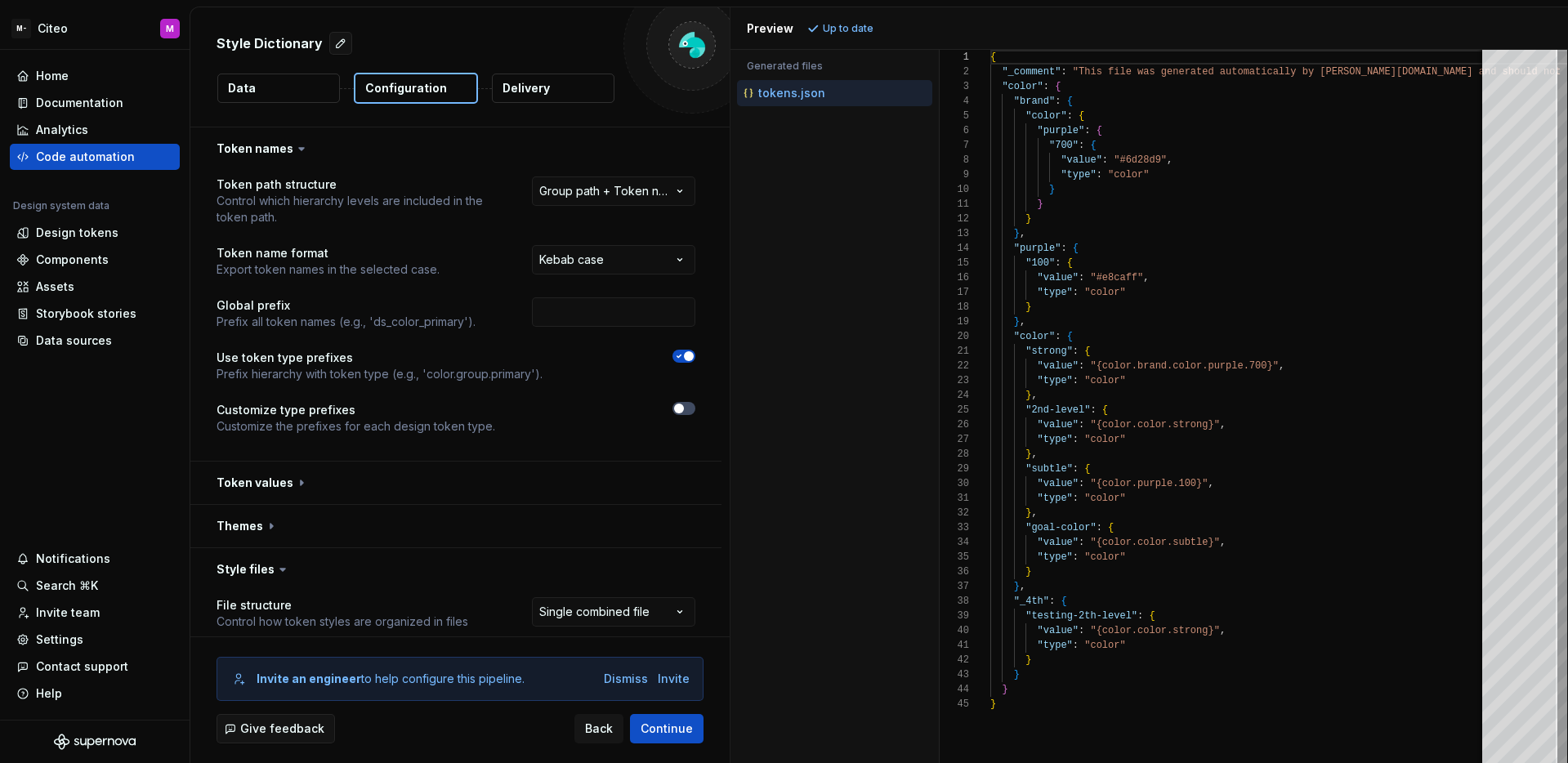
click at [784, 195] on div "Accessibility guide for tree . Navigate the tree with the arrow keys. Common tr…" at bounding box center [834, 419] width 208 height 687
click at [130, 167] on div "Code automation" at bounding box center [95, 157] width 170 height 26
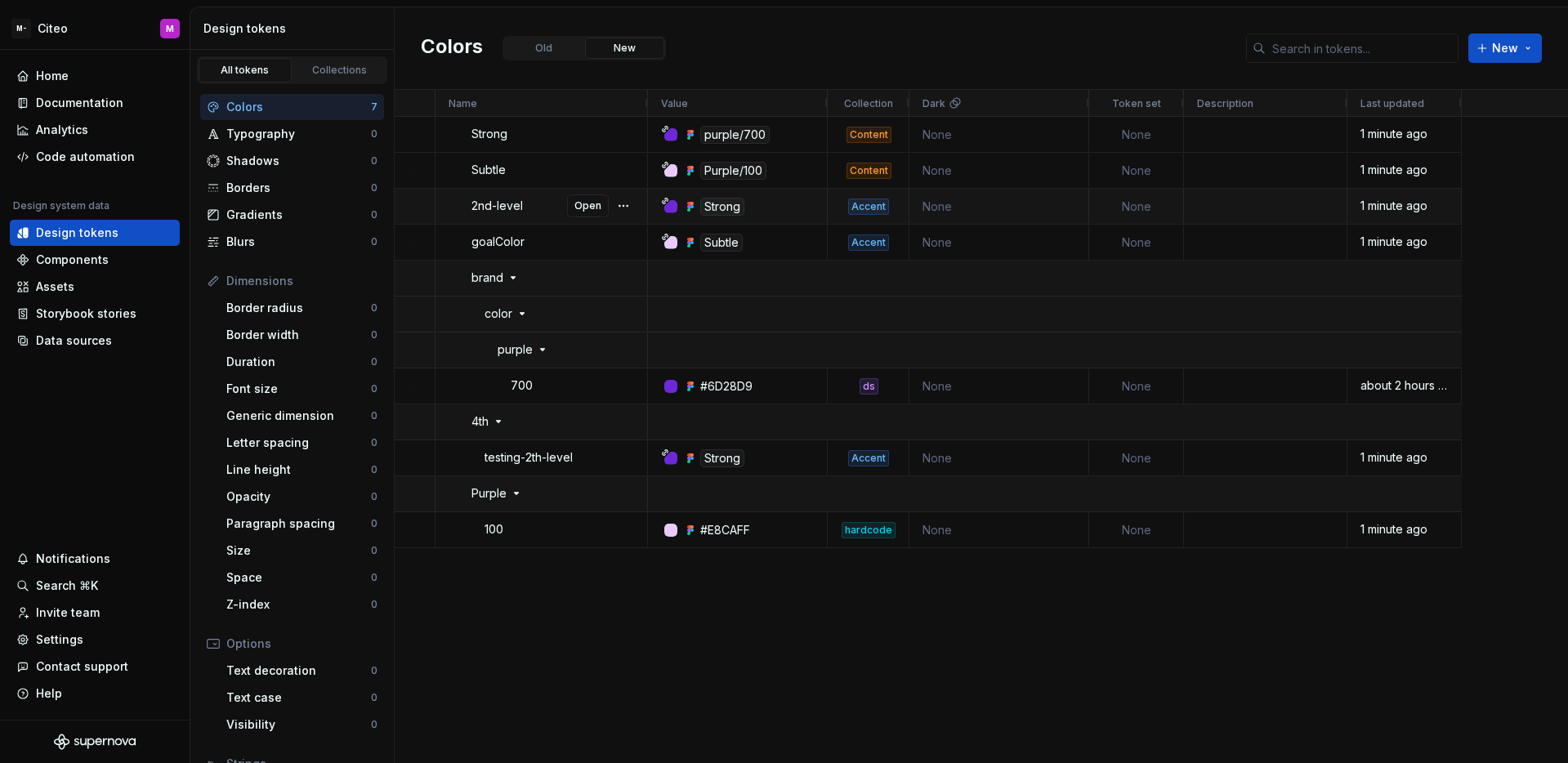
click at [715, 207] on div "Strong" at bounding box center [722, 206] width 44 height 18
click at [580, 131] on span "Open" at bounding box center [588, 134] width 27 height 13
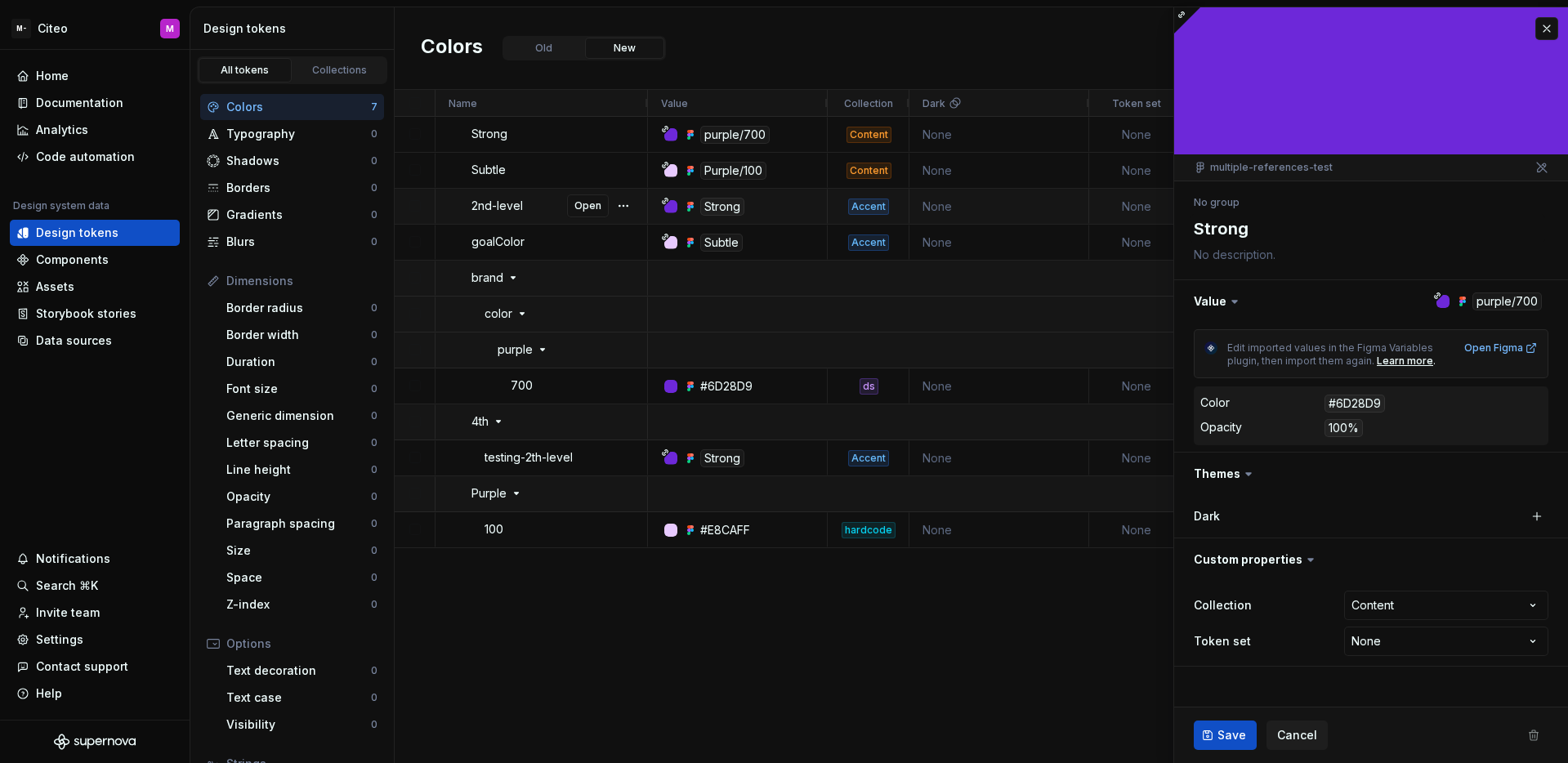
click at [546, 208] on div "2nd-level Open" at bounding box center [553, 205] width 163 height 32
click at [577, 201] on span "Open" at bounding box center [588, 206] width 27 height 13
click at [582, 135] on span "Open" at bounding box center [588, 134] width 27 height 13
click at [557, 386] on div "700 Open" at bounding box center [553, 385] width 163 height 32
click at [574, 384] on button "Open" at bounding box center [588, 385] width 42 height 23
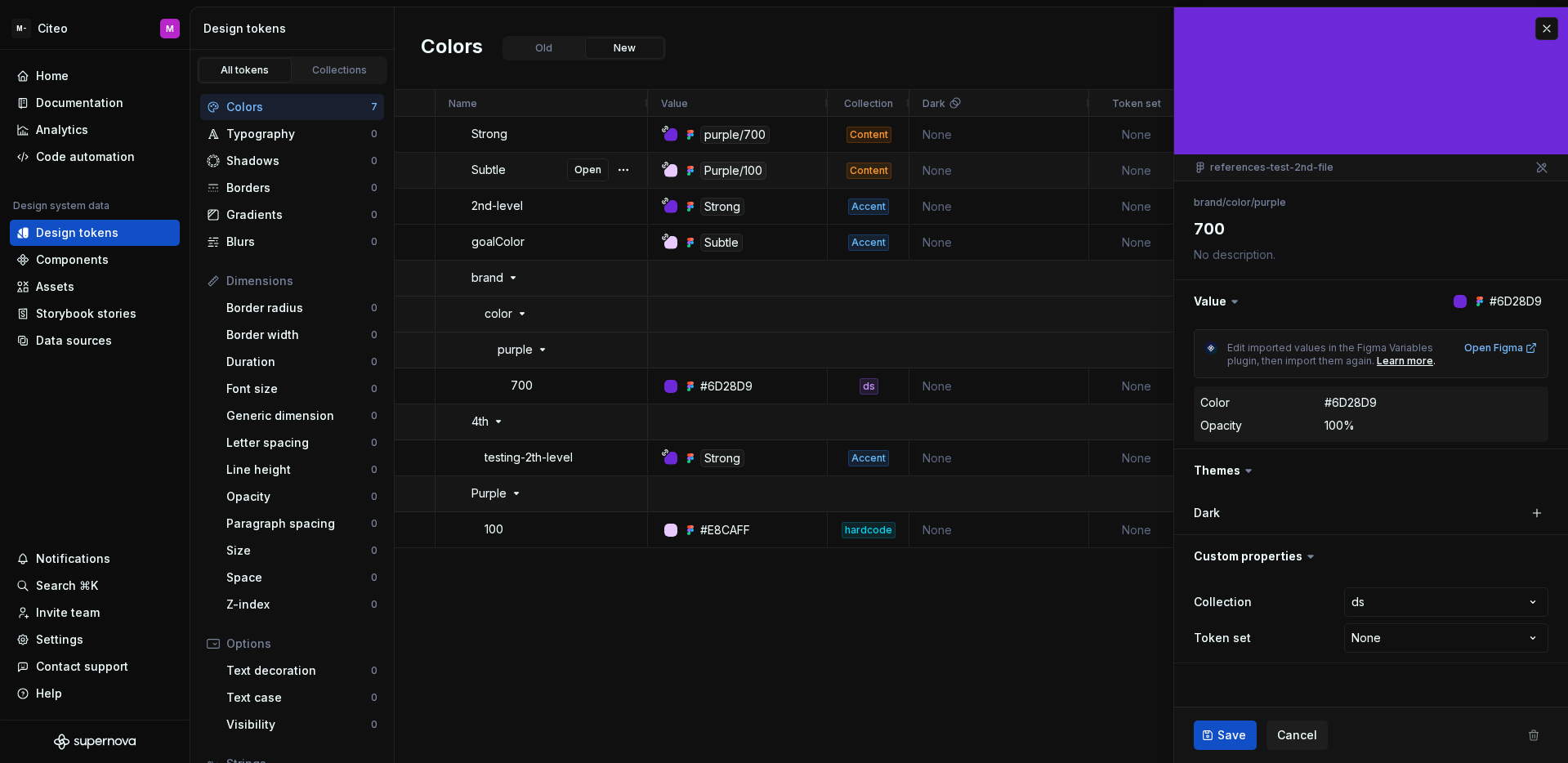
click at [557, 168] on div "Subtle Open" at bounding box center [553, 170] width 163 height 32
click at [577, 167] on span "Open" at bounding box center [588, 170] width 27 height 13
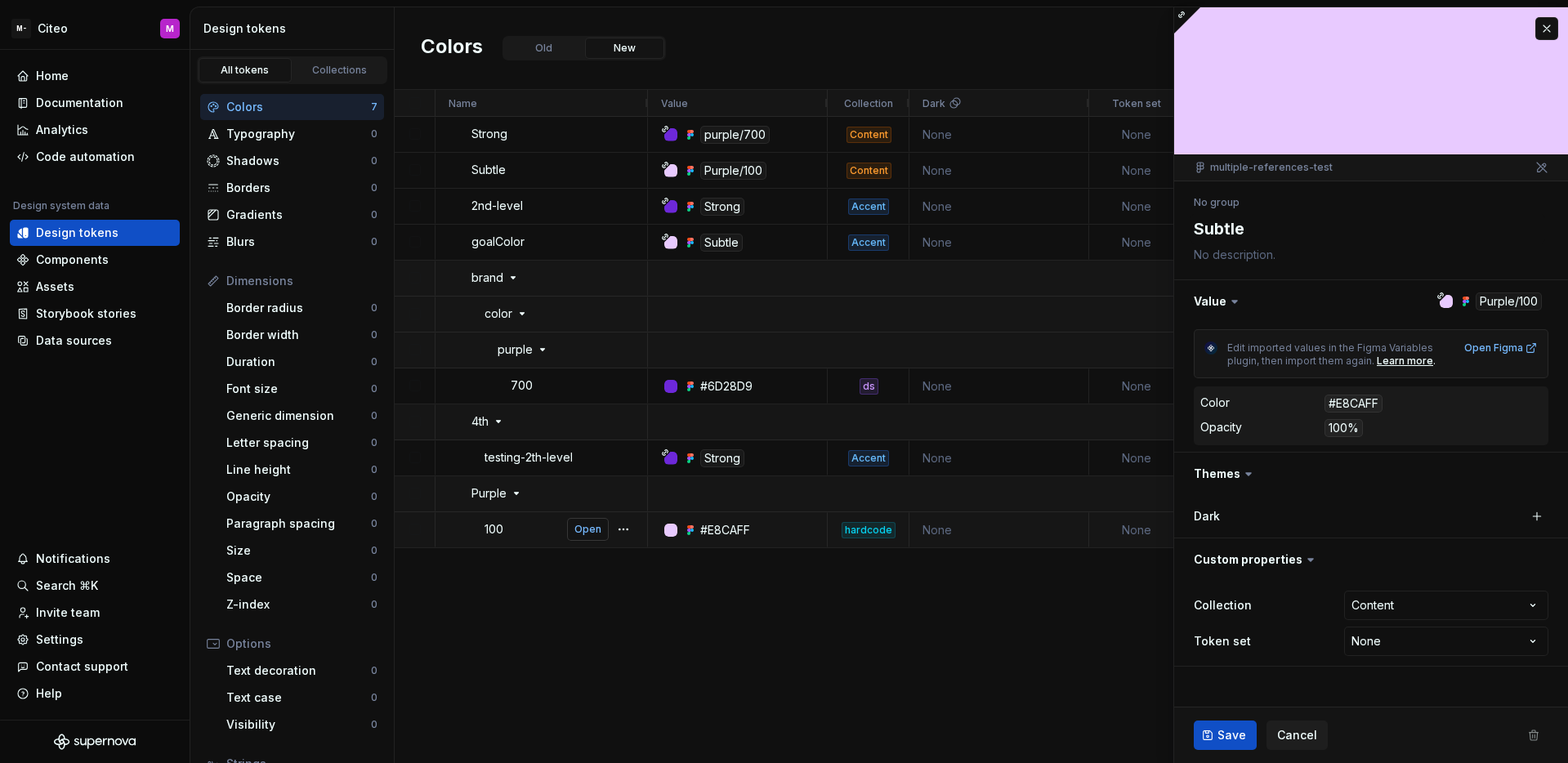
click at [580, 530] on span "Open" at bounding box center [588, 530] width 27 height 13
click at [554, 531] on div "100 Open" at bounding box center [553, 529] width 163 height 32
click at [581, 528] on span "Open" at bounding box center [588, 530] width 27 height 13
click at [580, 169] on span "Open" at bounding box center [588, 170] width 27 height 13
click at [577, 529] on span "Open" at bounding box center [588, 530] width 27 height 13
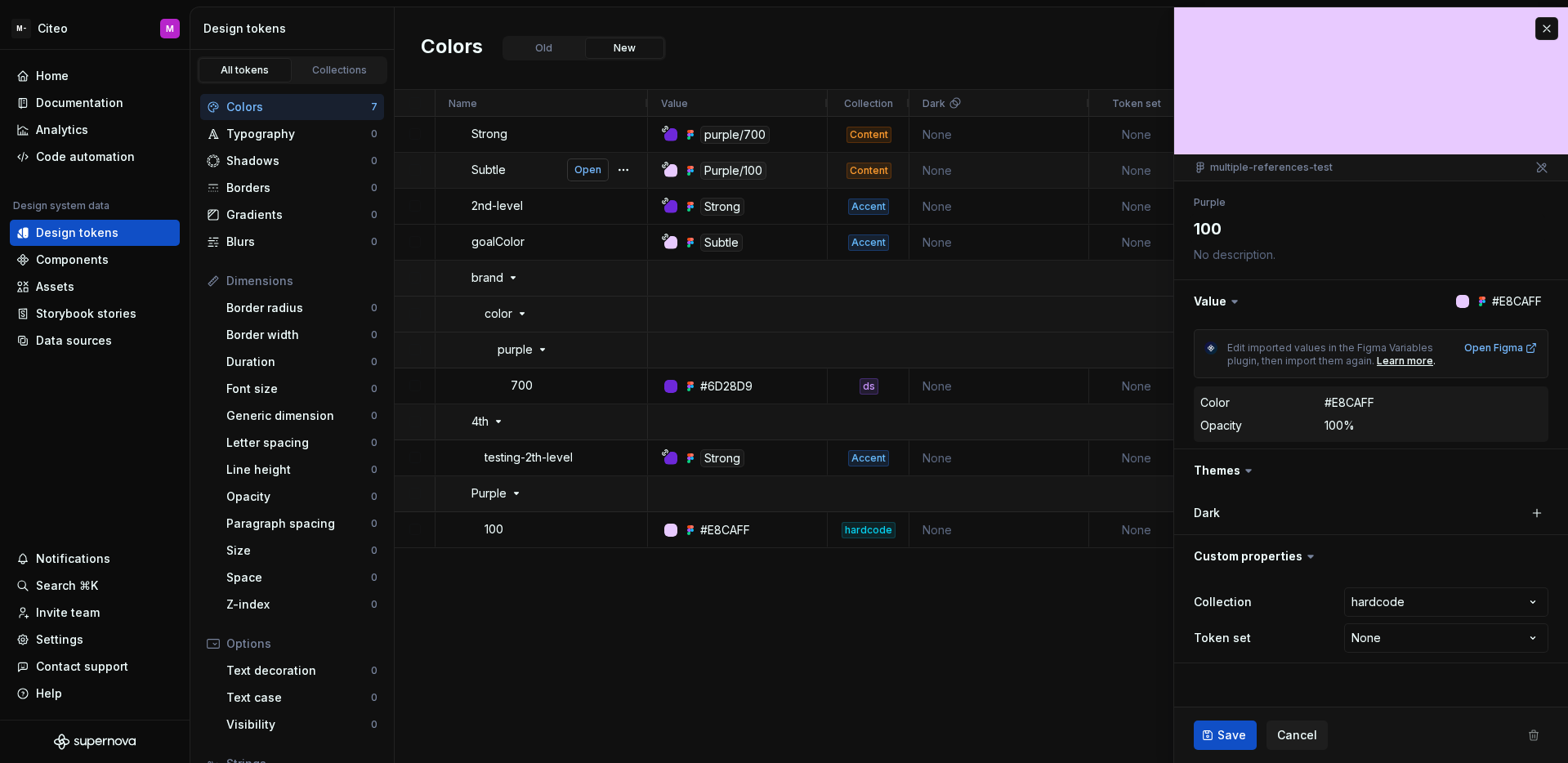
click at [574, 168] on button "Open" at bounding box center [588, 170] width 42 height 23
click at [576, 534] on span "Open" at bounding box center [588, 530] width 27 height 13
click at [590, 456] on span "Open" at bounding box center [588, 458] width 27 height 13
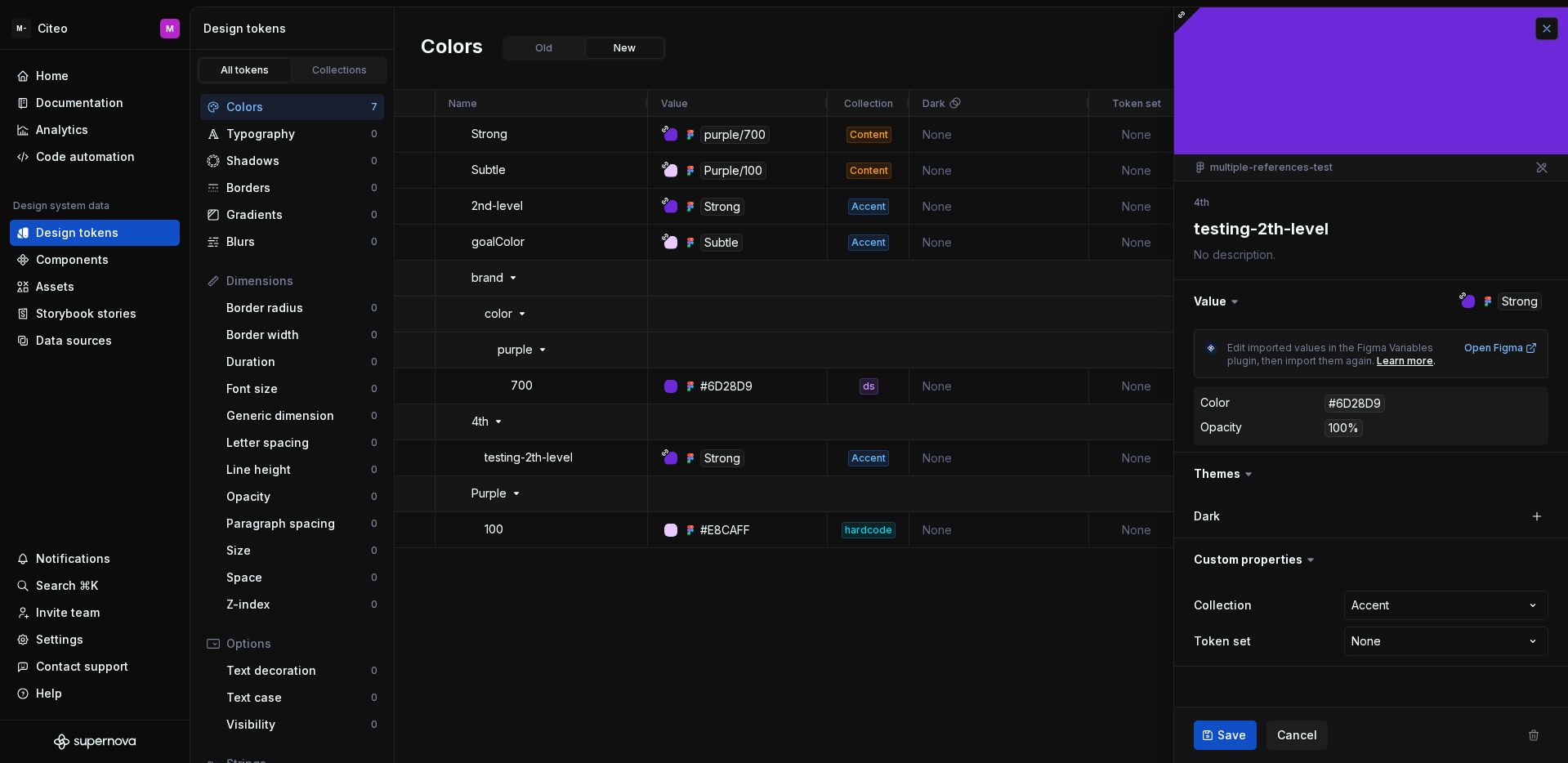
click at [1542, 33] on button "button" at bounding box center [1547, 28] width 23 height 23
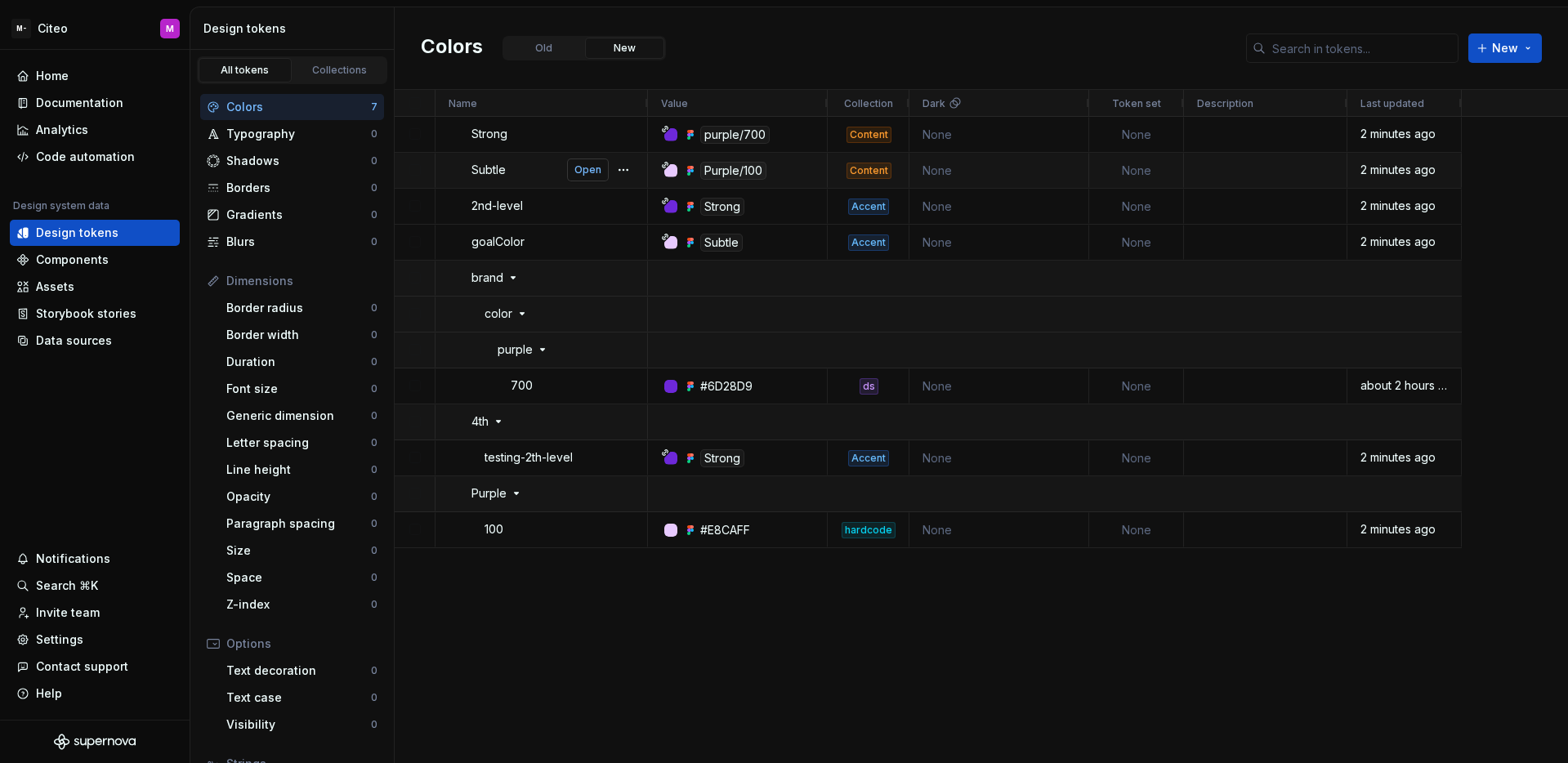
click at [587, 164] on span "Open" at bounding box center [588, 170] width 27 height 13
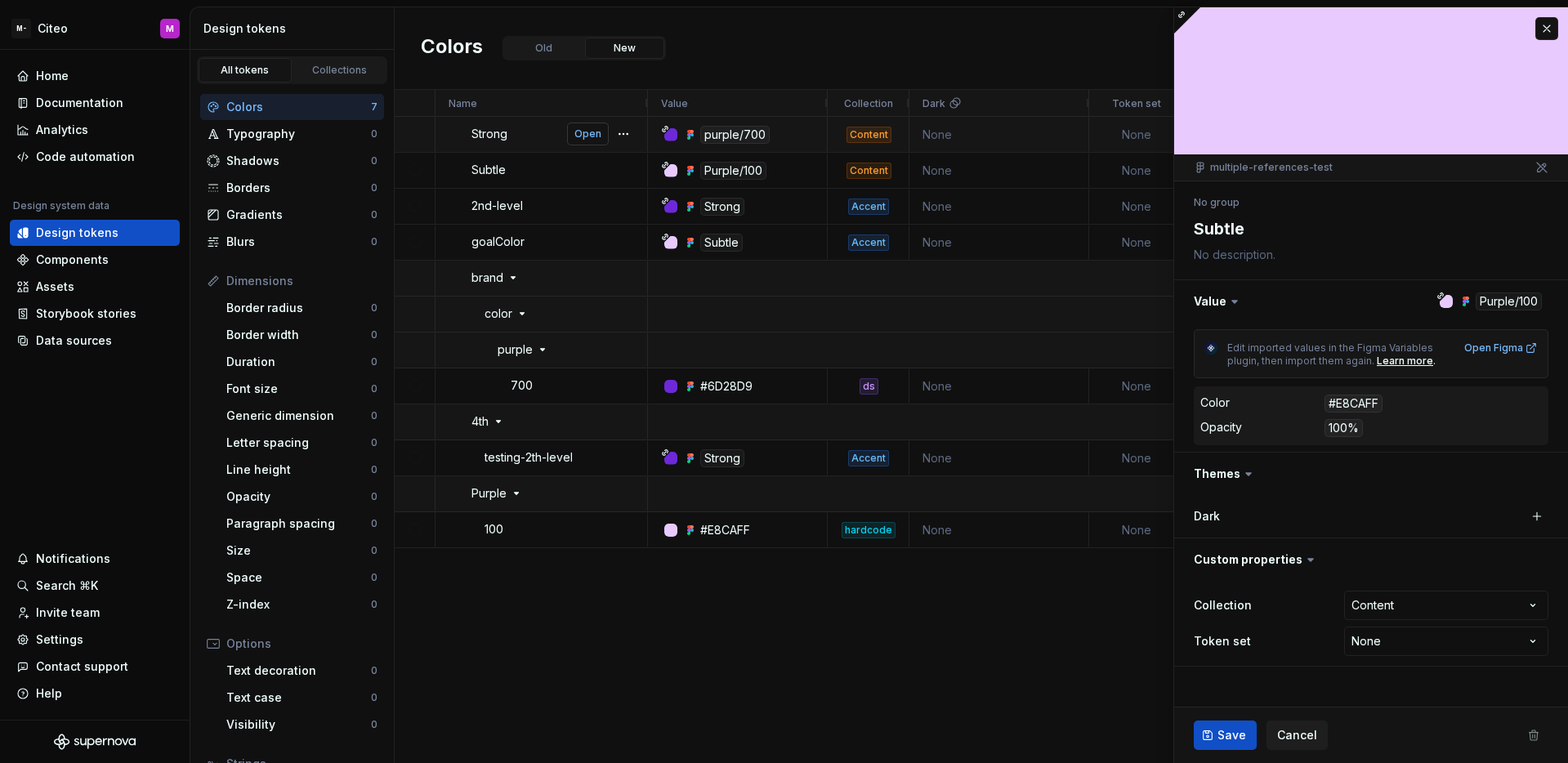
click at [581, 133] on span "Open" at bounding box center [588, 134] width 27 height 13
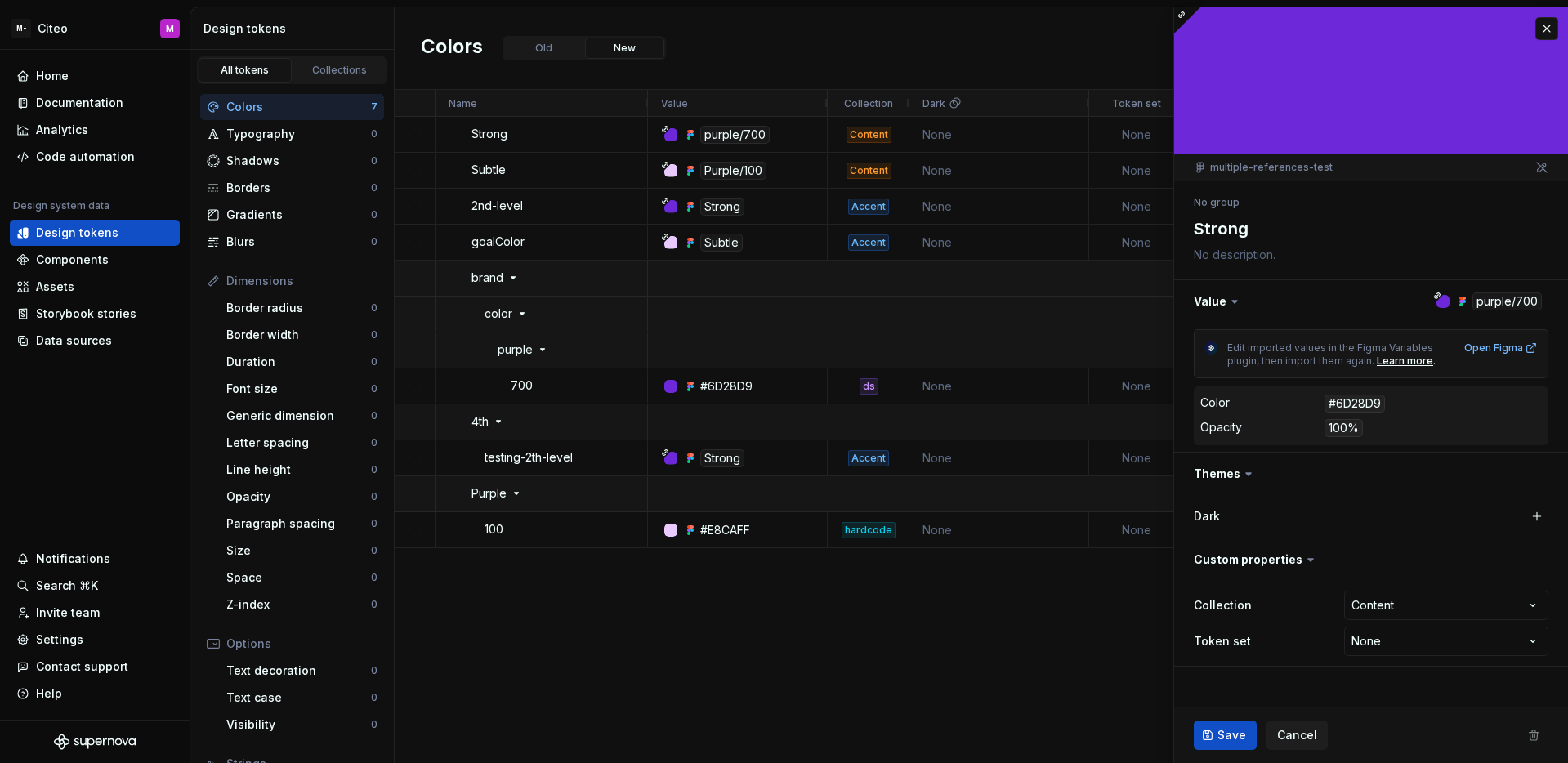
click at [778, 674] on div "purple/700 Content None None 4 minutes ago Purple/100 Content None None 3 minut…" at bounding box center [1108, 439] width 920 height 645
click at [524, 455] on p "testing-2th-level" at bounding box center [522, 457] width 76 height 32
click at [538, 457] on p "testing-2th-level" at bounding box center [522, 457] width 76 height 32
click at [540, 460] on p "testing-2th-level" at bounding box center [522, 457] width 76 height 32
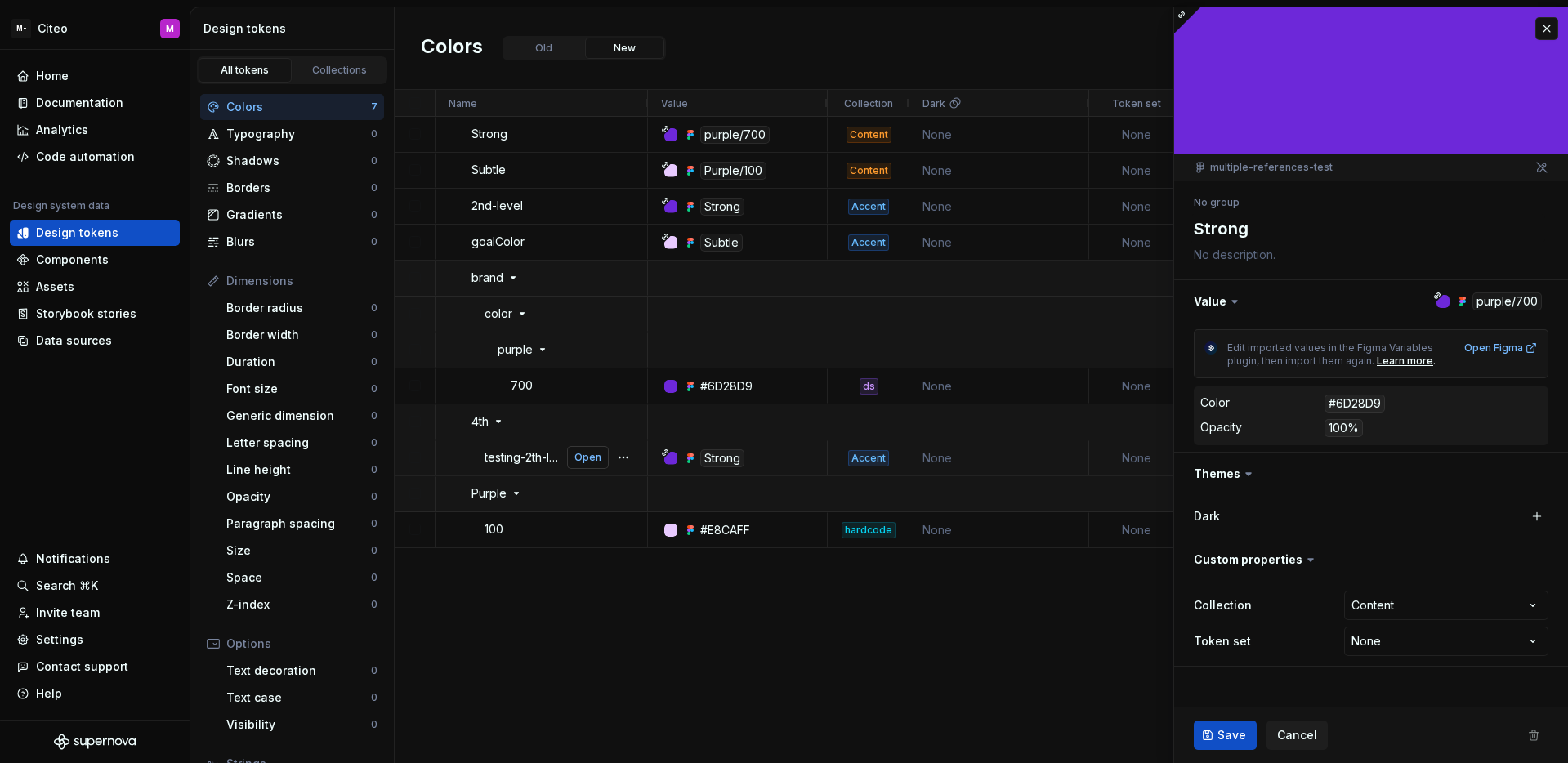
click at [594, 457] on span "Open" at bounding box center [588, 458] width 27 height 13
click at [1545, 32] on button "button" at bounding box center [1547, 28] width 23 height 23
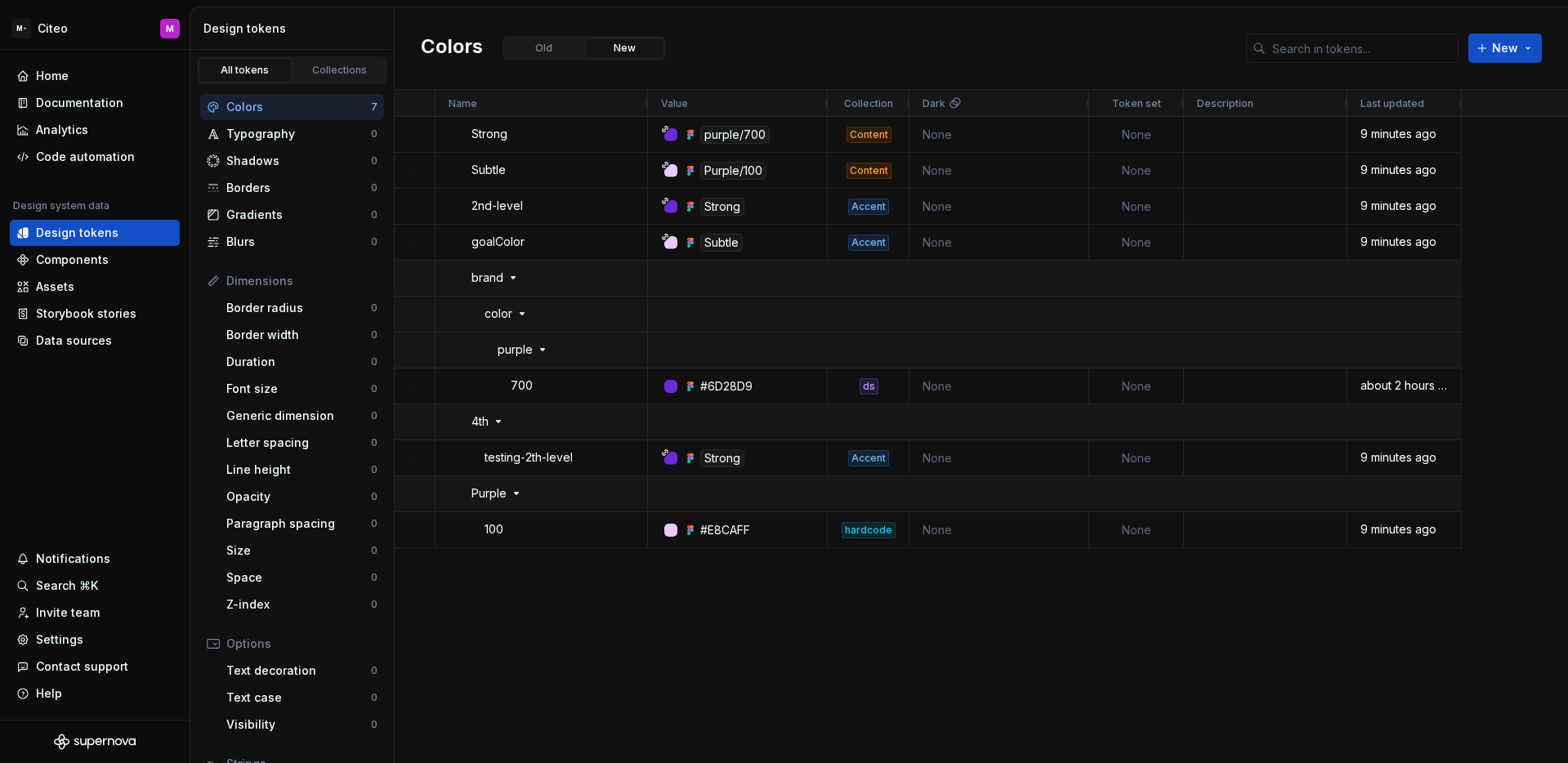
click at [939, 41] on div "Colors Old New New" at bounding box center [981, 49] width 1173 height 82
click at [543, 453] on p "testing-2th-level" at bounding box center [522, 457] width 76 height 32
click at [105, 160] on div "Code automation" at bounding box center [86, 157] width 99 height 17
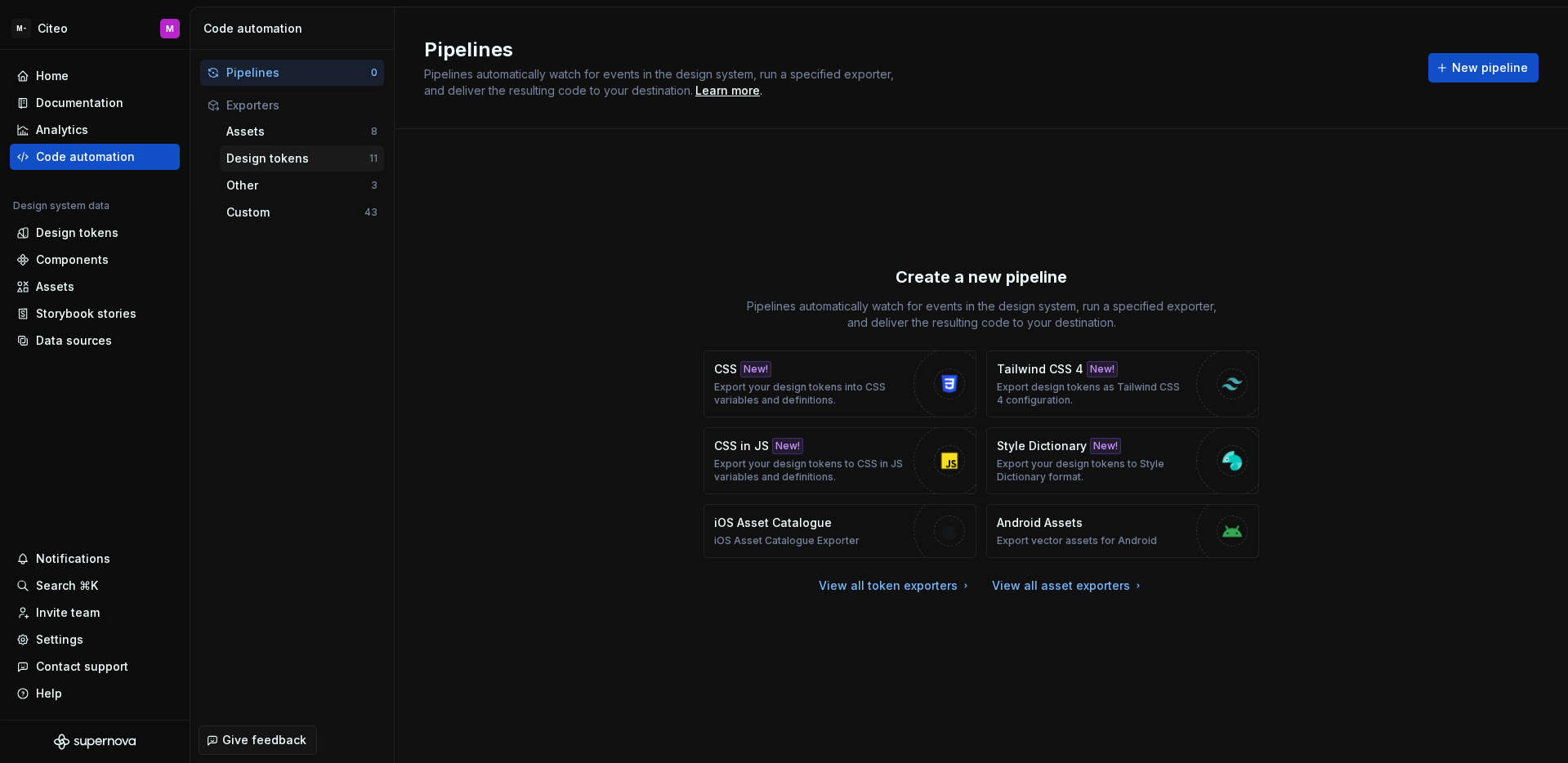
click at [304, 156] on div "Design tokens" at bounding box center [298, 159] width 143 height 17
click at [313, 157] on div "Design tokens" at bounding box center [298, 159] width 143 height 17
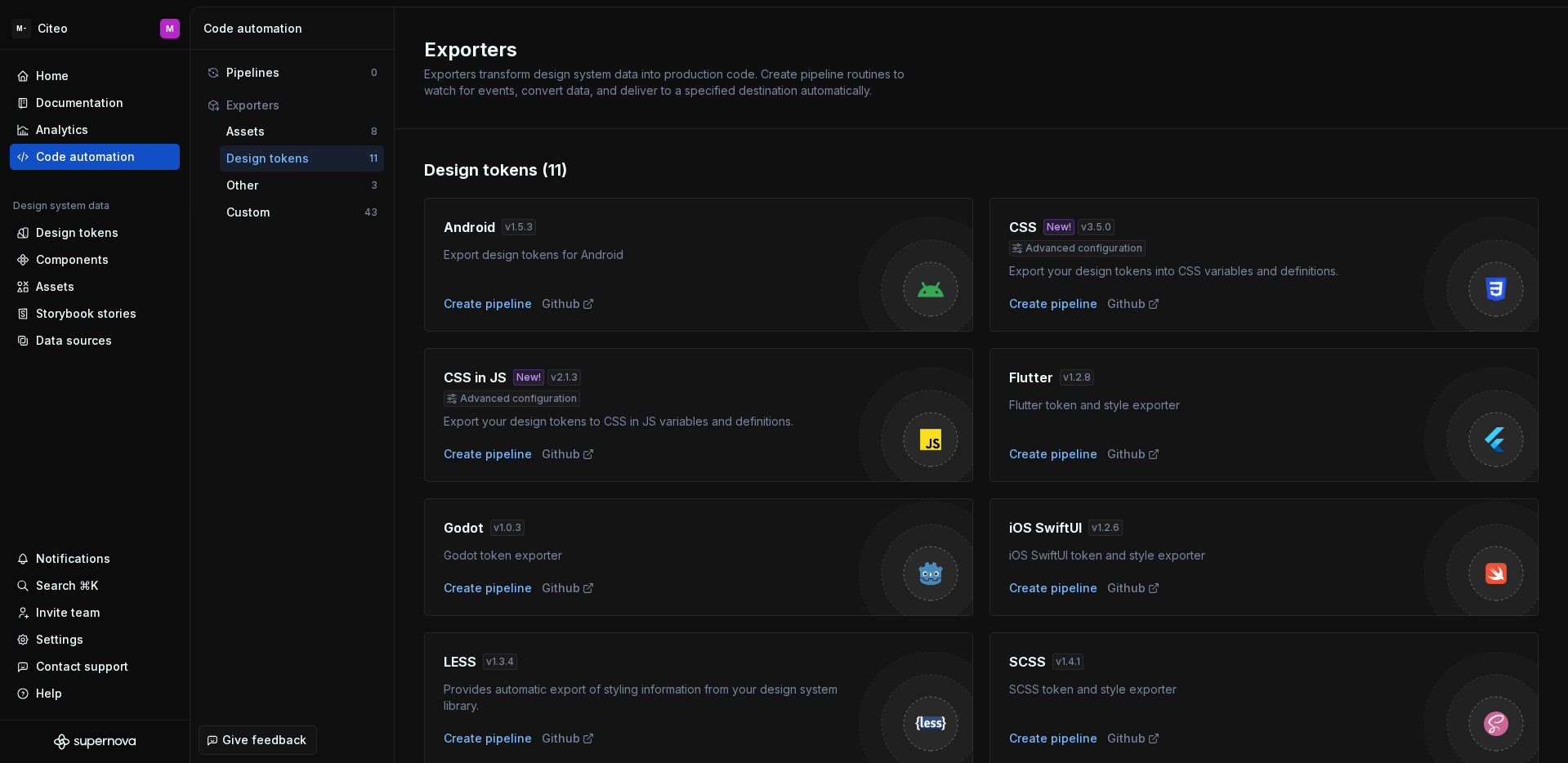
scroll to position [366, 0]
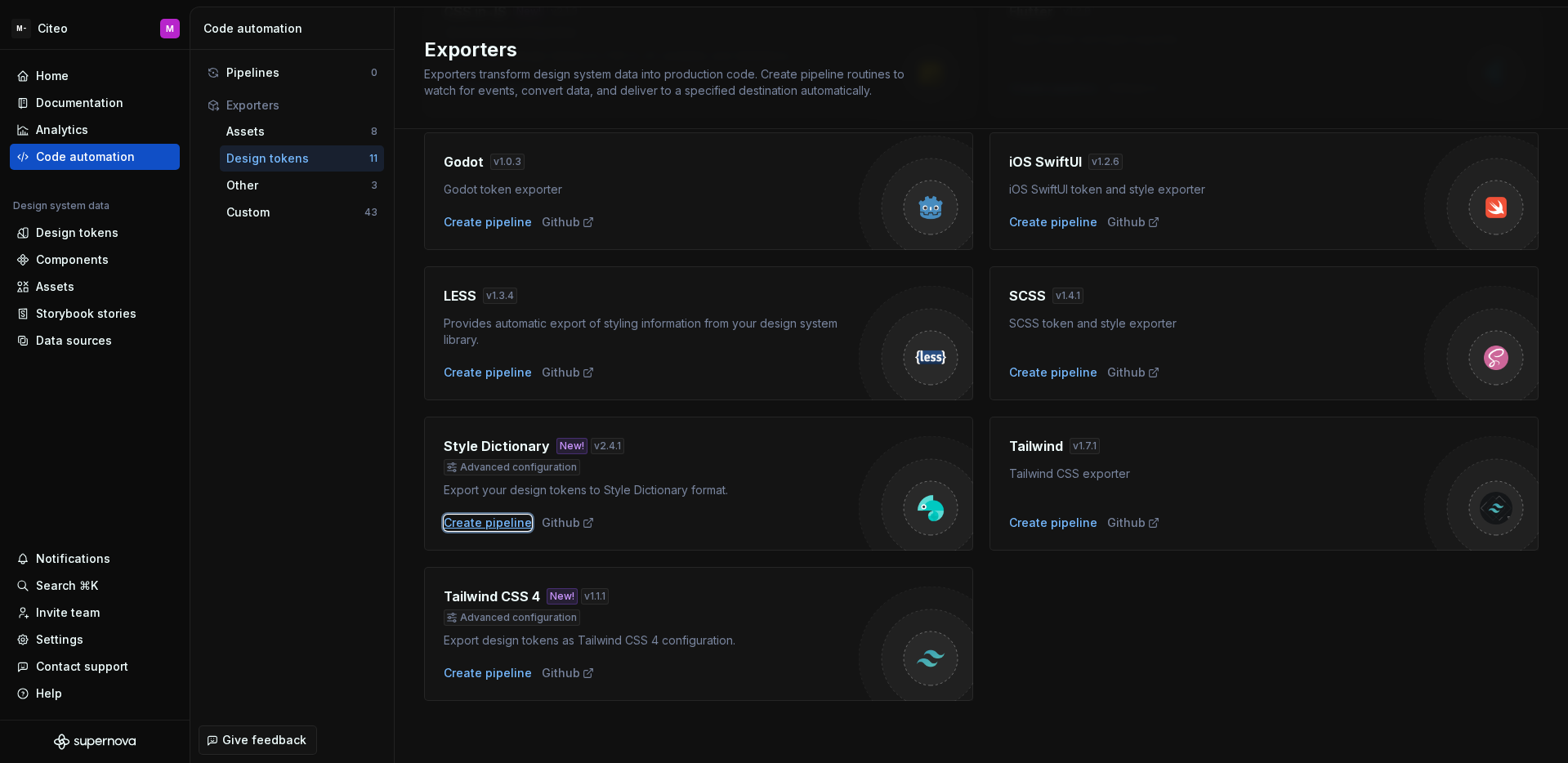
click at [507, 524] on div "Create pipeline" at bounding box center [488, 523] width 89 height 17
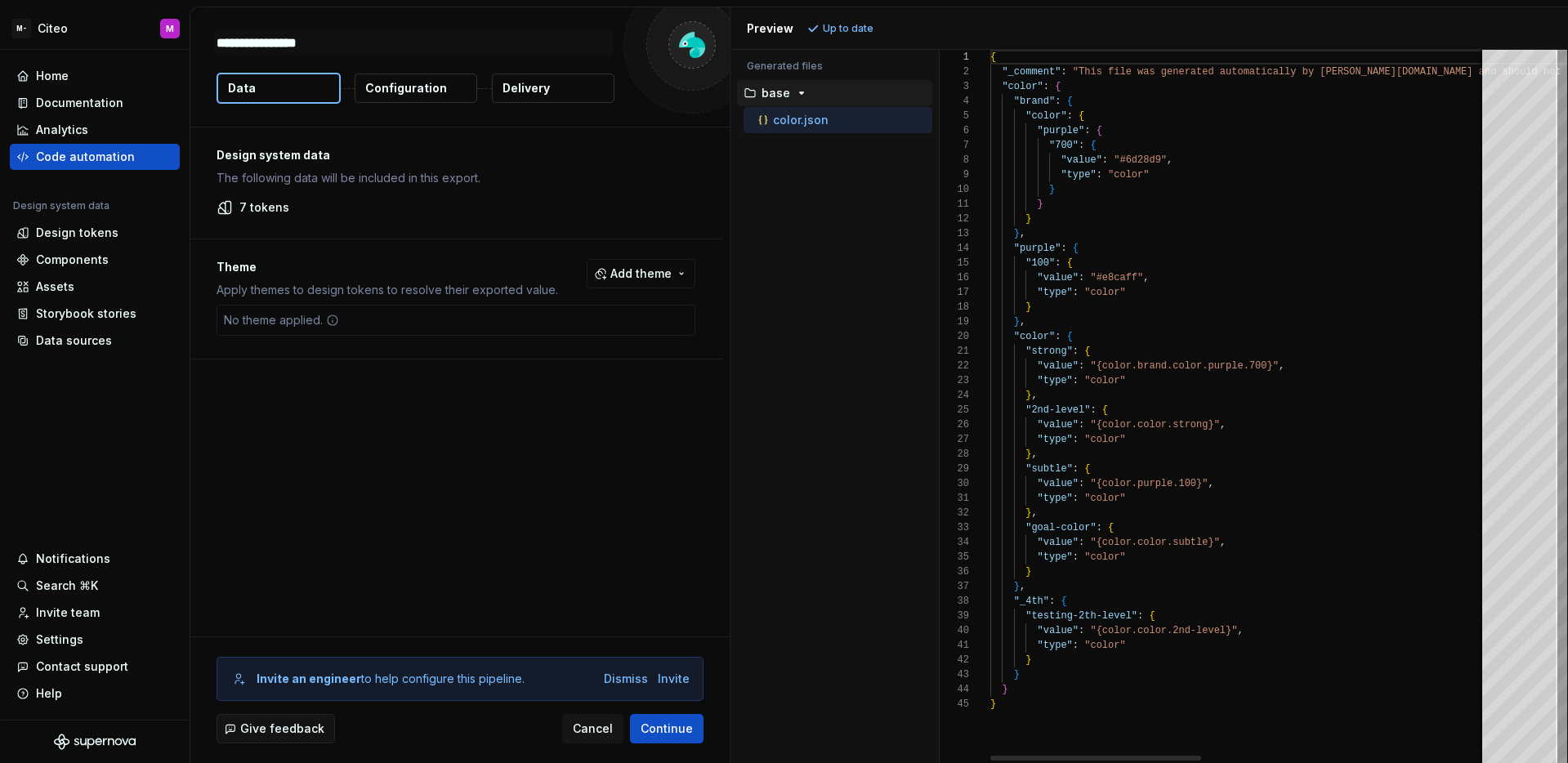
type textarea "*"
click at [446, 89] on button "Configuration" at bounding box center [415, 89] width 122 height 30
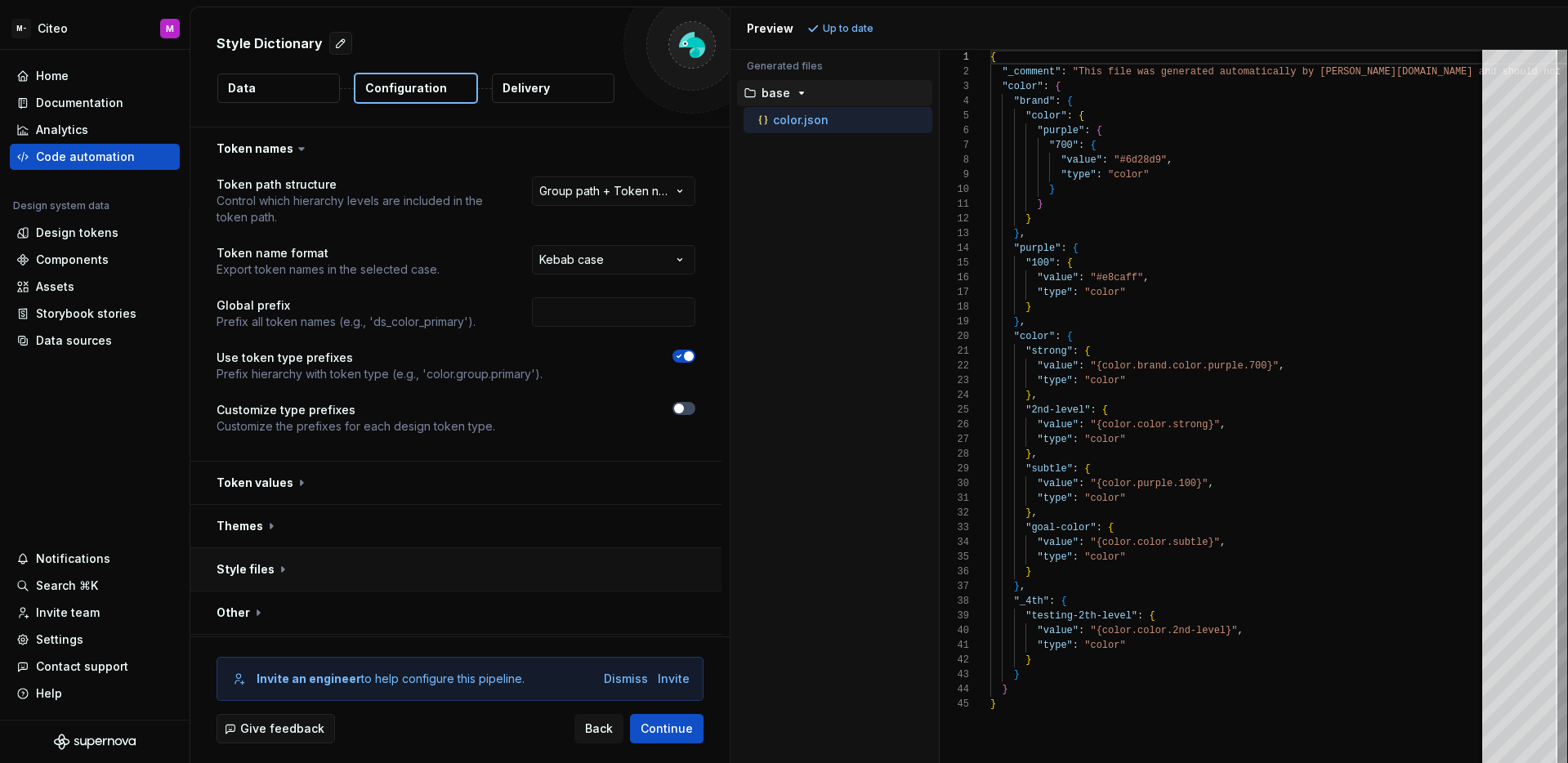
click at [532, 562] on button "button" at bounding box center [455, 570] width 531 height 43
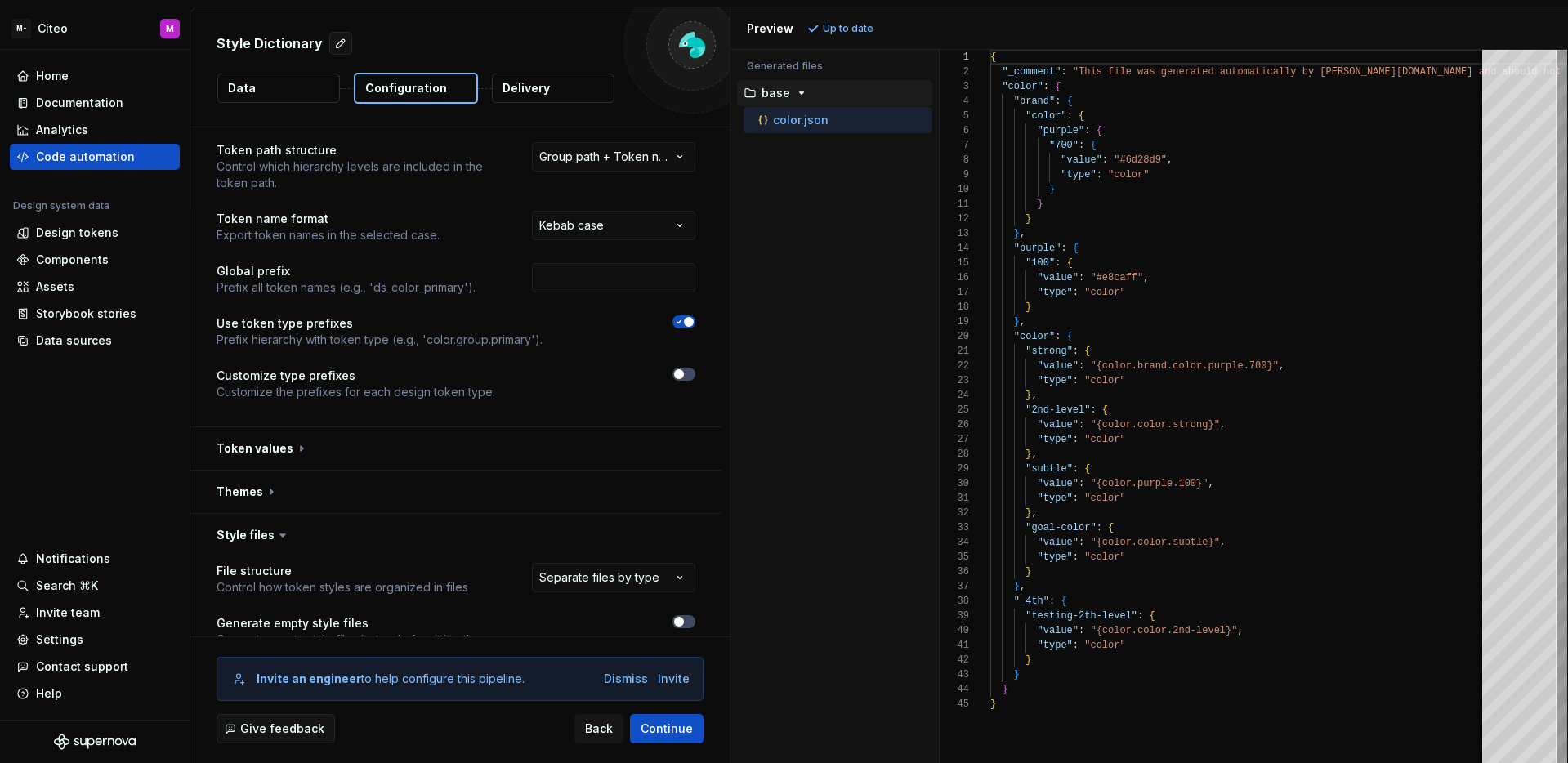
scroll to position [74, 0]
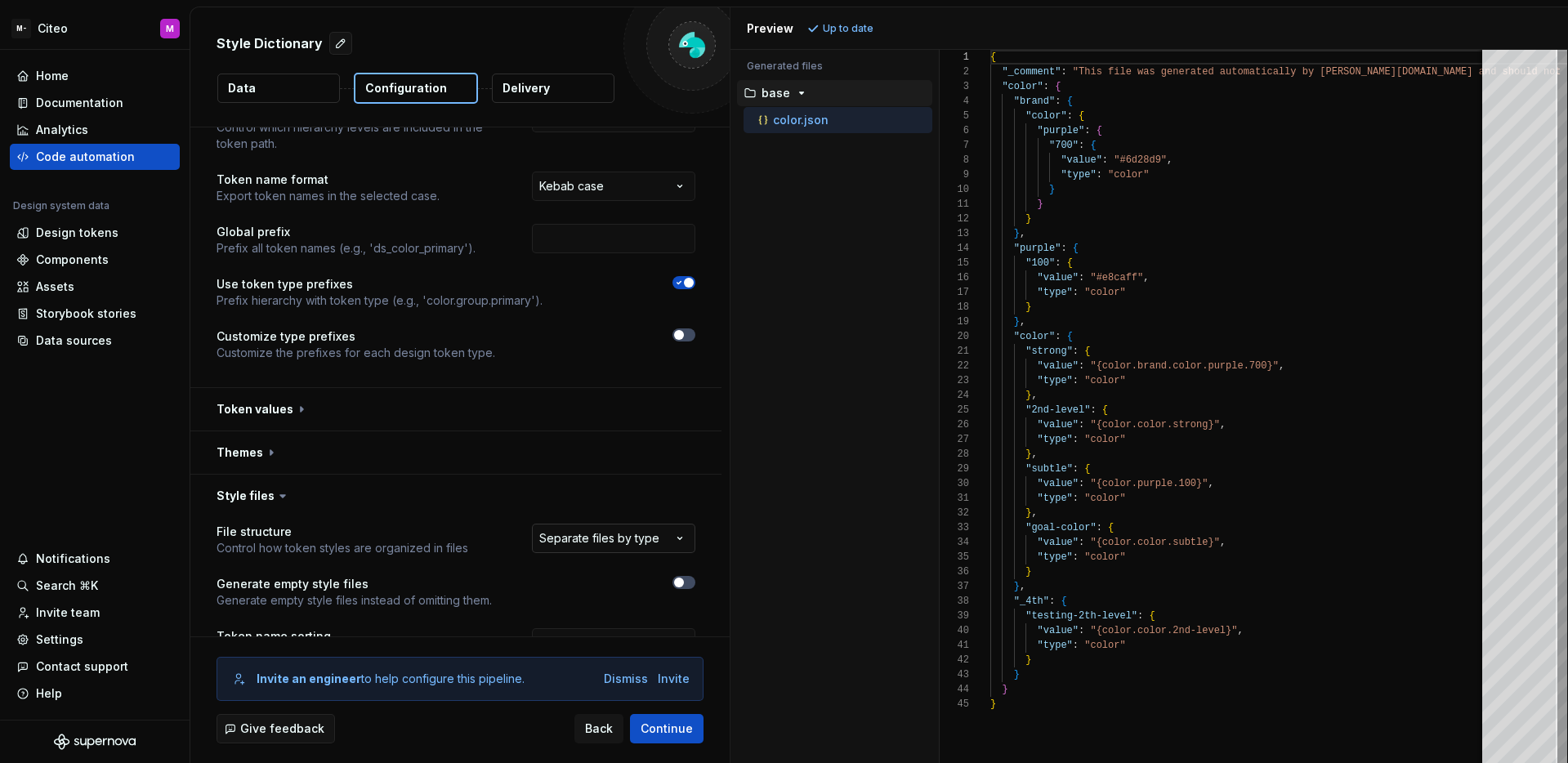
click at [663, 544] on html "**********" at bounding box center [784, 382] width 1568 height 763
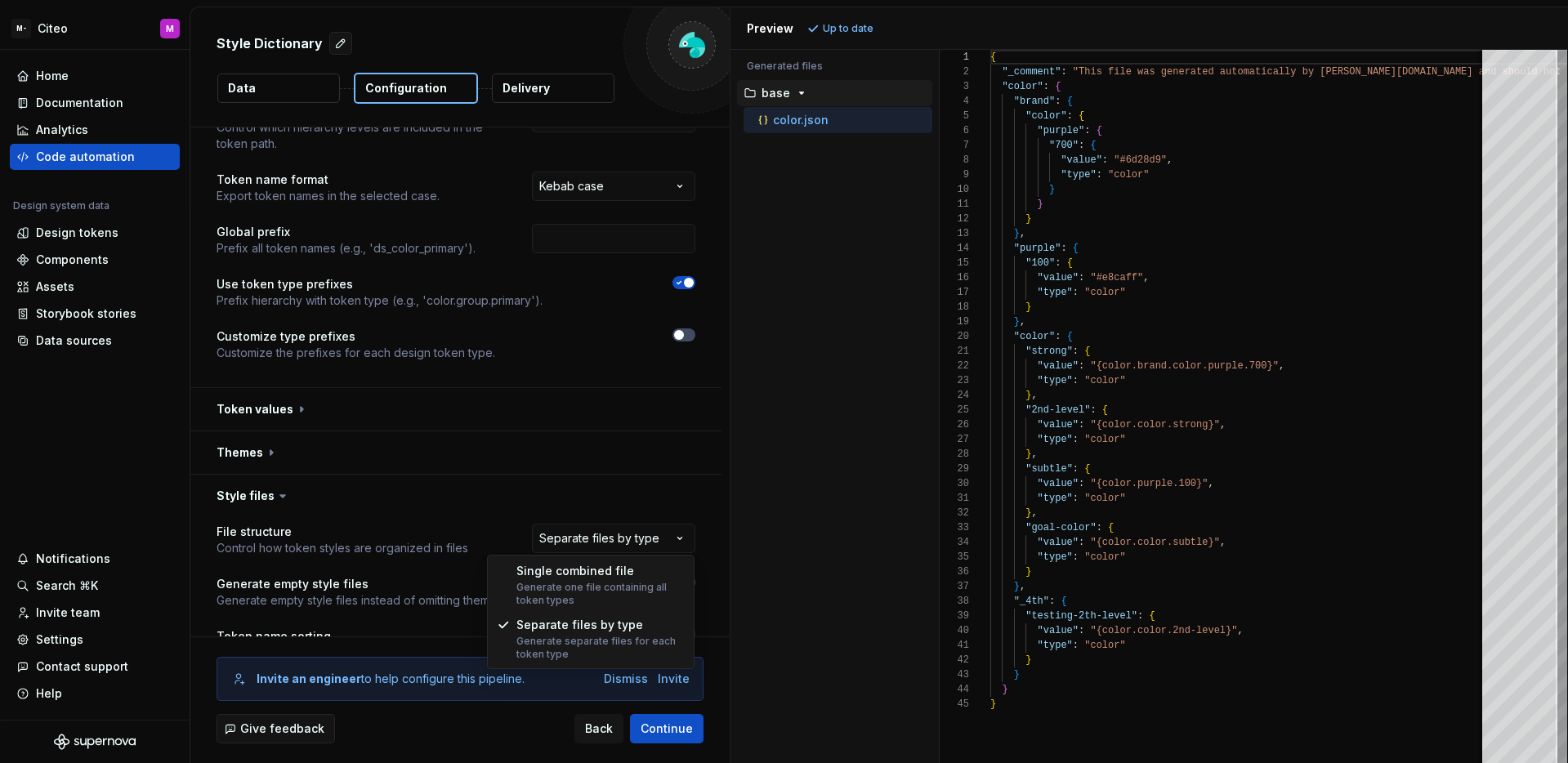
select select "**********"
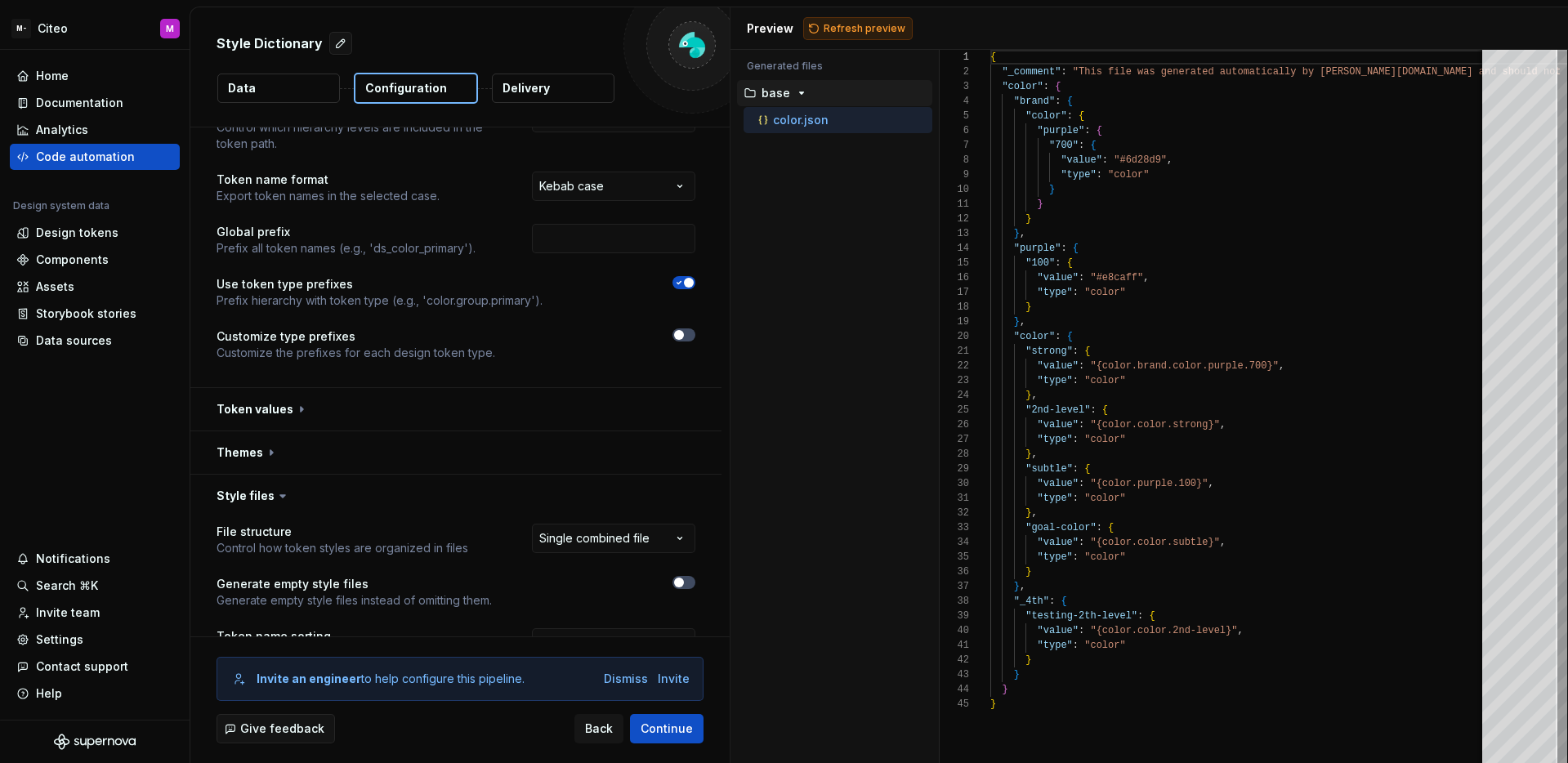
click at [870, 35] on span "Refresh preview" at bounding box center [865, 29] width 82 height 13
